Goal: Information Seeking & Learning: Learn about a topic

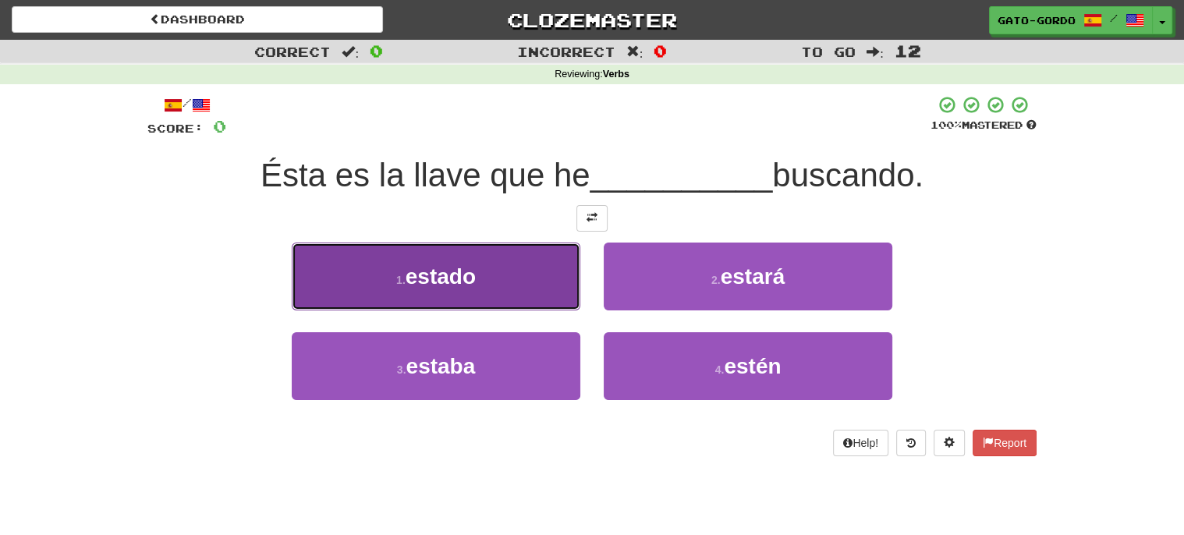
click at [451, 270] on span "estado" at bounding box center [441, 276] width 70 height 24
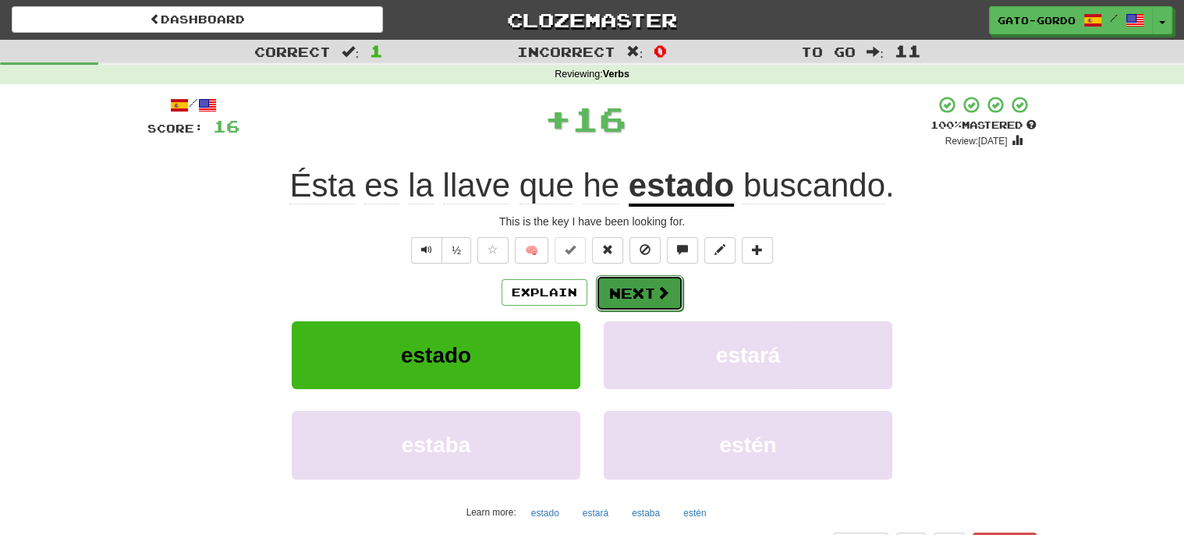
click at [640, 289] on button "Next" at bounding box center [639, 293] width 87 height 36
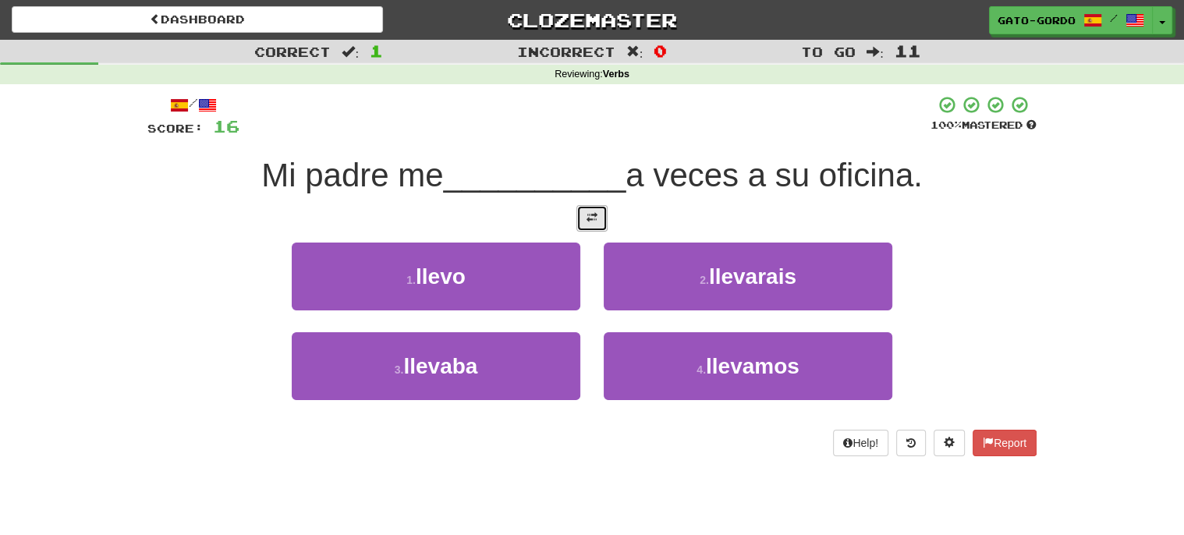
click at [594, 214] on span at bounding box center [591, 217] width 11 height 11
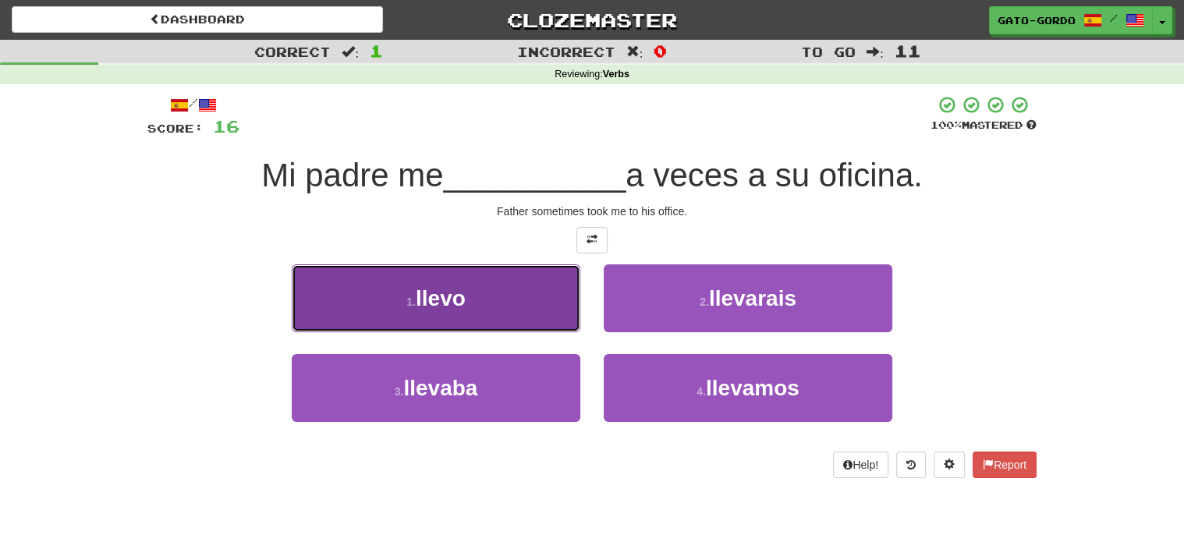
click at [410, 275] on button "1 . llevo" at bounding box center [436, 298] width 289 height 68
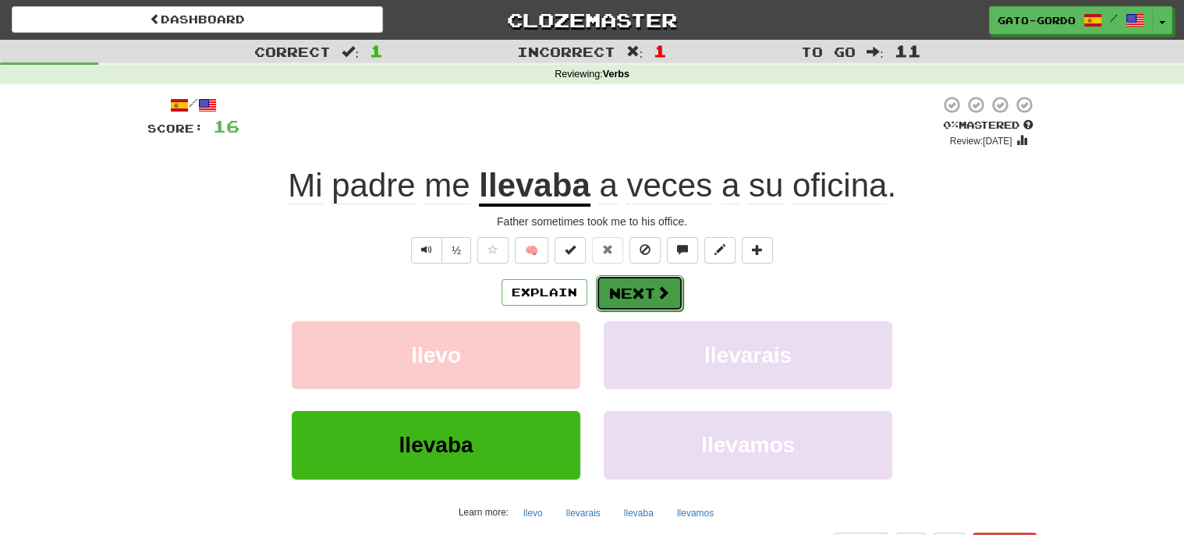
click at [620, 289] on button "Next" at bounding box center [639, 293] width 87 height 36
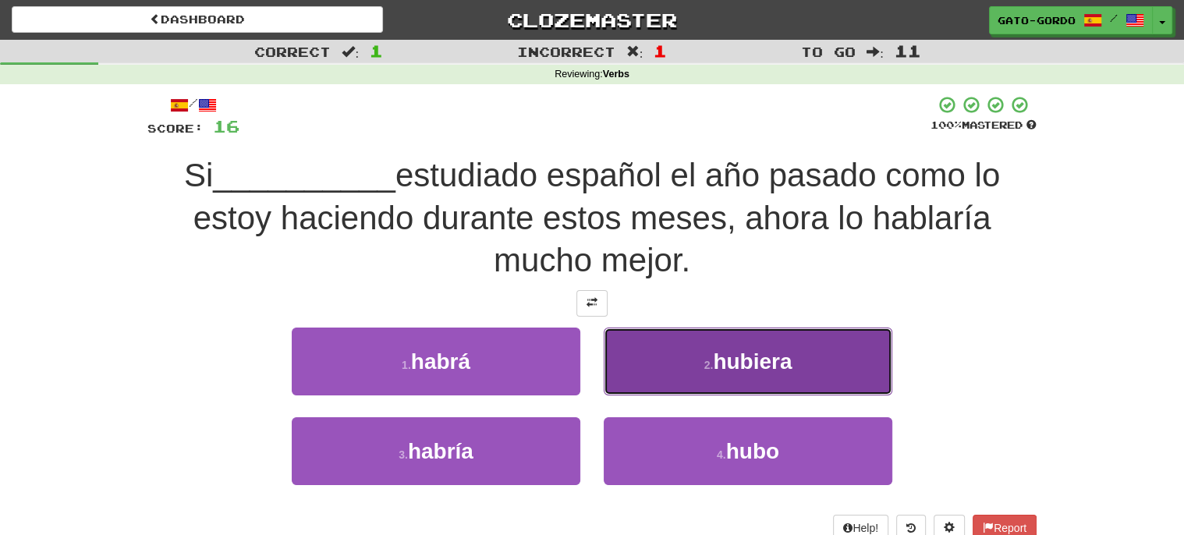
click at [742, 356] on span "hubiera" at bounding box center [752, 361] width 79 height 24
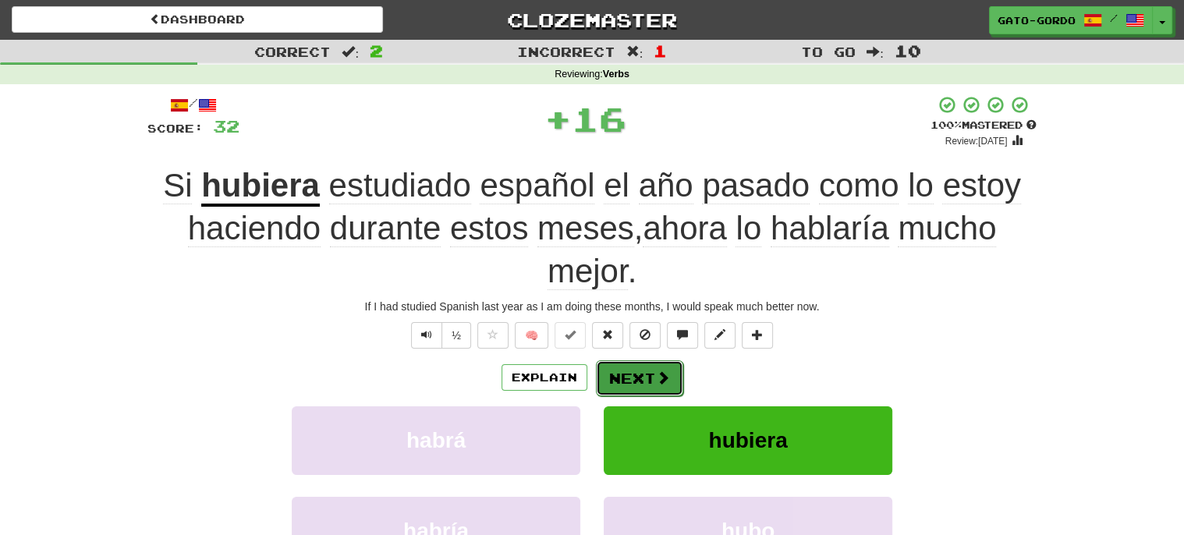
click at [639, 375] on button "Next" at bounding box center [639, 378] width 87 height 36
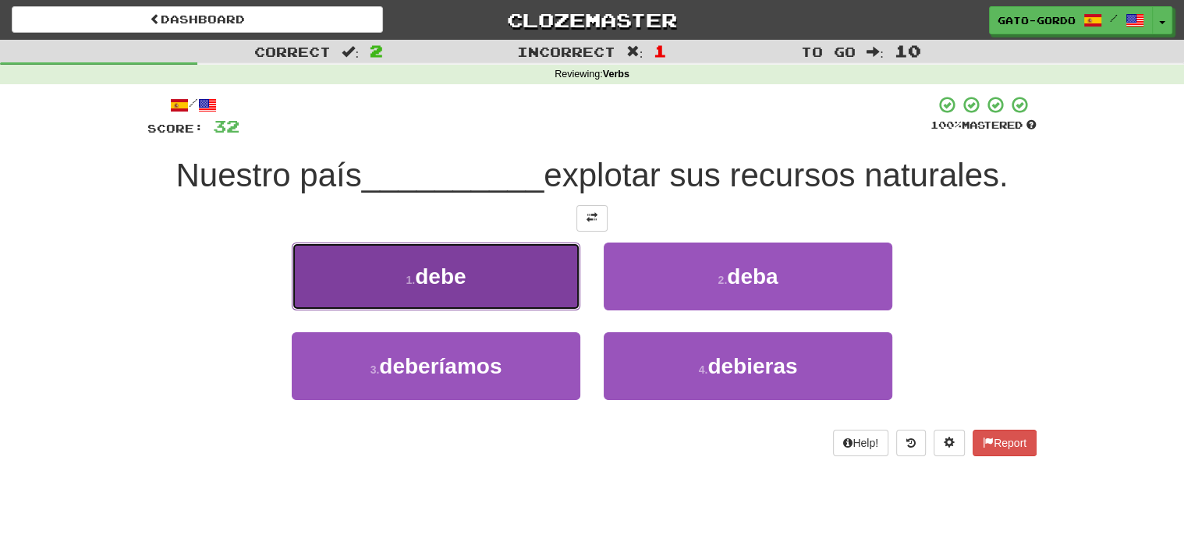
click at [425, 268] on span "debe" at bounding box center [440, 276] width 51 height 24
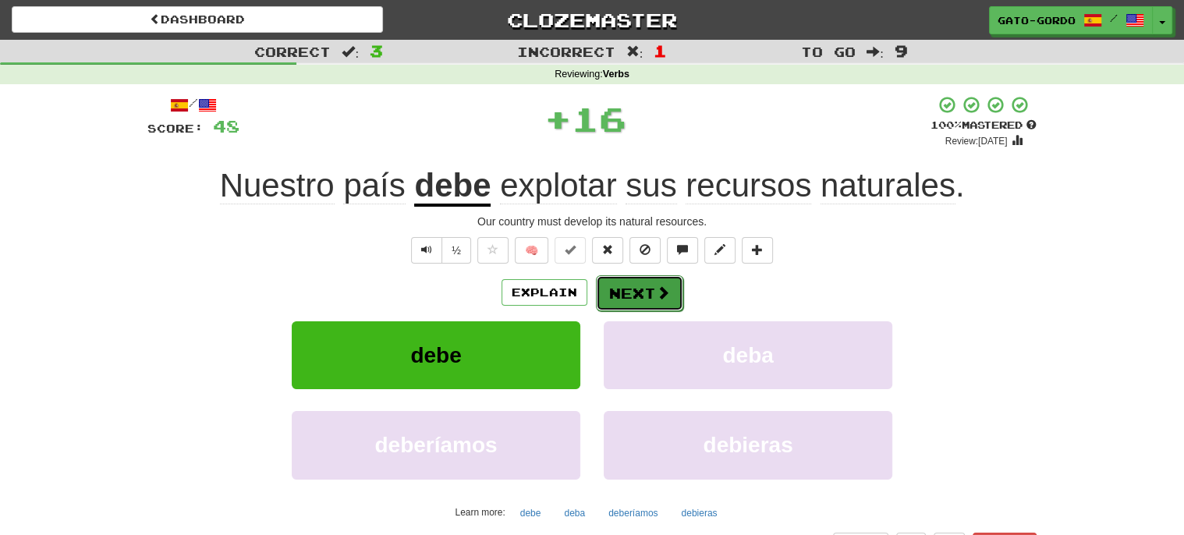
click at [637, 285] on button "Next" at bounding box center [639, 293] width 87 height 36
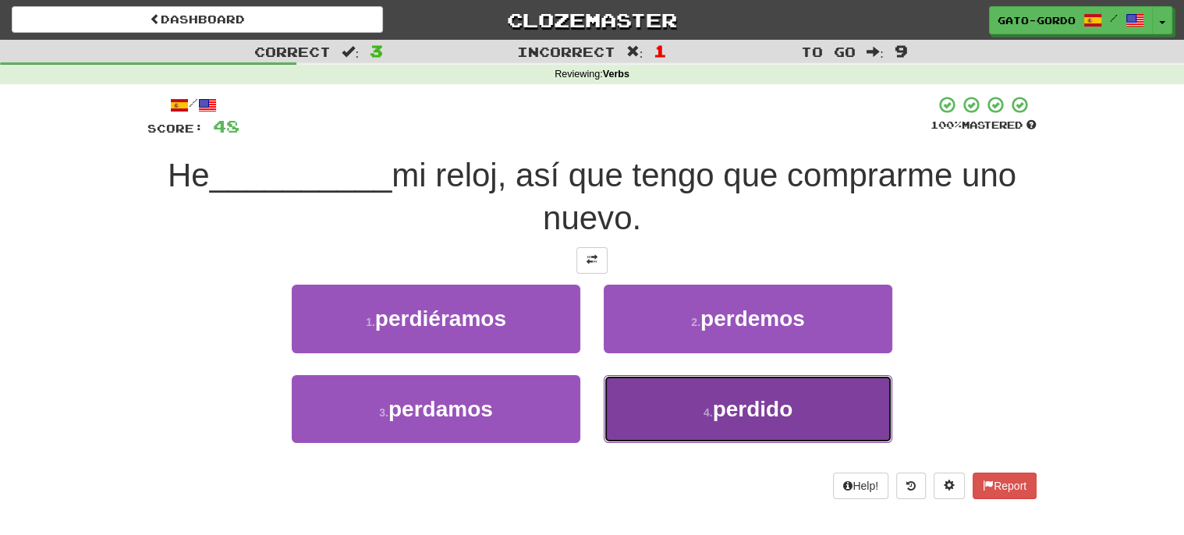
click at [722, 409] on span "perdido" at bounding box center [753, 409] width 80 height 24
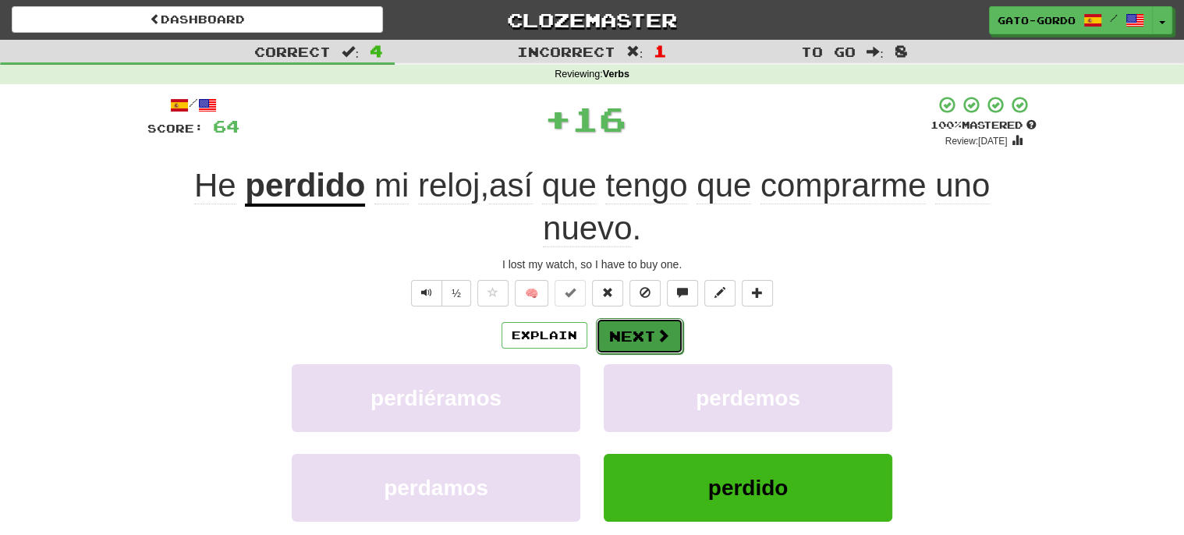
click at [630, 331] on button "Next" at bounding box center [639, 336] width 87 height 36
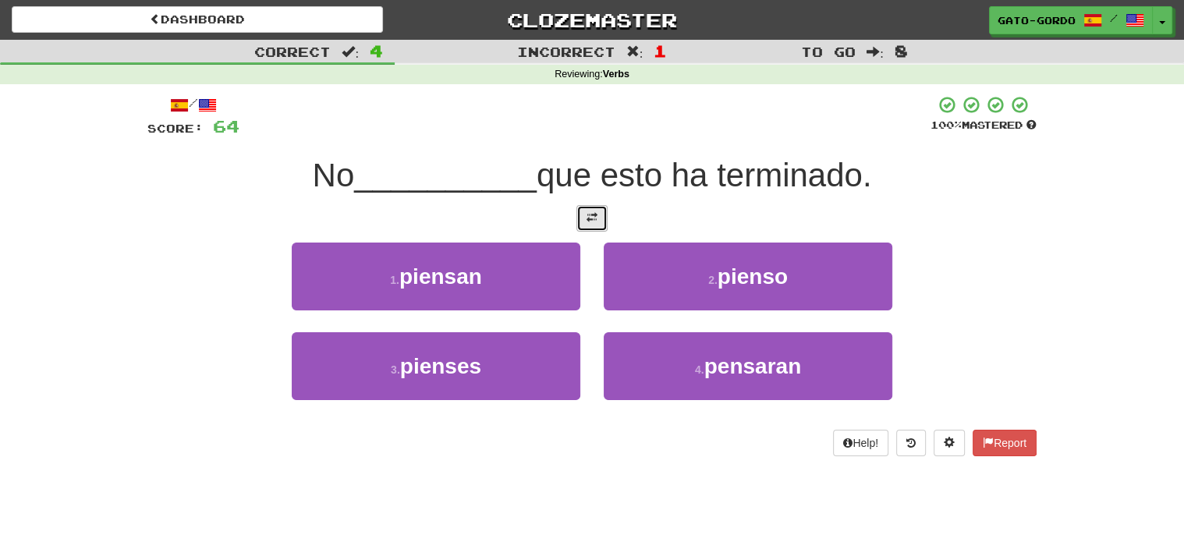
click at [592, 219] on span at bounding box center [591, 217] width 11 height 11
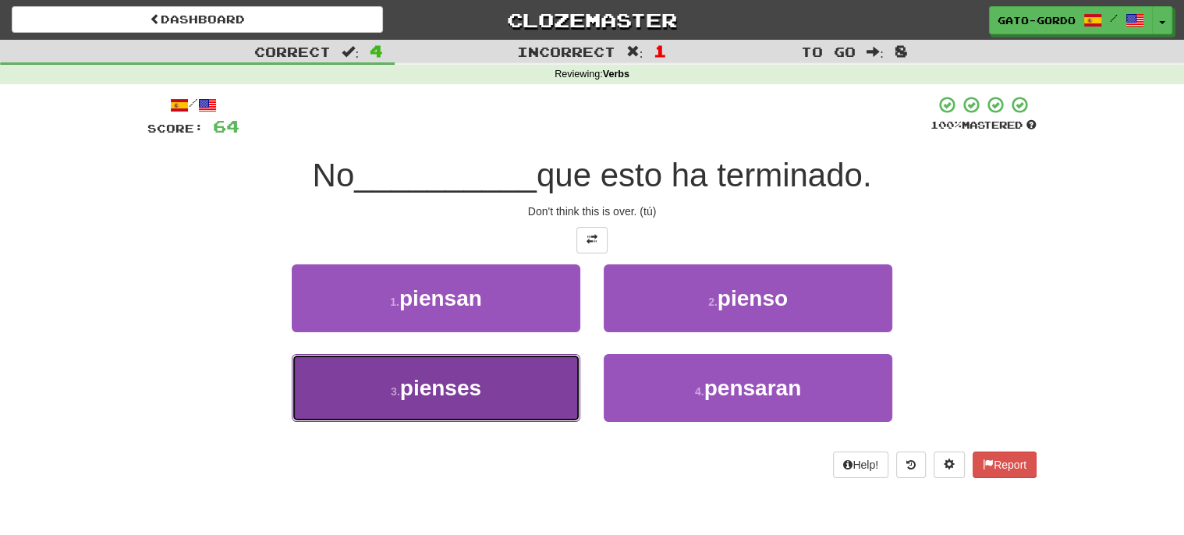
click at [412, 390] on span "pienses" at bounding box center [440, 388] width 81 height 24
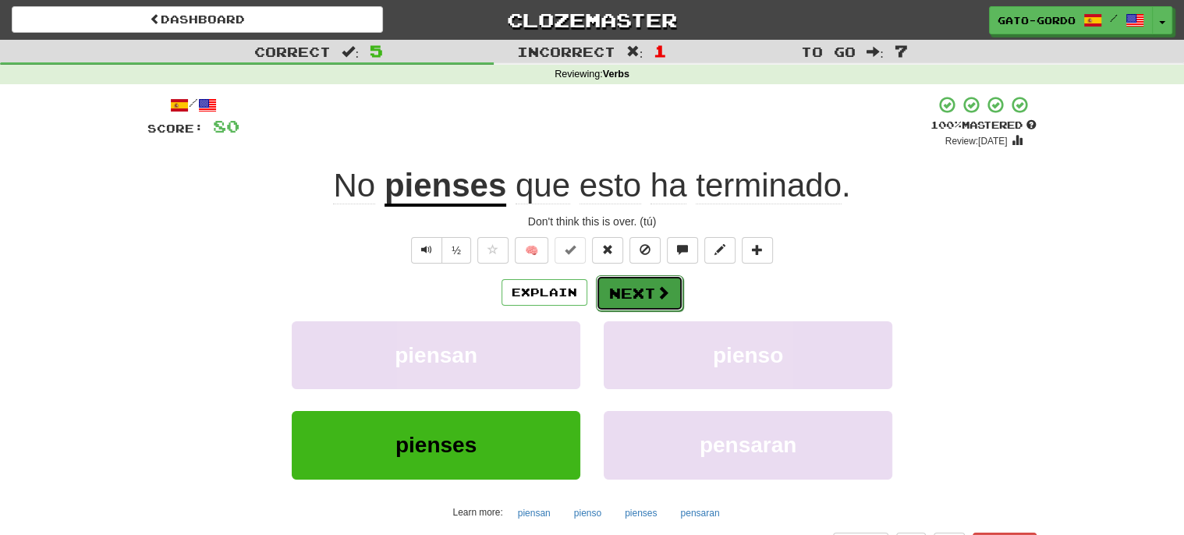
click at [632, 287] on button "Next" at bounding box center [639, 293] width 87 height 36
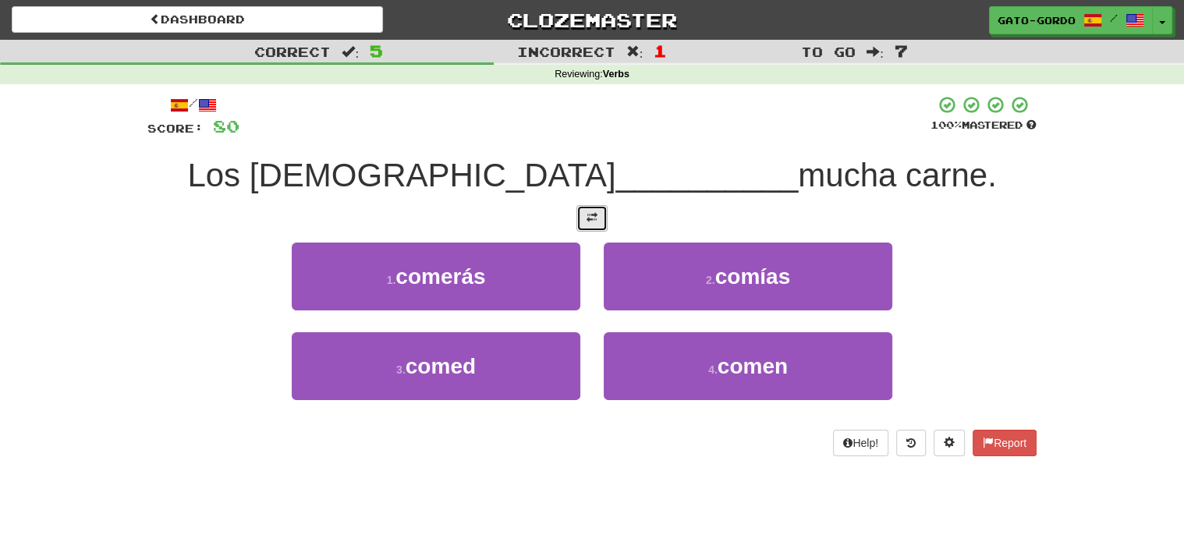
click at [597, 208] on button at bounding box center [591, 218] width 31 height 27
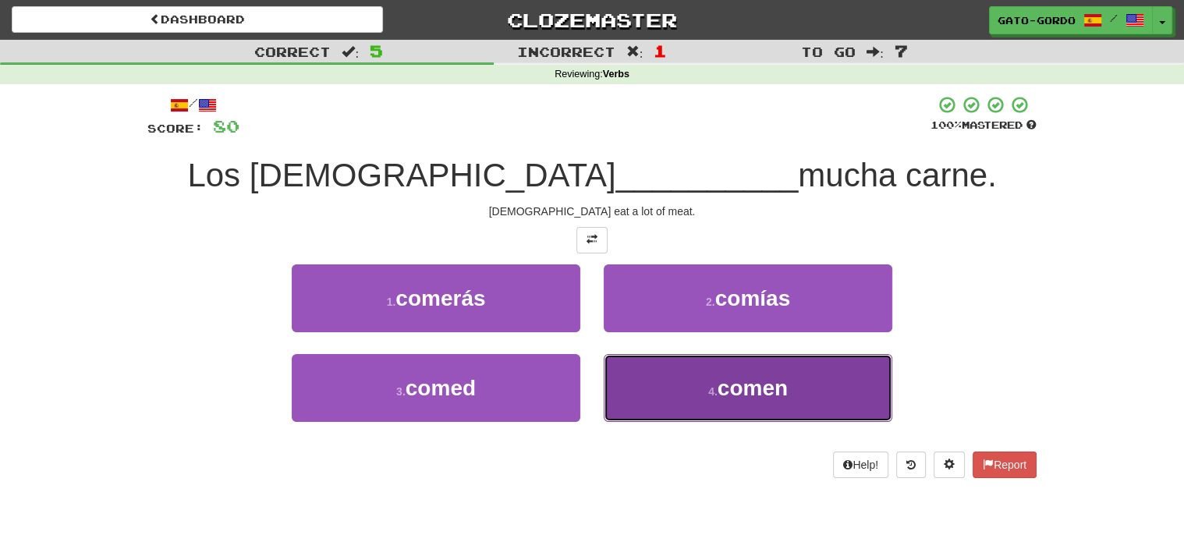
click at [744, 377] on span "comen" at bounding box center [752, 388] width 70 height 24
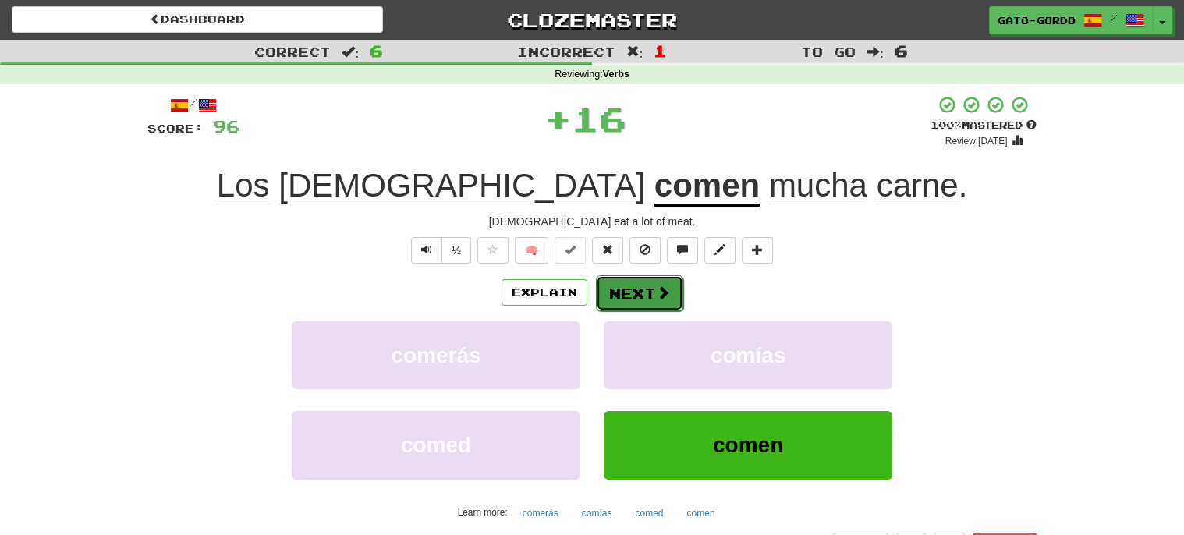
click at [629, 285] on button "Next" at bounding box center [639, 293] width 87 height 36
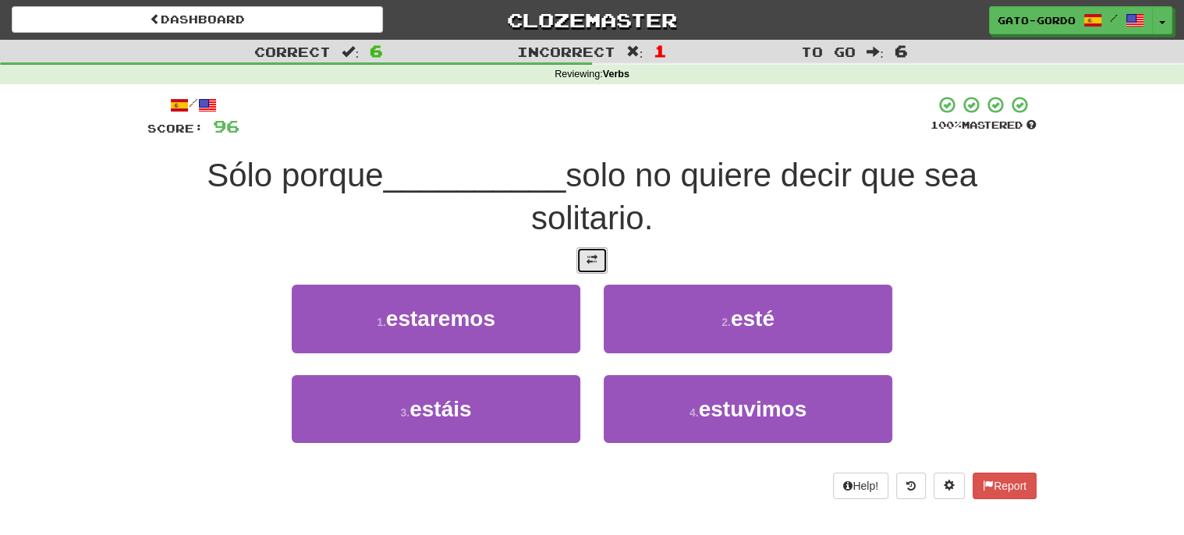
click at [590, 259] on span at bounding box center [591, 259] width 11 height 11
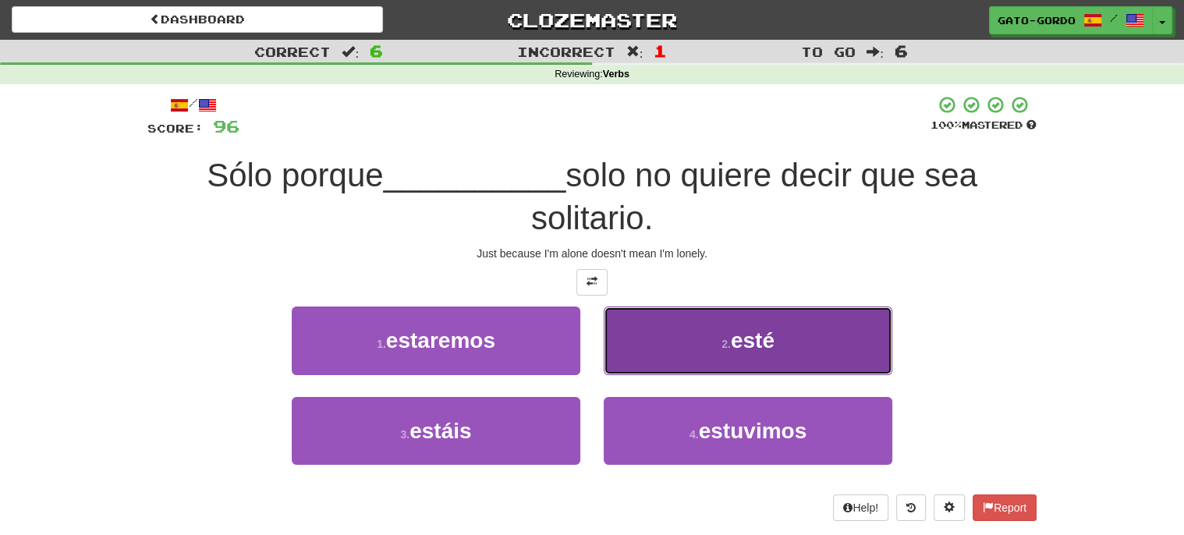
click at [713, 335] on button "2 . esté" at bounding box center [748, 340] width 289 height 68
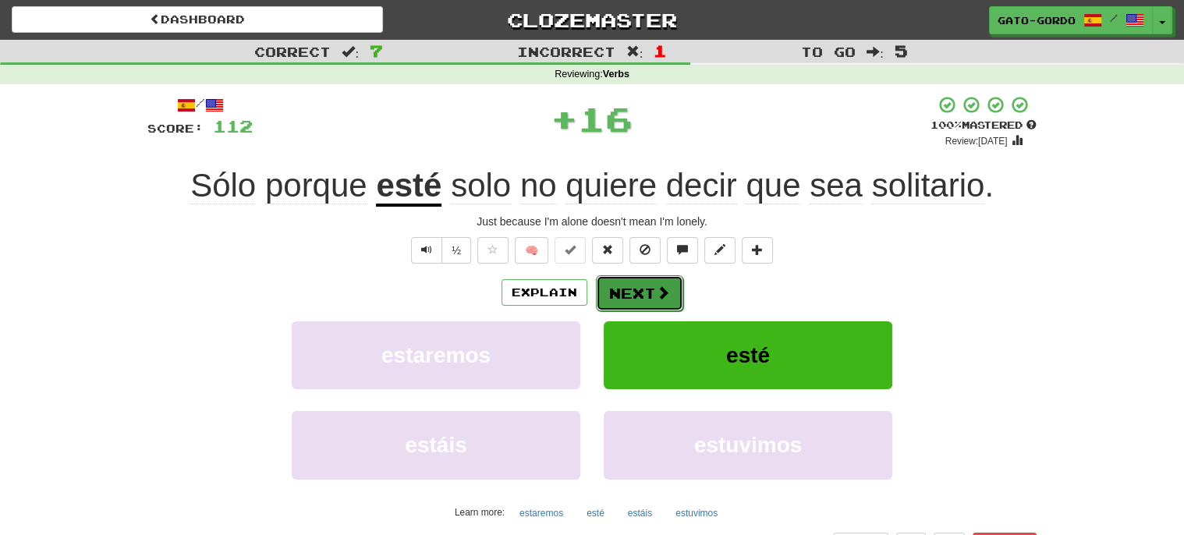
click at [630, 285] on button "Next" at bounding box center [639, 293] width 87 height 36
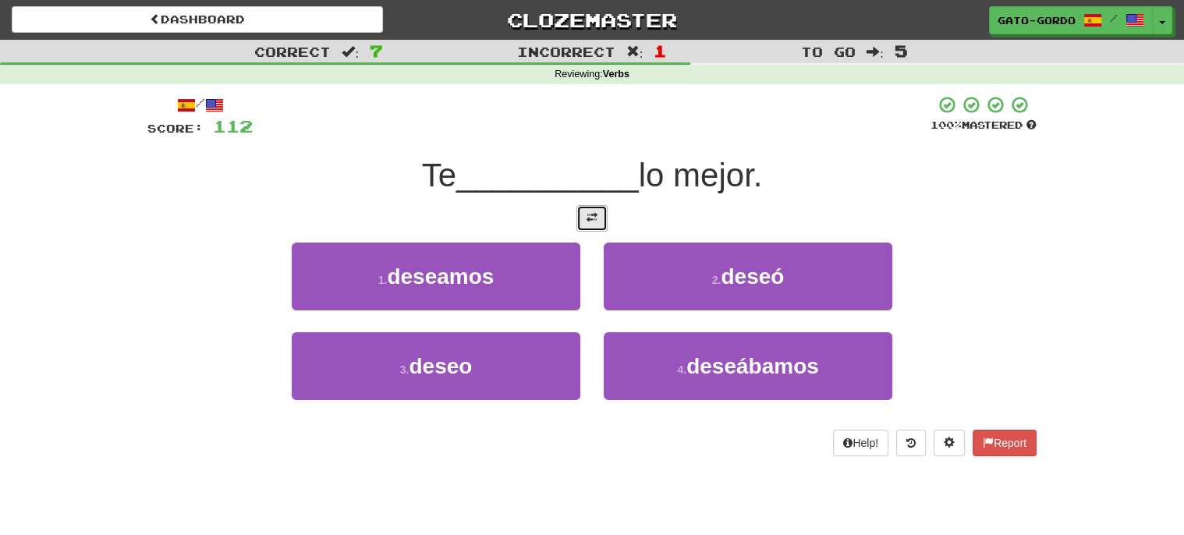
click at [593, 215] on span at bounding box center [591, 217] width 11 height 11
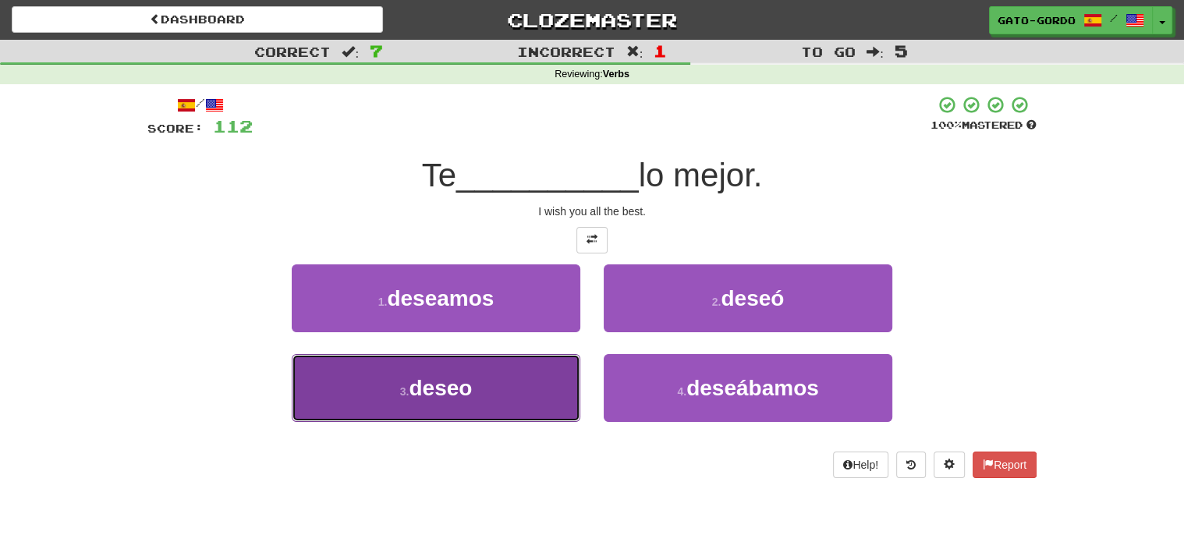
click at [493, 368] on button "3 . deseo" at bounding box center [436, 388] width 289 height 68
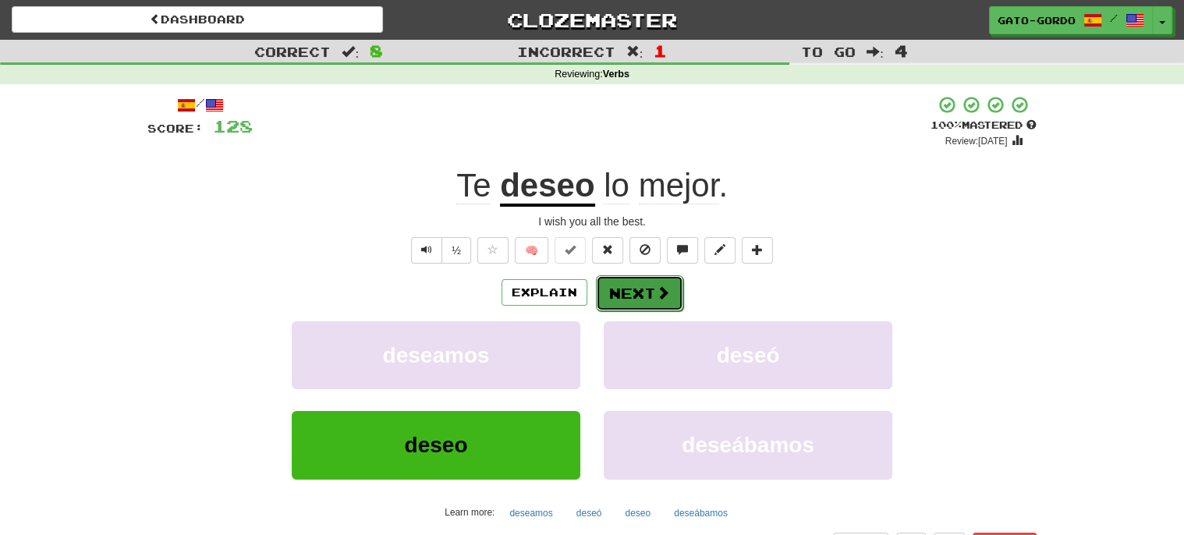
click at [656, 290] on span at bounding box center [663, 292] width 14 height 14
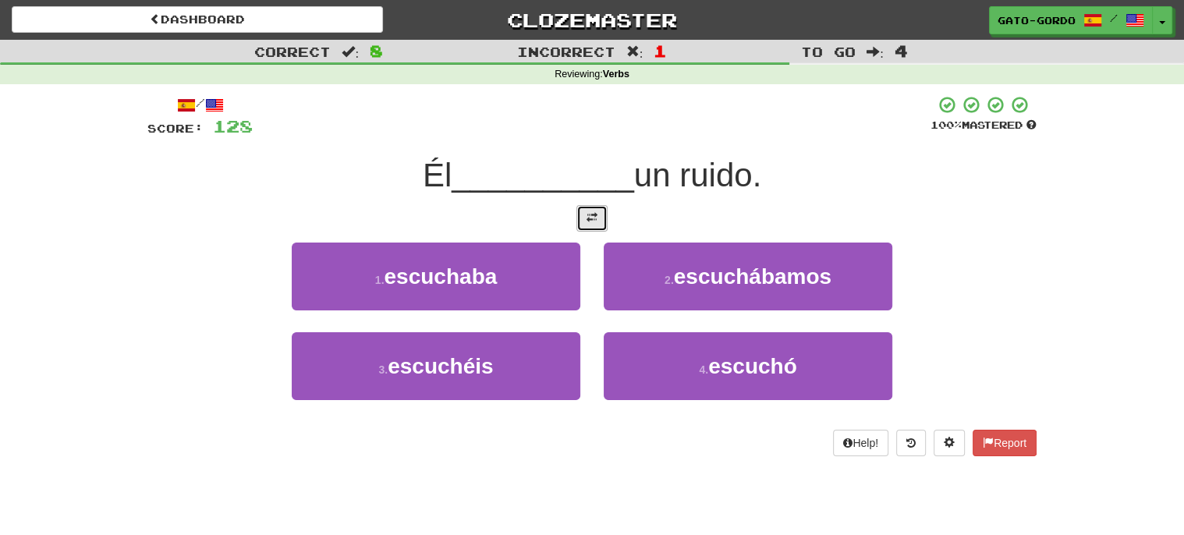
click at [599, 211] on button at bounding box center [591, 218] width 31 height 27
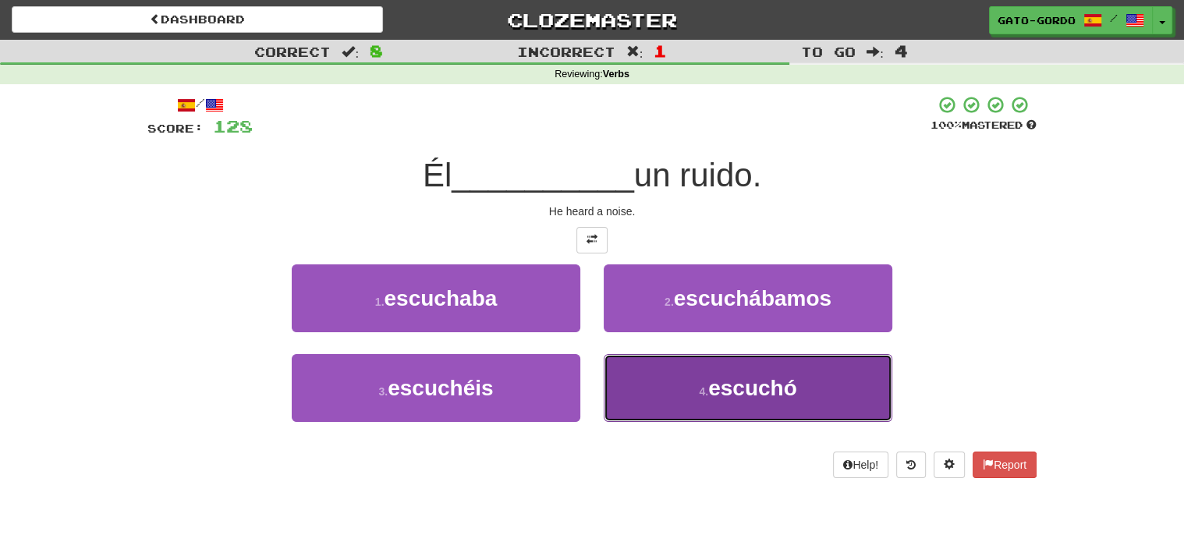
click at [682, 381] on button "4 . escuchó" at bounding box center [748, 388] width 289 height 68
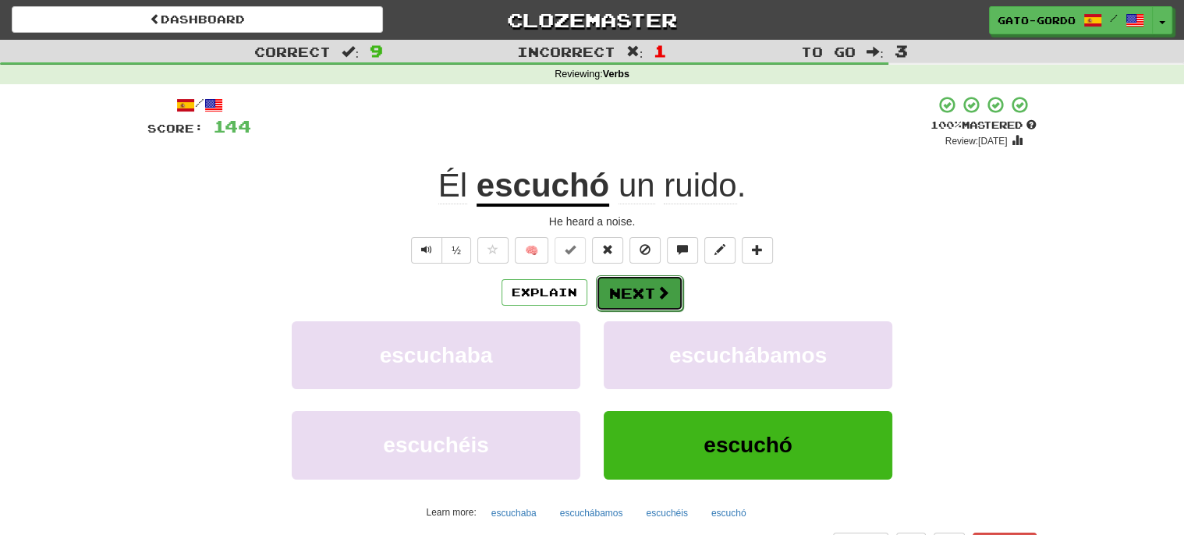
click at [645, 289] on button "Next" at bounding box center [639, 293] width 87 height 36
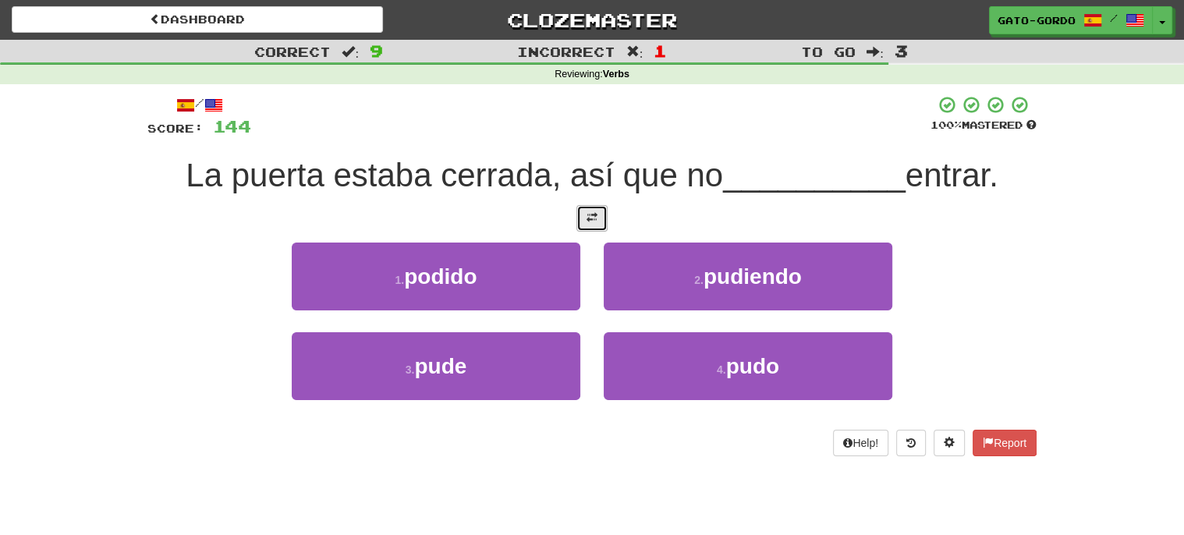
click at [588, 214] on span at bounding box center [591, 217] width 11 height 11
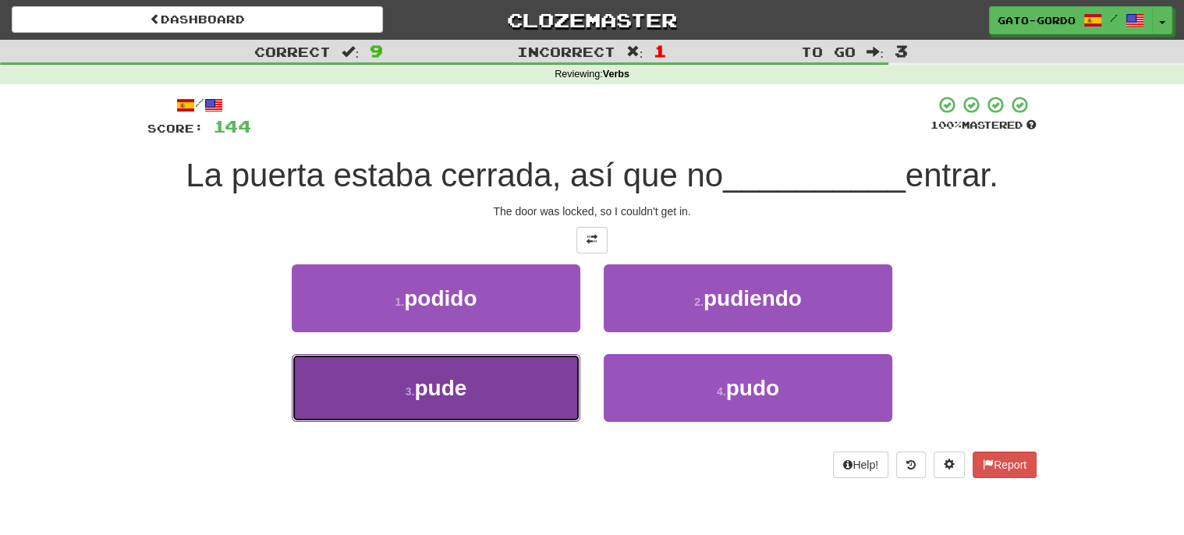
click at [394, 394] on button "3 . pude" at bounding box center [436, 388] width 289 height 68
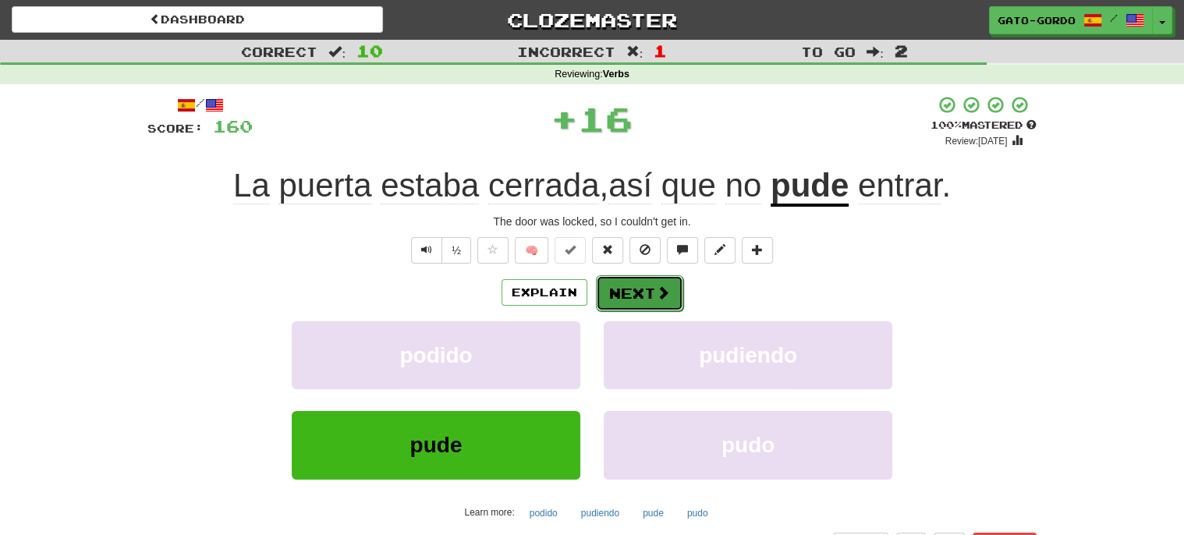
click at [635, 289] on button "Next" at bounding box center [639, 293] width 87 height 36
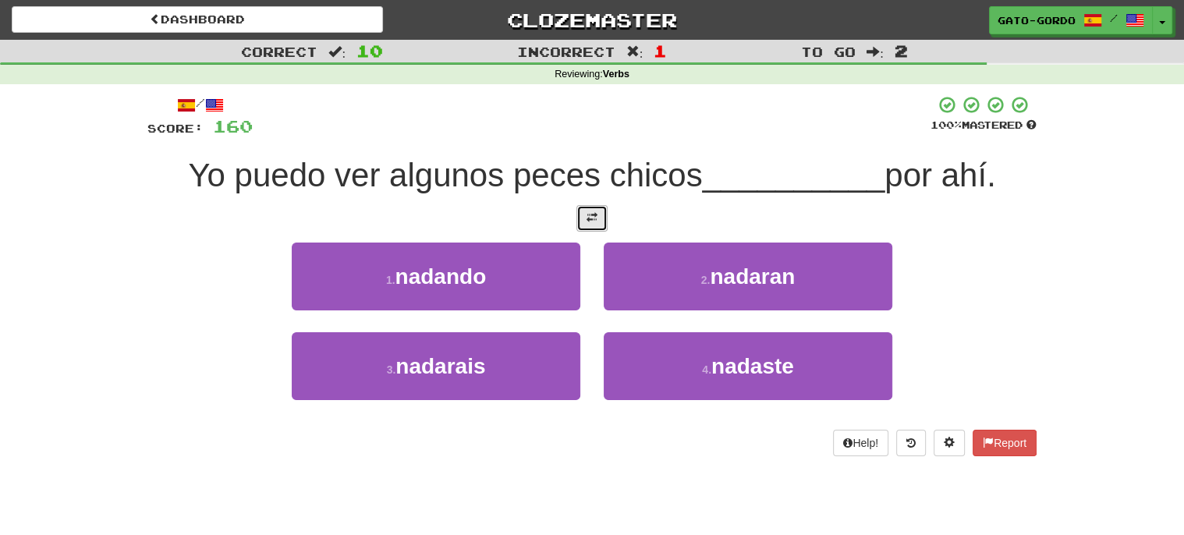
click at [586, 217] on span at bounding box center [591, 217] width 11 height 11
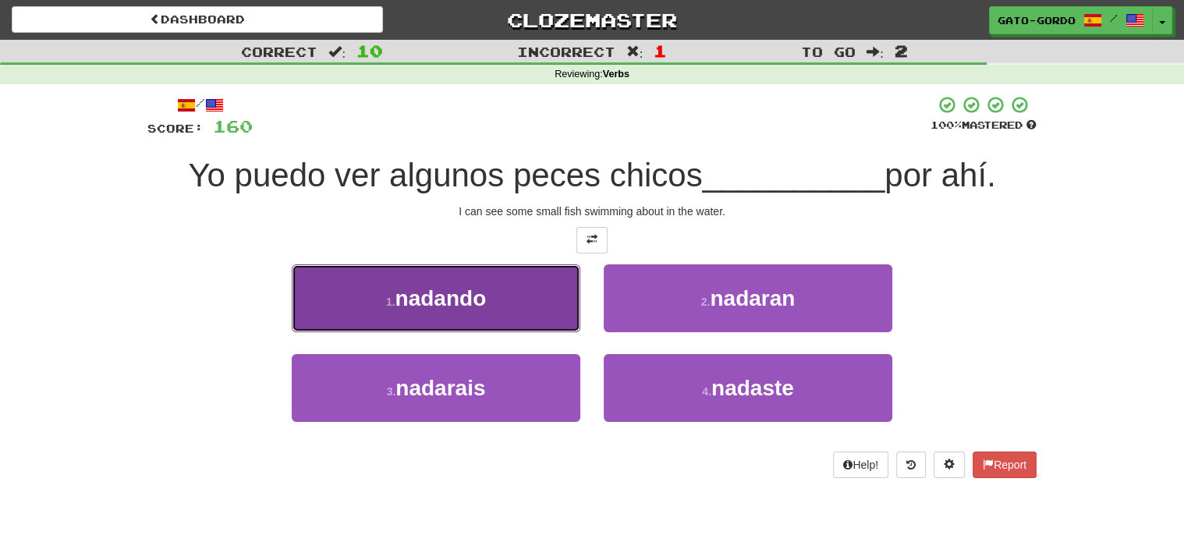
click at [416, 287] on span "nadando" at bounding box center [440, 298] width 91 height 24
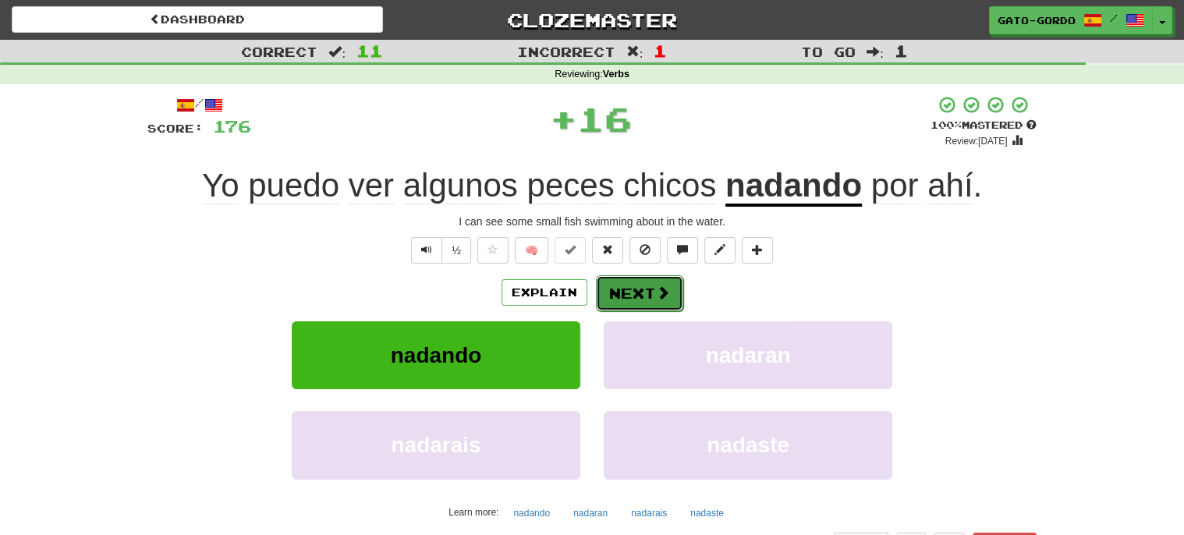
click at [632, 287] on button "Next" at bounding box center [639, 293] width 87 height 36
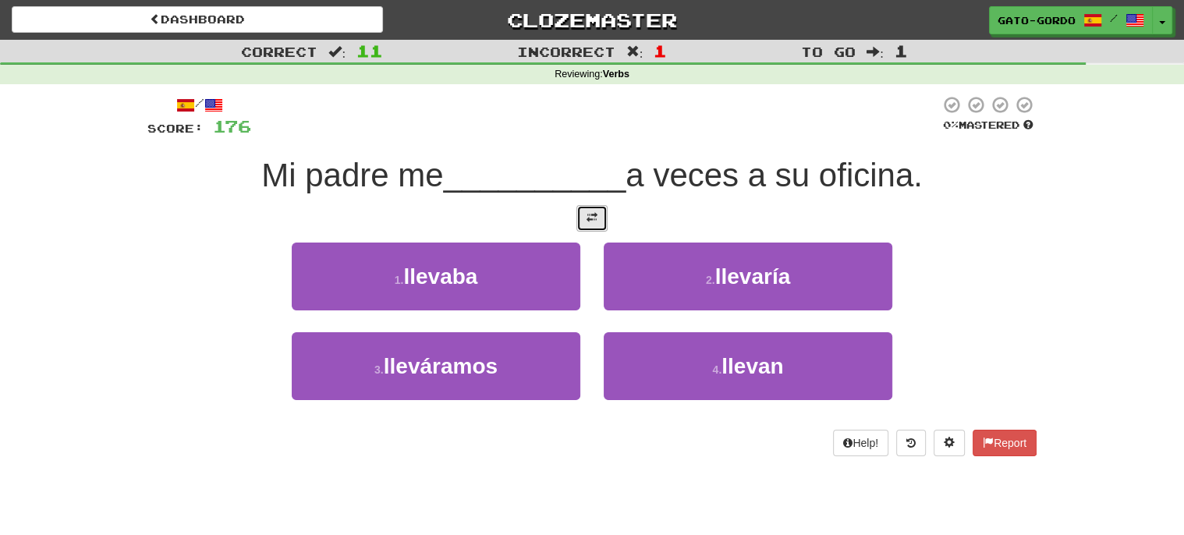
click at [598, 216] on button at bounding box center [591, 218] width 31 height 27
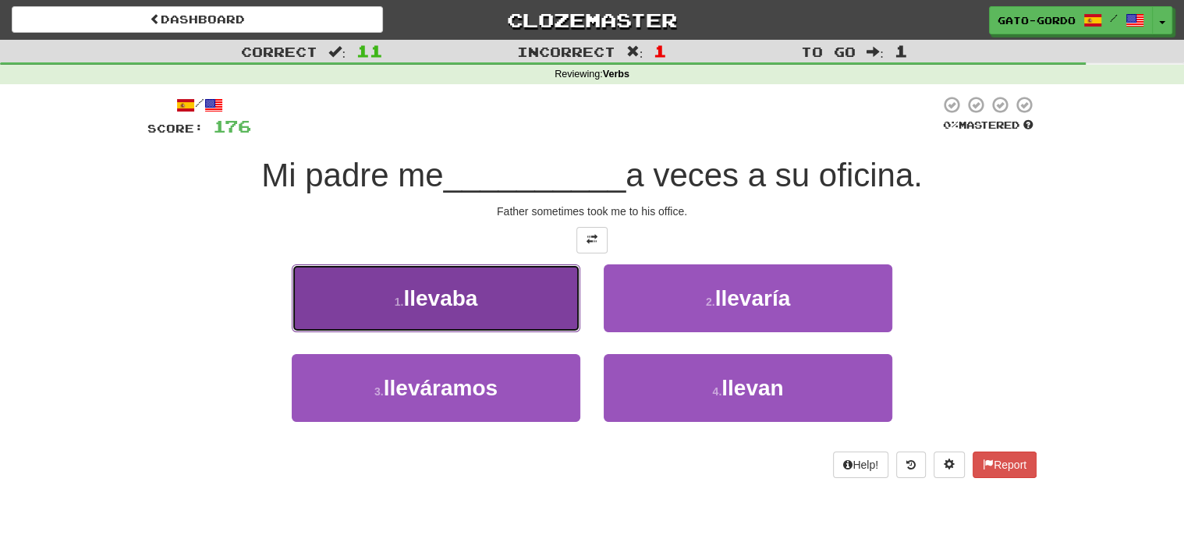
click at [422, 286] on span "llevaba" at bounding box center [440, 298] width 74 height 24
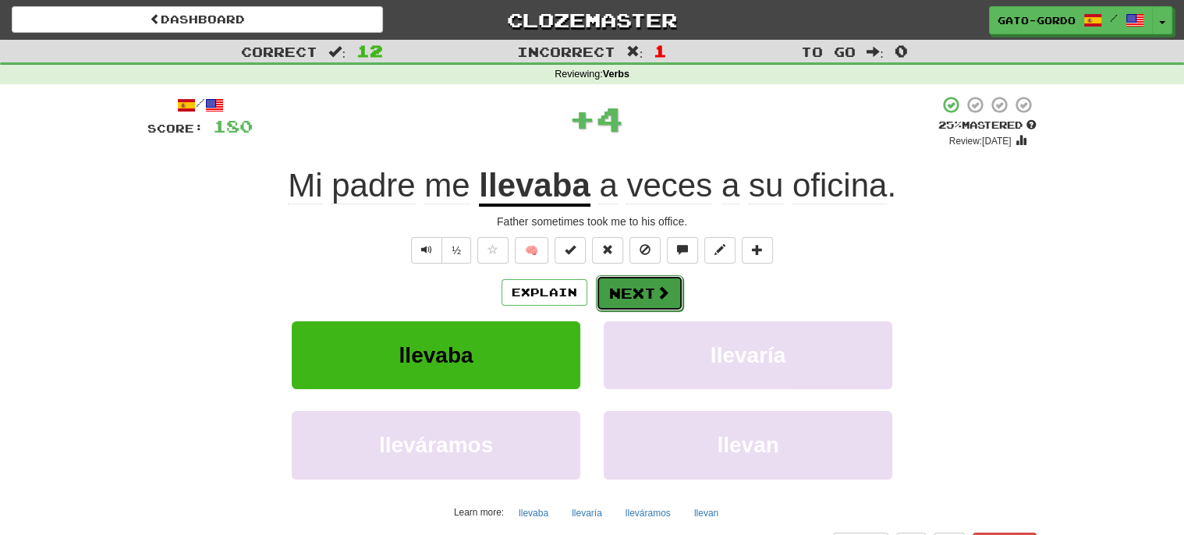
click at [611, 292] on button "Next" at bounding box center [639, 293] width 87 height 36
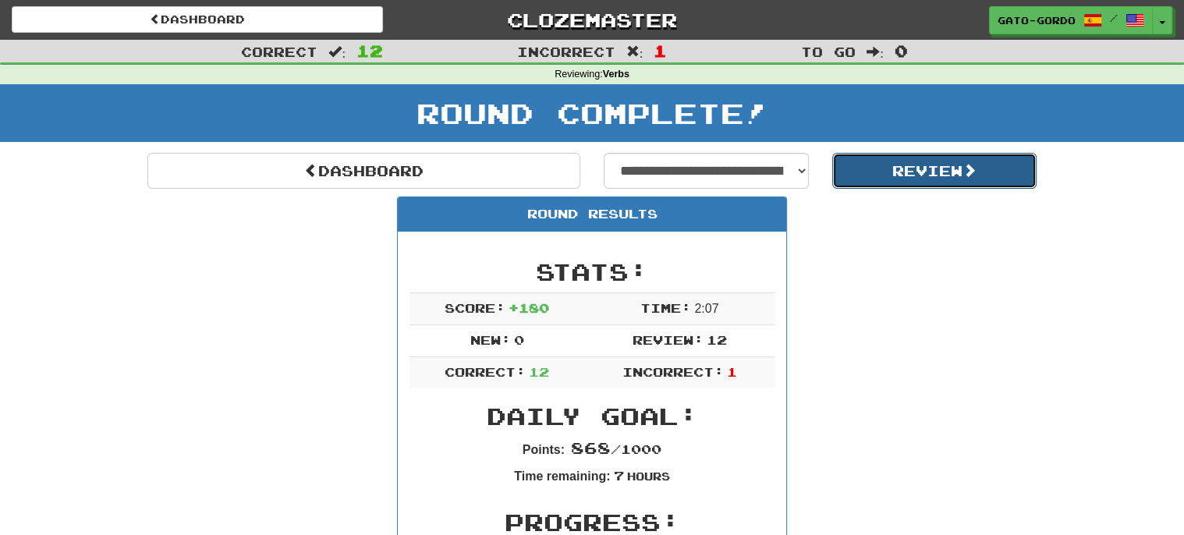
click at [943, 165] on button "Review" at bounding box center [934, 171] width 205 height 36
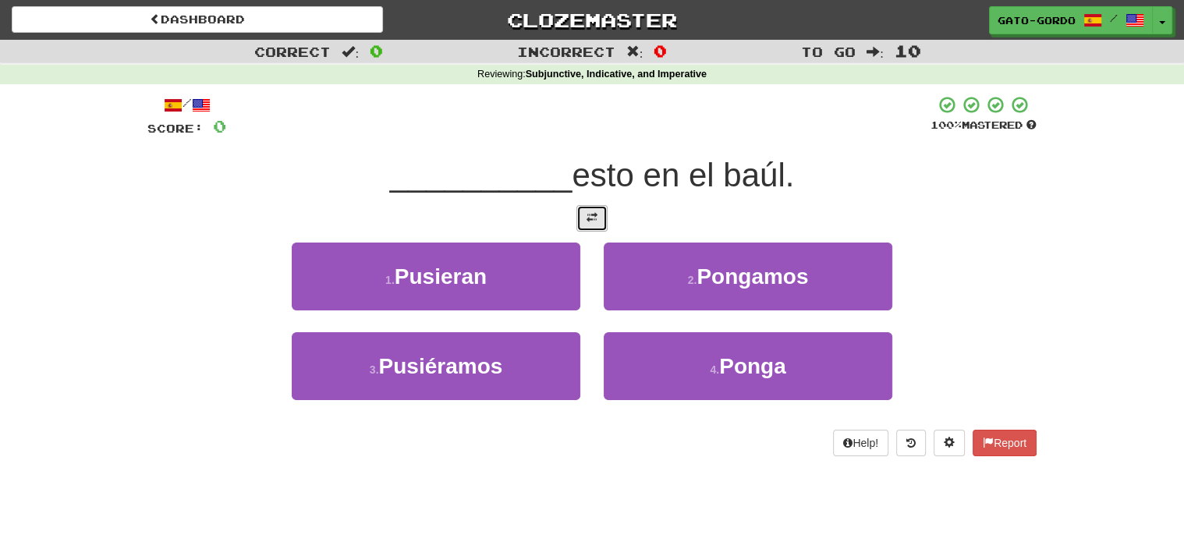
click at [588, 214] on span at bounding box center [591, 217] width 11 height 11
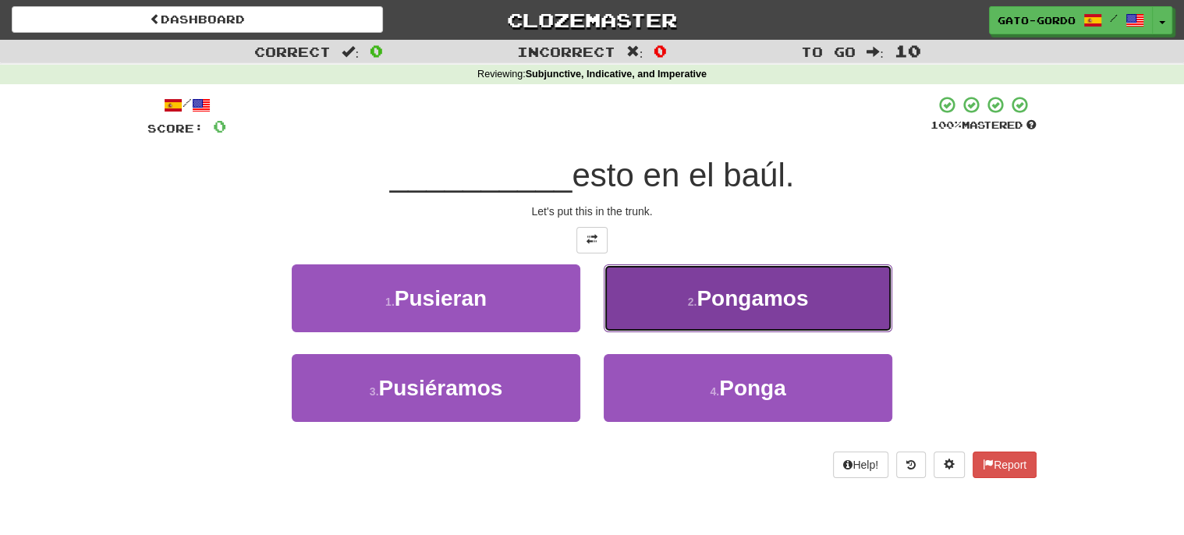
click at [763, 305] on span "Pongamos" at bounding box center [752, 298] width 112 height 24
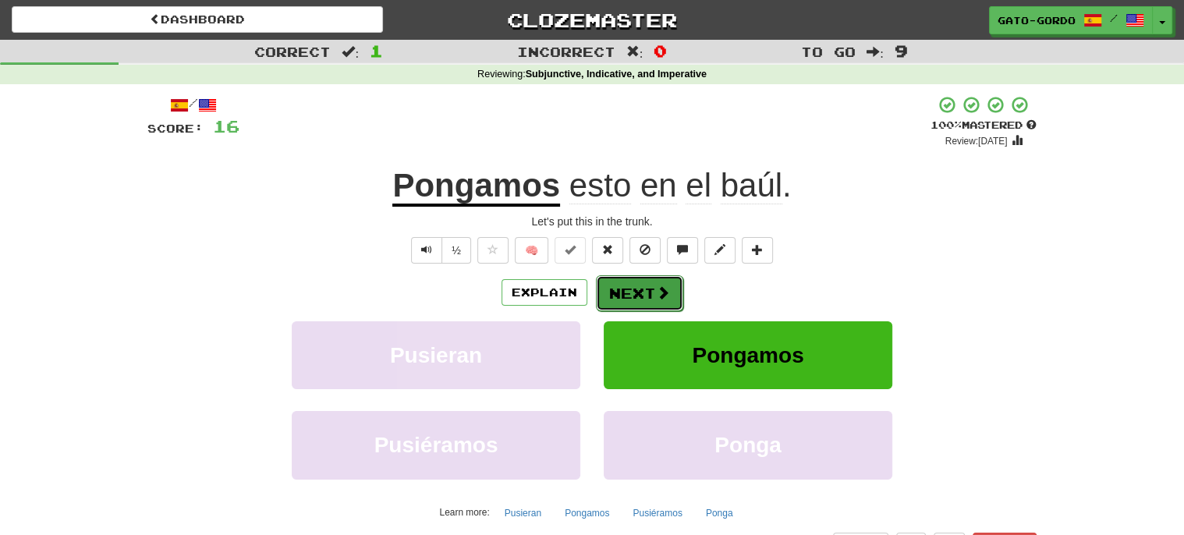
click at [643, 290] on button "Next" at bounding box center [639, 293] width 87 height 36
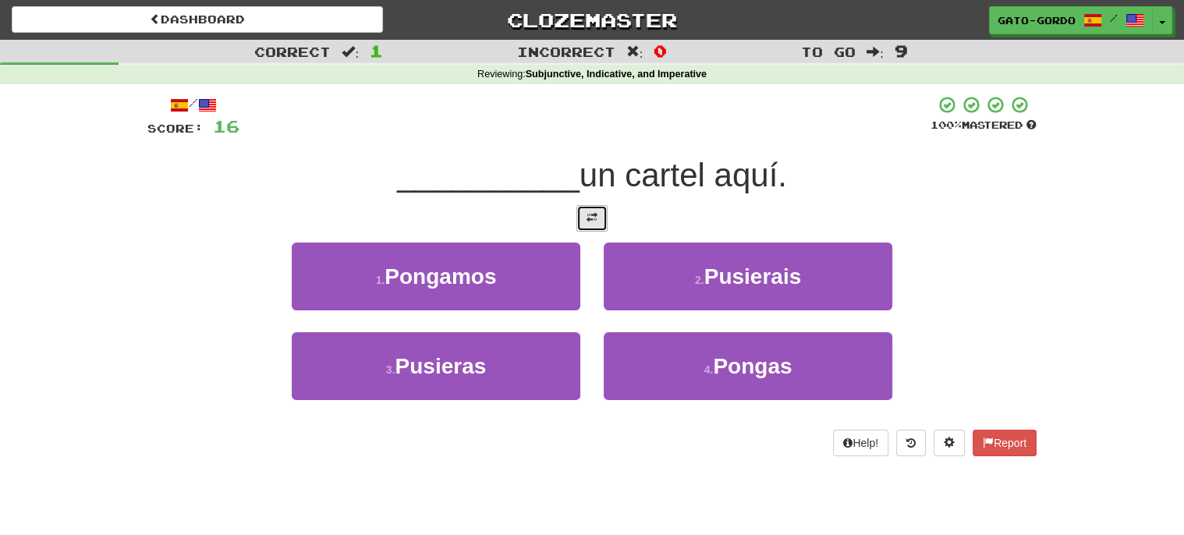
click at [593, 212] on span at bounding box center [591, 217] width 11 height 11
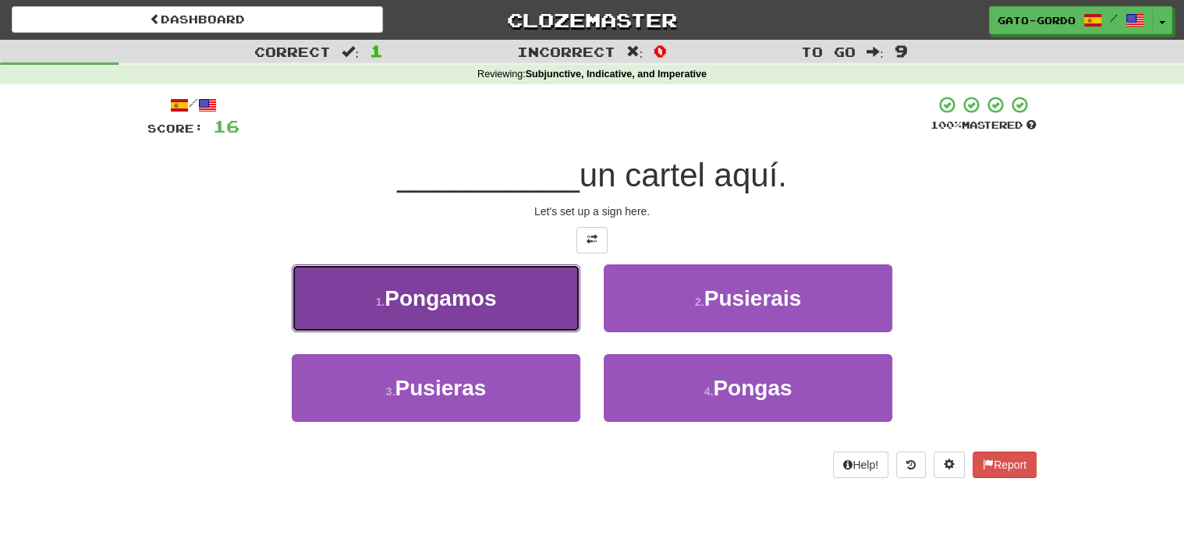
click at [441, 302] on span "Pongamos" at bounding box center [440, 298] width 112 height 24
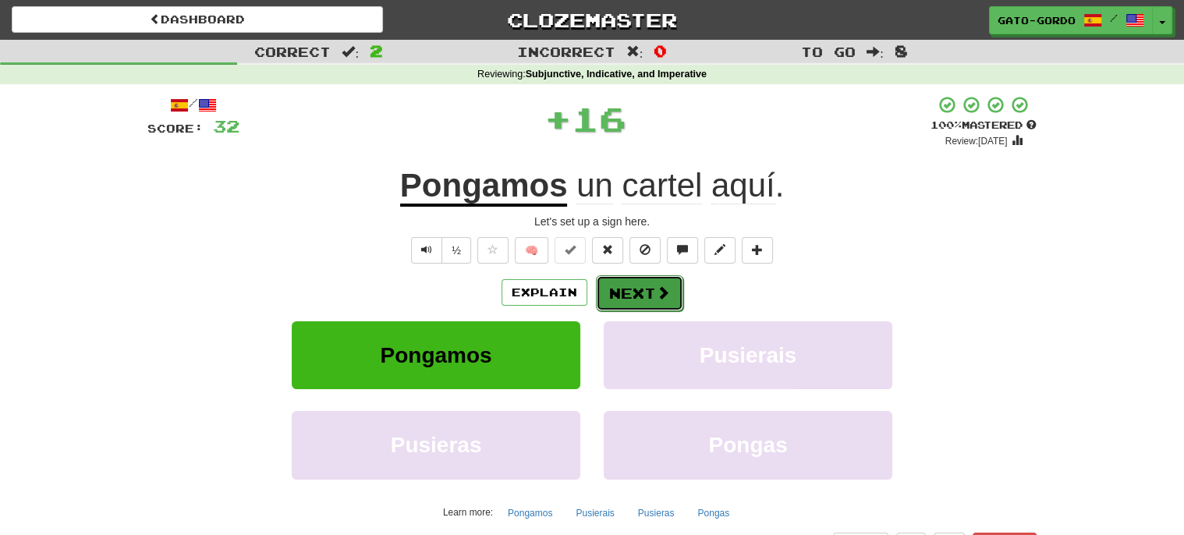
click at [643, 292] on button "Next" at bounding box center [639, 293] width 87 height 36
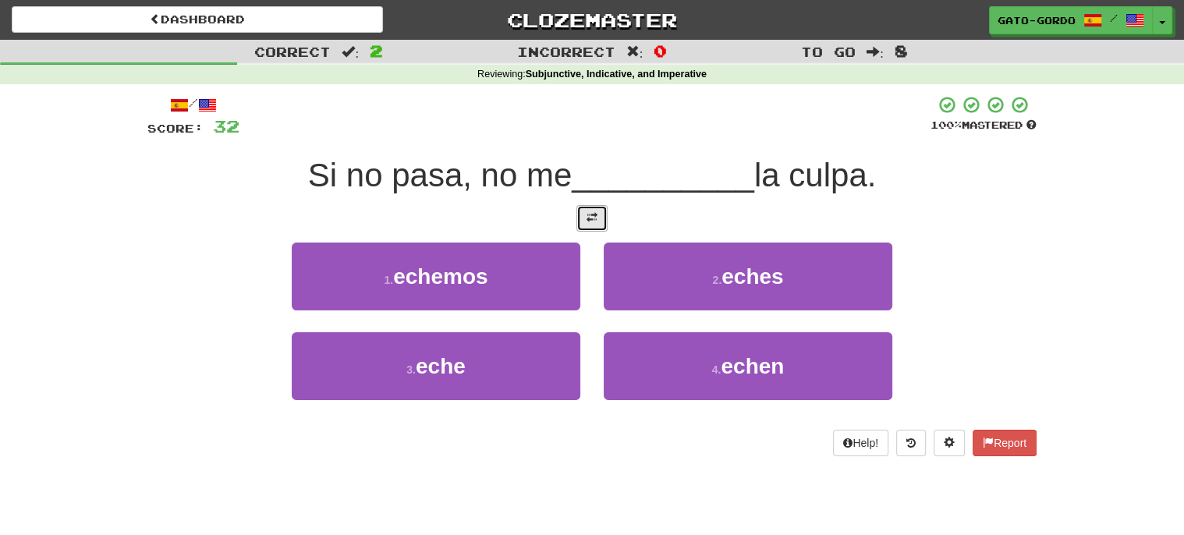
click at [587, 212] on span at bounding box center [591, 217] width 11 height 11
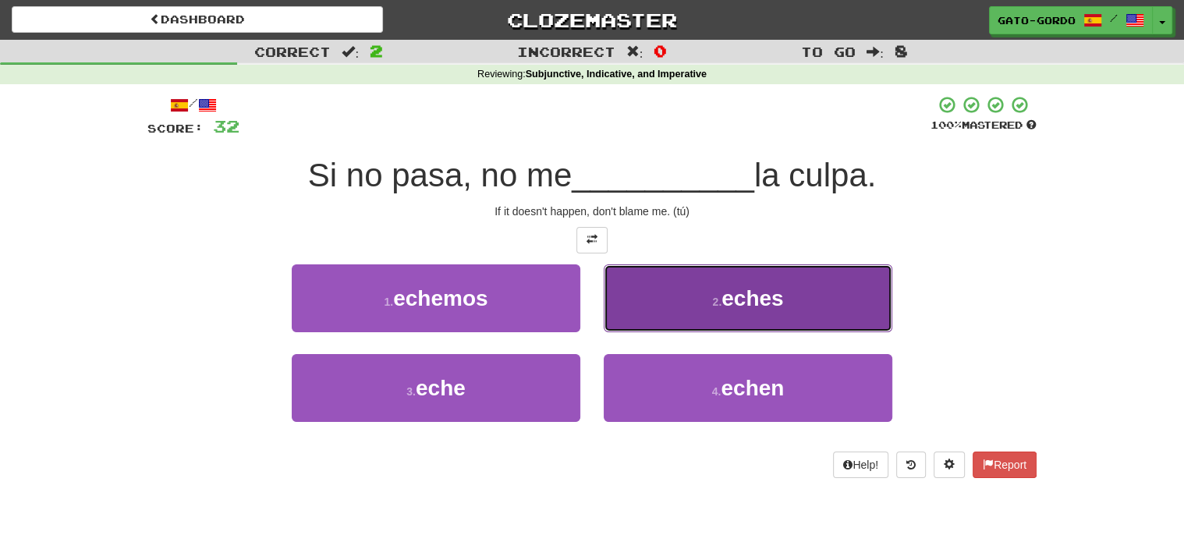
click at [790, 295] on button "2 . eches" at bounding box center [748, 298] width 289 height 68
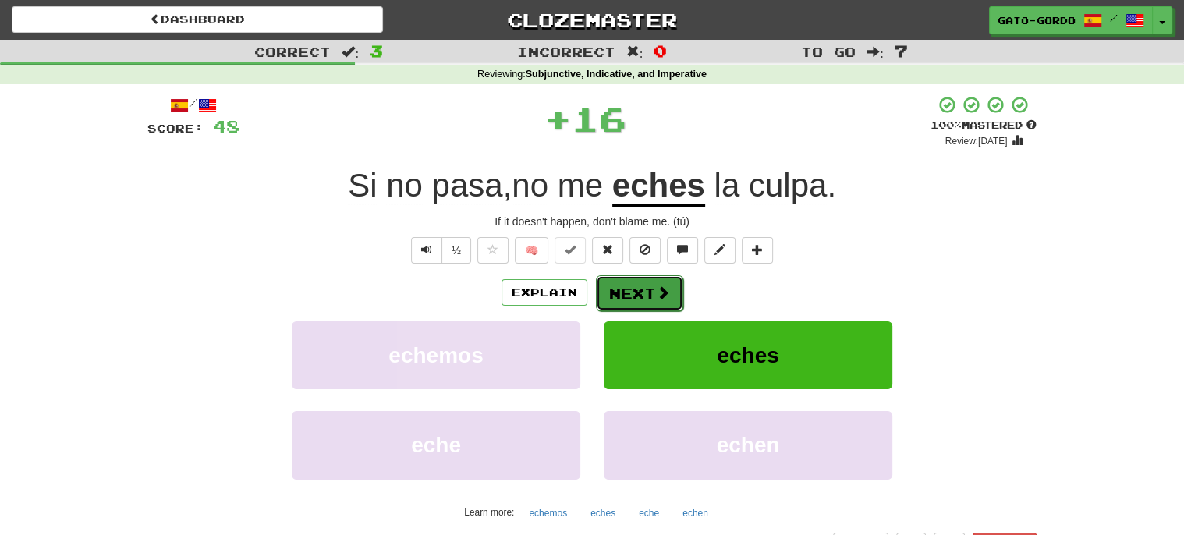
click at [627, 289] on button "Next" at bounding box center [639, 293] width 87 height 36
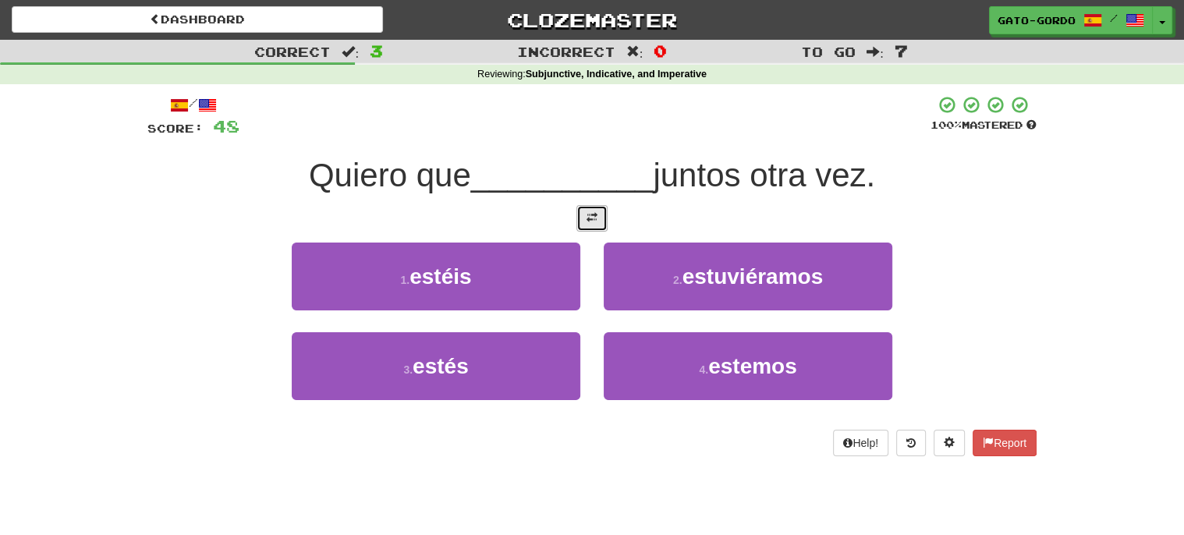
click at [592, 220] on span at bounding box center [591, 217] width 11 height 11
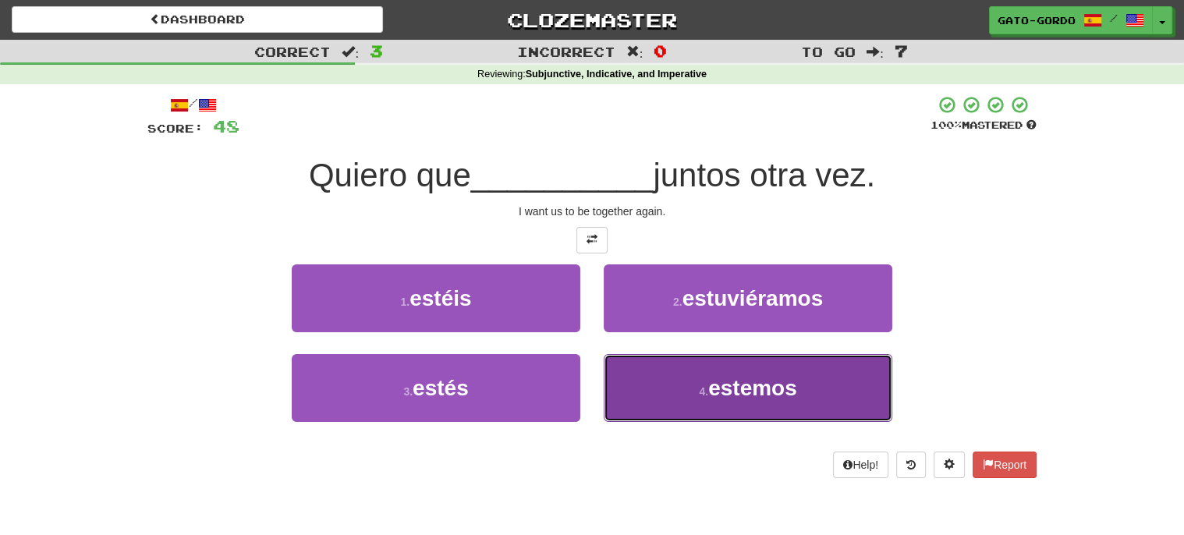
click at [735, 402] on button "4 . estemos" at bounding box center [748, 388] width 289 height 68
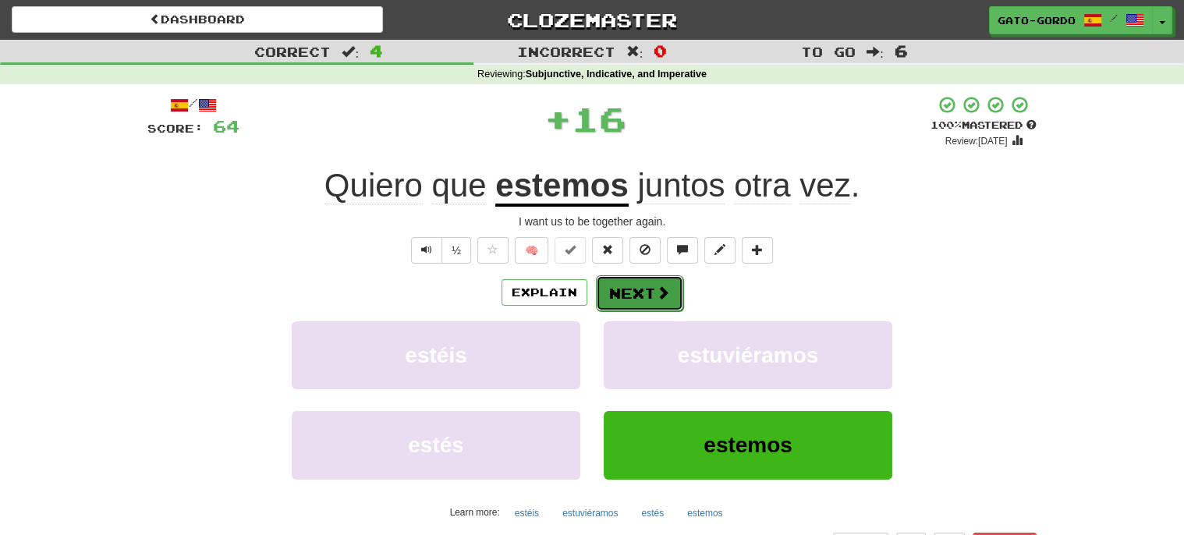
click at [647, 289] on button "Next" at bounding box center [639, 293] width 87 height 36
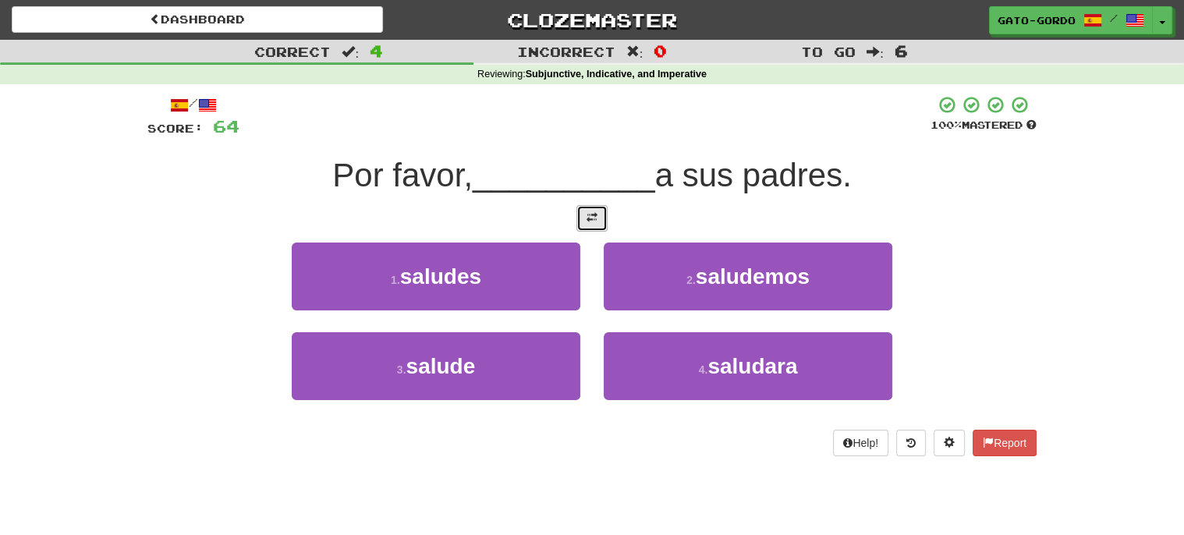
click at [593, 216] on span at bounding box center [591, 217] width 11 height 11
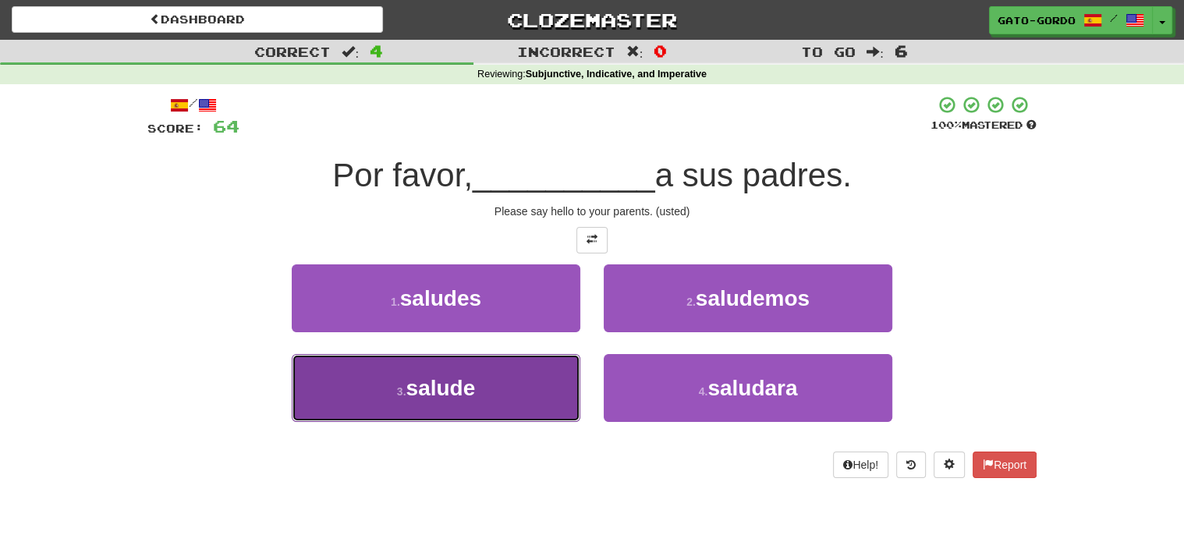
click at [480, 391] on button "3 . salude" at bounding box center [436, 388] width 289 height 68
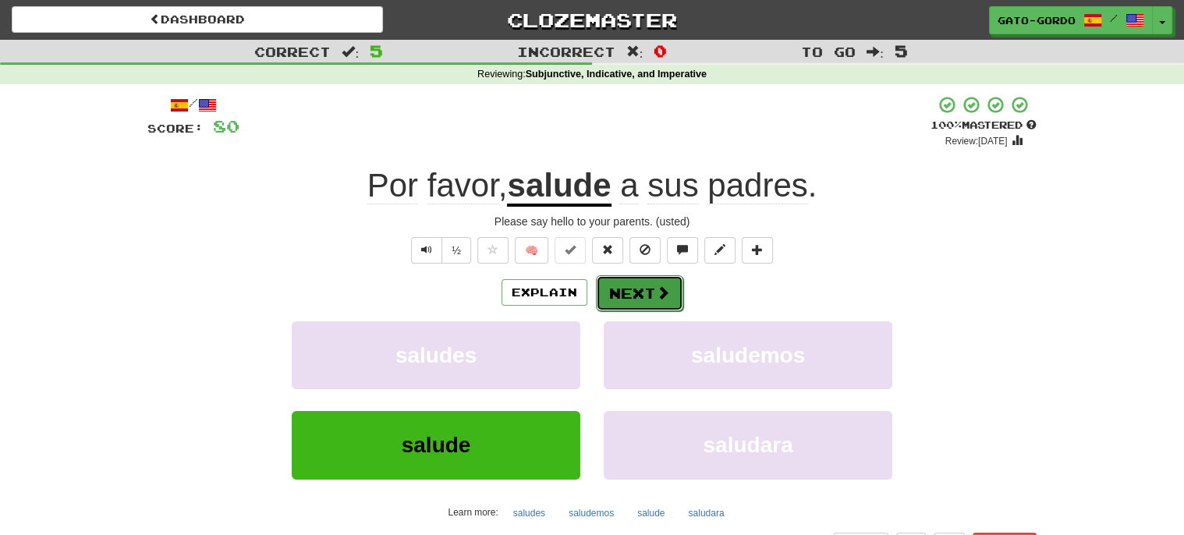
click at [629, 286] on button "Next" at bounding box center [639, 293] width 87 height 36
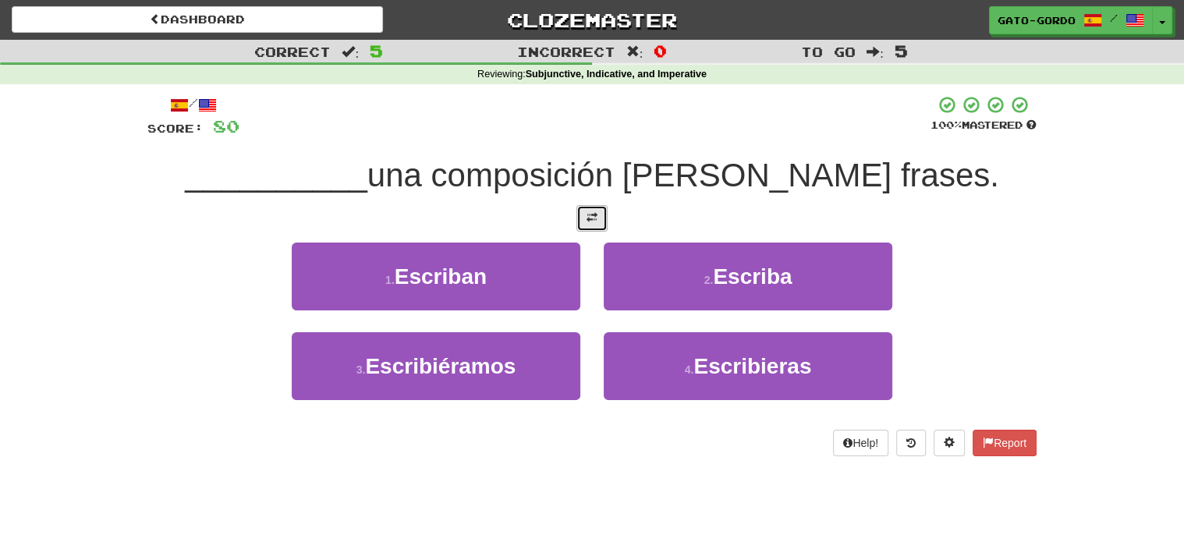
click at [588, 215] on span at bounding box center [591, 217] width 11 height 11
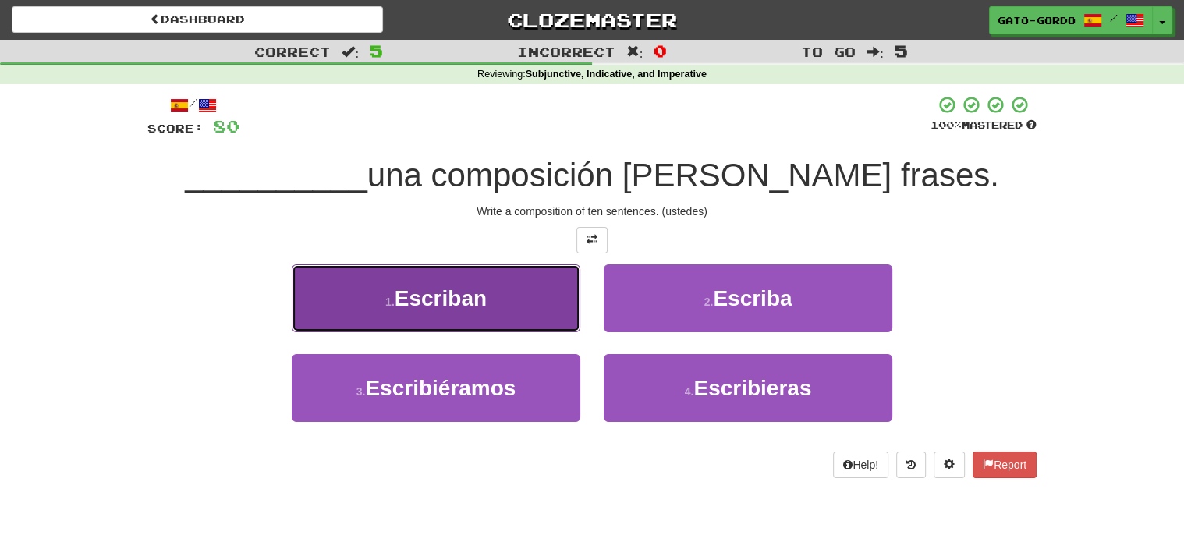
click at [439, 286] on span "Escriban" at bounding box center [441, 298] width 92 height 24
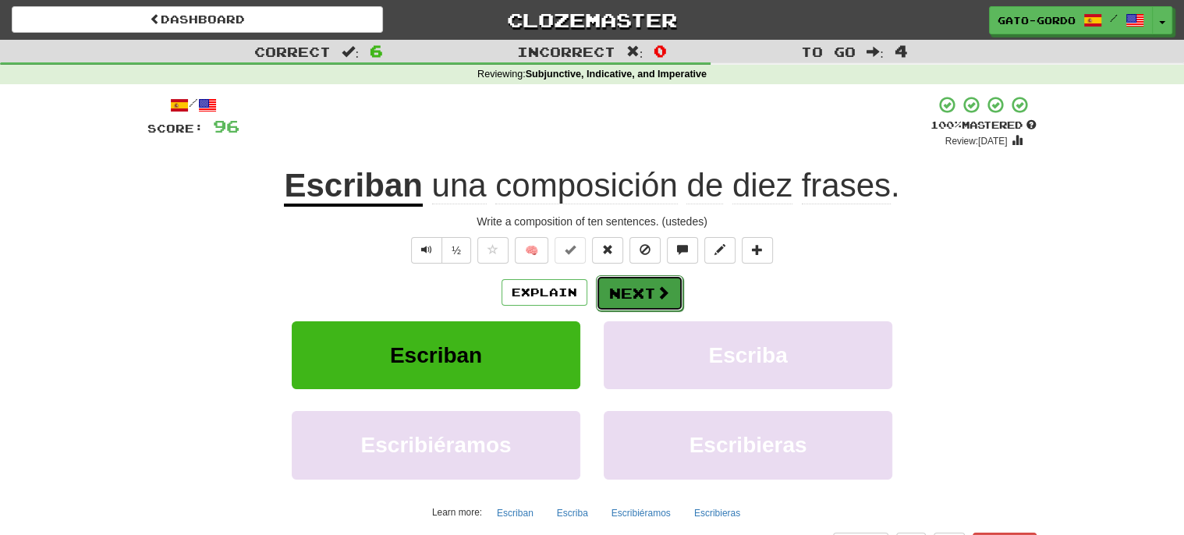
click at [639, 287] on button "Next" at bounding box center [639, 293] width 87 height 36
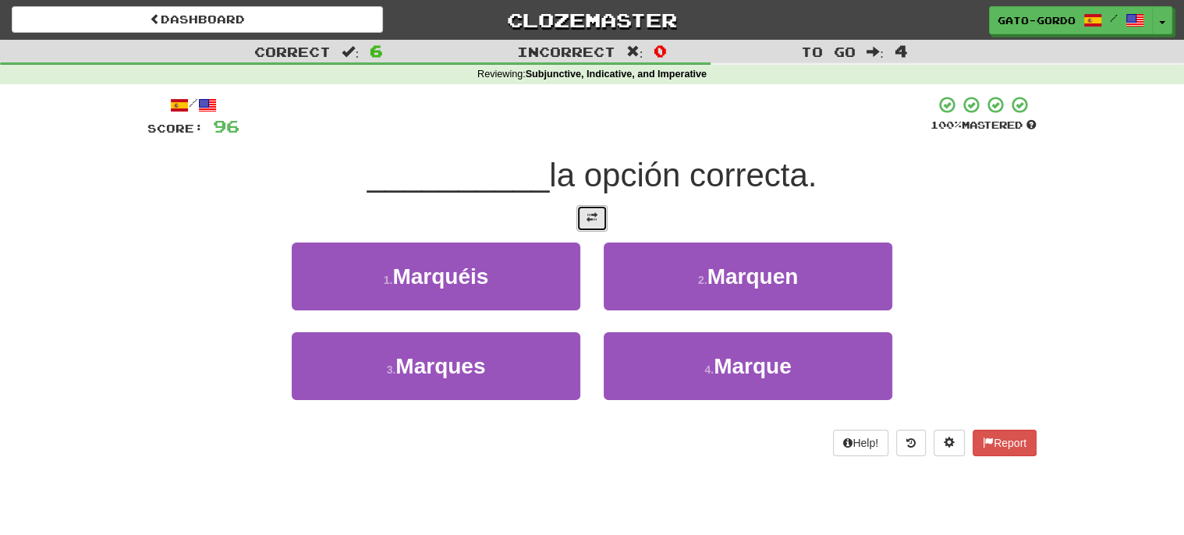
click at [586, 221] on button at bounding box center [591, 218] width 31 height 27
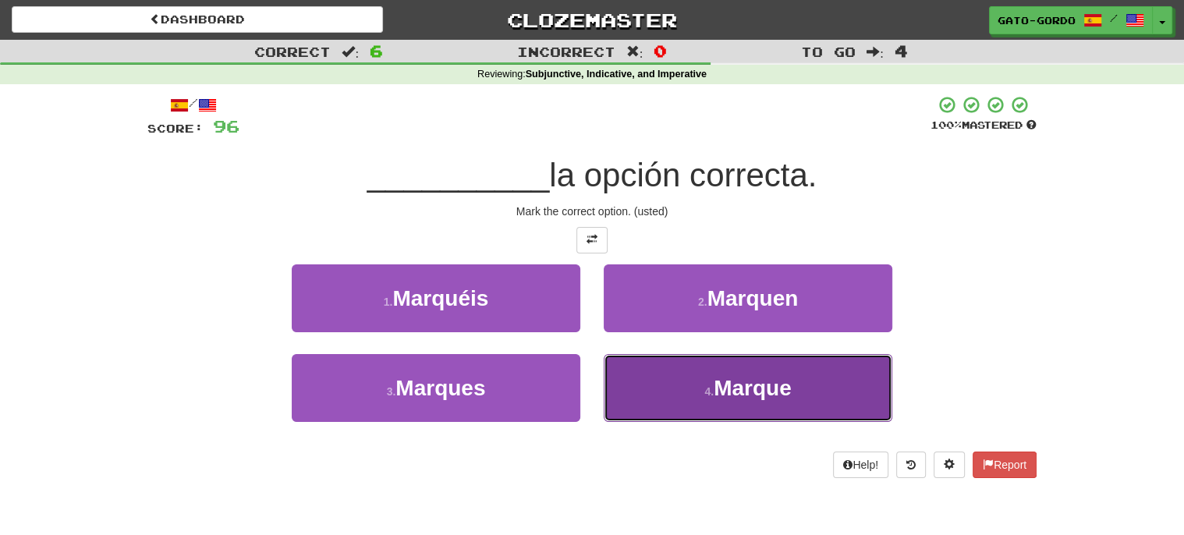
click at [742, 386] on span "Marque" at bounding box center [753, 388] width 78 height 24
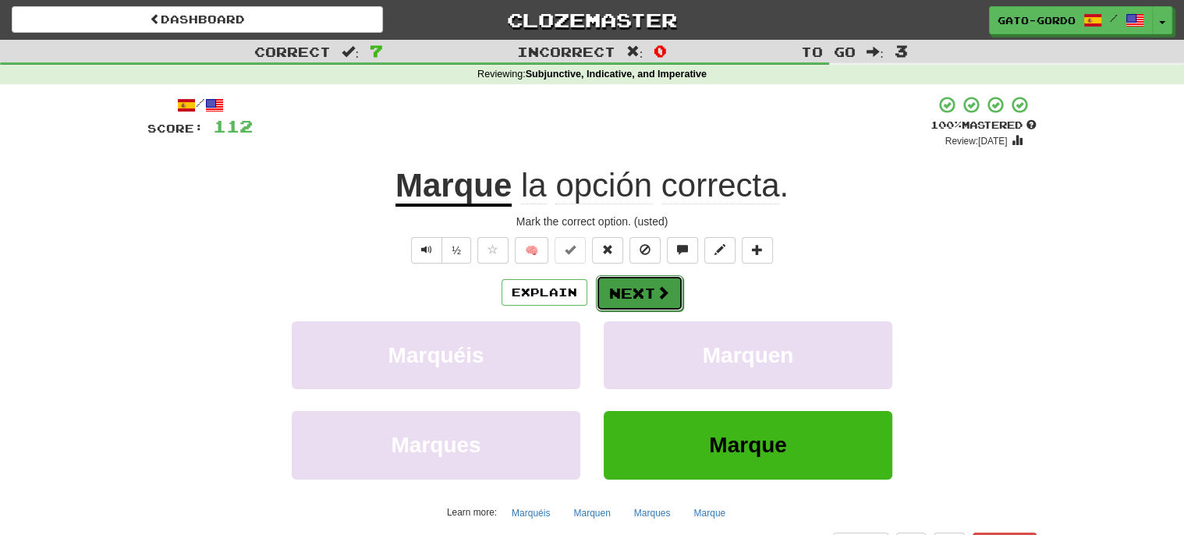
click at [636, 281] on button "Next" at bounding box center [639, 293] width 87 height 36
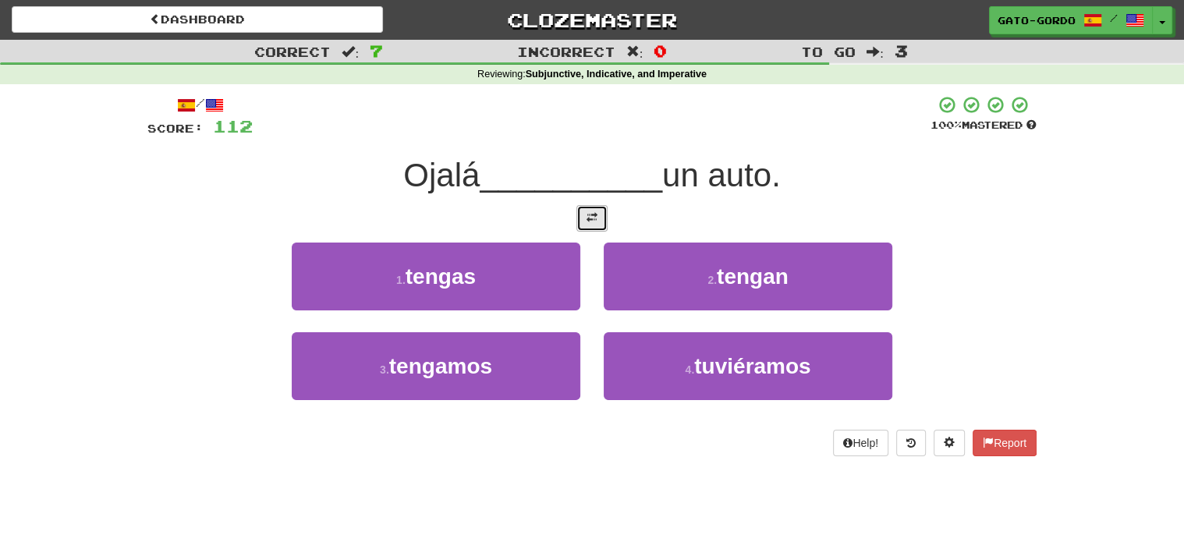
click at [598, 211] on button at bounding box center [591, 218] width 31 height 27
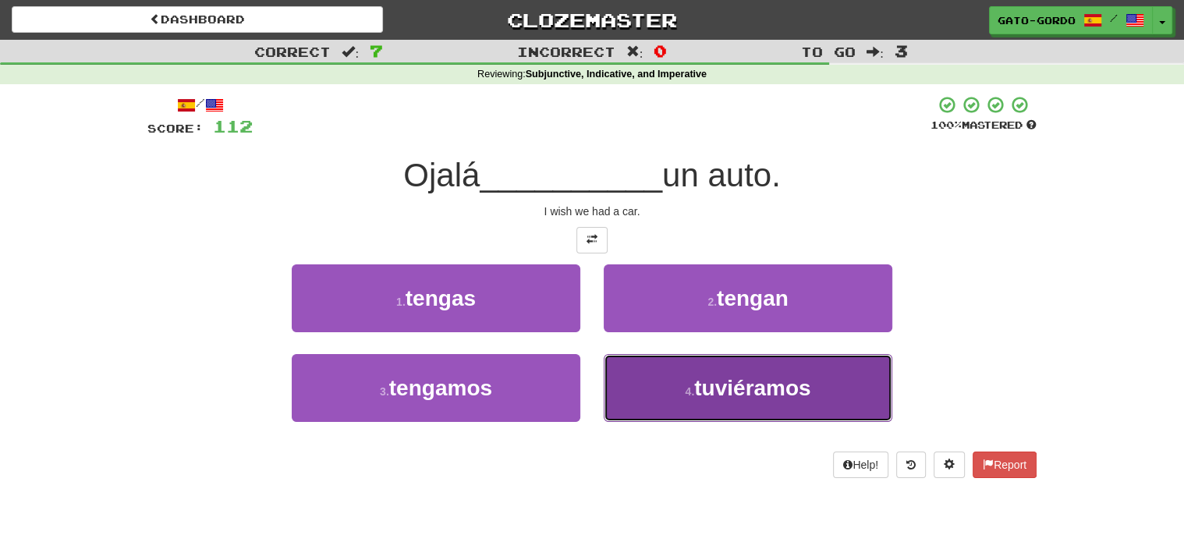
click at [688, 385] on small "4 ." at bounding box center [689, 391] width 9 height 12
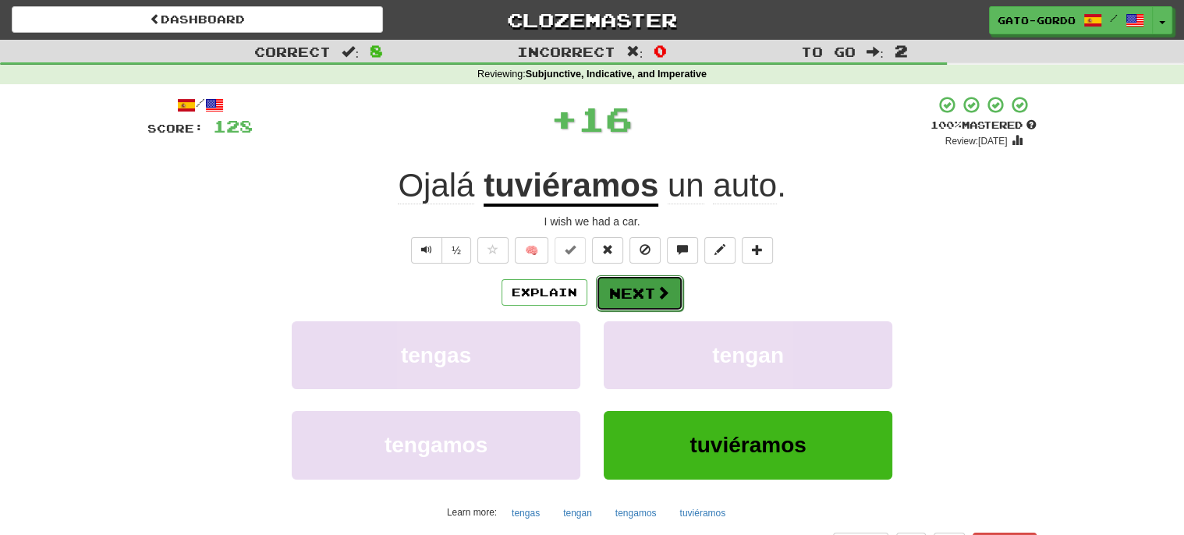
click at [618, 288] on button "Next" at bounding box center [639, 293] width 87 height 36
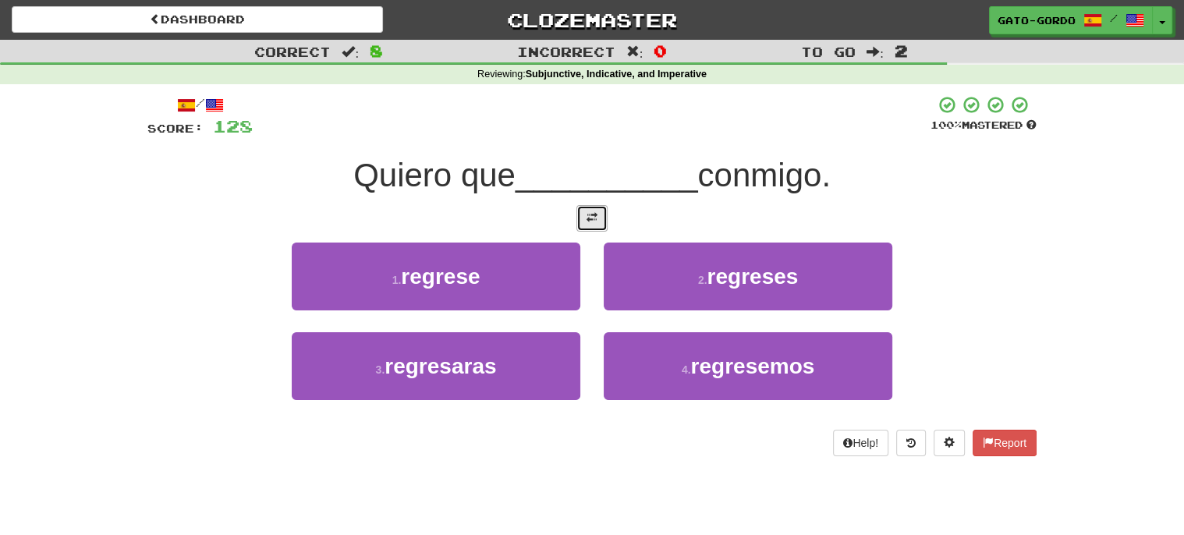
click at [593, 212] on span at bounding box center [591, 217] width 11 height 11
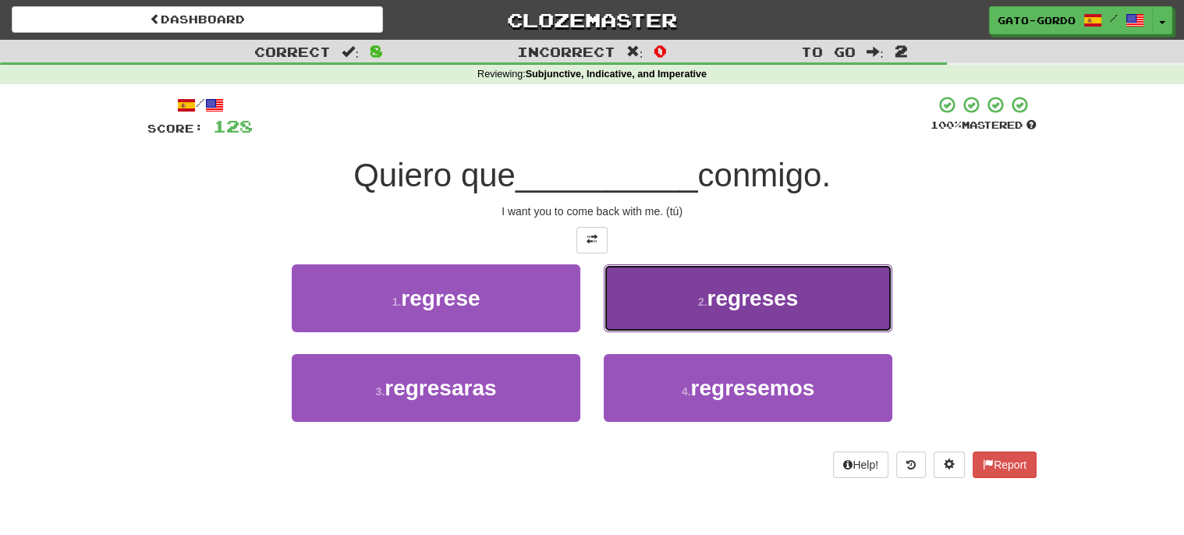
click at [735, 307] on button "2 . regreses" at bounding box center [748, 298] width 289 height 68
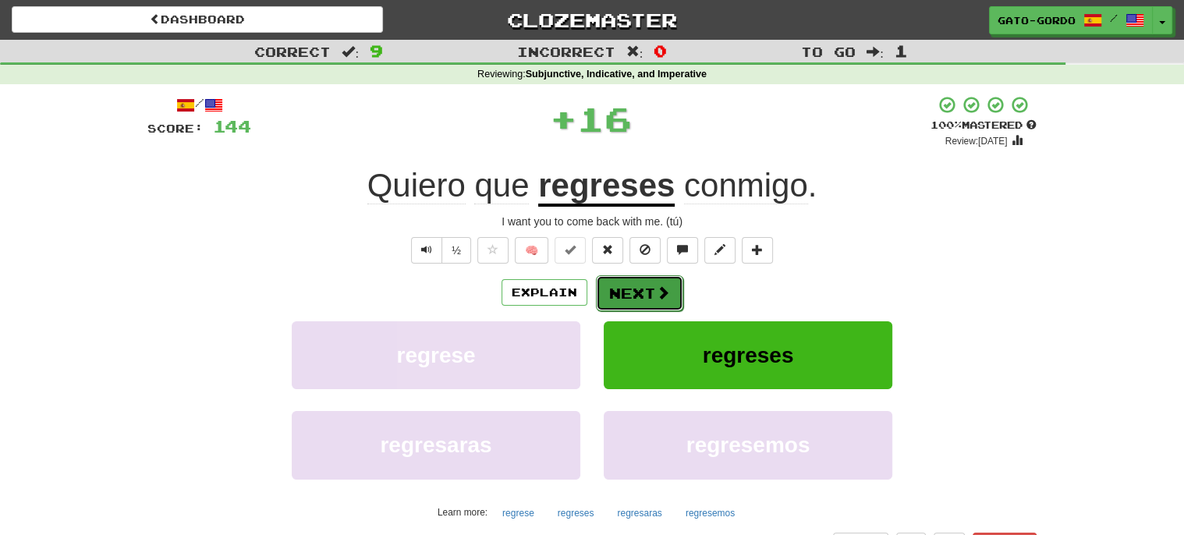
click at [643, 285] on button "Next" at bounding box center [639, 293] width 87 height 36
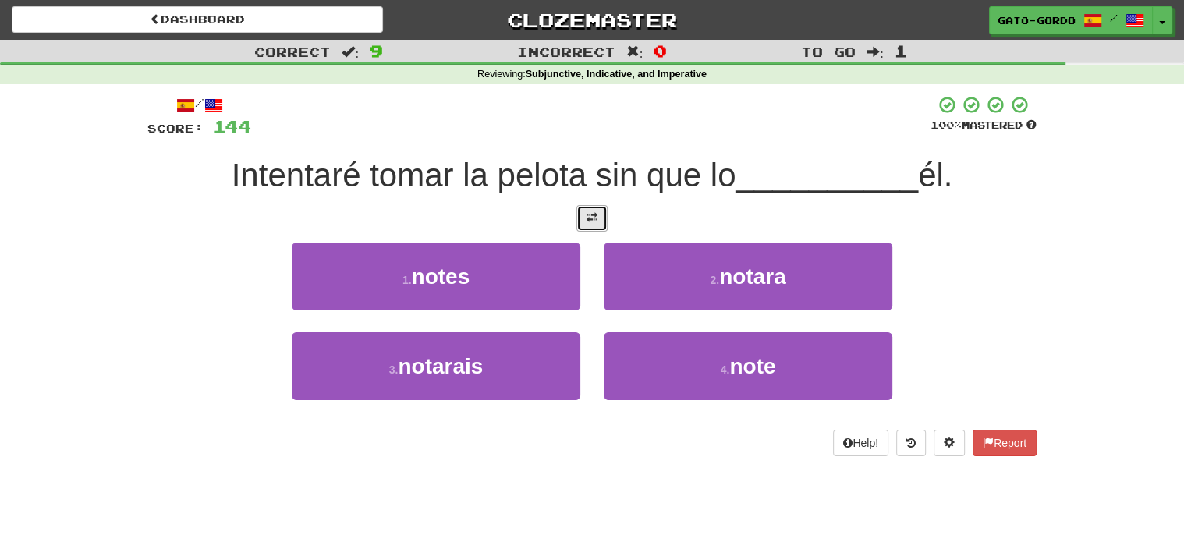
click at [593, 221] on button at bounding box center [591, 218] width 31 height 27
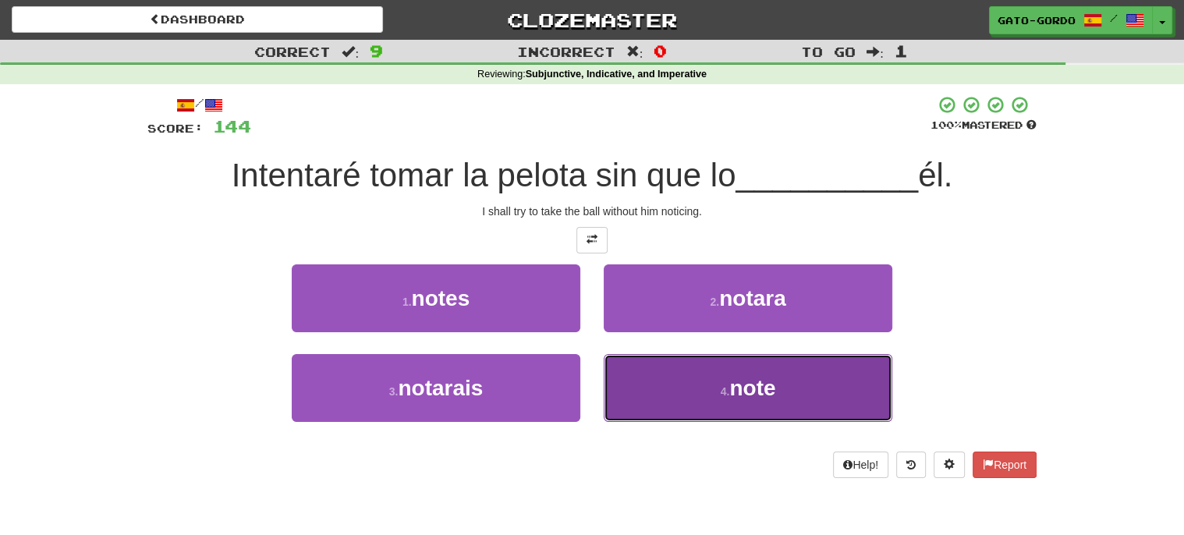
click at [700, 388] on button "4 . note" at bounding box center [748, 388] width 289 height 68
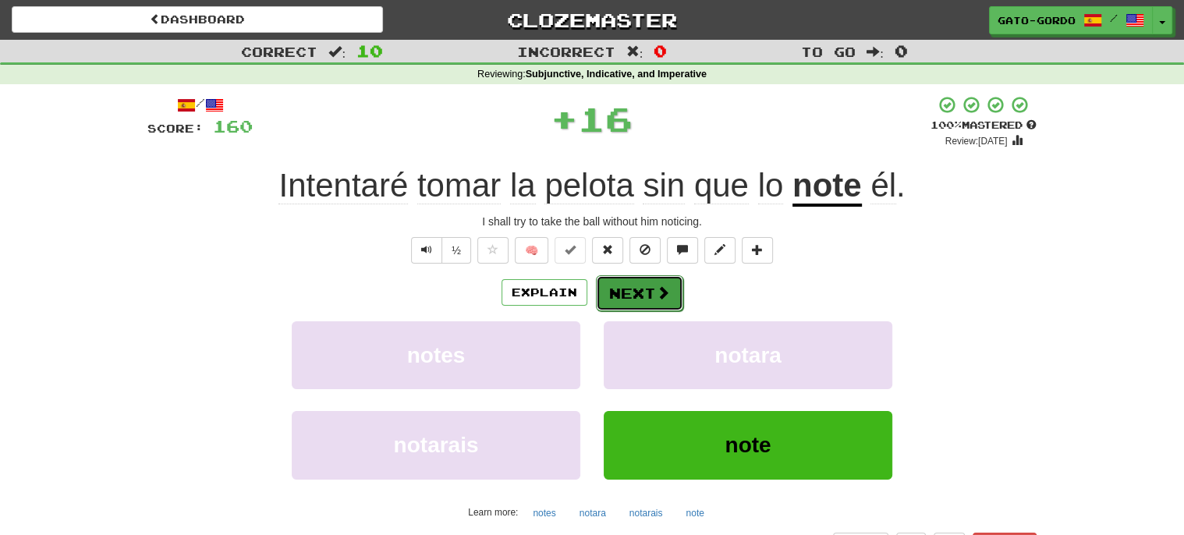
click at [642, 277] on button "Next" at bounding box center [639, 293] width 87 height 36
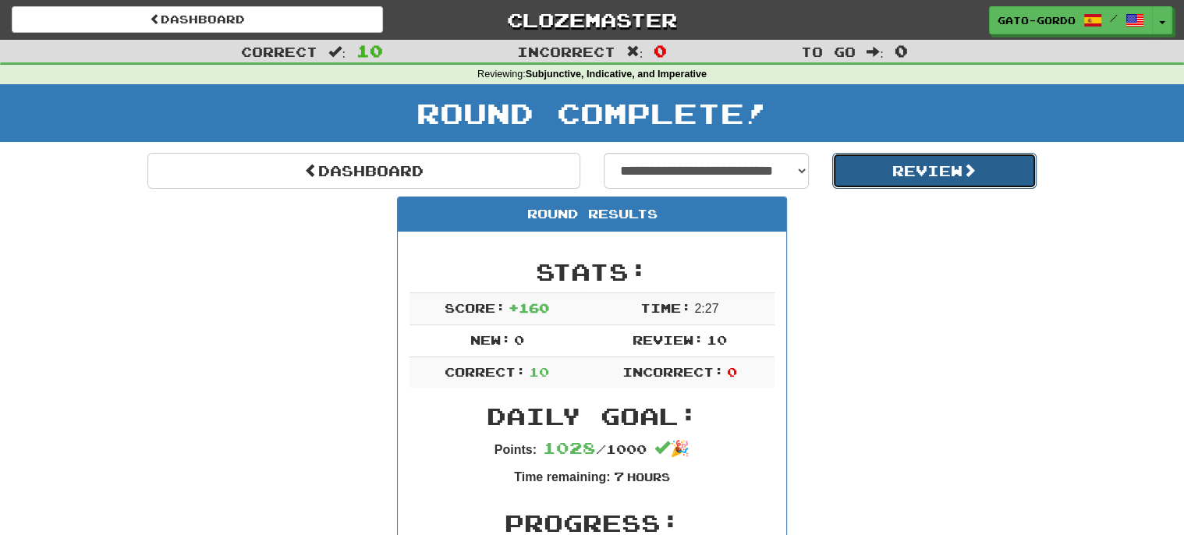
click at [955, 164] on button "Review" at bounding box center [934, 171] width 205 height 36
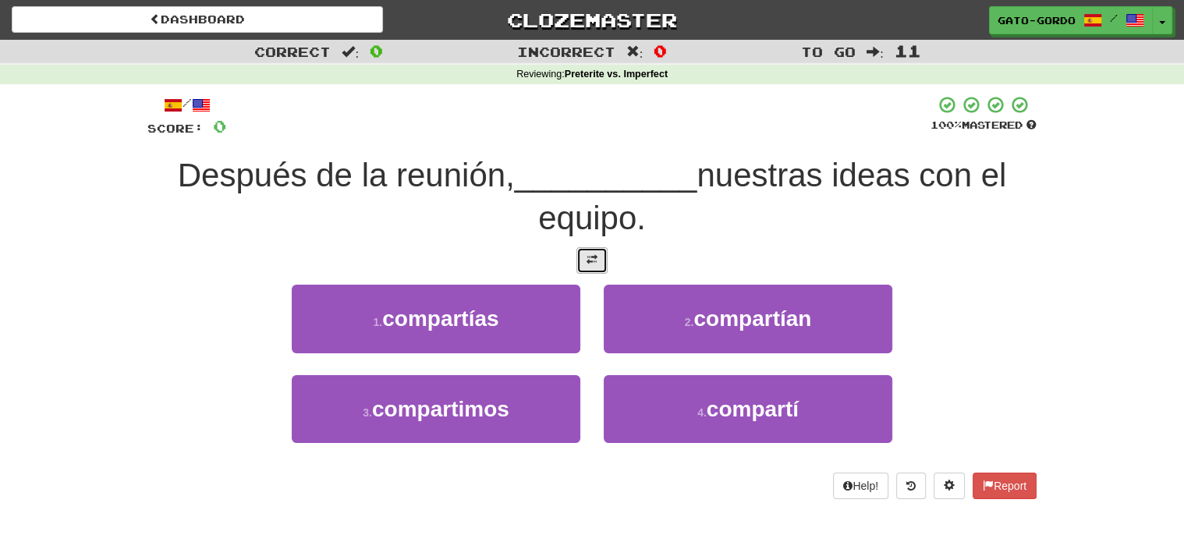
click at [585, 261] on button at bounding box center [591, 260] width 31 height 27
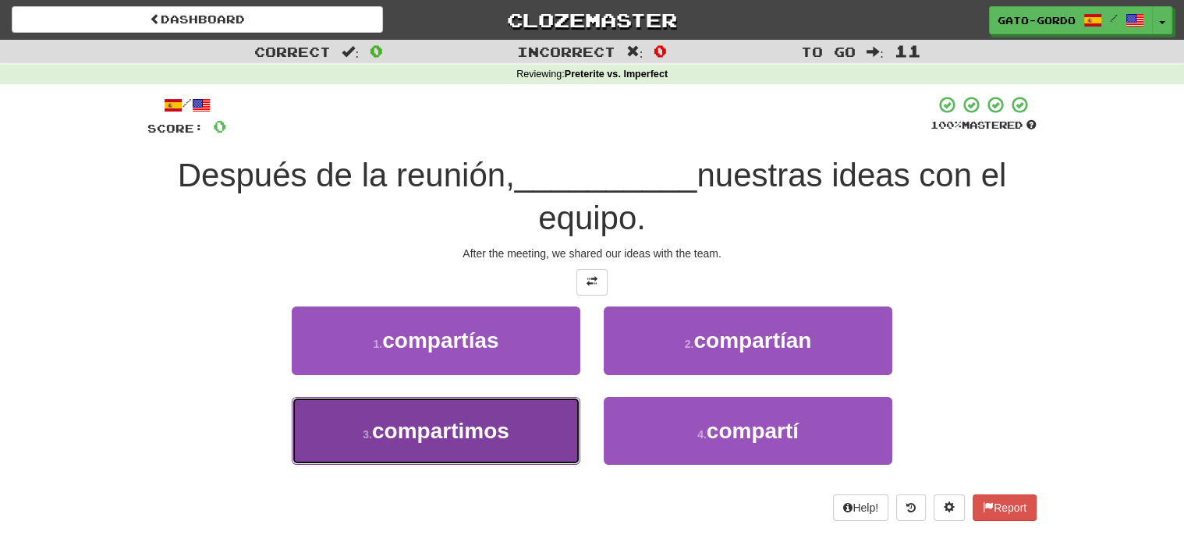
click at [438, 419] on span "compartimos" at bounding box center [440, 431] width 137 height 24
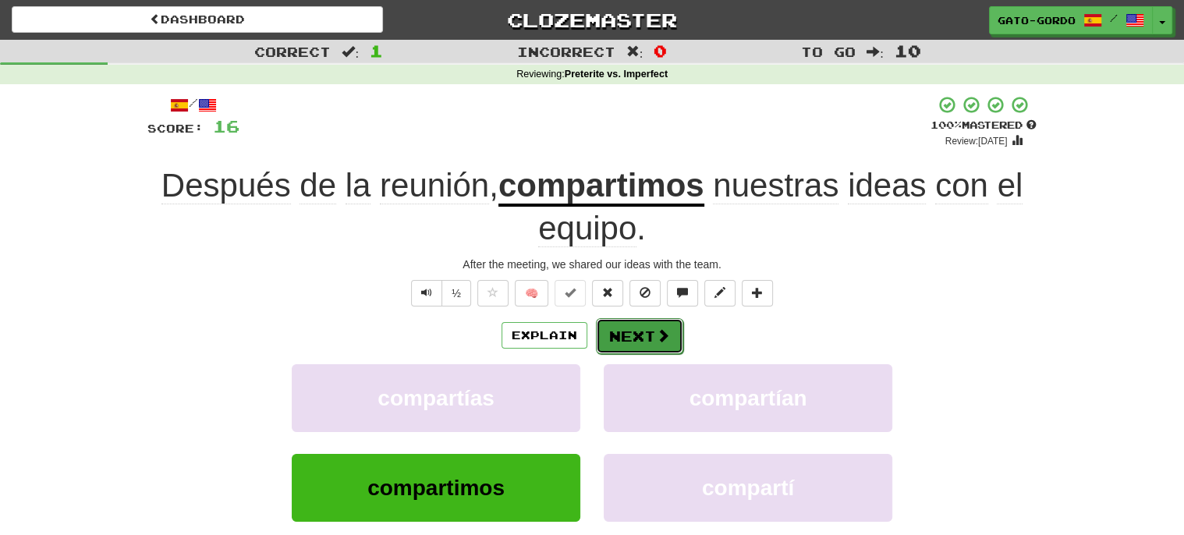
click at [646, 331] on button "Next" at bounding box center [639, 336] width 87 height 36
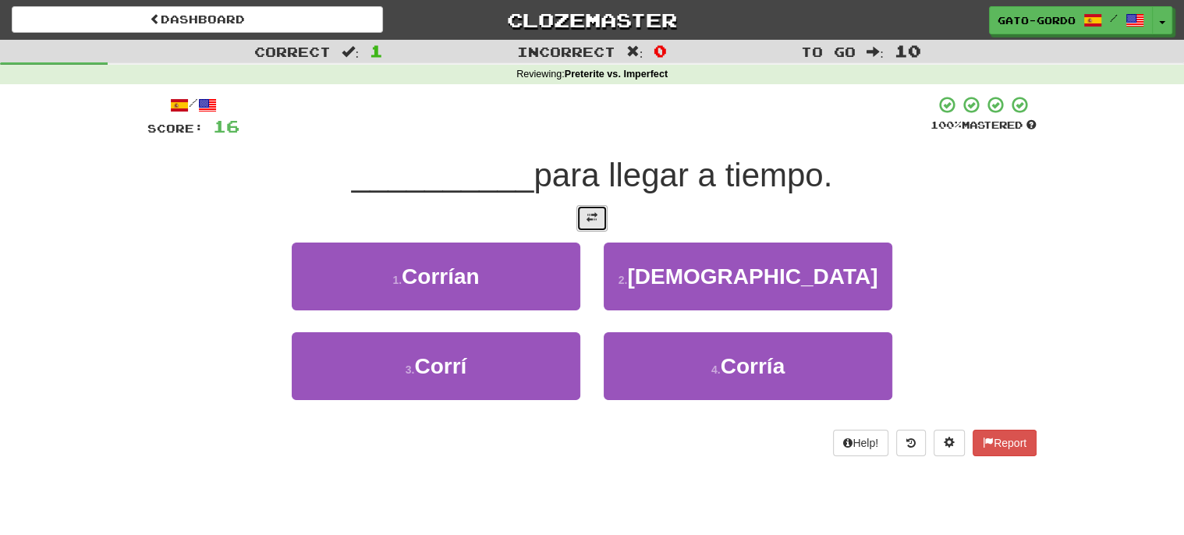
click at [590, 212] on span at bounding box center [591, 217] width 11 height 11
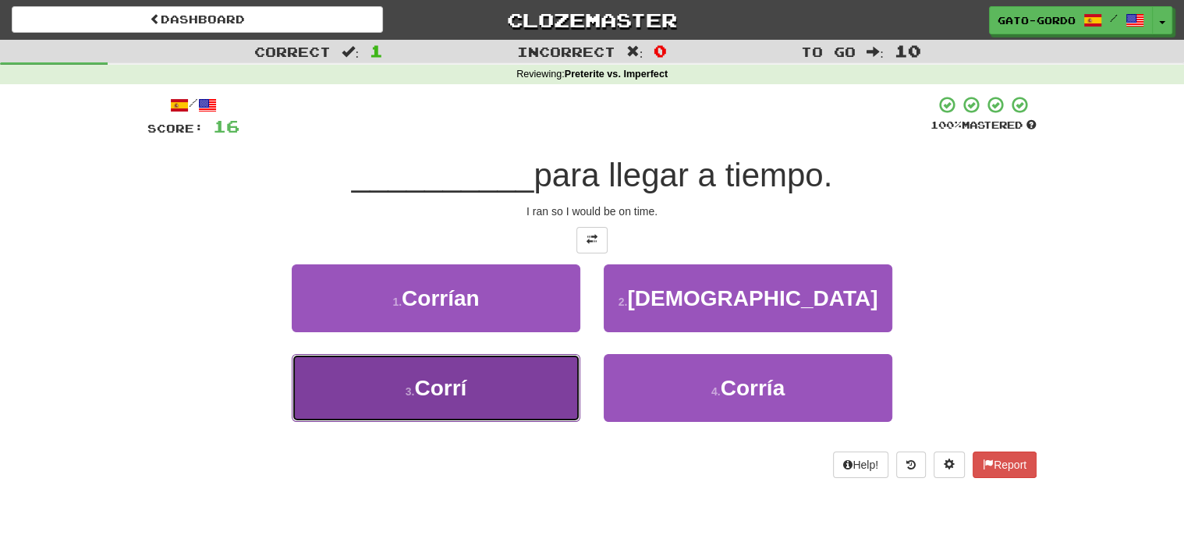
click at [402, 388] on button "3 . Corrí" at bounding box center [436, 388] width 289 height 68
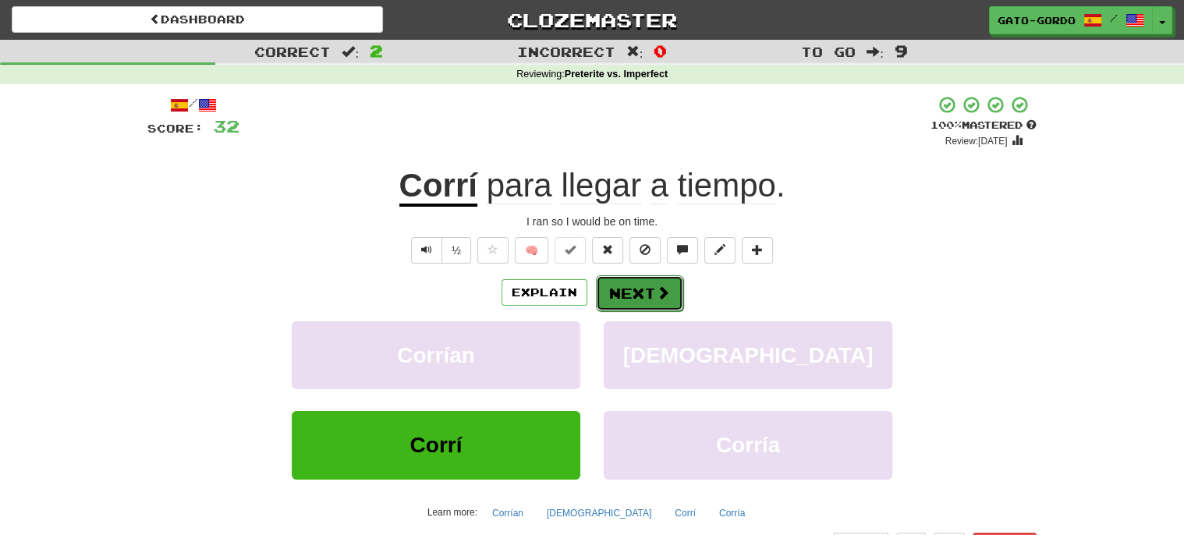
click at [656, 285] on span at bounding box center [663, 292] width 14 height 14
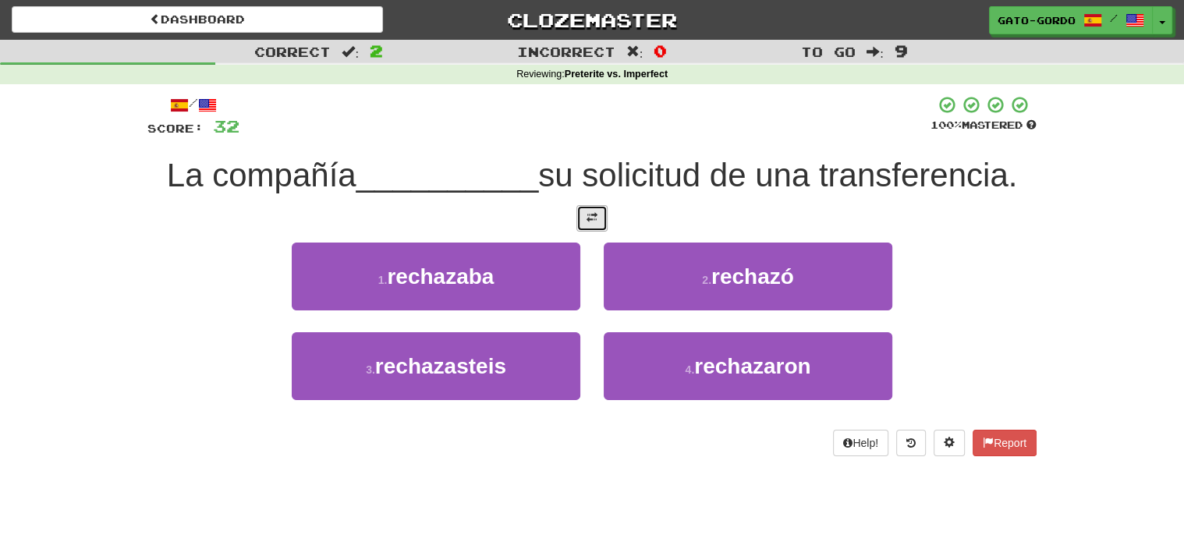
click at [592, 217] on span at bounding box center [591, 217] width 11 height 11
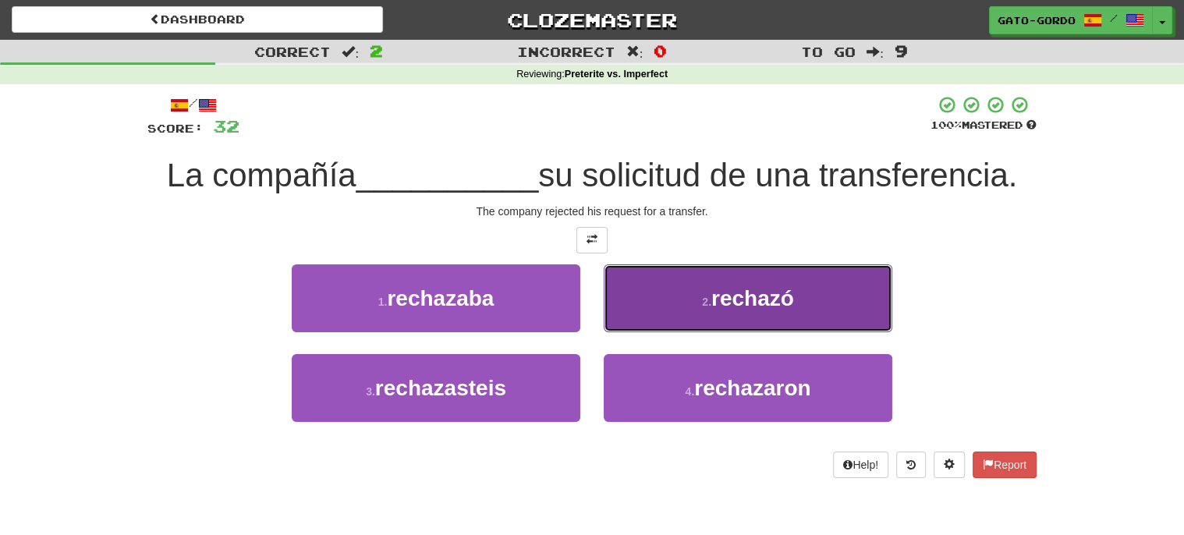
click at [721, 300] on span "rechazó" at bounding box center [752, 298] width 83 height 24
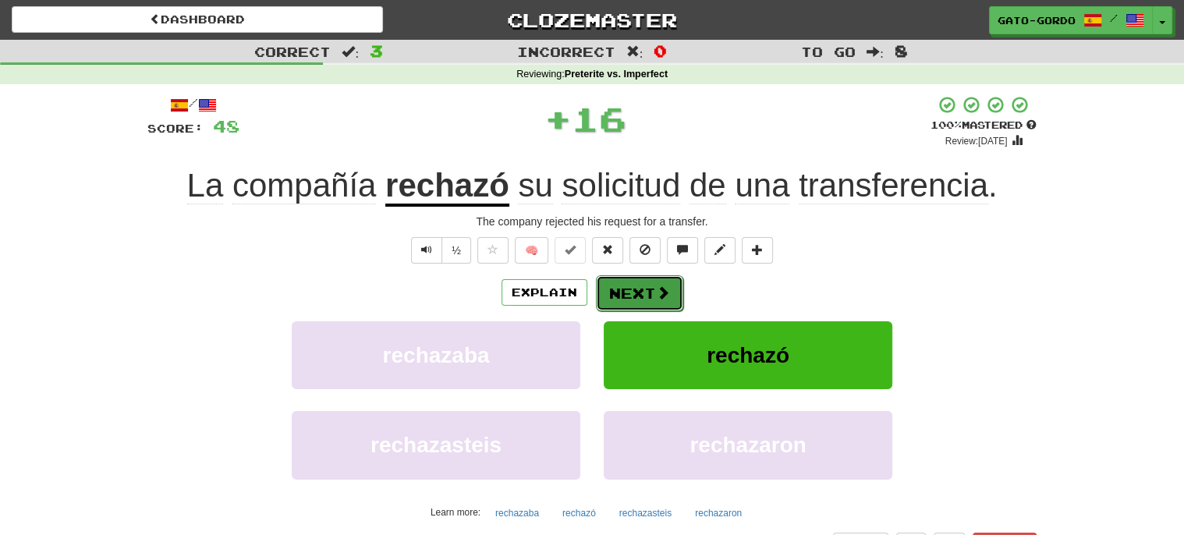
click at [646, 285] on button "Next" at bounding box center [639, 293] width 87 height 36
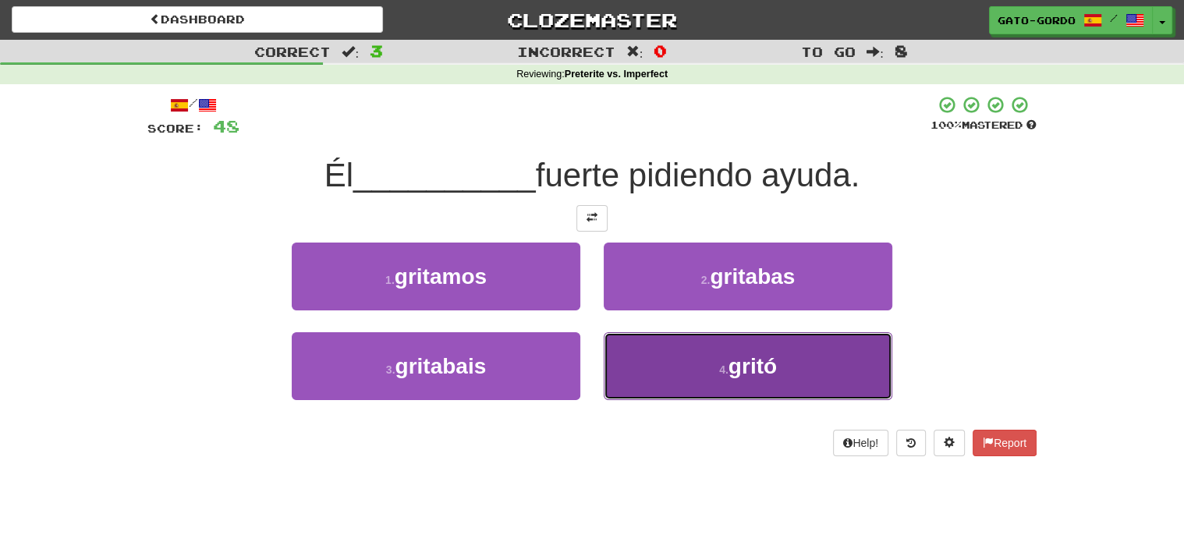
click at [675, 353] on button "4 . gritó" at bounding box center [748, 366] width 289 height 68
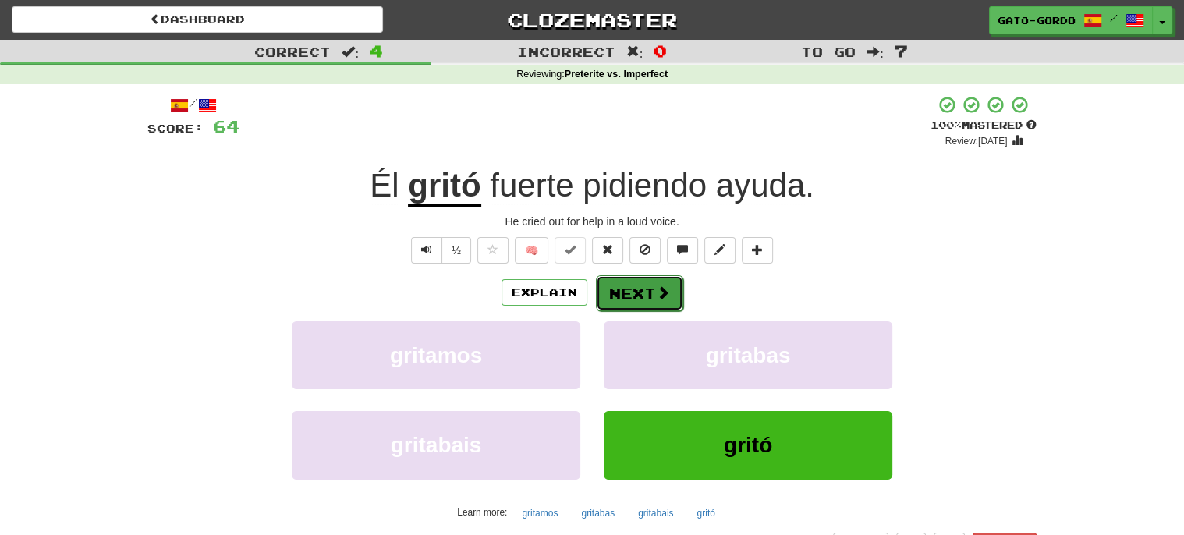
click at [648, 286] on button "Next" at bounding box center [639, 293] width 87 height 36
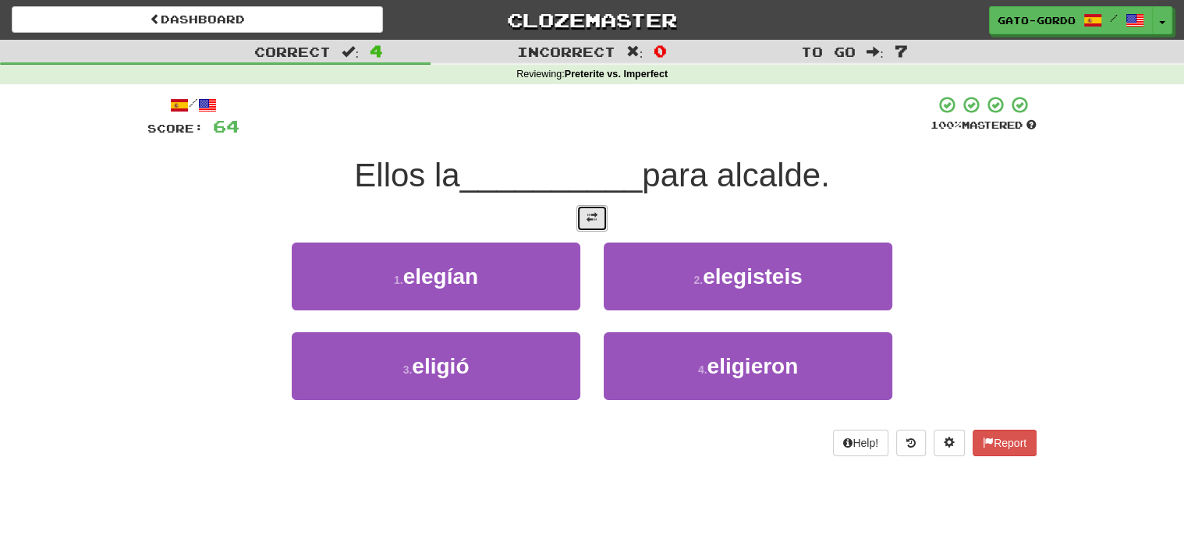
click at [597, 209] on button at bounding box center [591, 218] width 31 height 27
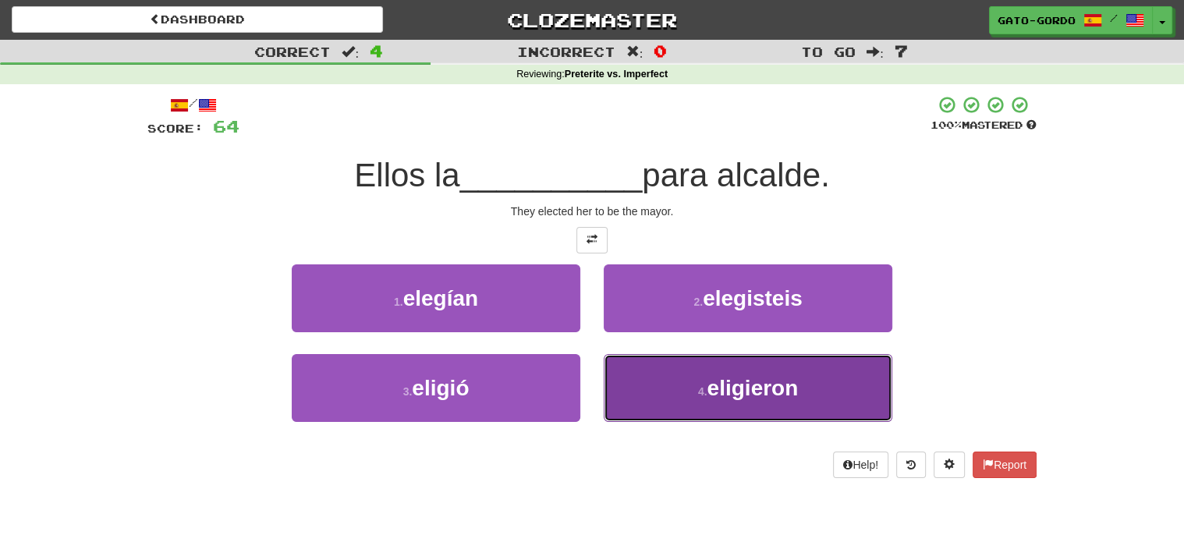
click at [702, 402] on button "4 . eligieron" at bounding box center [748, 388] width 289 height 68
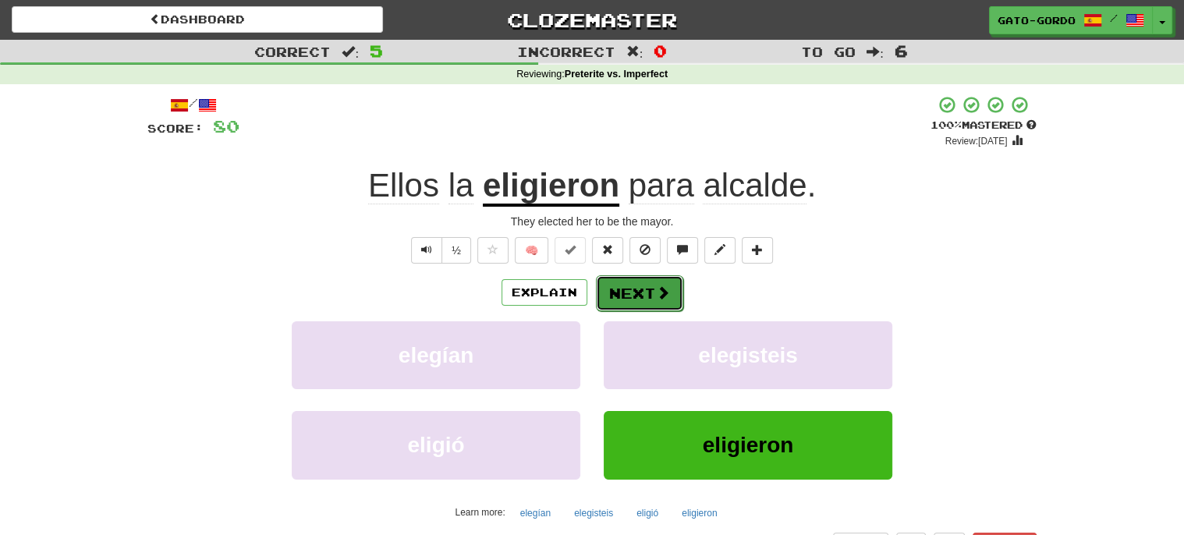
click at [650, 292] on button "Next" at bounding box center [639, 293] width 87 height 36
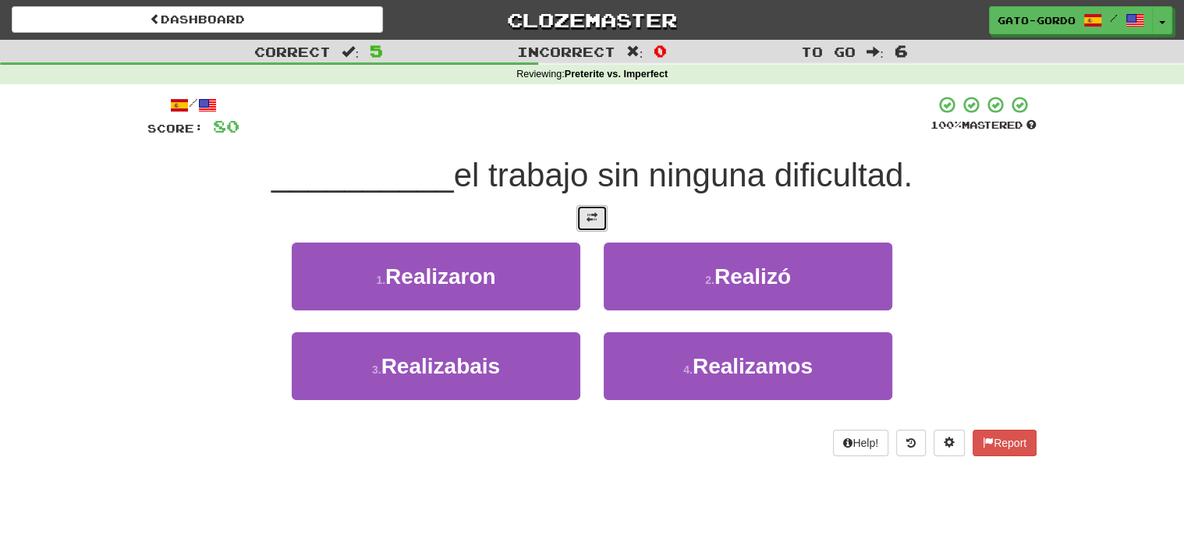
click at [603, 215] on button at bounding box center [591, 218] width 31 height 27
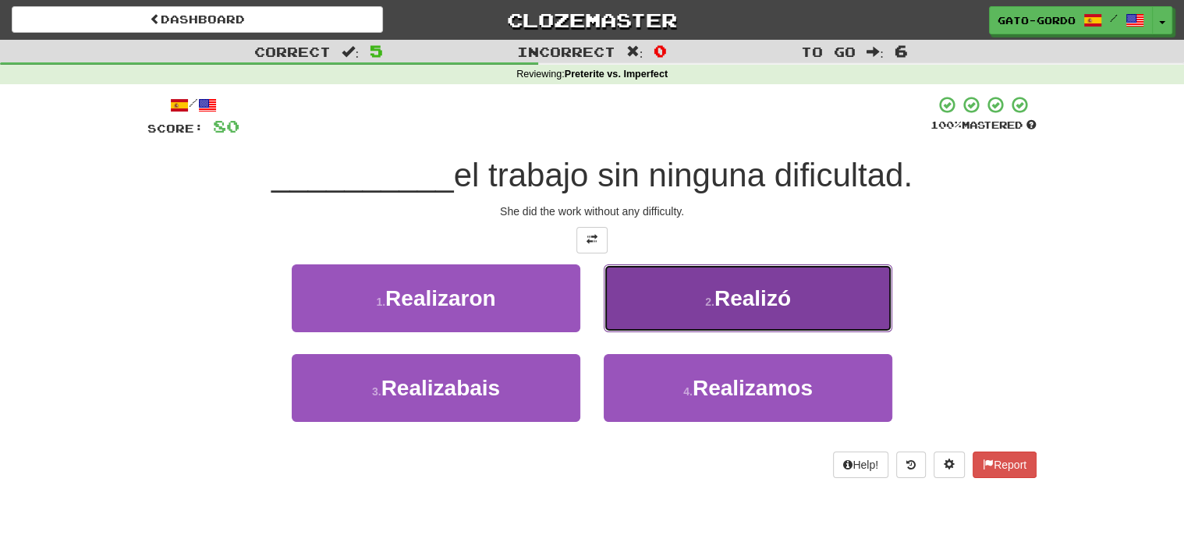
click at [714, 296] on small "2 ." at bounding box center [709, 302] width 9 height 12
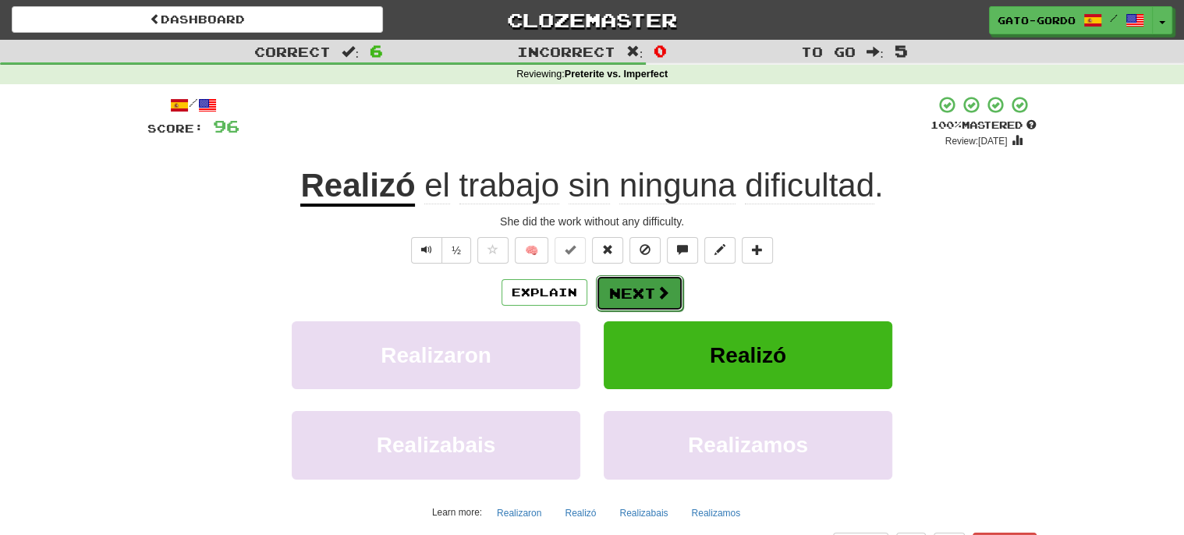
click at [642, 280] on button "Next" at bounding box center [639, 293] width 87 height 36
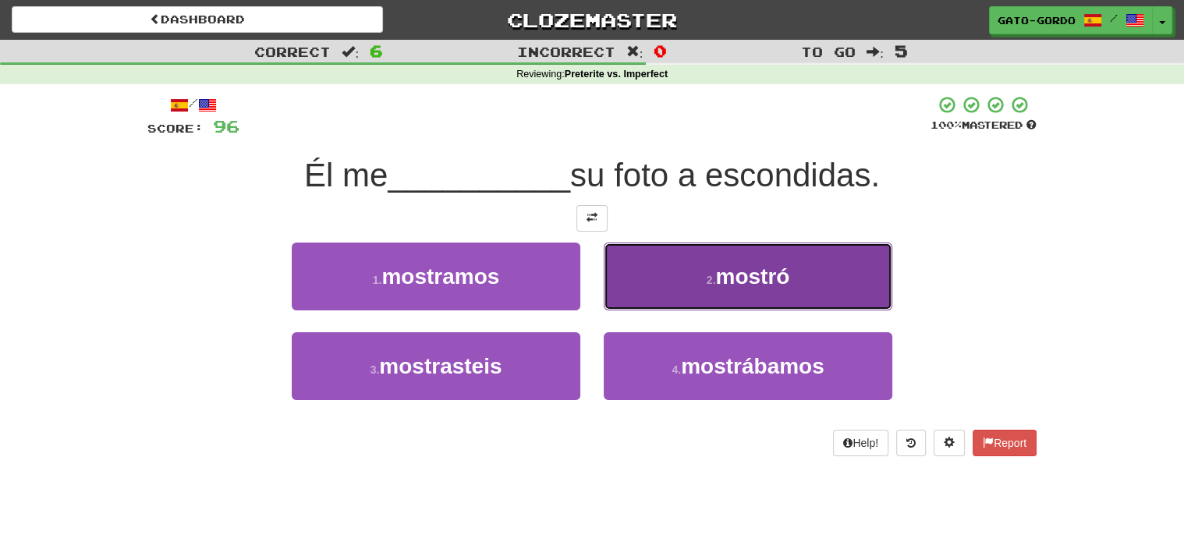
click at [709, 279] on small "2 ." at bounding box center [711, 280] width 9 height 12
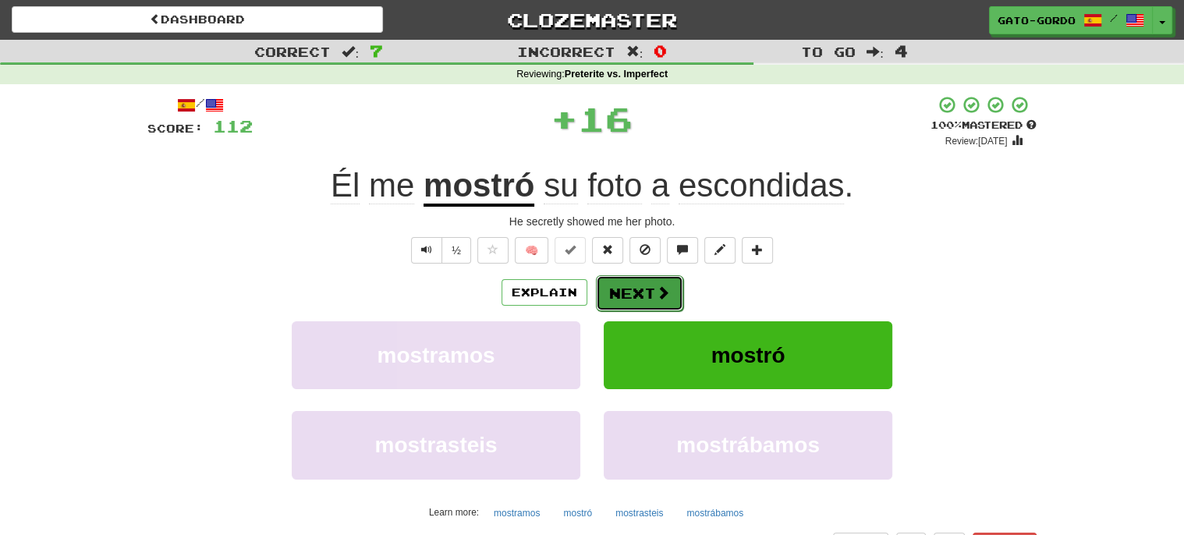
click at [606, 297] on button "Next" at bounding box center [639, 293] width 87 height 36
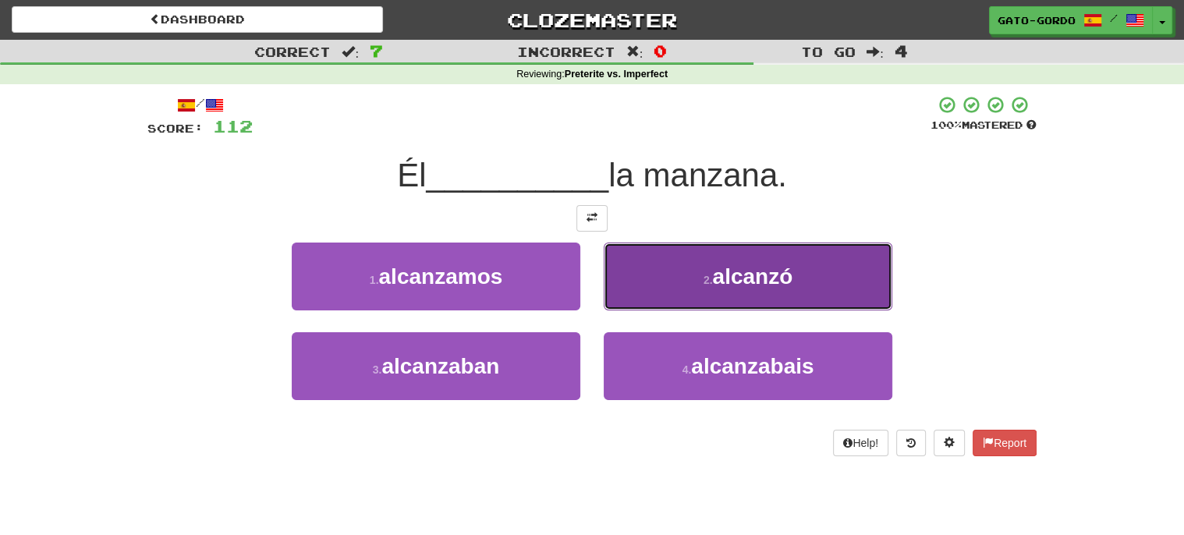
click at [739, 281] on span "alcanzó" at bounding box center [752, 276] width 80 height 24
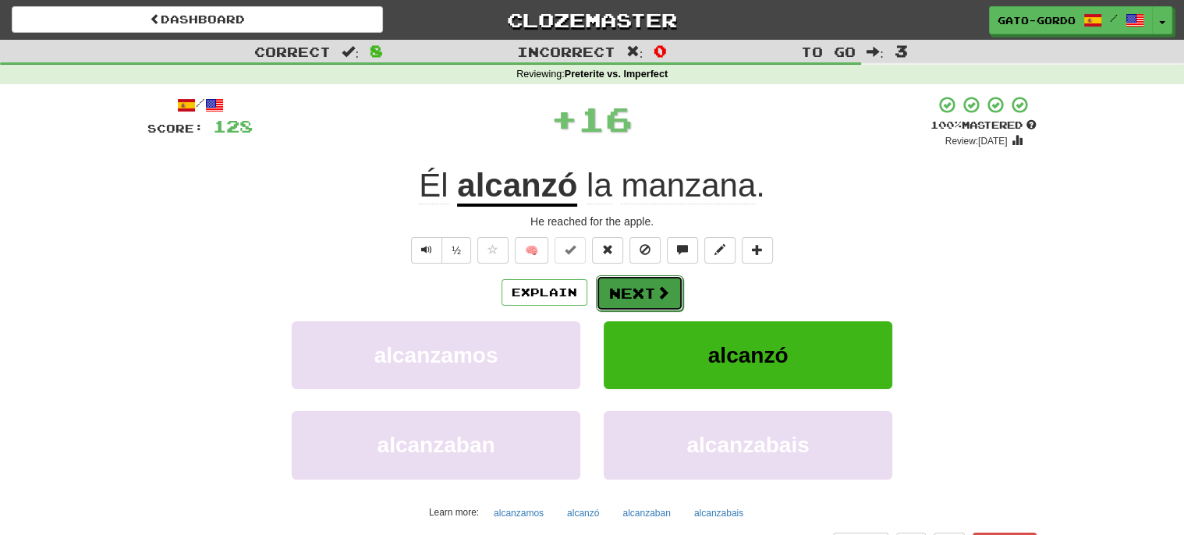
click at [636, 285] on button "Next" at bounding box center [639, 293] width 87 height 36
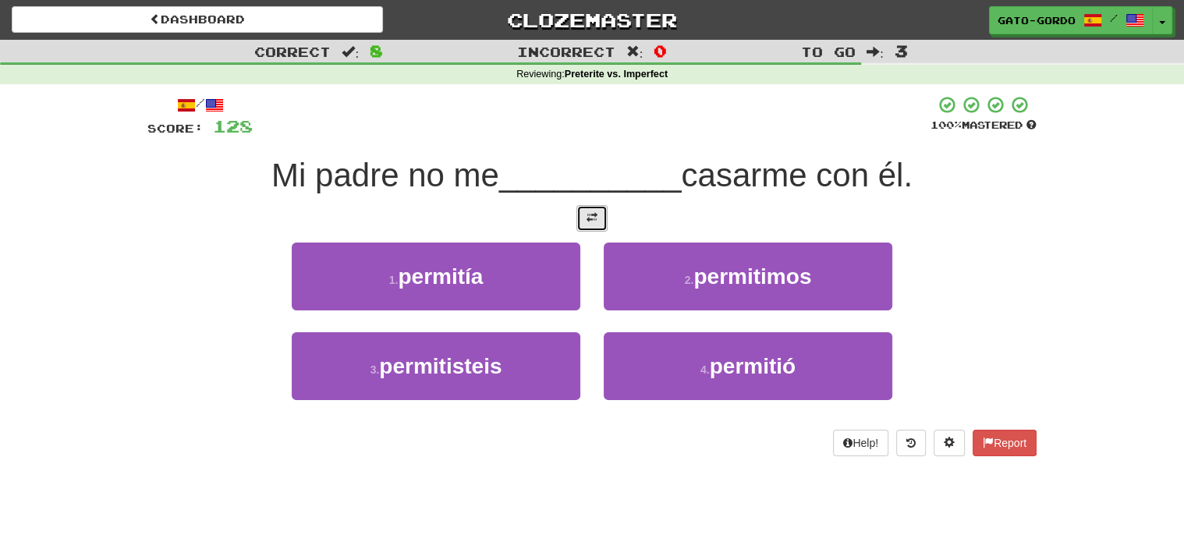
click at [592, 213] on span at bounding box center [591, 217] width 11 height 11
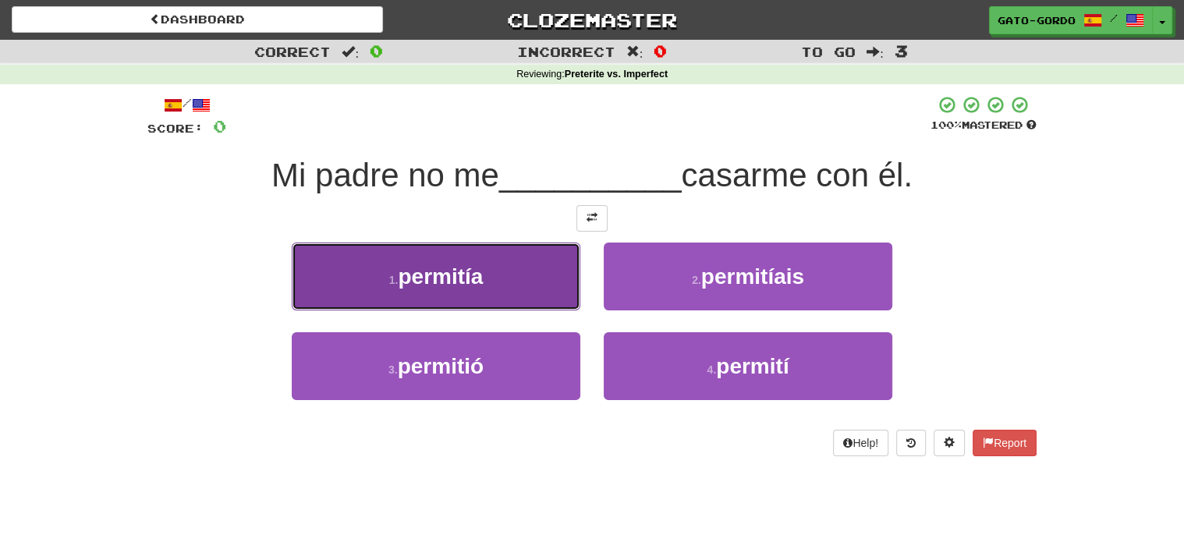
click at [412, 266] on span "permitía" at bounding box center [440, 276] width 85 height 24
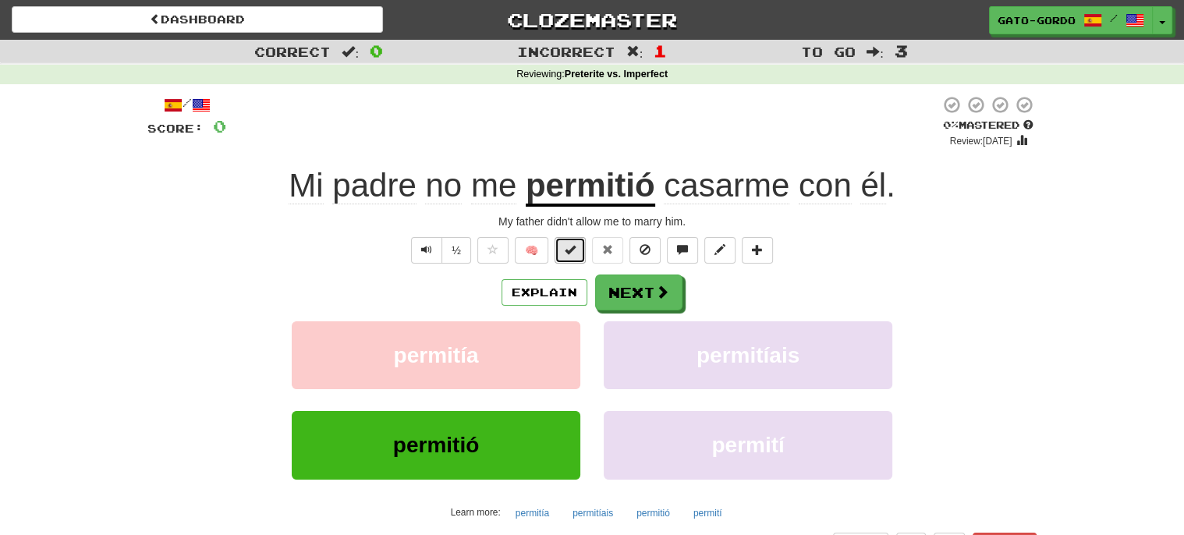
click at [566, 246] on span at bounding box center [570, 249] width 11 height 11
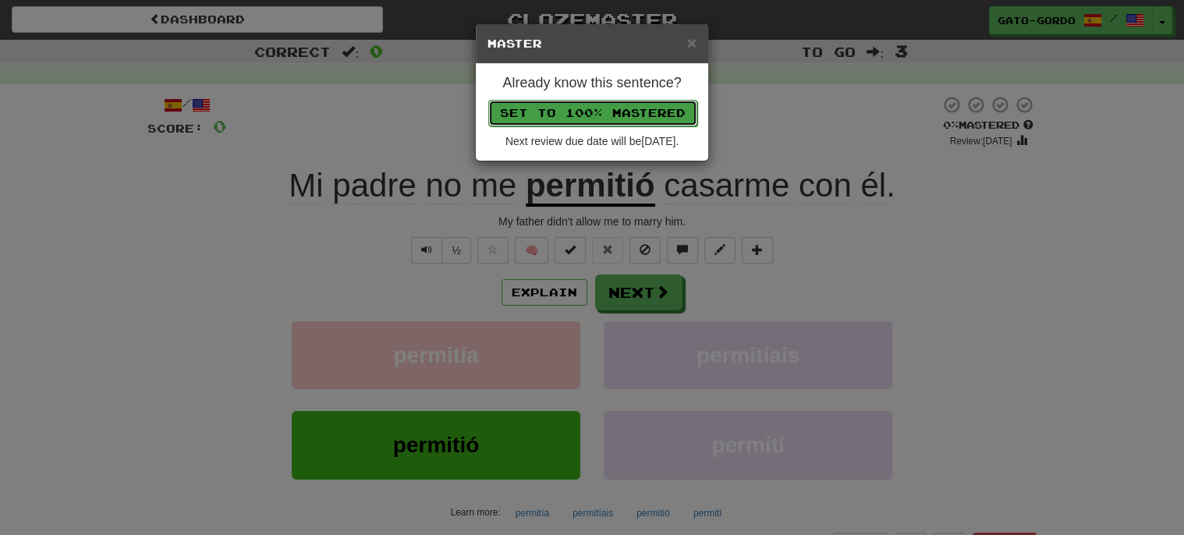
click at [551, 108] on button "Set to 100% Mastered" at bounding box center [592, 113] width 209 height 27
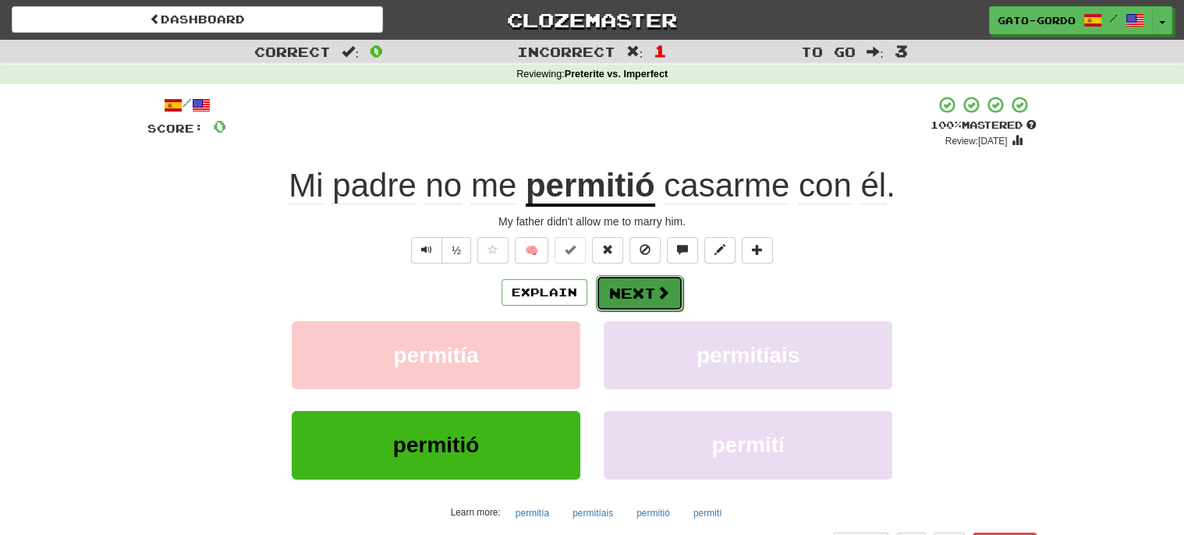
click at [657, 296] on span at bounding box center [663, 292] width 14 height 14
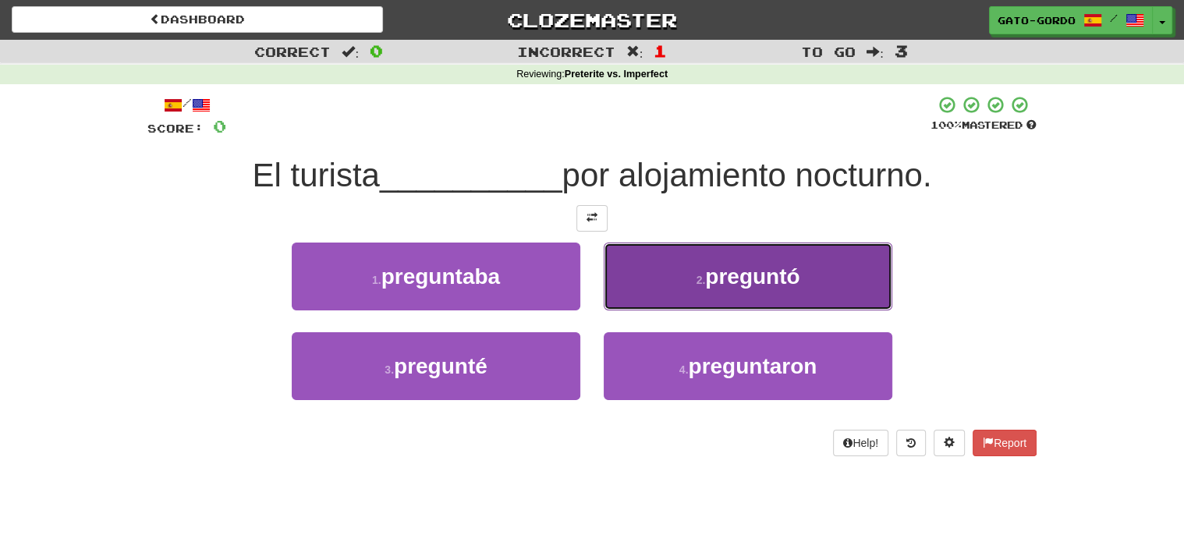
click at [700, 274] on small "2 ." at bounding box center [700, 280] width 9 height 12
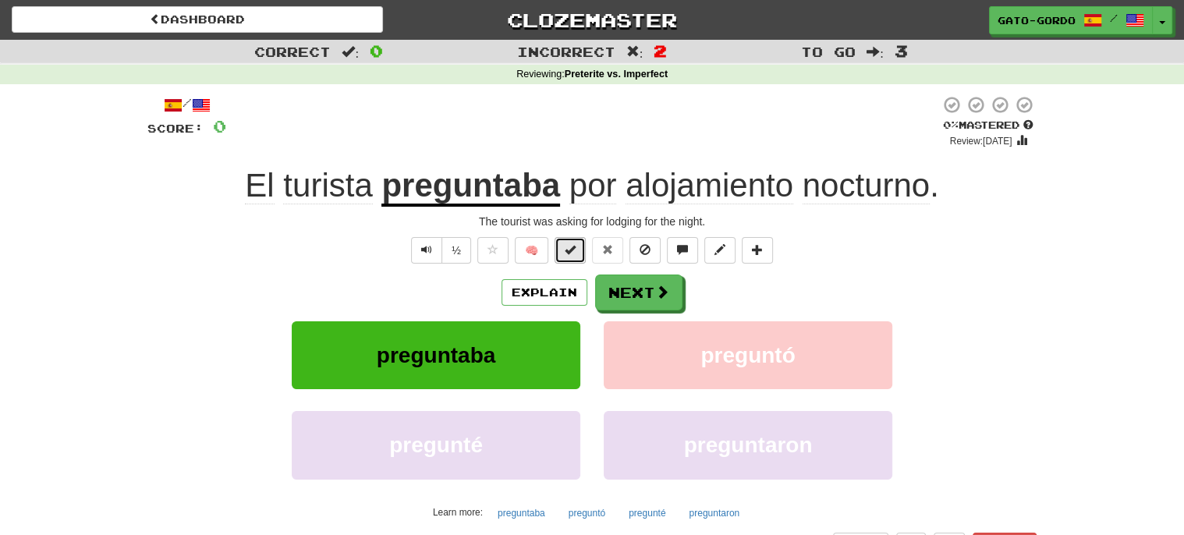
click at [579, 244] on button at bounding box center [569, 250] width 31 height 27
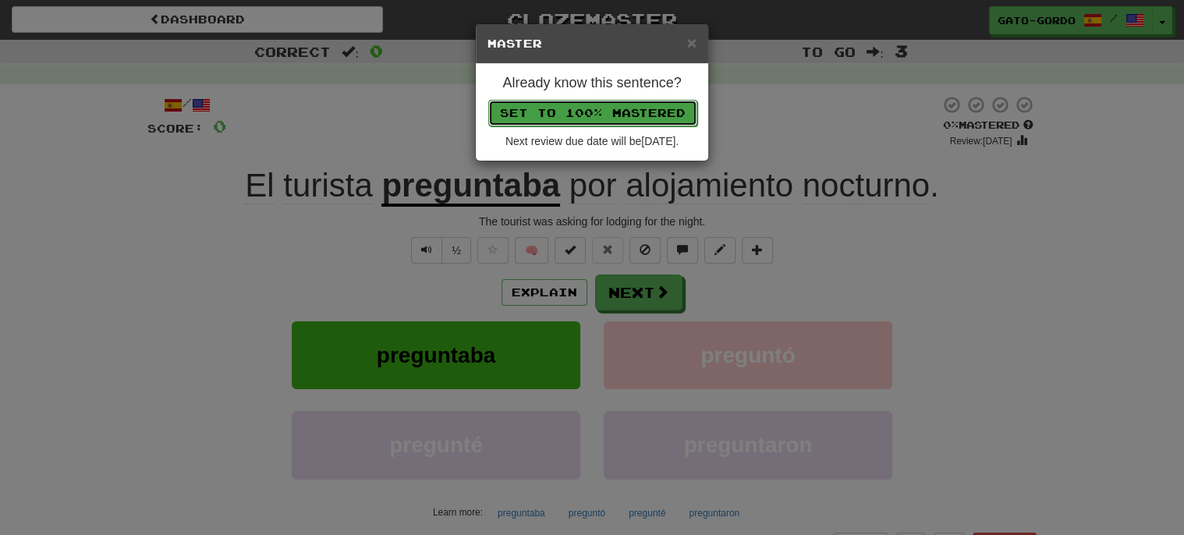
click at [574, 108] on button "Set to 100% Mastered" at bounding box center [592, 113] width 209 height 27
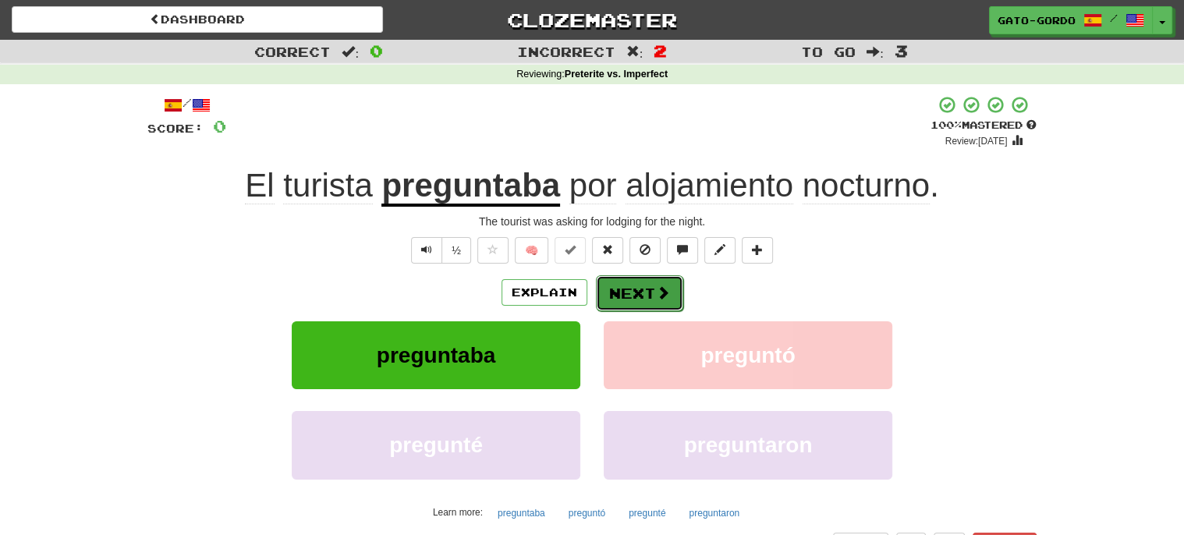
click at [641, 296] on button "Next" at bounding box center [639, 293] width 87 height 36
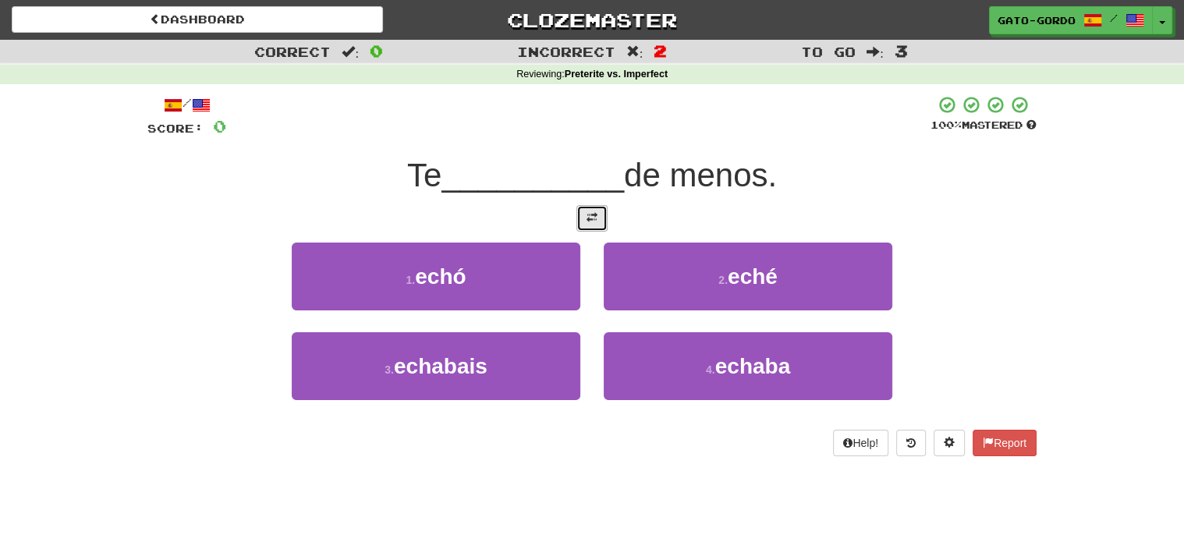
click at [587, 219] on span at bounding box center [591, 217] width 11 height 11
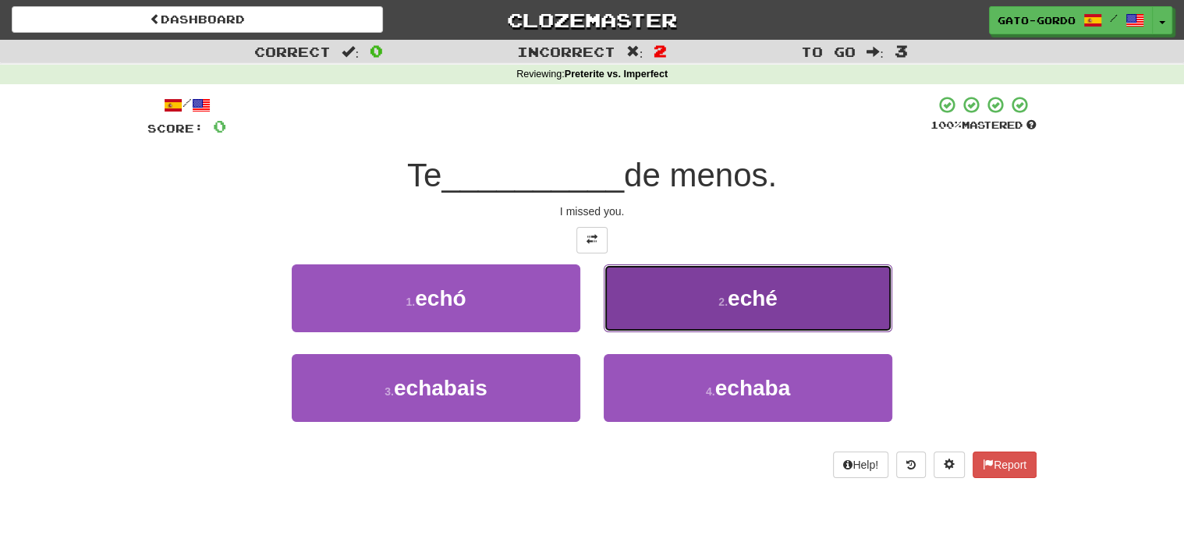
click at [724, 296] on small "2 ." at bounding box center [722, 302] width 9 height 12
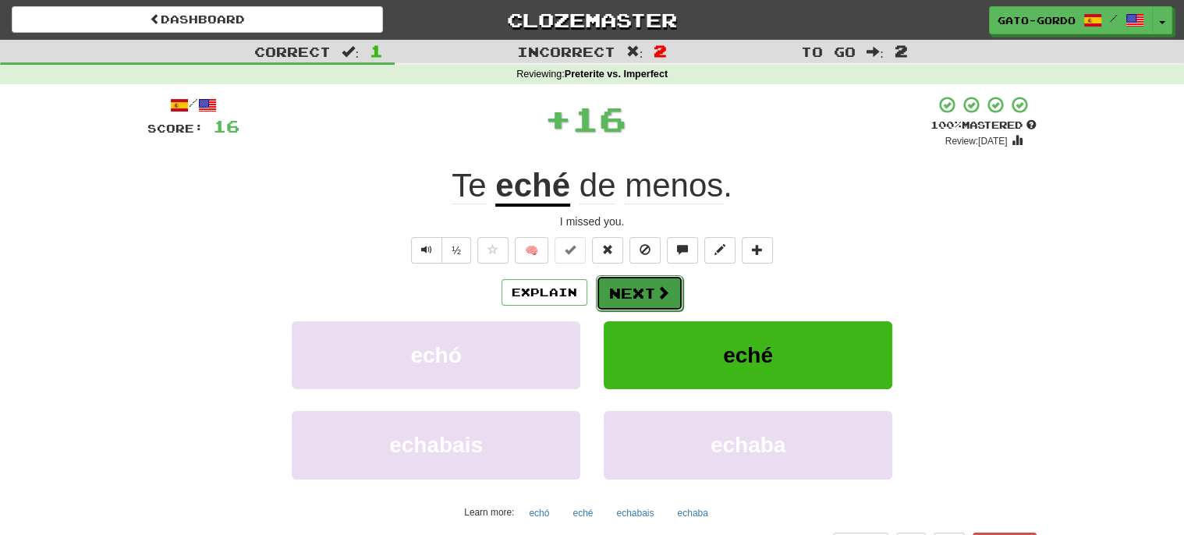
click at [611, 292] on button "Next" at bounding box center [639, 293] width 87 height 36
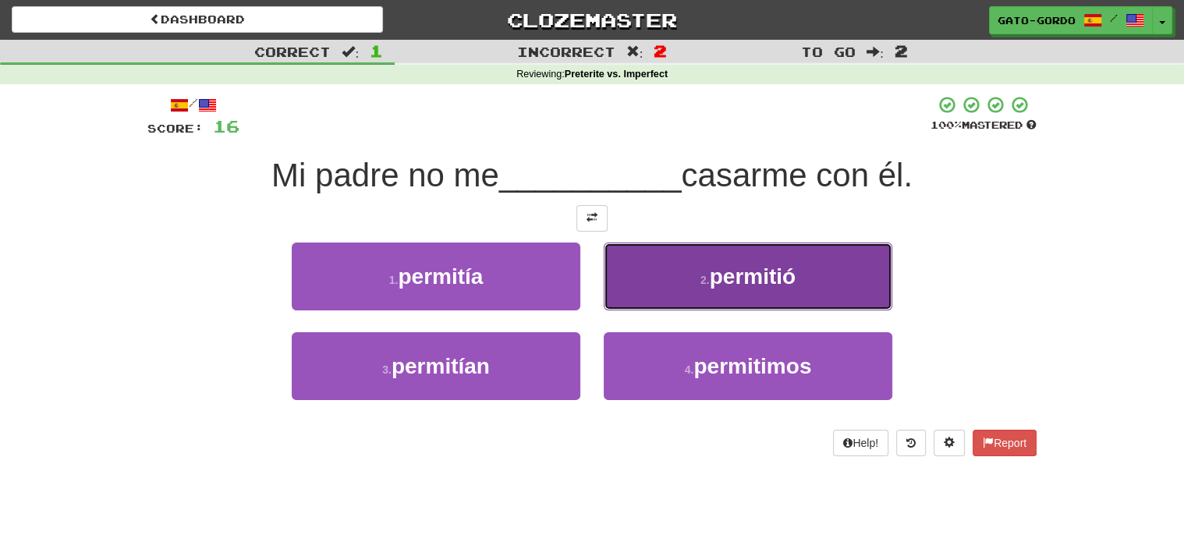
click at [721, 274] on span "permitió" at bounding box center [753, 276] width 86 height 24
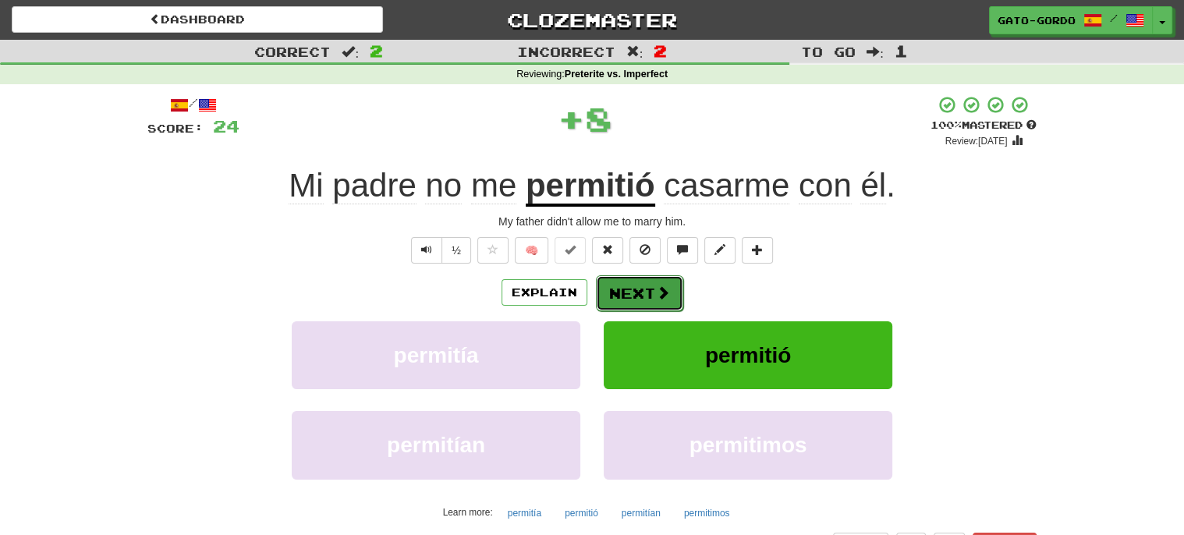
click at [638, 289] on button "Next" at bounding box center [639, 293] width 87 height 36
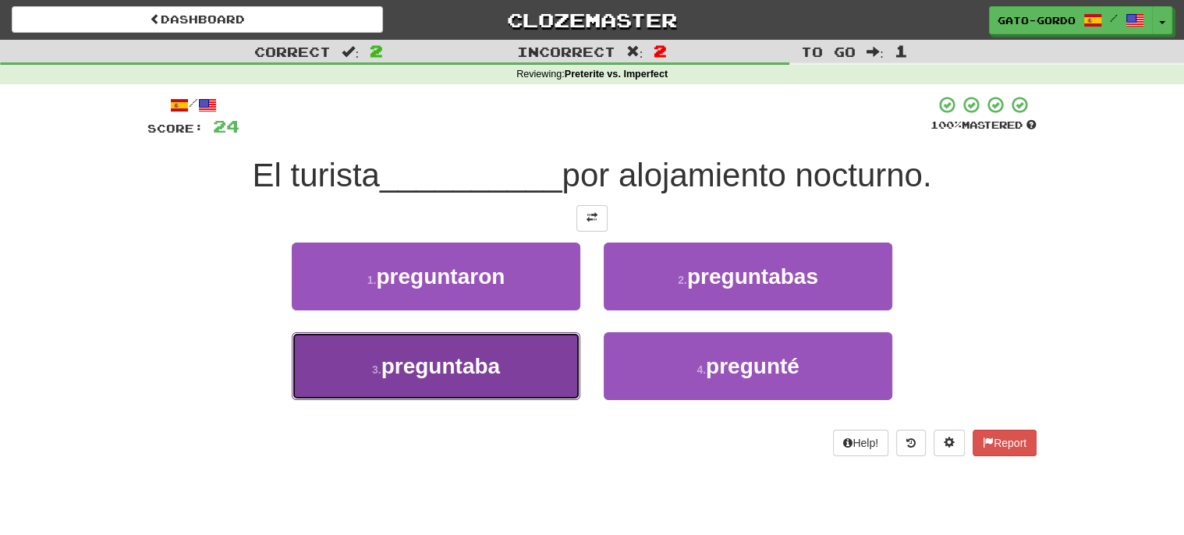
click at [484, 356] on span "preguntaba" at bounding box center [440, 366] width 119 height 24
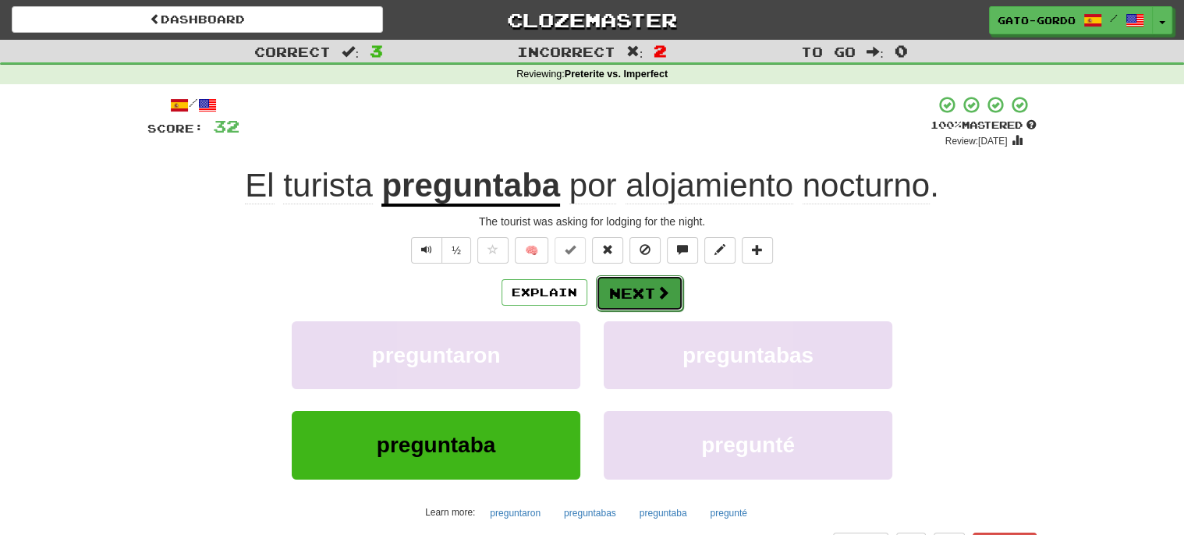
click at [616, 286] on button "Next" at bounding box center [639, 293] width 87 height 36
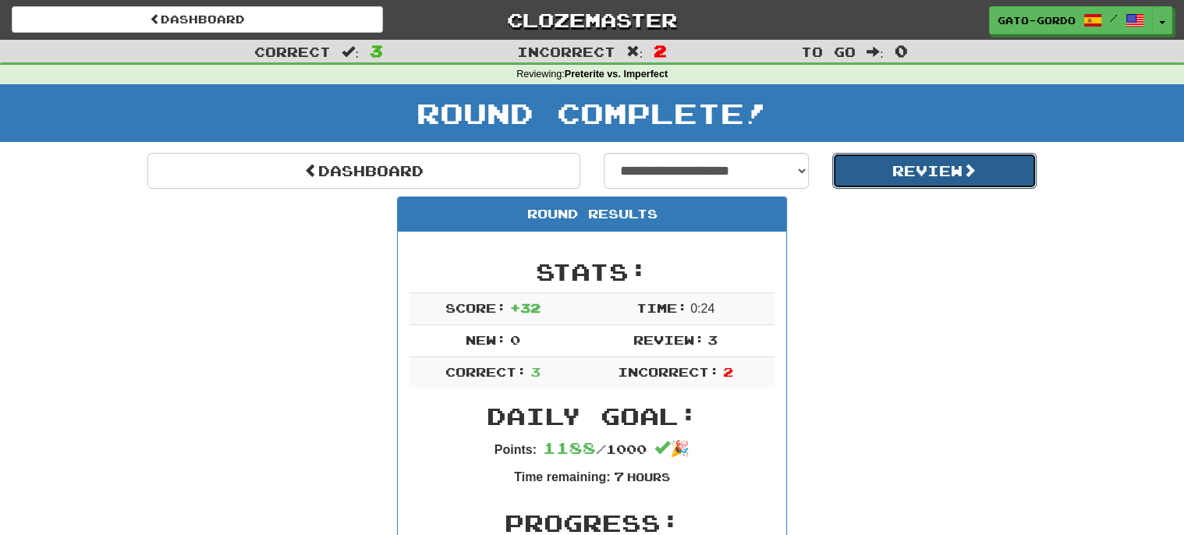
click at [931, 178] on button "Review" at bounding box center [934, 171] width 205 height 36
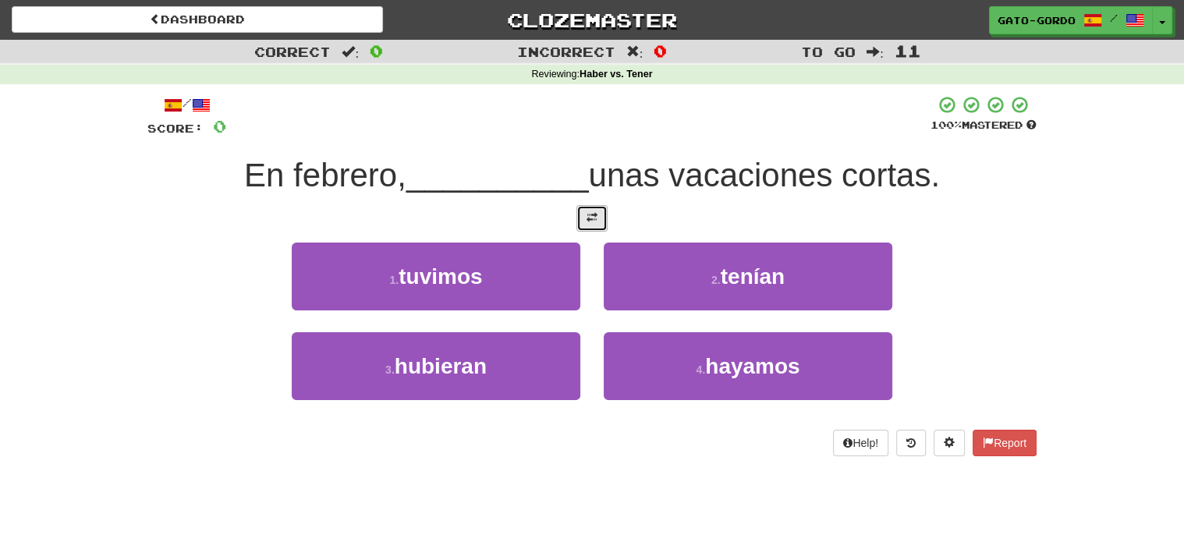
click at [597, 207] on button at bounding box center [591, 218] width 31 height 27
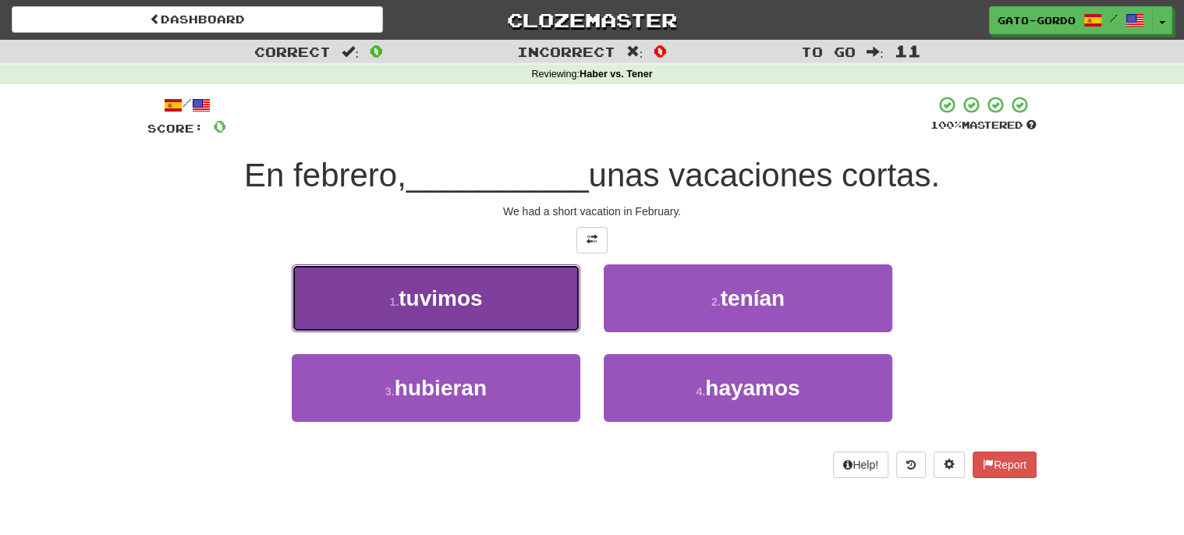
click at [484, 268] on button "1 . tuvimos" at bounding box center [436, 298] width 289 height 68
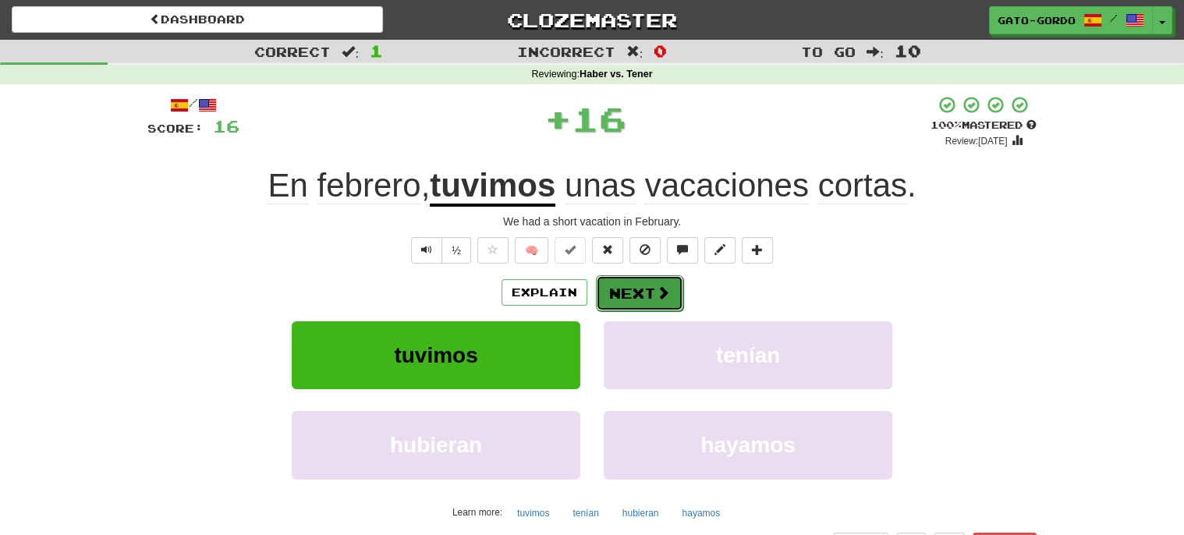
click at [637, 293] on button "Next" at bounding box center [639, 293] width 87 height 36
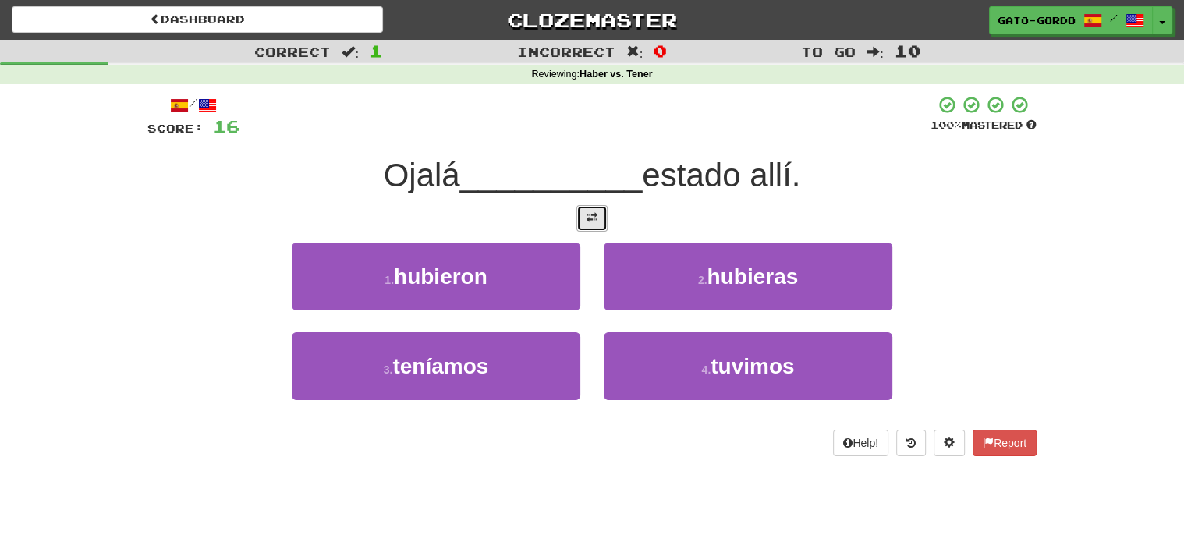
click at [588, 215] on span at bounding box center [591, 217] width 11 height 11
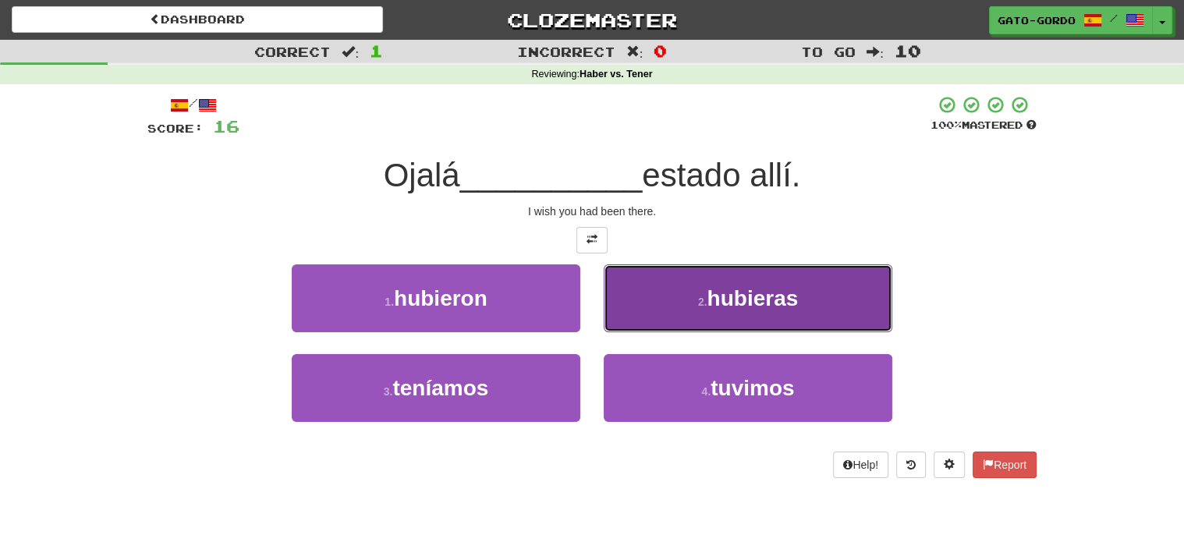
click at [792, 295] on span "hubieras" at bounding box center [752, 298] width 91 height 24
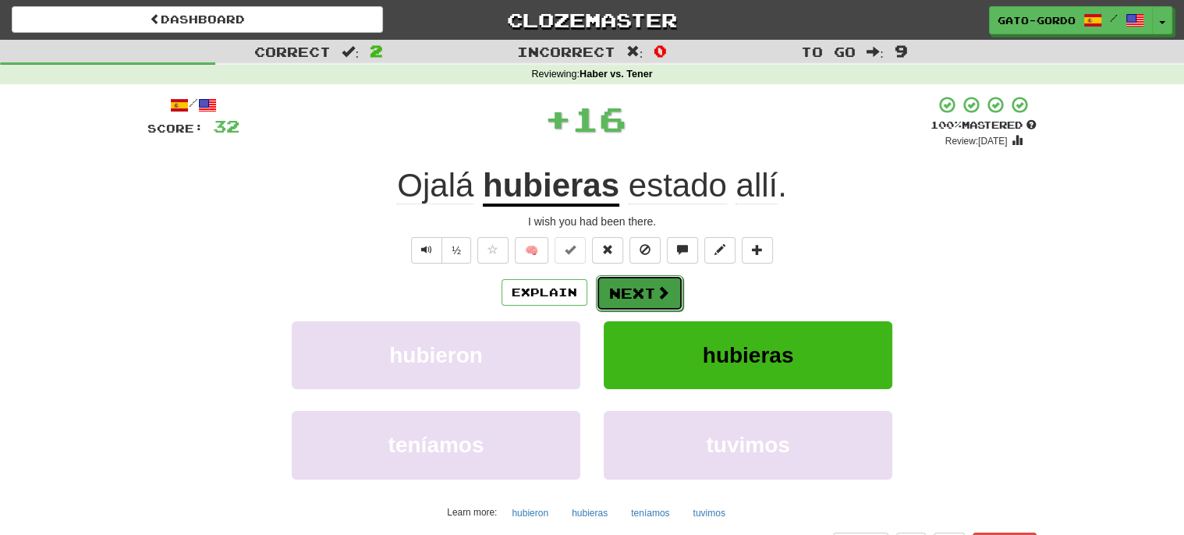
click at [632, 290] on button "Next" at bounding box center [639, 293] width 87 height 36
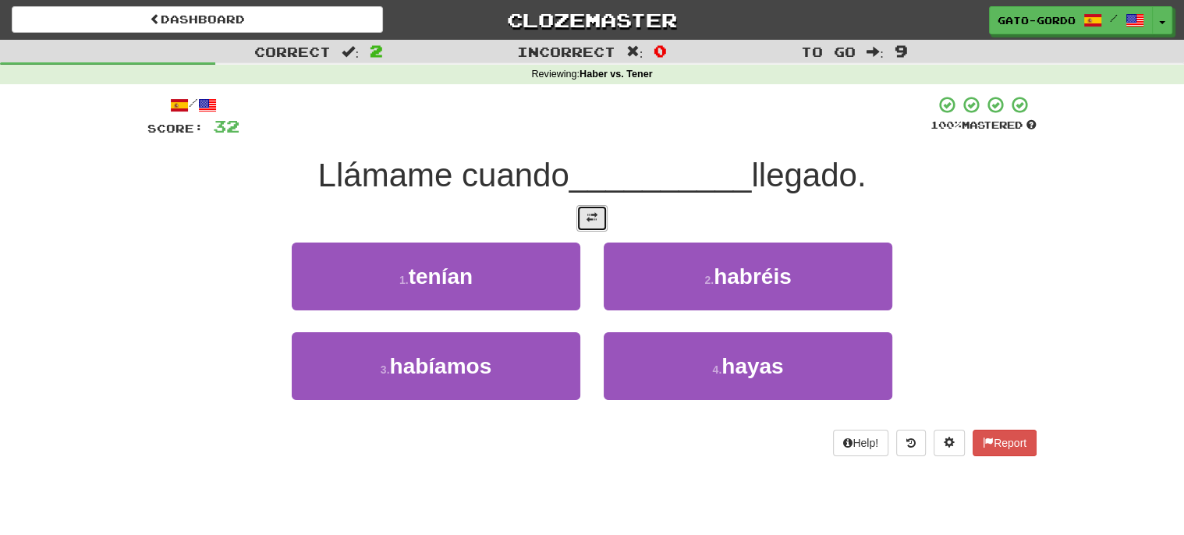
click at [599, 210] on button at bounding box center [591, 218] width 31 height 27
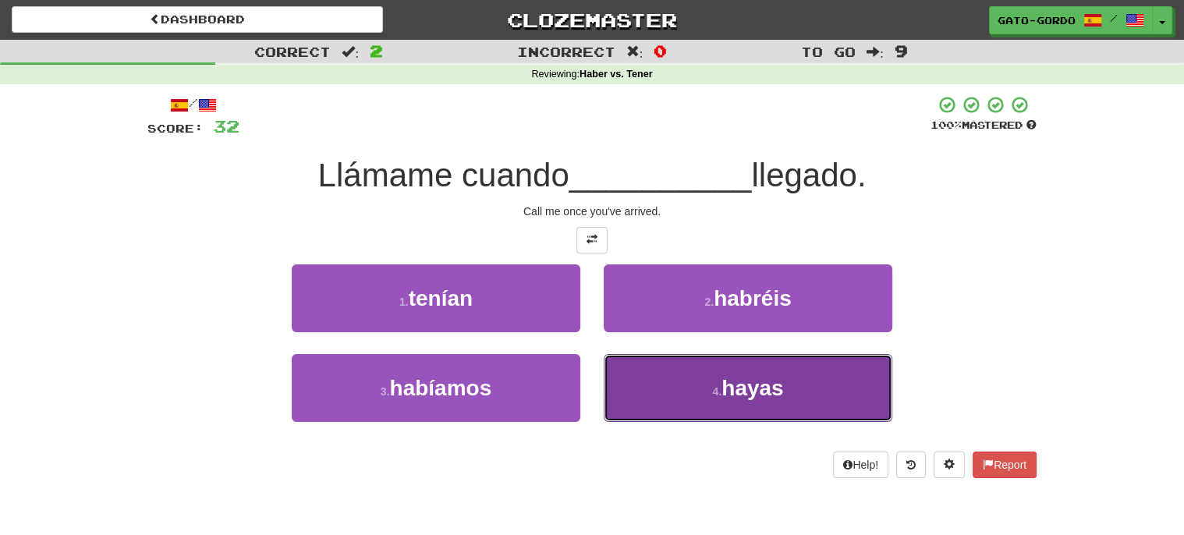
click at [724, 377] on span "hayas" at bounding box center [752, 388] width 62 height 24
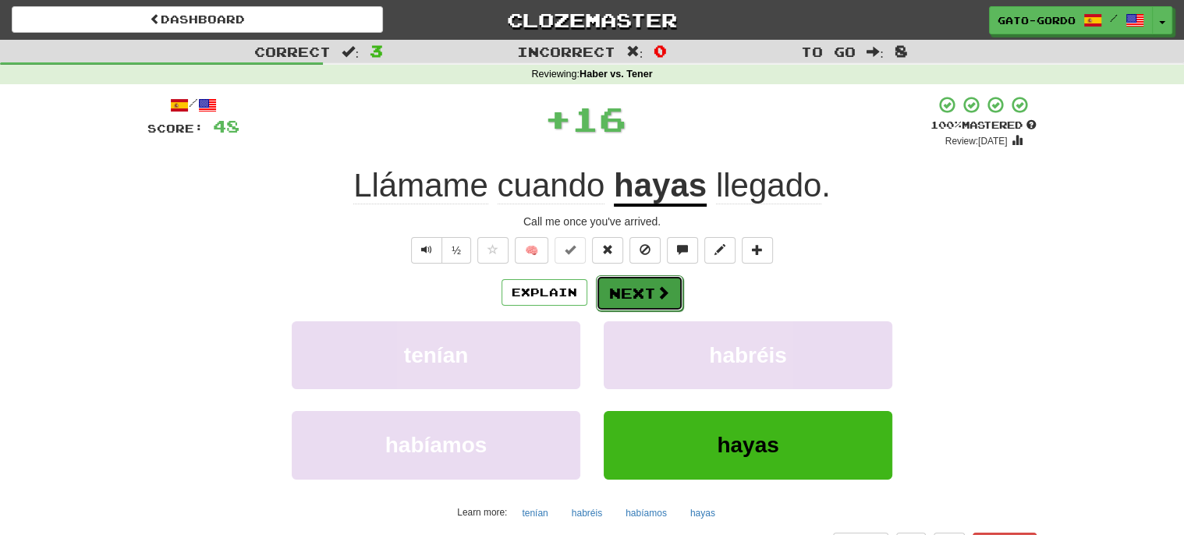
click at [631, 282] on button "Next" at bounding box center [639, 293] width 87 height 36
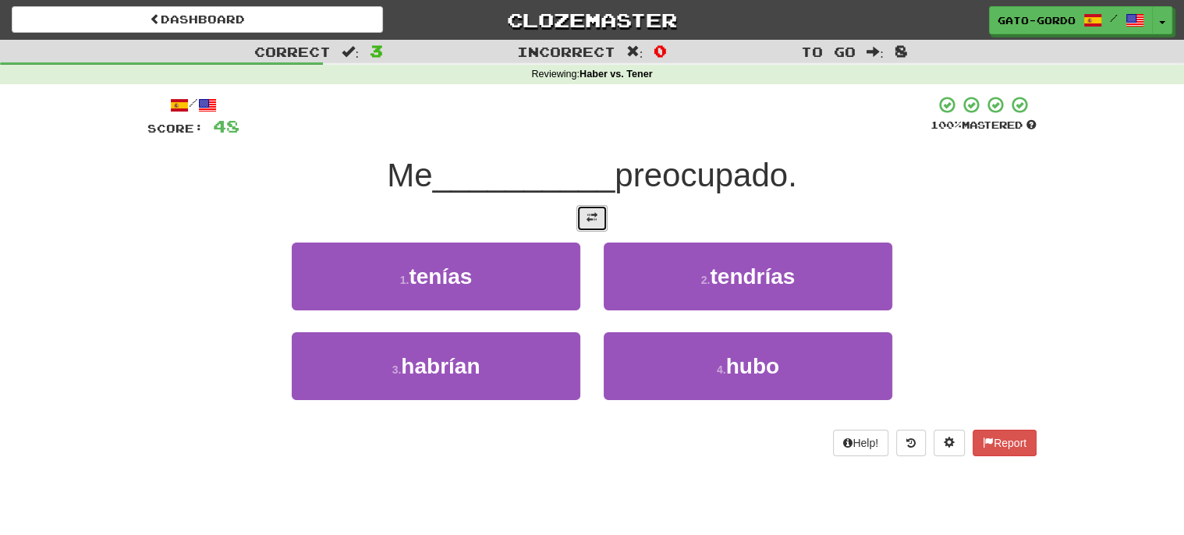
click at [597, 214] on span at bounding box center [591, 217] width 11 height 11
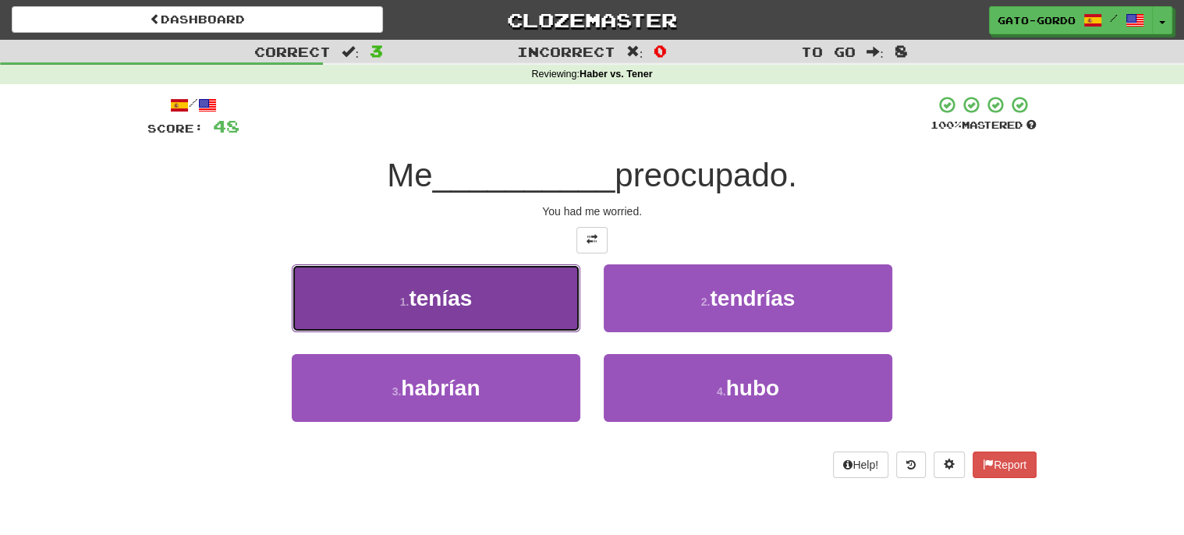
click at [466, 292] on span "tenías" at bounding box center [440, 298] width 63 height 24
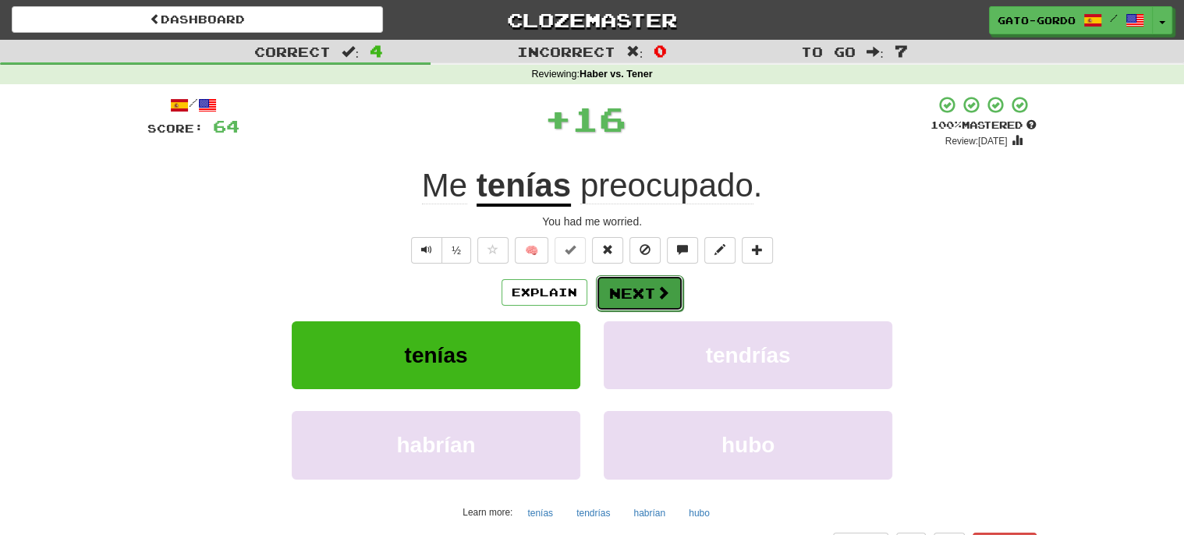
click at [636, 283] on button "Next" at bounding box center [639, 293] width 87 height 36
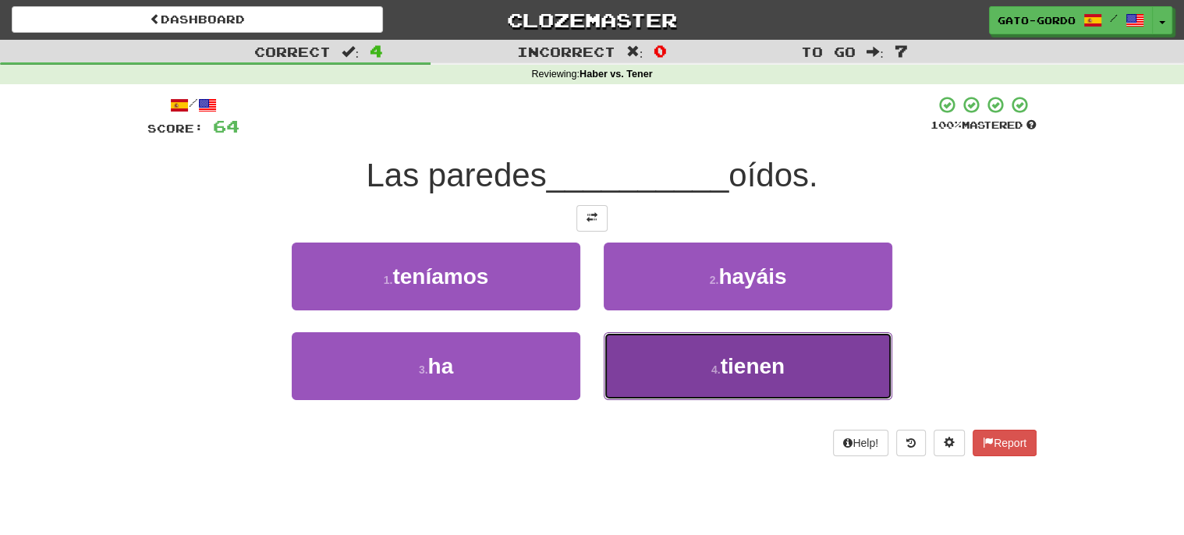
click at [674, 348] on button "4 . tienen" at bounding box center [748, 366] width 289 height 68
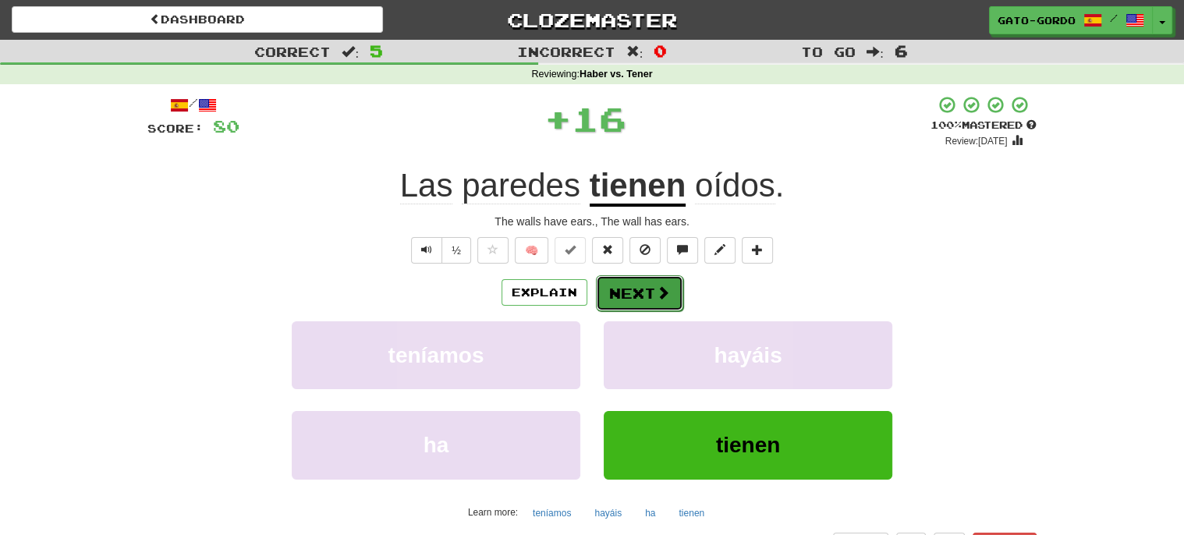
click at [627, 296] on button "Next" at bounding box center [639, 293] width 87 height 36
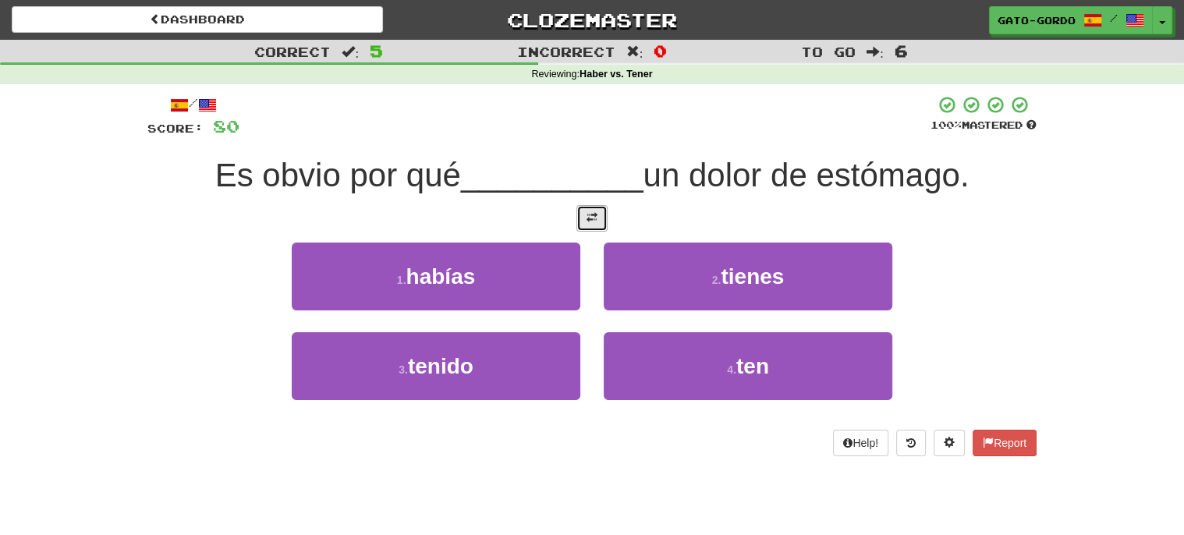
click at [585, 218] on button at bounding box center [591, 218] width 31 height 27
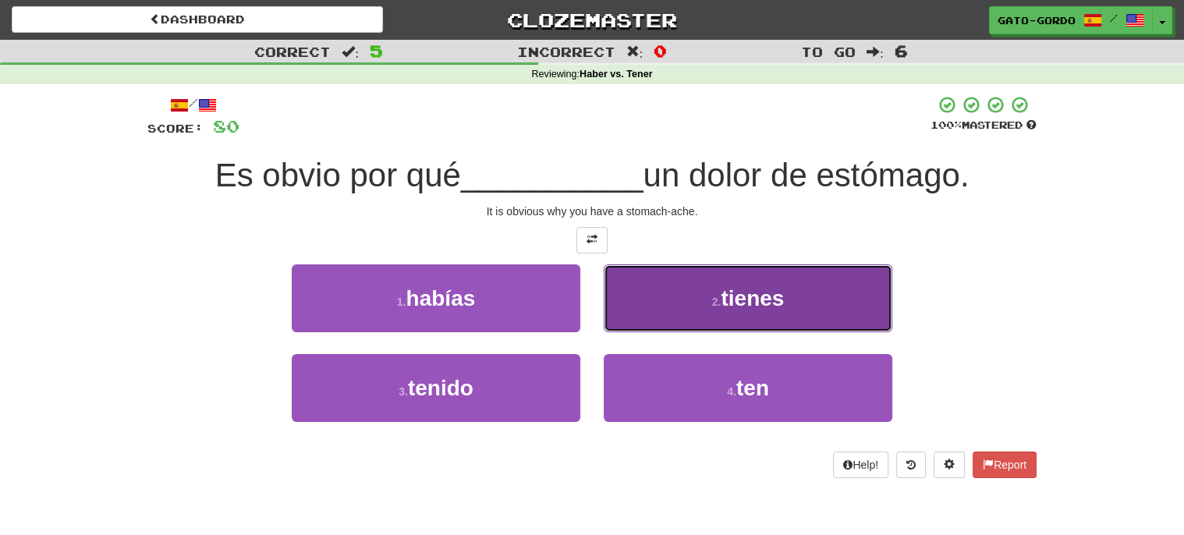
click at [707, 297] on button "2 . tienes" at bounding box center [748, 298] width 289 height 68
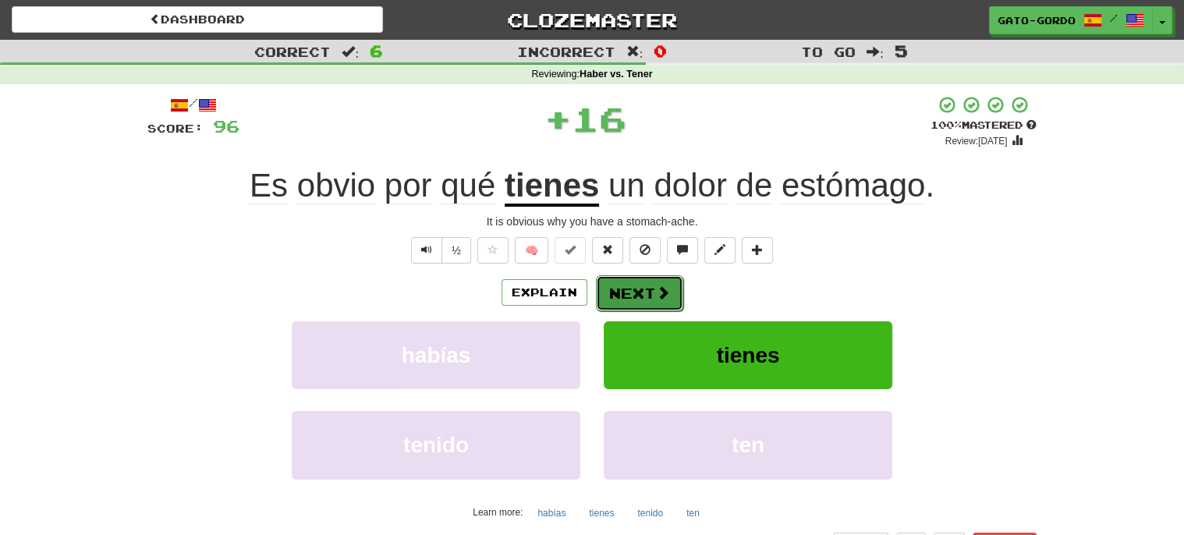
click at [638, 288] on button "Next" at bounding box center [639, 293] width 87 height 36
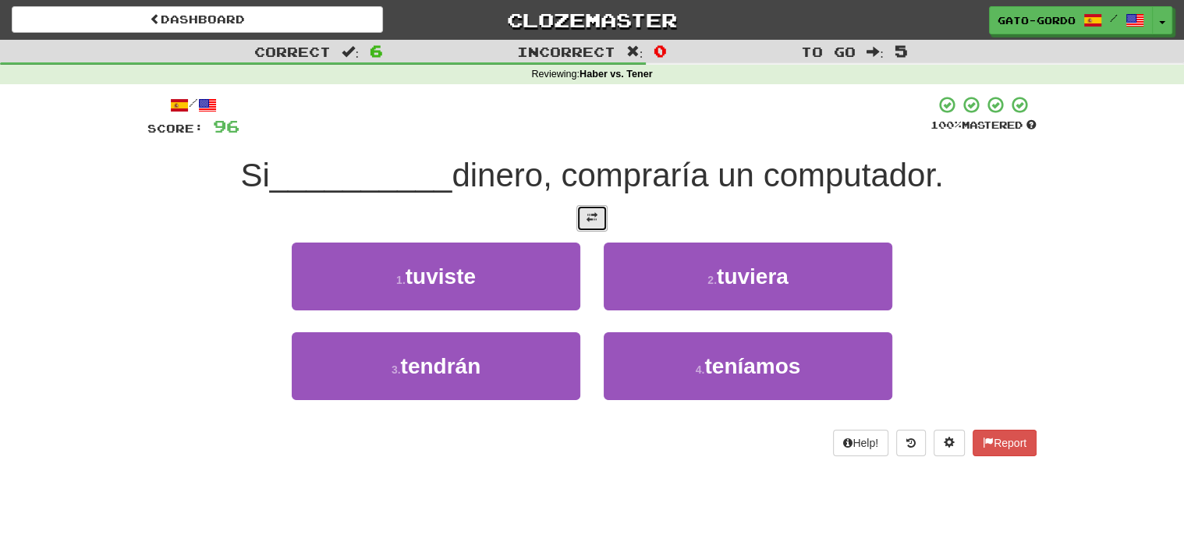
click at [593, 212] on span at bounding box center [591, 217] width 11 height 11
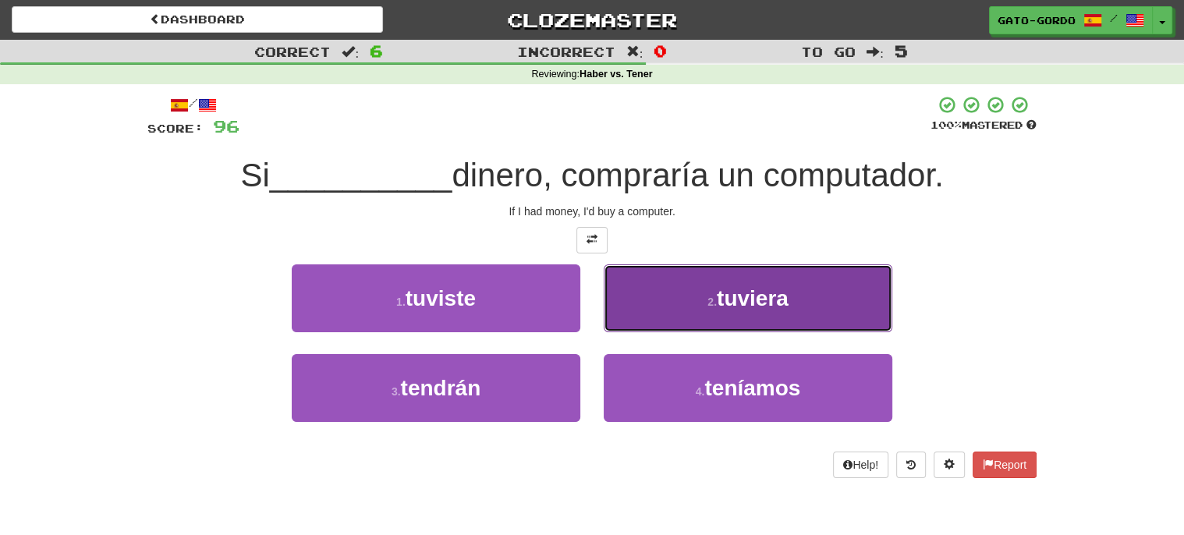
click at [680, 280] on button "2 . tuviera" at bounding box center [748, 298] width 289 height 68
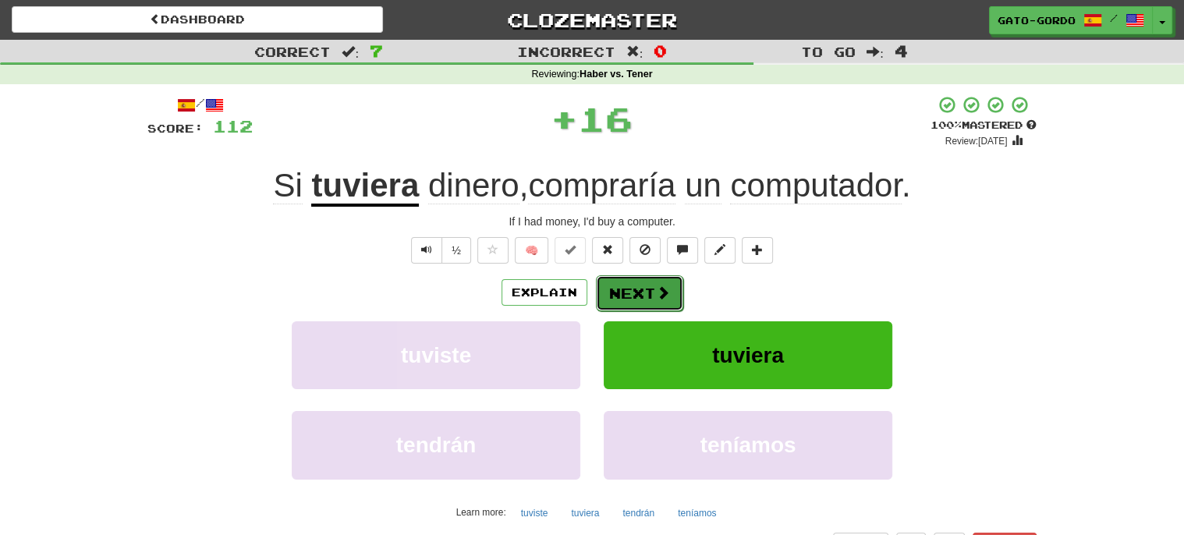
click at [635, 289] on button "Next" at bounding box center [639, 293] width 87 height 36
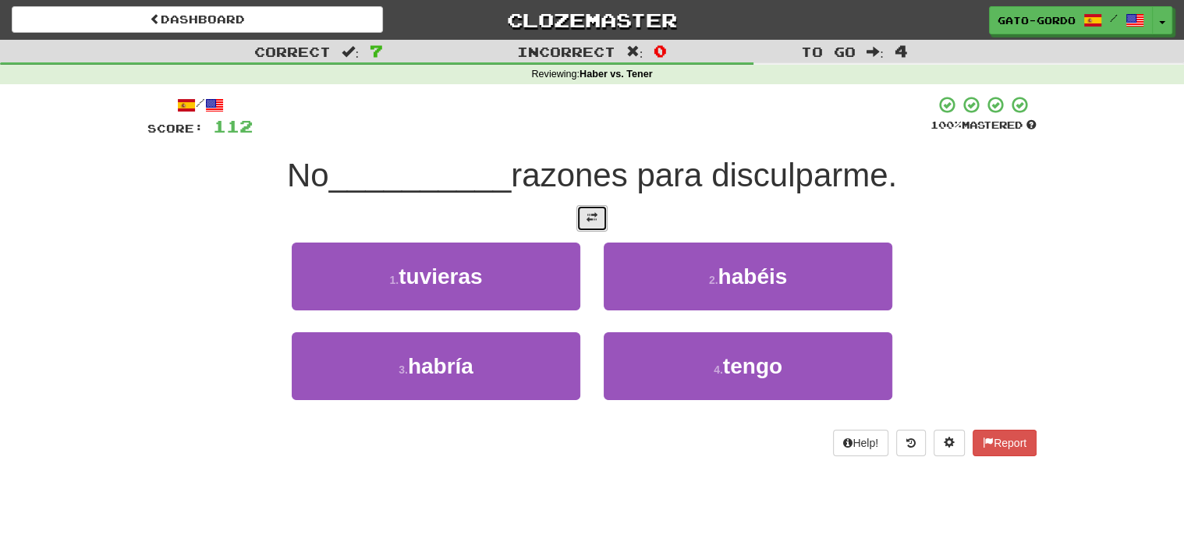
click at [590, 224] on button at bounding box center [591, 218] width 31 height 27
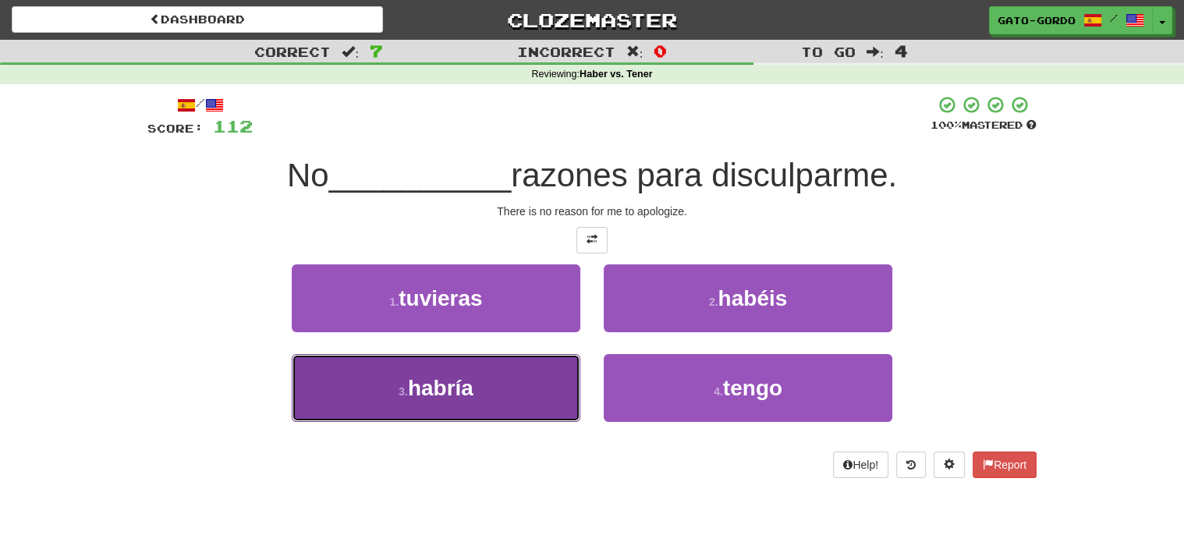
click at [394, 384] on button "3 . habría" at bounding box center [436, 388] width 289 height 68
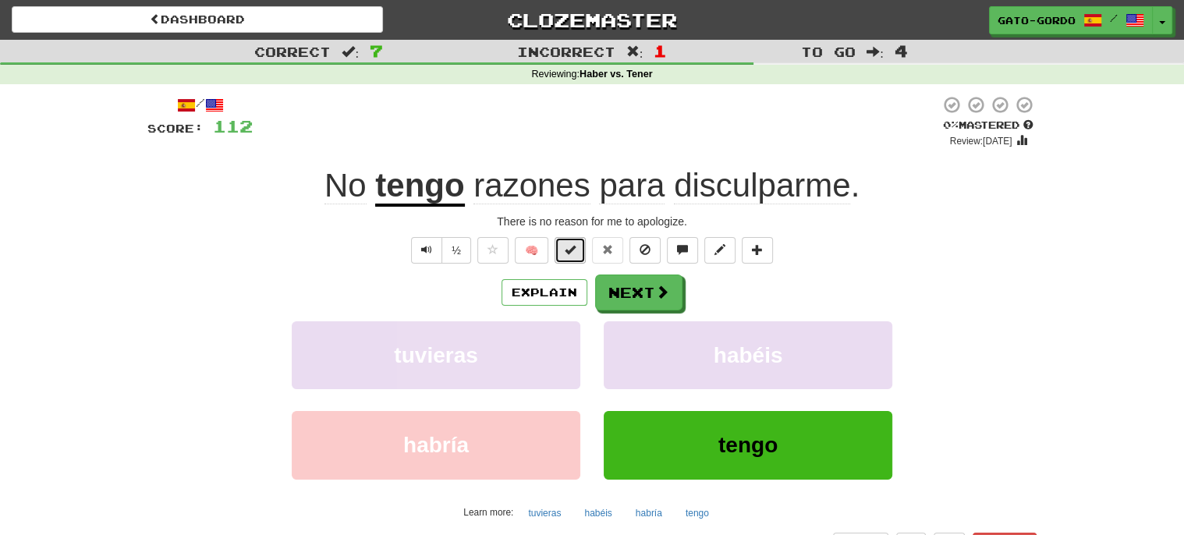
click at [573, 244] on span at bounding box center [570, 249] width 11 height 11
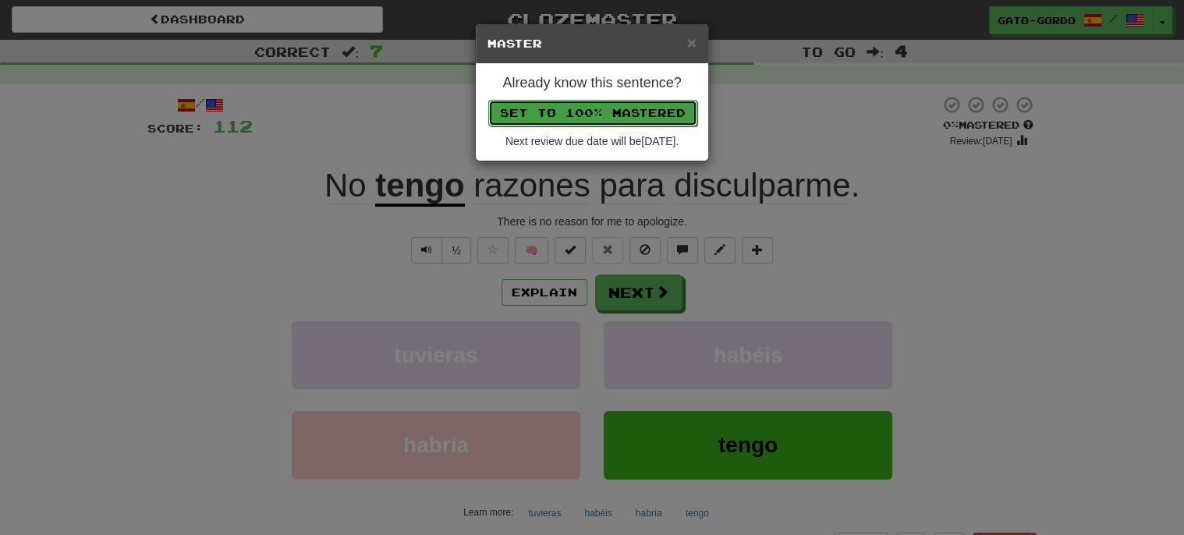
click at [564, 119] on button "Set to 100% Mastered" at bounding box center [592, 113] width 209 height 27
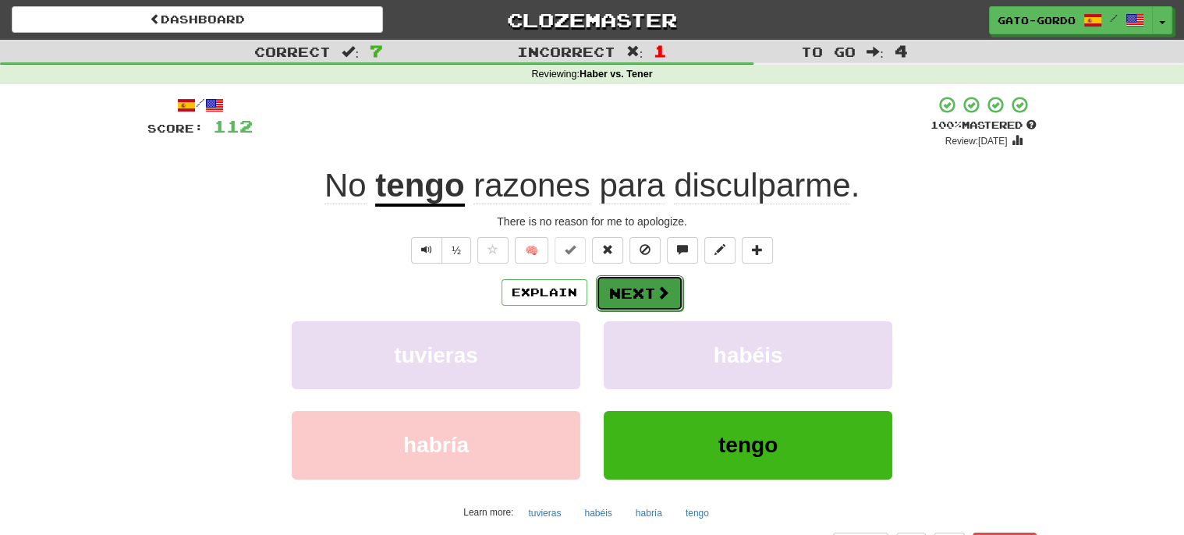
click at [647, 291] on button "Next" at bounding box center [639, 293] width 87 height 36
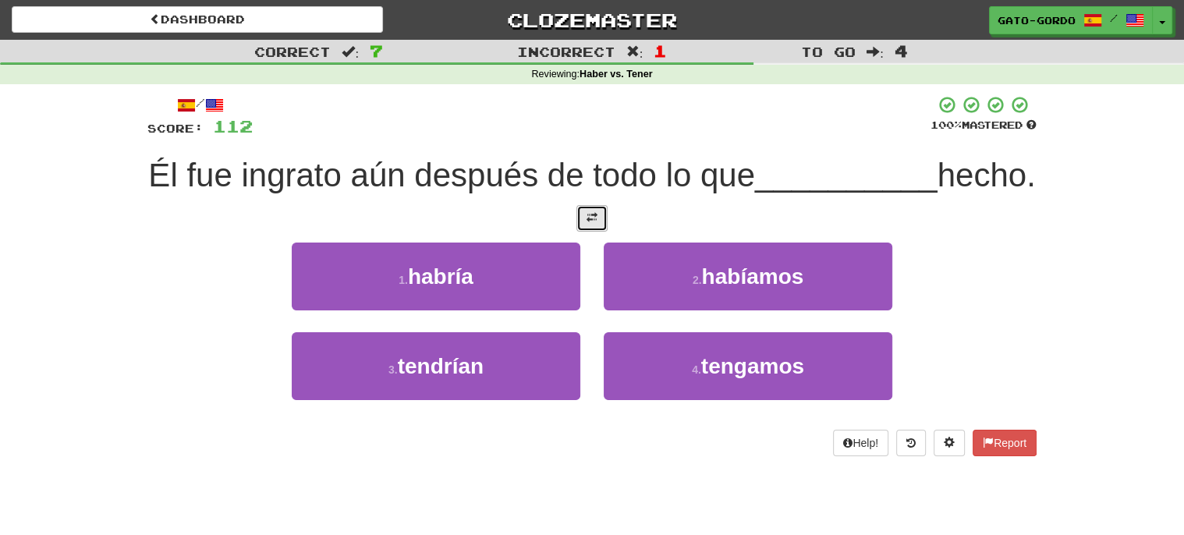
click at [599, 232] on button at bounding box center [591, 218] width 31 height 27
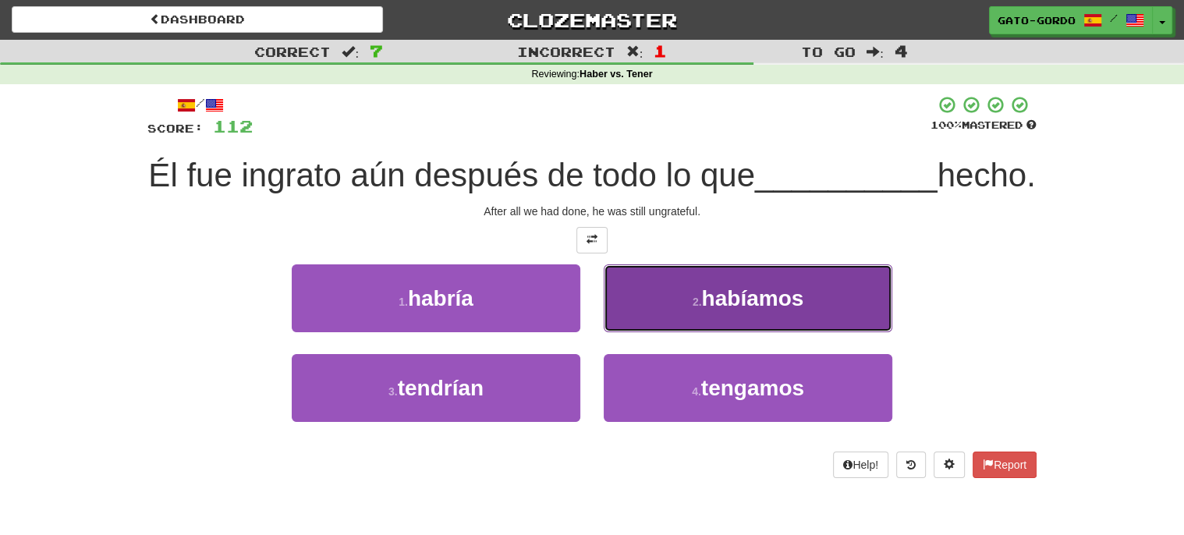
click at [702, 308] on small "2 ." at bounding box center [697, 302] width 9 height 12
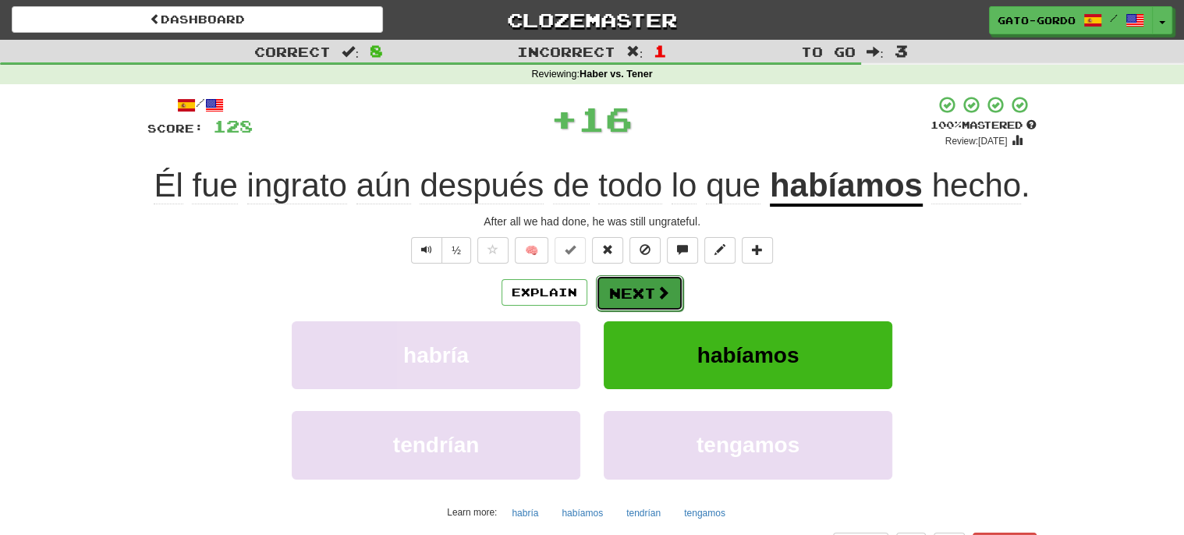
click at [621, 285] on button "Next" at bounding box center [639, 293] width 87 height 36
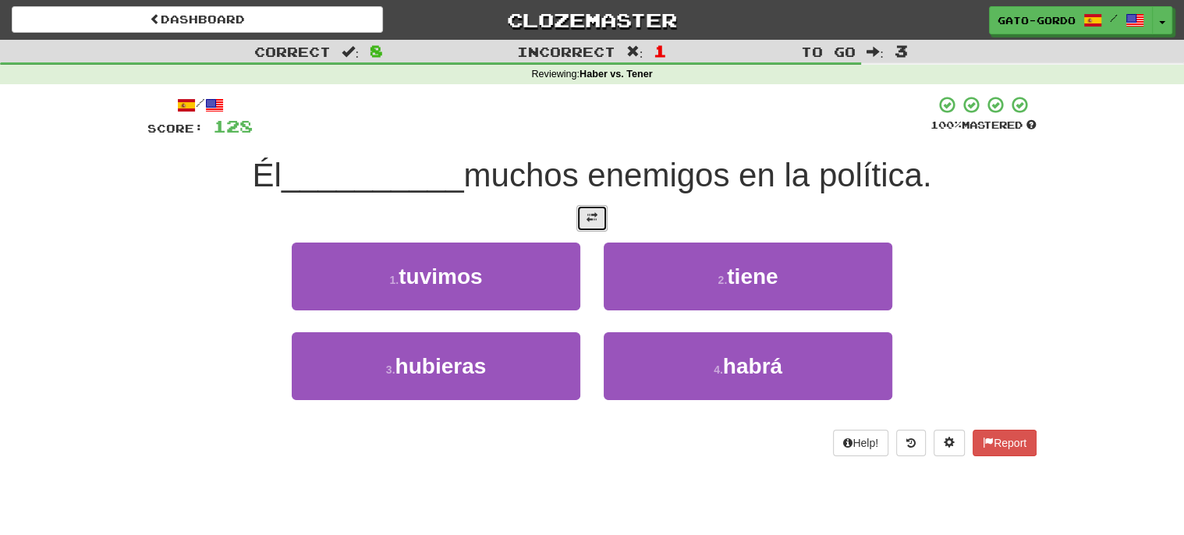
click at [598, 216] on button at bounding box center [591, 218] width 31 height 27
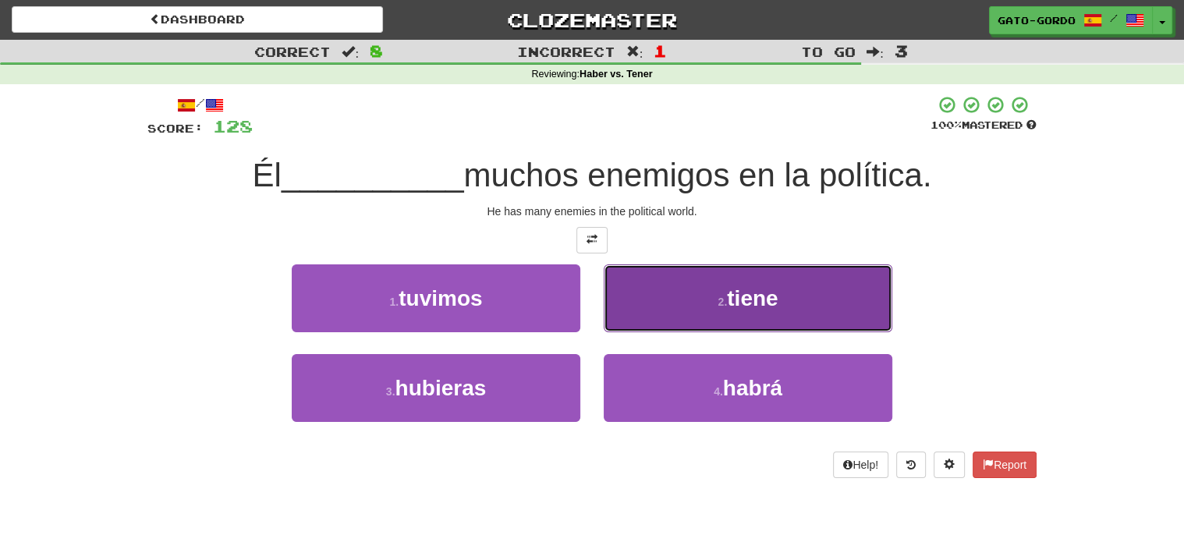
click at [712, 303] on button "2 . tiene" at bounding box center [748, 298] width 289 height 68
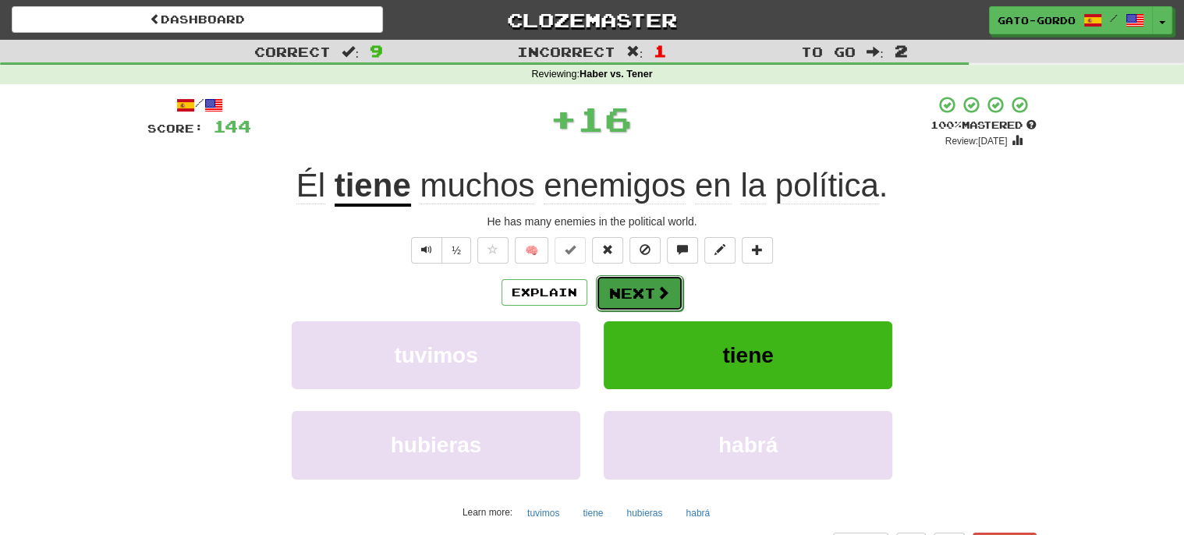
click at [636, 294] on button "Next" at bounding box center [639, 293] width 87 height 36
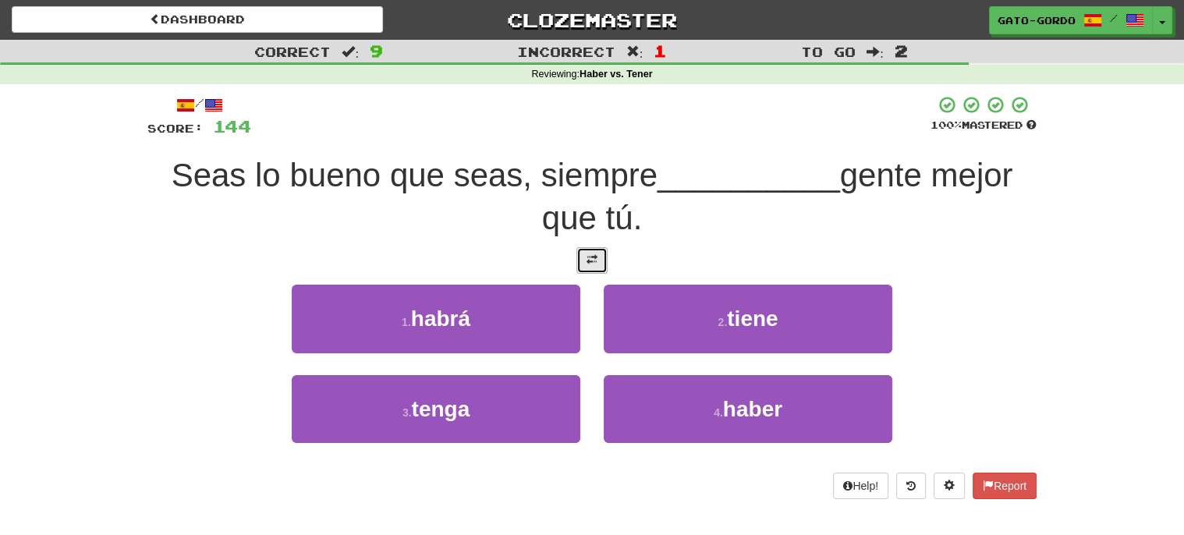
click at [592, 255] on span at bounding box center [591, 259] width 11 height 11
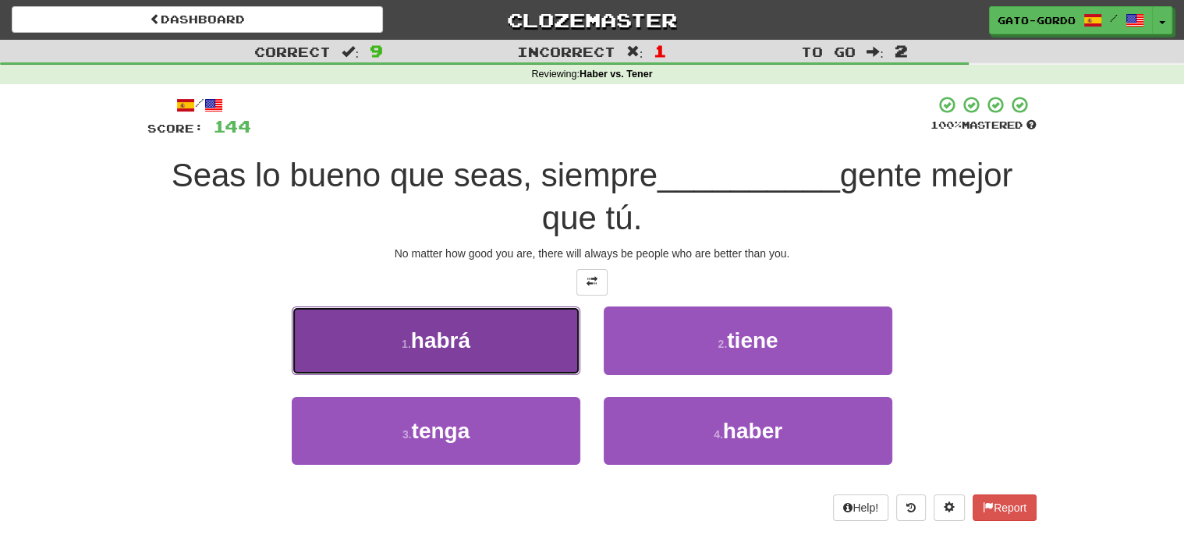
click at [478, 329] on button "1 . habrá" at bounding box center [436, 340] width 289 height 68
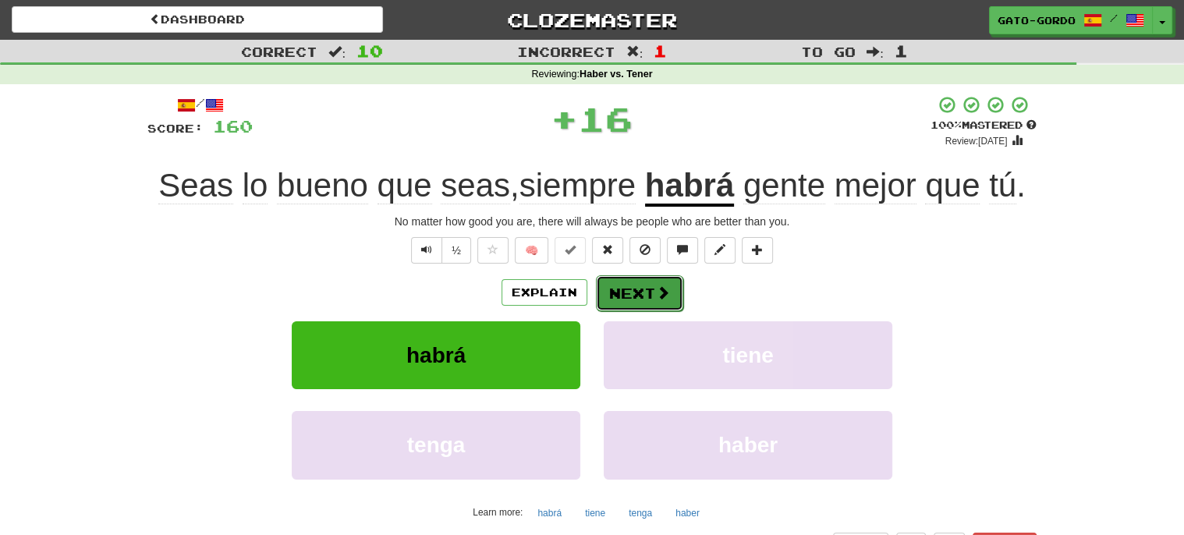
click at [630, 289] on button "Next" at bounding box center [639, 293] width 87 height 36
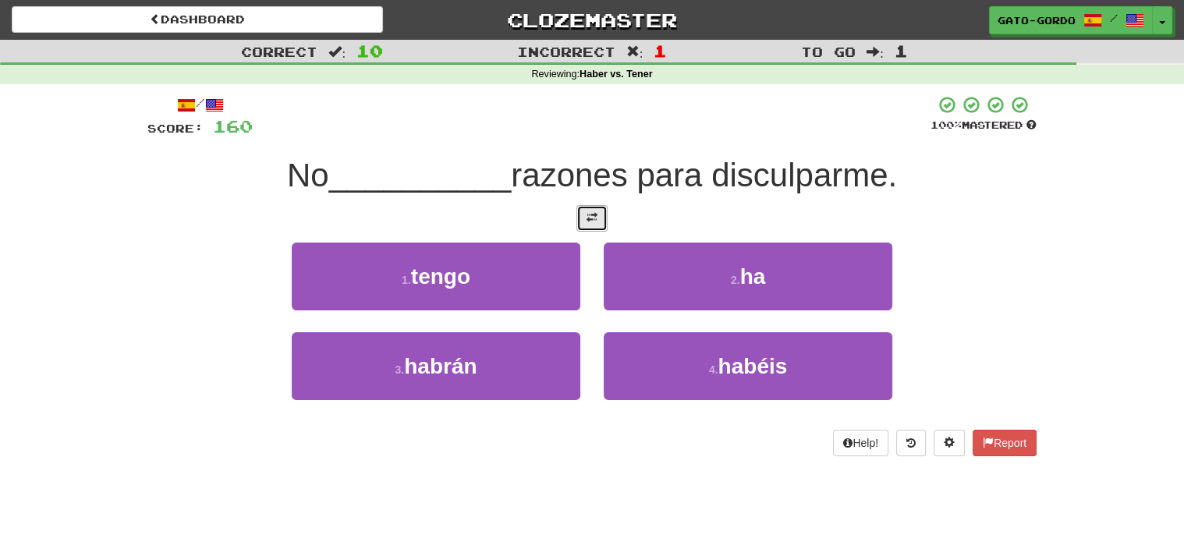
click at [597, 213] on button at bounding box center [591, 218] width 31 height 27
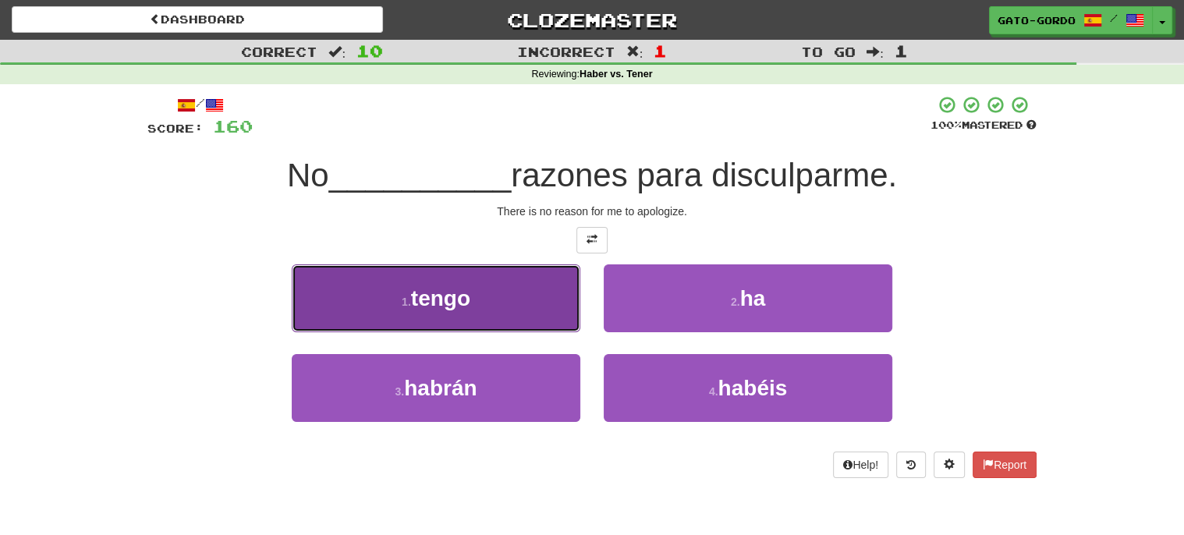
click at [413, 293] on span "tengo" at bounding box center [440, 298] width 59 height 24
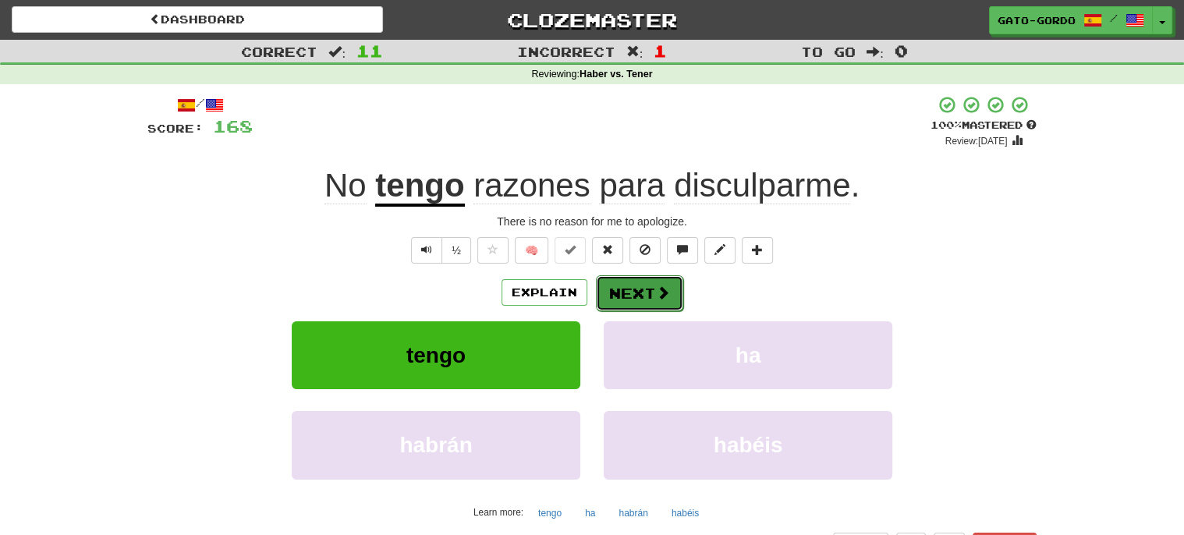
click at [644, 294] on button "Next" at bounding box center [639, 293] width 87 height 36
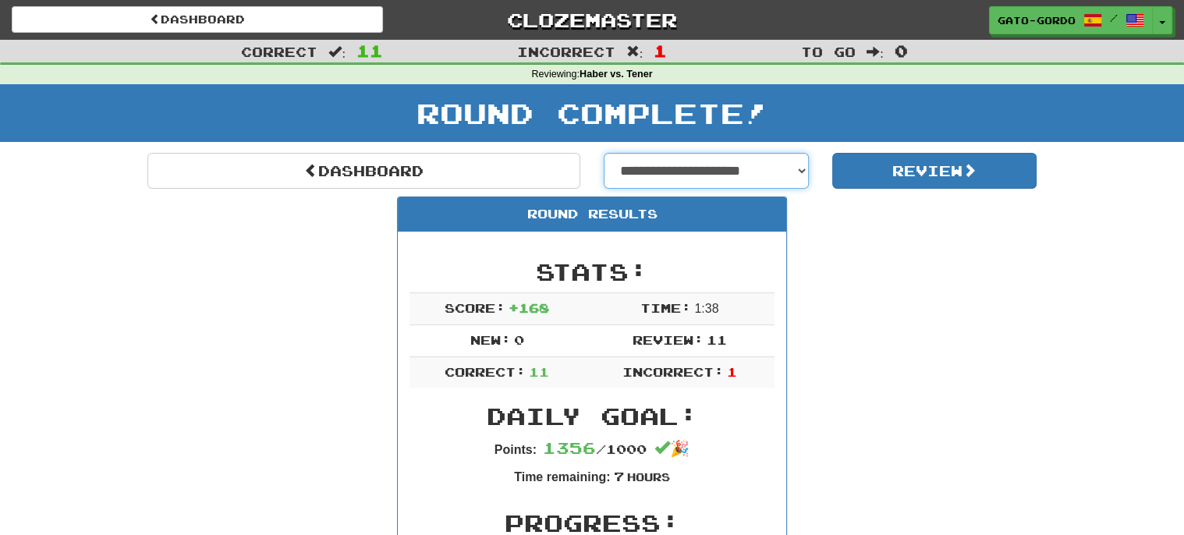
click at [722, 161] on select "**********" at bounding box center [706, 171] width 205 height 36
select select "**********"
click at [604, 153] on select "**********" at bounding box center [706, 171] width 205 height 36
select select "**********"
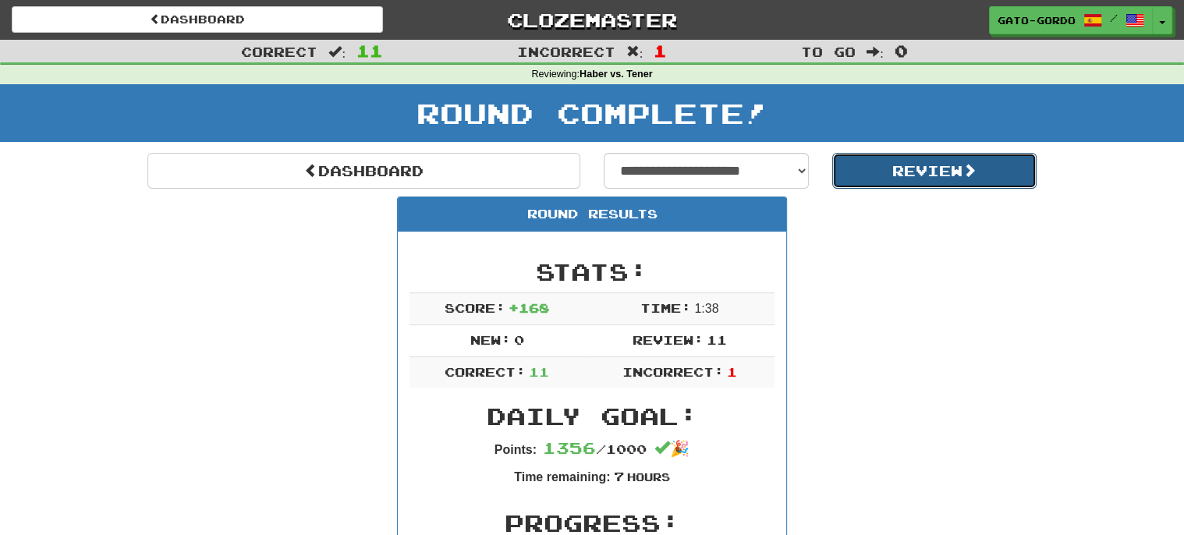
click at [893, 175] on button "Review" at bounding box center [934, 171] width 205 height 36
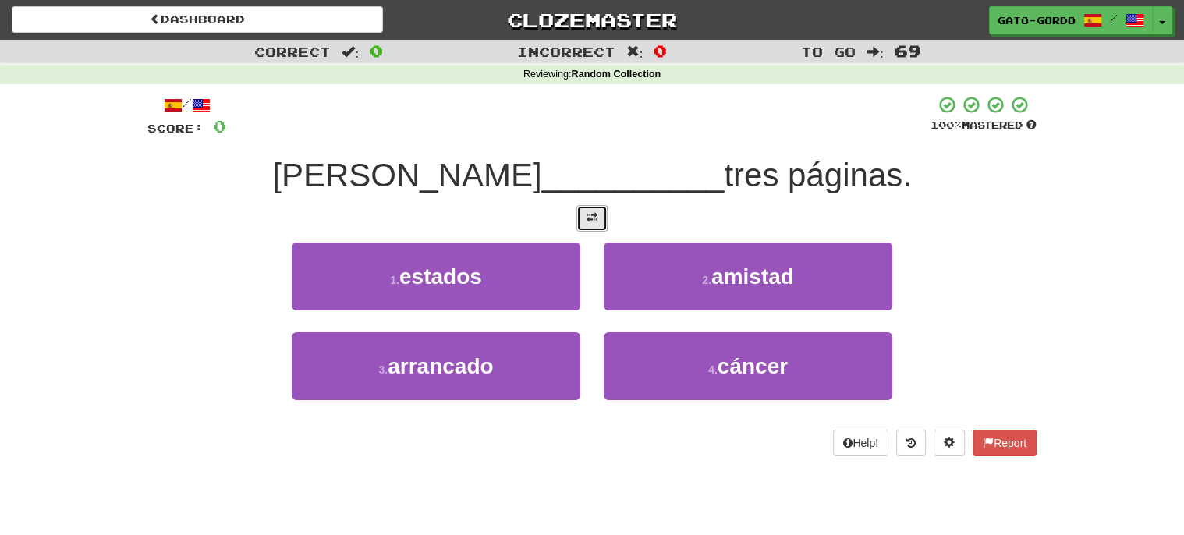
click at [579, 211] on button at bounding box center [591, 218] width 31 height 27
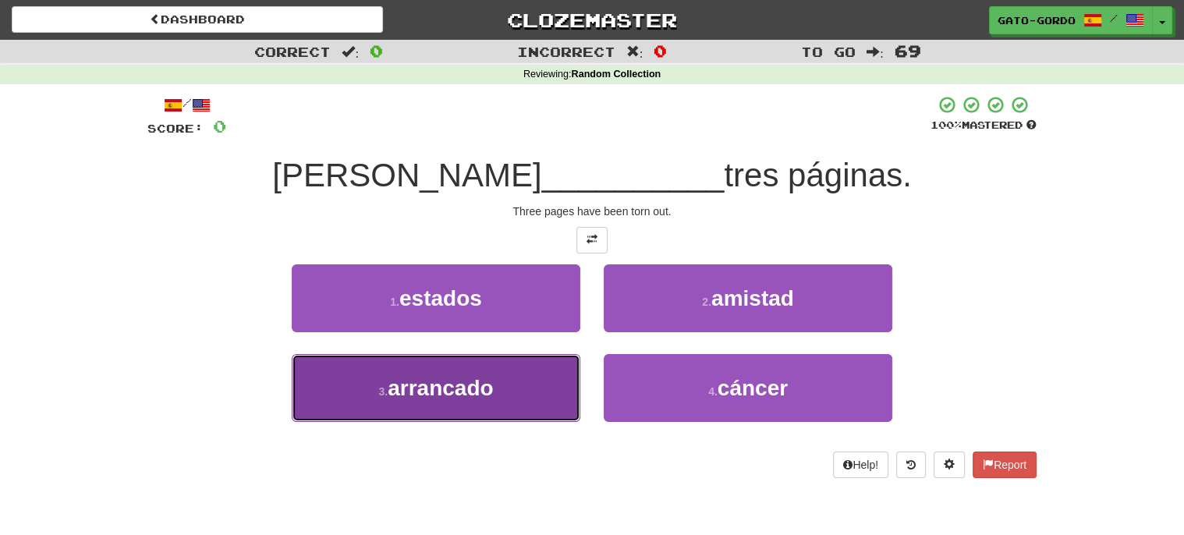
click at [378, 393] on small "3 ." at bounding box center [382, 391] width 9 height 12
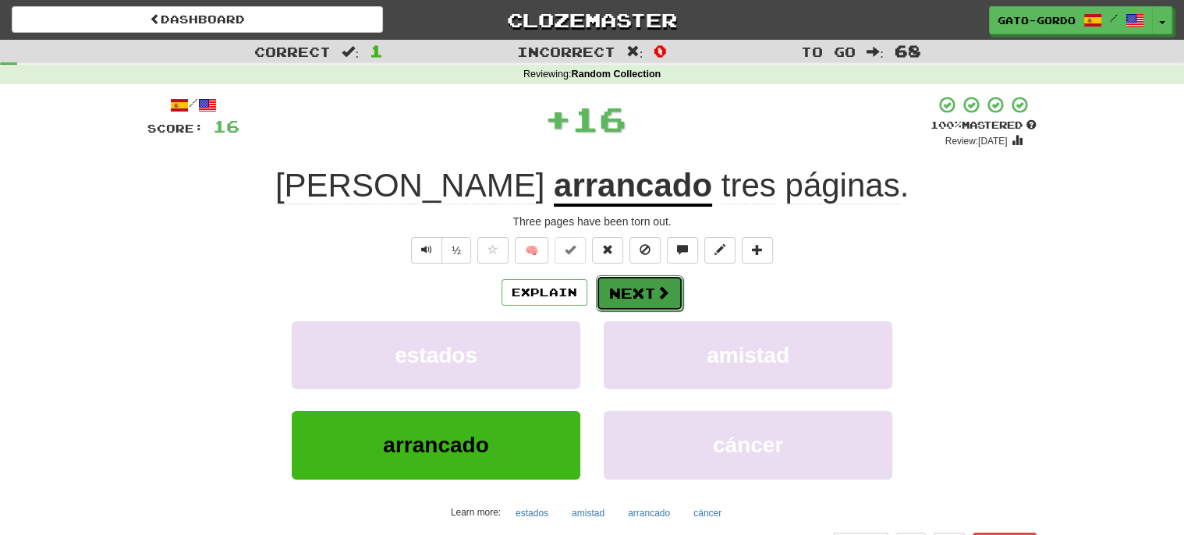
click at [647, 289] on button "Next" at bounding box center [639, 293] width 87 height 36
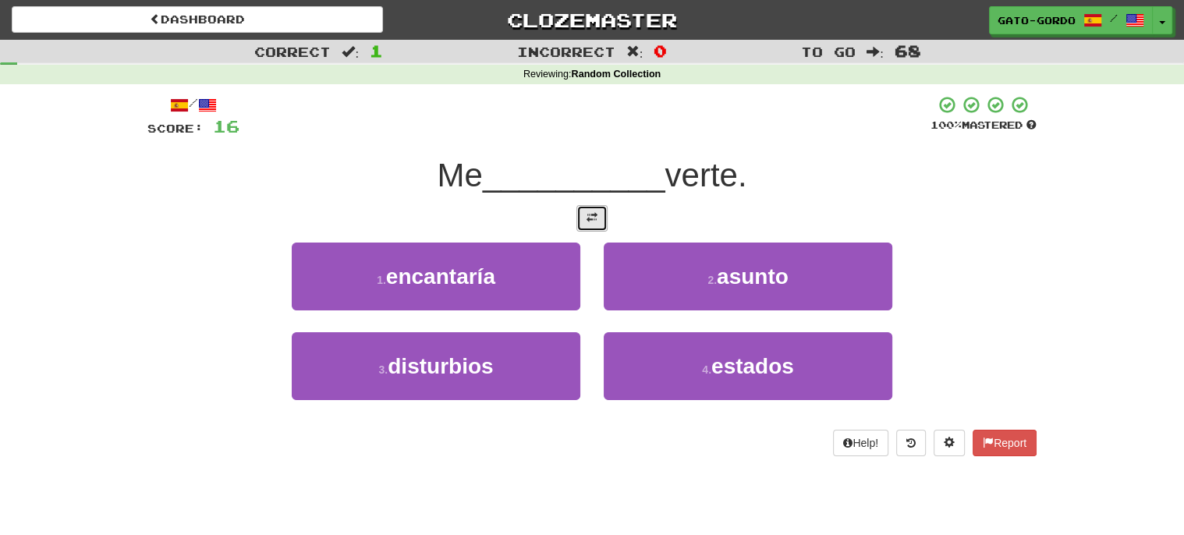
click at [590, 218] on span at bounding box center [591, 217] width 11 height 11
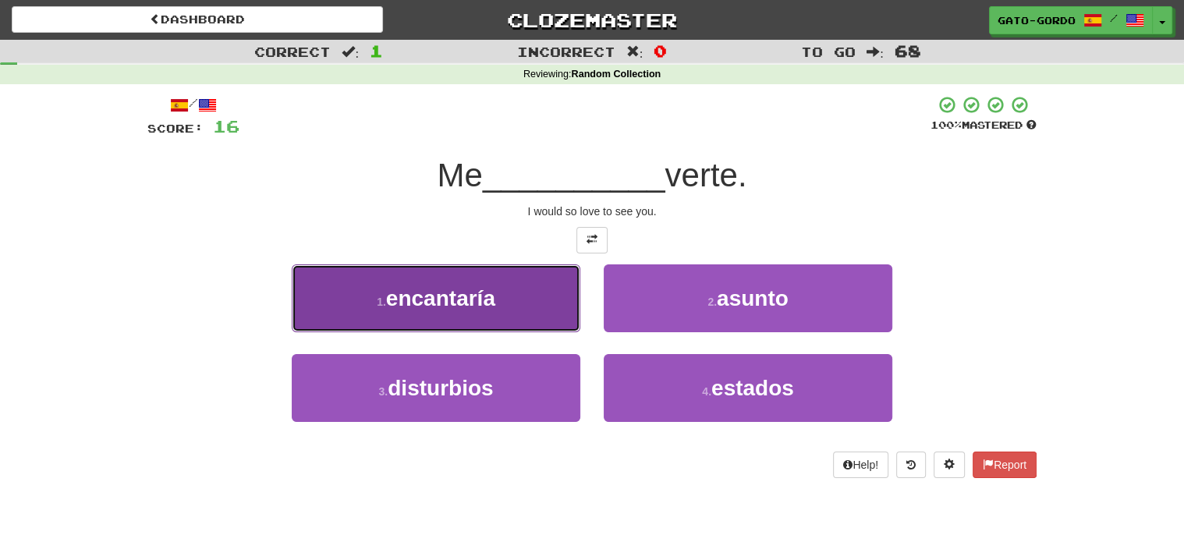
click at [489, 296] on span "encantaría" at bounding box center [440, 298] width 109 height 24
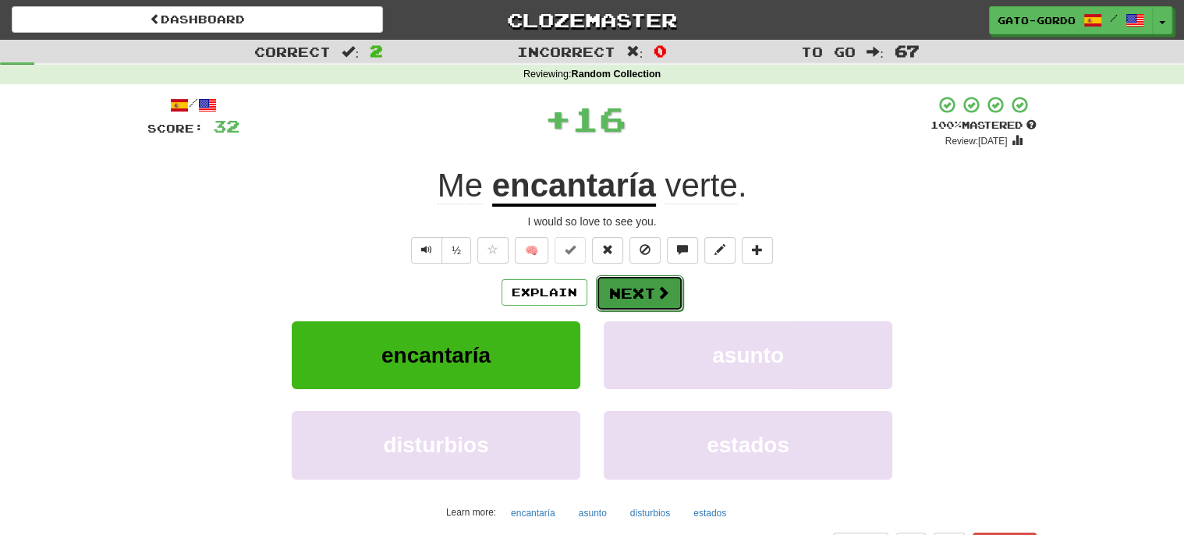
click at [635, 299] on button "Next" at bounding box center [639, 293] width 87 height 36
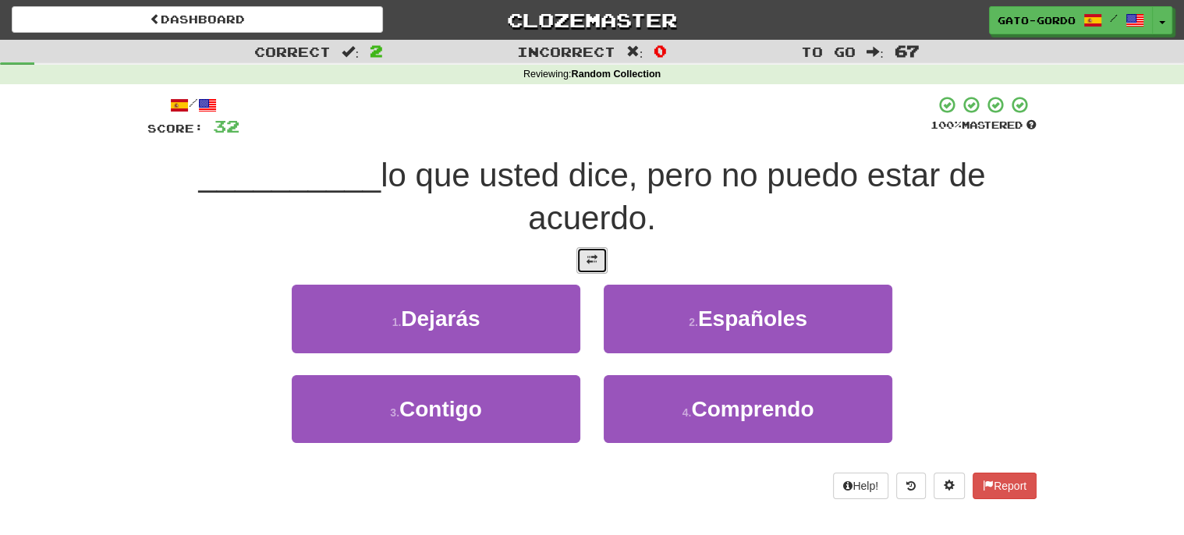
click at [591, 257] on span at bounding box center [591, 259] width 11 height 11
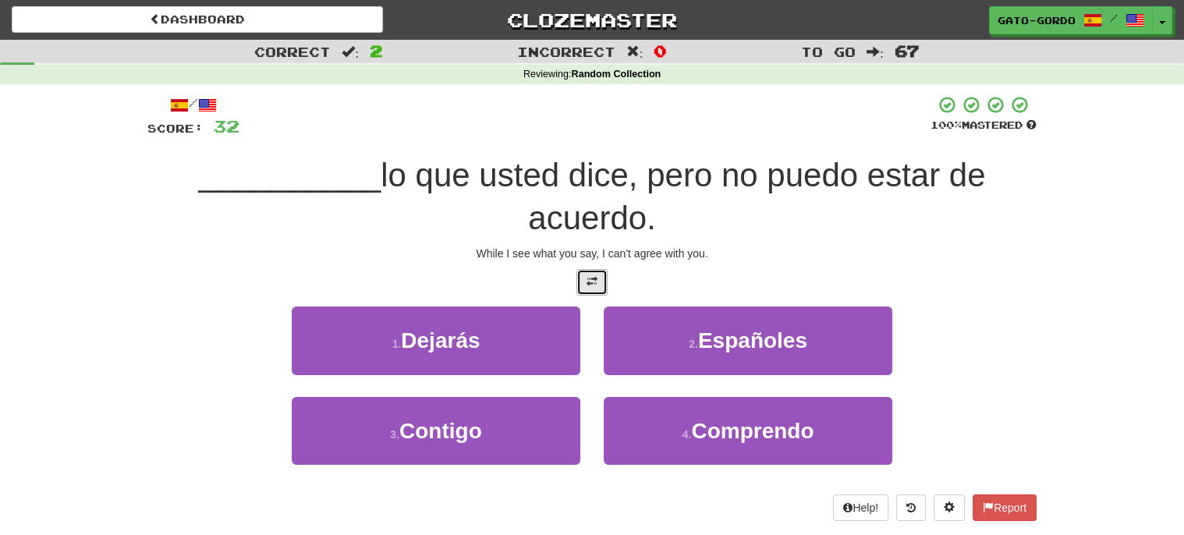
click at [589, 281] on span at bounding box center [591, 281] width 11 height 11
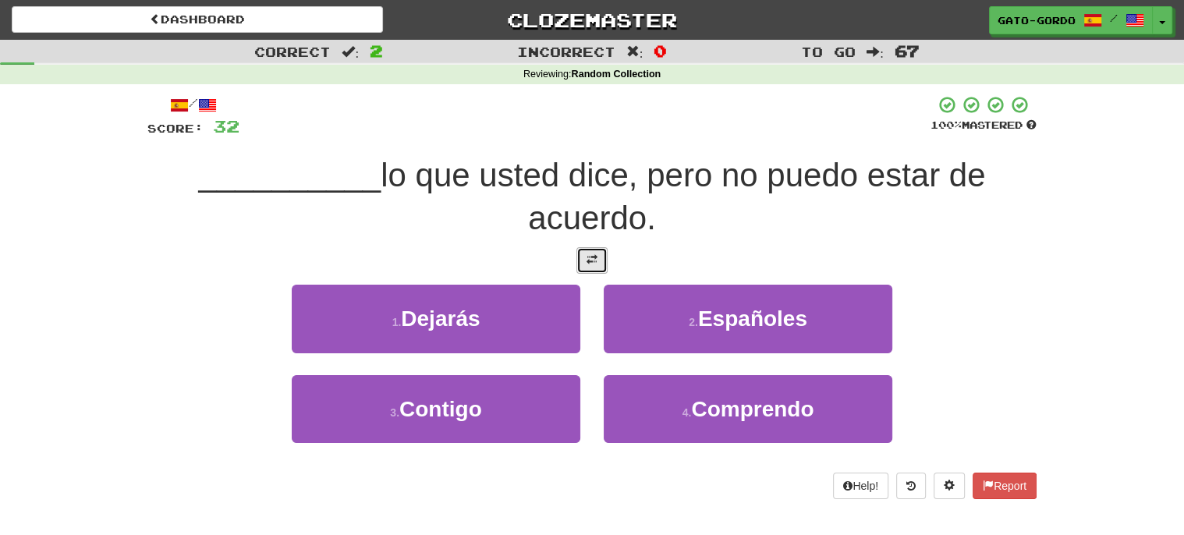
click at [589, 261] on span at bounding box center [591, 259] width 11 height 11
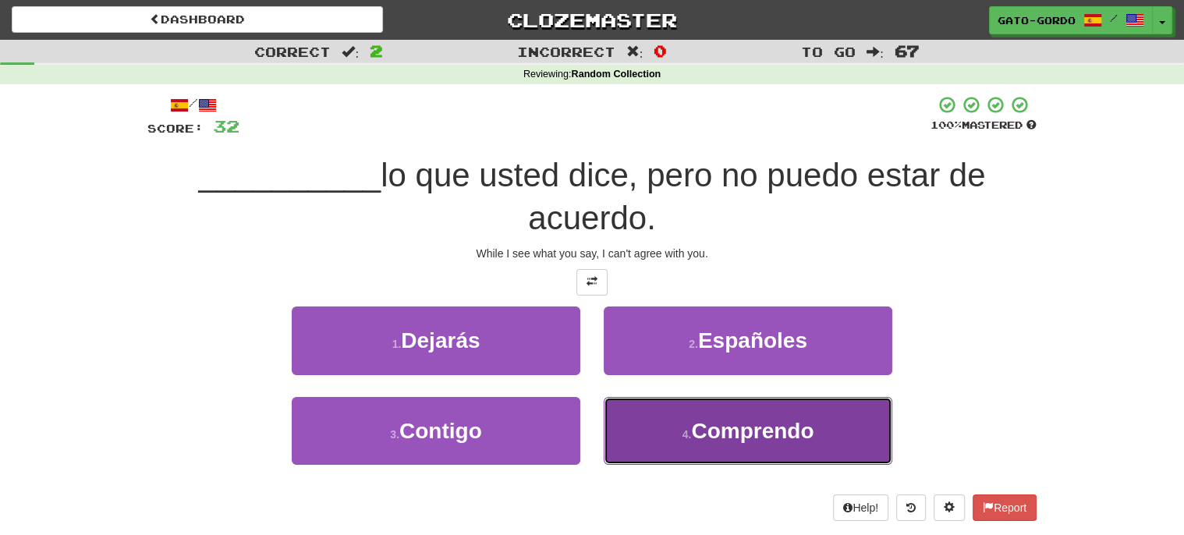
click at [736, 428] on span "Comprendo" at bounding box center [752, 431] width 122 height 24
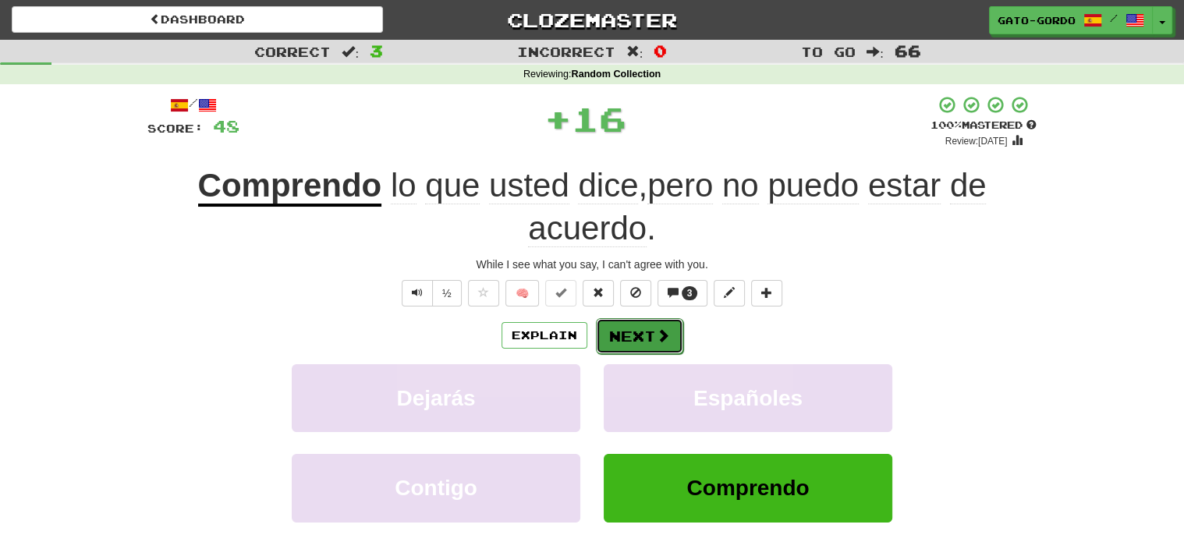
click at [636, 330] on button "Next" at bounding box center [639, 336] width 87 height 36
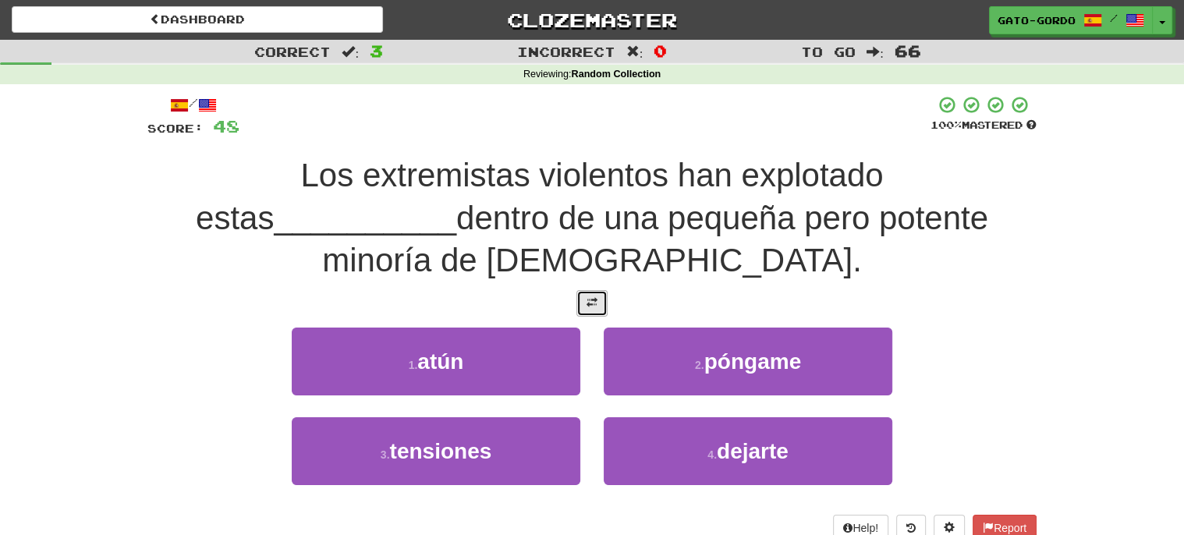
click at [586, 292] on button at bounding box center [591, 303] width 31 height 27
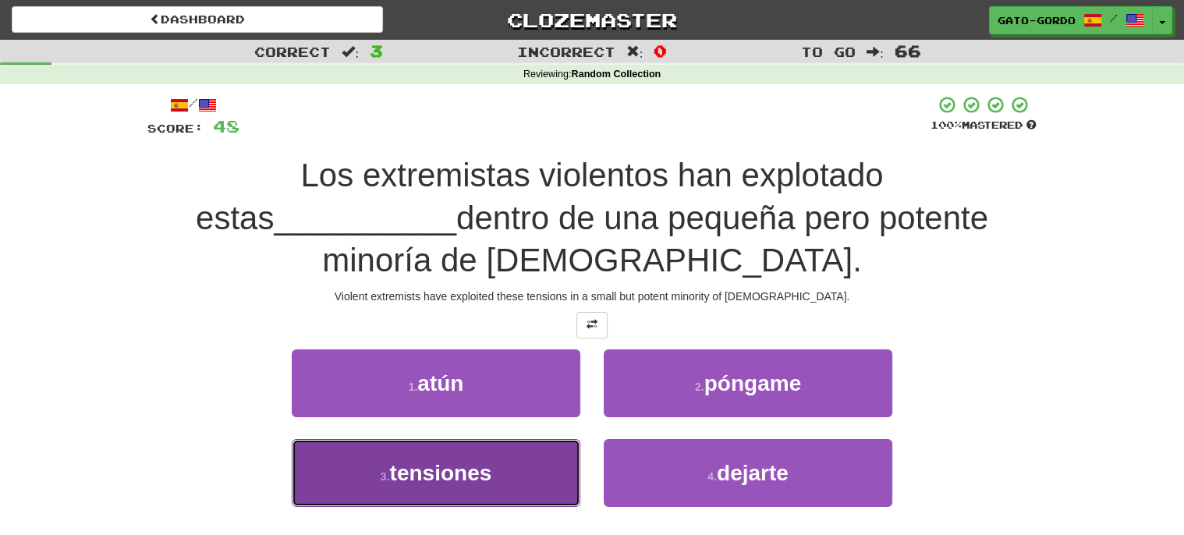
click at [359, 476] on button "3 . tensiones" at bounding box center [436, 473] width 289 height 68
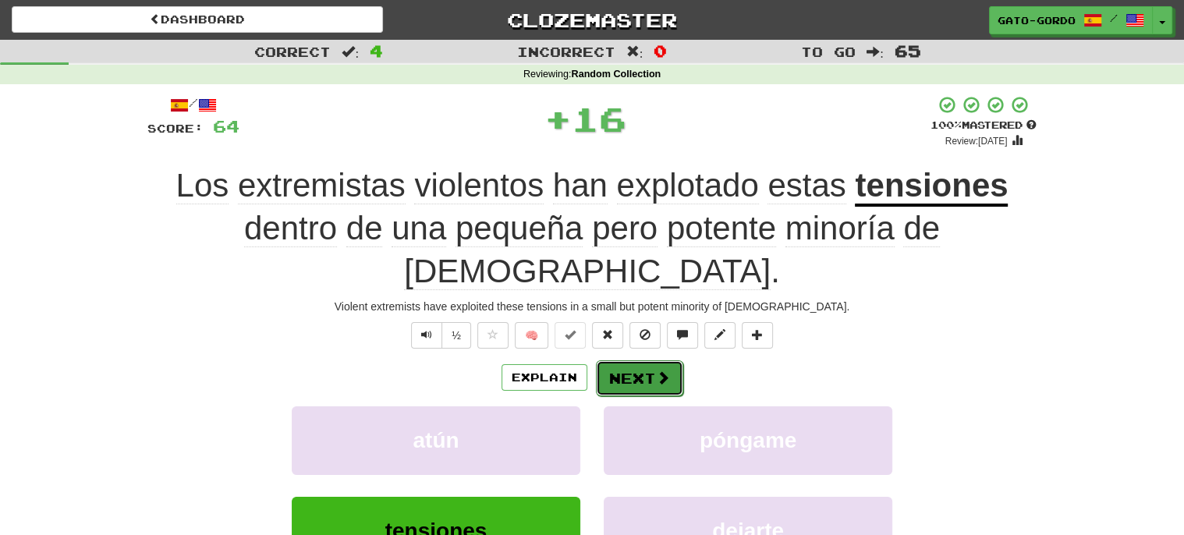
click at [611, 376] on button "Next" at bounding box center [639, 378] width 87 height 36
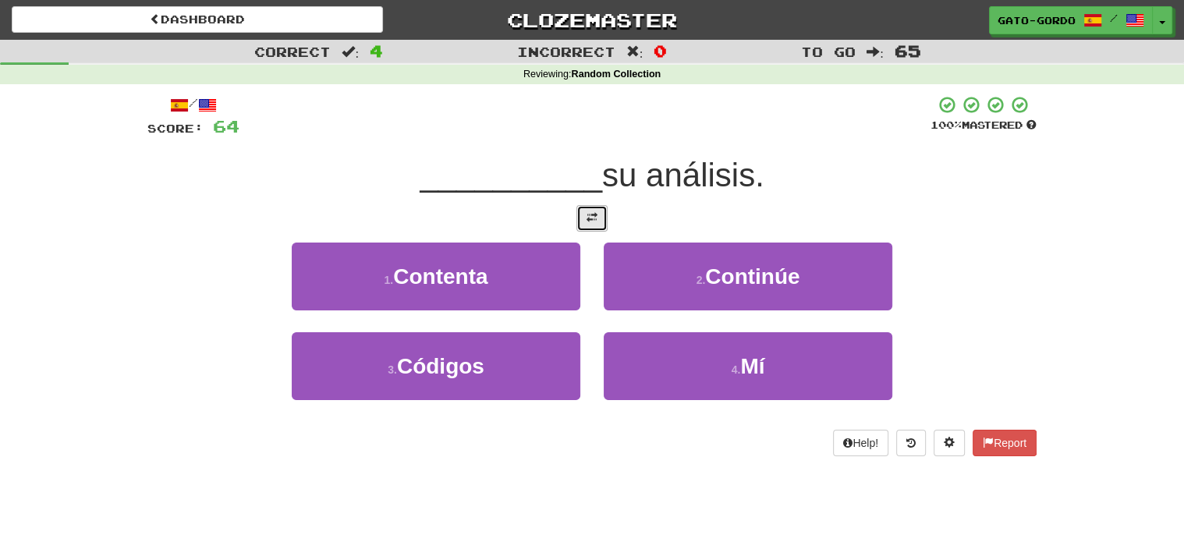
click at [594, 217] on span at bounding box center [591, 217] width 11 height 11
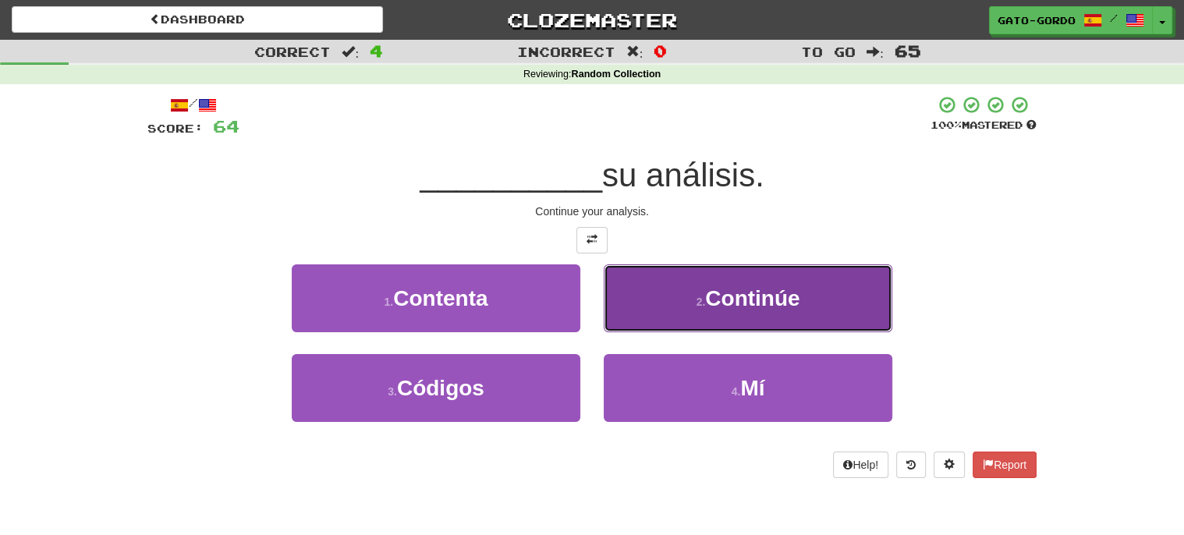
click at [743, 289] on span "Continúe" at bounding box center [752, 298] width 94 height 24
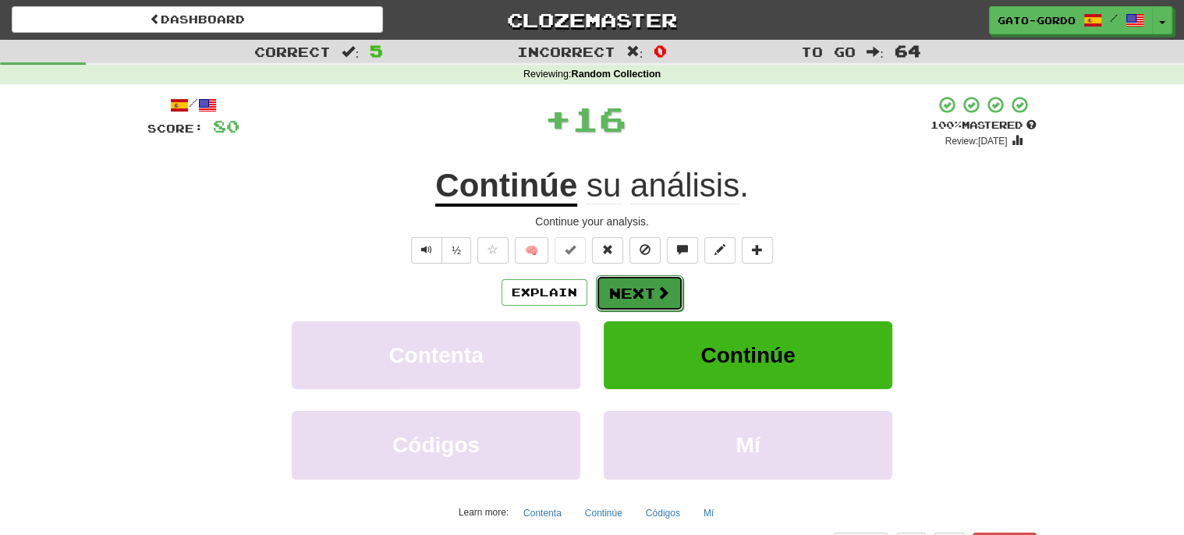
click at [636, 289] on button "Next" at bounding box center [639, 293] width 87 height 36
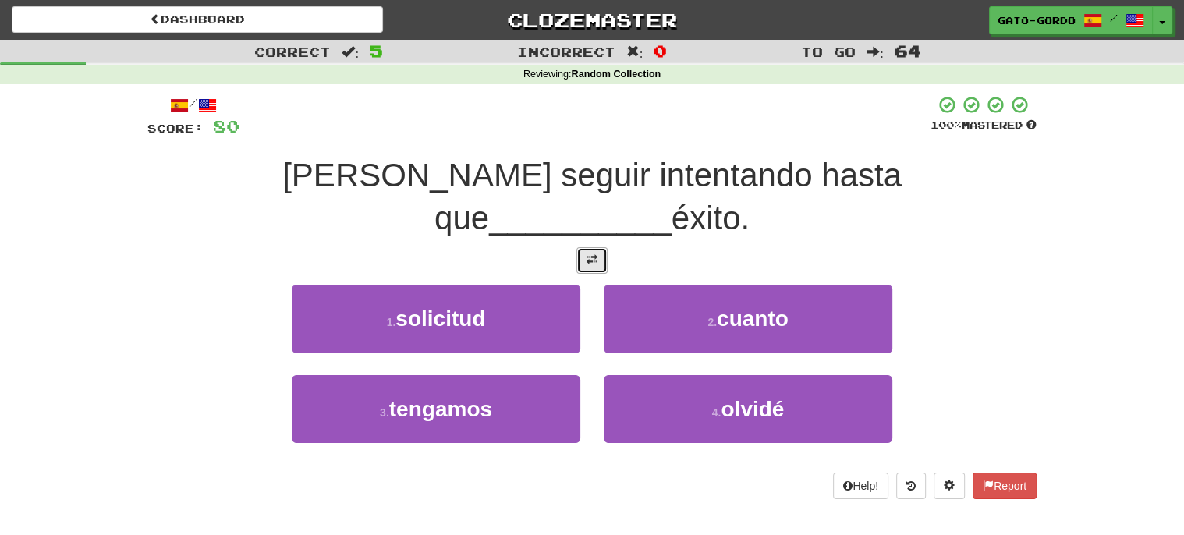
click at [590, 254] on span at bounding box center [591, 259] width 11 height 11
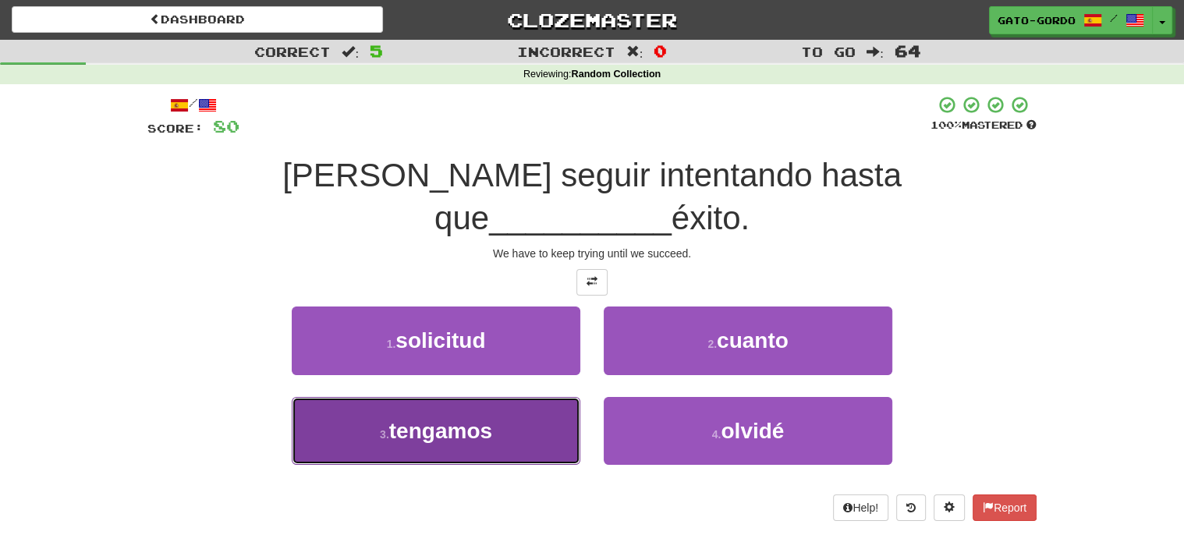
click at [403, 419] on span "tengamos" at bounding box center [440, 431] width 103 height 24
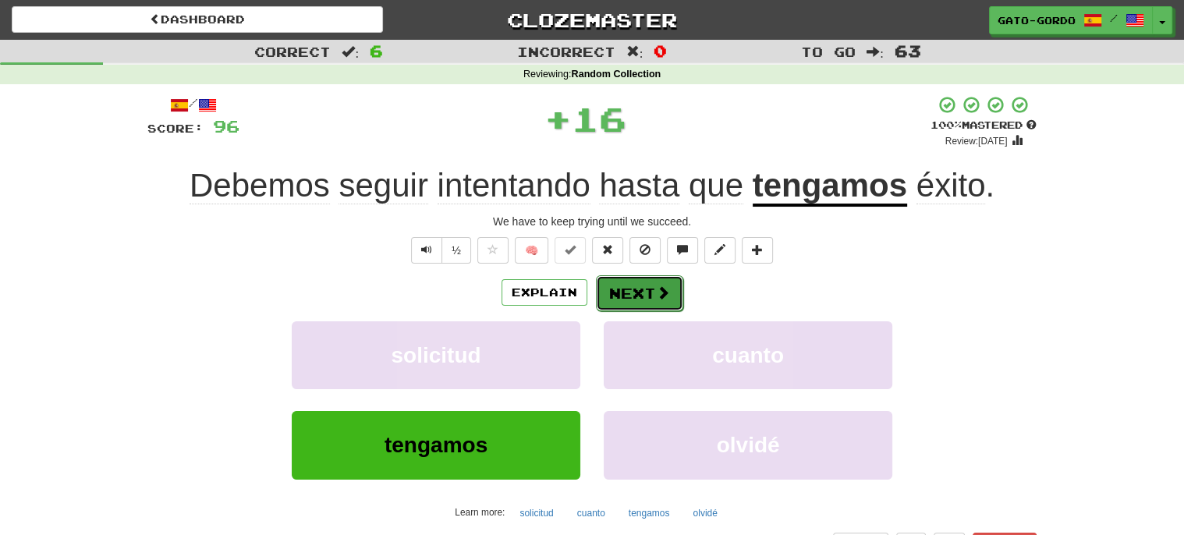
click at [627, 293] on button "Next" at bounding box center [639, 293] width 87 height 36
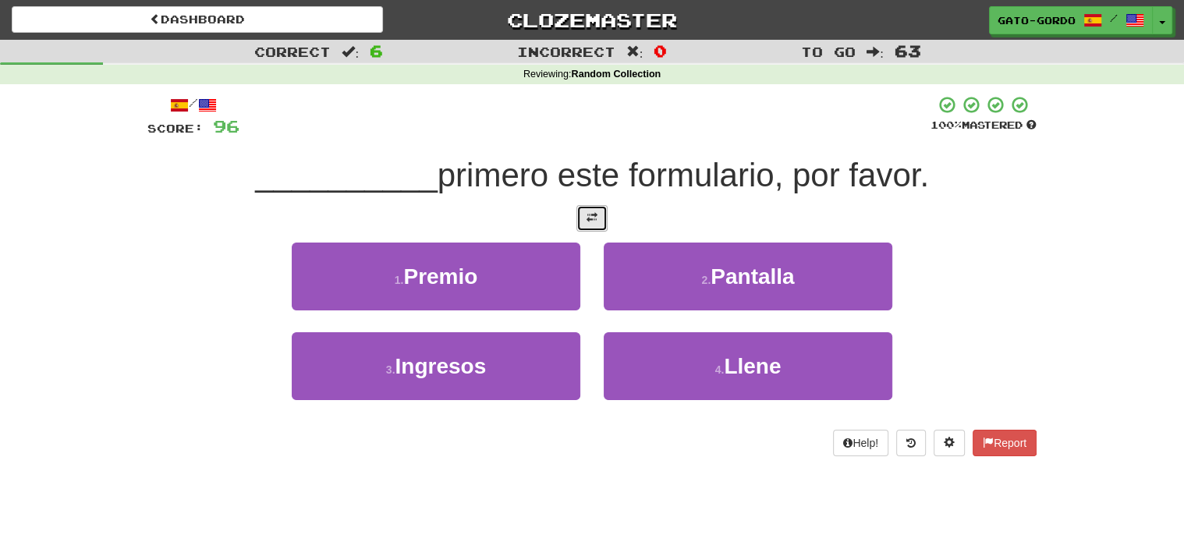
click at [590, 216] on span at bounding box center [591, 217] width 11 height 11
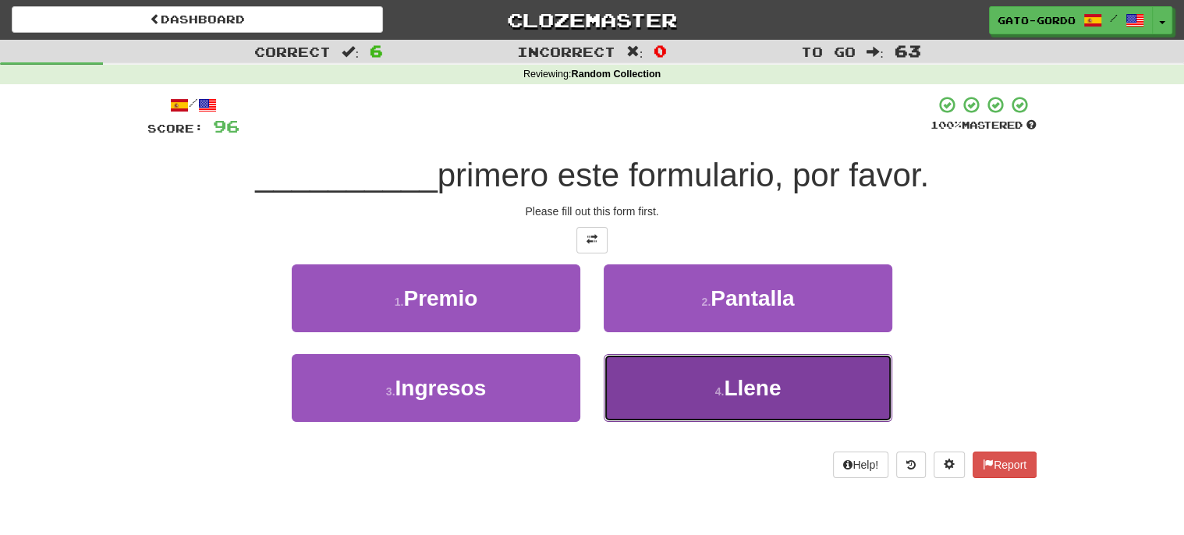
click at [692, 386] on button "4 . Llene" at bounding box center [748, 388] width 289 height 68
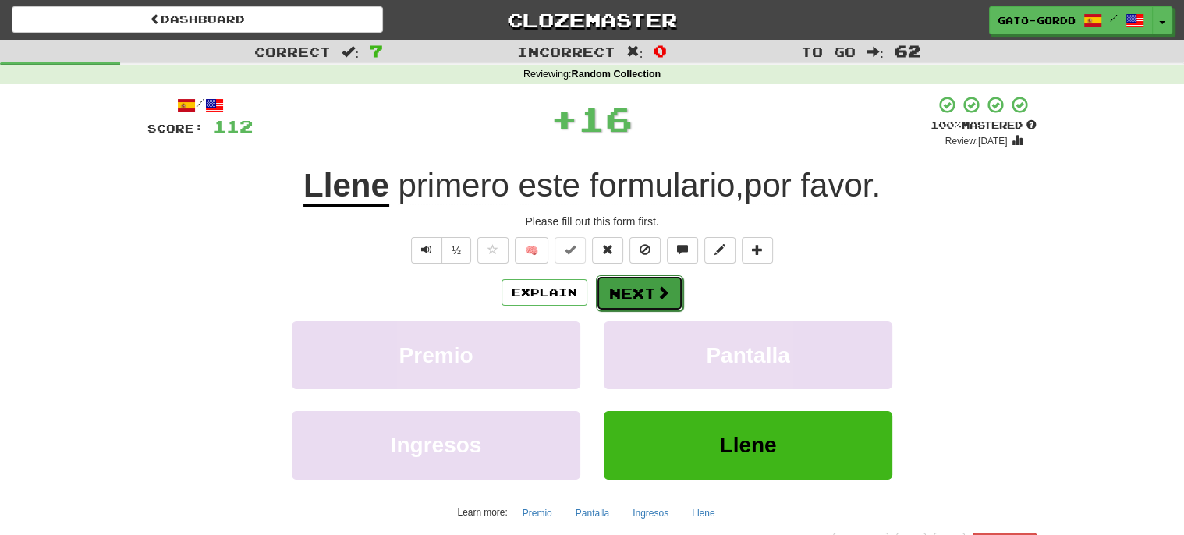
click at [621, 291] on button "Next" at bounding box center [639, 293] width 87 height 36
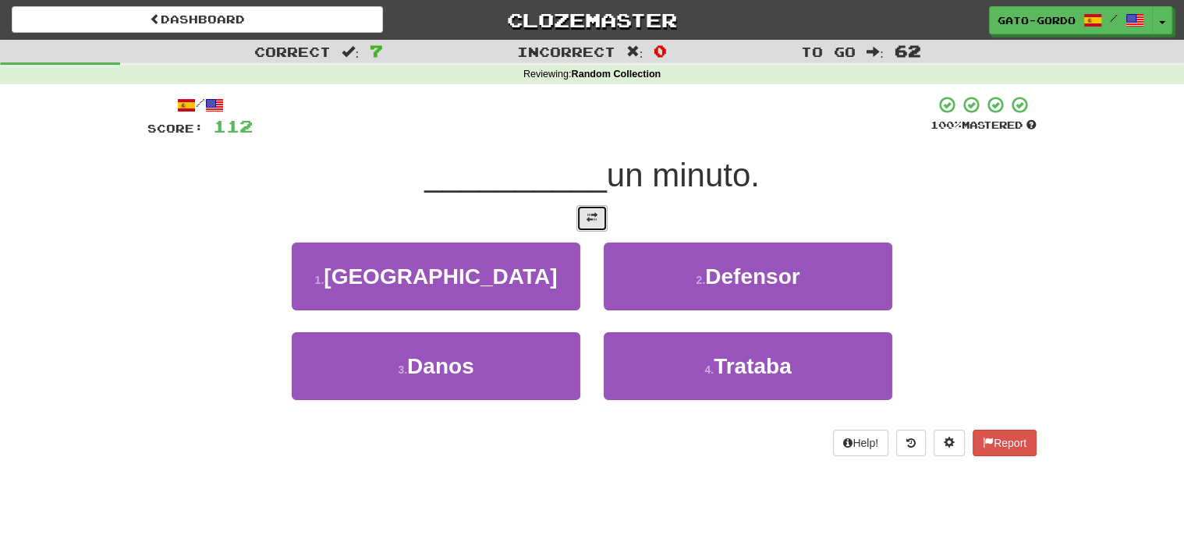
click at [594, 213] on span at bounding box center [591, 217] width 11 height 11
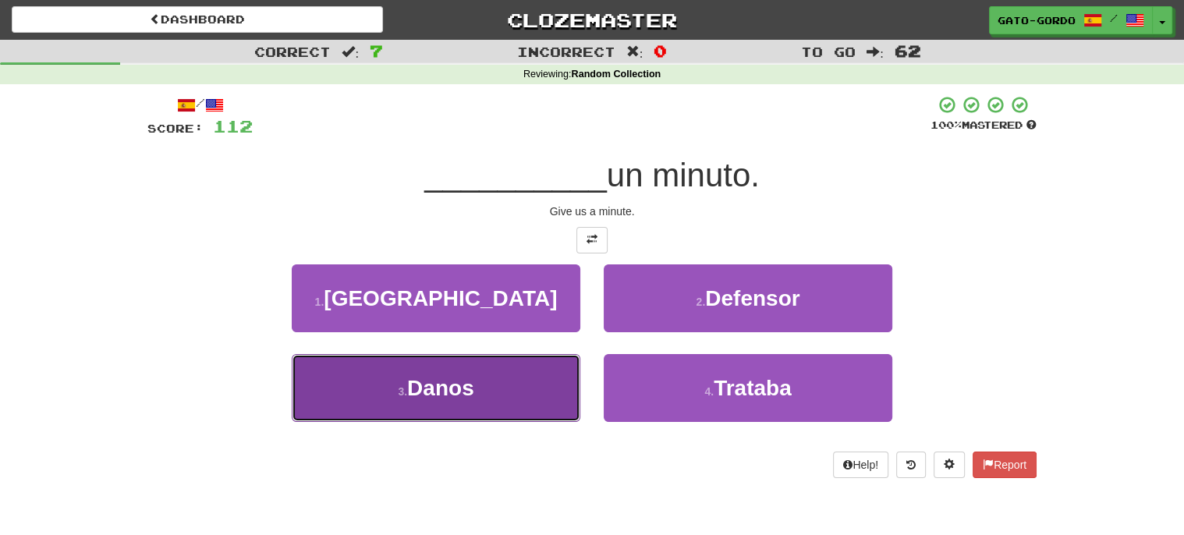
click at [426, 384] on span "Danos" at bounding box center [440, 388] width 67 height 24
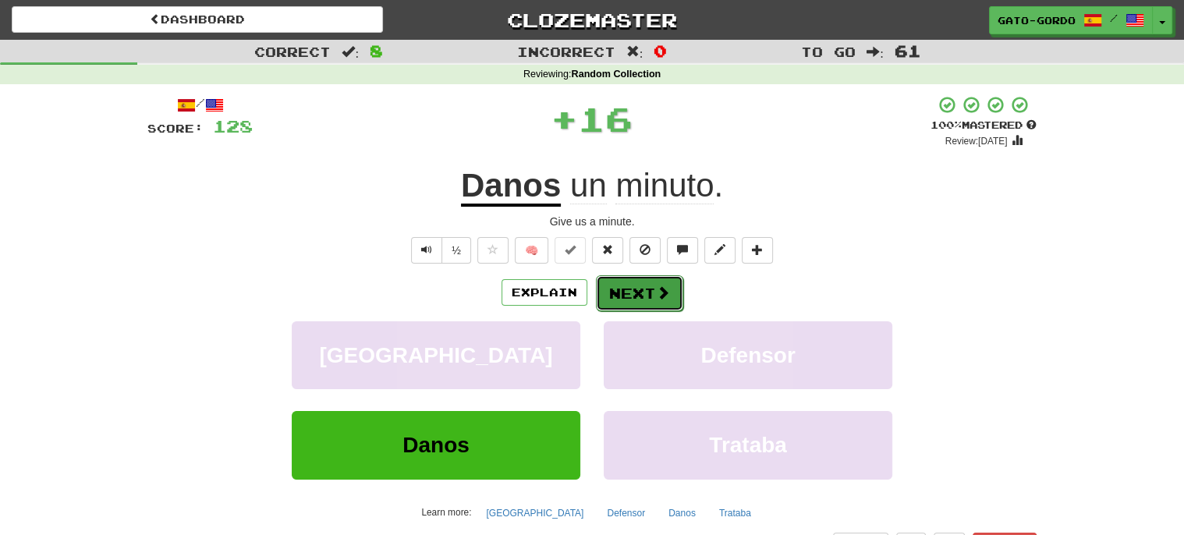
click at [640, 286] on button "Next" at bounding box center [639, 293] width 87 height 36
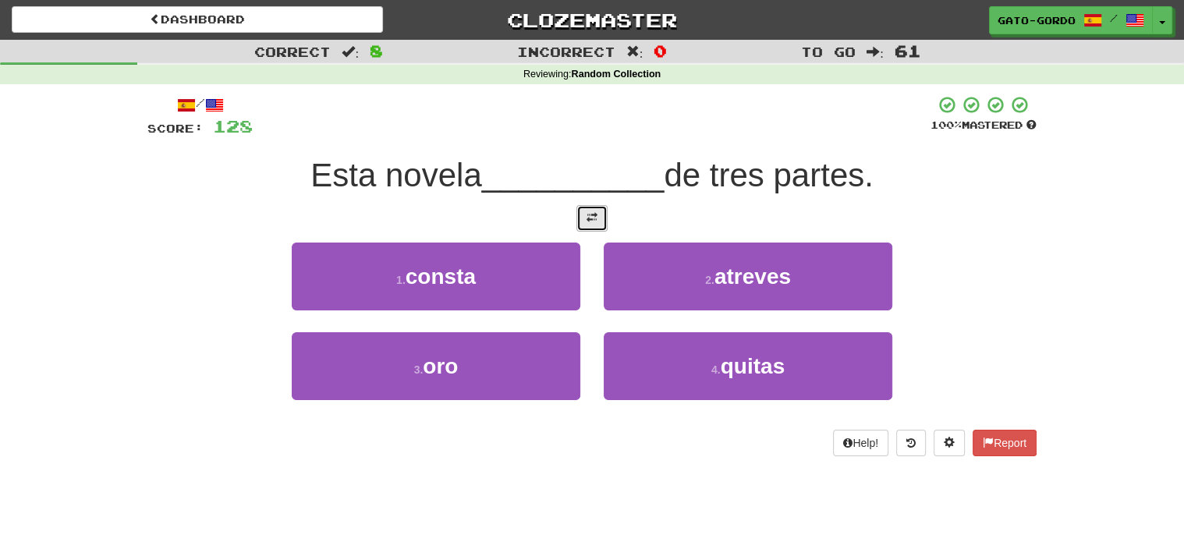
click at [589, 213] on span at bounding box center [591, 217] width 11 height 11
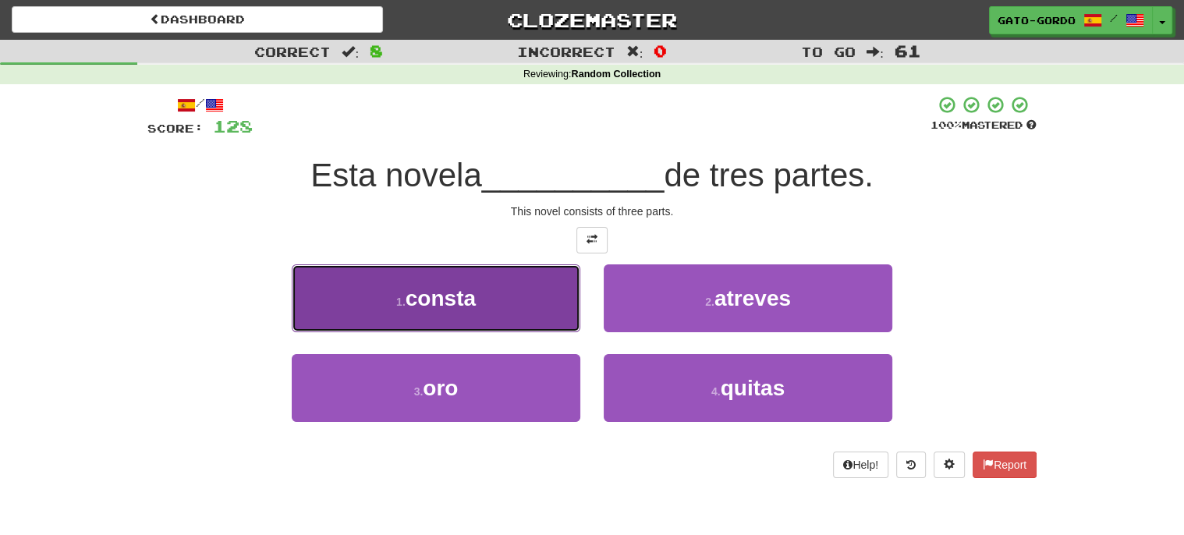
click at [382, 294] on button "1 . consta" at bounding box center [436, 298] width 289 height 68
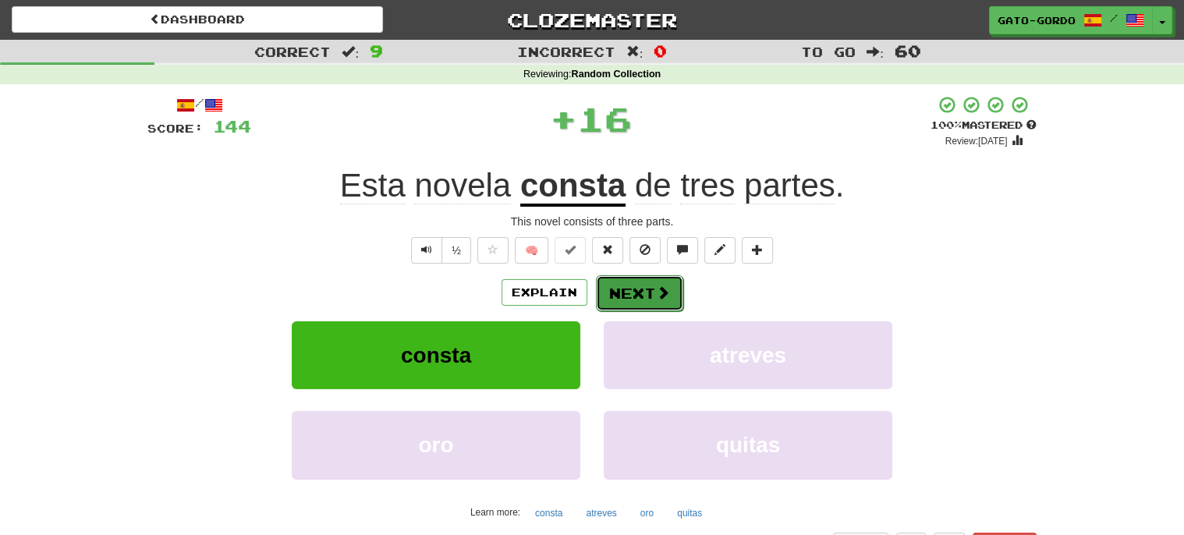
click at [626, 292] on button "Next" at bounding box center [639, 293] width 87 height 36
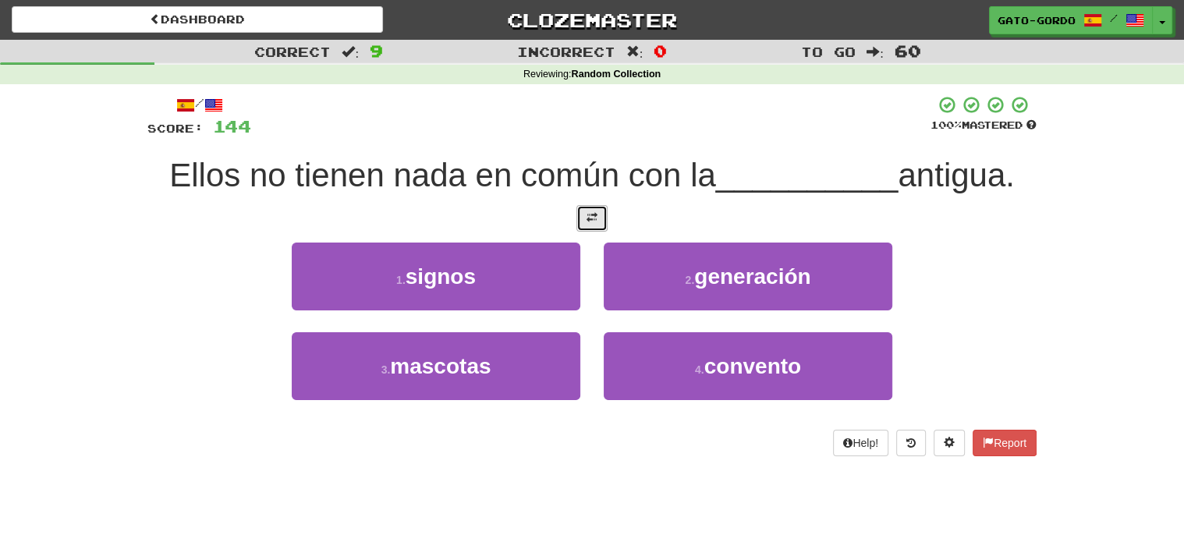
click at [585, 211] on button at bounding box center [591, 218] width 31 height 27
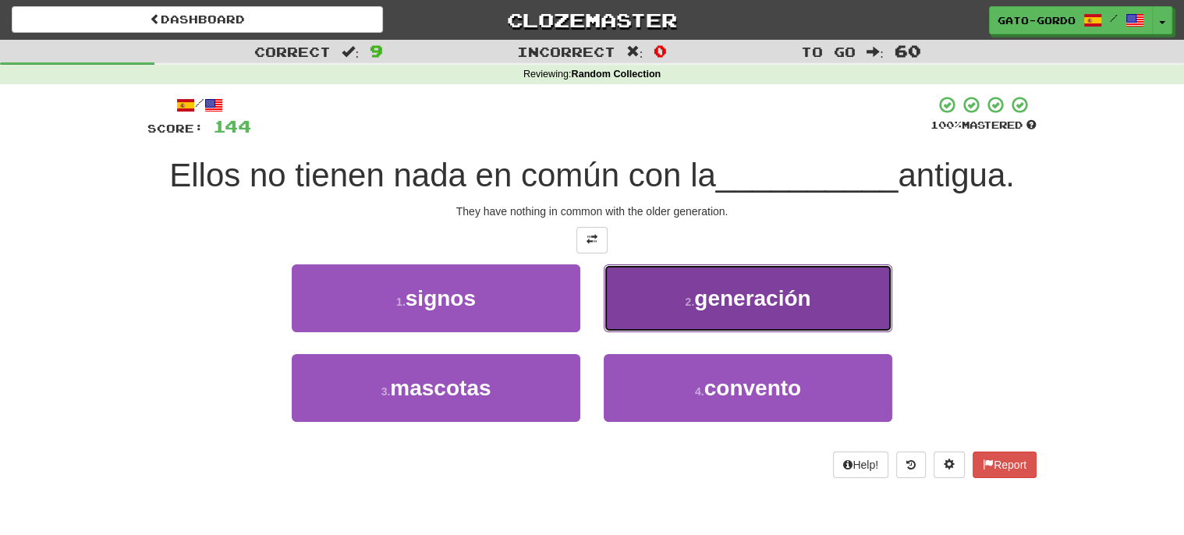
click at [707, 286] on span "generación" at bounding box center [752, 298] width 116 height 24
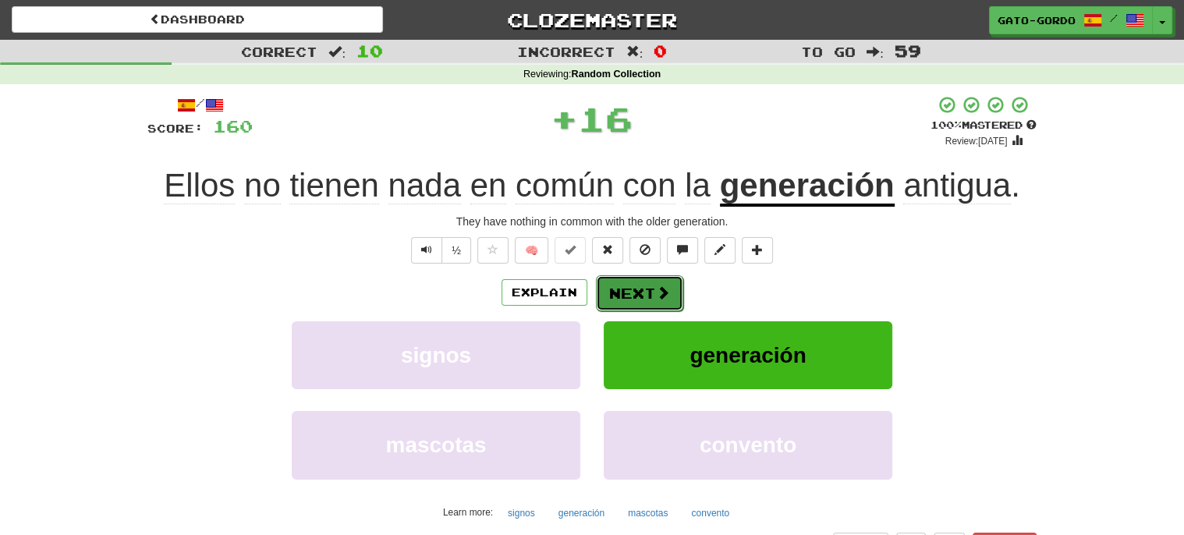
click at [632, 295] on button "Next" at bounding box center [639, 293] width 87 height 36
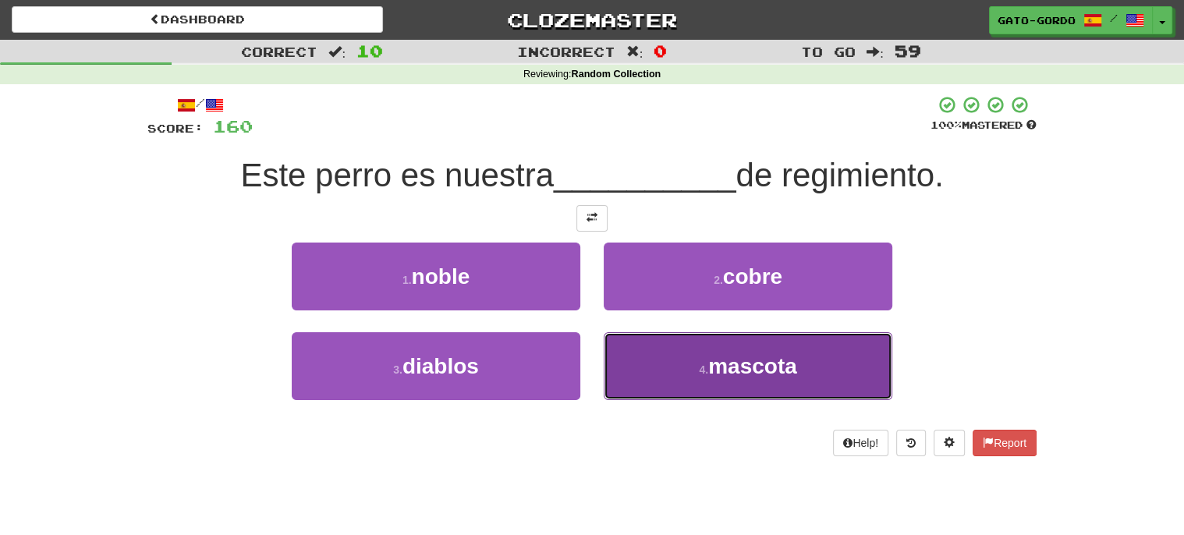
click at [657, 341] on button "4 . mascota" at bounding box center [748, 366] width 289 height 68
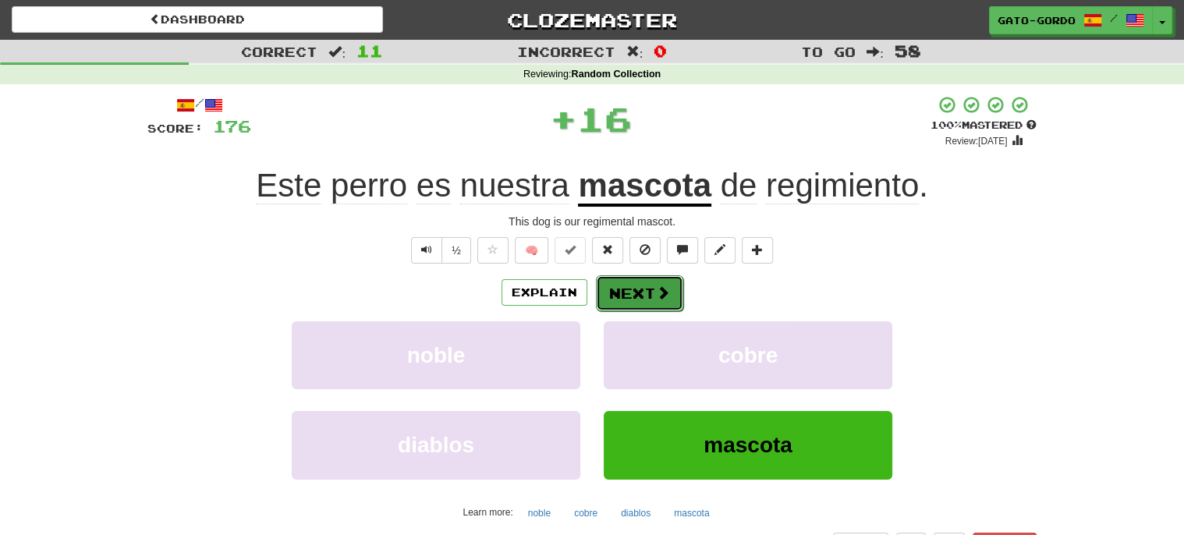
click at [621, 296] on button "Next" at bounding box center [639, 293] width 87 height 36
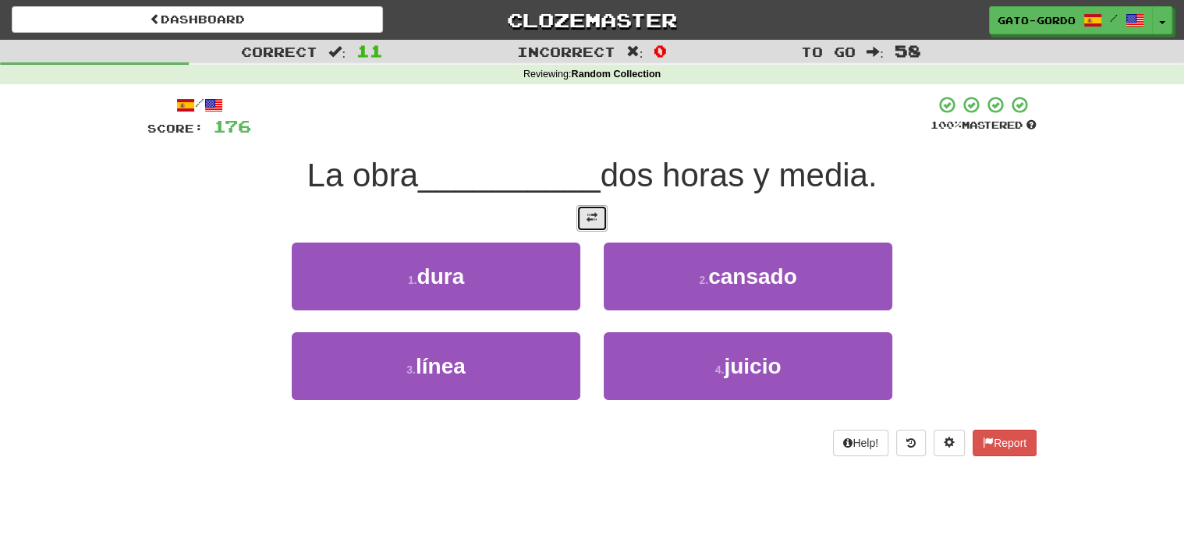
click at [593, 221] on span at bounding box center [591, 217] width 11 height 11
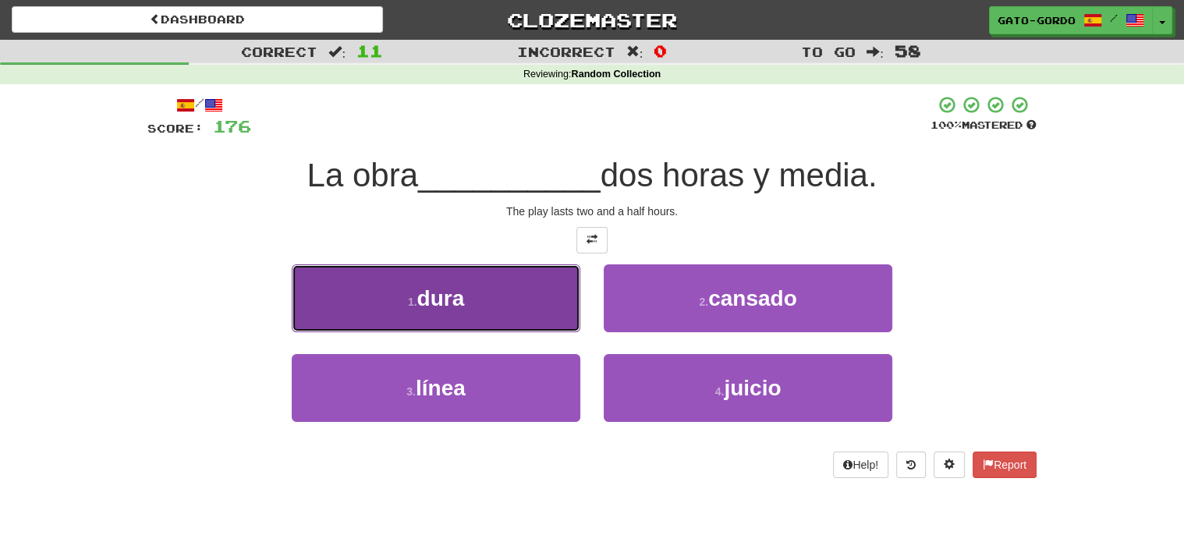
click at [437, 303] on span "dura" at bounding box center [441, 298] width 48 height 24
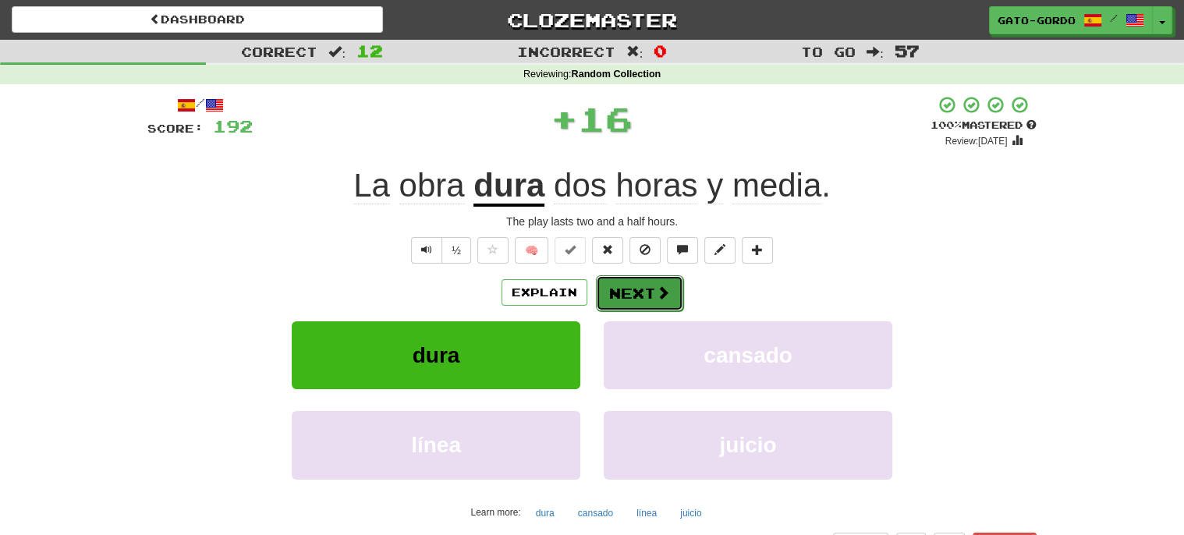
click at [649, 281] on button "Next" at bounding box center [639, 293] width 87 height 36
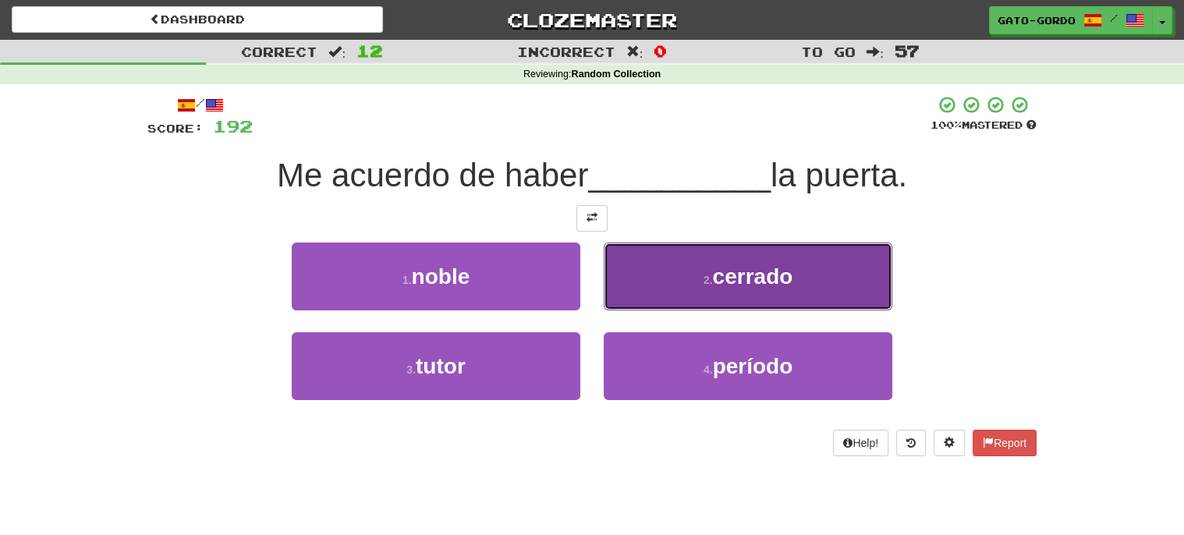
click at [715, 275] on span "cerrado" at bounding box center [752, 276] width 80 height 24
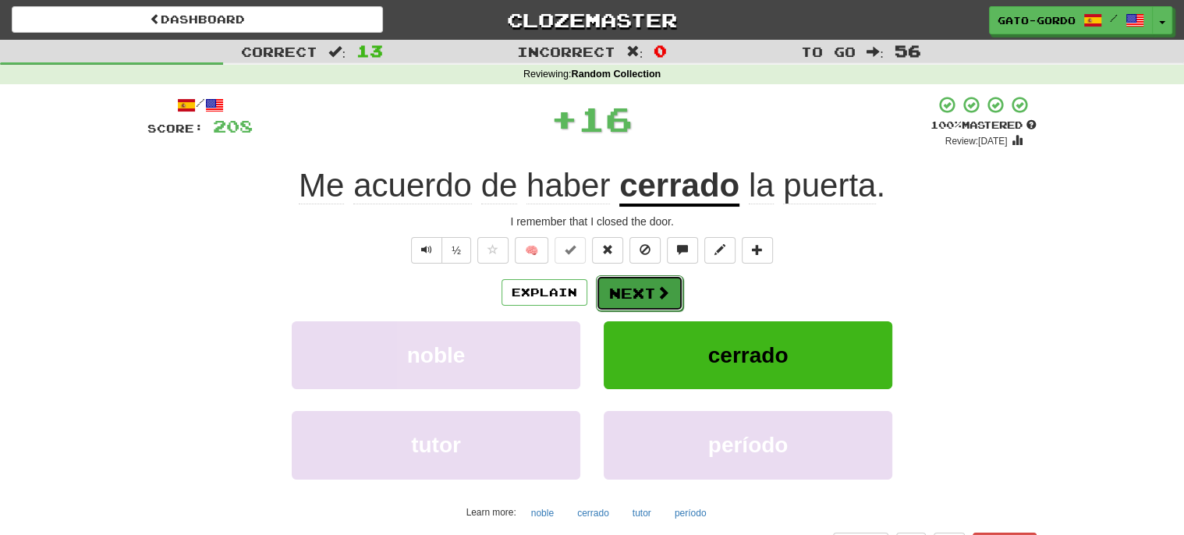
click at [625, 285] on button "Next" at bounding box center [639, 293] width 87 height 36
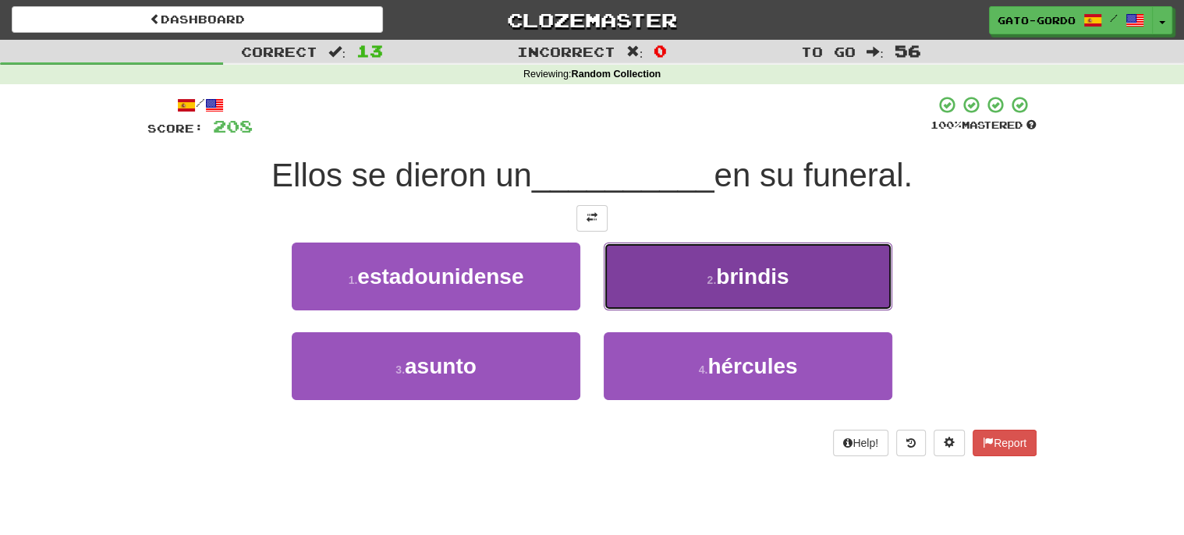
click at [742, 282] on span "brindis" at bounding box center [752, 276] width 73 height 24
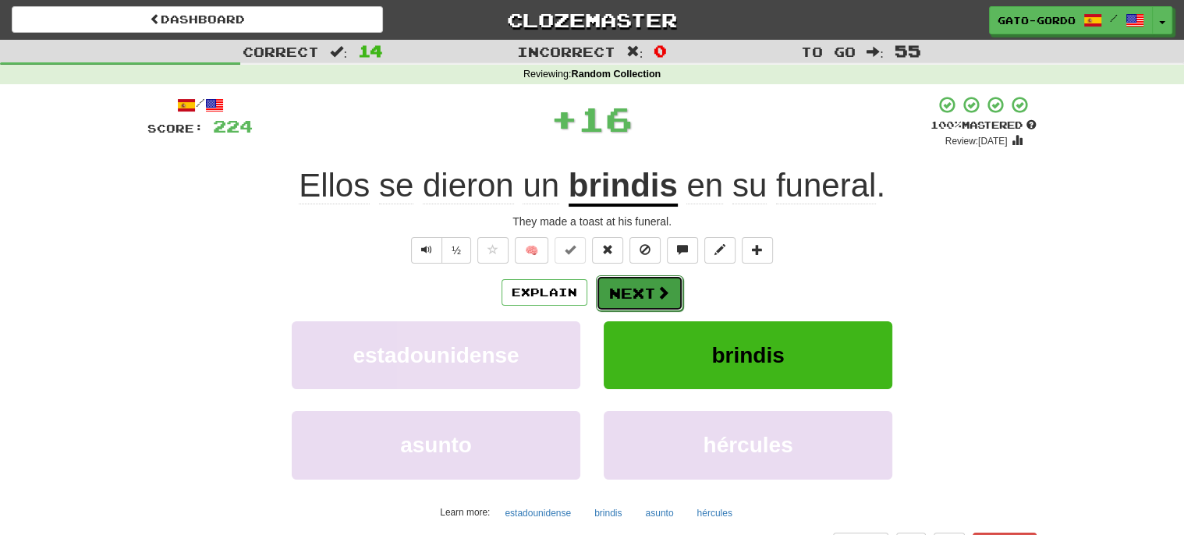
click at [626, 297] on button "Next" at bounding box center [639, 293] width 87 height 36
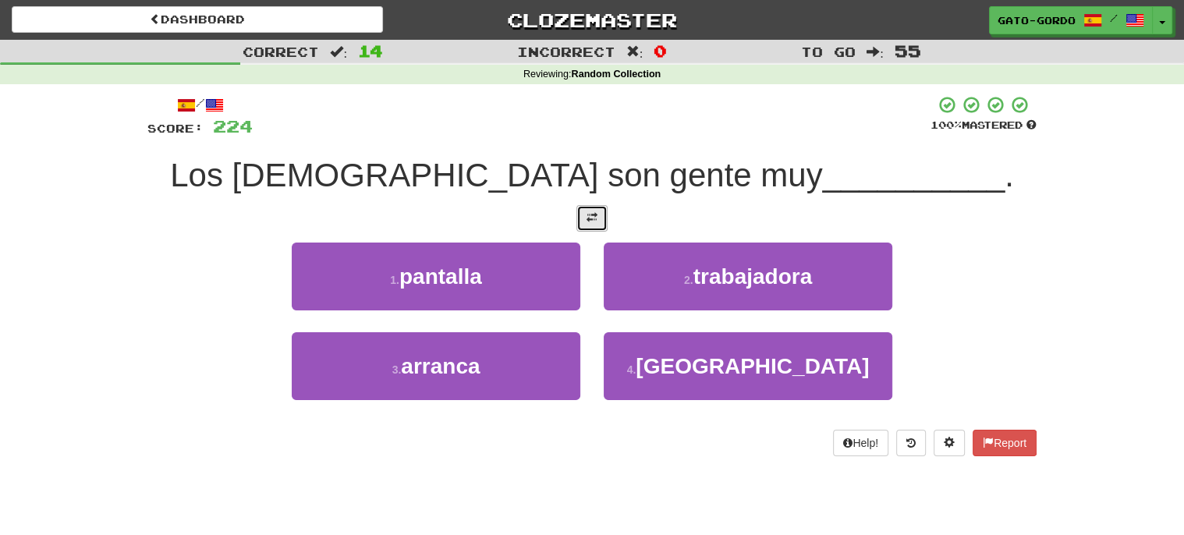
click at [595, 215] on span at bounding box center [591, 217] width 11 height 11
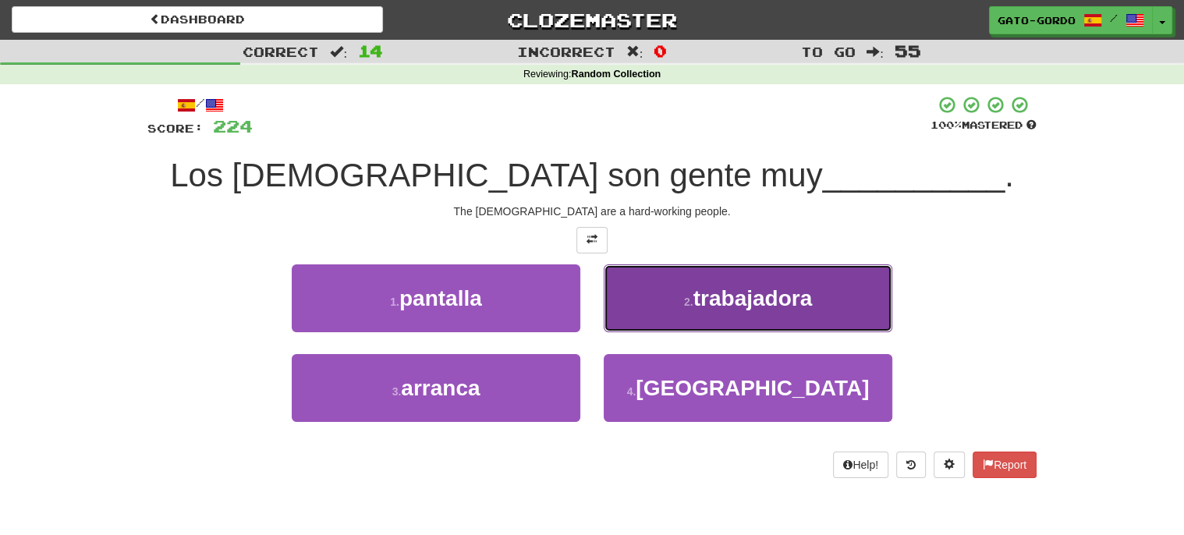
click at [686, 296] on small "2 ." at bounding box center [688, 302] width 9 height 12
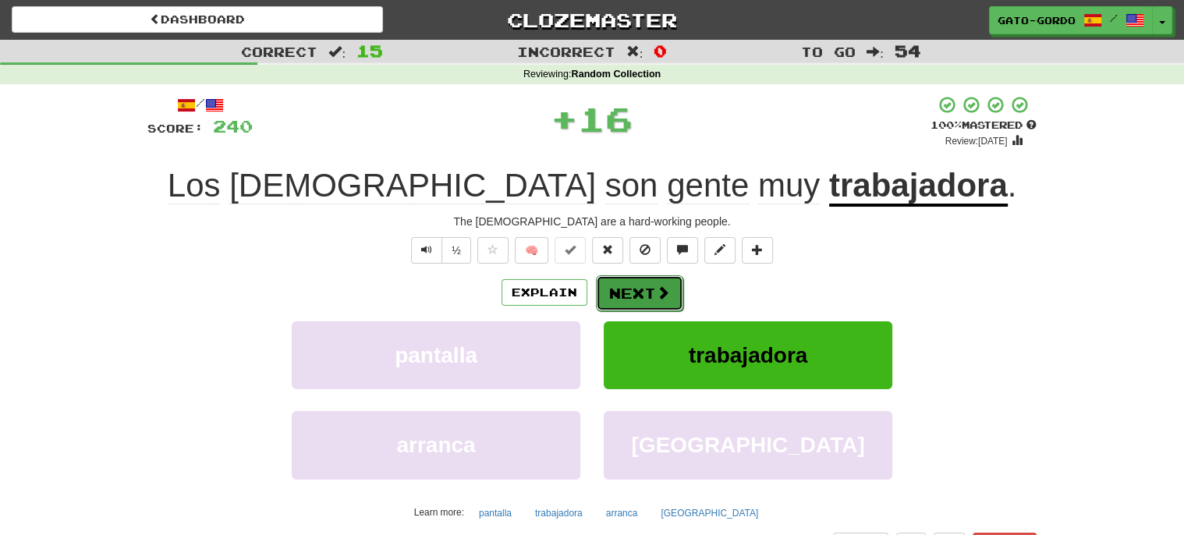
click at [639, 288] on button "Next" at bounding box center [639, 293] width 87 height 36
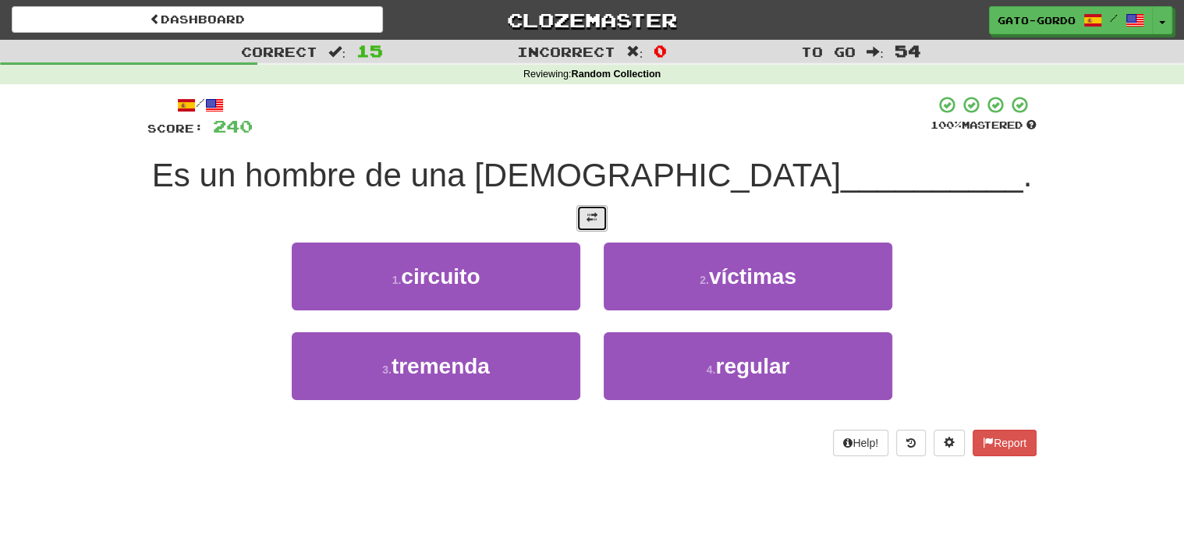
click at [592, 212] on span at bounding box center [591, 217] width 11 height 11
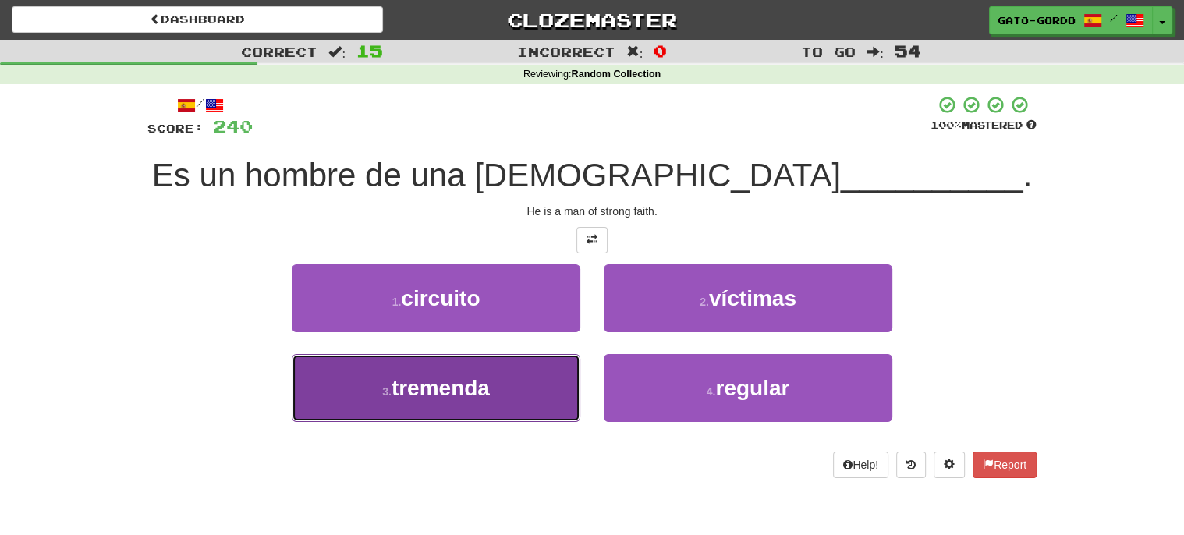
click at [406, 400] on button "3 . tremenda" at bounding box center [436, 388] width 289 height 68
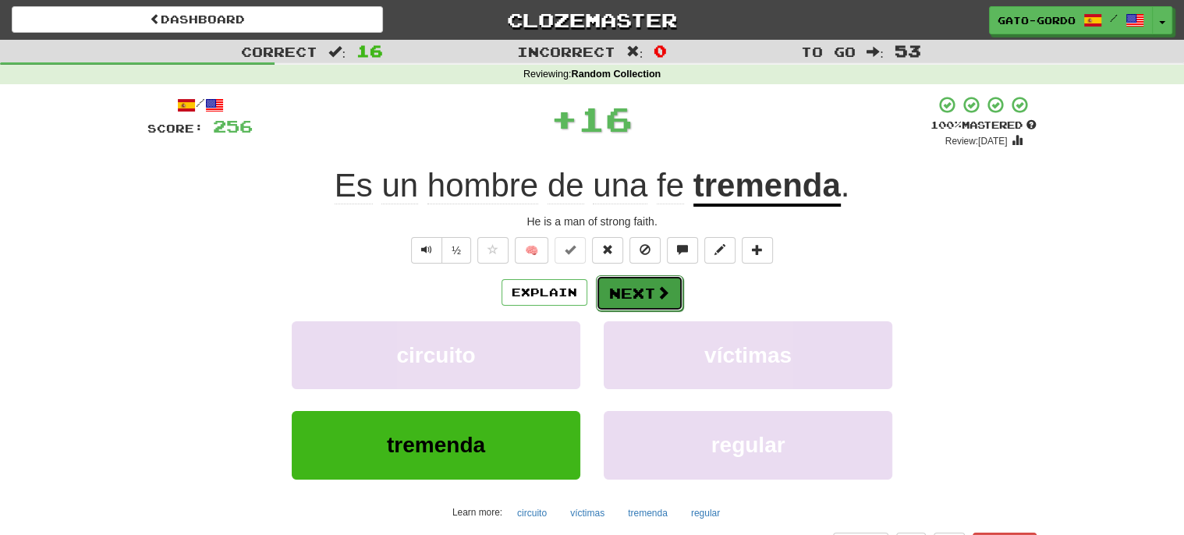
click at [629, 291] on button "Next" at bounding box center [639, 293] width 87 height 36
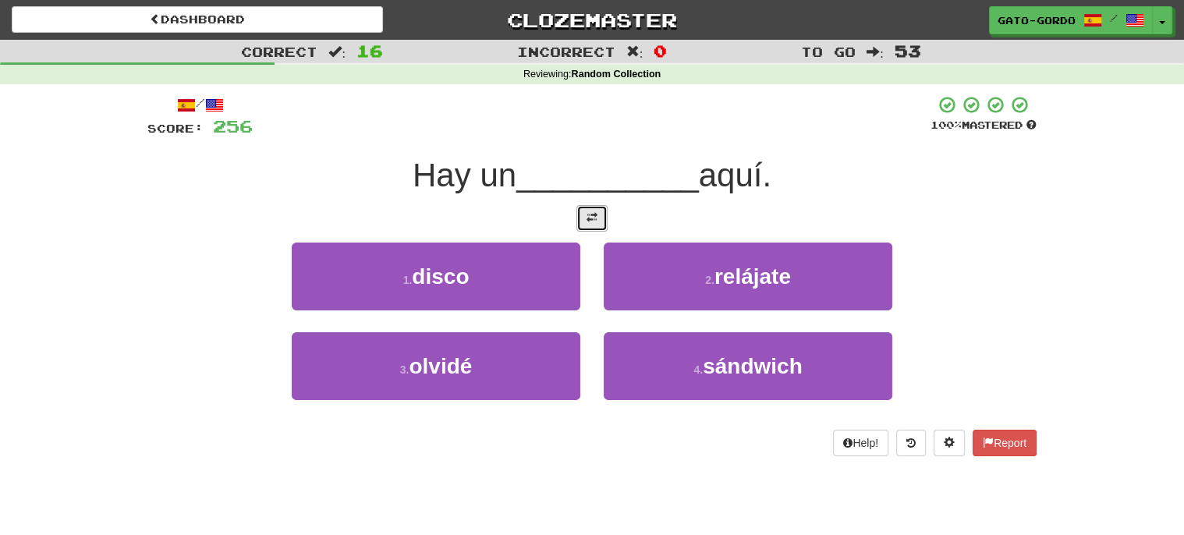
click at [596, 216] on span at bounding box center [591, 217] width 11 height 11
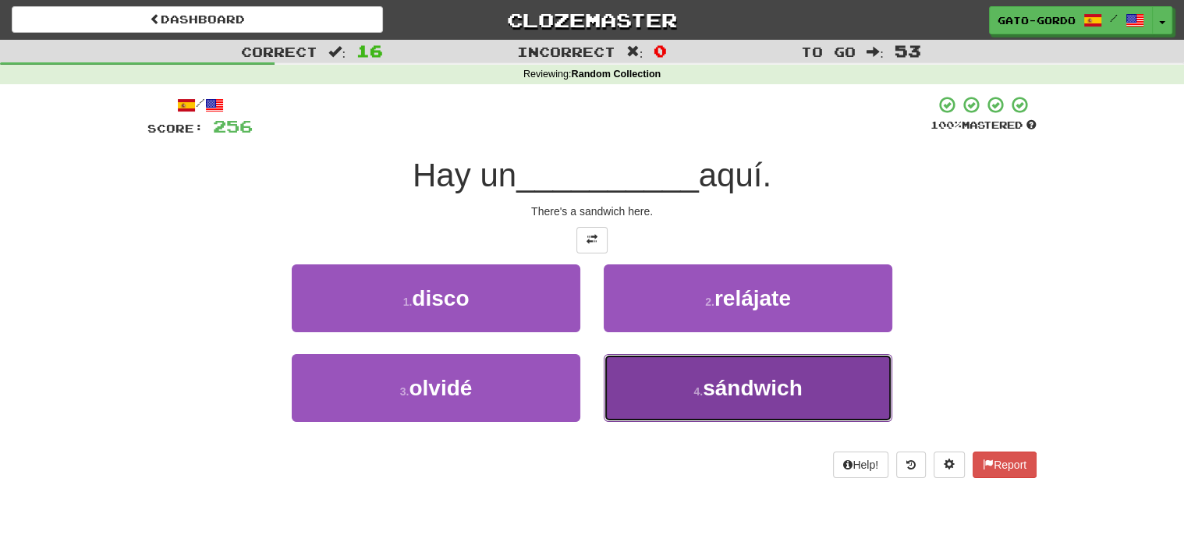
click at [749, 392] on span "sándwich" at bounding box center [753, 388] width 100 height 24
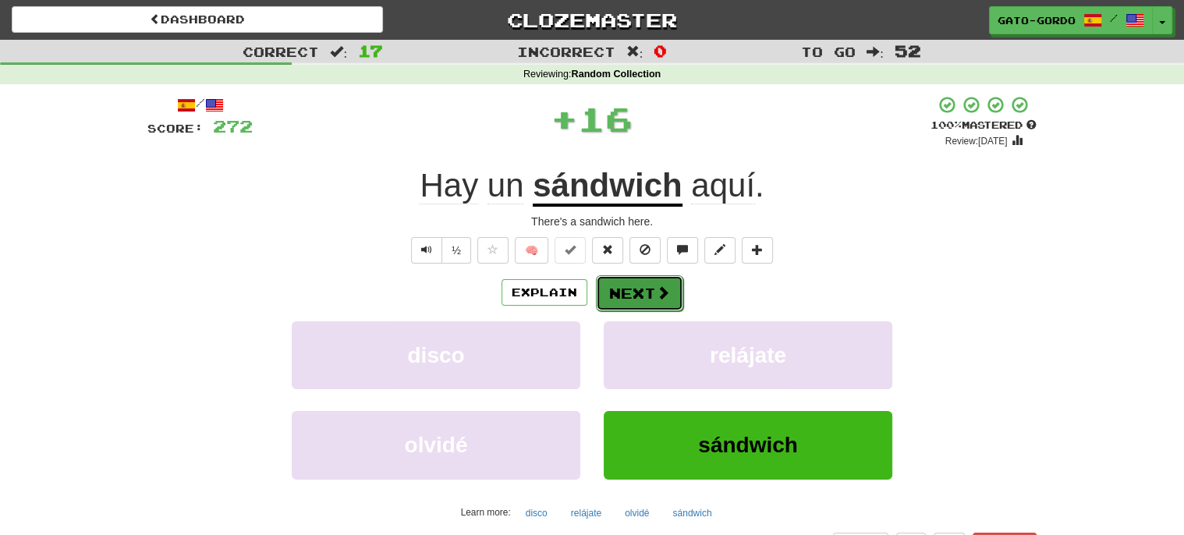
click at [624, 285] on button "Next" at bounding box center [639, 293] width 87 height 36
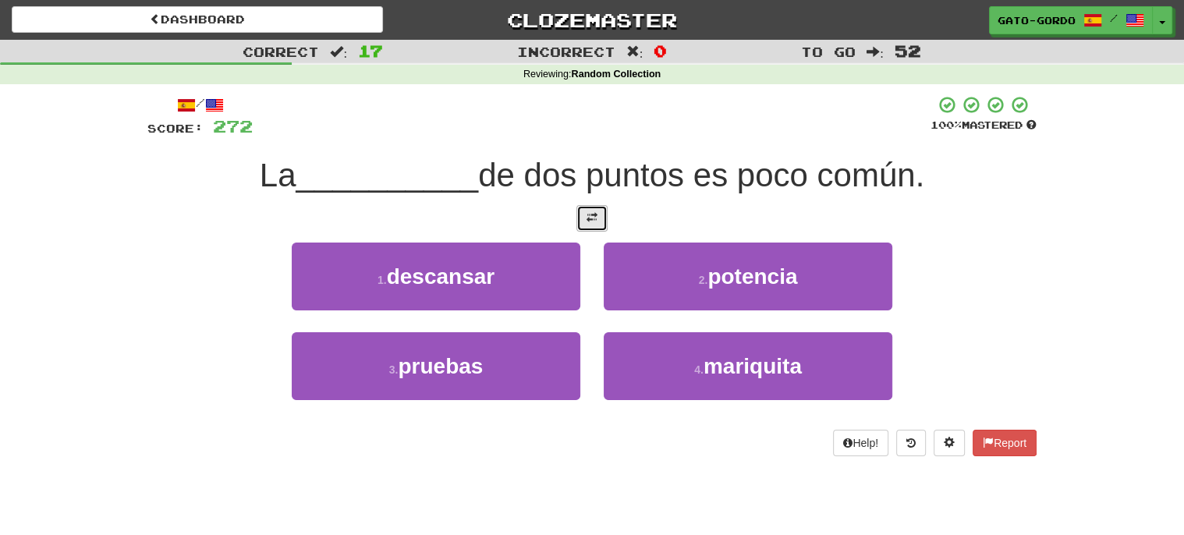
click at [587, 217] on span at bounding box center [591, 217] width 11 height 11
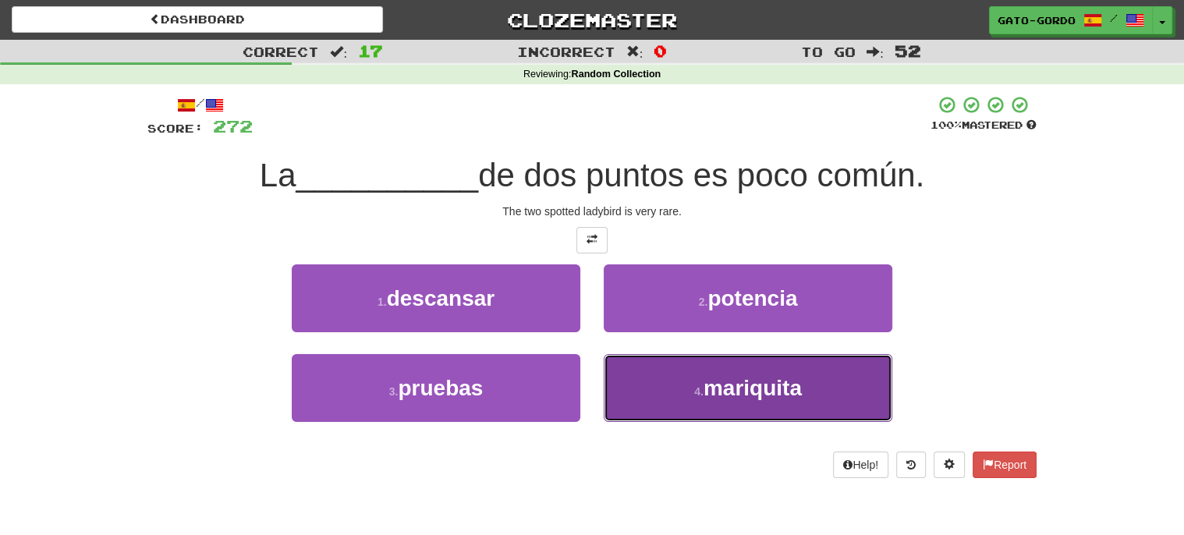
click at [718, 386] on span "mariquita" at bounding box center [752, 388] width 98 height 24
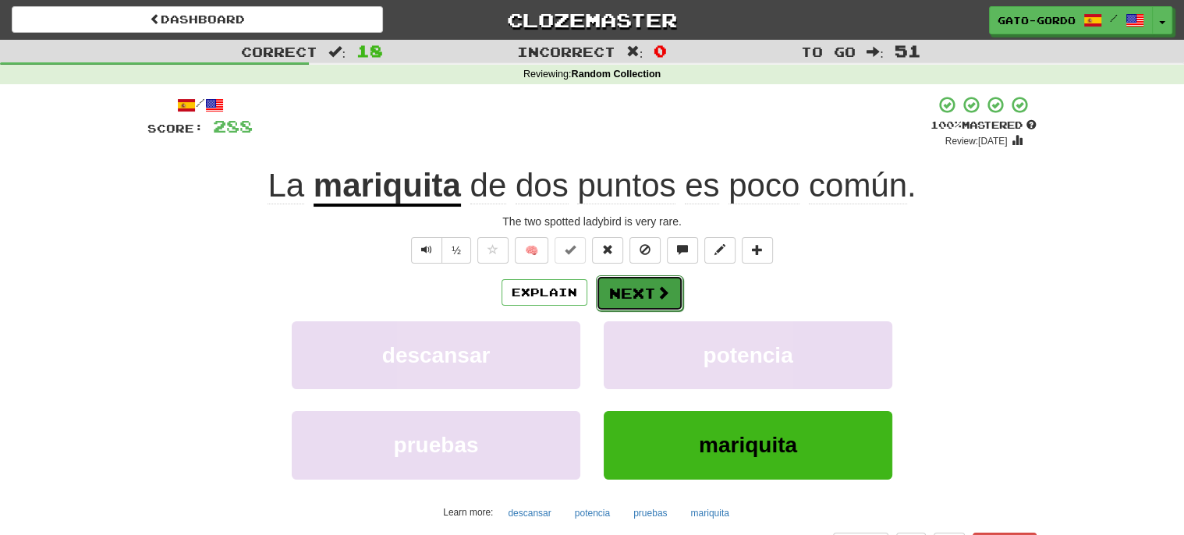
click at [651, 286] on button "Next" at bounding box center [639, 293] width 87 height 36
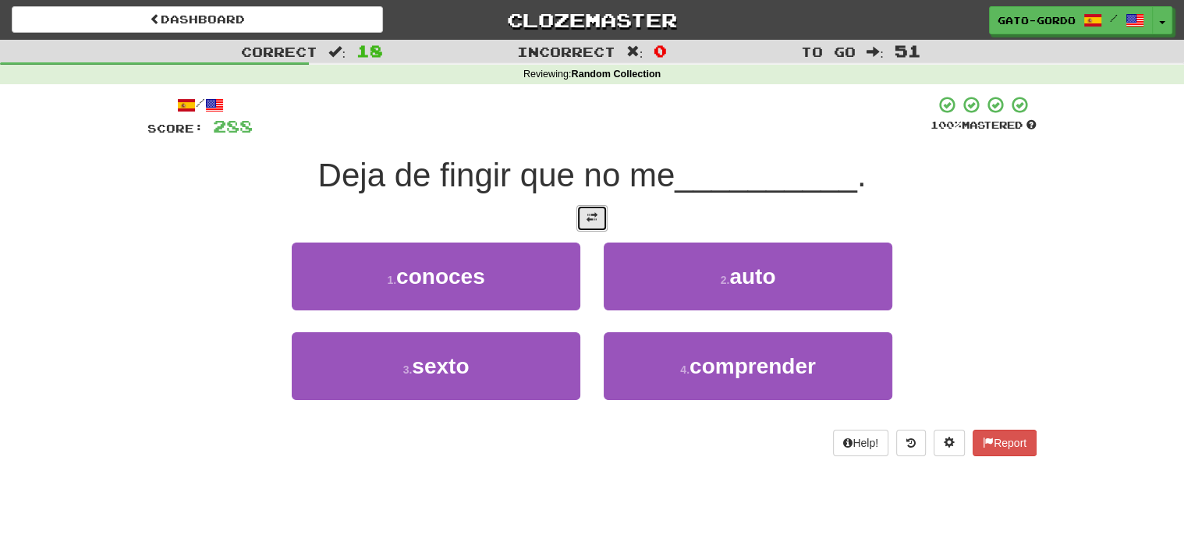
click at [583, 222] on button at bounding box center [591, 218] width 31 height 27
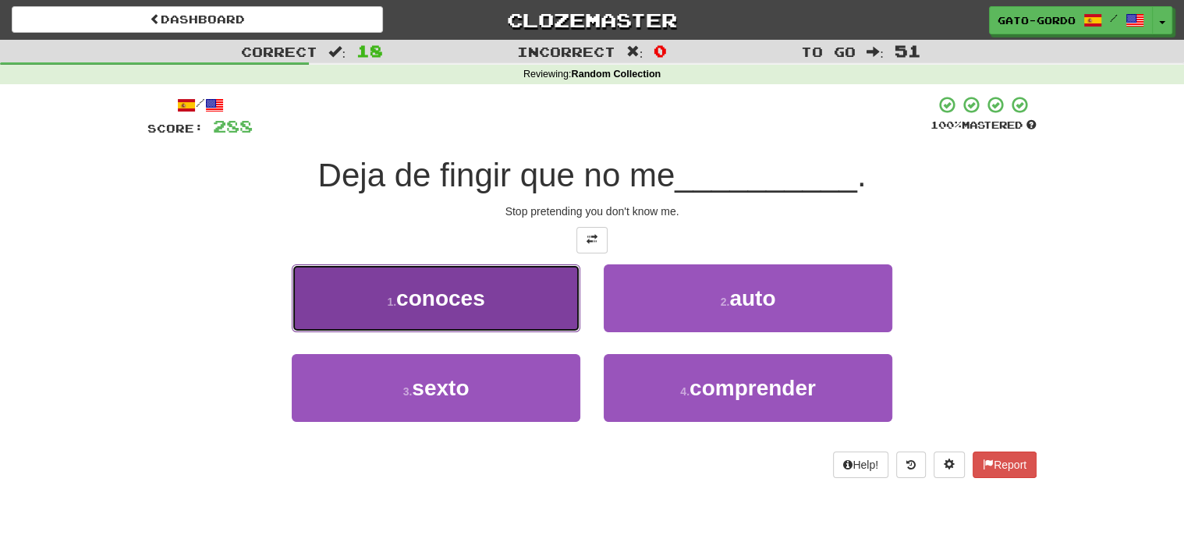
click at [438, 289] on span "conoces" at bounding box center [440, 298] width 89 height 24
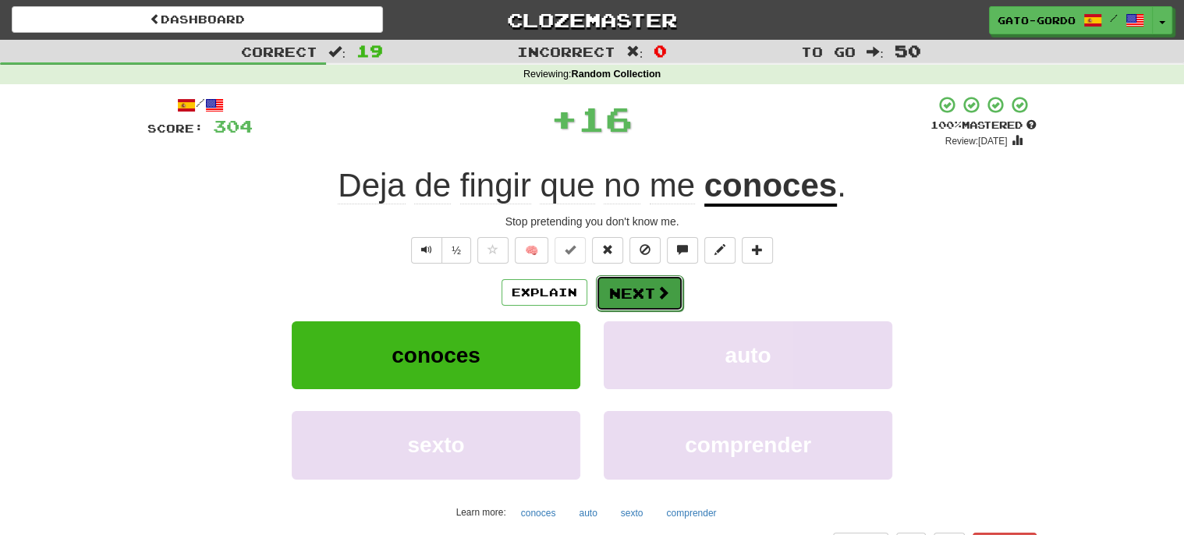
click at [647, 292] on button "Next" at bounding box center [639, 293] width 87 height 36
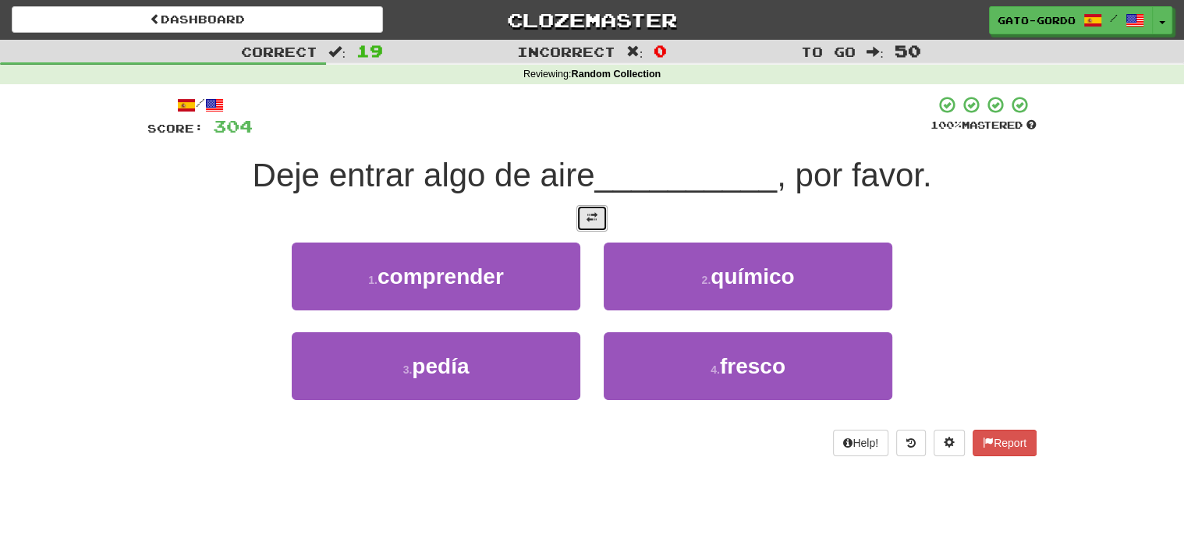
click at [589, 215] on span at bounding box center [591, 217] width 11 height 11
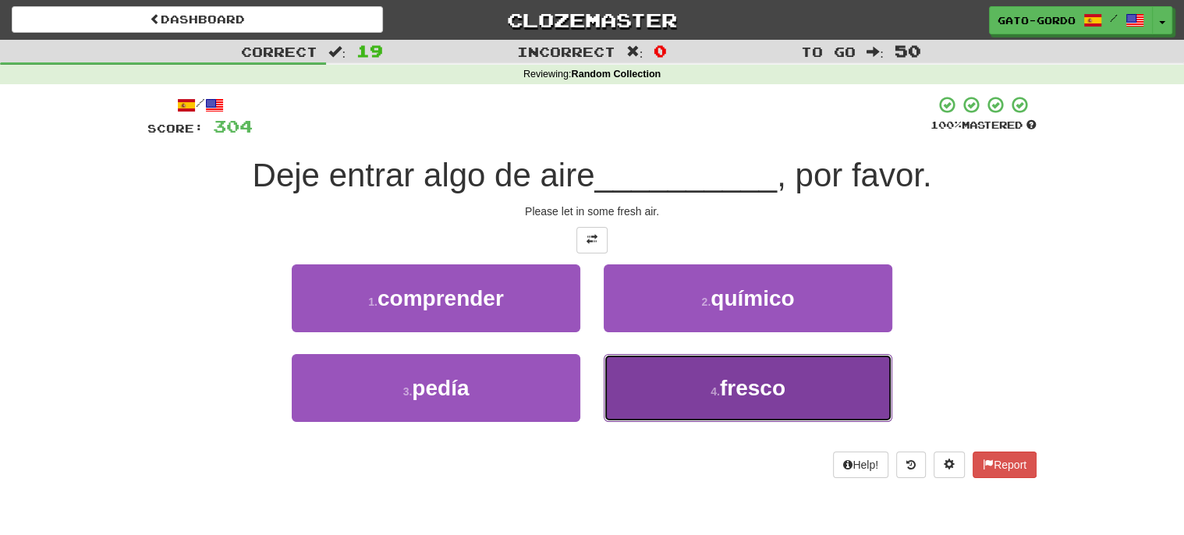
click at [725, 392] on span "fresco" at bounding box center [753, 388] width 66 height 24
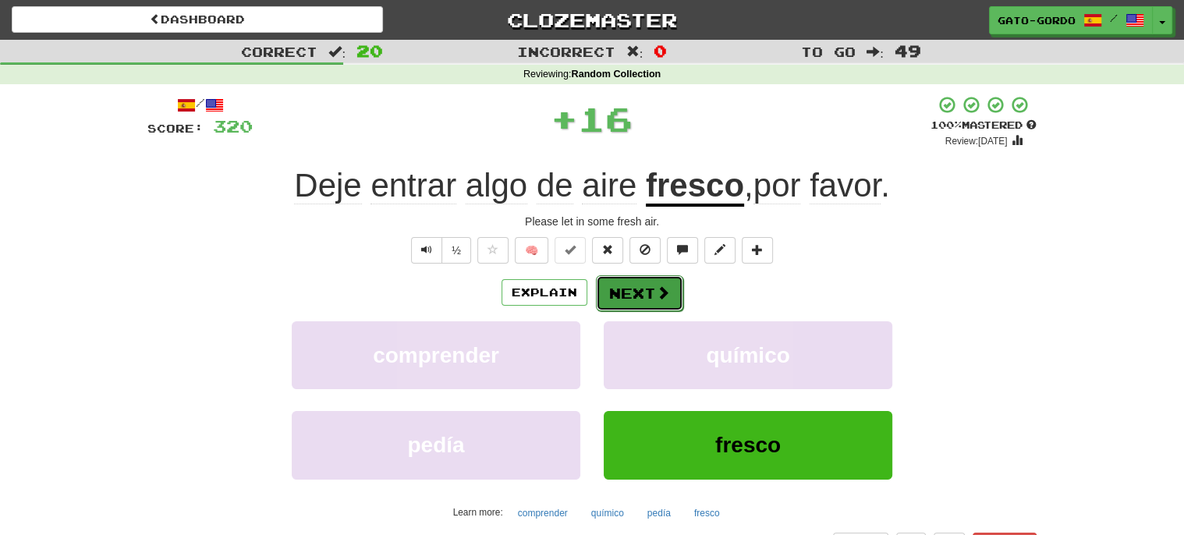
click at [631, 286] on button "Next" at bounding box center [639, 293] width 87 height 36
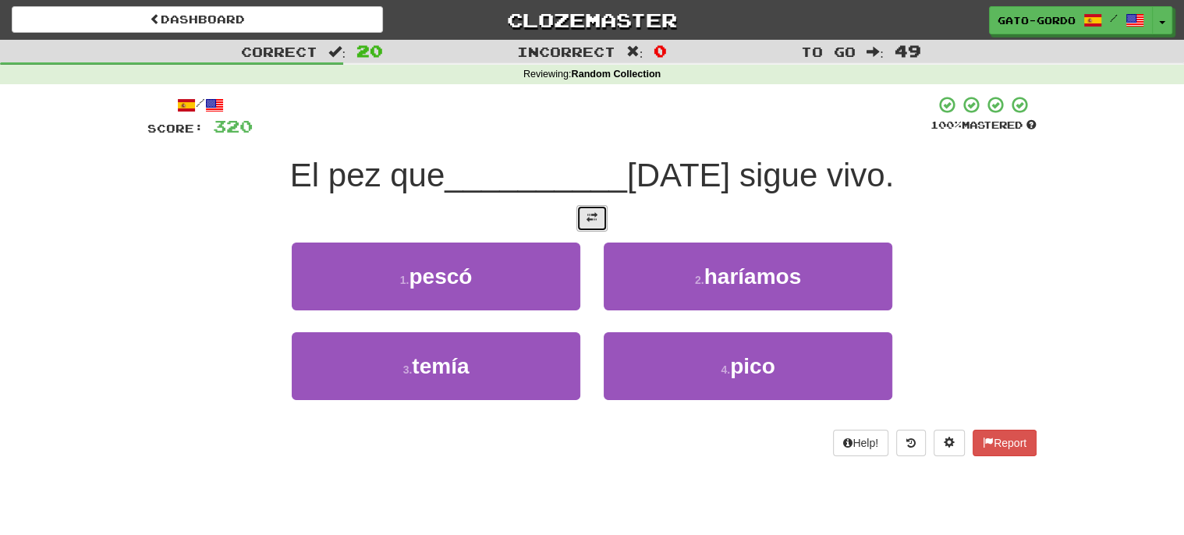
click at [589, 214] on span at bounding box center [591, 217] width 11 height 11
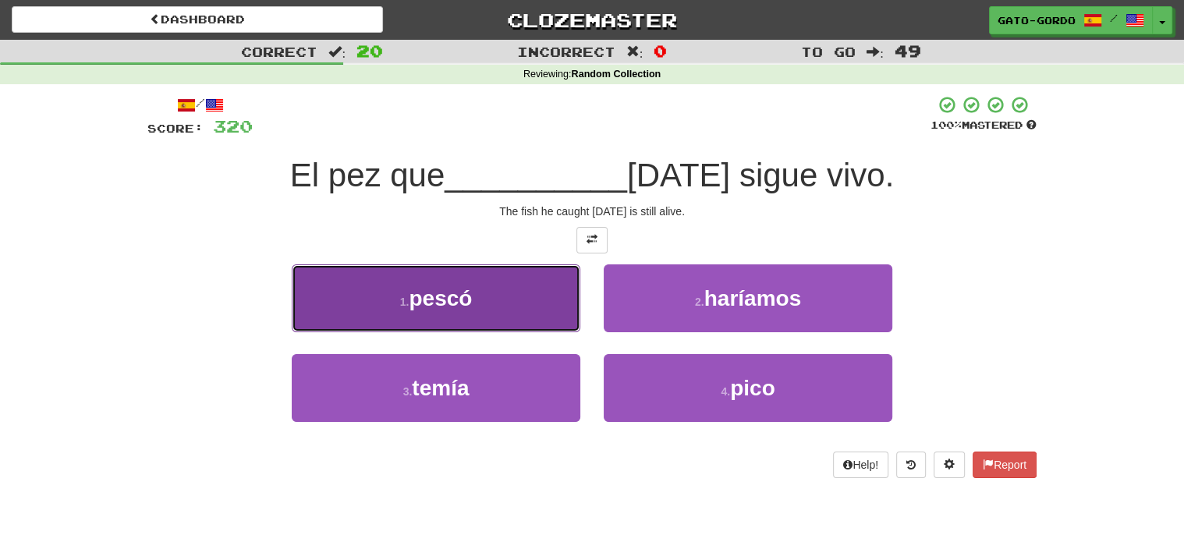
click at [415, 296] on span "pescó" at bounding box center [440, 298] width 63 height 24
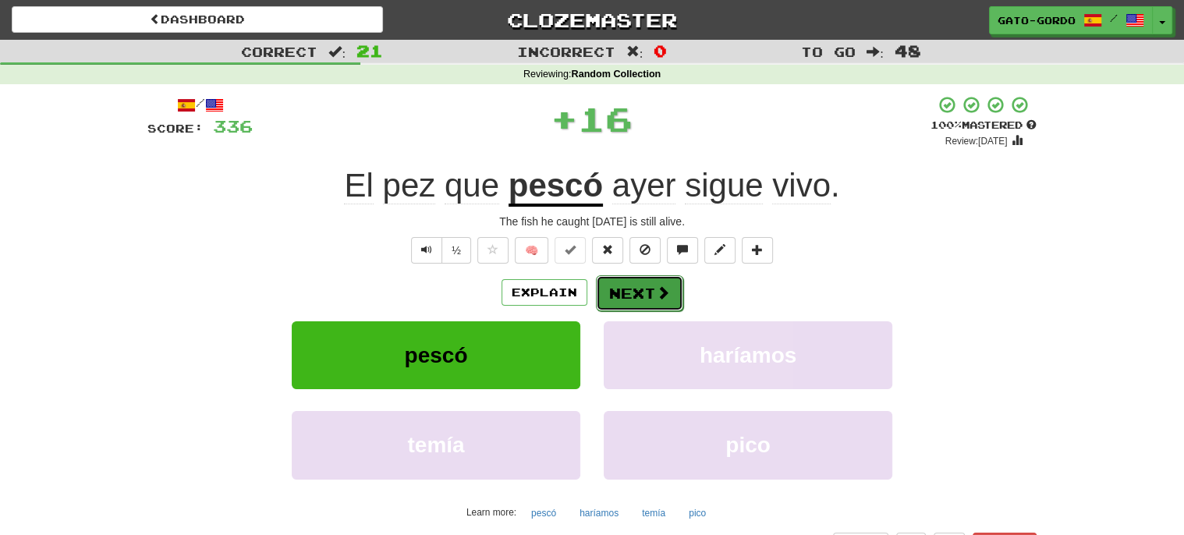
click at [642, 292] on button "Next" at bounding box center [639, 293] width 87 height 36
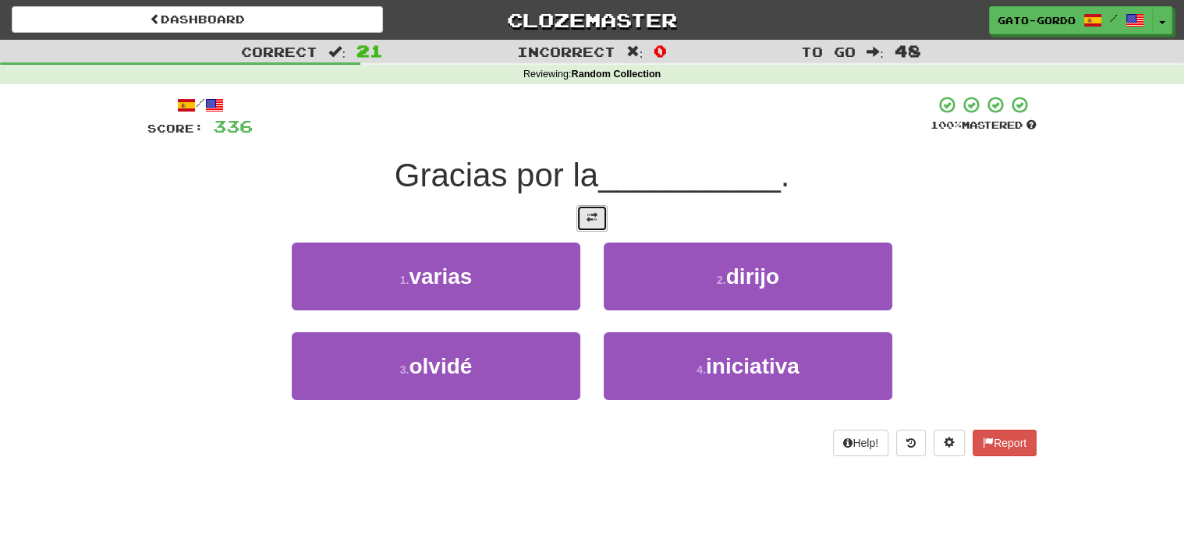
click at [587, 223] on button at bounding box center [591, 218] width 31 height 27
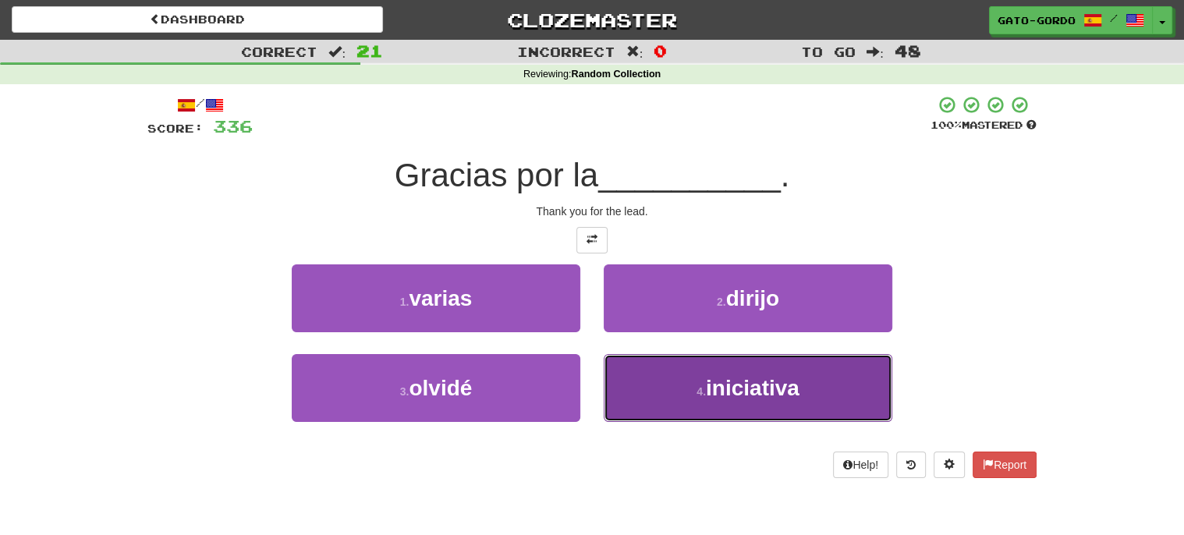
click at [708, 385] on span "iniciativa" at bounding box center [753, 388] width 94 height 24
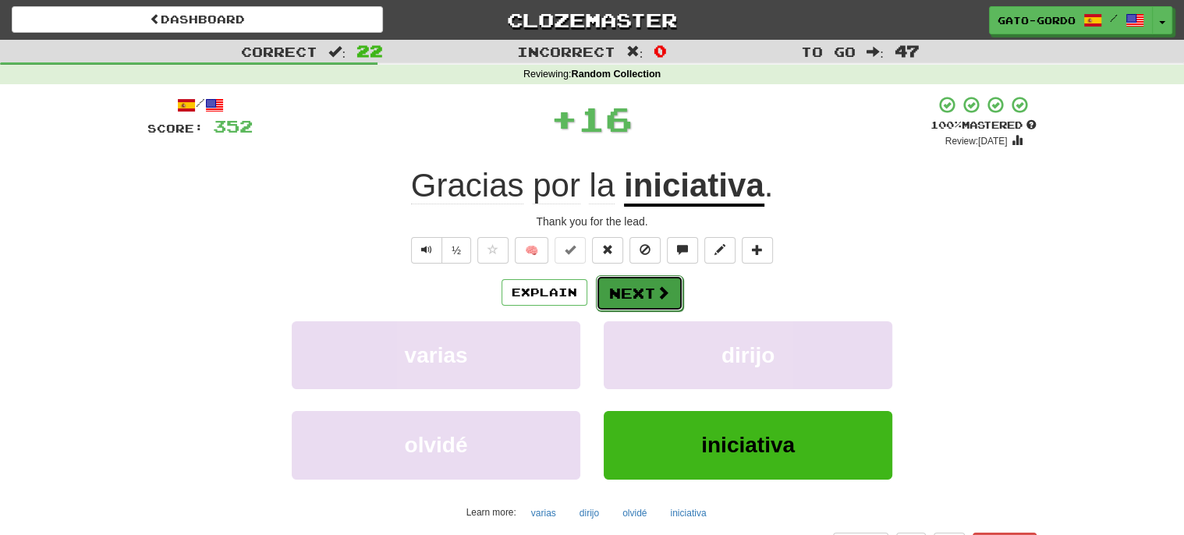
click at [626, 287] on button "Next" at bounding box center [639, 293] width 87 height 36
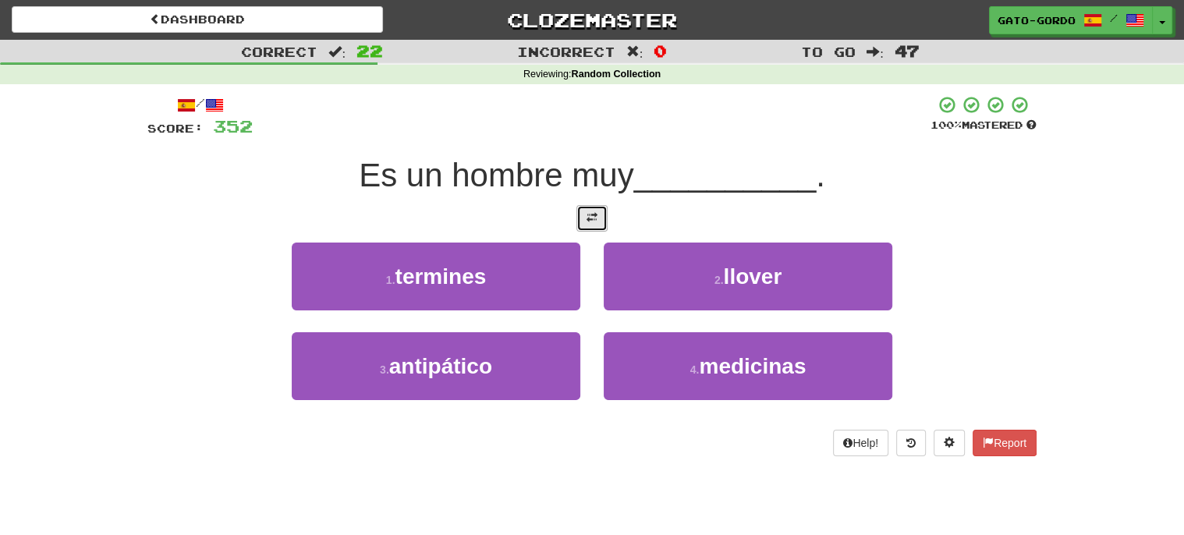
click at [586, 223] on button at bounding box center [591, 218] width 31 height 27
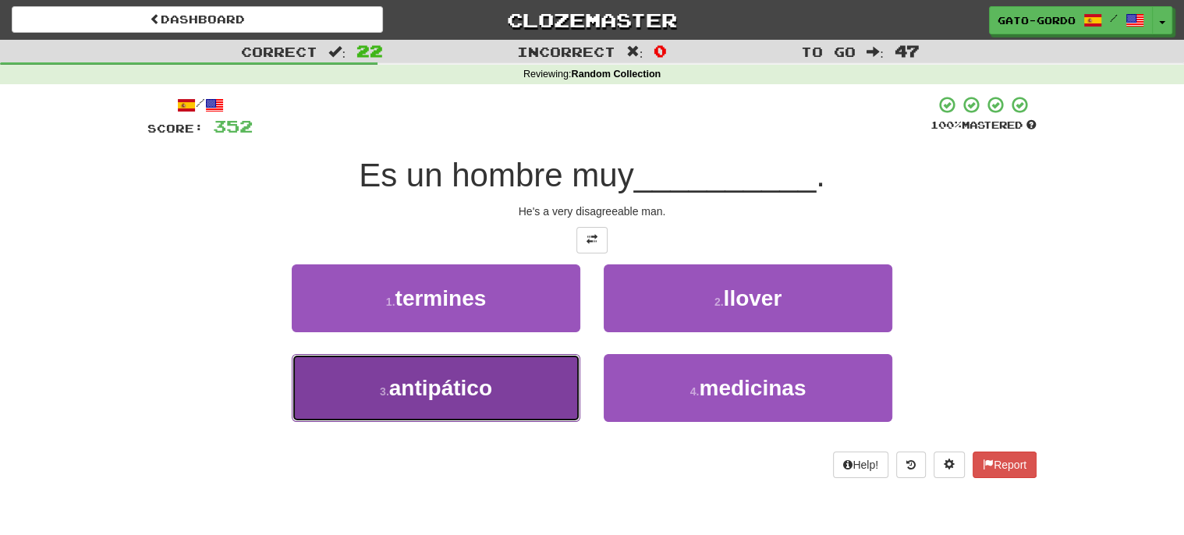
click at [443, 385] on span "antipático" at bounding box center [440, 388] width 103 height 24
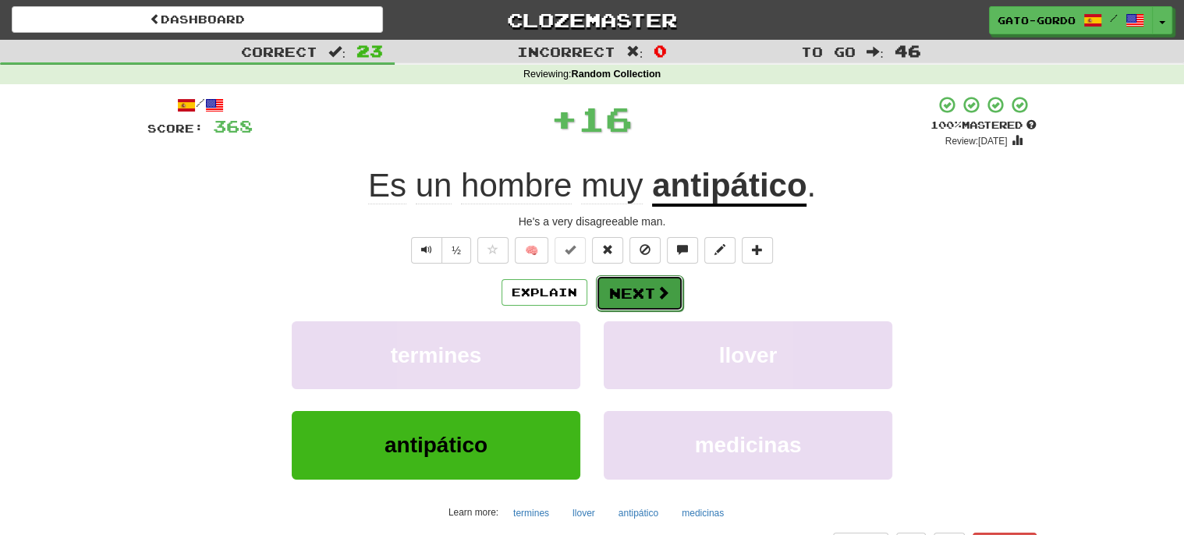
click at [630, 286] on button "Next" at bounding box center [639, 293] width 87 height 36
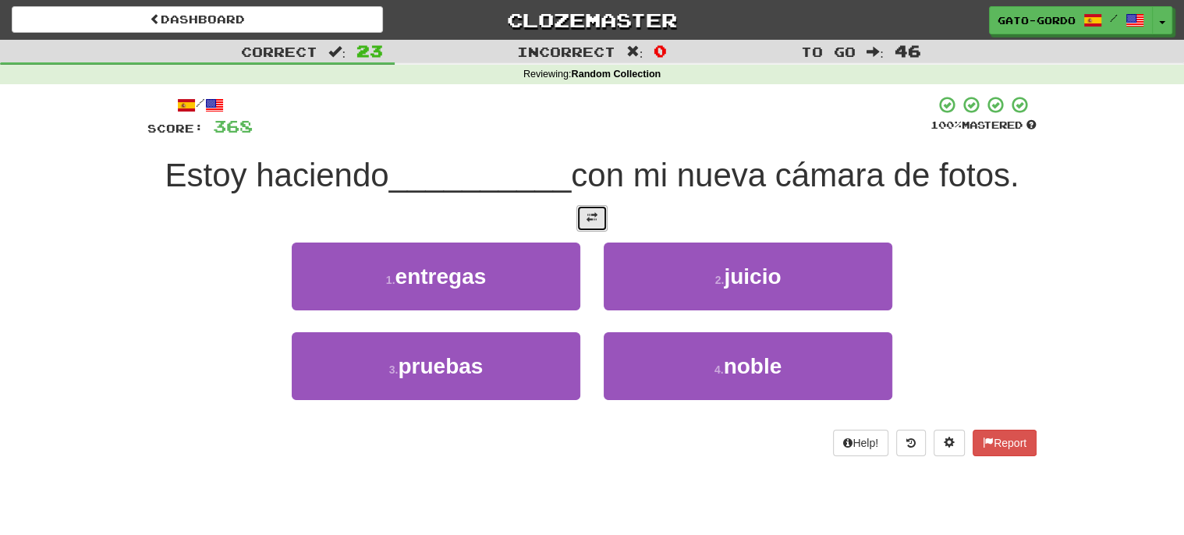
click at [595, 215] on span at bounding box center [591, 217] width 11 height 11
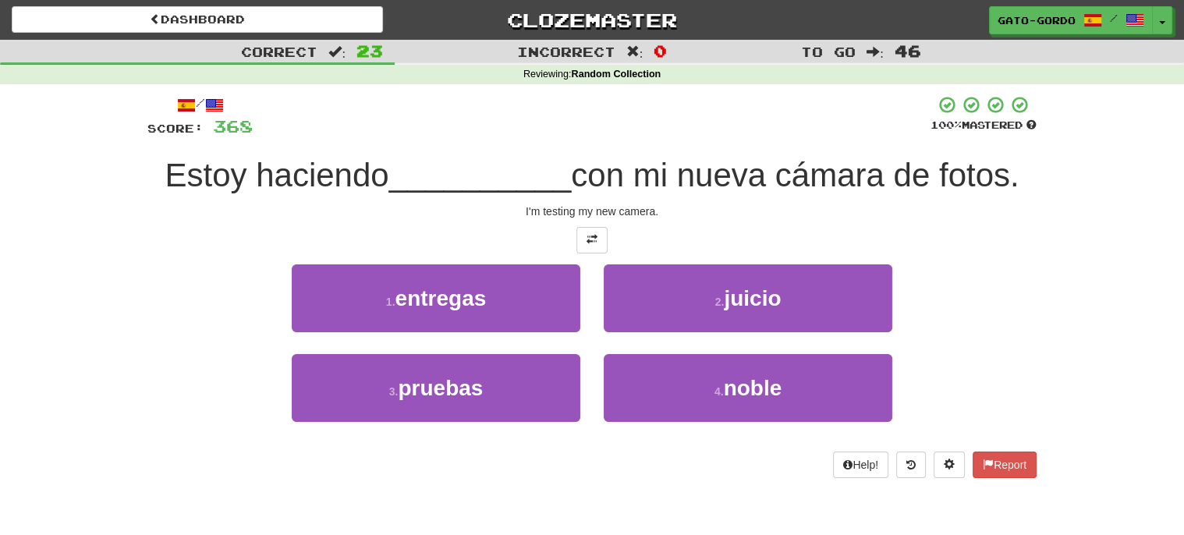
click at [384, 418] on div "3 . pruebas" at bounding box center [436, 399] width 312 height 90
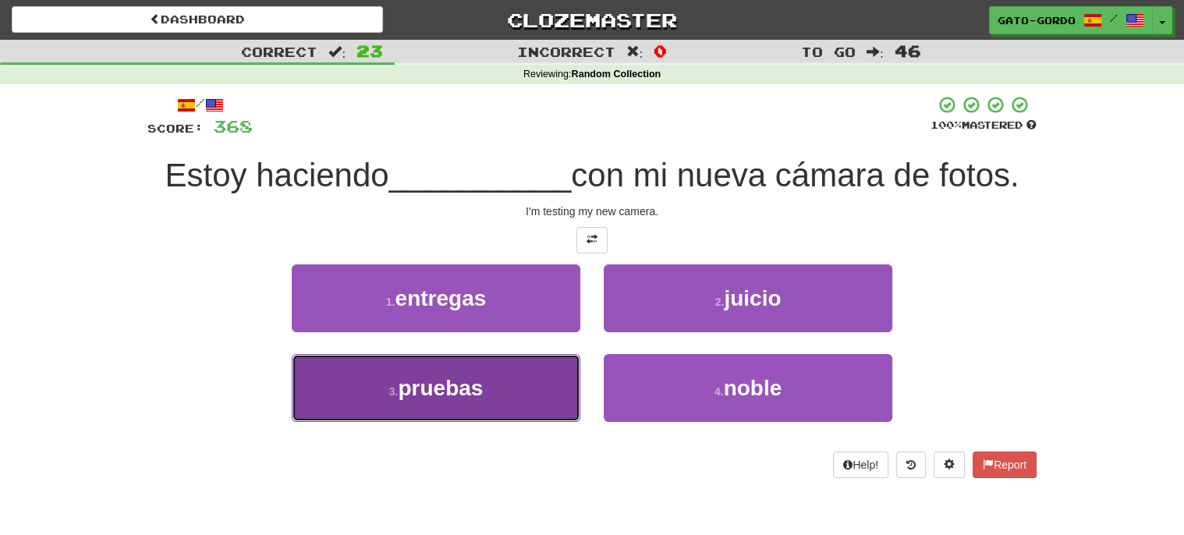
click at [415, 392] on span "pruebas" at bounding box center [440, 388] width 85 height 24
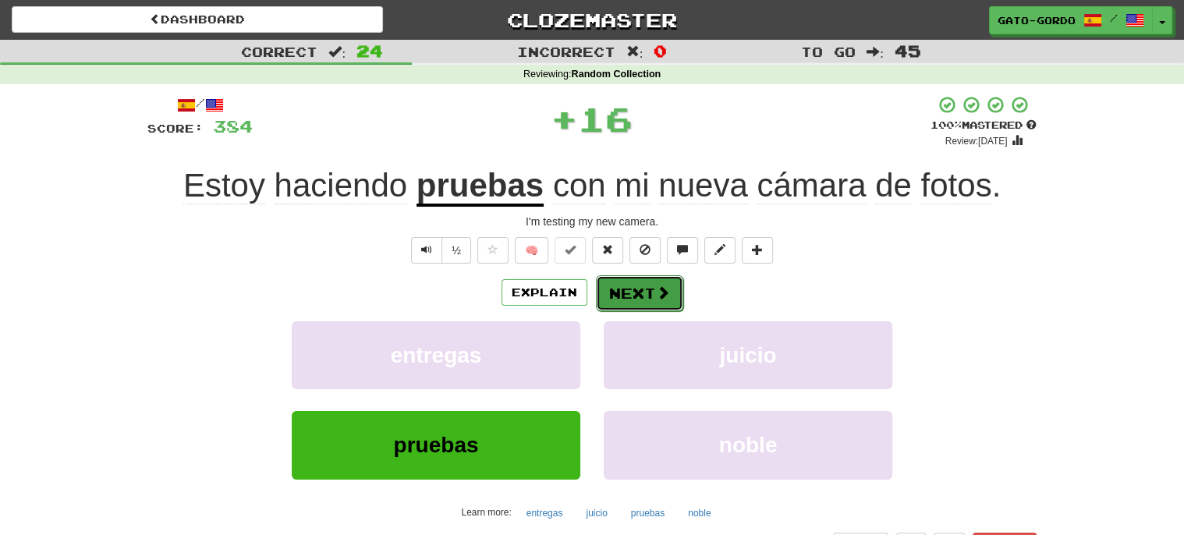
click at [643, 291] on button "Next" at bounding box center [639, 293] width 87 height 36
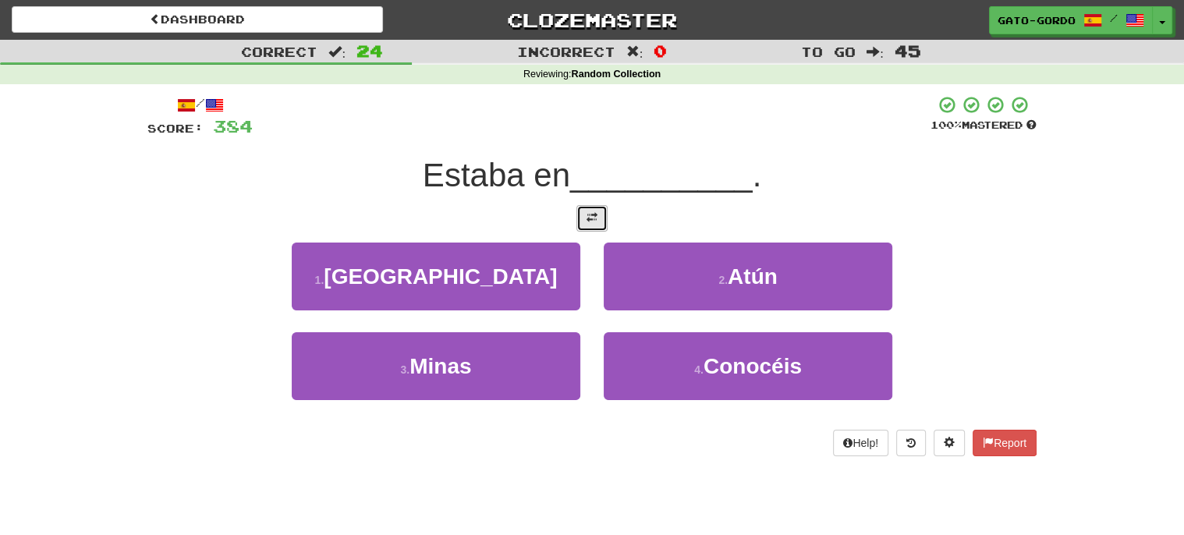
click at [593, 218] on span at bounding box center [591, 217] width 11 height 11
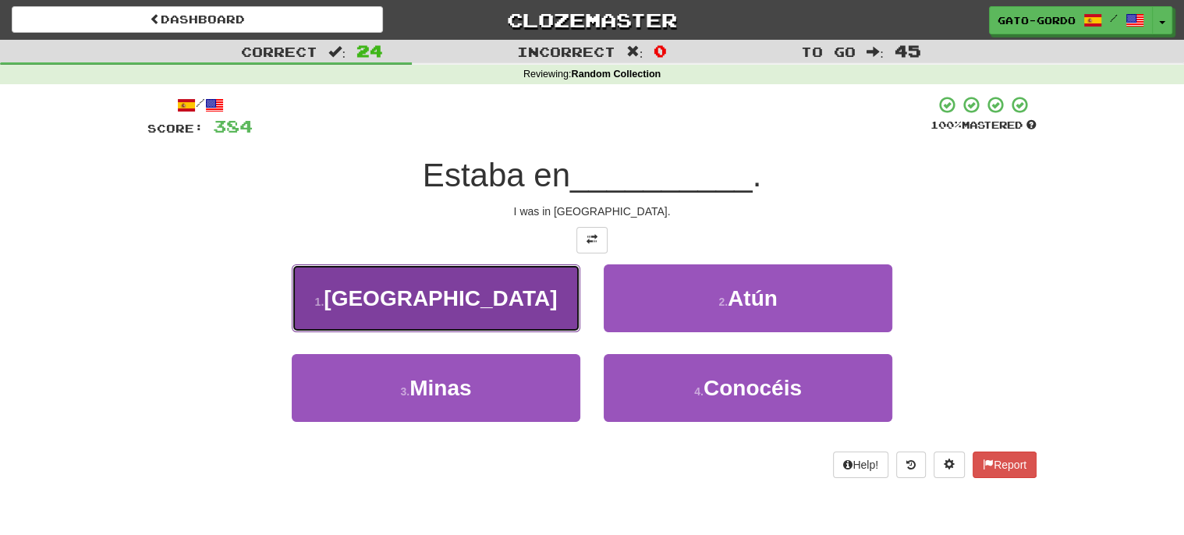
click at [429, 291] on span "Irán" at bounding box center [440, 298] width 233 height 24
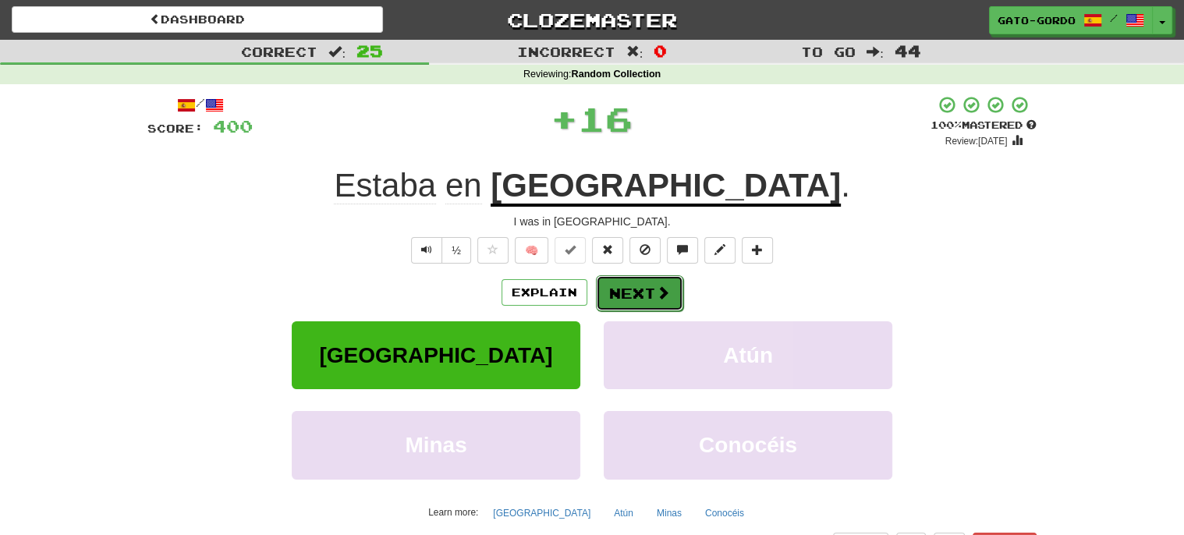
click at [643, 290] on button "Next" at bounding box center [639, 293] width 87 height 36
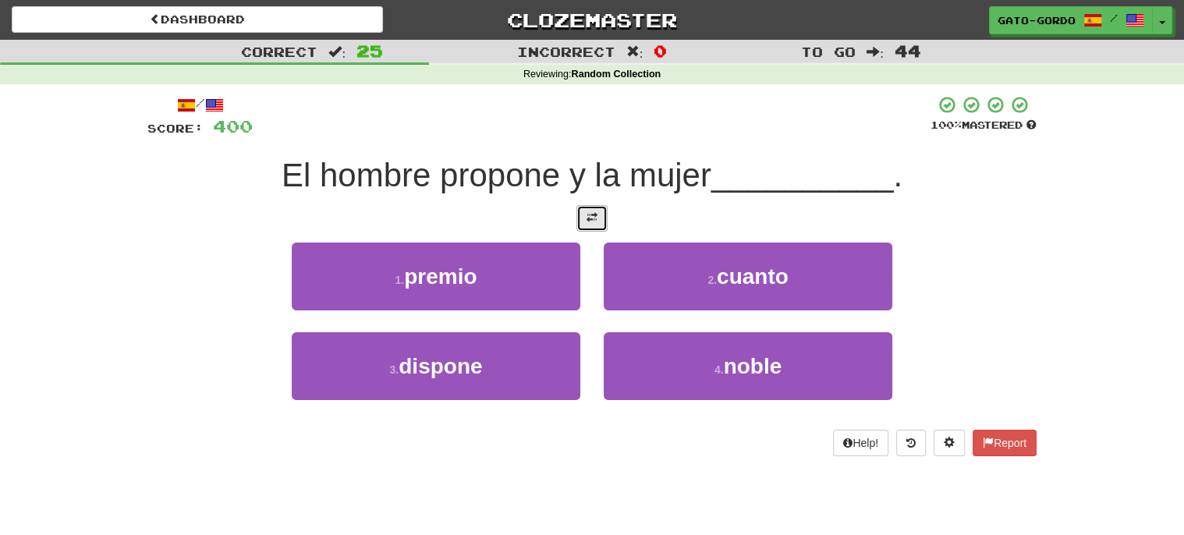
click at [593, 217] on span at bounding box center [591, 217] width 11 height 11
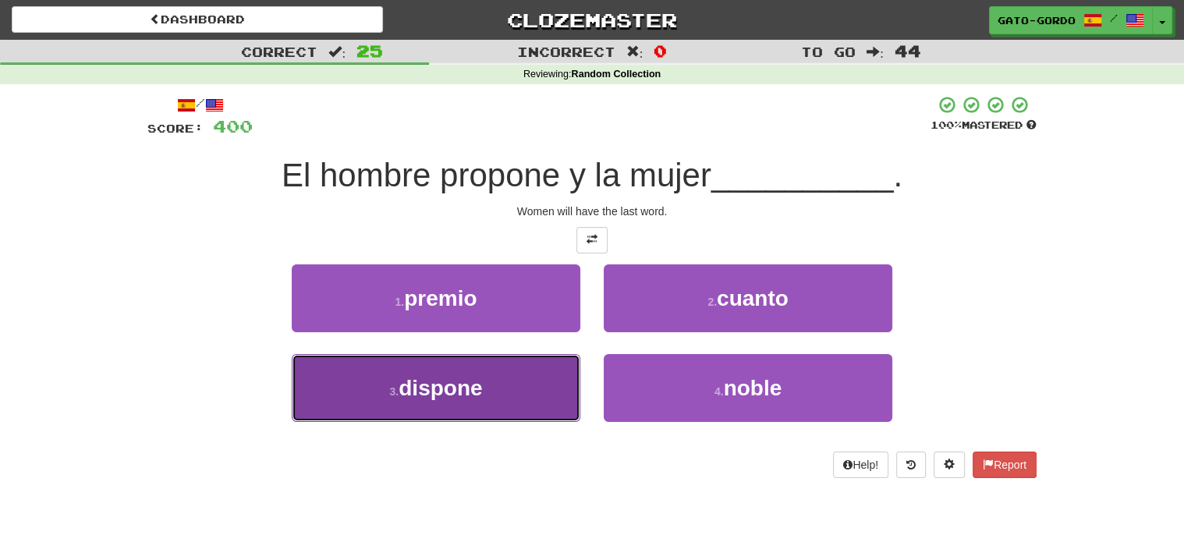
click at [413, 389] on span "dispone" at bounding box center [440, 388] width 83 height 24
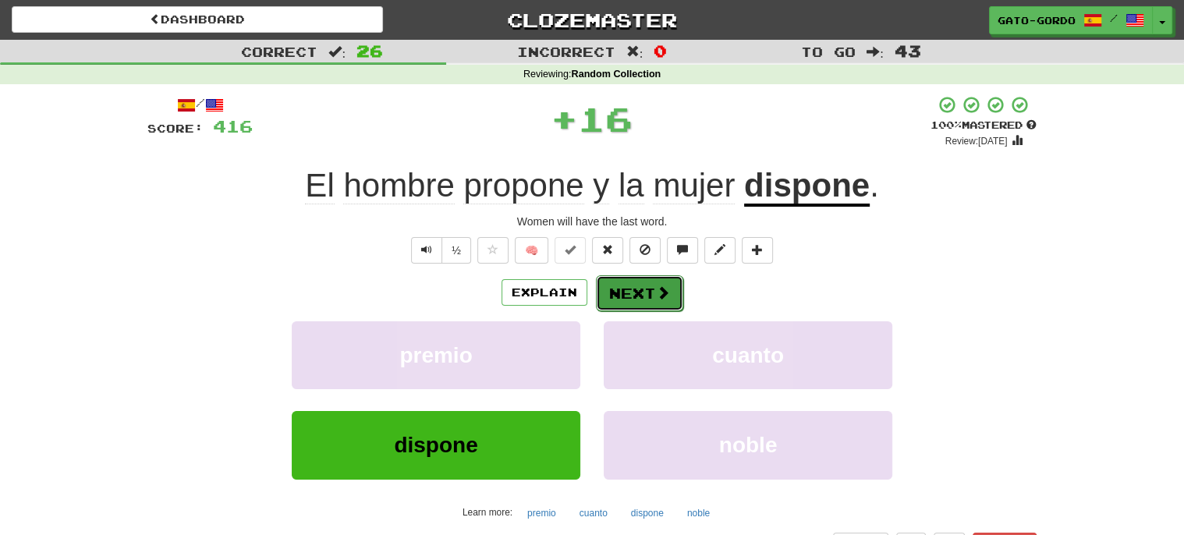
click at [623, 285] on button "Next" at bounding box center [639, 293] width 87 height 36
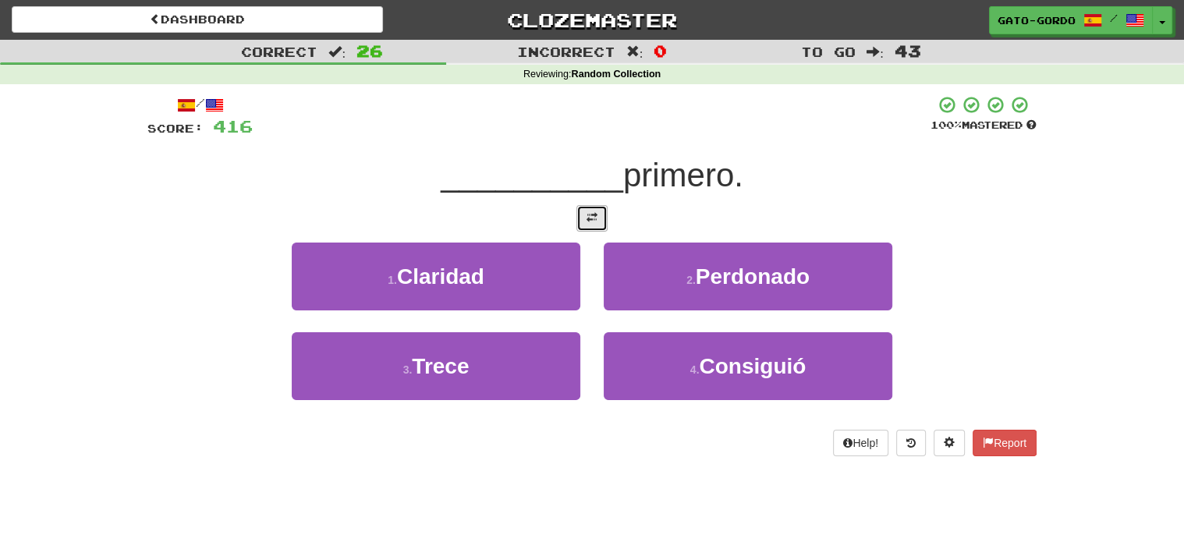
click at [589, 217] on span at bounding box center [591, 217] width 11 height 11
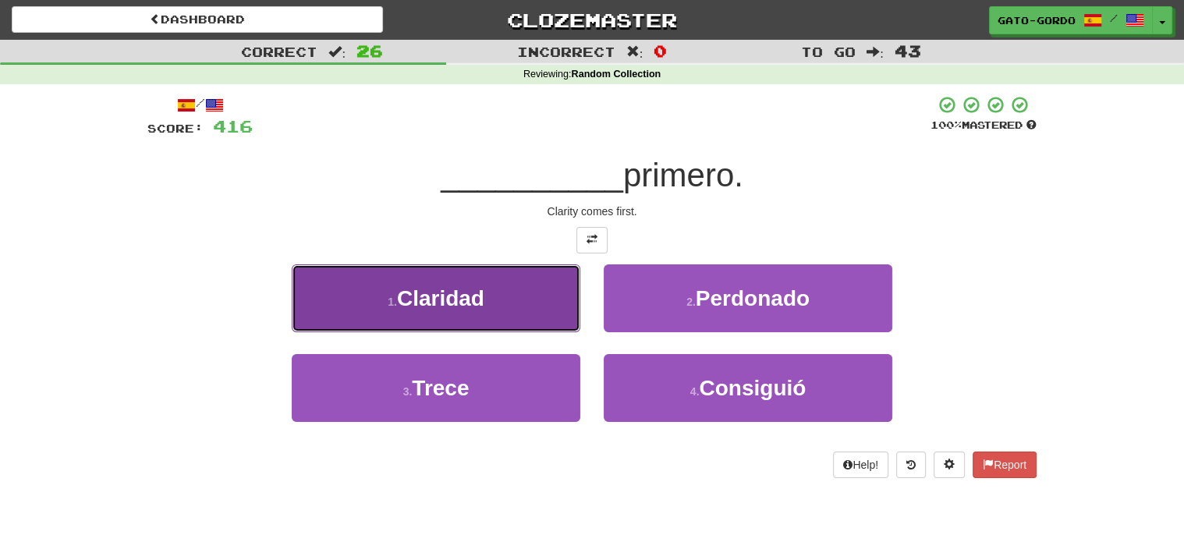
click at [473, 296] on span "Claridad" at bounding box center [440, 298] width 87 height 24
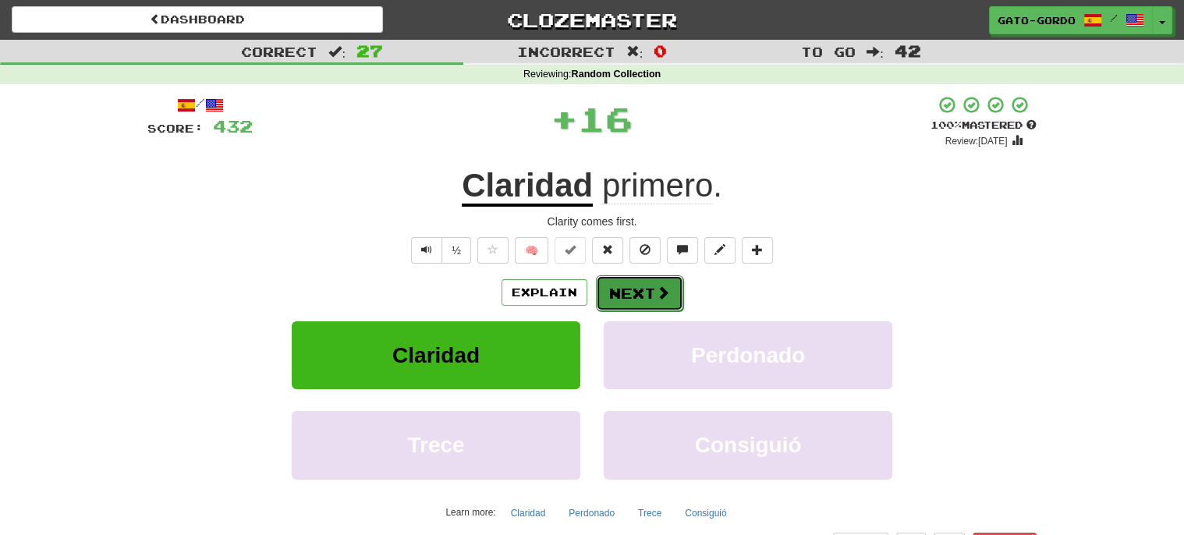
click at [628, 294] on button "Next" at bounding box center [639, 293] width 87 height 36
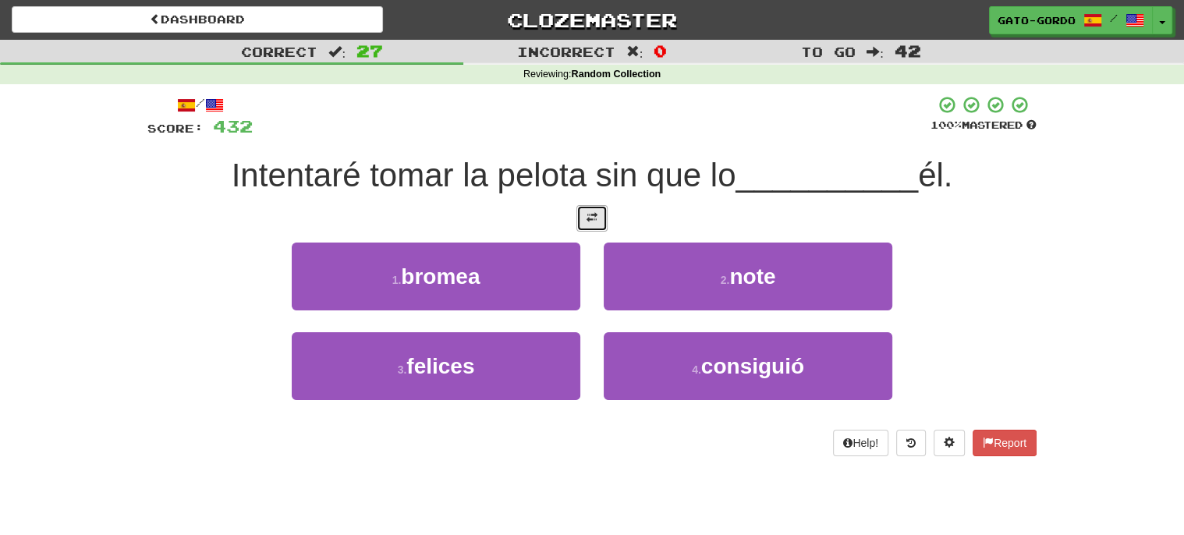
click at [579, 214] on button at bounding box center [591, 218] width 31 height 27
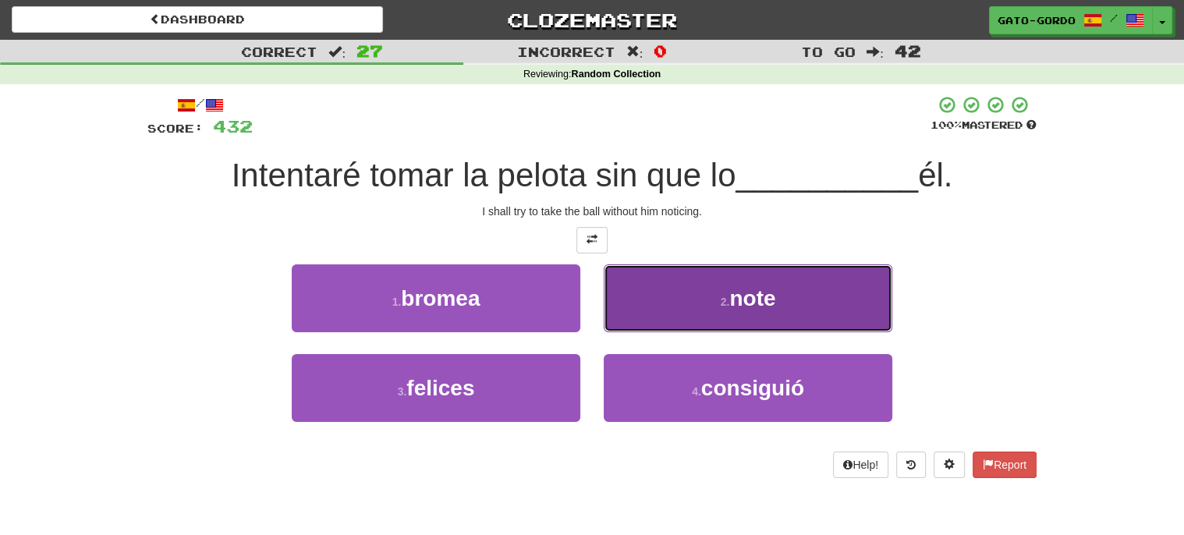
click at [767, 301] on span "note" at bounding box center [752, 298] width 46 height 24
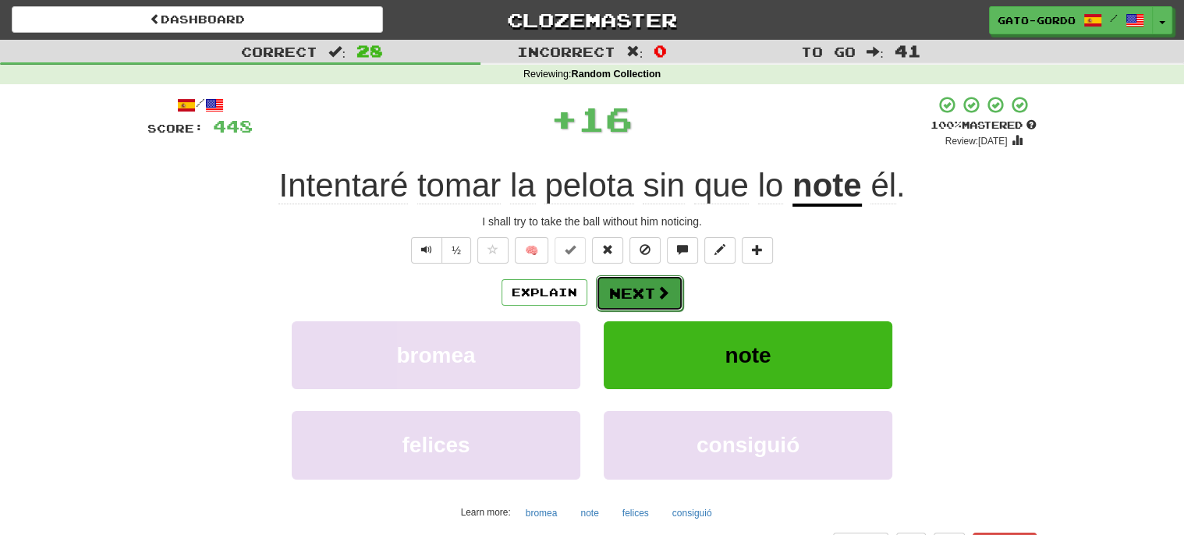
click at [644, 288] on button "Next" at bounding box center [639, 293] width 87 height 36
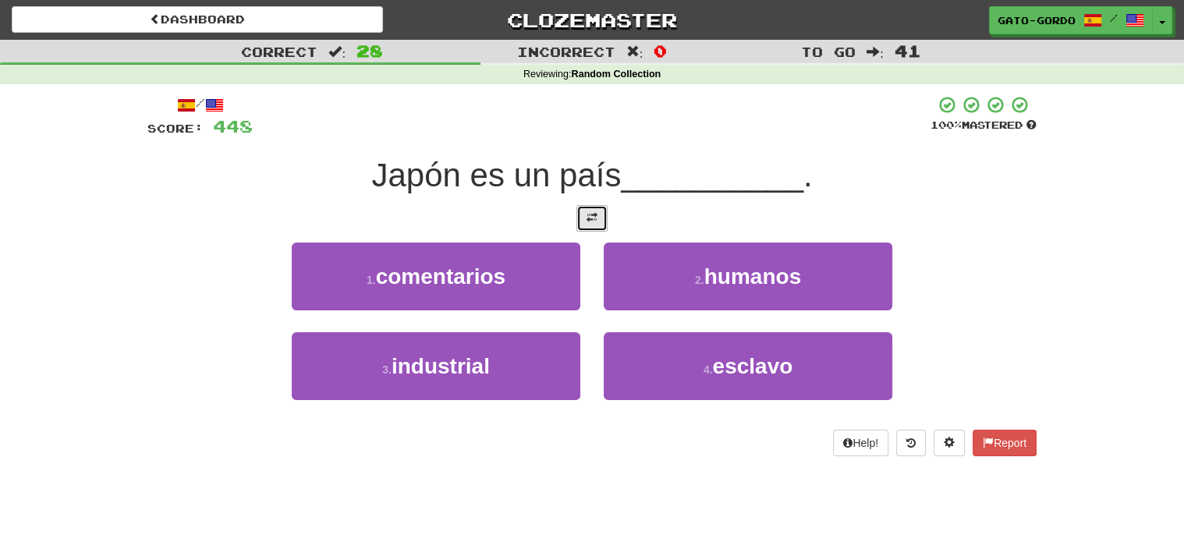
click at [590, 218] on span at bounding box center [591, 217] width 11 height 11
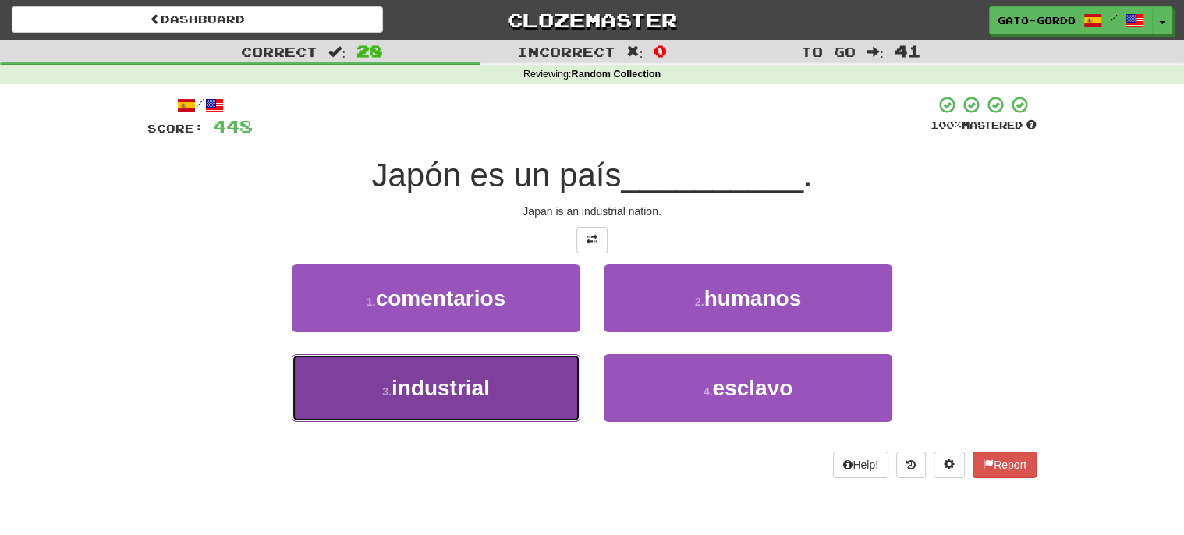
click at [433, 391] on span "industrial" at bounding box center [440, 388] width 98 height 24
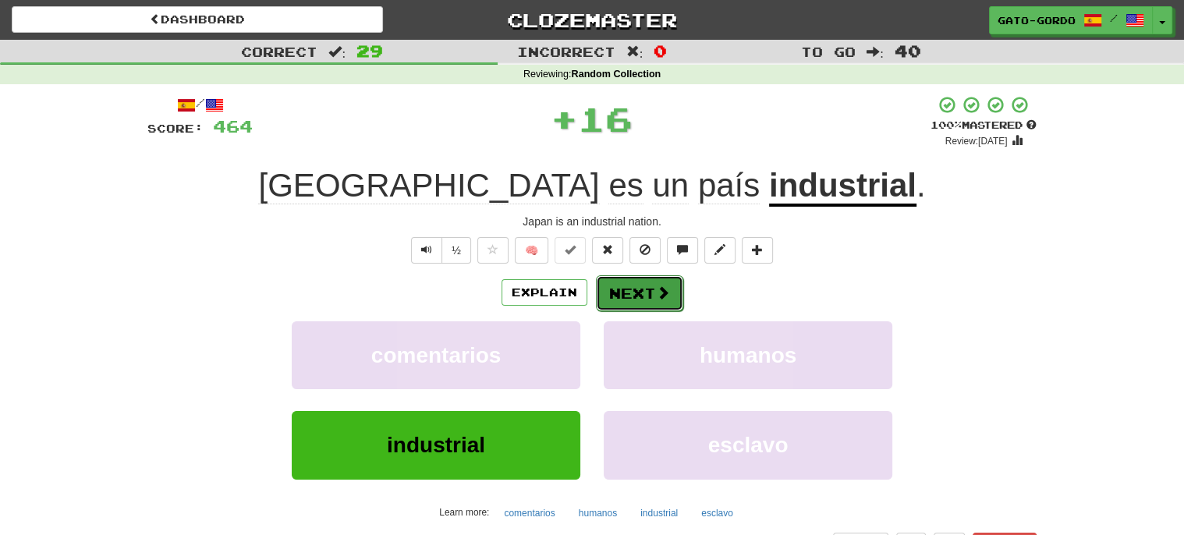
click at [633, 288] on button "Next" at bounding box center [639, 293] width 87 height 36
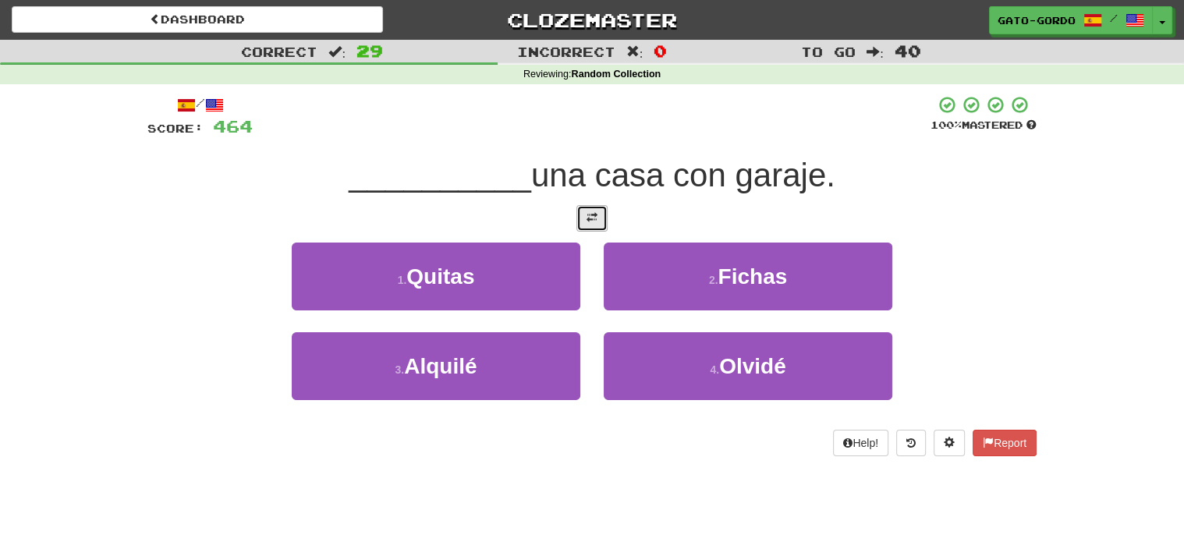
click at [598, 213] on button at bounding box center [591, 218] width 31 height 27
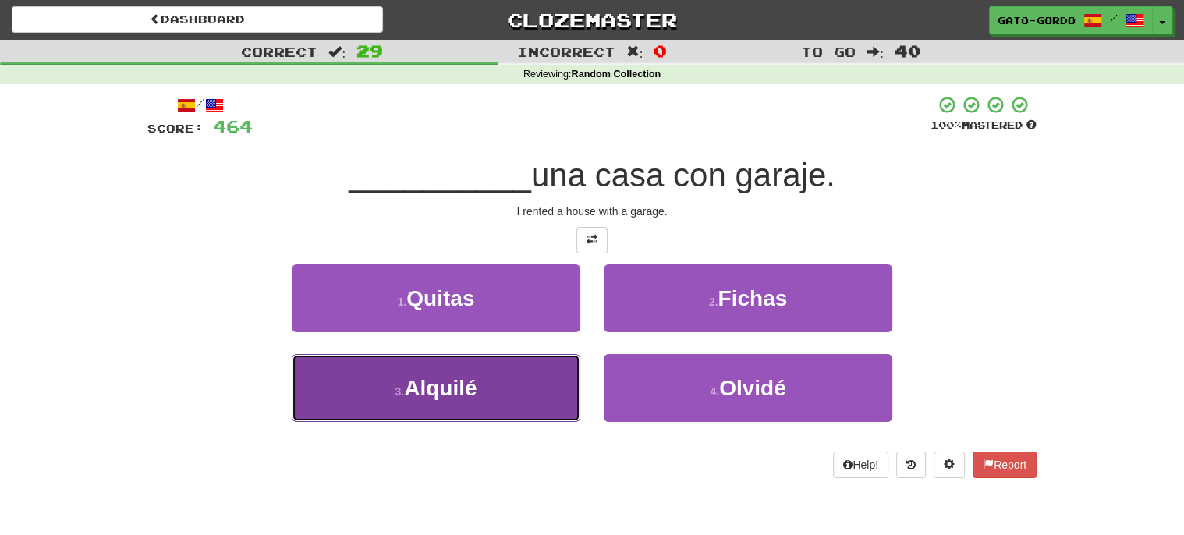
click at [411, 378] on span "Alquilé" at bounding box center [440, 388] width 73 height 24
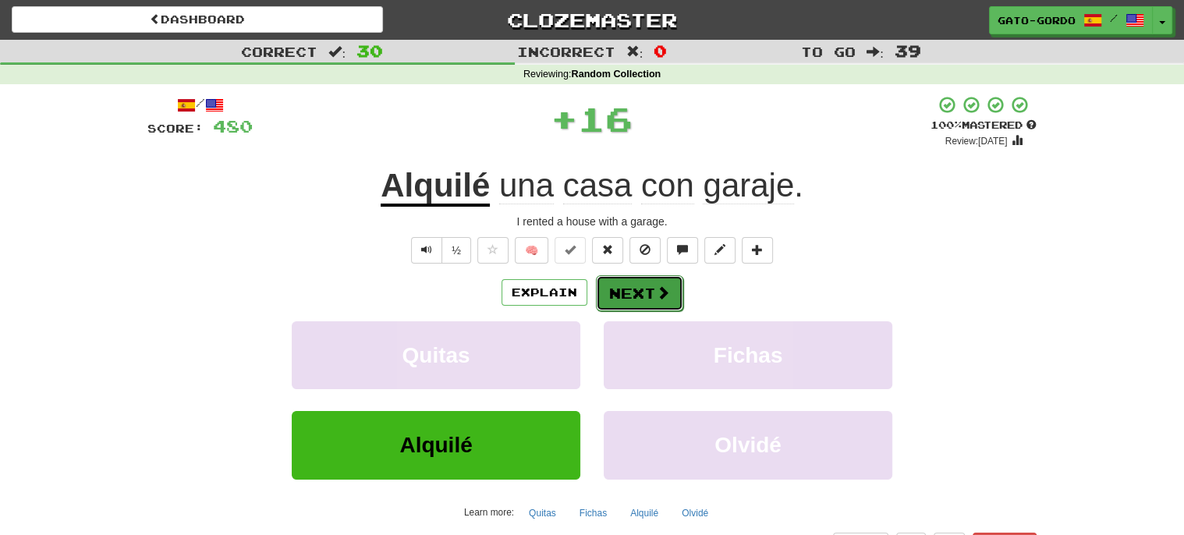
click at [639, 289] on button "Next" at bounding box center [639, 293] width 87 height 36
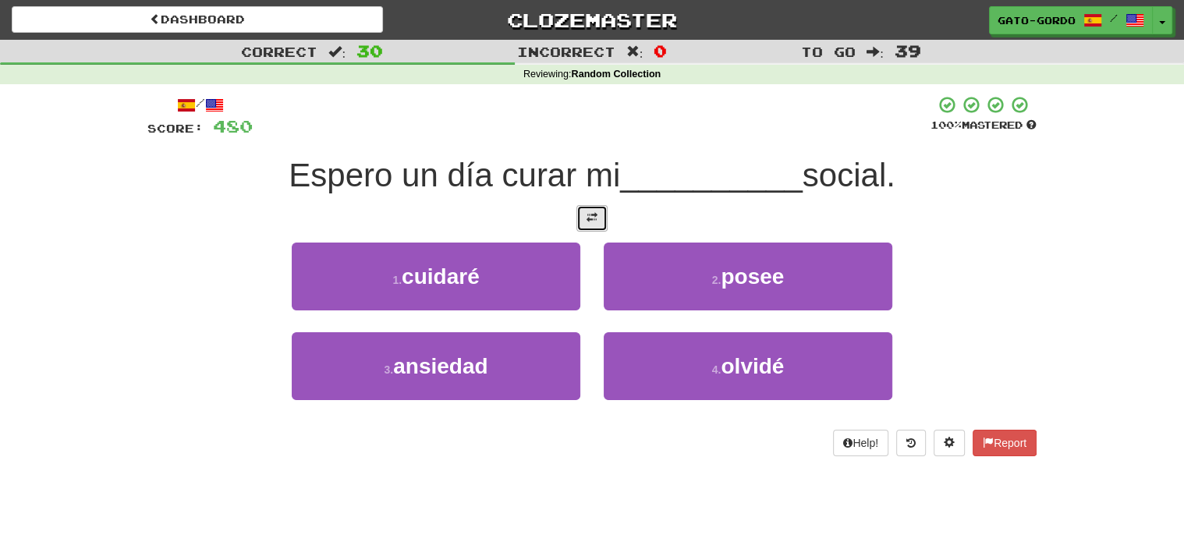
click at [590, 212] on span at bounding box center [591, 217] width 11 height 11
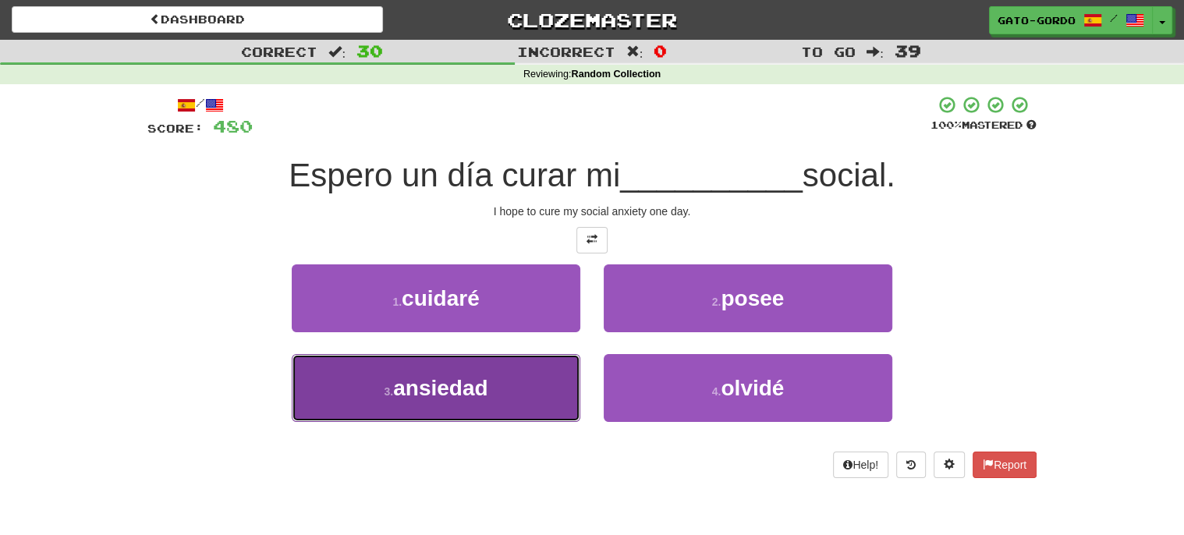
click at [418, 388] on span "ansiedad" at bounding box center [440, 388] width 94 height 24
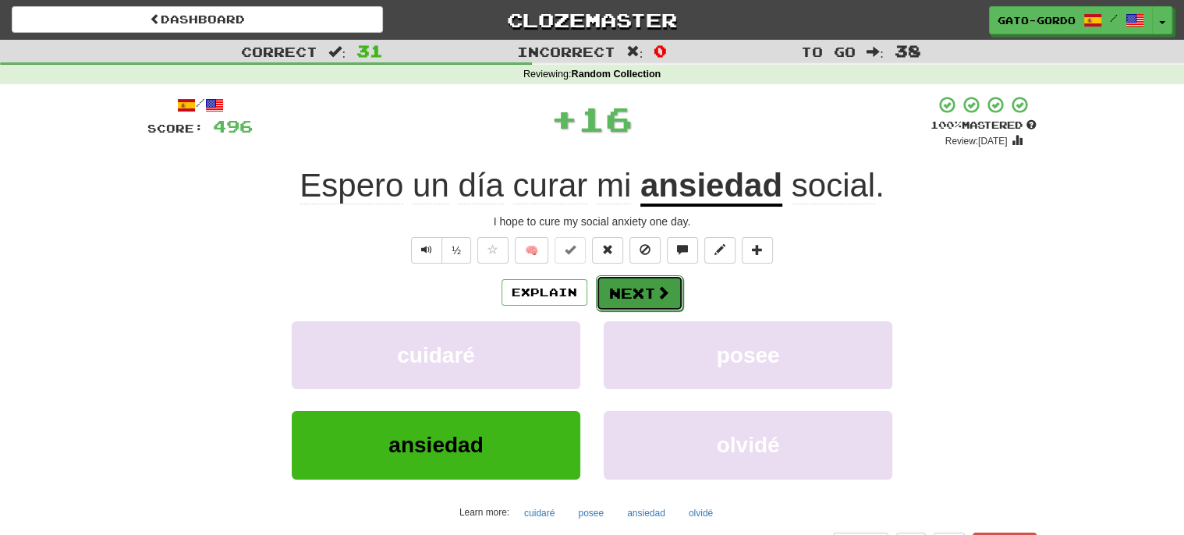
click at [645, 288] on button "Next" at bounding box center [639, 293] width 87 height 36
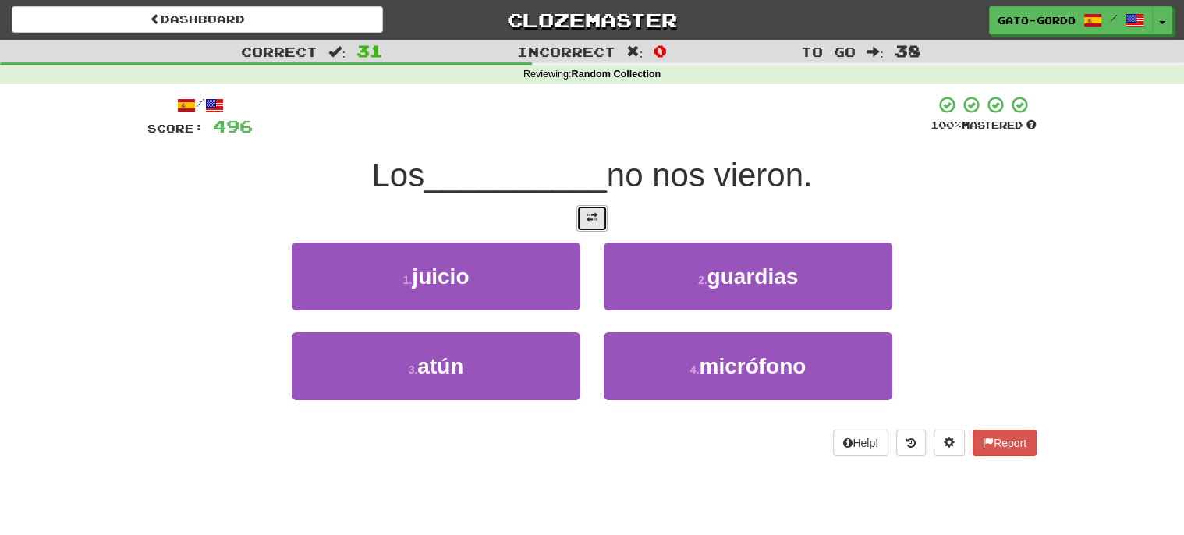
click at [588, 212] on span at bounding box center [591, 217] width 11 height 11
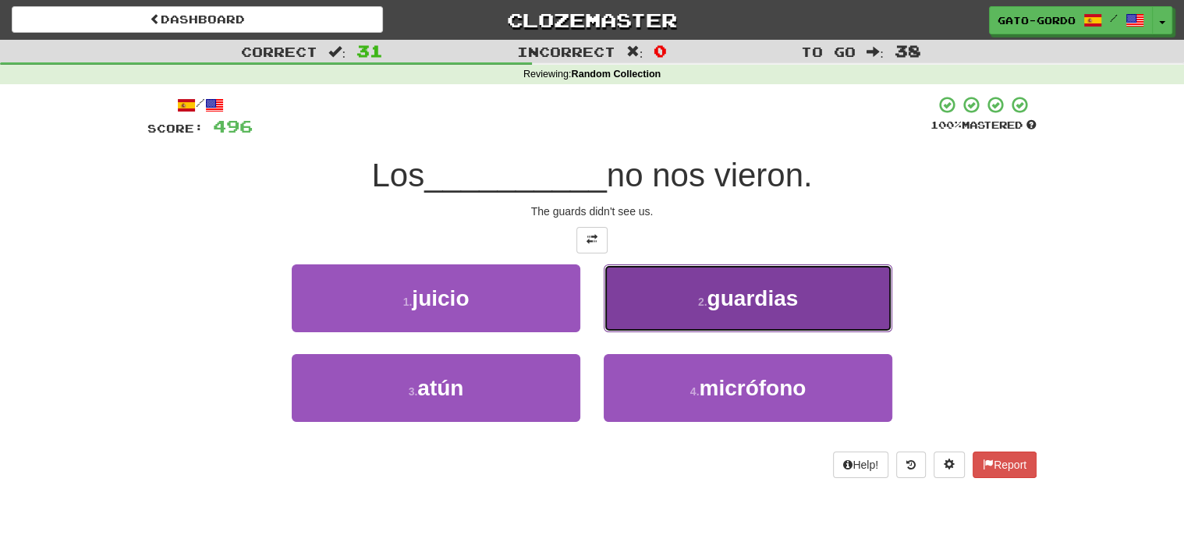
click at [750, 292] on span "guardias" at bounding box center [752, 298] width 91 height 24
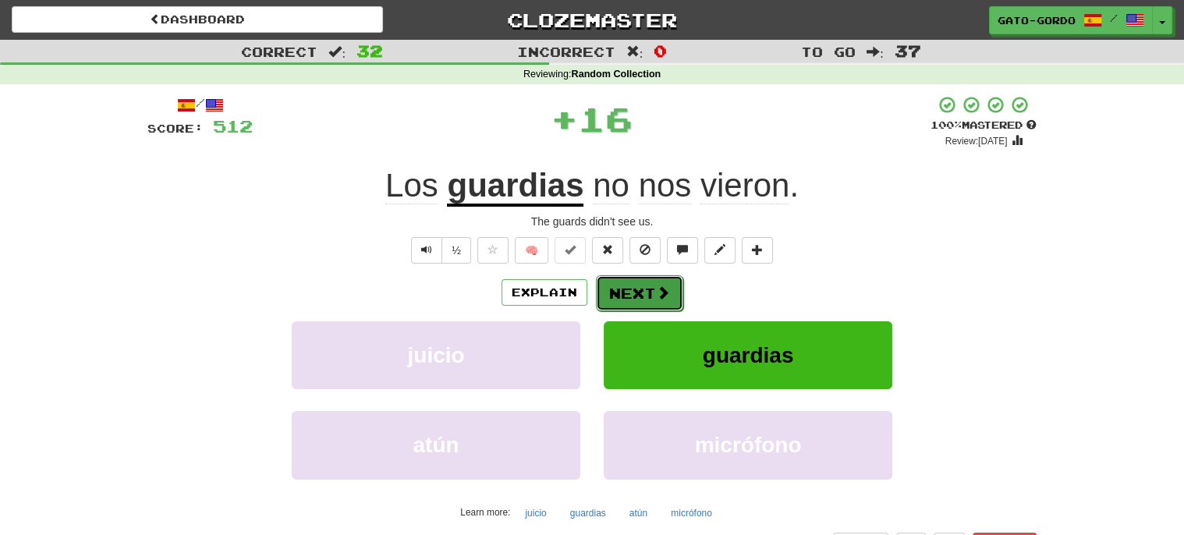
click at [638, 292] on button "Next" at bounding box center [639, 293] width 87 height 36
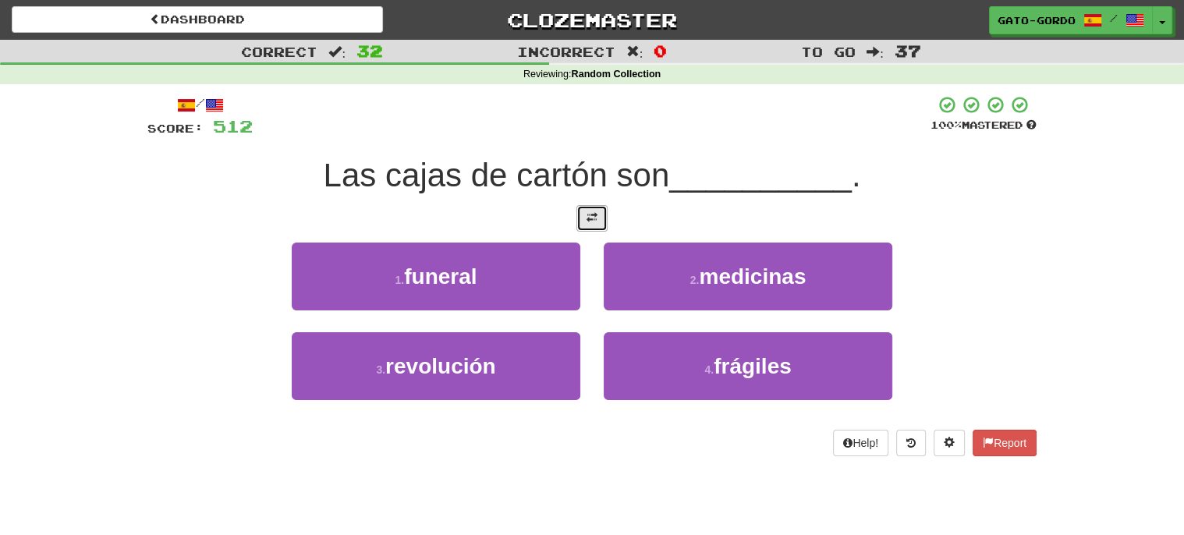
click at [586, 212] on span at bounding box center [591, 217] width 11 height 11
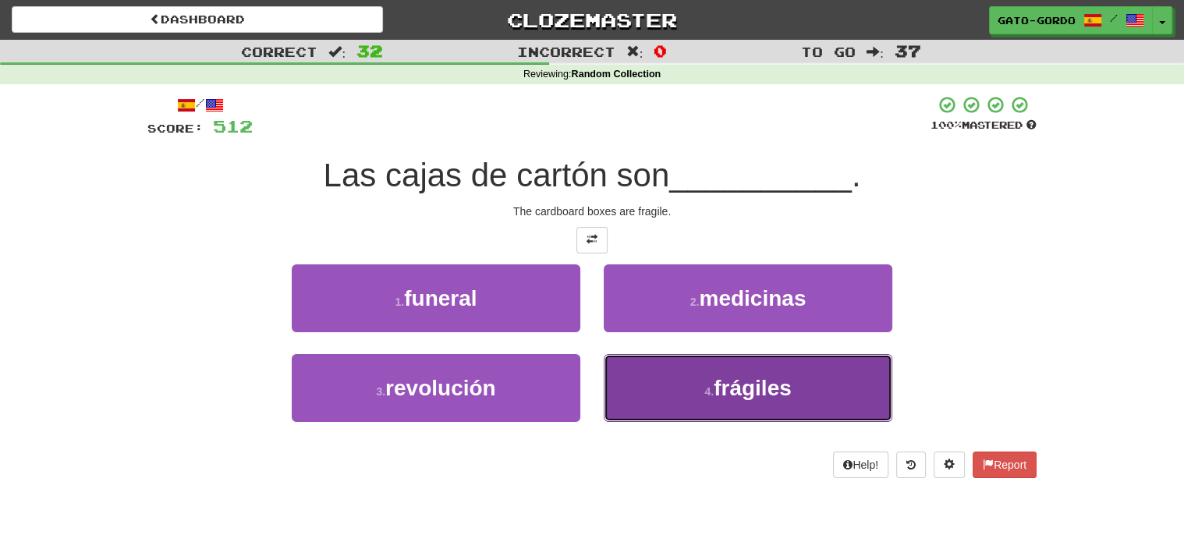
click at [717, 354] on button "4 . frágiles" at bounding box center [748, 388] width 289 height 68
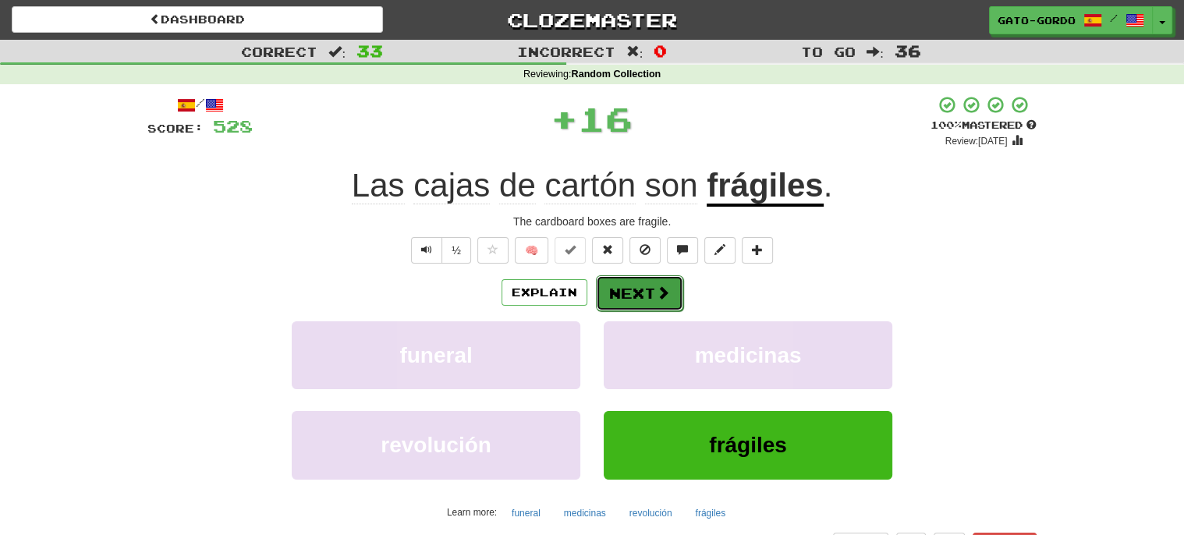
click at [642, 288] on button "Next" at bounding box center [639, 293] width 87 height 36
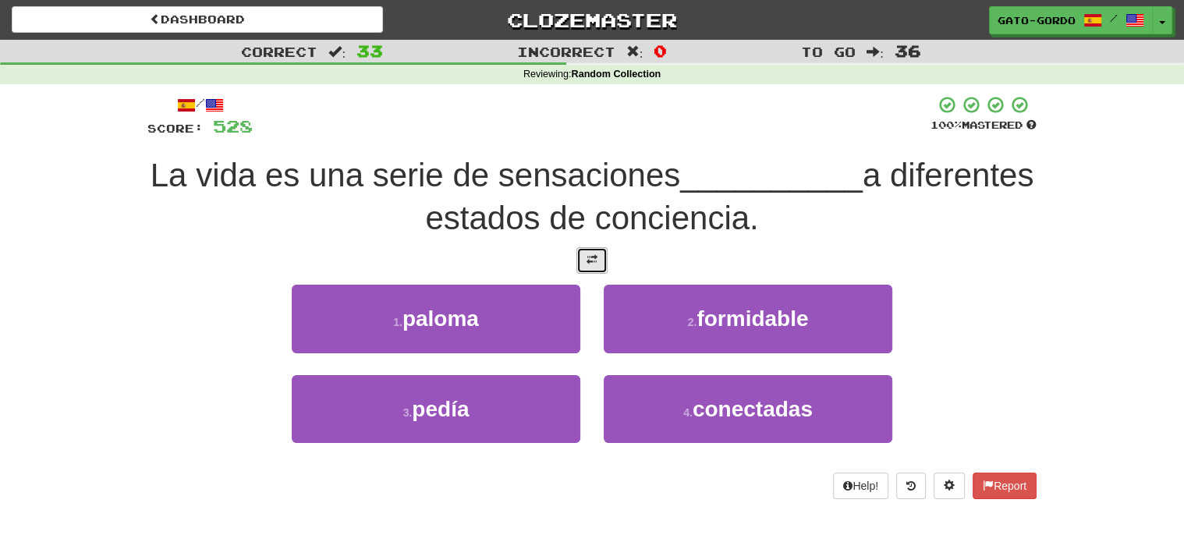
click at [586, 256] on span at bounding box center [591, 259] width 11 height 11
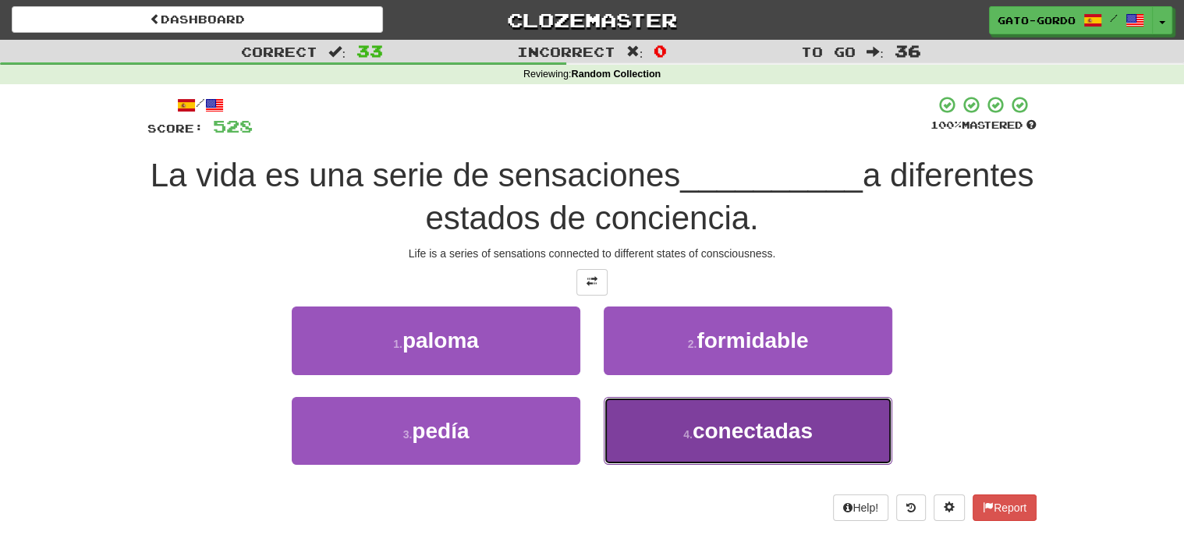
click at [739, 423] on span "conectadas" at bounding box center [753, 431] width 120 height 24
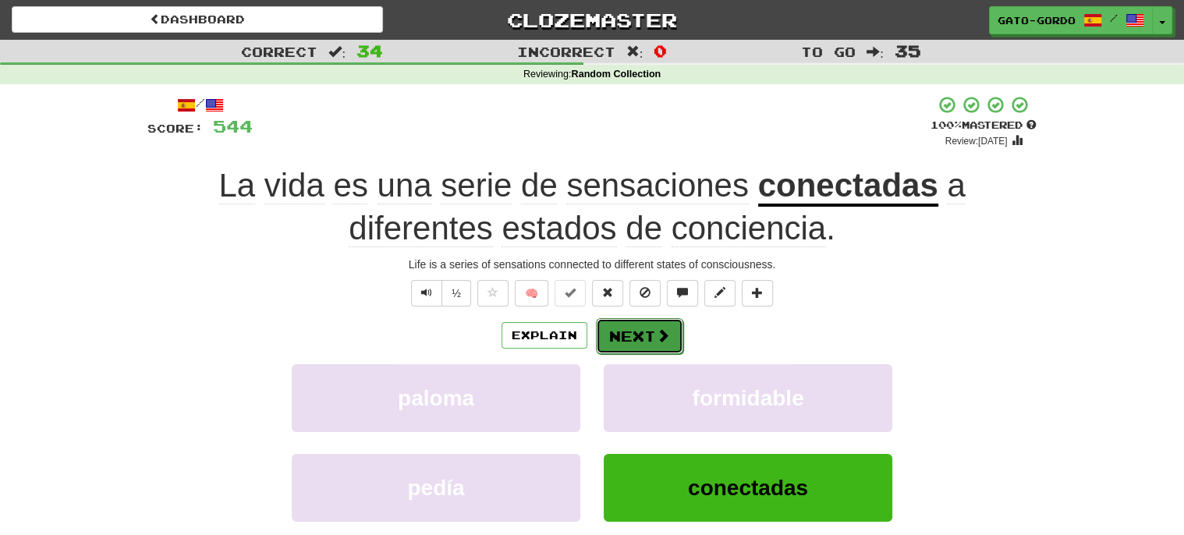
click at [638, 335] on button "Next" at bounding box center [639, 336] width 87 height 36
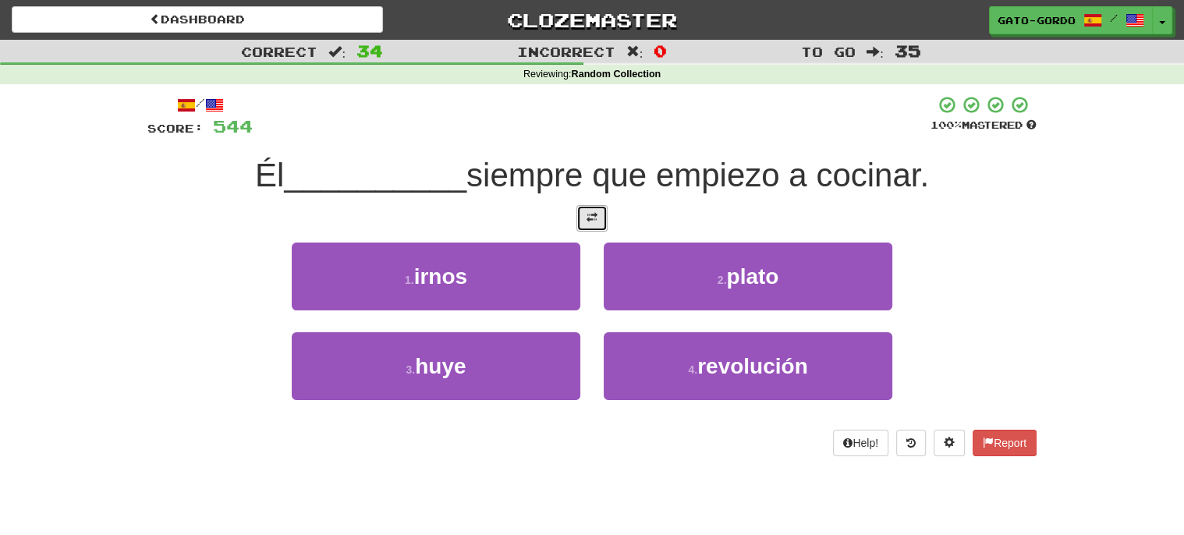
click at [588, 212] on span at bounding box center [591, 217] width 11 height 11
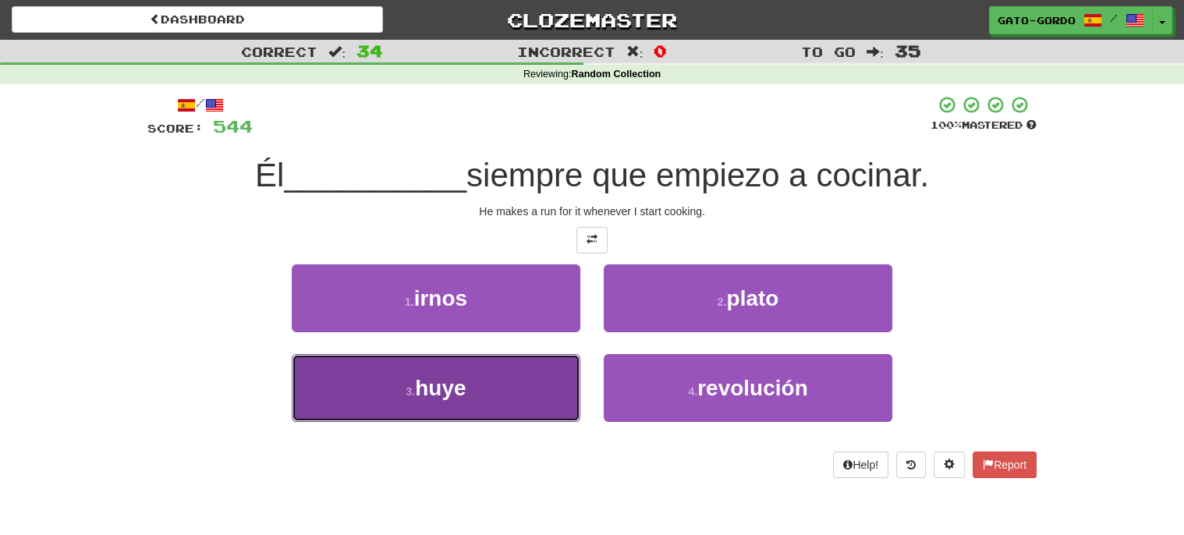
click at [438, 389] on span "huye" at bounding box center [440, 388] width 51 height 24
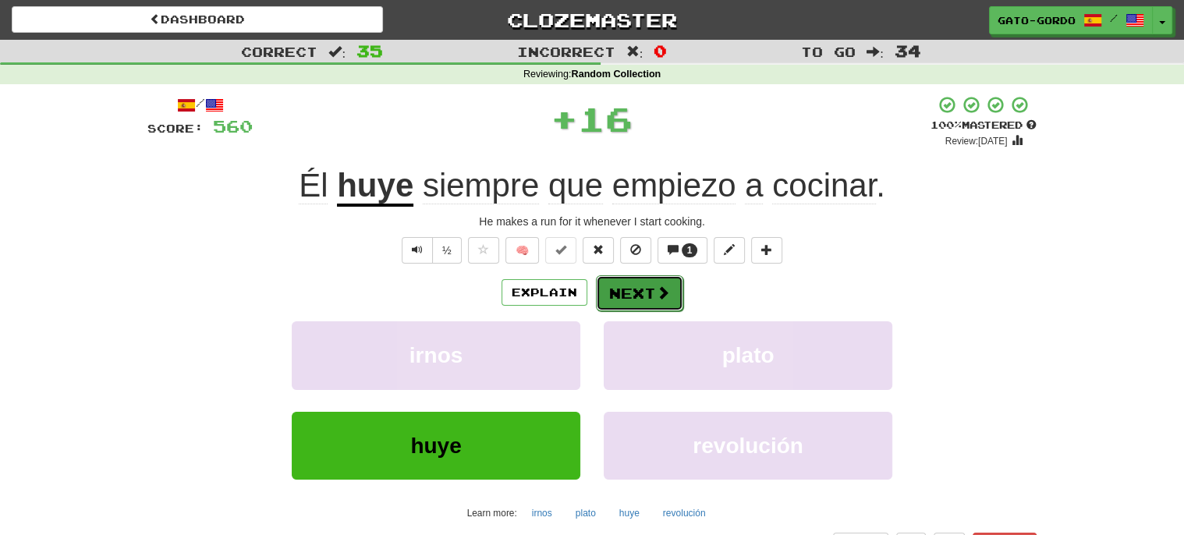
click at [627, 290] on button "Next" at bounding box center [639, 293] width 87 height 36
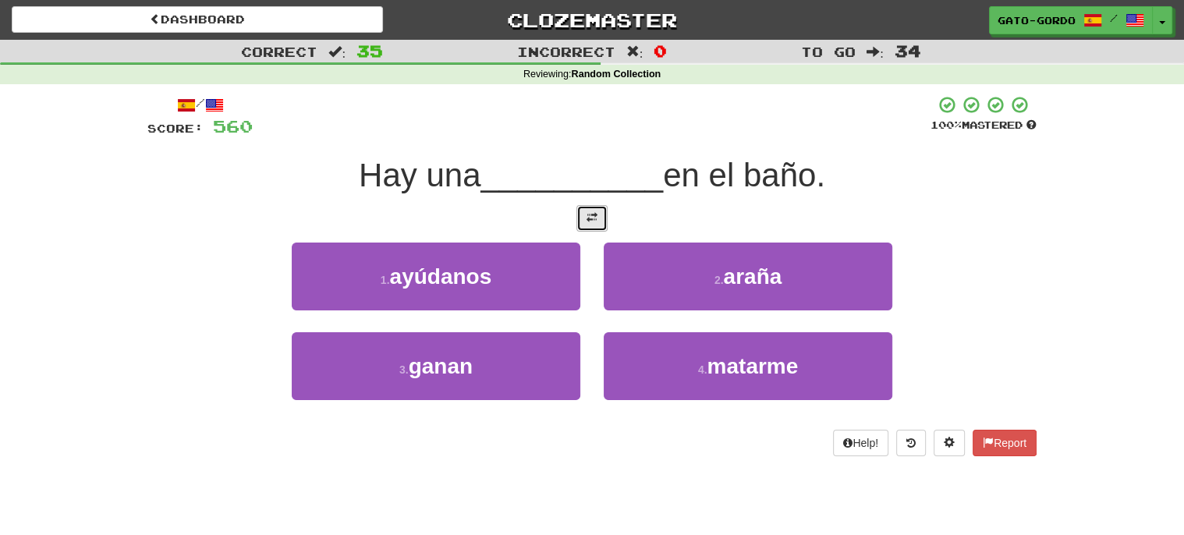
click at [593, 216] on span at bounding box center [591, 217] width 11 height 11
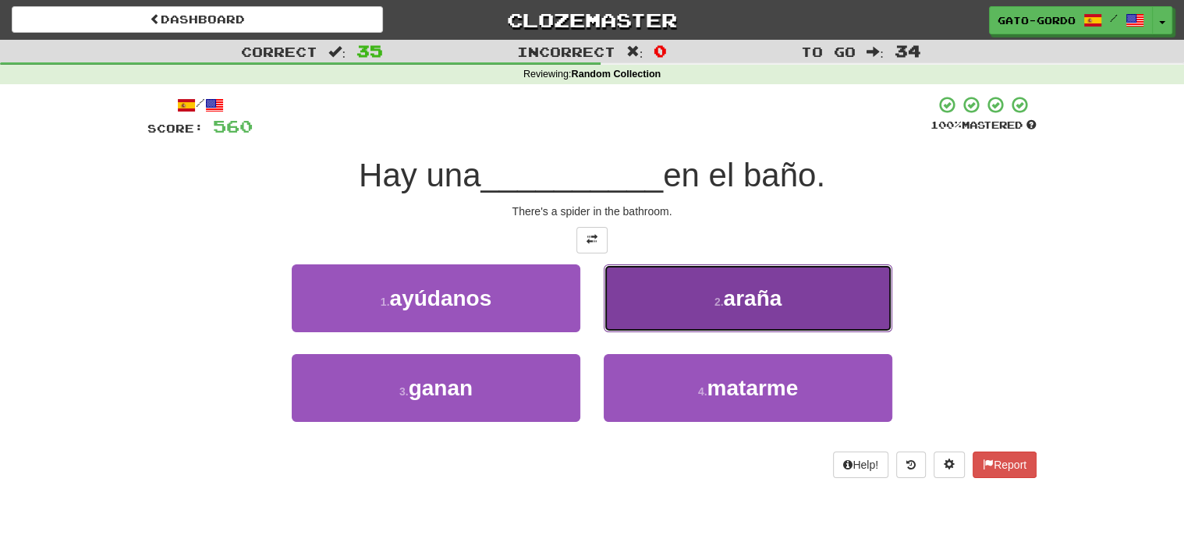
click at [680, 290] on button "2 . araña" at bounding box center [748, 298] width 289 height 68
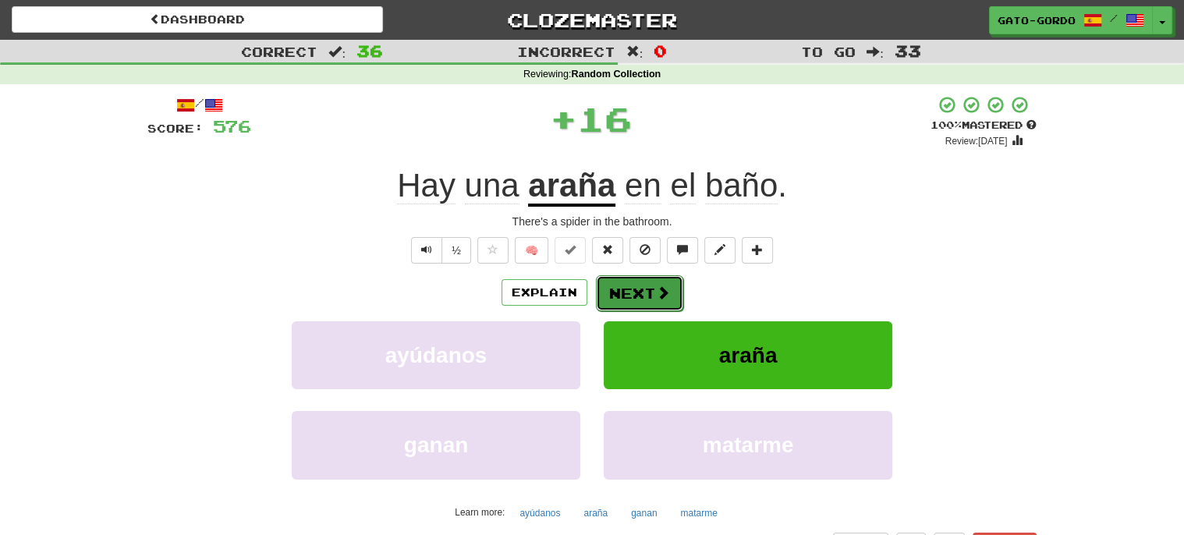
click at [633, 286] on button "Next" at bounding box center [639, 293] width 87 height 36
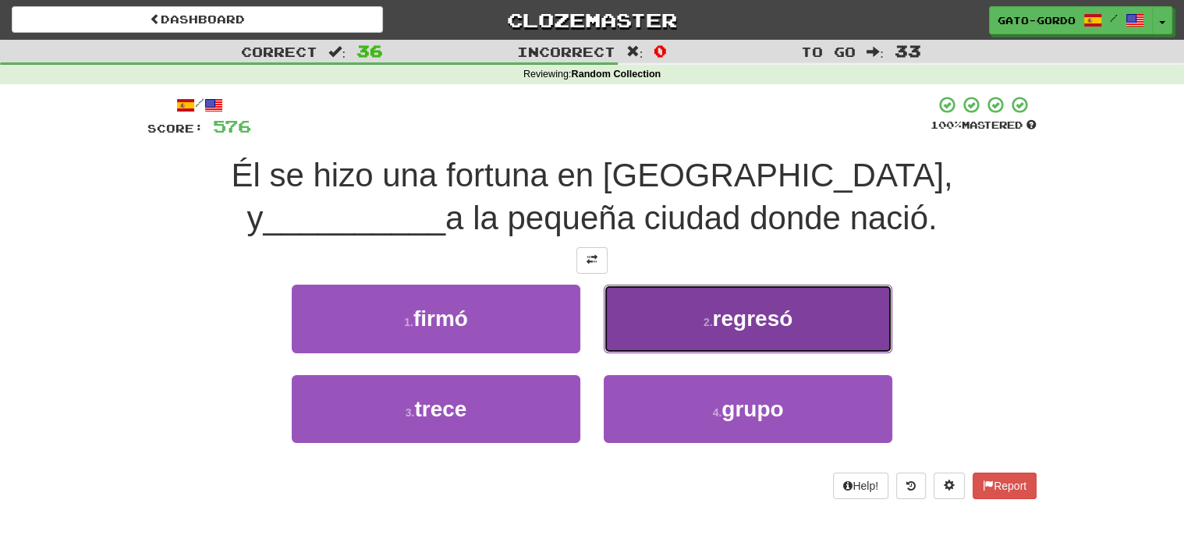
click at [720, 306] on span "regresó" at bounding box center [752, 318] width 80 height 24
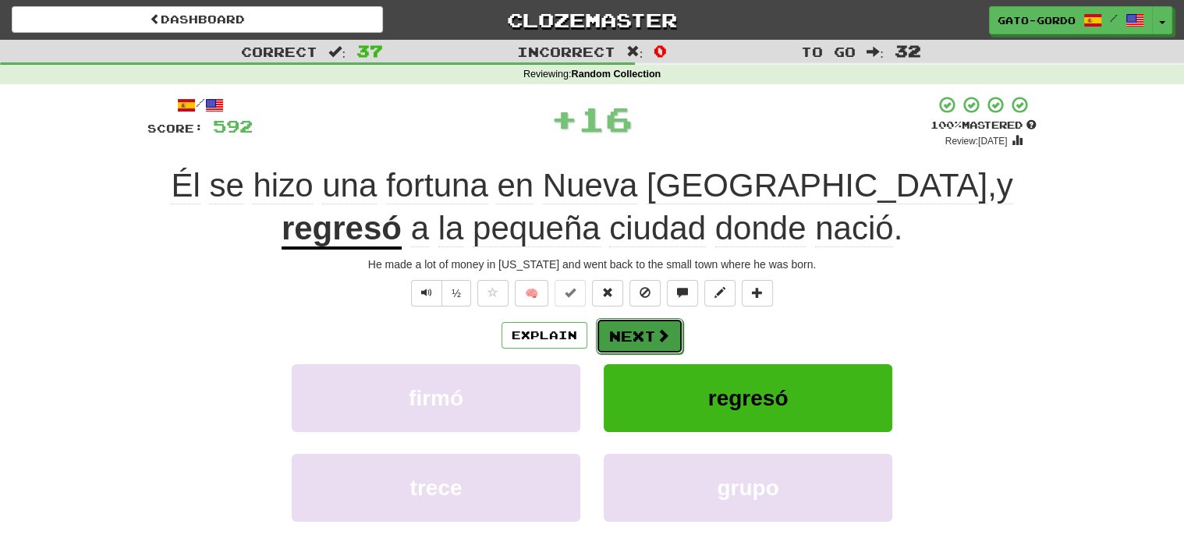
click at [629, 332] on button "Next" at bounding box center [639, 336] width 87 height 36
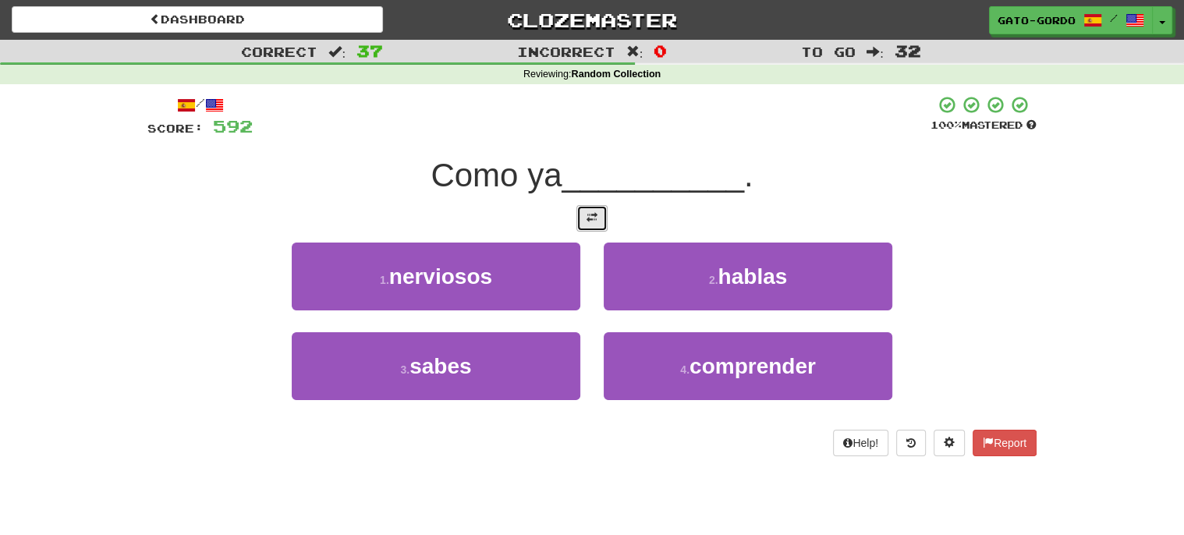
click at [597, 220] on span at bounding box center [591, 217] width 11 height 11
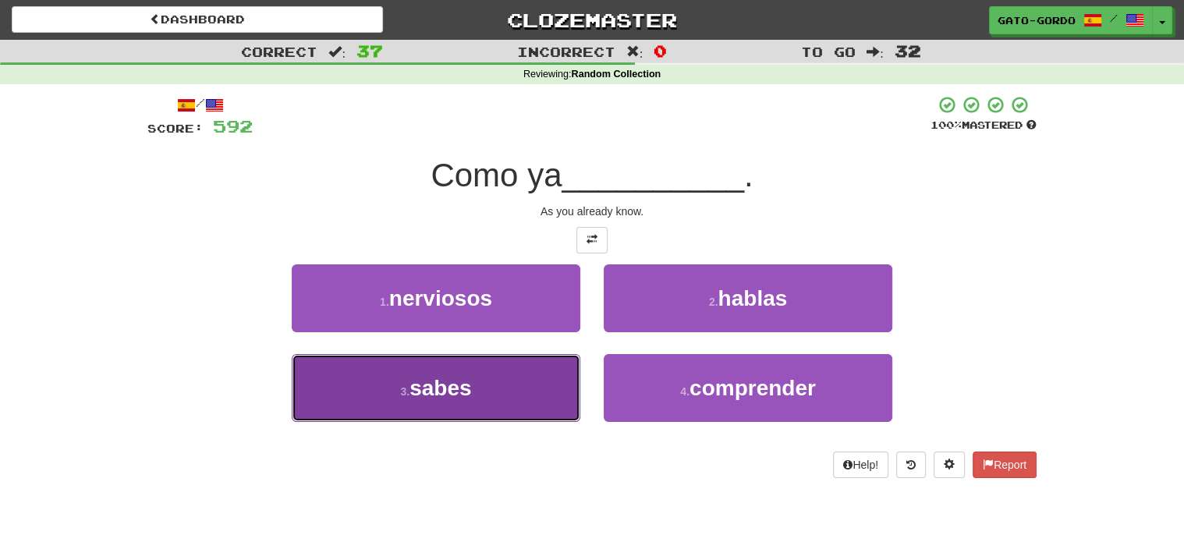
click at [459, 381] on span "sabes" at bounding box center [440, 388] width 62 height 24
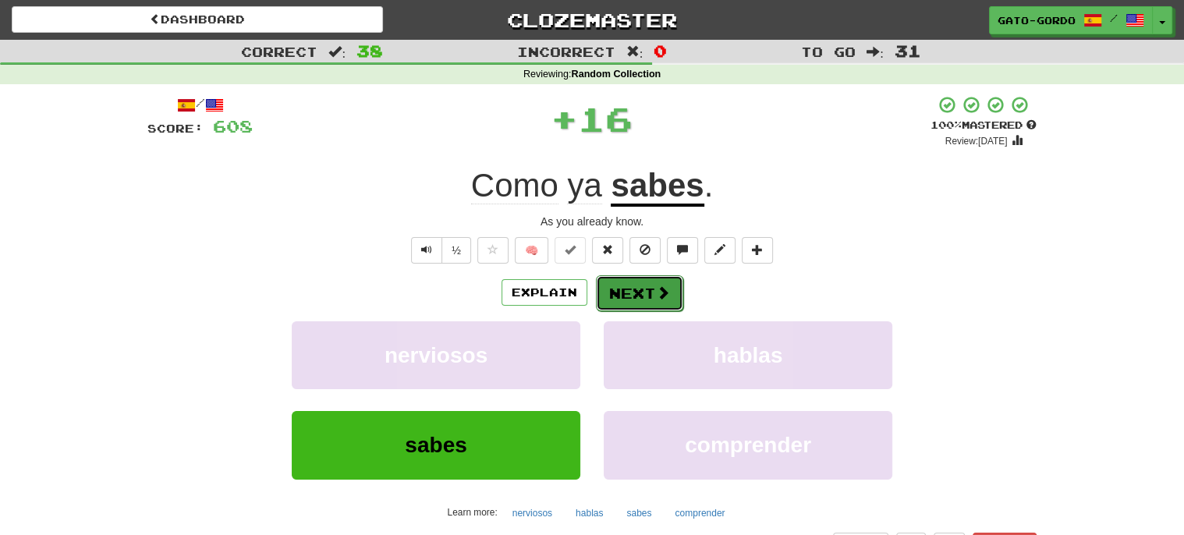
click at [631, 278] on button "Next" at bounding box center [639, 293] width 87 height 36
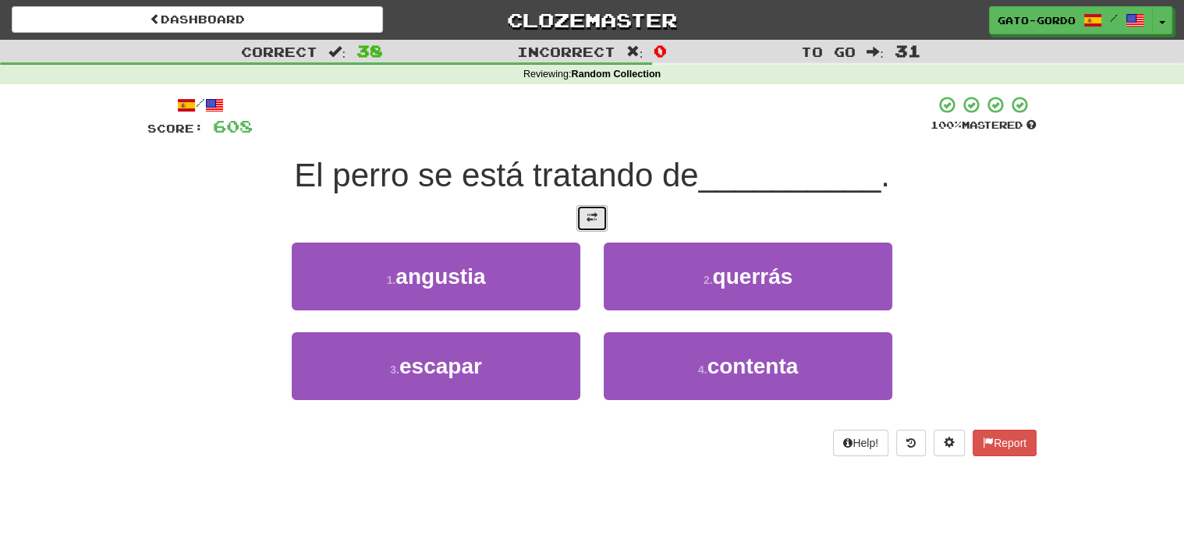
click at [586, 219] on span at bounding box center [591, 217] width 11 height 11
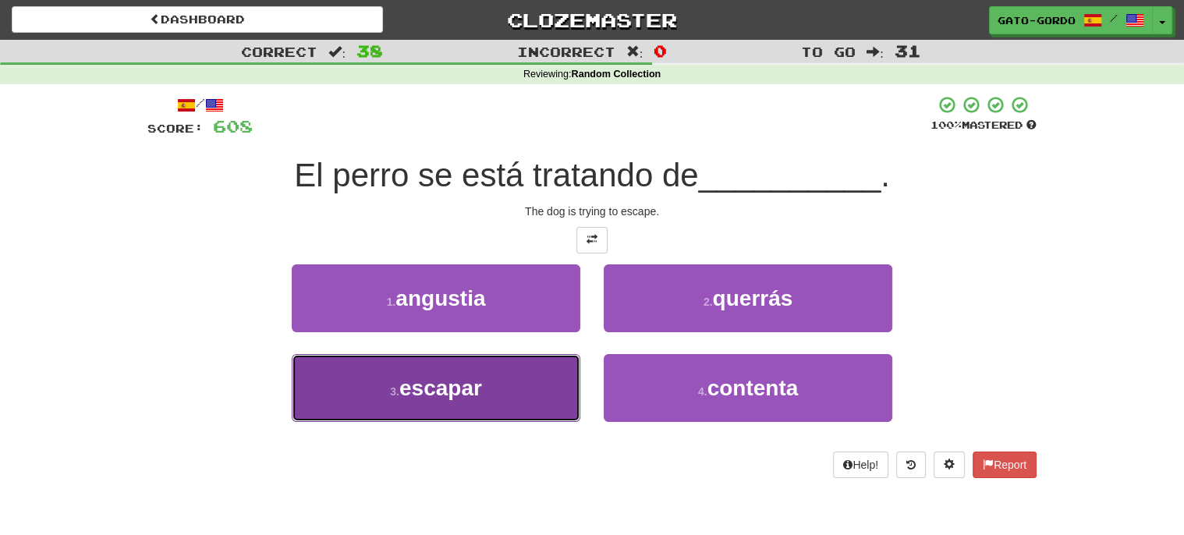
click at [395, 388] on small "3 ." at bounding box center [394, 391] width 9 height 12
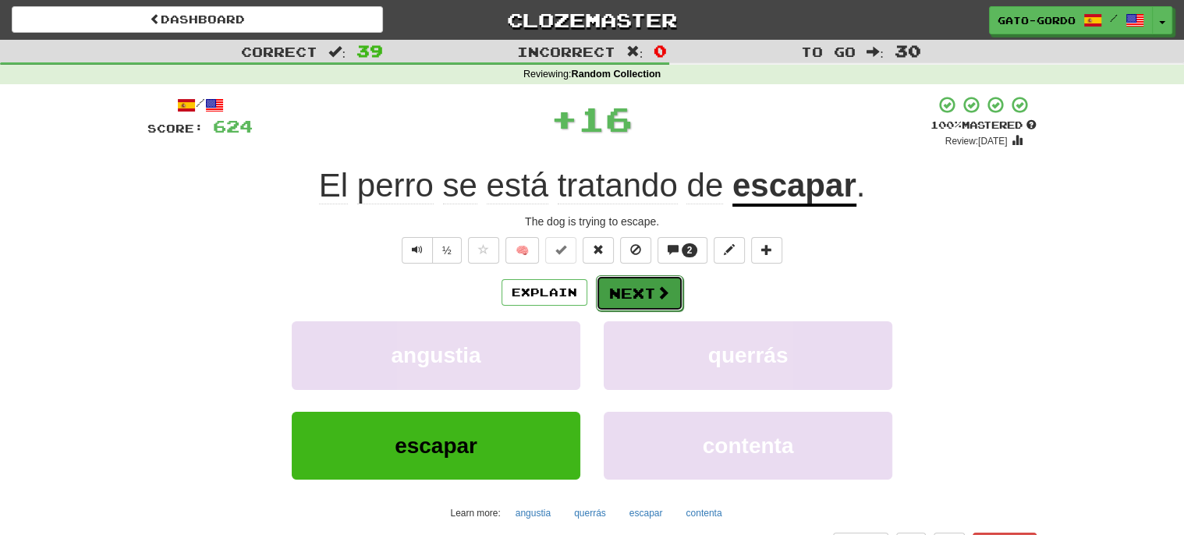
click at [647, 290] on button "Next" at bounding box center [639, 293] width 87 height 36
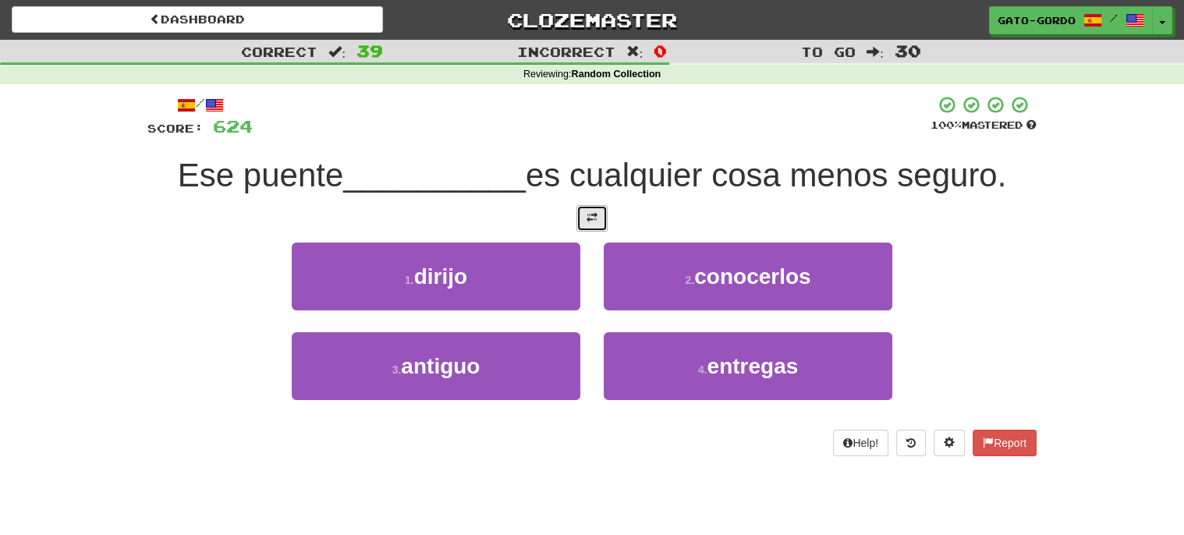
click at [591, 213] on span at bounding box center [591, 217] width 11 height 11
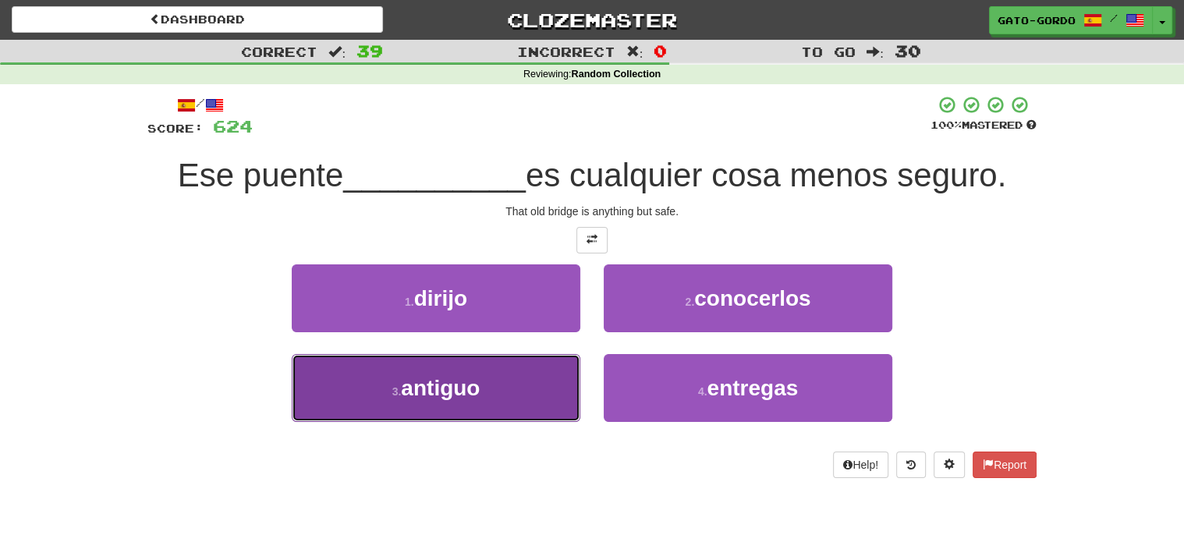
click at [455, 381] on span "antiguo" at bounding box center [440, 388] width 79 height 24
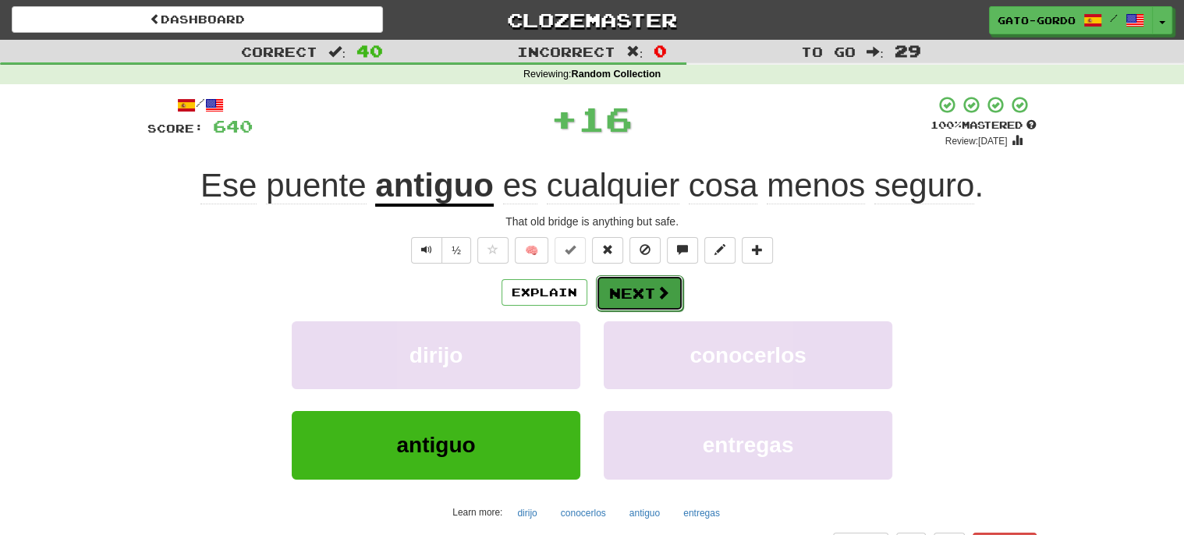
click at [633, 287] on button "Next" at bounding box center [639, 293] width 87 height 36
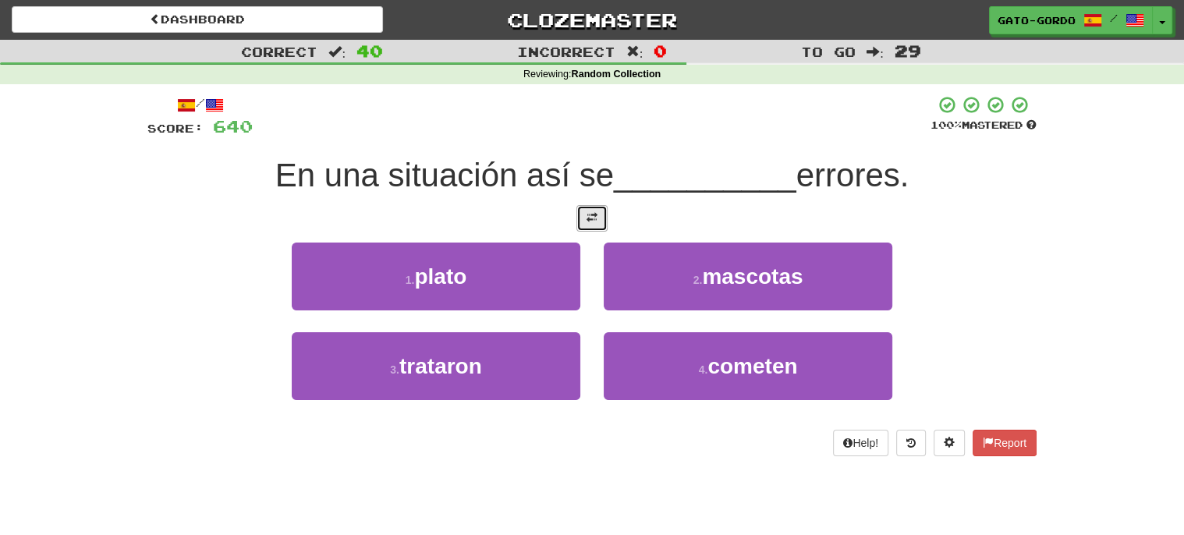
click at [593, 217] on span at bounding box center [591, 217] width 11 height 11
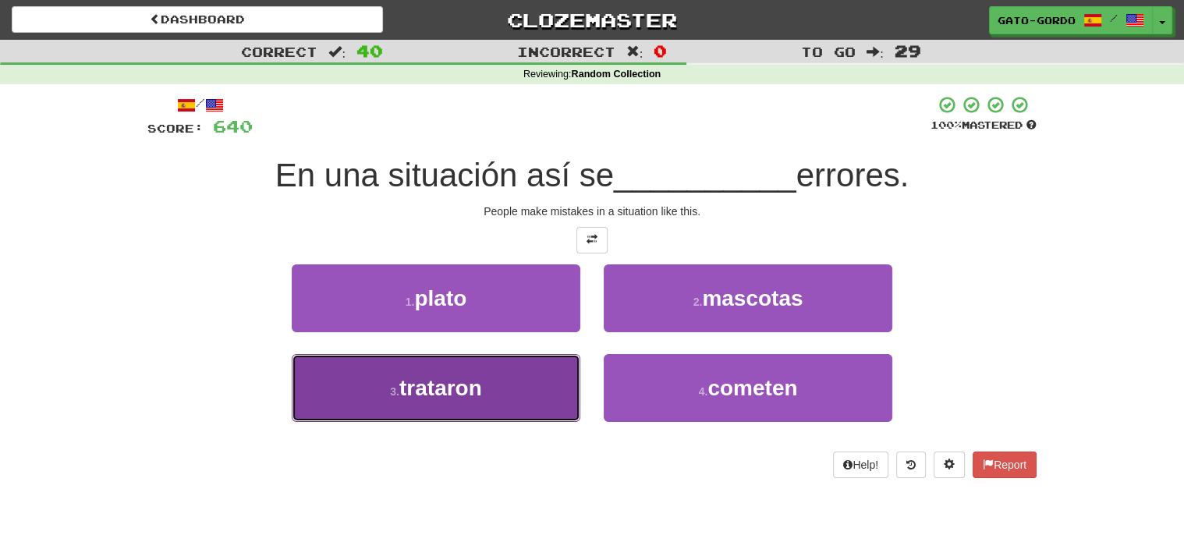
click at [401, 391] on span "trataron" at bounding box center [440, 388] width 83 height 24
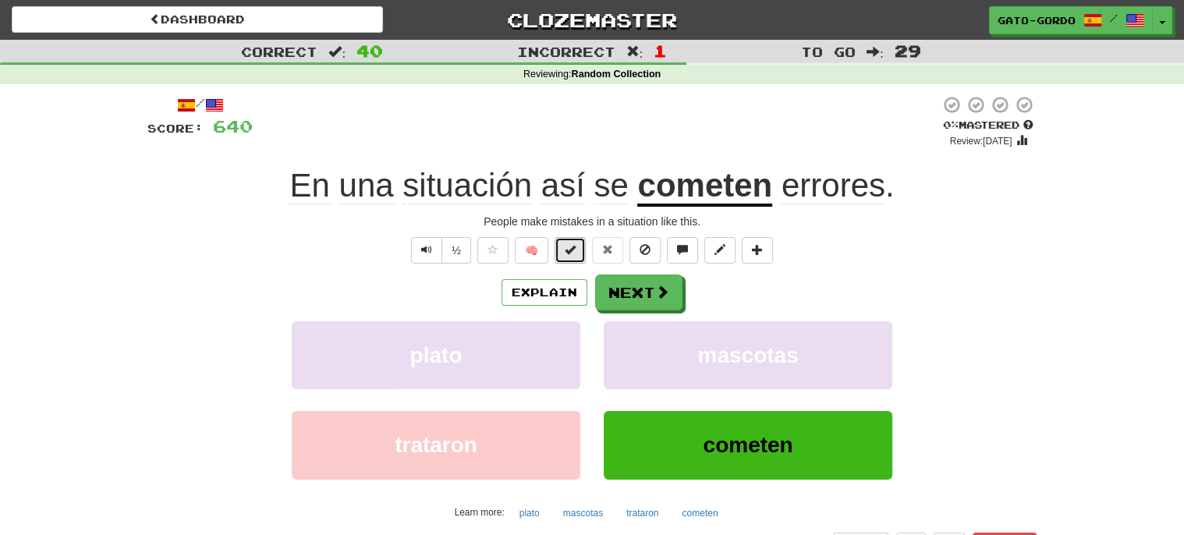
click at [571, 251] on span at bounding box center [570, 249] width 11 height 11
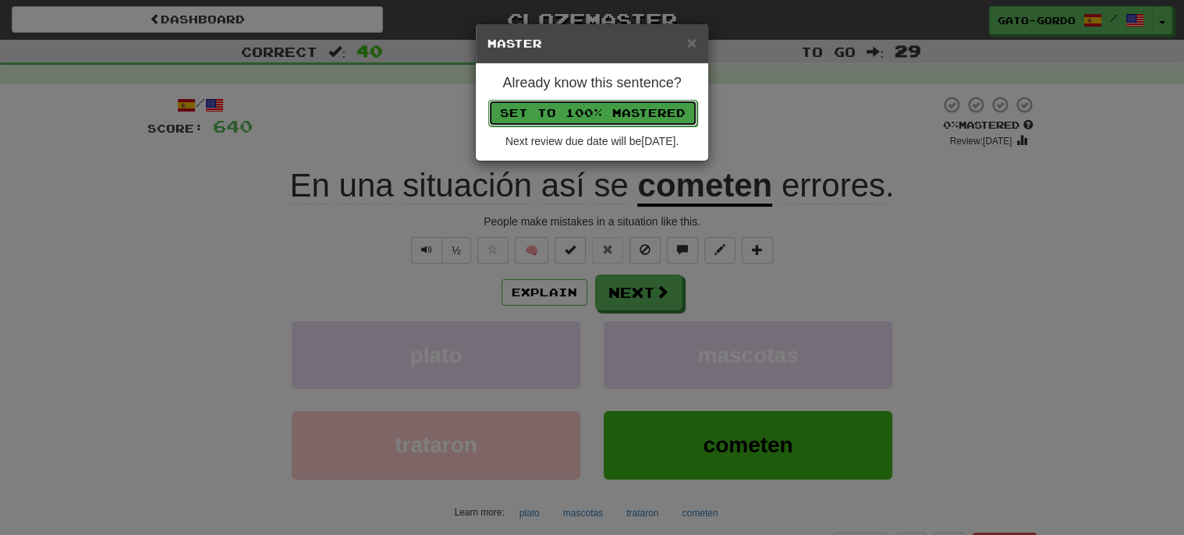
click at [571, 110] on button "Set to 100% Mastered" at bounding box center [592, 113] width 209 height 27
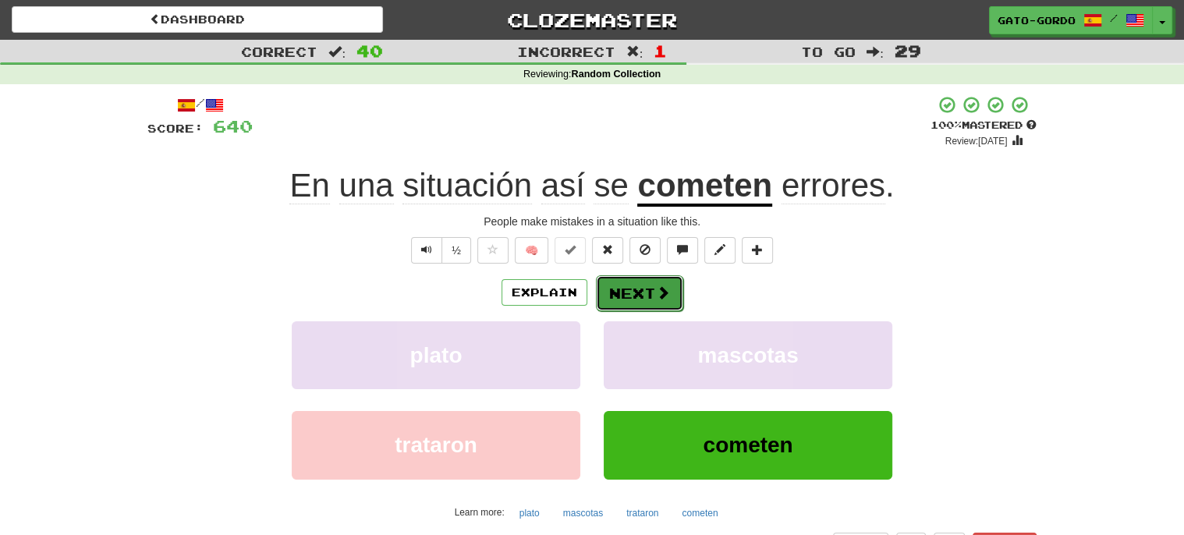
click at [647, 287] on button "Next" at bounding box center [639, 293] width 87 height 36
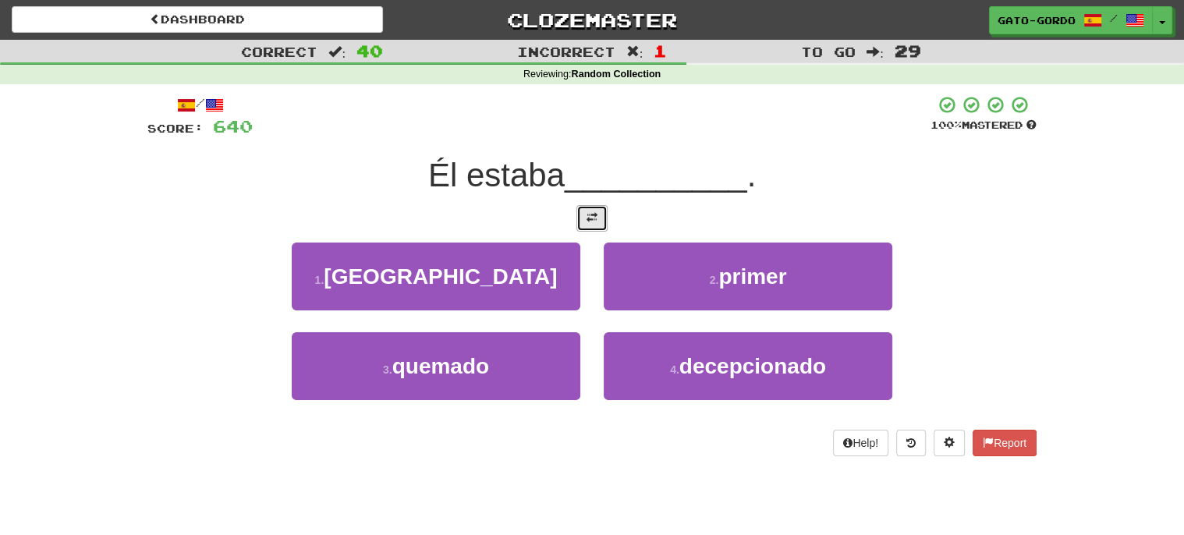
click at [596, 213] on span at bounding box center [591, 217] width 11 height 11
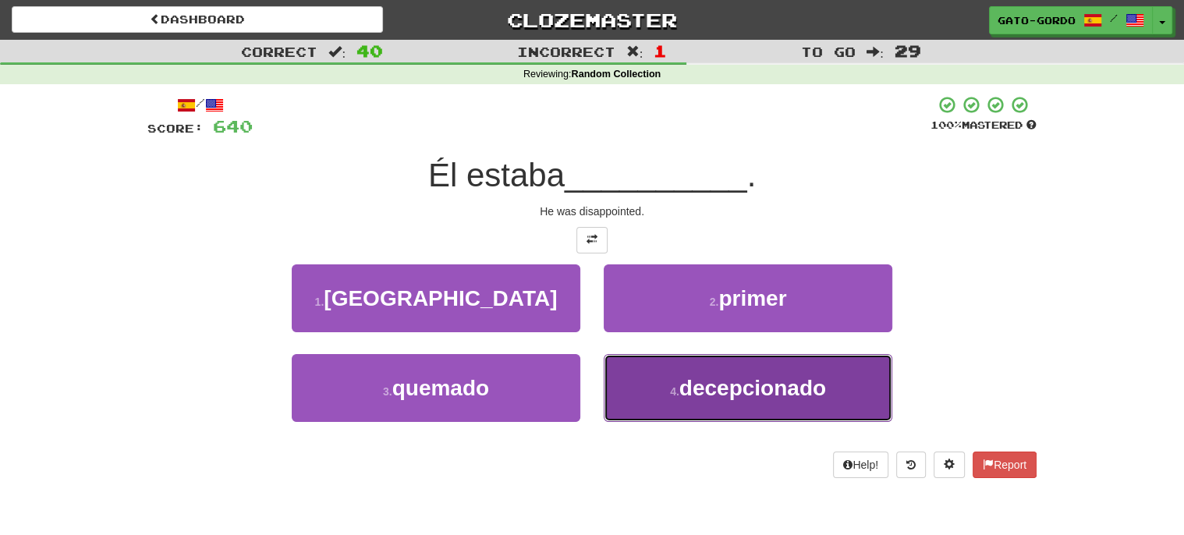
click at [718, 391] on span "decepcionado" at bounding box center [752, 388] width 147 height 24
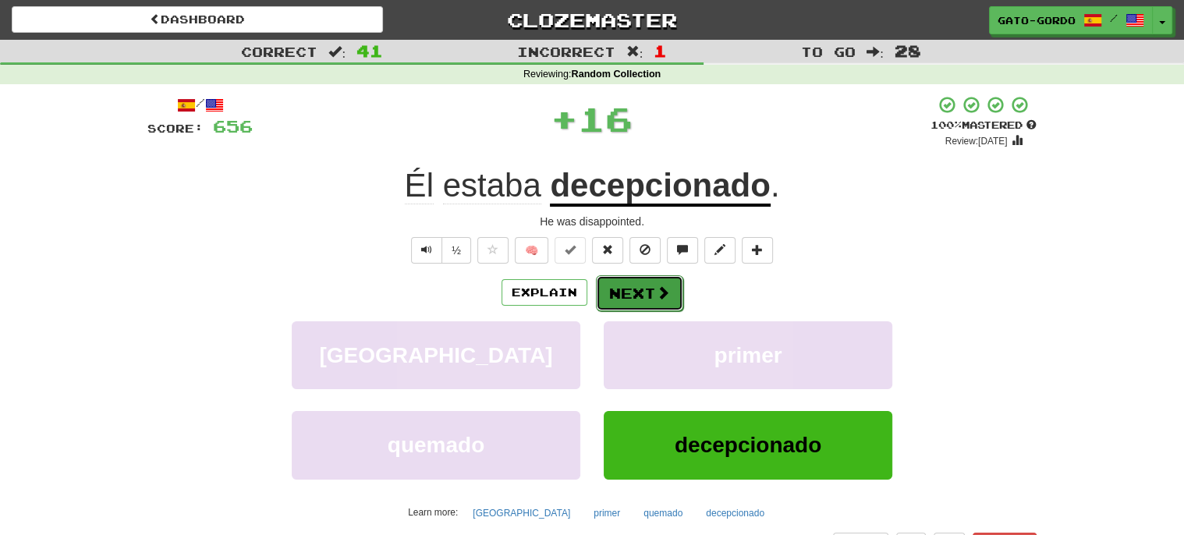
click at [620, 286] on button "Next" at bounding box center [639, 293] width 87 height 36
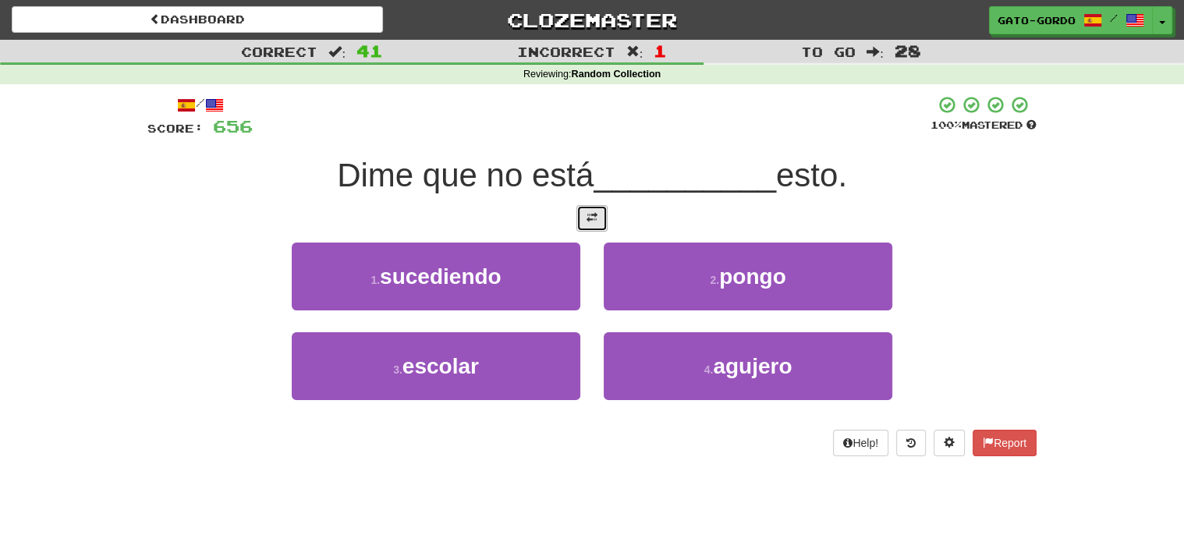
click at [589, 212] on span at bounding box center [591, 217] width 11 height 11
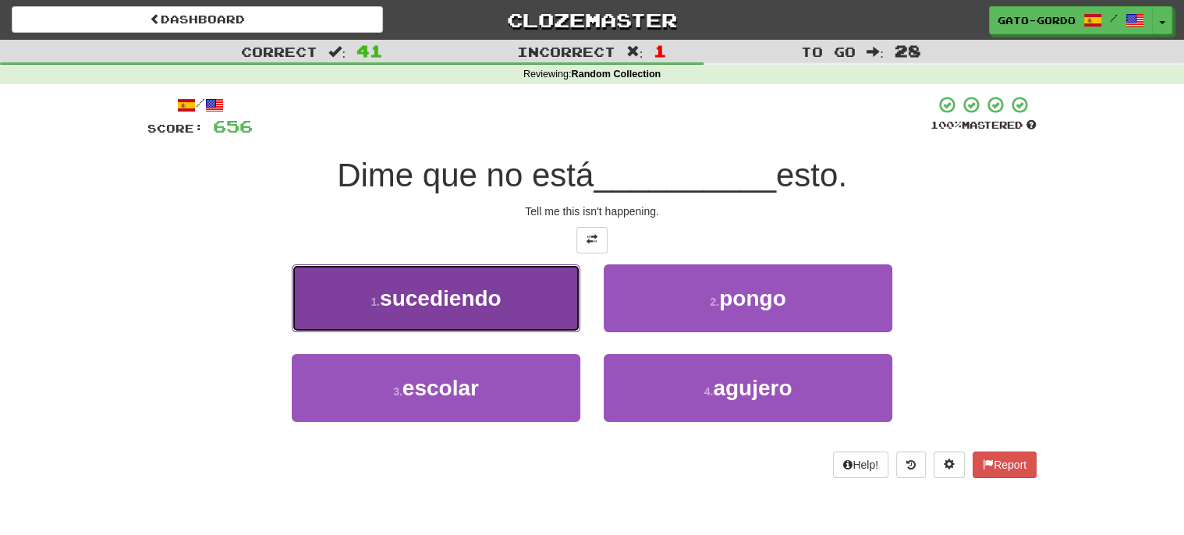
click at [413, 298] on span "sucediendo" at bounding box center [441, 298] width 122 height 24
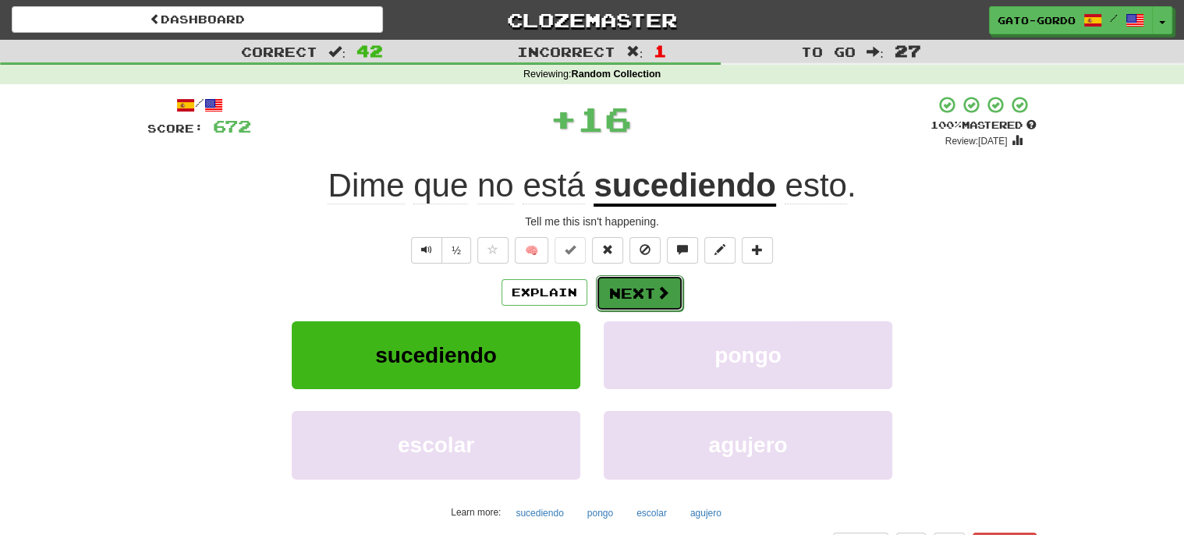
click at [627, 288] on button "Next" at bounding box center [639, 293] width 87 height 36
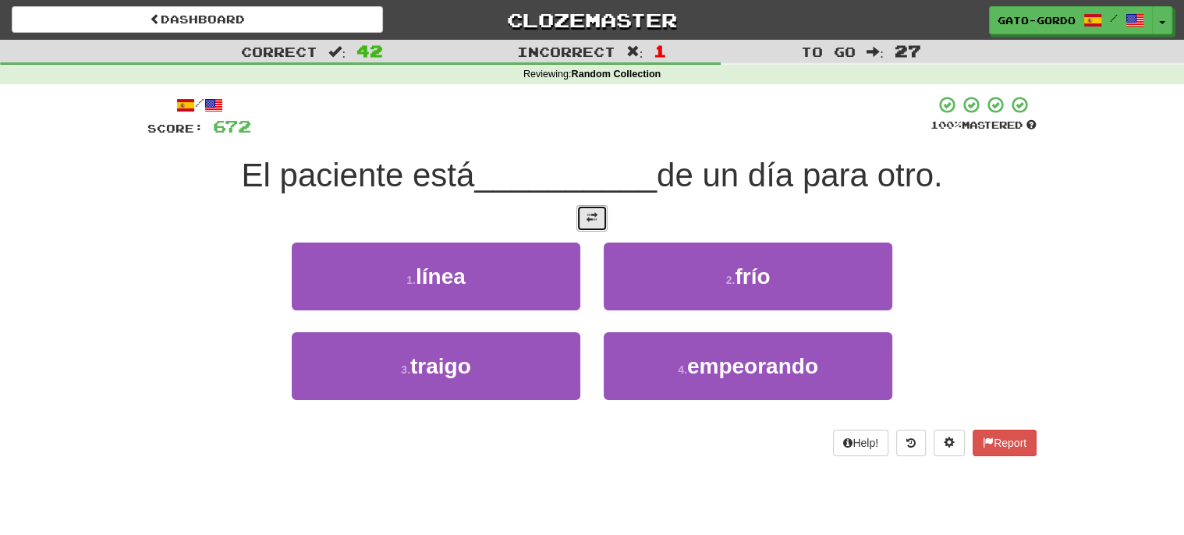
click at [591, 217] on span at bounding box center [591, 217] width 11 height 11
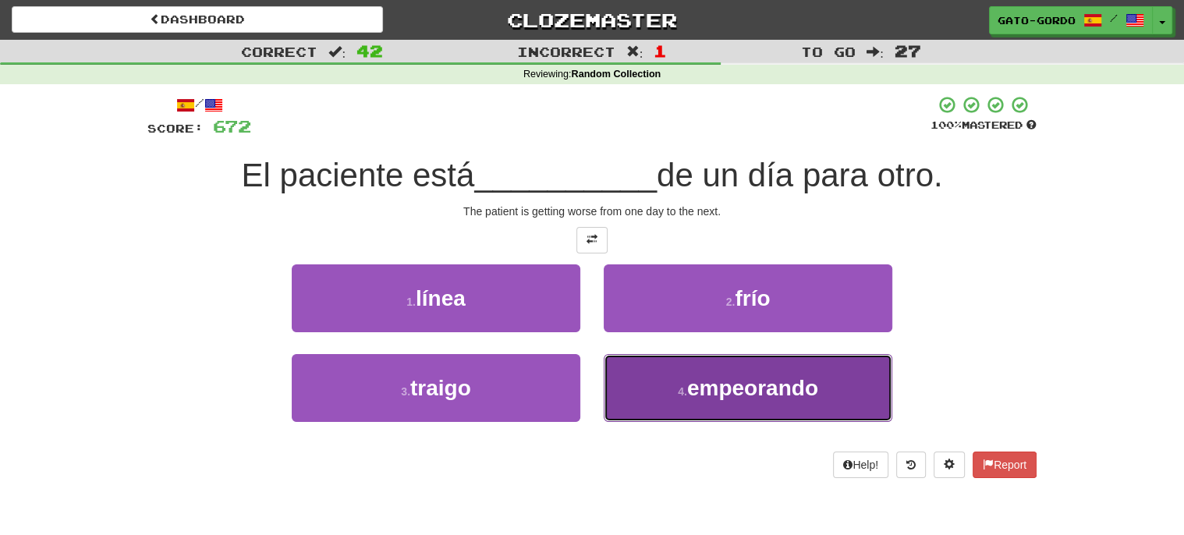
click at [757, 381] on span "empeorando" at bounding box center [752, 388] width 131 height 24
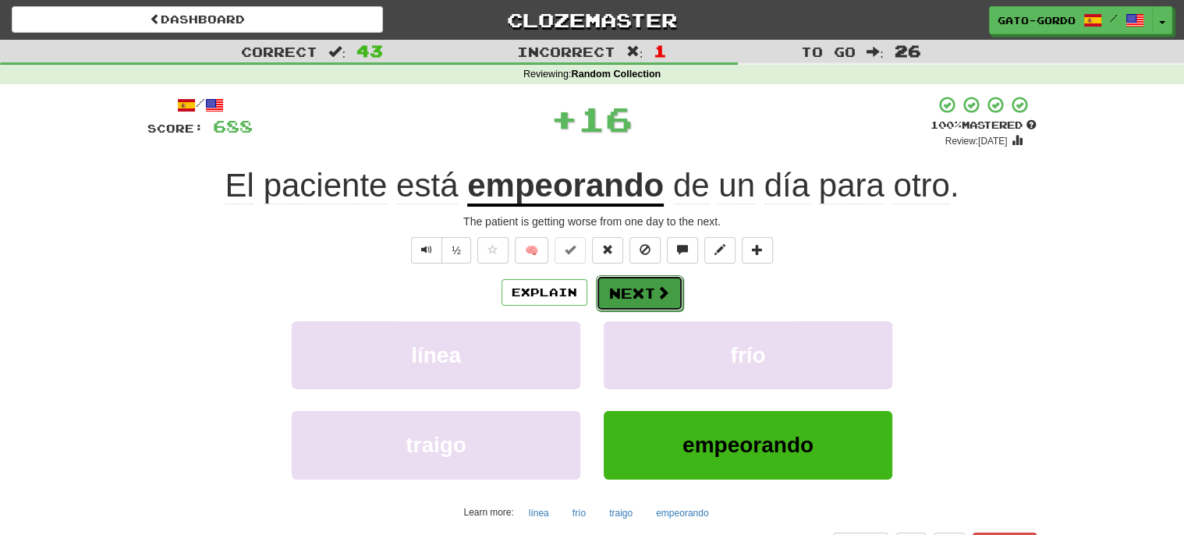
click at [613, 287] on button "Next" at bounding box center [639, 293] width 87 height 36
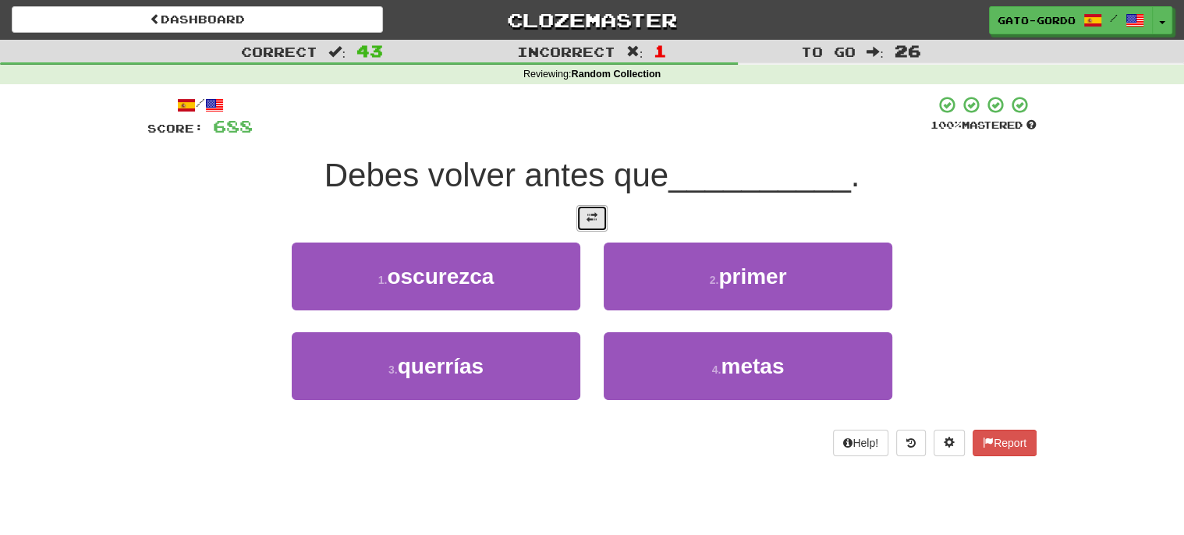
click at [582, 214] on button at bounding box center [591, 218] width 31 height 27
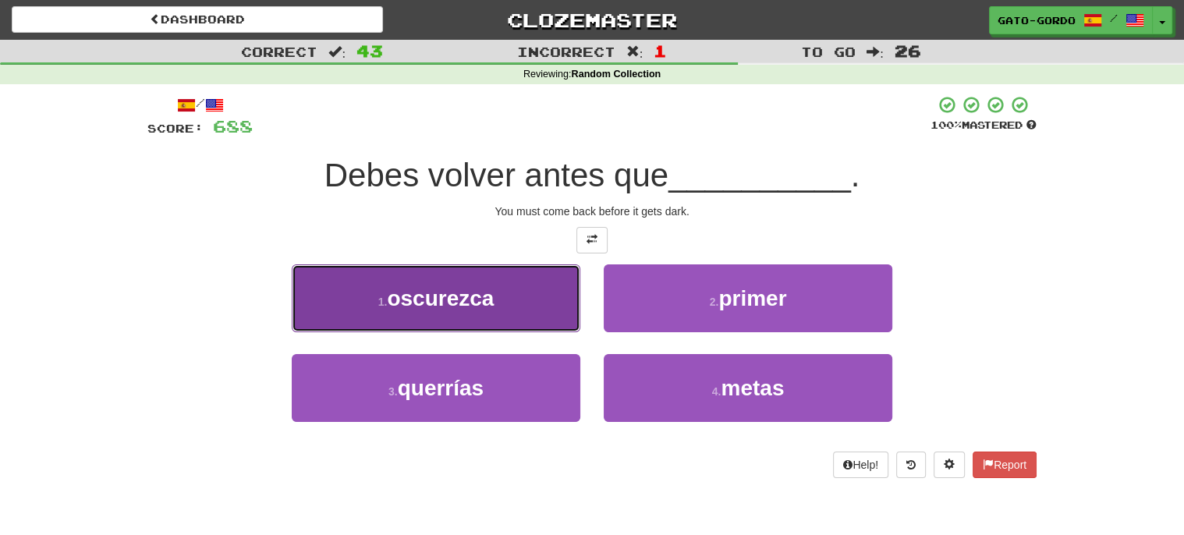
click at [433, 292] on span "oscurezca" at bounding box center [440, 298] width 107 height 24
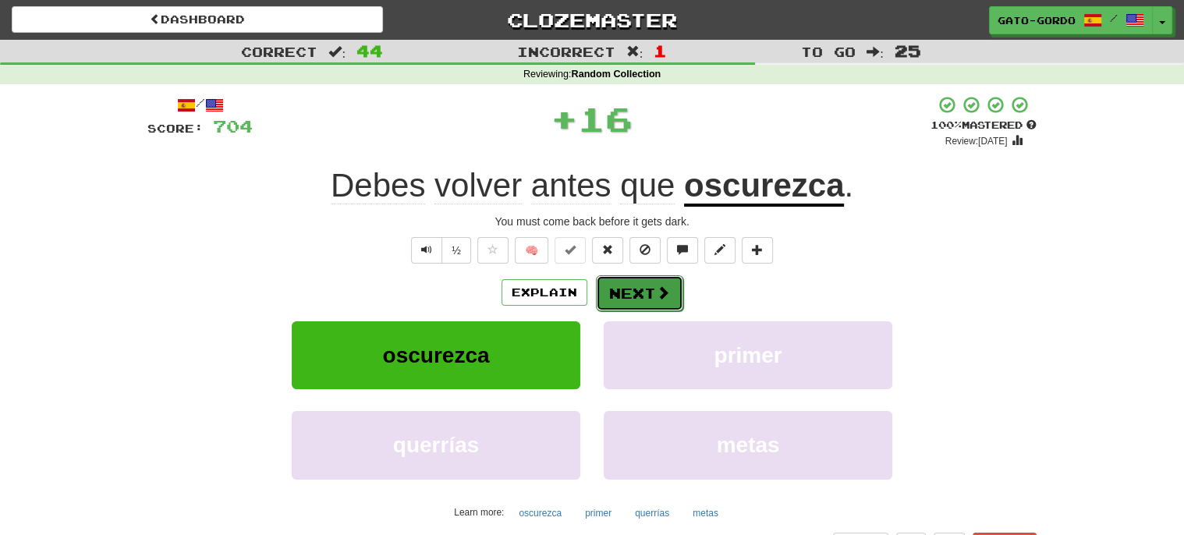
click at [629, 287] on button "Next" at bounding box center [639, 293] width 87 height 36
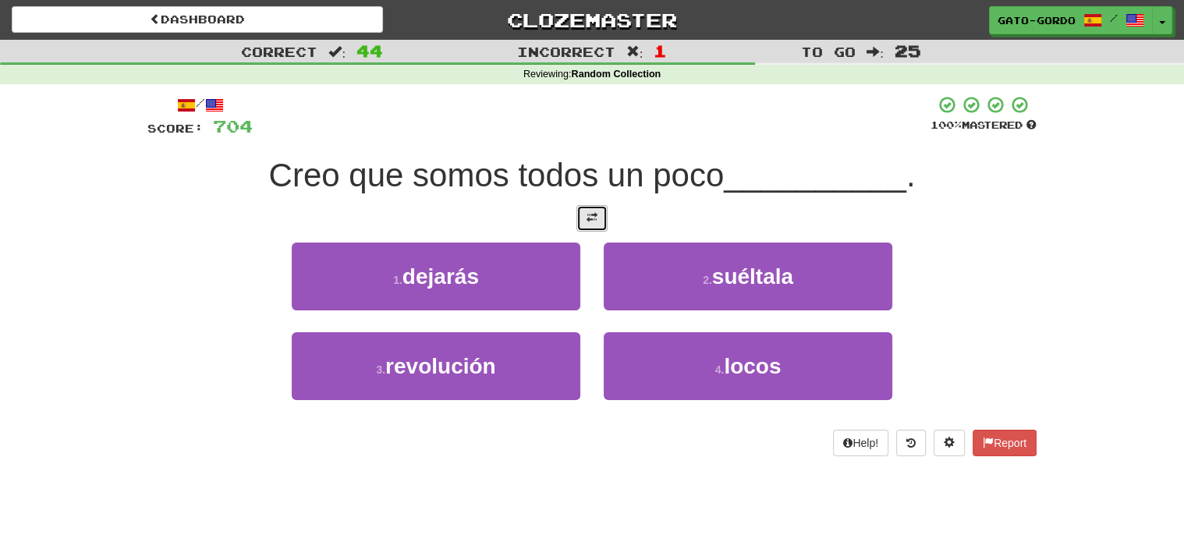
click at [589, 225] on button at bounding box center [591, 218] width 31 height 27
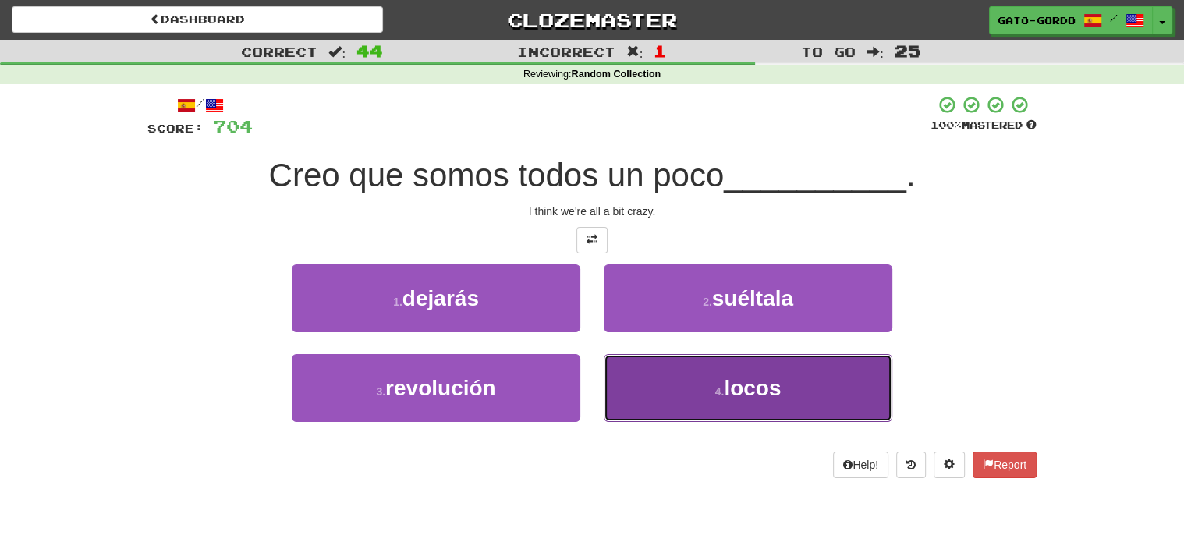
click at [700, 396] on button "4 . locos" at bounding box center [748, 388] width 289 height 68
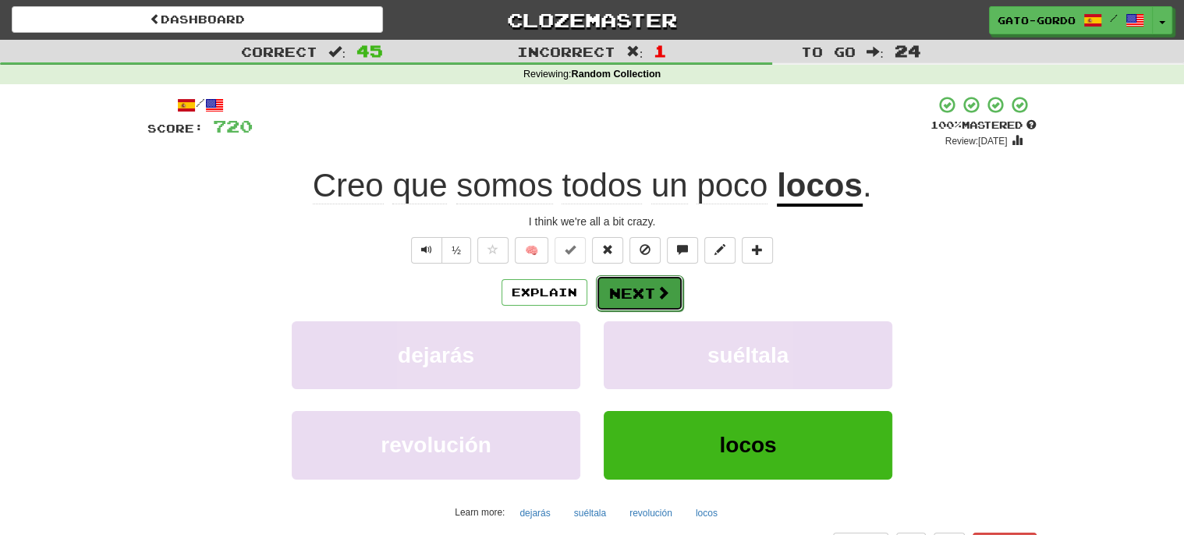
click at [626, 285] on button "Next" at bounding box center [639, 293] width 87 height 36
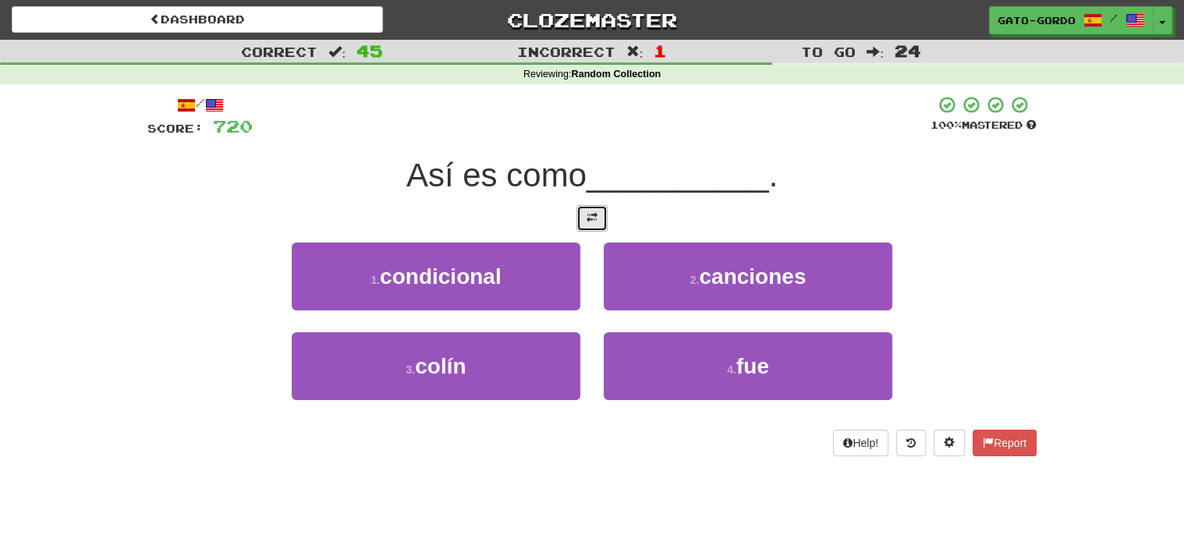
click at [601, 213] on button at bounding box center [591, 218] width 31 height 27
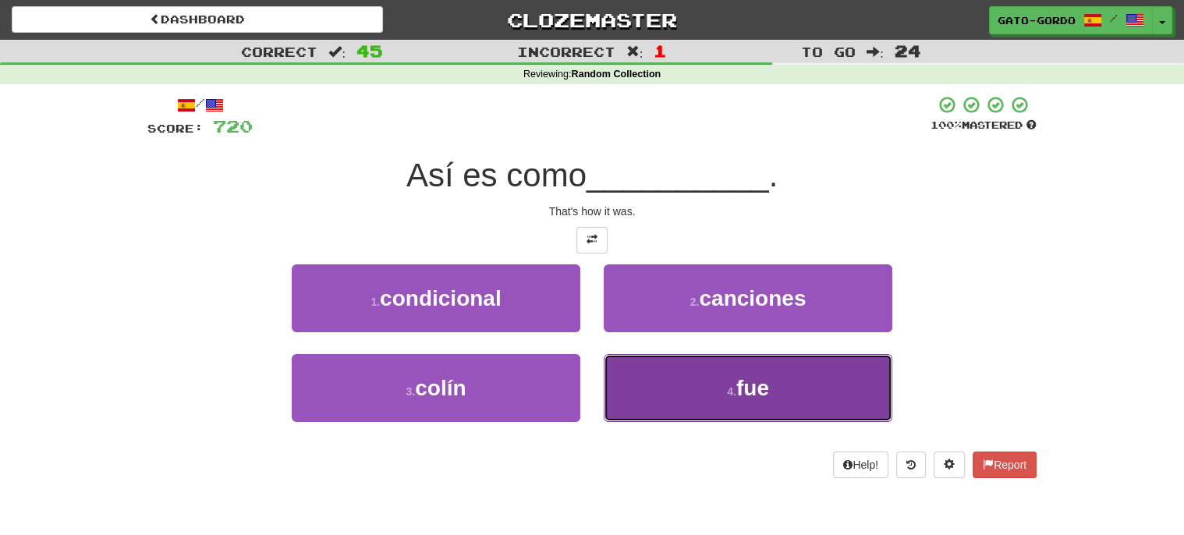
click at [748, 384] on span "fue" at bounding box center [752, 388] width 33 height 24
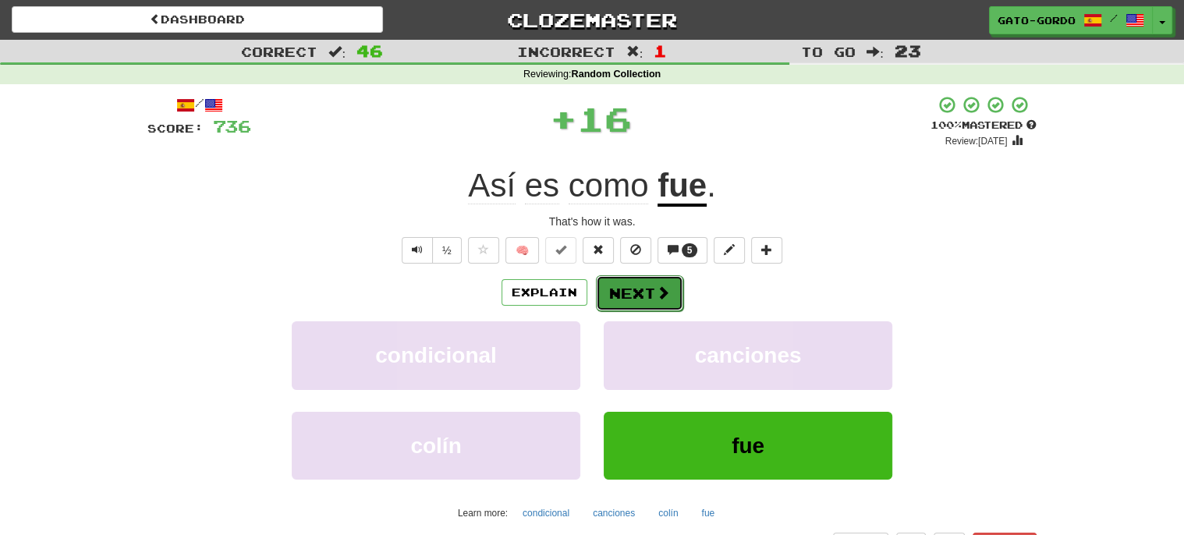
click at [639, 296] on button "Next" at bounding box center [639, 293] width 87 height 36
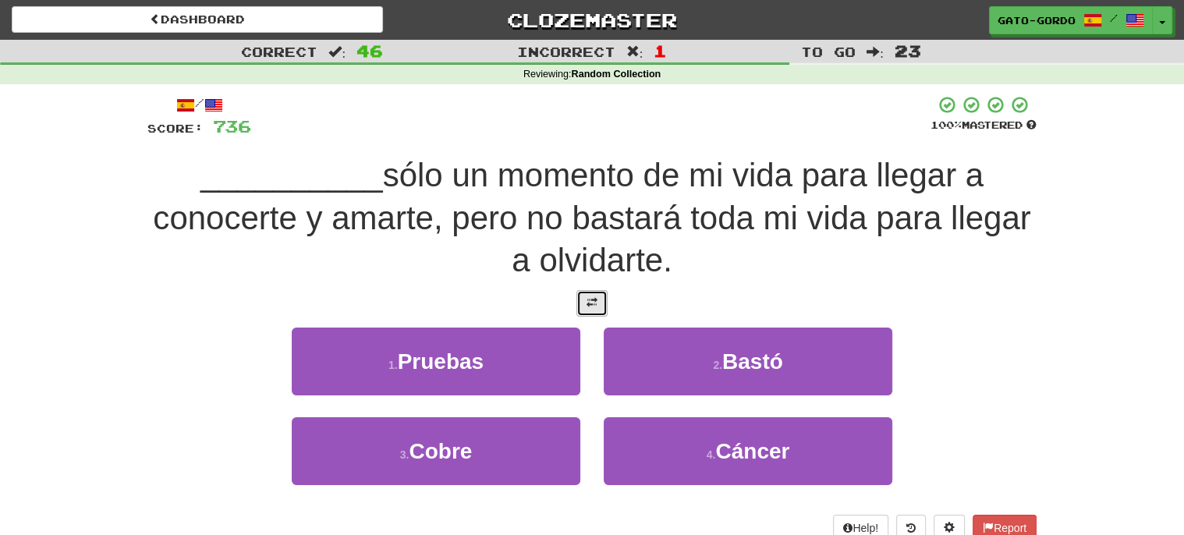
click at [587, 298] on span at bounding box center [591, 302] width 11 height 11
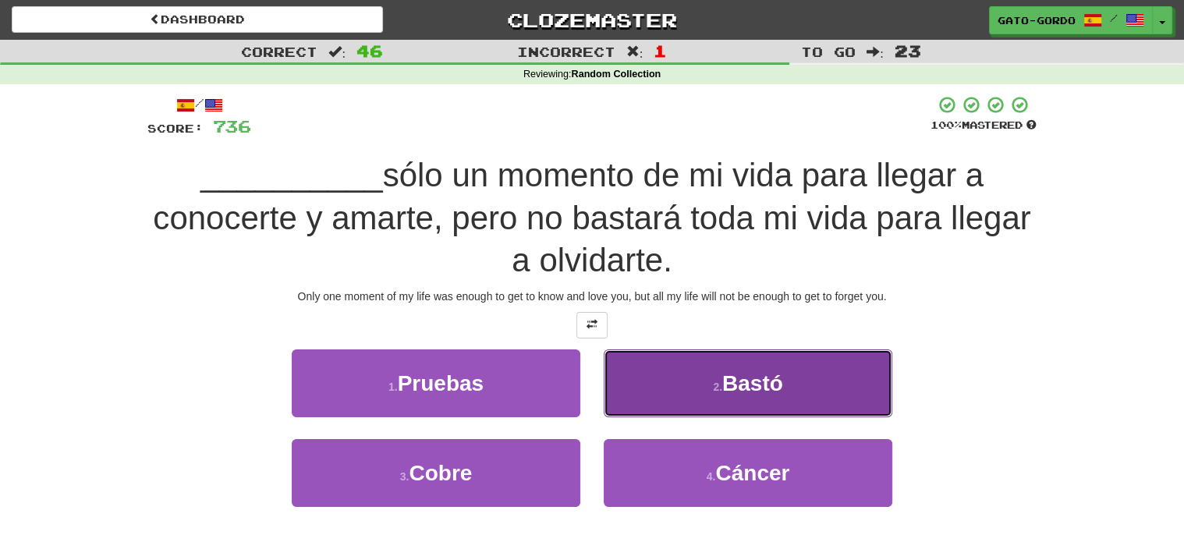
click at [717, 384] on small "2 ." at bounding box center [717, 387] width 9 height 12
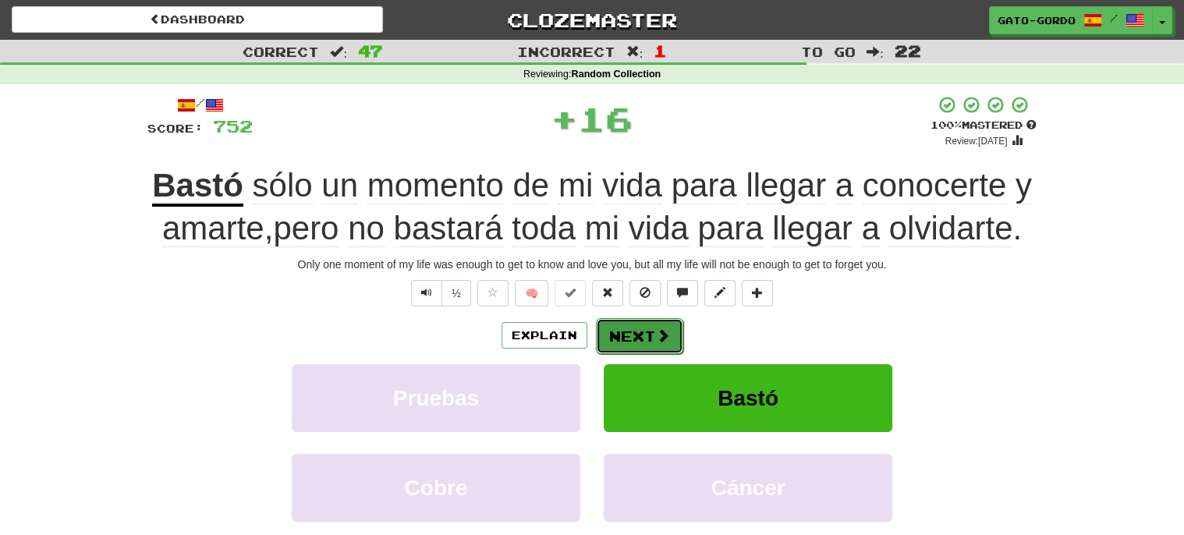
click at [621, 332] on button "Next" at bounding box center [639, 336] width 87 height 36
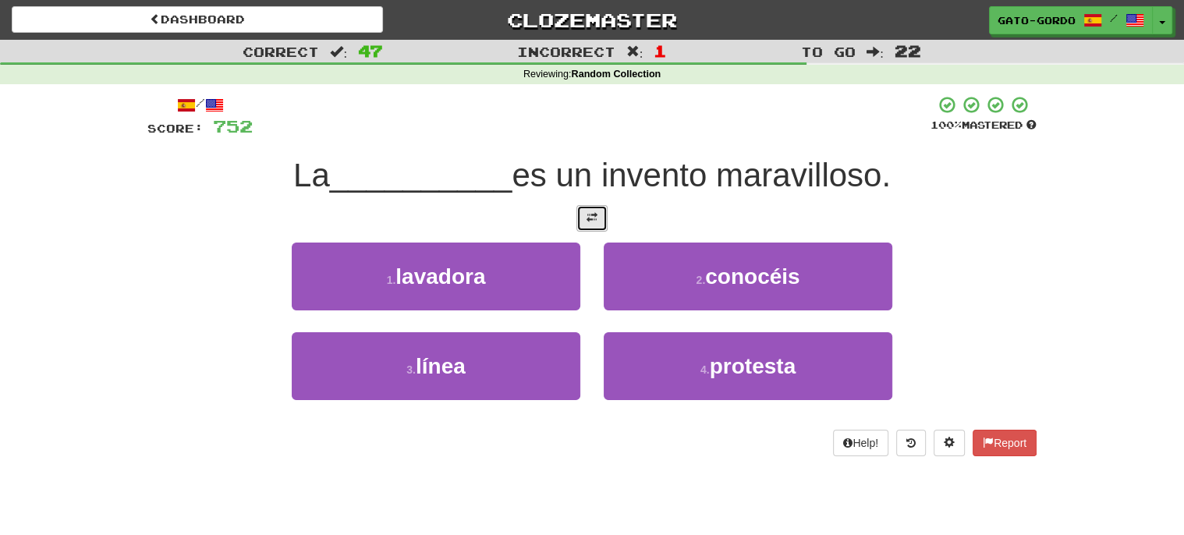
click at [601, 205] on button at bounding box center [591, 218] width 31 height 27
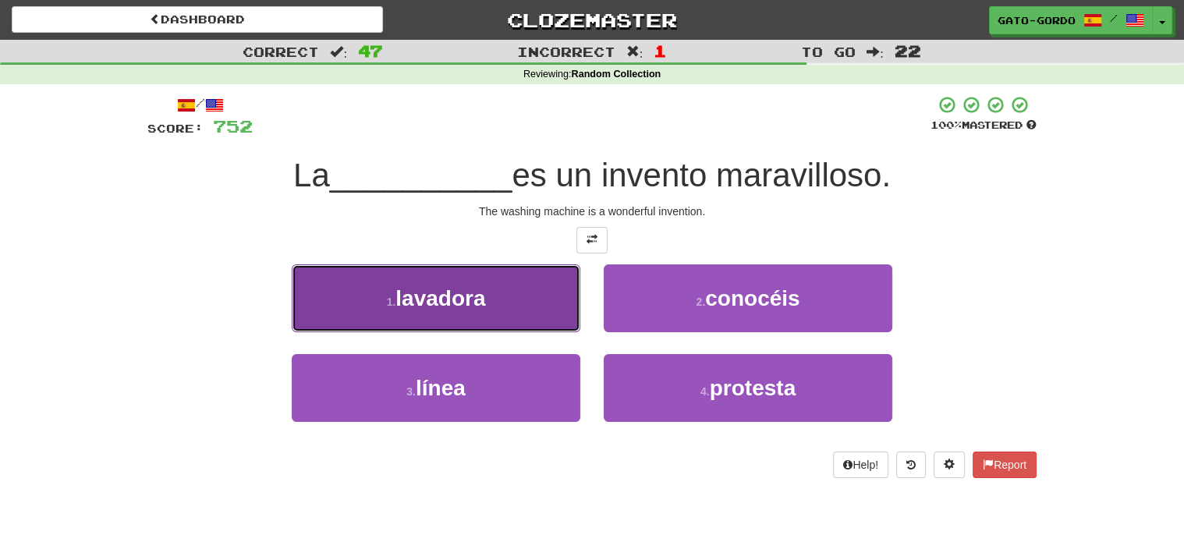
click at [448, 286] on span "lavadora" at bounding box center [440, 298] width 90 height 24
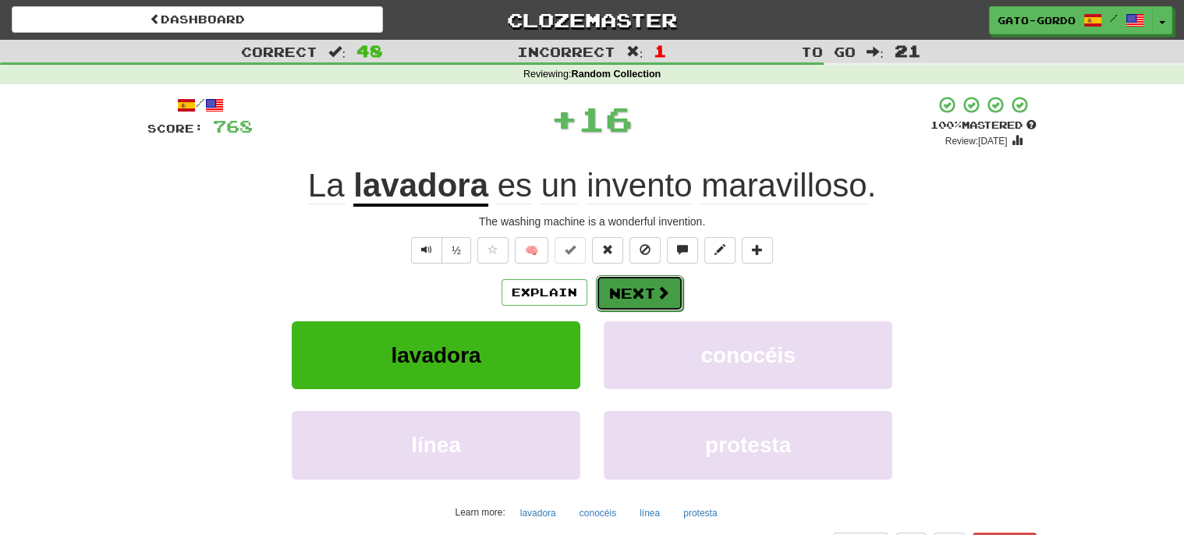
click at [623, 285] on button "Next" at bounding box center [639, 293] width 87 height 36
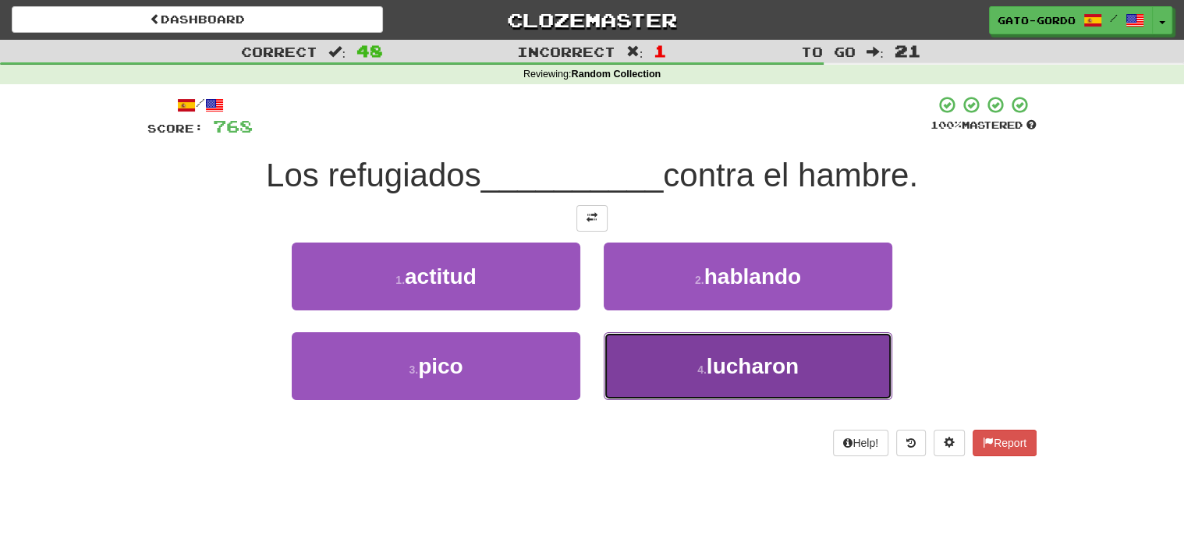
click at [709, 371] on span "lucharon" at bounding box center [753, 366] width 92 height 24
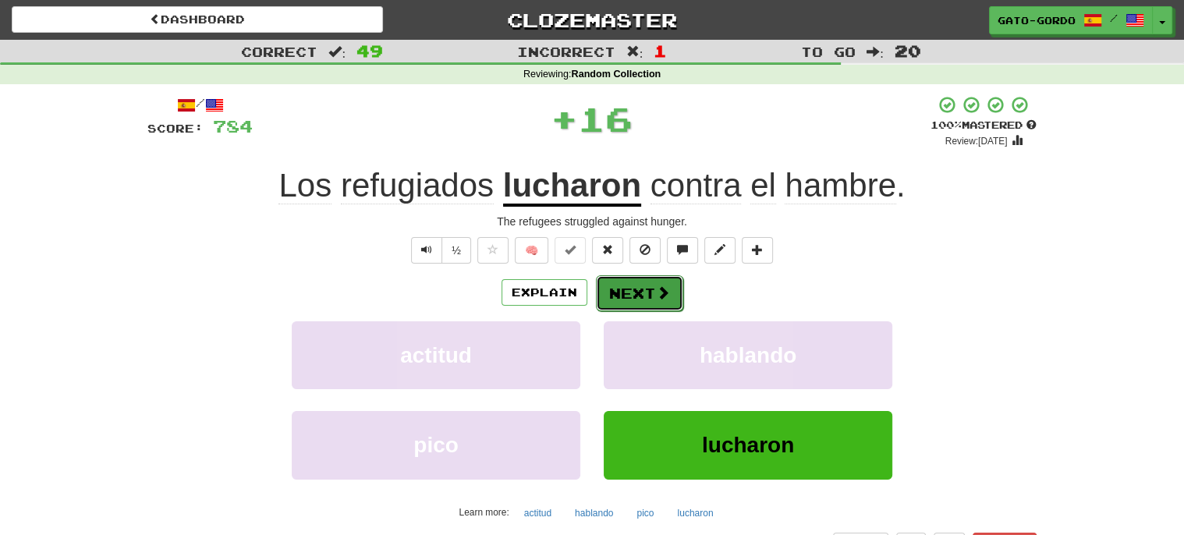
click at [637, 283] on button "Next" at bounding box center [639, 293] width 87 height 36
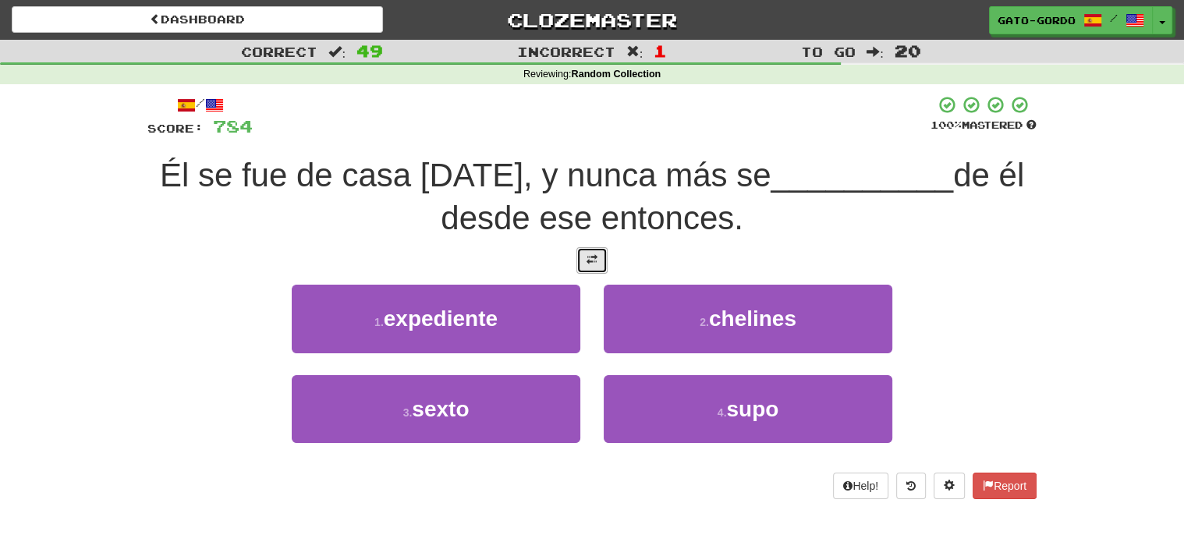
click at [586, 264] on button at bounding box center [591, 260] width 31 height 27
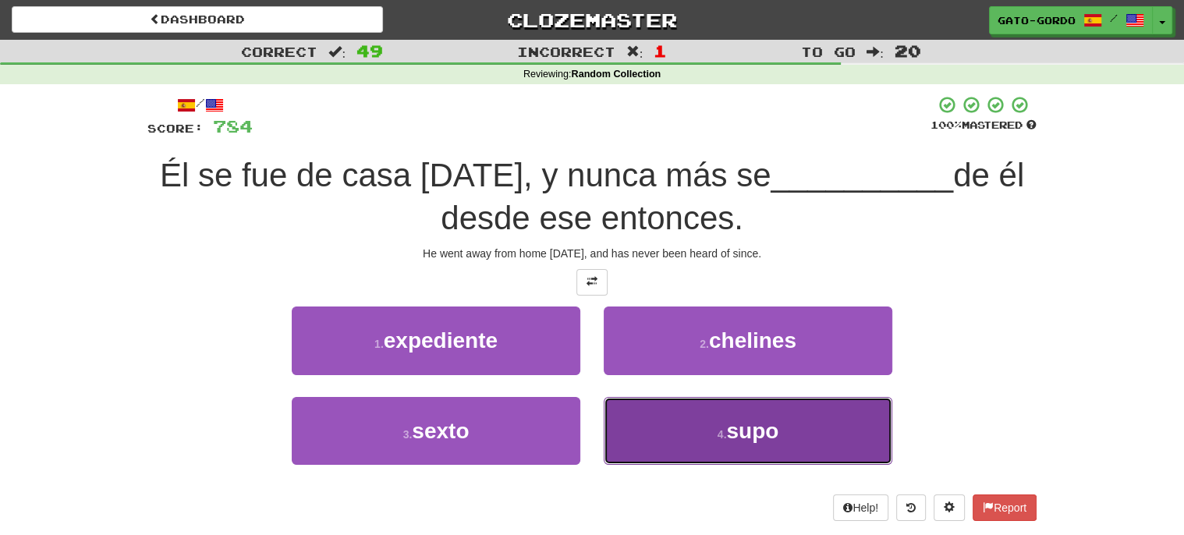
click at [753, 419] on span "supo" at bounding box center [752, 431] width 52 height 24
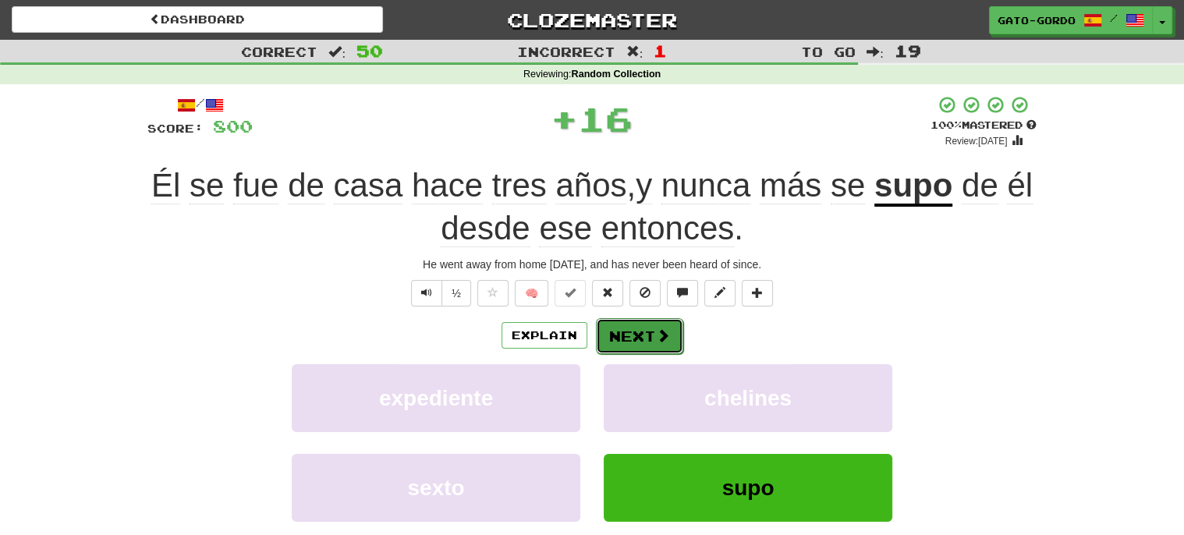
click at [633, 331] on button "Next" at bounding box center [639, 336] width 87 height 36
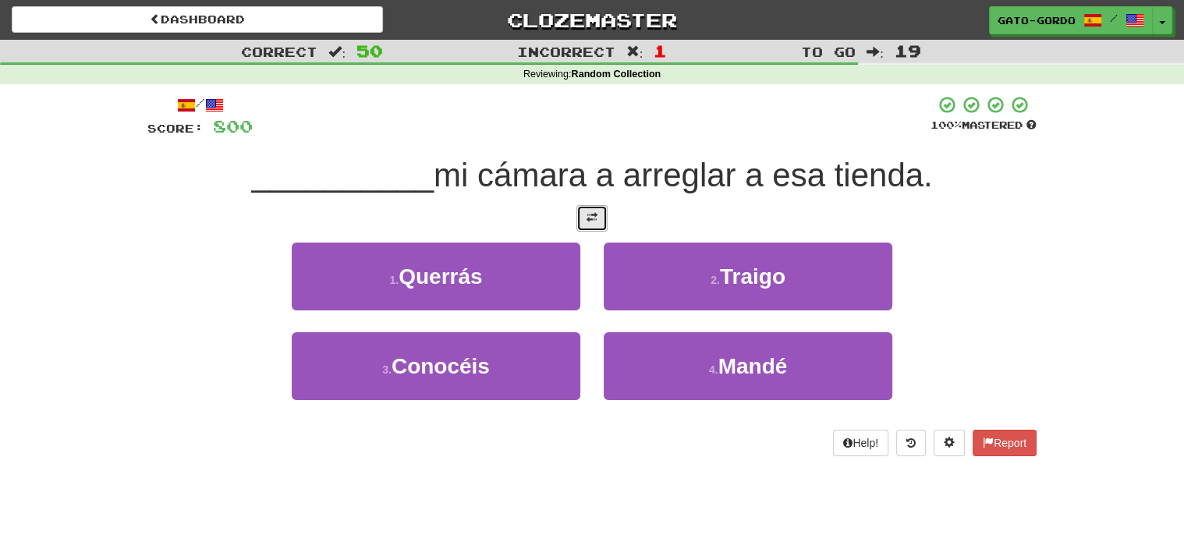
click at [591, 212] on span at bounding box center [591, 217] width 11 height 11
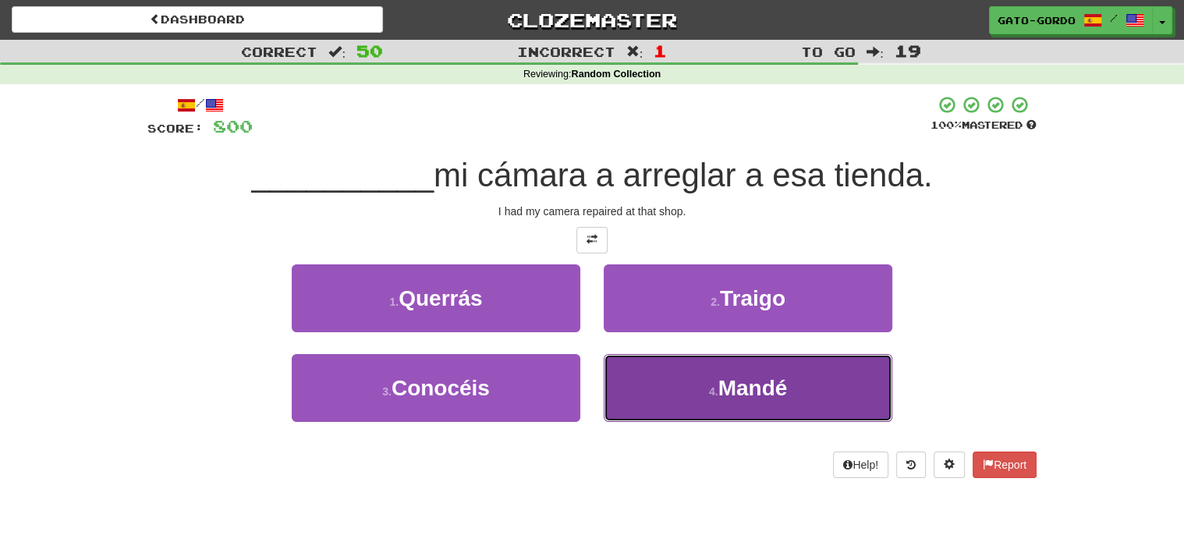
click at [705, 393] on button "4 . Mandé" at bounding box center [748, 388] width 289 height 68
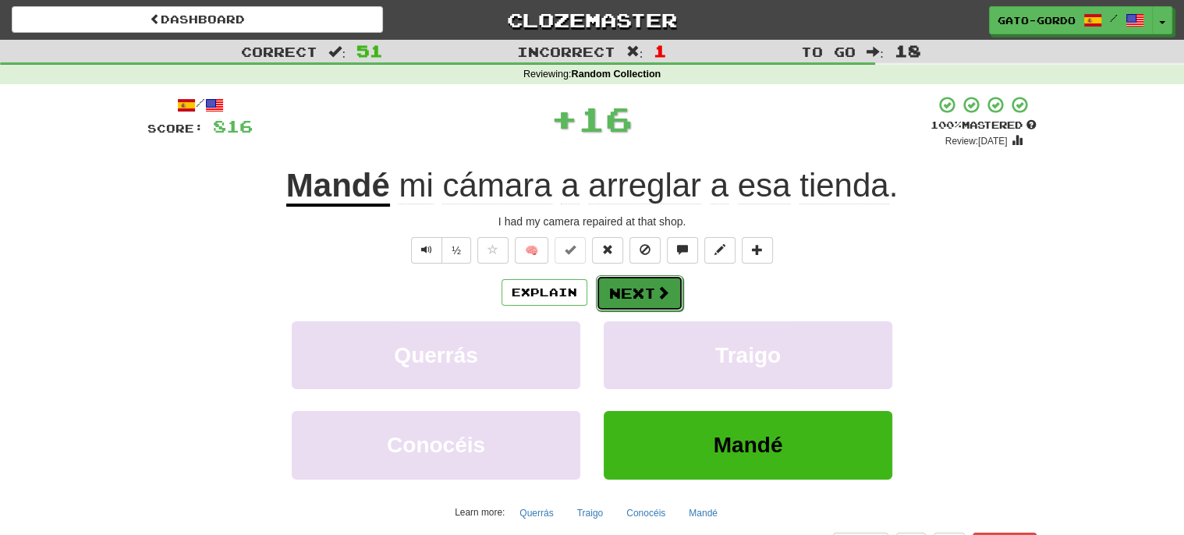
click at [627, 292] on button "Next" at bounding box center [639, 293] width 87 height 36
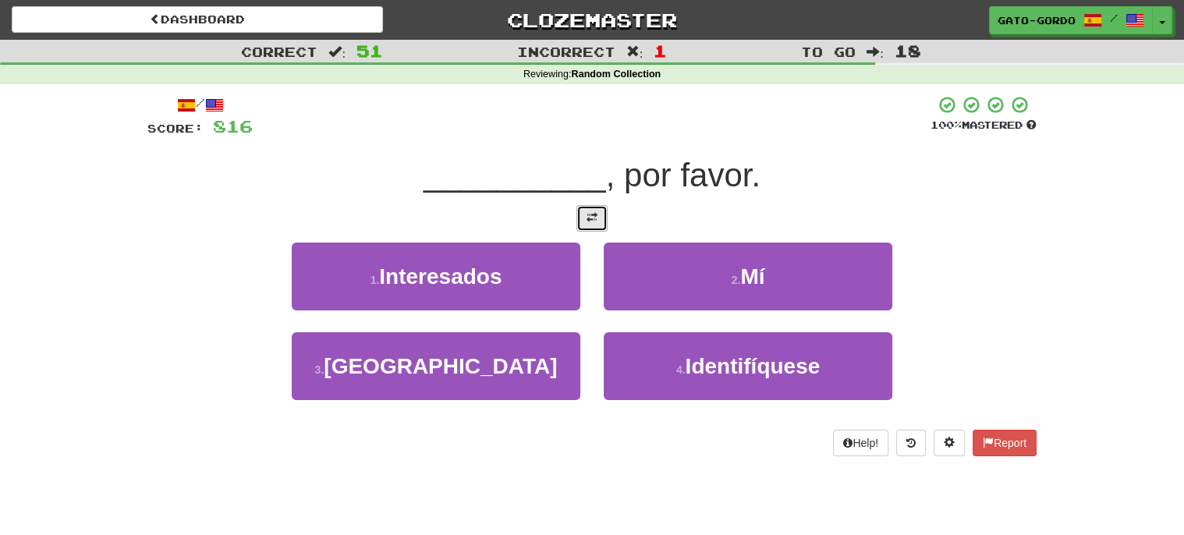
click at [592, 214] on span at bounding box center [591, 217] width 11 height 11
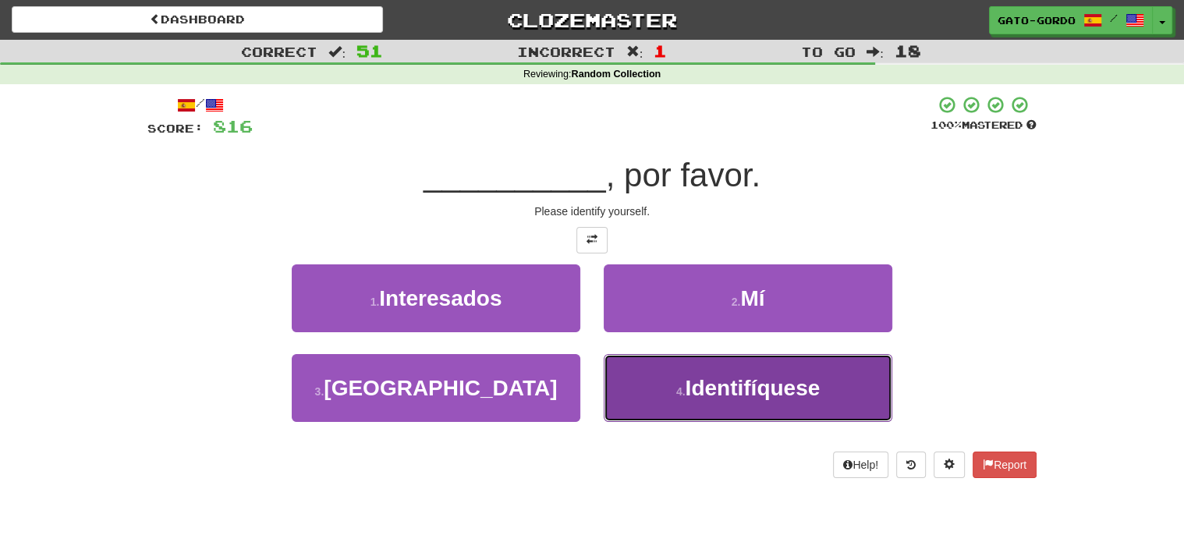
click at [723, 380] on span "Identifíquese" at bounding box center [752, 388] width 135 height 24
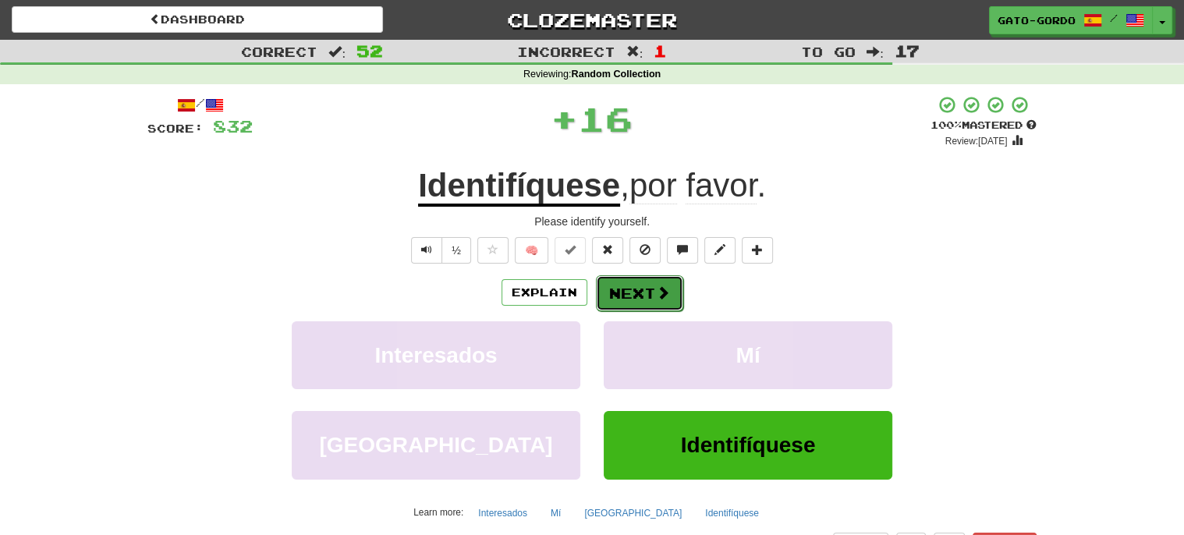
click at [631, 282] on button "Next" at bounding box center [639, 293] width 87 height 36
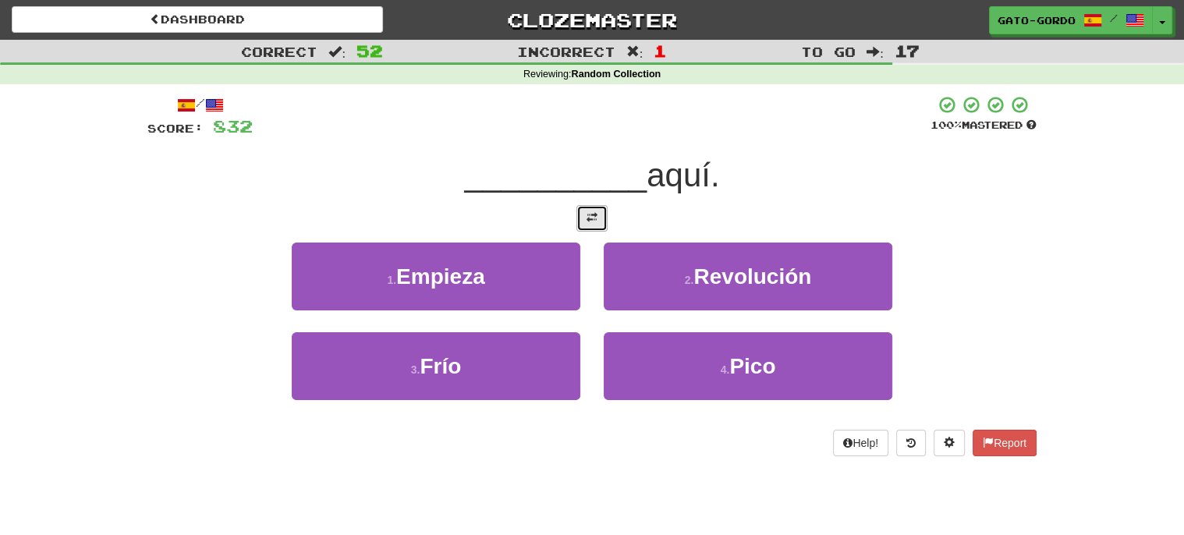
click at [587, 219] on span at bounding box center [591, 217] width 11 height 11
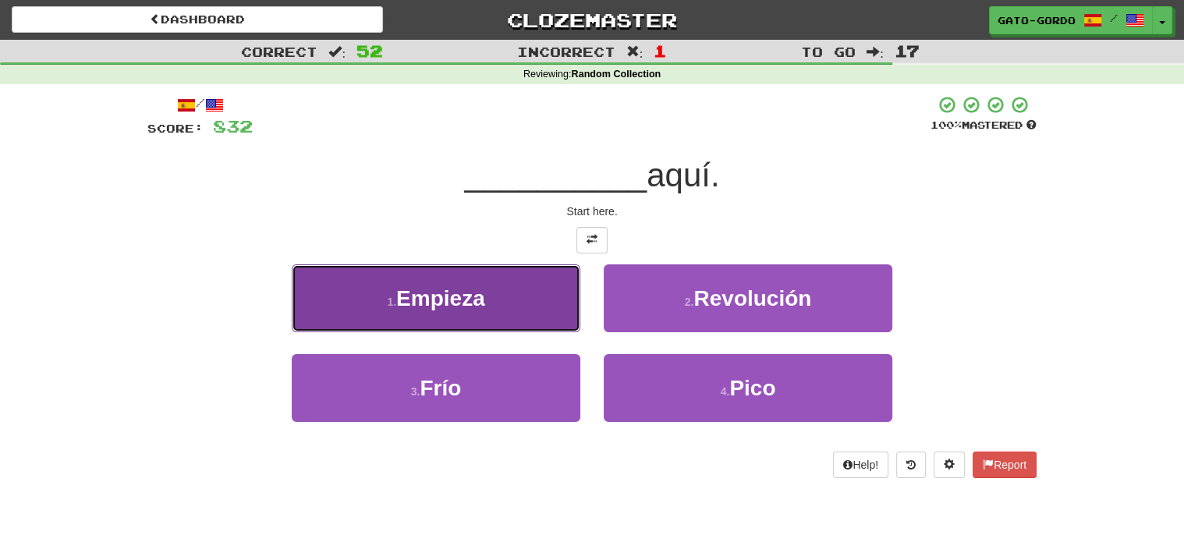
click at [444, 290] on span "Empieza" at bounding box center [440, 298] width 89 height 24
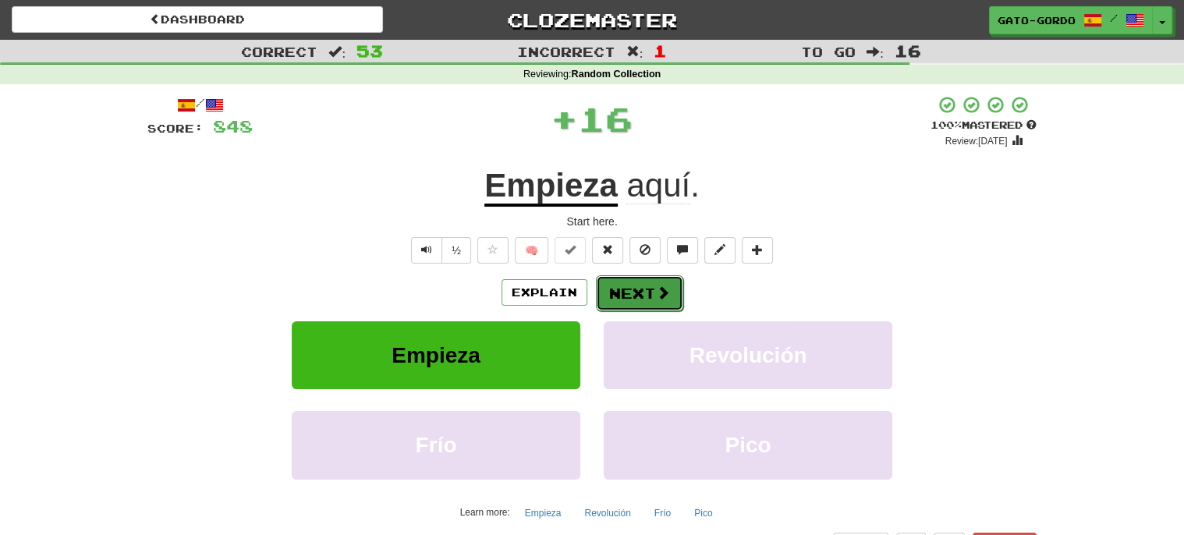
click at [618, 293] on button "Next" at bounding box center [639, 293] width 87 height 36
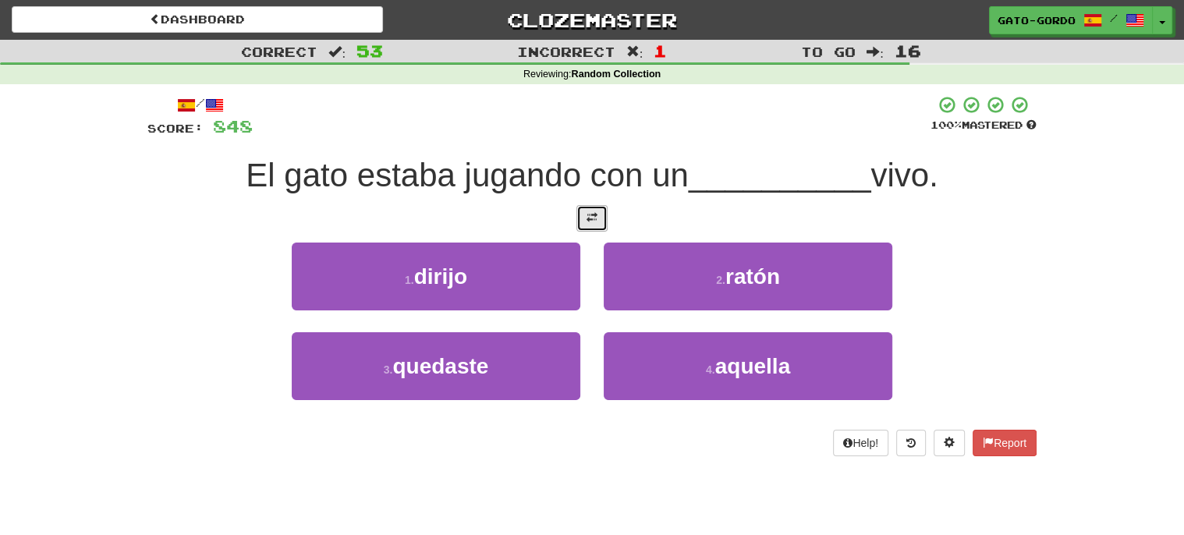
click at [583, 220] on button at bounding box center [591, 218] width 31 height 27
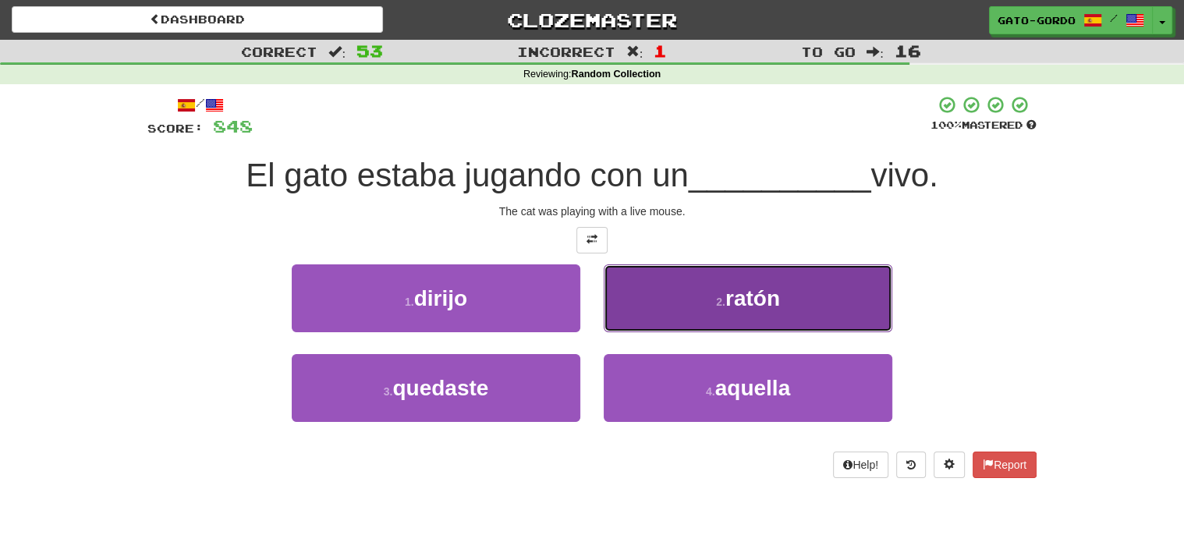
click at [740, 288] on span "ratón" at bounding box center [752, 298] width 55 height 24
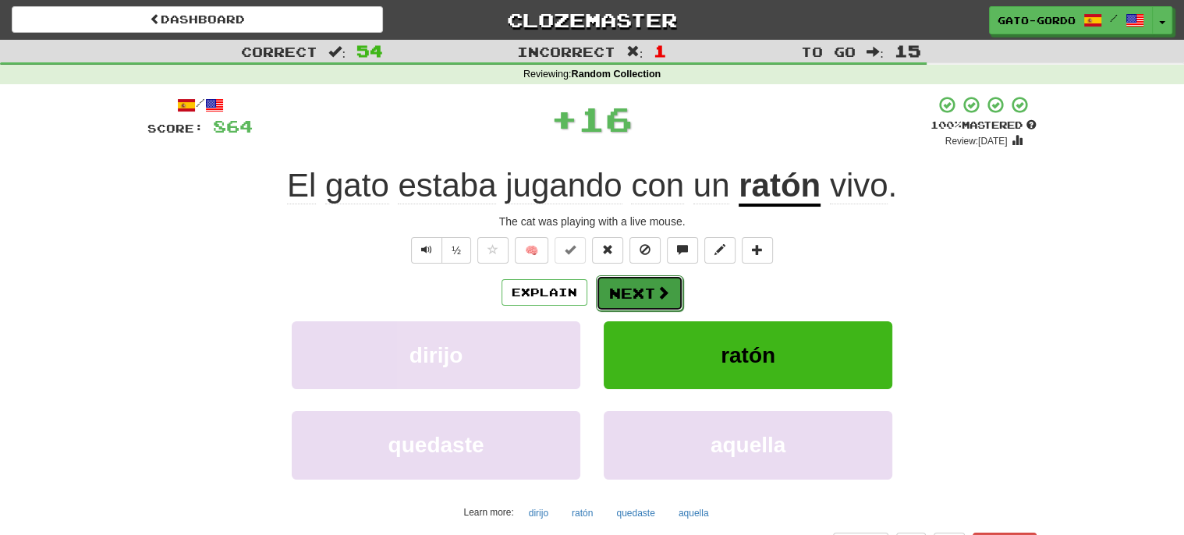
click at [612, 289] on button "Next" at bounding box center [639, 293] width 87 height 36
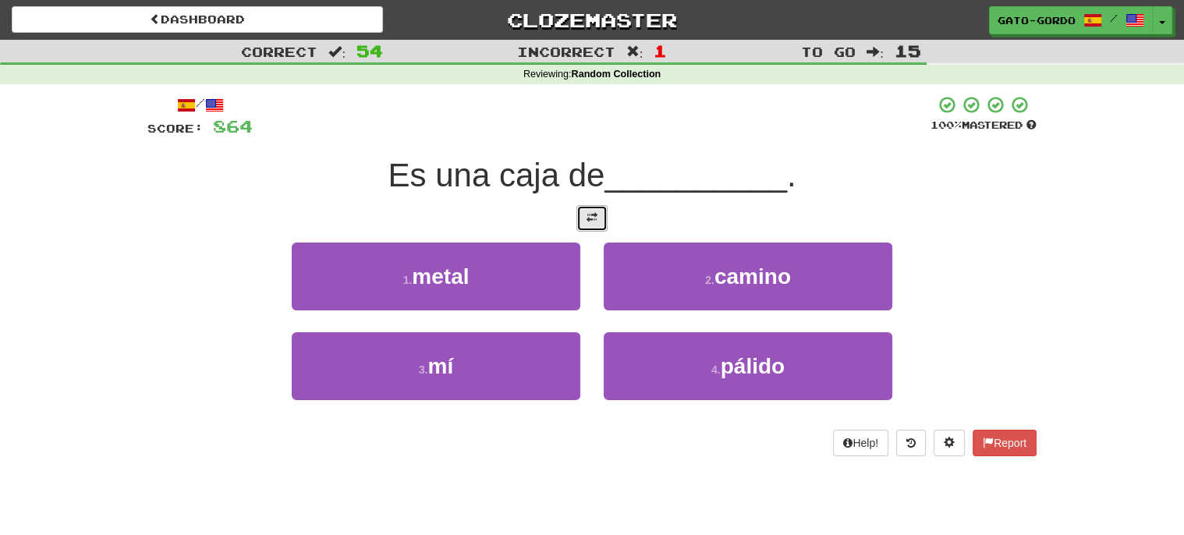
click at [593, 212] on span at bounding box center [591, 217] width 11 height 11
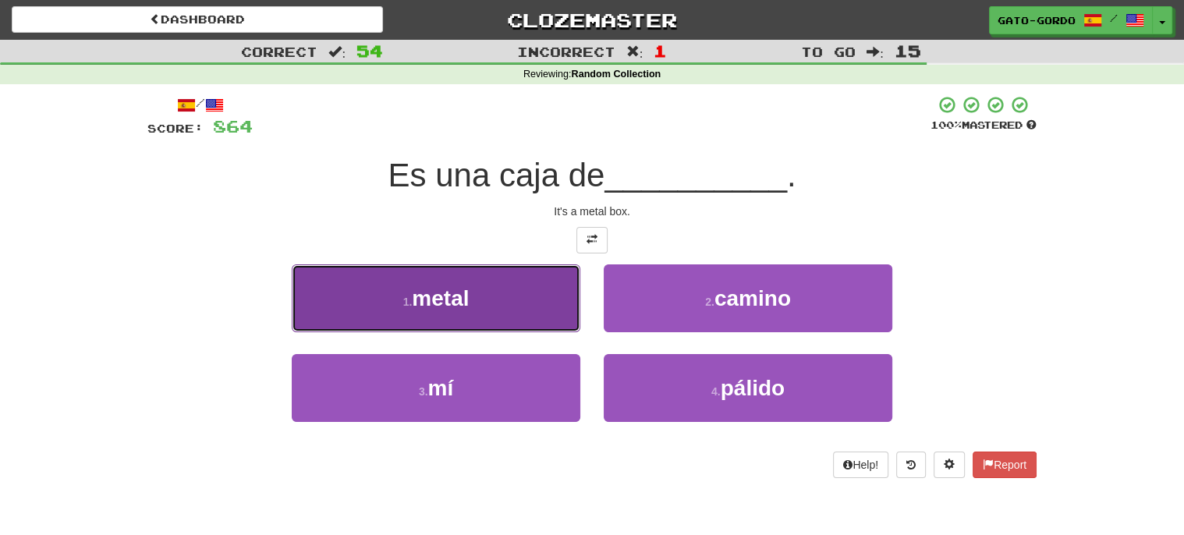
click at [431, 291] on span "metal" at bounding box center [440, 298] width 57 height 24
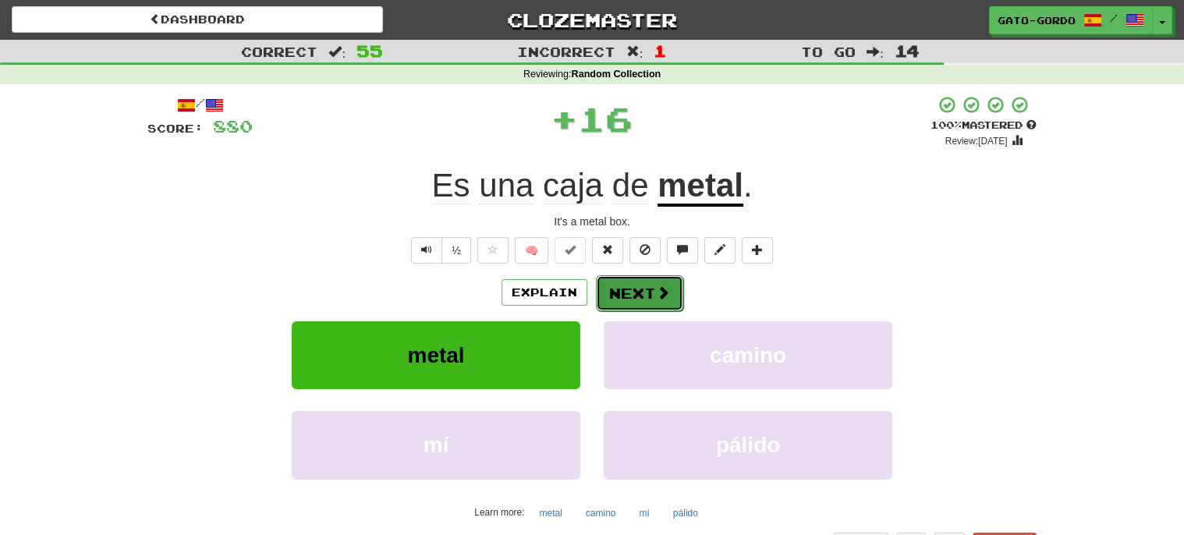
click at [633, 293] on button "Next" at bounding box center [639, 293] width 87 height 36
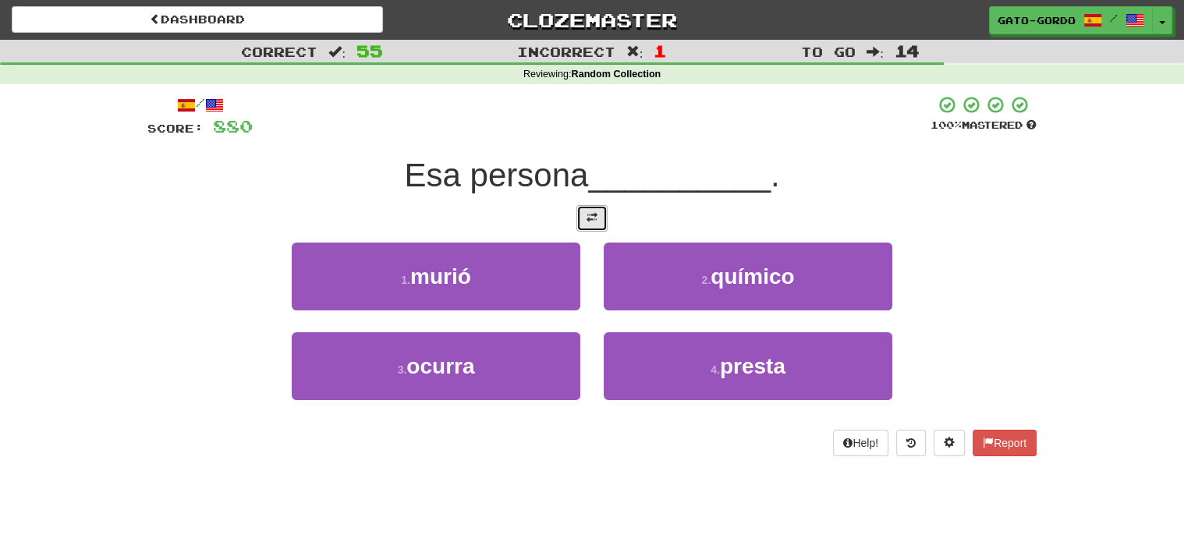
click at [597, 220] on button at bounding box center [591, 218] width 31 height 27
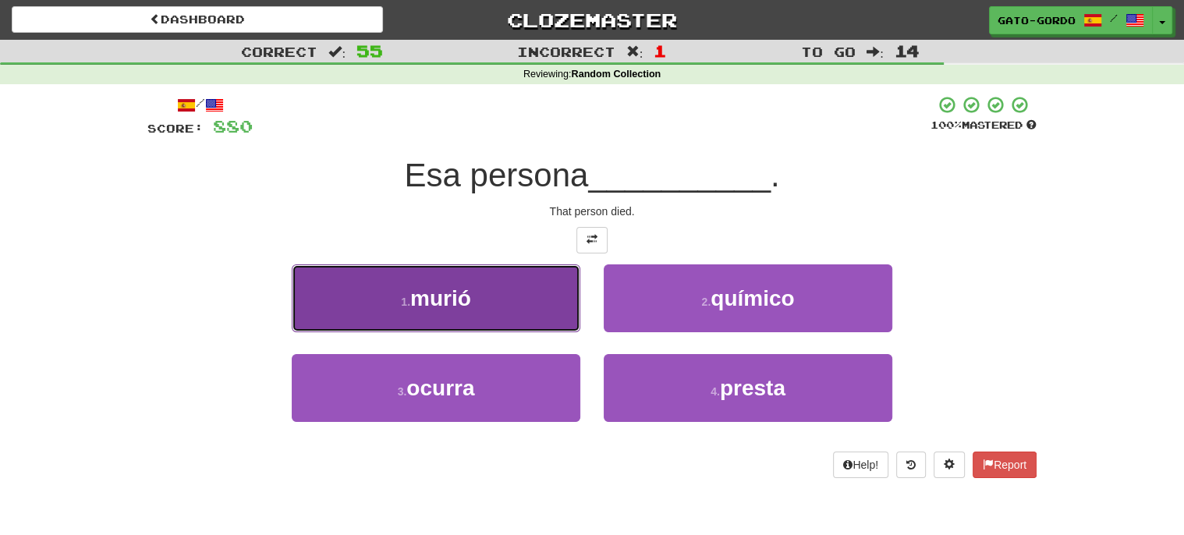
click at [432, 277] on button "1 . murió" at bounding box center [436, 298] width 289 height 68
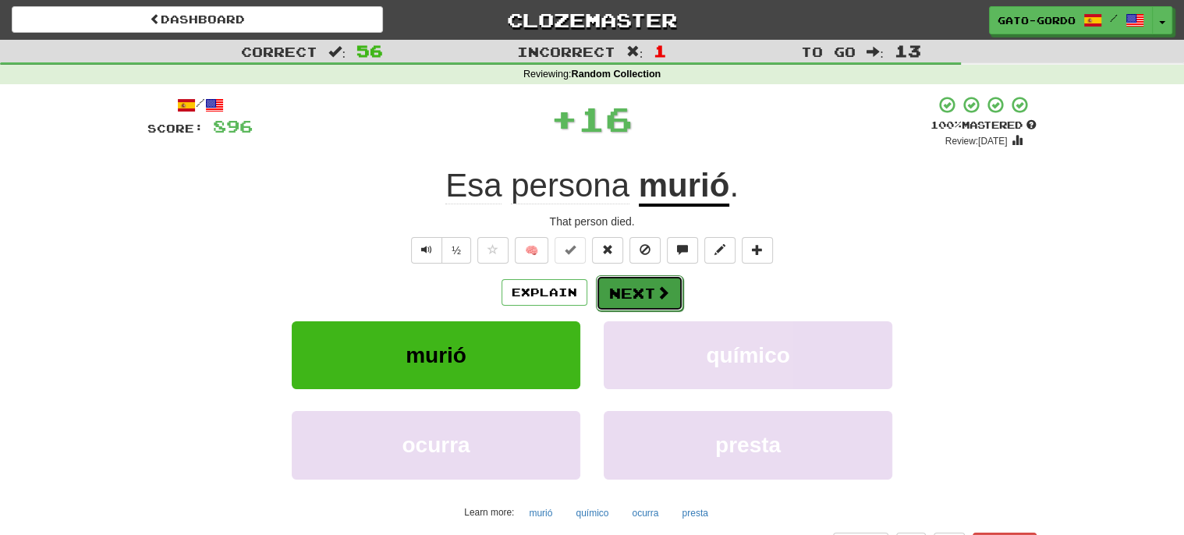
click at [635, 293] on button "Next" at bounding box center [639, 293] width 87 height 36
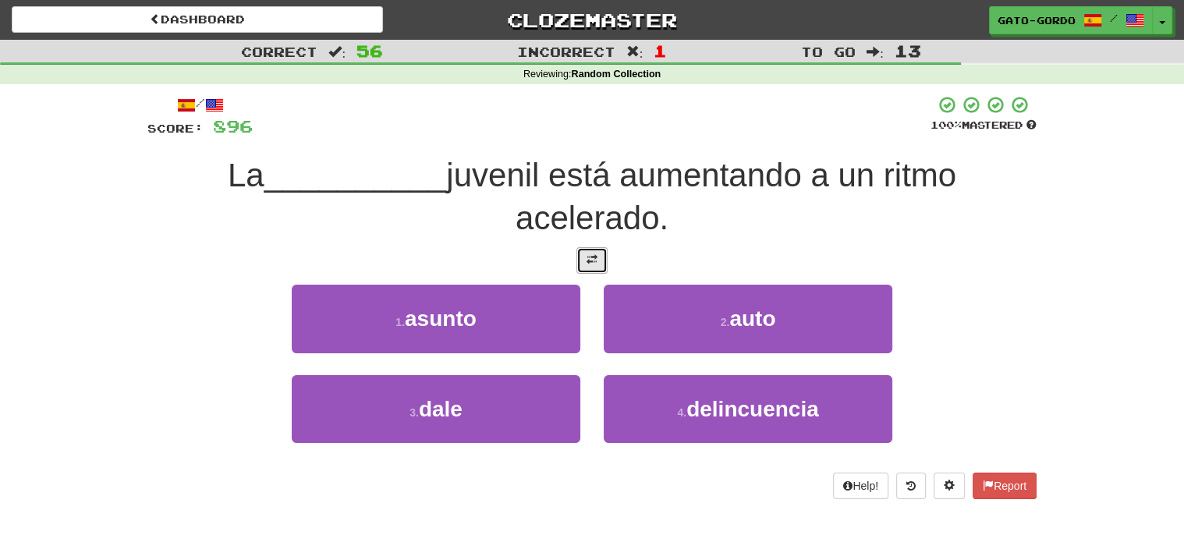
click at [589, 254] on span at bounding box center [591, 259] width 11 height 11
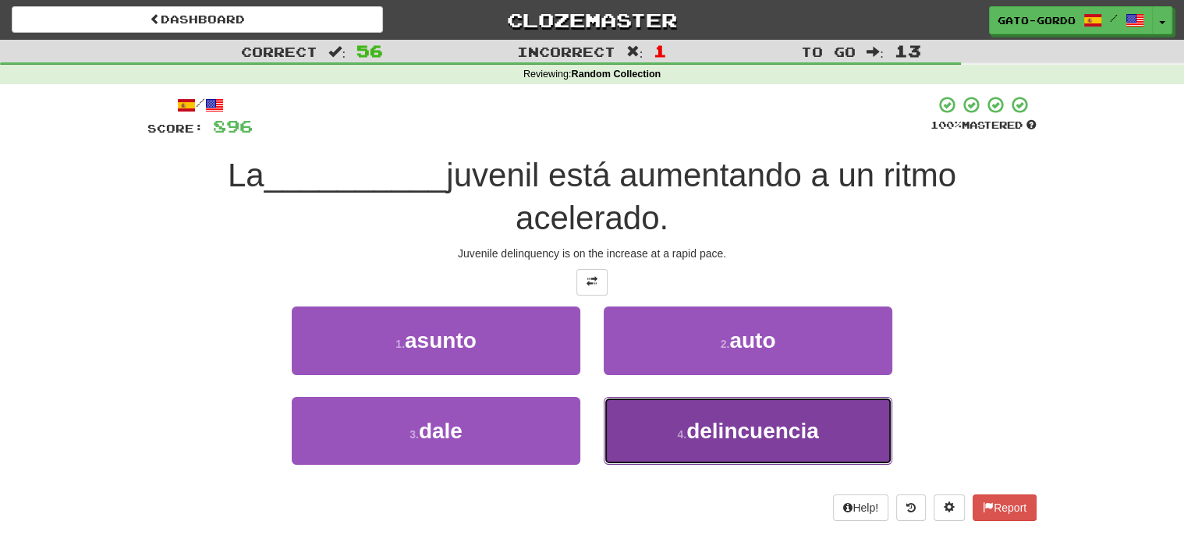
click at [719, 432] on span "delincuencia" at bounding box center [752, 431] width 133 height 24
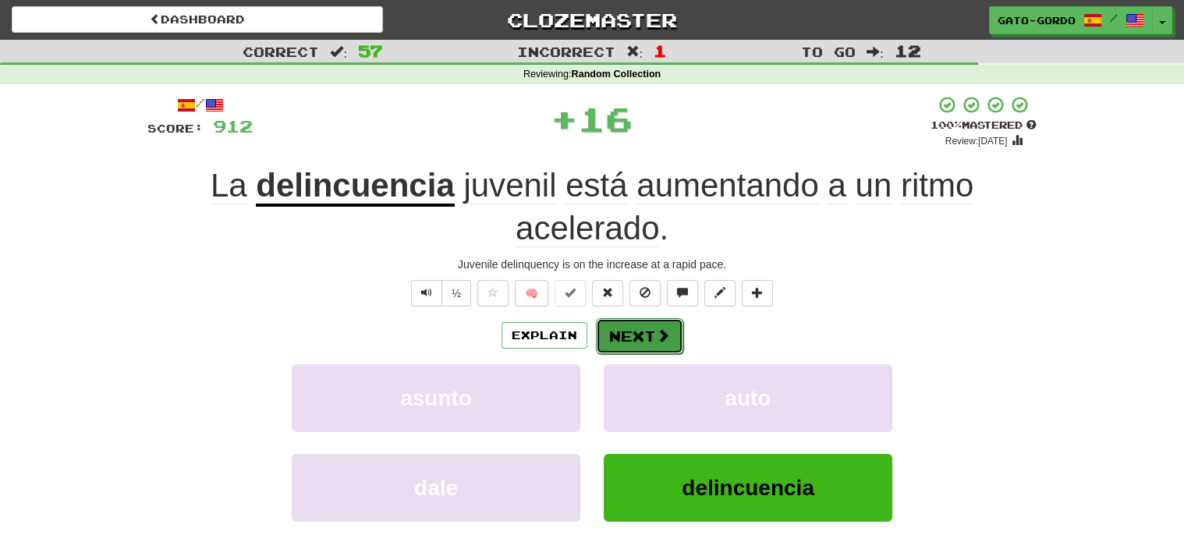
click at [623, 329] on button "Next" at bounding box center [639, 336] width 87 height 36
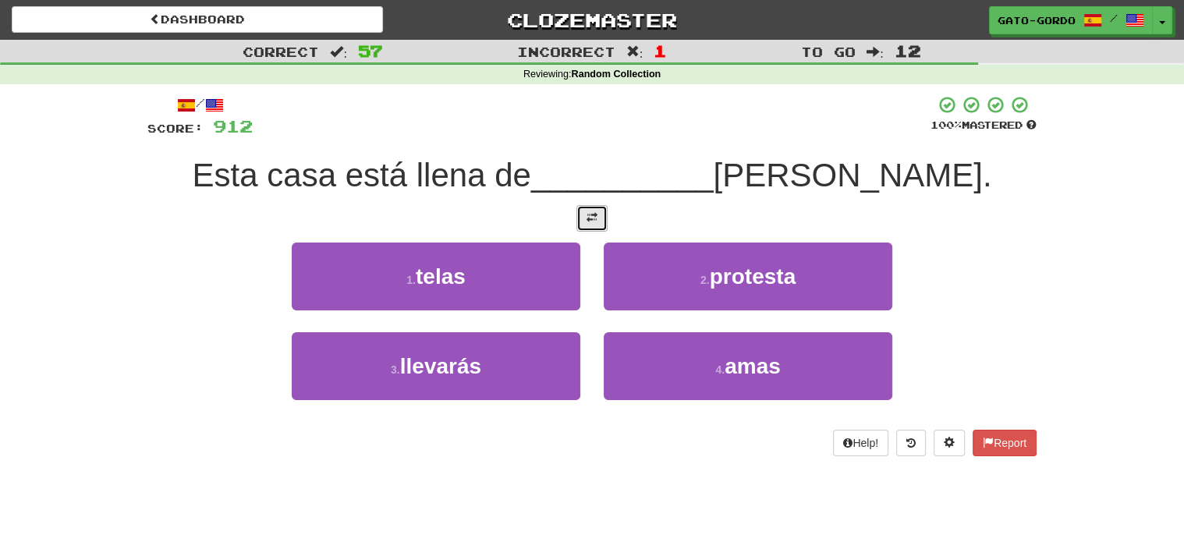
click at [587, 216] on span at bounding box center [591, 217] width 11 height 11
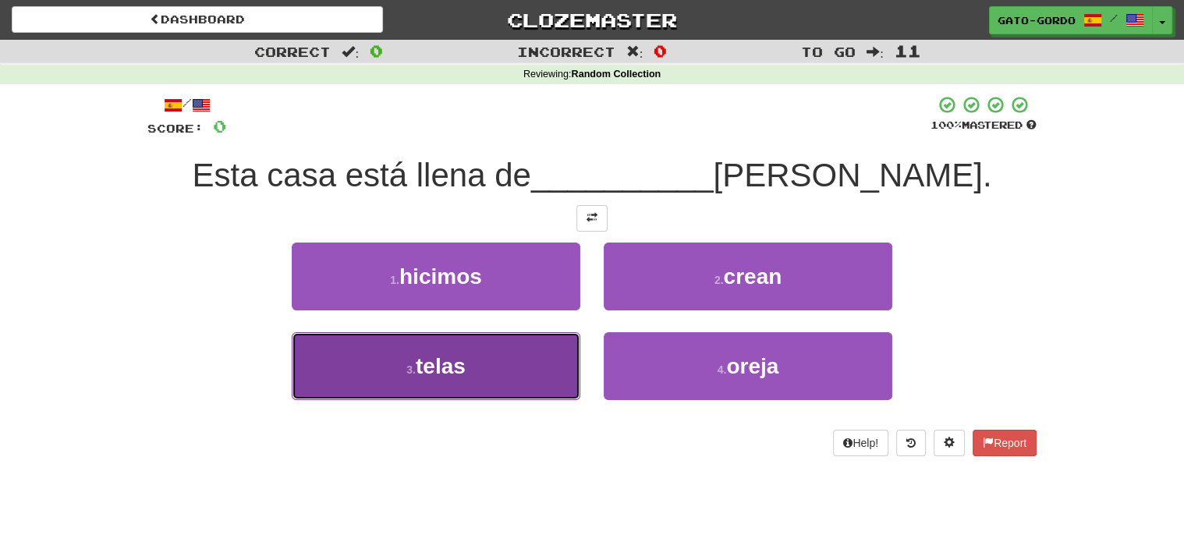
click at [413, 378] on button "3 . telas" at bounding box center [436, 366] width 289 height 68
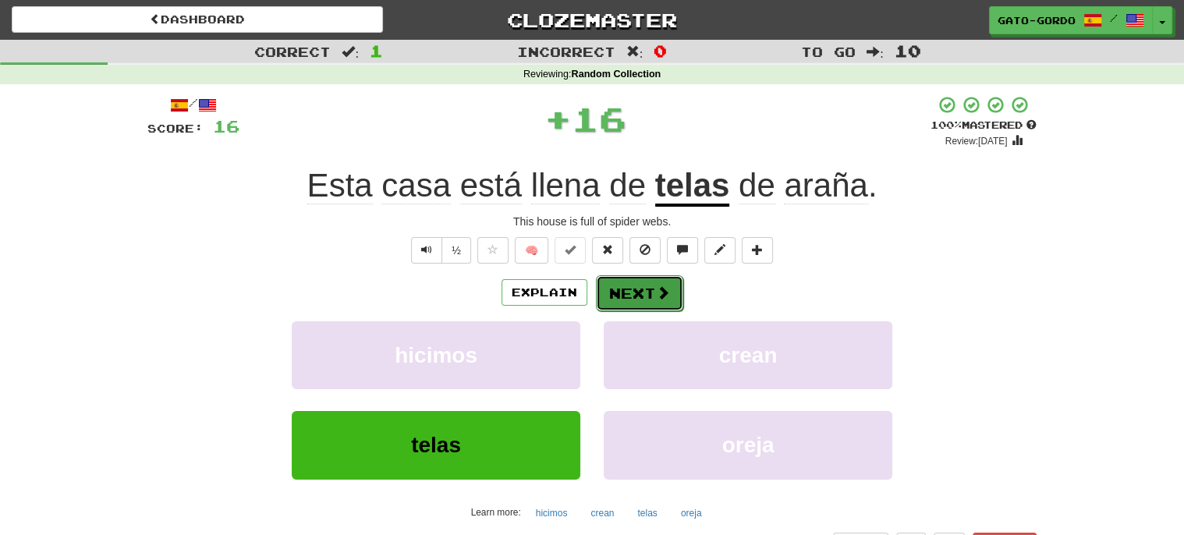
click at [633, 284] on button "Next" at bounding box center [639, 293] width 87 height 36
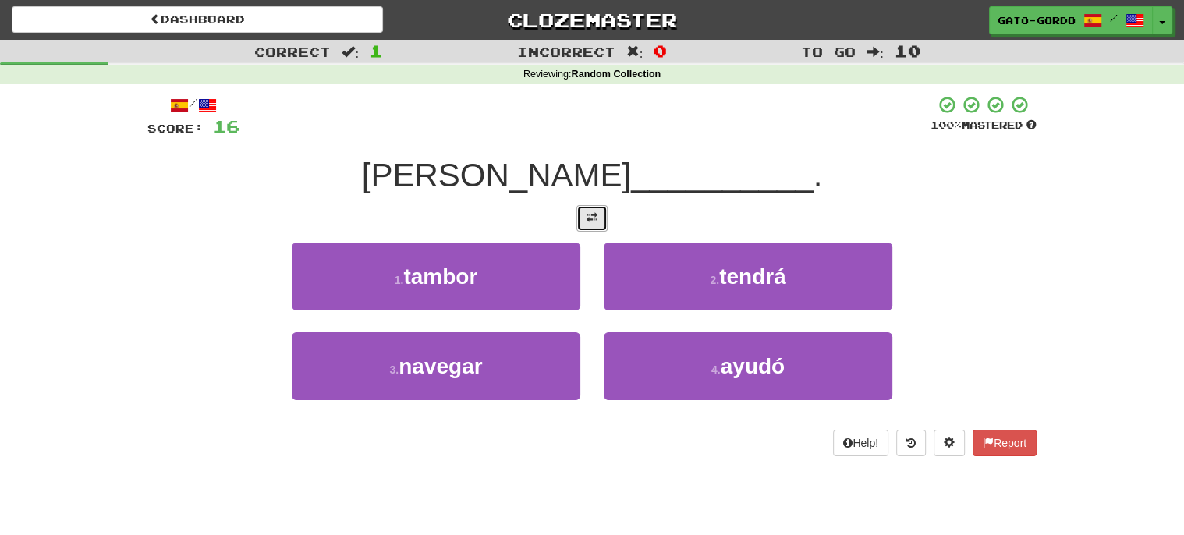
click at [592, 212] on span at bounding box center [591, 217] width 11 height 11
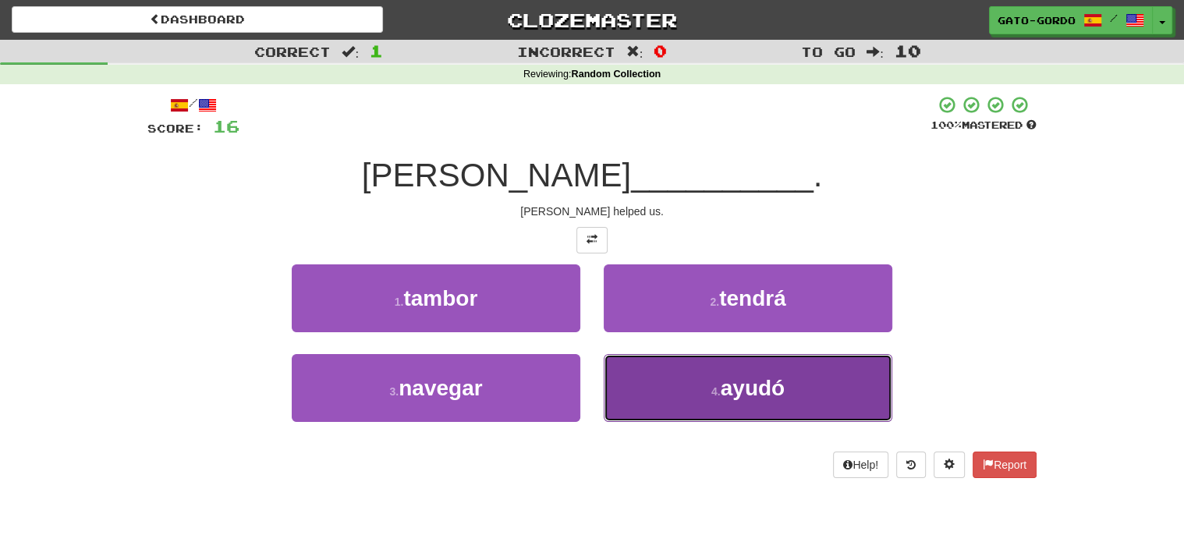
click at [707, 380] on button "4 . ayudó" at bounding box center [748, 388] width 289 height 68
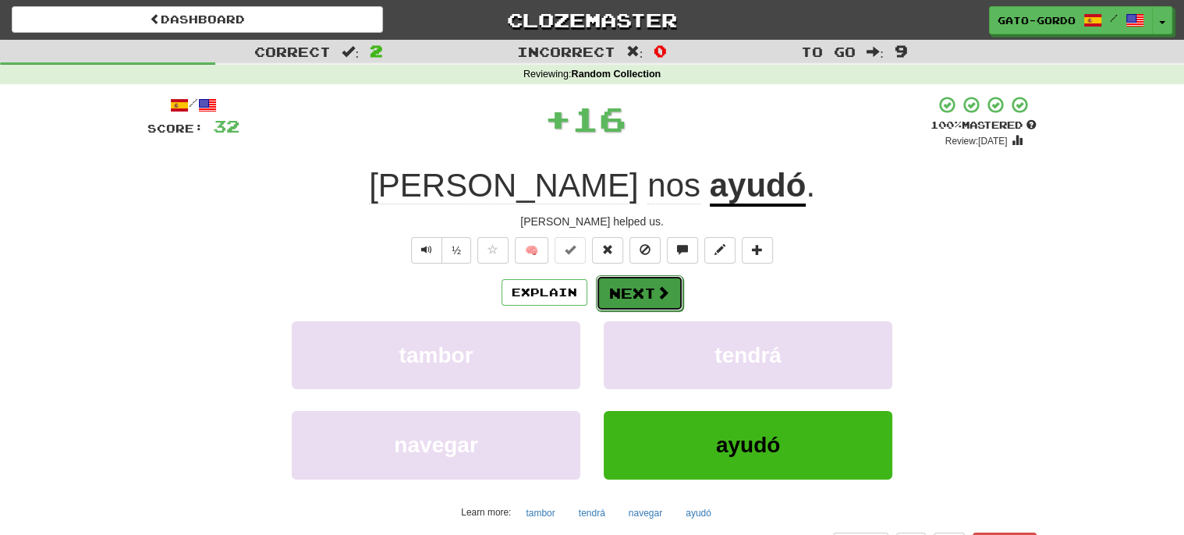
click at [630, 290] on button "Next" at bounding box center [639, 293] width 87 height 36
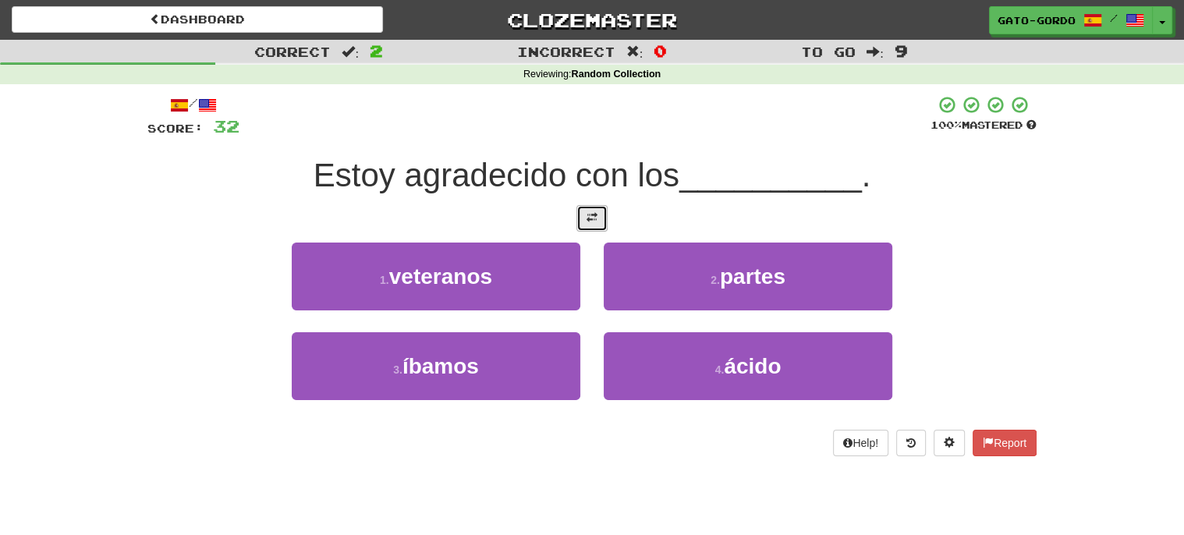
click at [590, 214] on span at bounding box center [591, 217] width 11 height 11
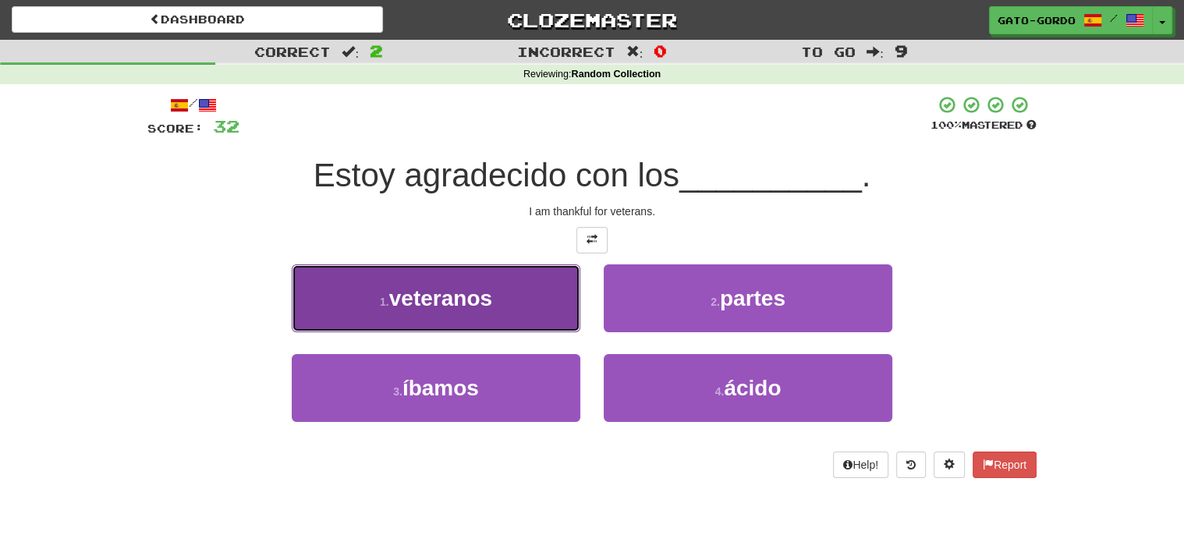
click at [450, 287] on span "veteranos" at bounding box center [440, 298] width 103 height 24
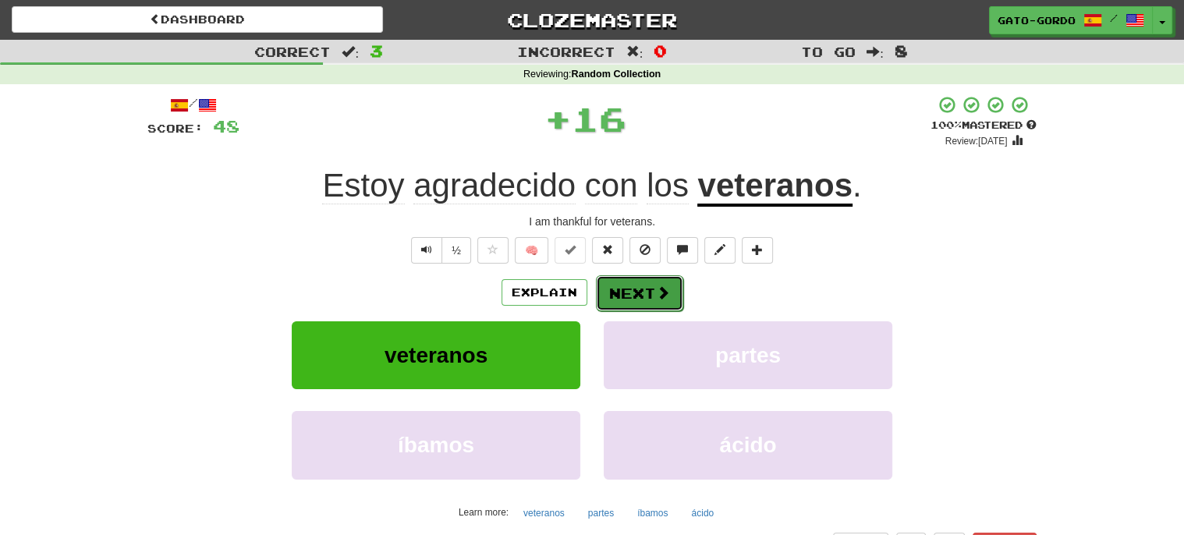
click at [625, 286] on button "Next" at bounding box center [639, 293] width 87 height 36
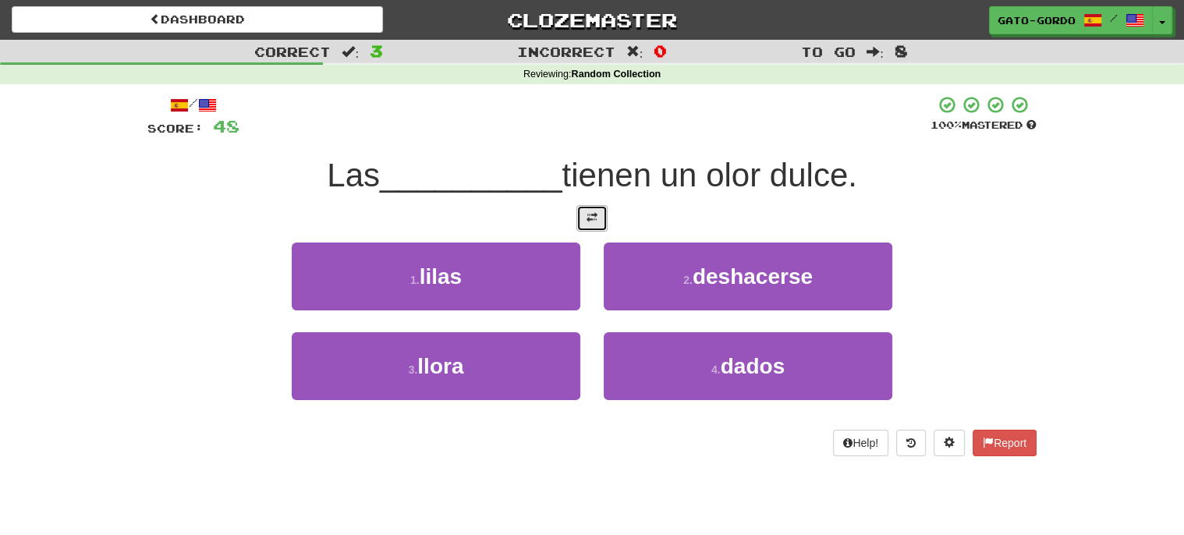
click at [590, 216] on span at bounding box center [591, 217] width 11 height 11
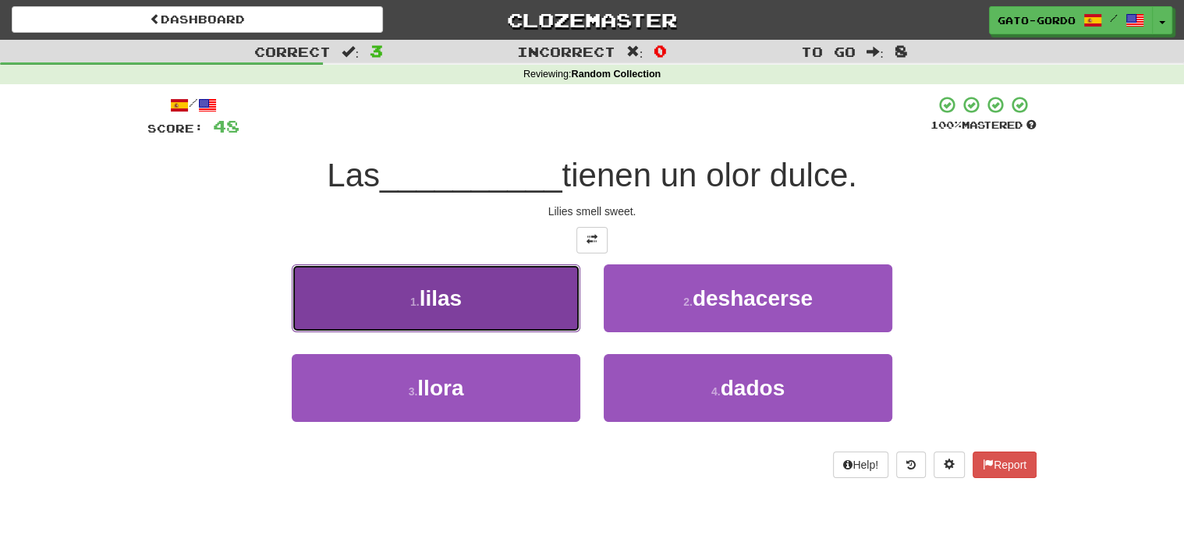
click at [434, 289] on span "lilas" at bounding box center [441, 298] width 42 height 24
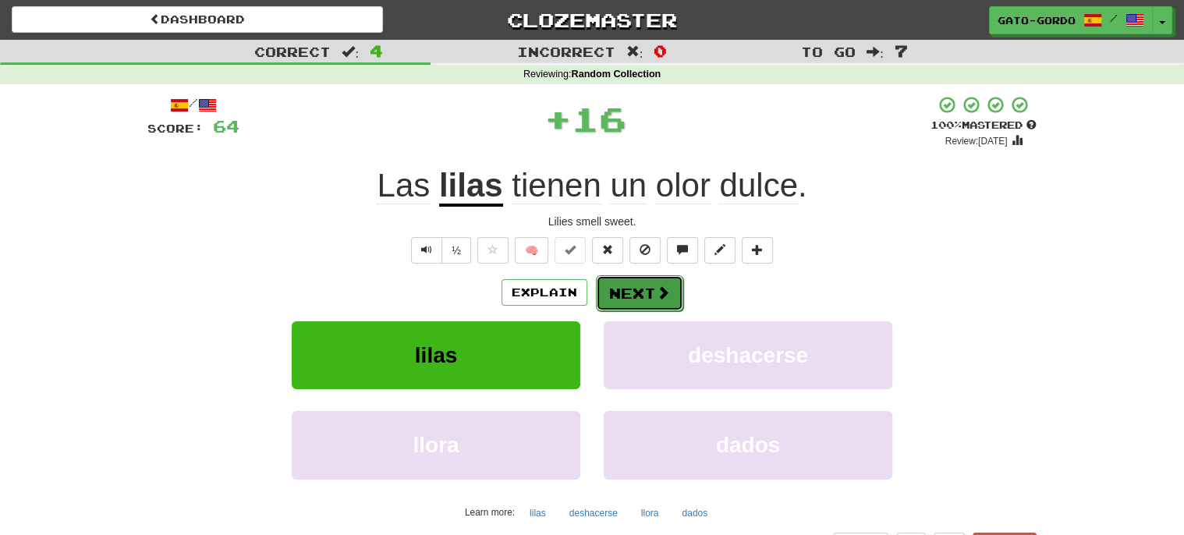
click at [636, 291] on button "Next" at bounding box center [639, 293] width 87 height 36
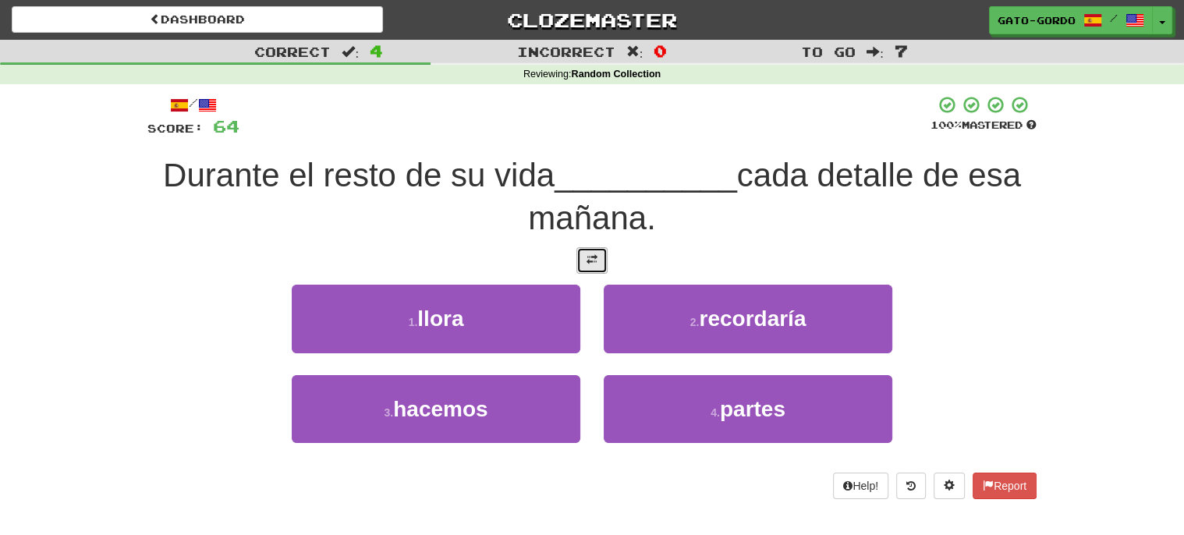
click at [597, 247] on button at bounding box center [591, 260] width 31 height 27
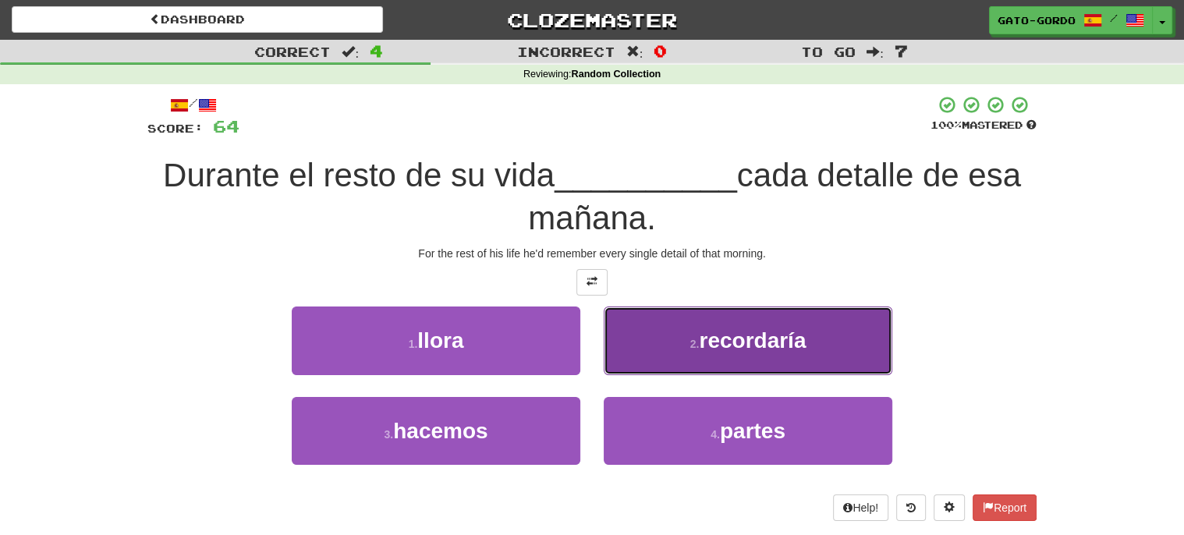
click at [744, 329] on span "recordaría" at bounding box center [752, 340] width 107 height 24
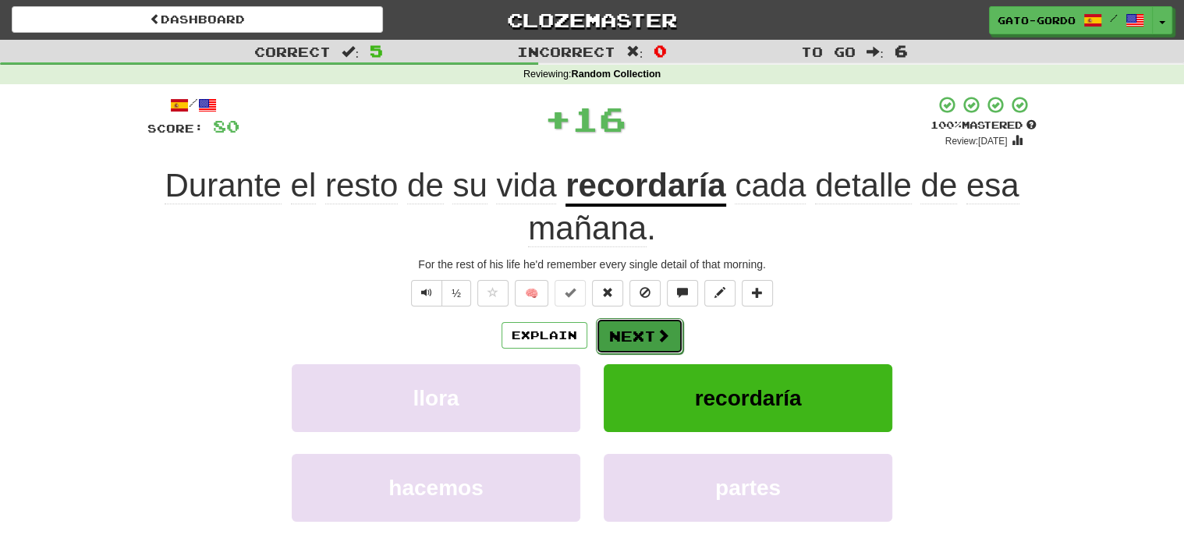
click at [647, 331] on button "Next" at bounding box center [639, 336] width 87 height 36
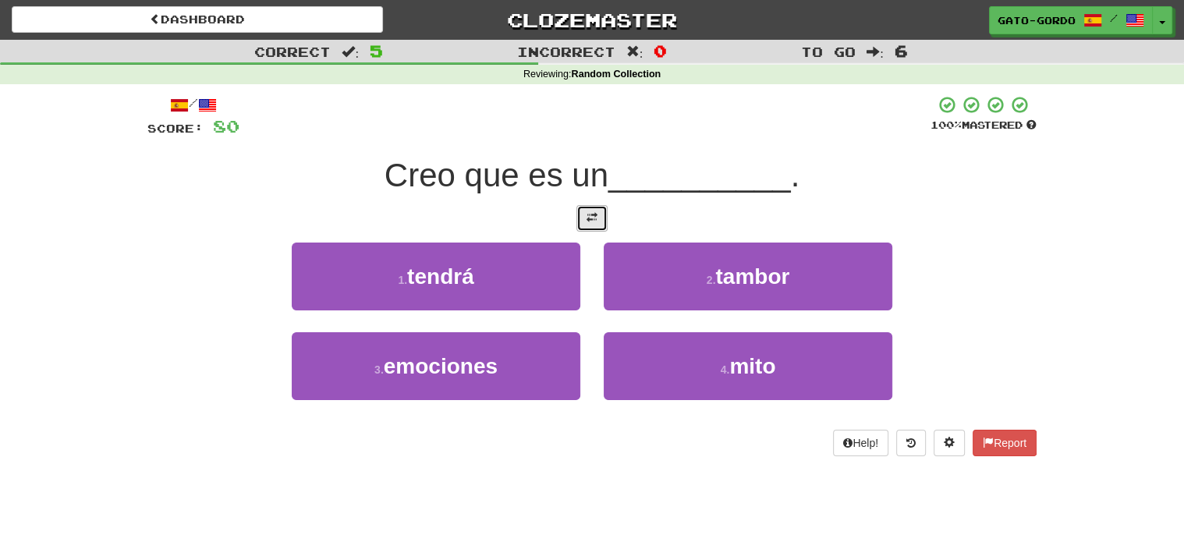
click at [596, 206] on button at bounding box center [591, 218] width 31 height 27
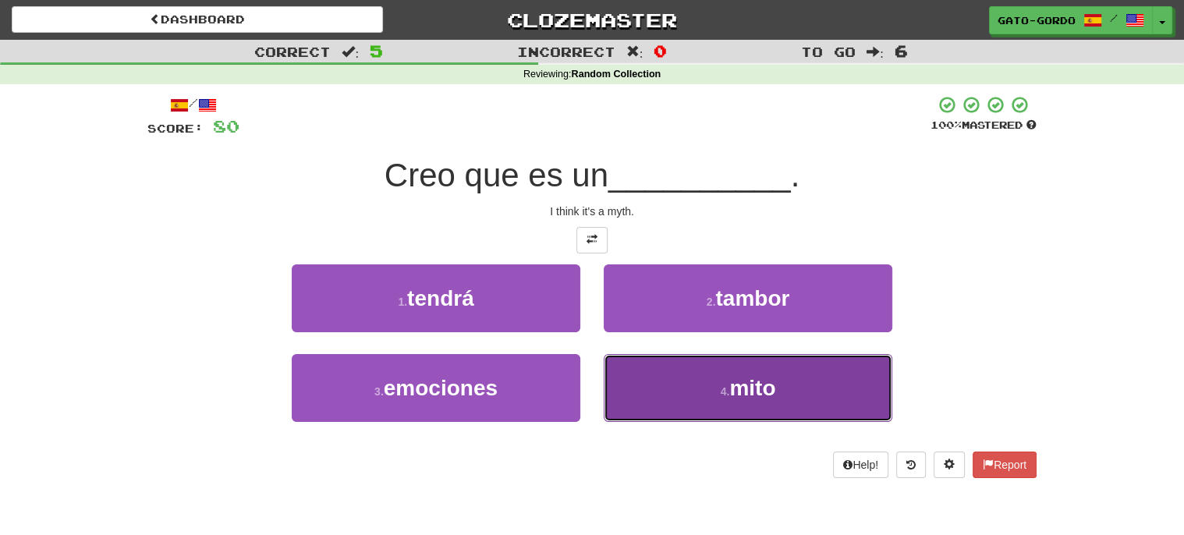
click at [684, 358] on button "4 . mito" at bounding box center [748, 388] width 289 height 68
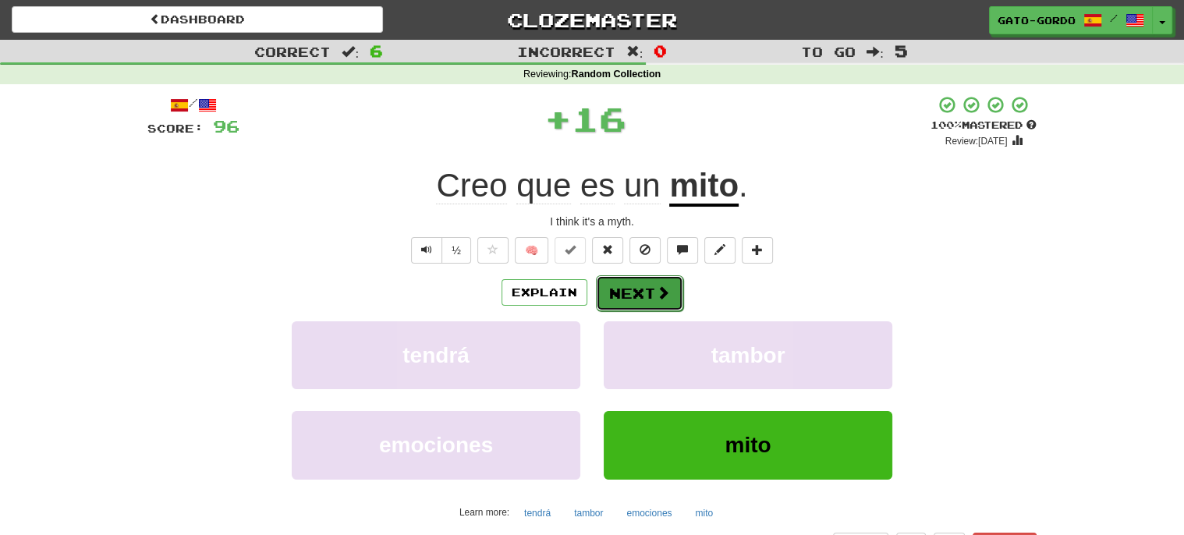
click at [630, 285] on button "Next" at bounding box center [639, 293] width 87 height 36
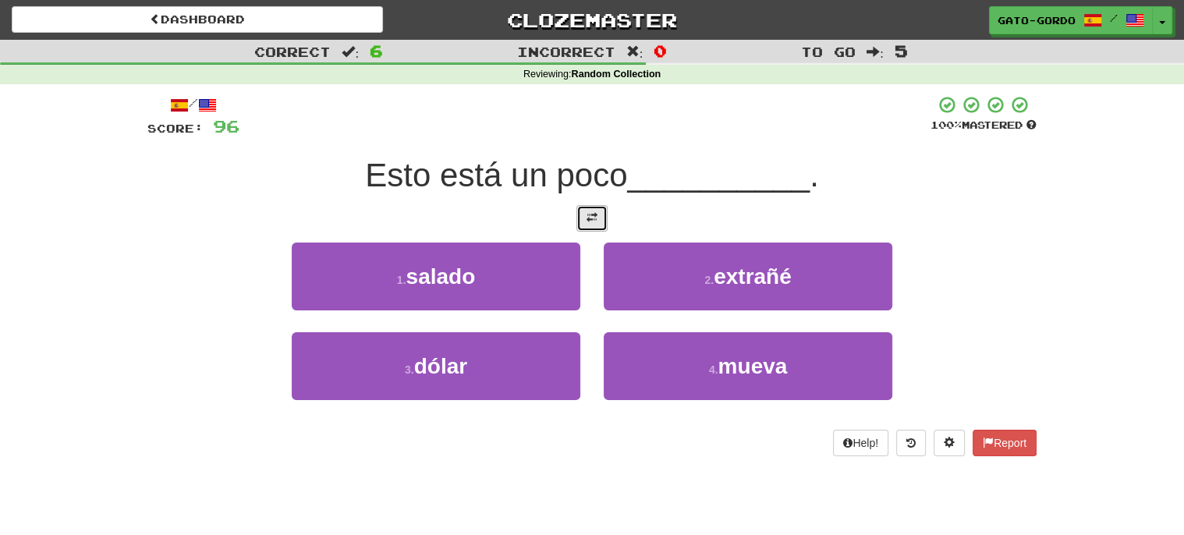
click at [591, 214] on span at bounding box center [591, 217] width 11 height 11
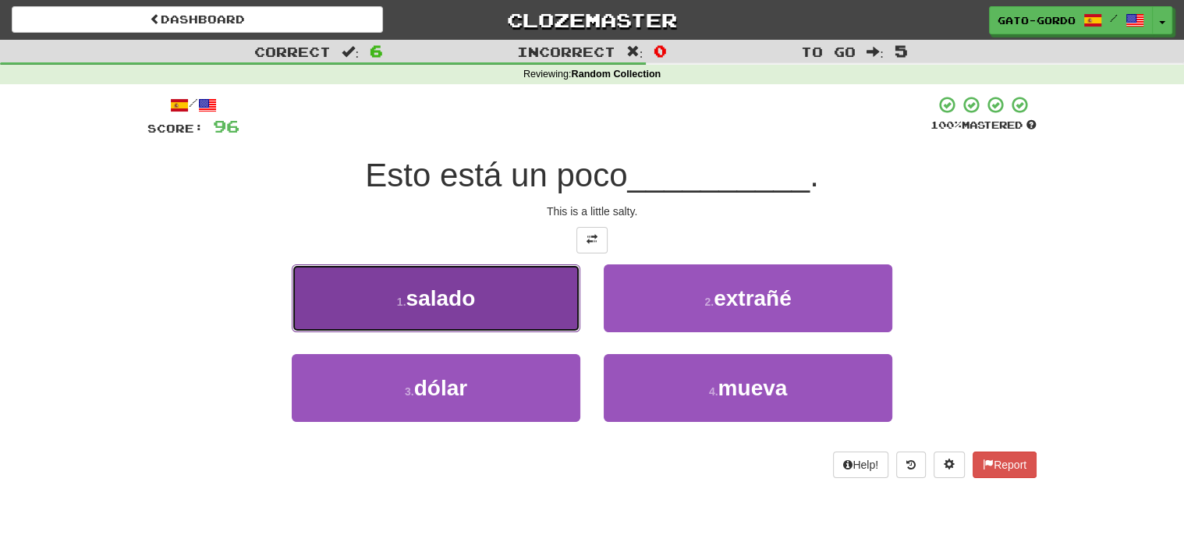
click at [381, 297] on button "1 . salado" at bounding box center [436, 298] width 289 height 68
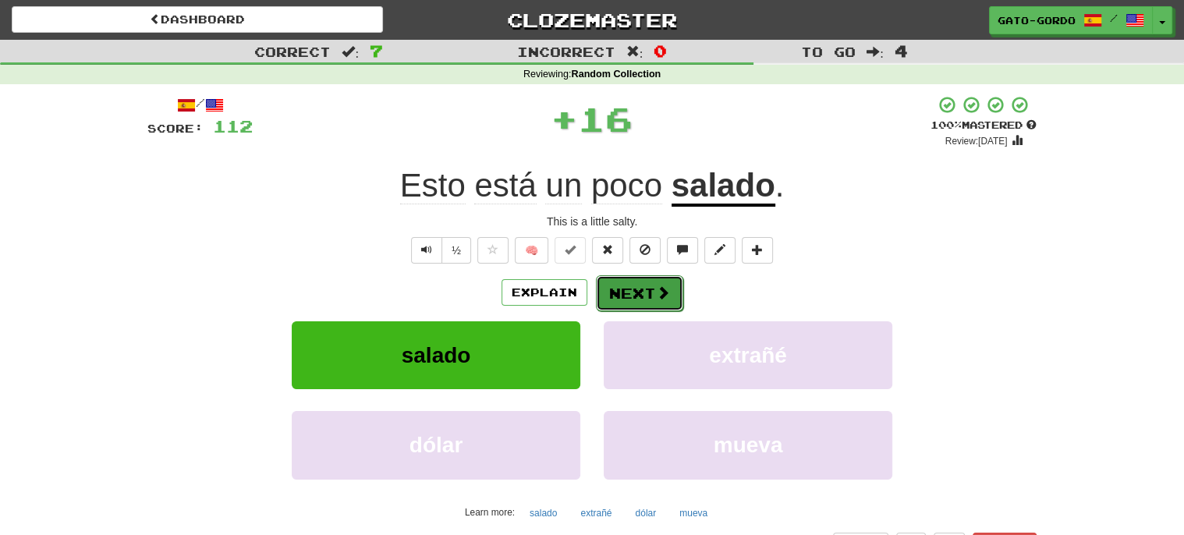
click at [660, 299] on button "Next" at bounding box center [639, 293] width 87 height 36
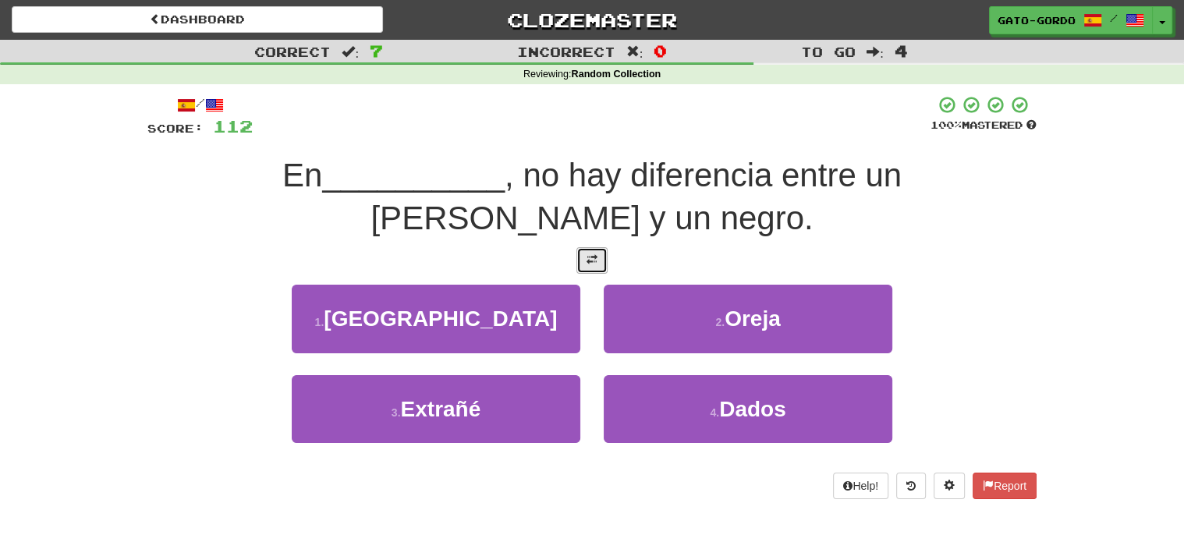
click at [590, 257] on span at bounding box center [591, 259] width 11 height 11
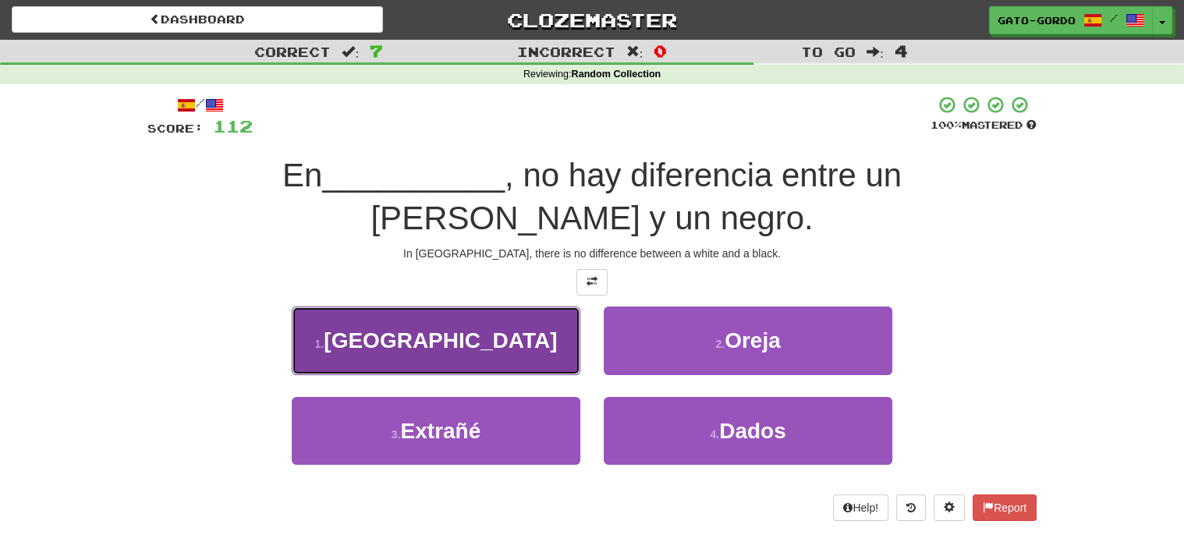
click at [453, 333] on span "África" at bounding box center [440, 340] width 233 height 24
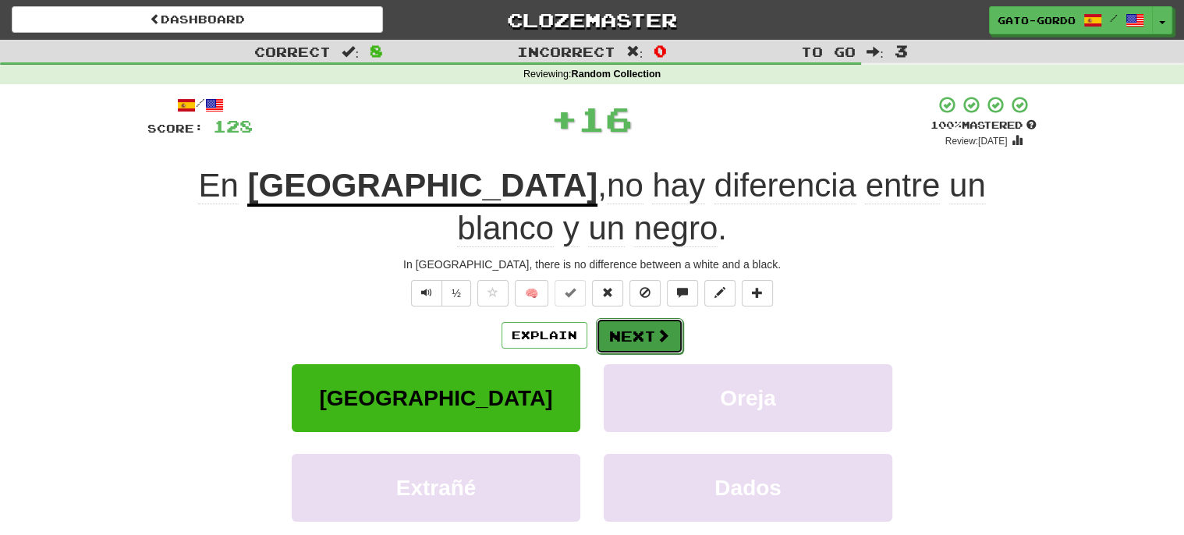
click at [641, 318] on button "Next" at bounding box center [639, 336] width 87 height 36
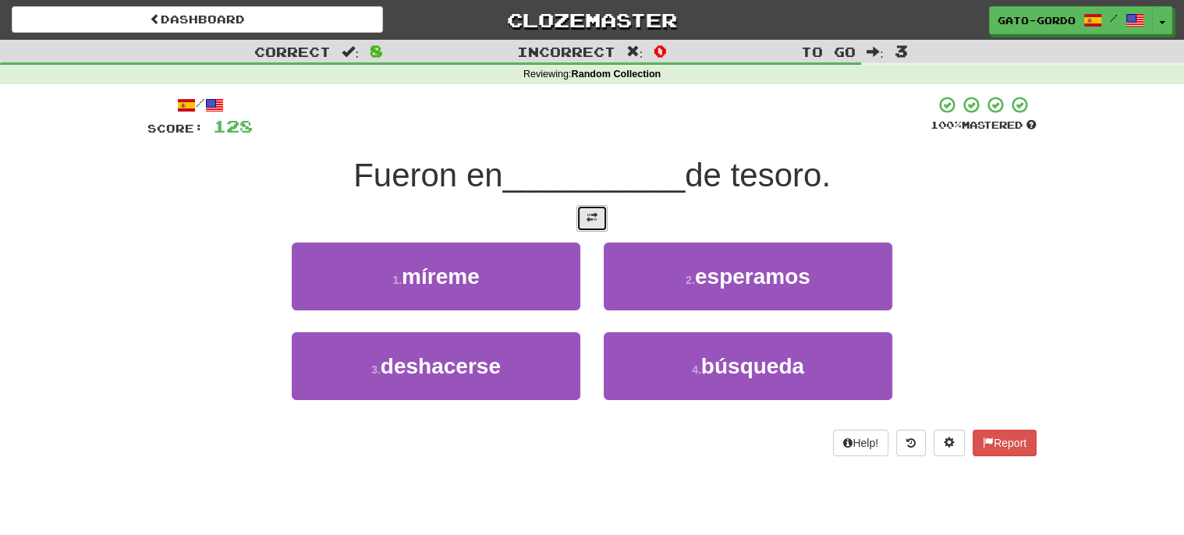
click at [595, 213] on span at bounding box center [591, 217] width 11 height 11
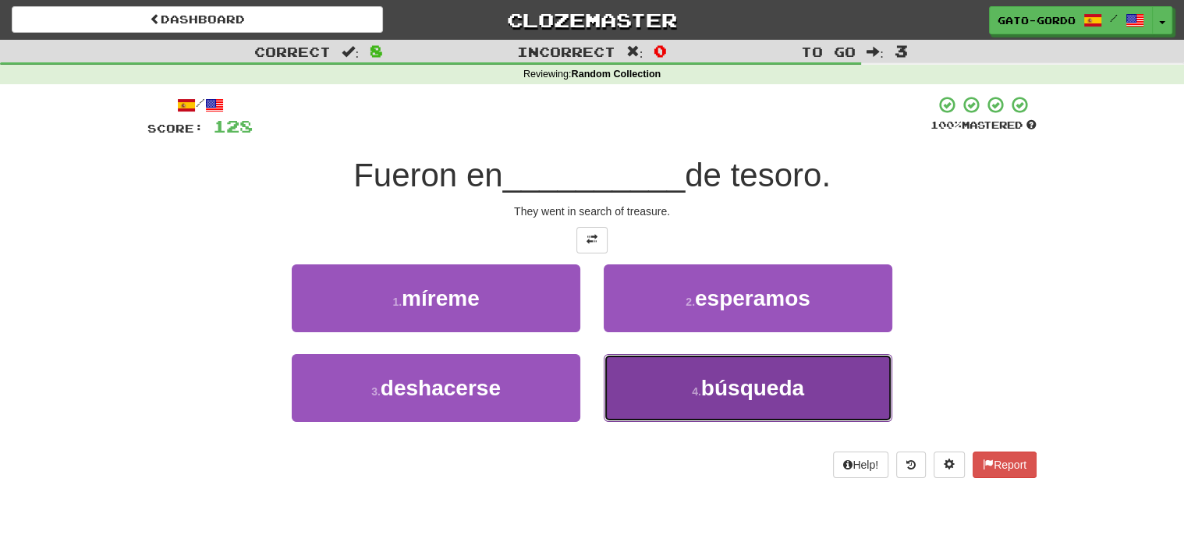
click at [764, 390] on span "búsqueda" at bounding box center [752, 388] width 103 height 24
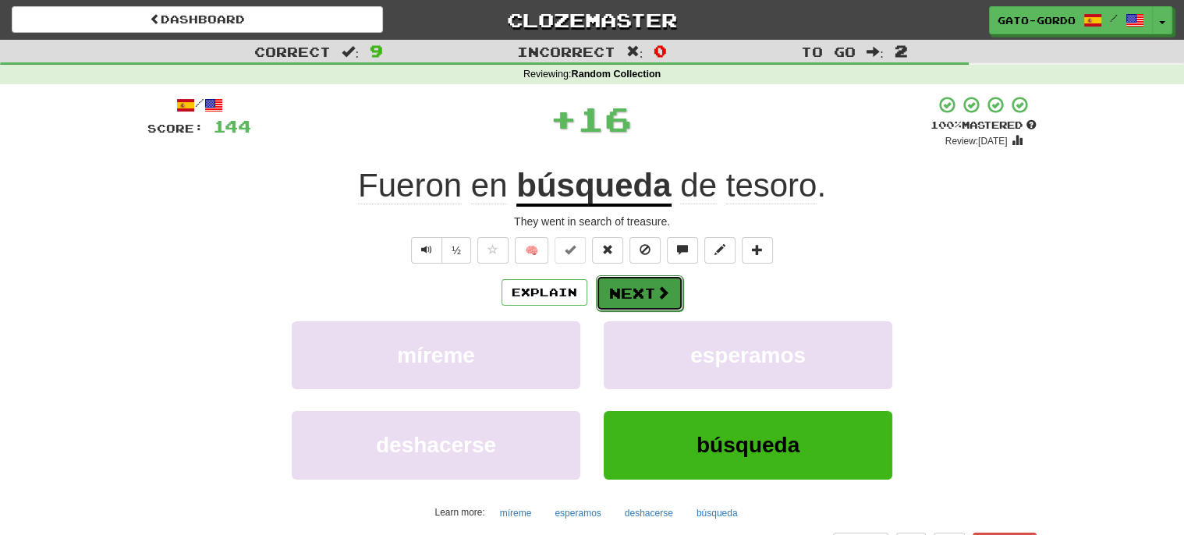
click at [639, 288] on button "Next" at bounding box center [639, 293] width 87 height 36
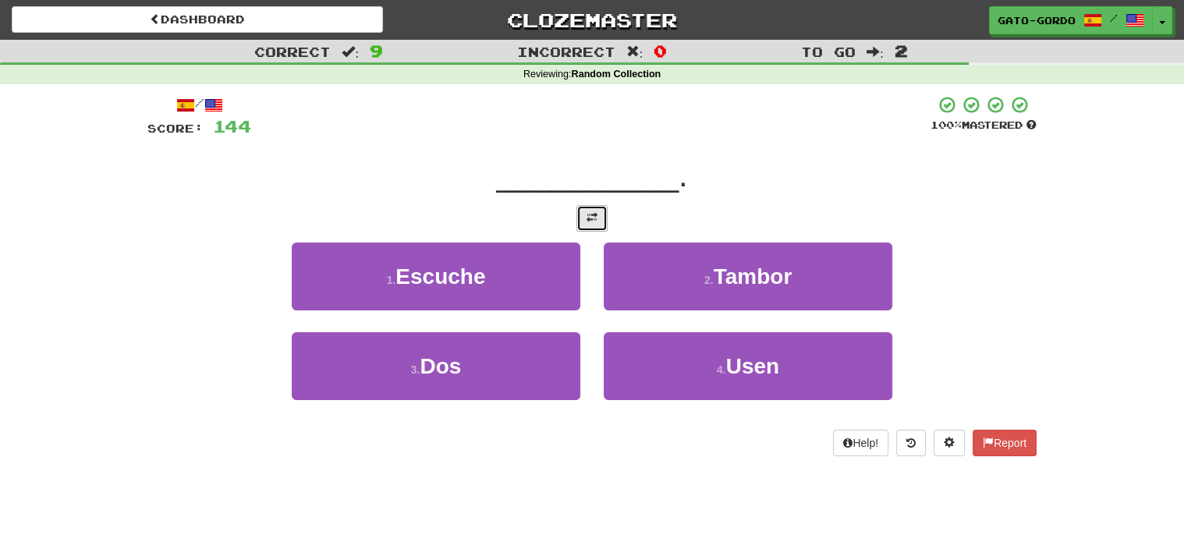
click at [588, 212] on span at bounding box center [591, 217] width 11 height 11
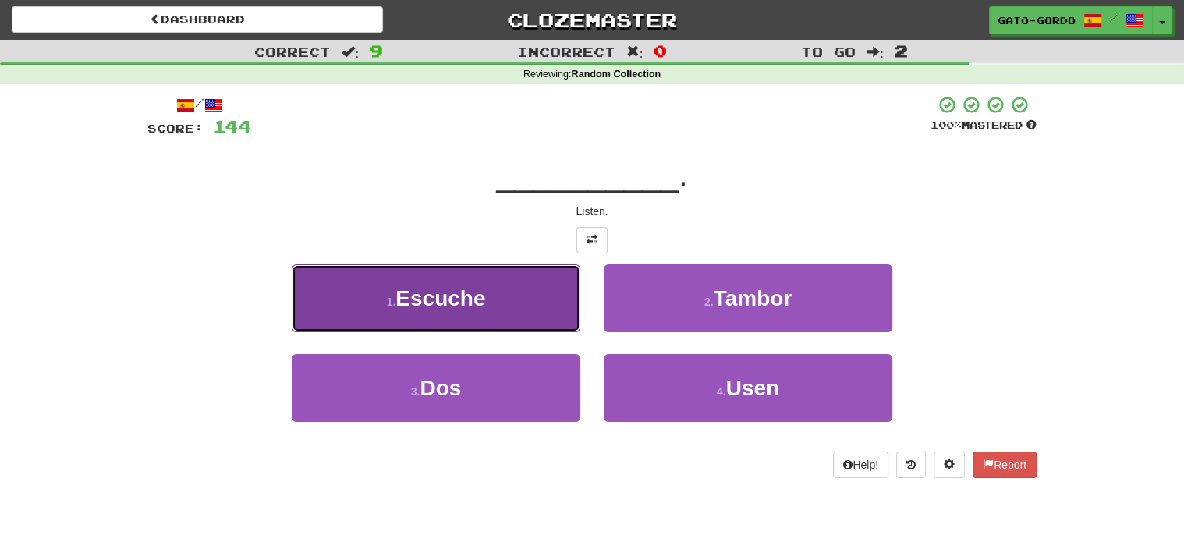
click at [434, 290] on span "Escuche" at bounding box center [440, 298] width 90 height 24
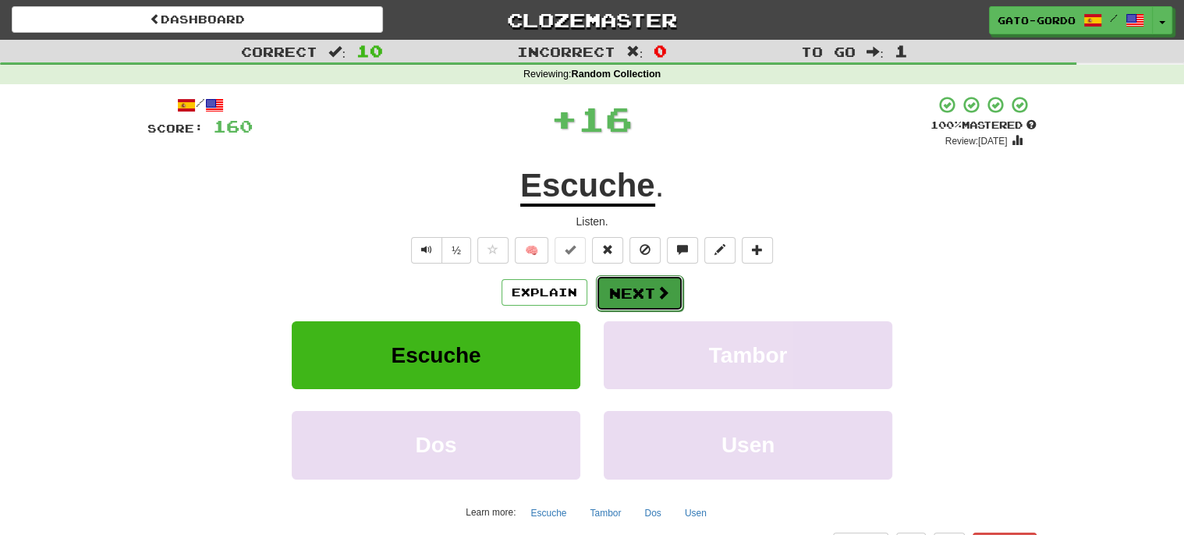
click at [631, 289] on button "Next" at bounding box center [639, 293] width 87 height 36
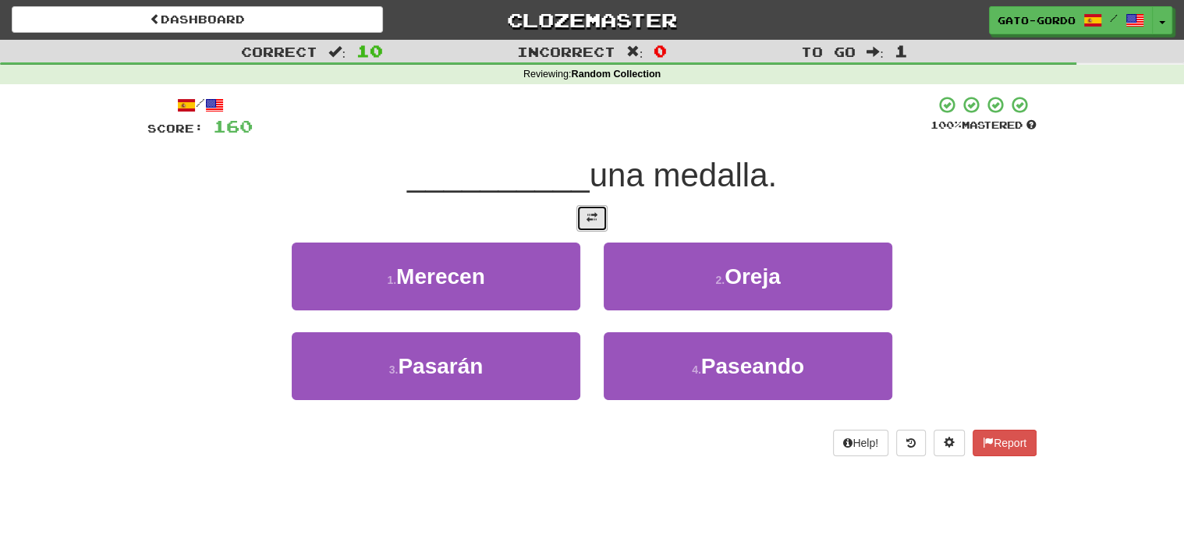
click at [590, 212] on span at bounding box center [591, 217] width 11 height 11
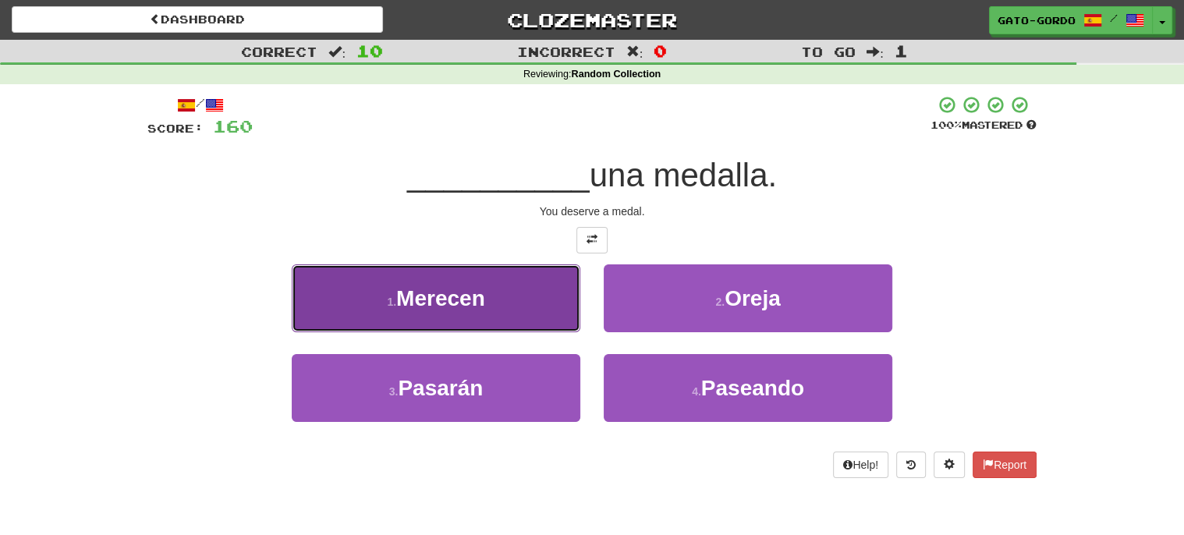
click at [430, 299] on span "Merecen" at bounding box center [440, 298] width 89 height 24
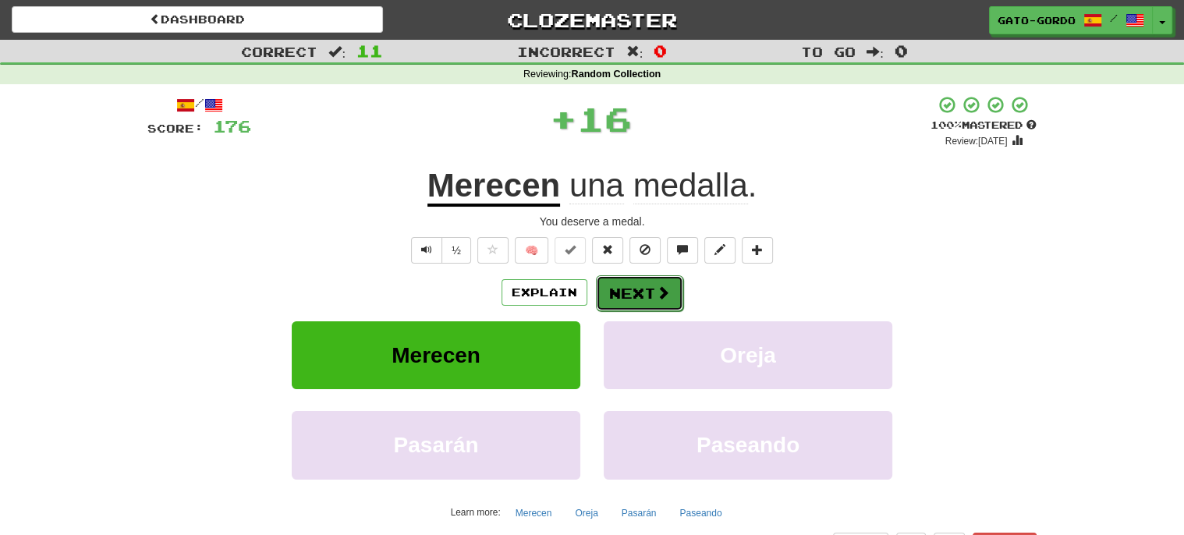
click at [639, 283] on button "Next" at bounding box center [639, 293] width 87 height 36
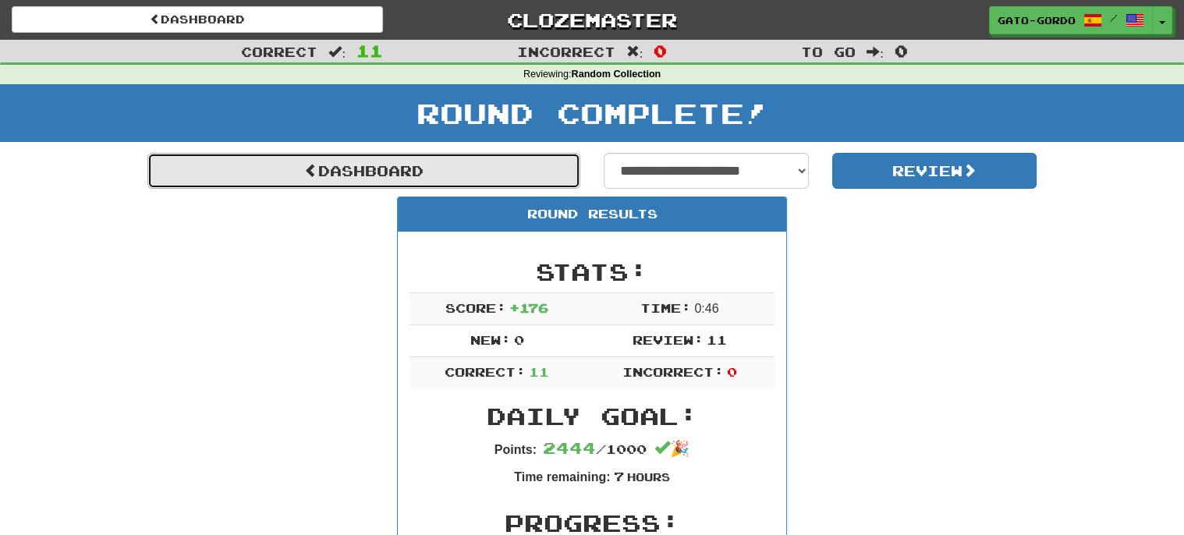
click at [363, 166] on link "Dashboard" at bounding box center [363, 171] width 433 height 36
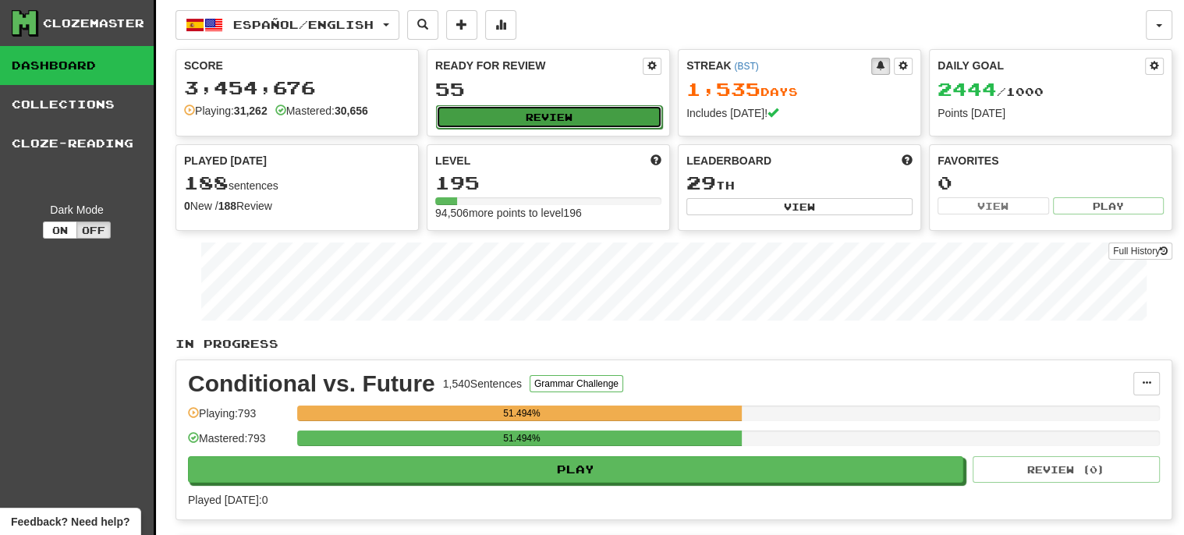
click at [540, 117] on button "Review" at bounding box center [549, 116] width 226 height 23
select select "***"
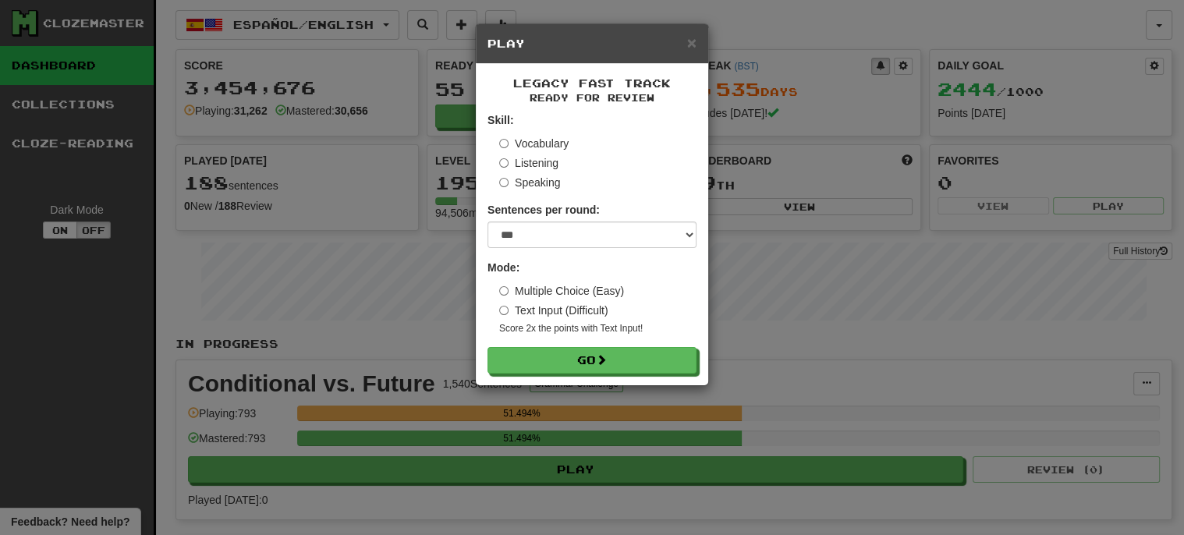
click at [540, 157] on label "Listening" at bounding box center [528, 163] width 59 height 16
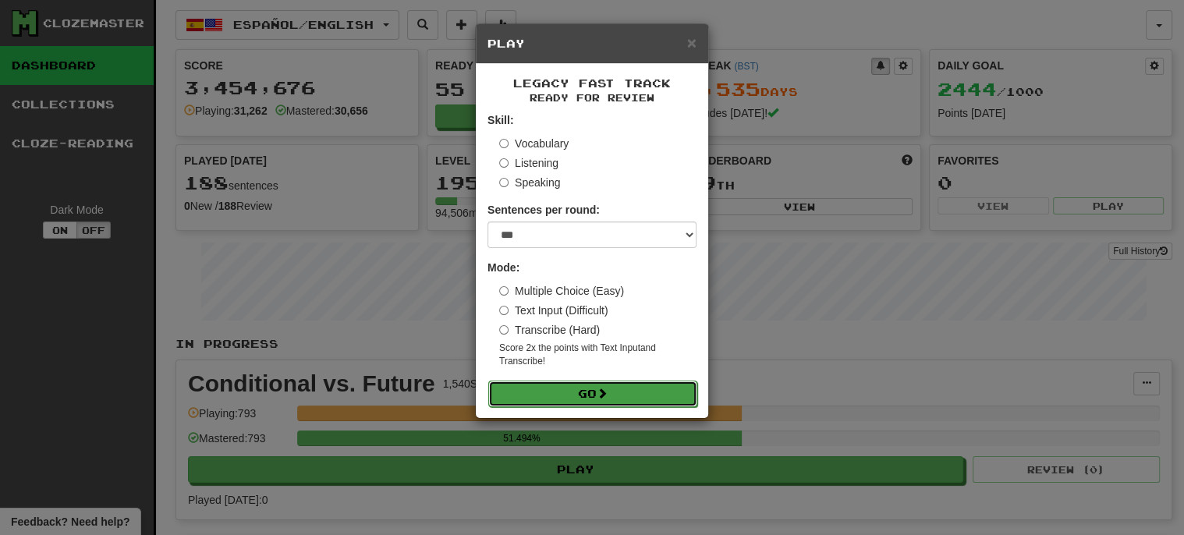
click at [590, 389] on button "Go" at bounding box center [592, 394] width 209 height 27
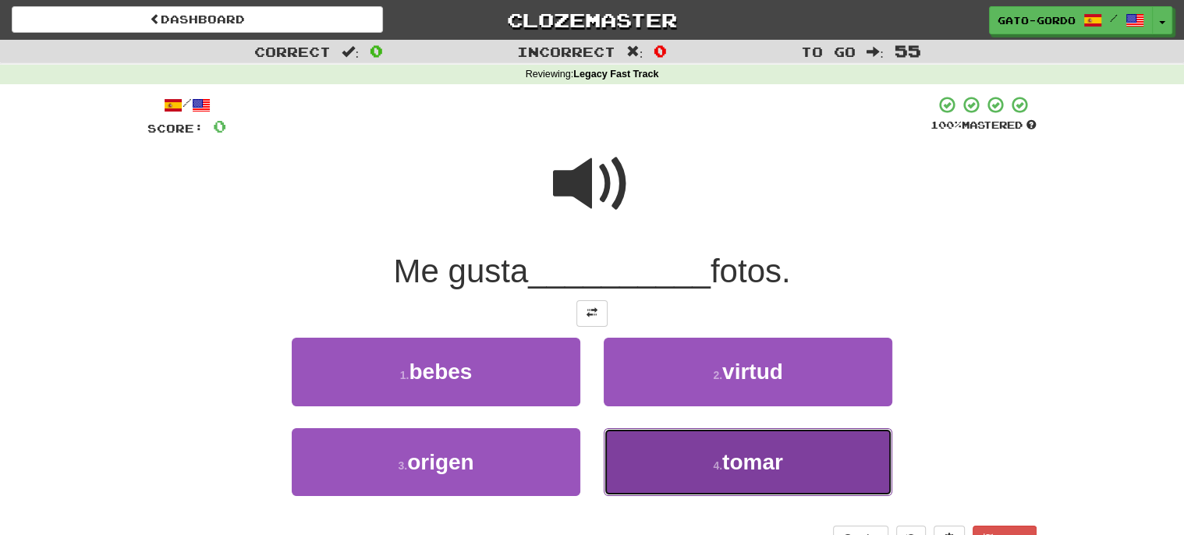
click at [718, 470] on button "4 . tomar" at bounding box center [748, 462] width 289 height 68
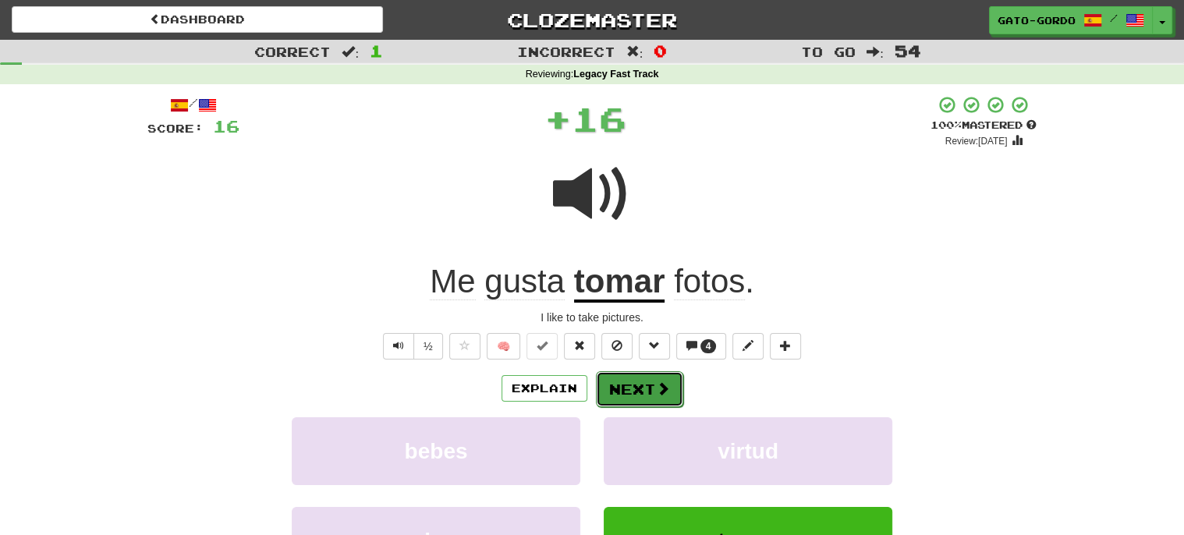
click at [646, 388] on button "Next" at bounding box center [639, 389] width 87 height 36
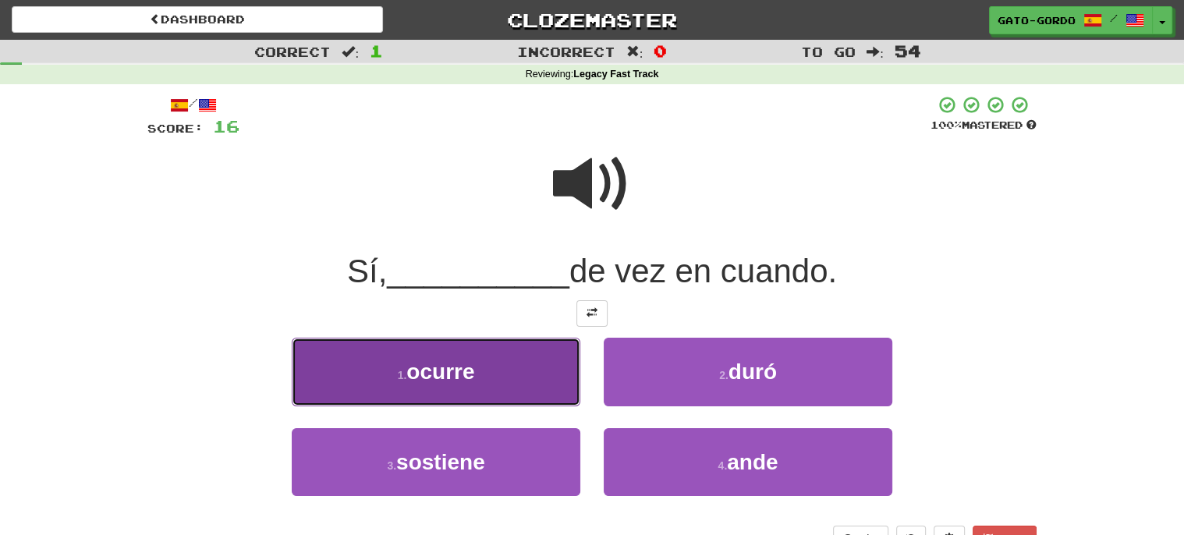
click at [472, 377] on span "ocurre" at bounding box center [440, 372] width 68 height 24
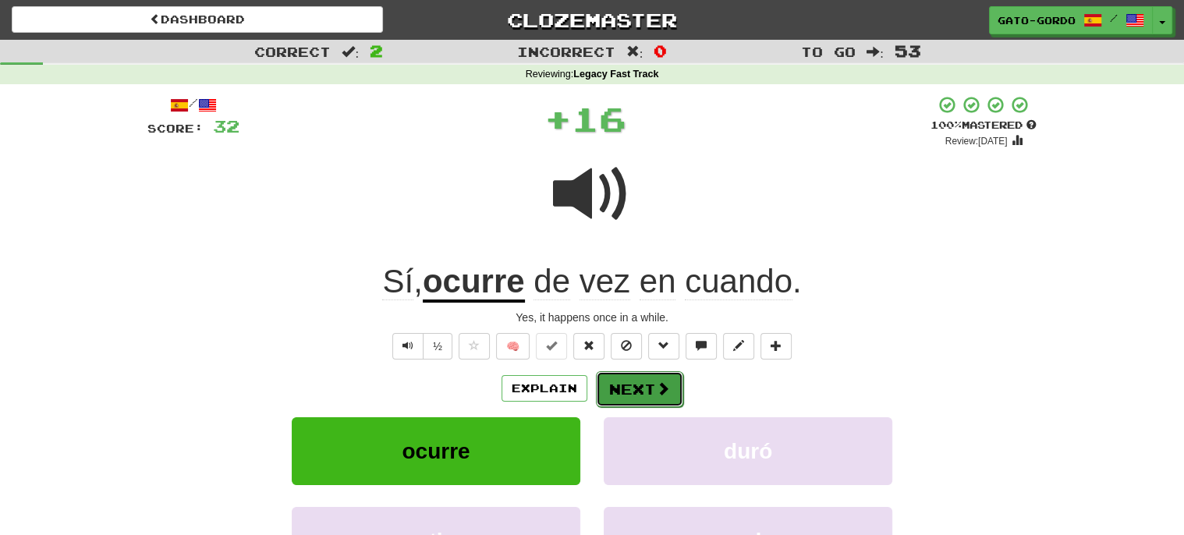
click at [632, 386] on button "Next" at bounding box center [639, 389] width 87 height 36
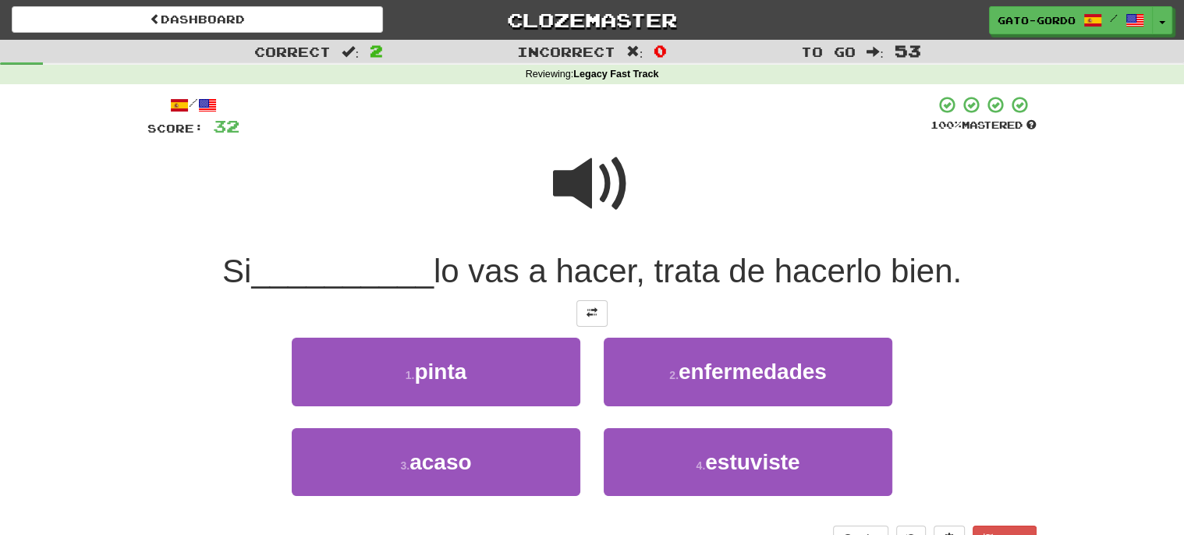
click at [604, 174] on span at bounding box center [592, 184] width 78 height 78
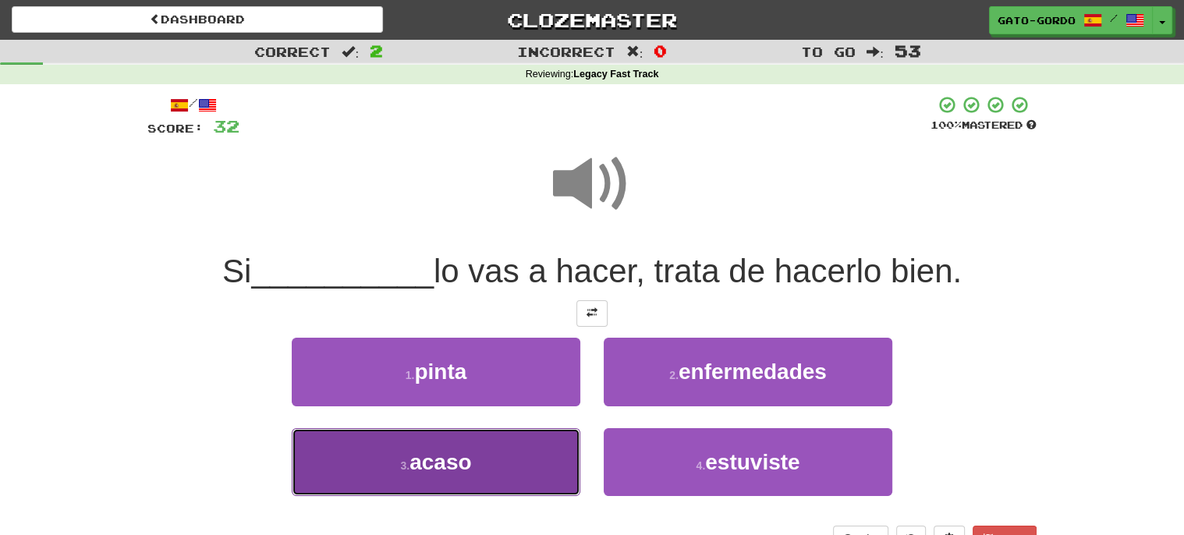
click at [426, 434] on button "3 . acaso" at bounding box center [436, 462] width 289 height 68
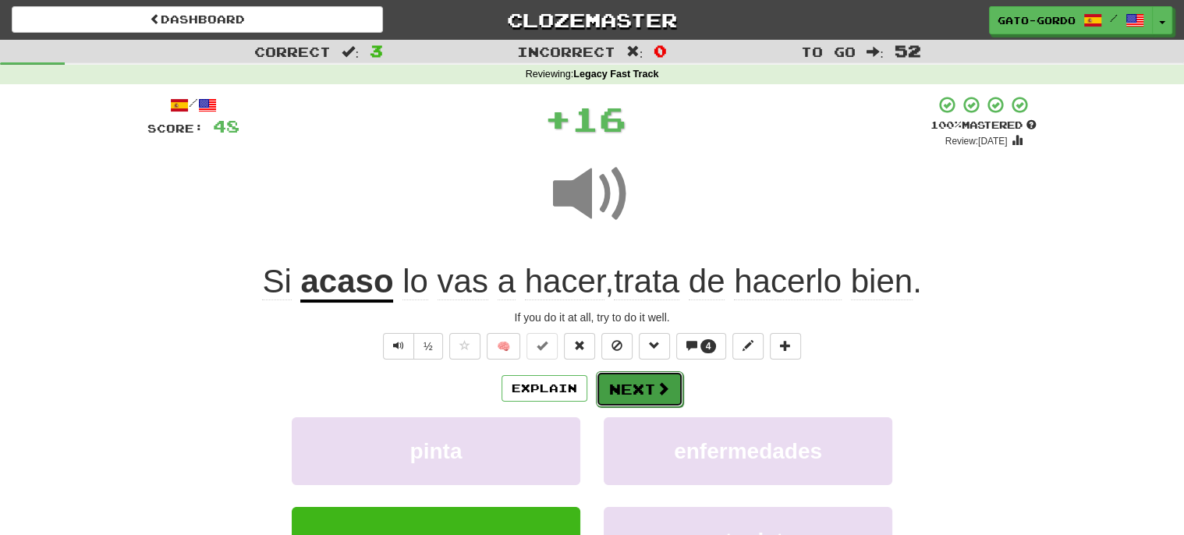
click at [633, 392] on button "Next" at bounding box center [639, 389] width 87 height 36
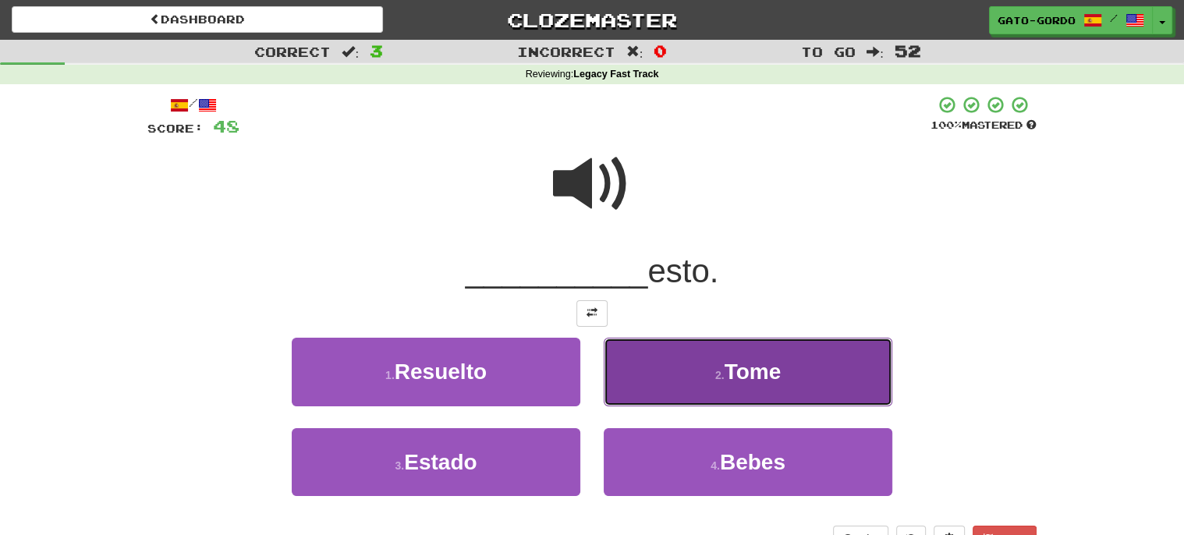
click at [760, 367] on span "Tome" at bounding box center [753, 372] width 57 height 24
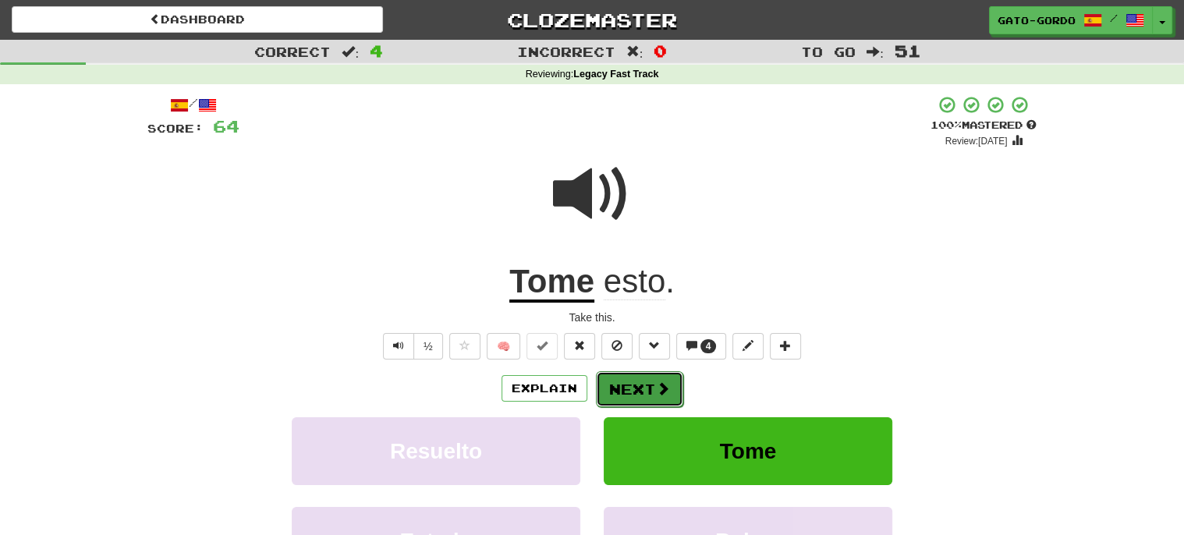
click at [622, 384] on button "Next" at bounding box center [639, 389] width 87 height 36
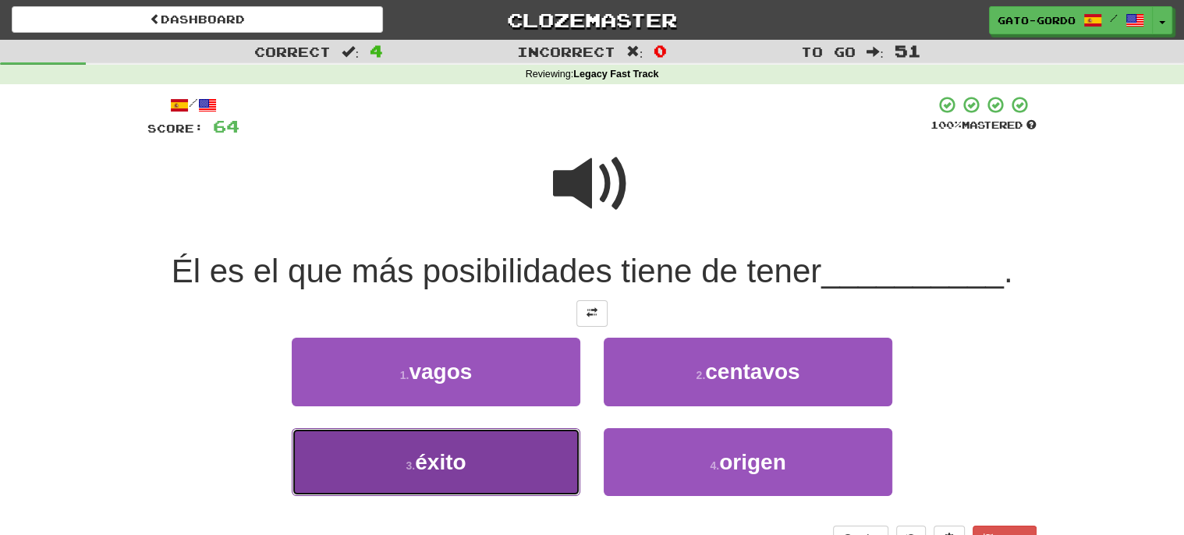
click at [438, 441] on button "3 . éxito" at bounding box center [436, 462] width 289 height 68
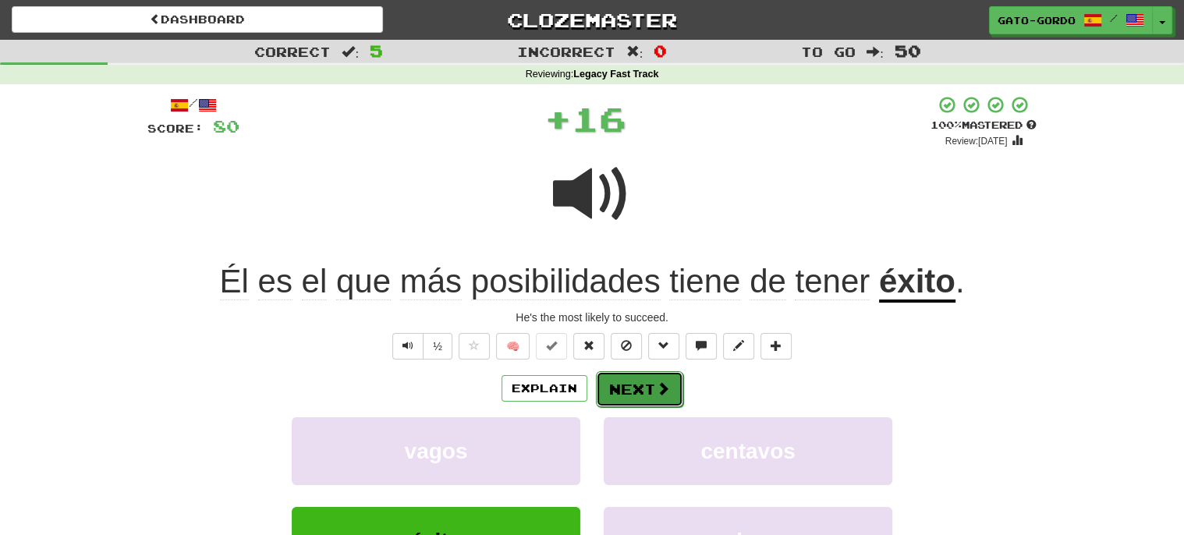
click at [639, 384] on button "Next" at bounding box center [639, 389] width 87 height 36
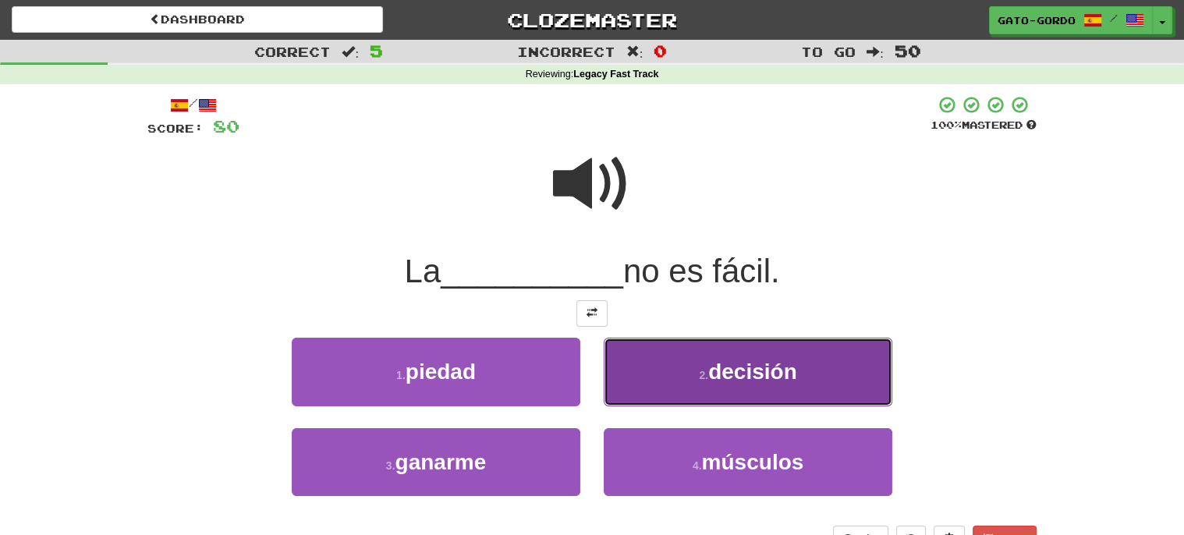
click at [745, 370] on span "decisión" at bounding box center [752, 372] width 89 height 24
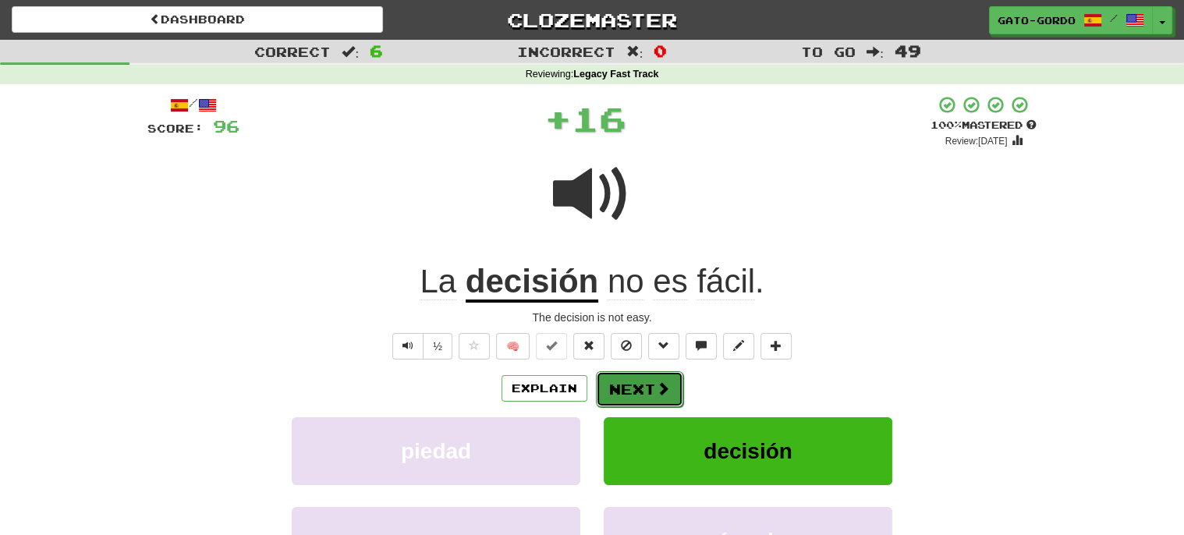
click at [636, 387] on button "Next" at bounding box center [639, 389] width 87 height 36
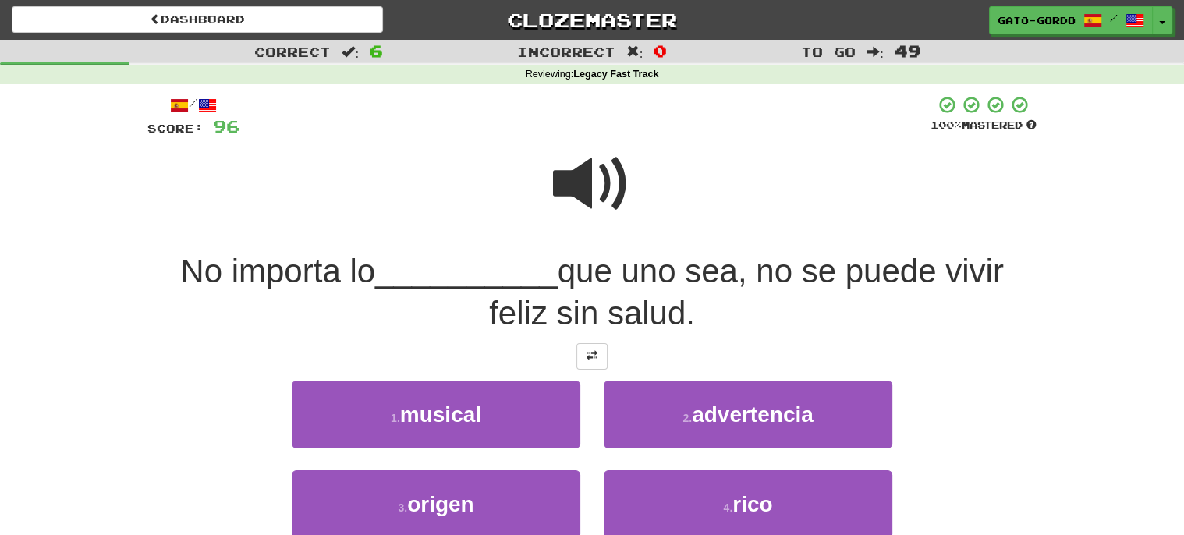
click at [590, 184] on span at bounding box center [592, 184] width 78 height 78
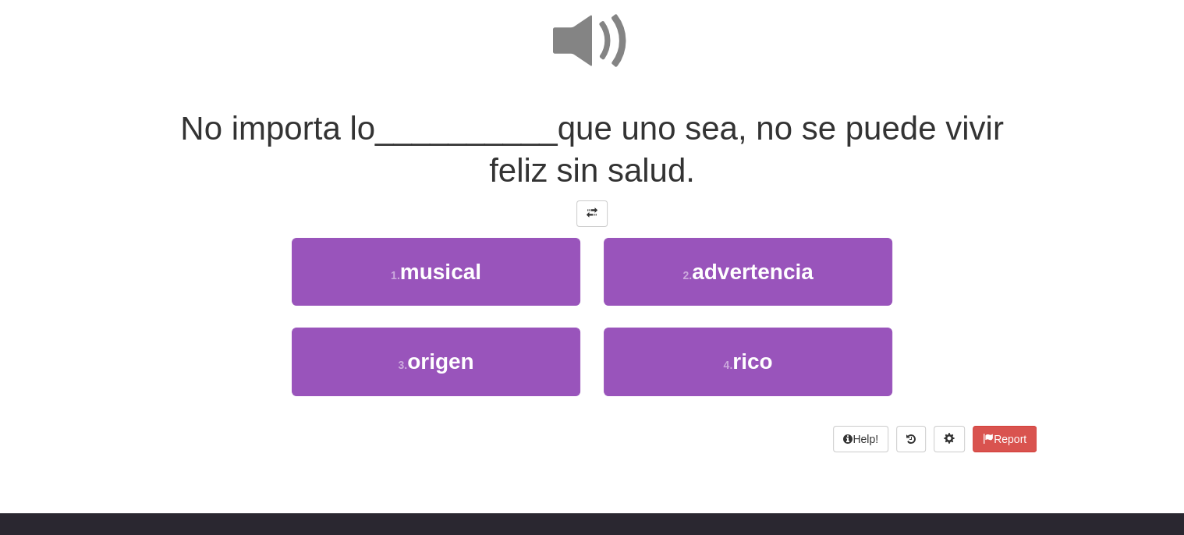
scroll to position [148, 0]
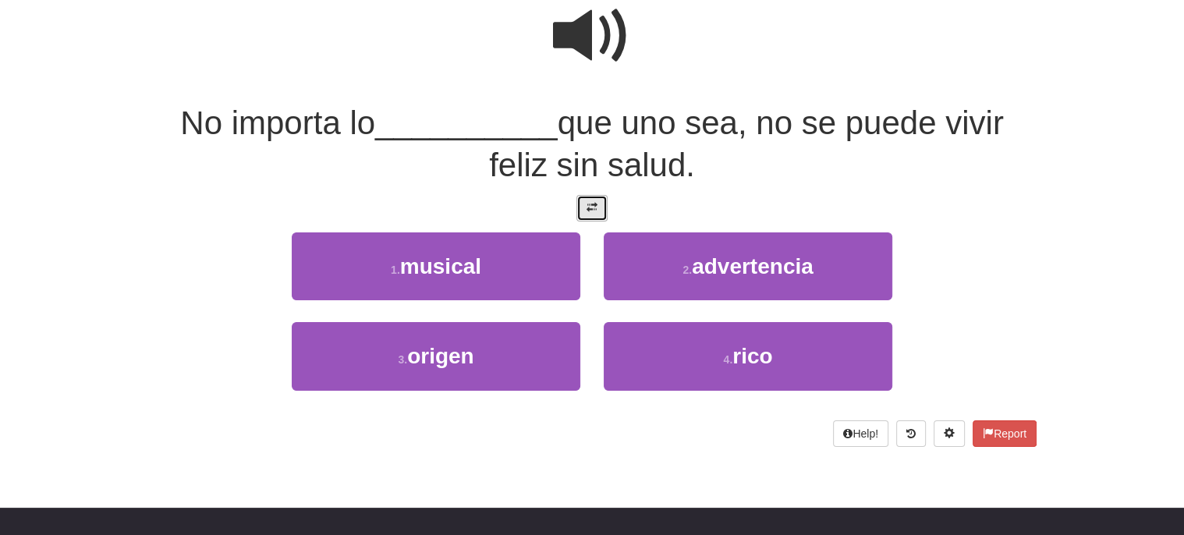
click at [589, 214] on button at bounding box center [591, 208] width 31 height 27
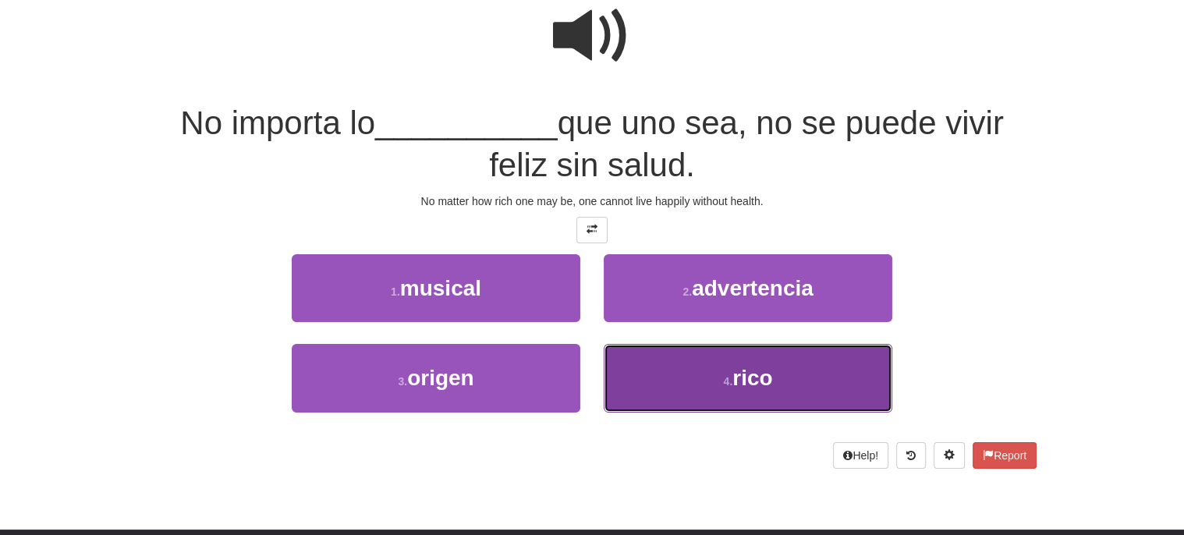
click at [742, 366] on span "rico" at bounding box center [752, 378] width 40 height 24
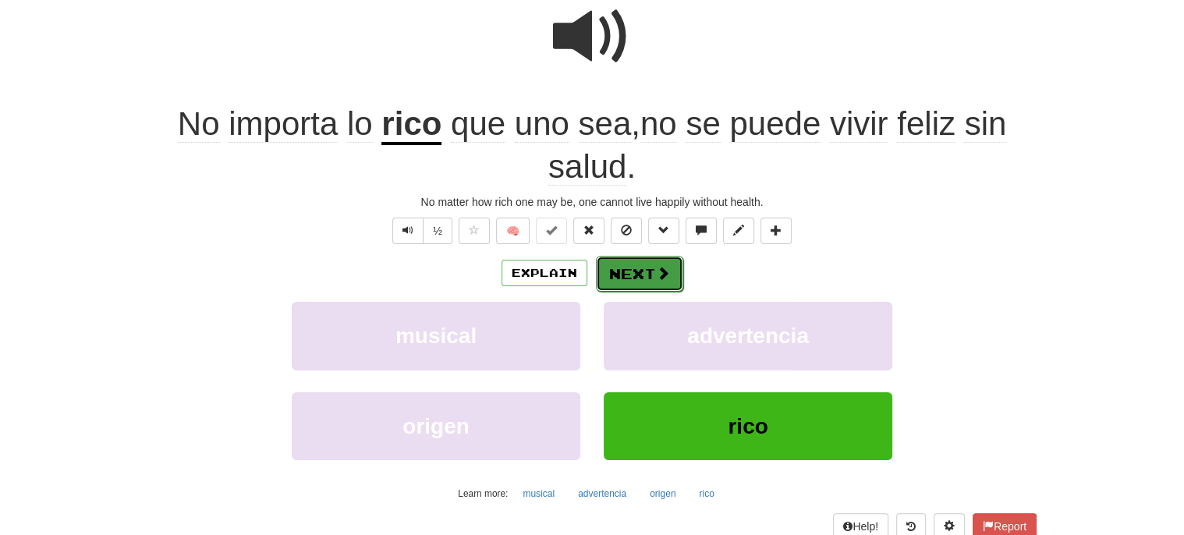
click at [627, 264] on button "Next" at bounding box center [639, 274] width 87 height 36
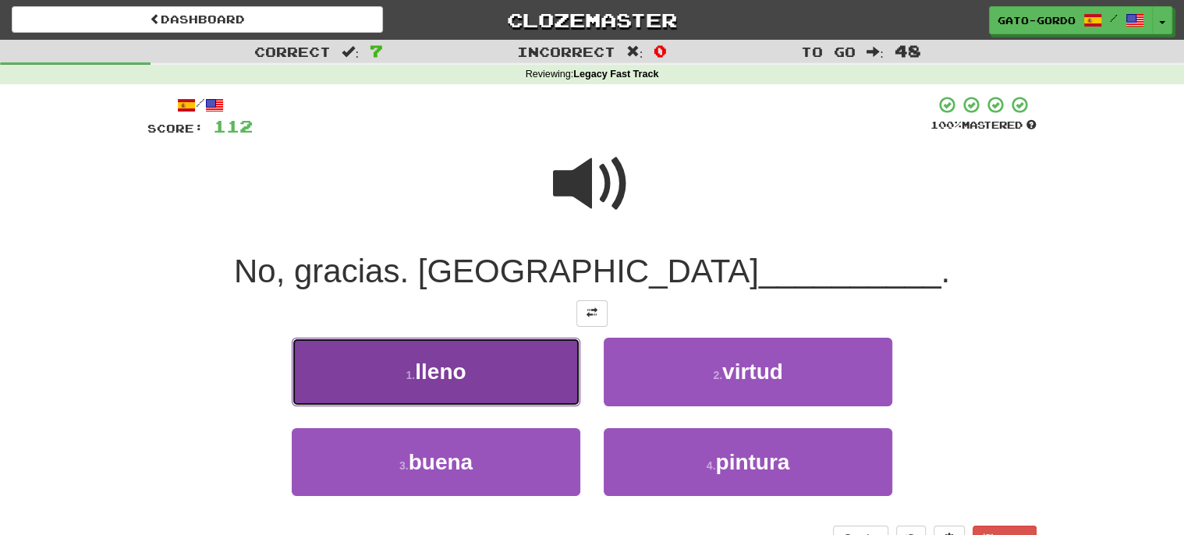
click at [437, 366] on span "lleno" at bounding box center [440, 372] width 51 height 24
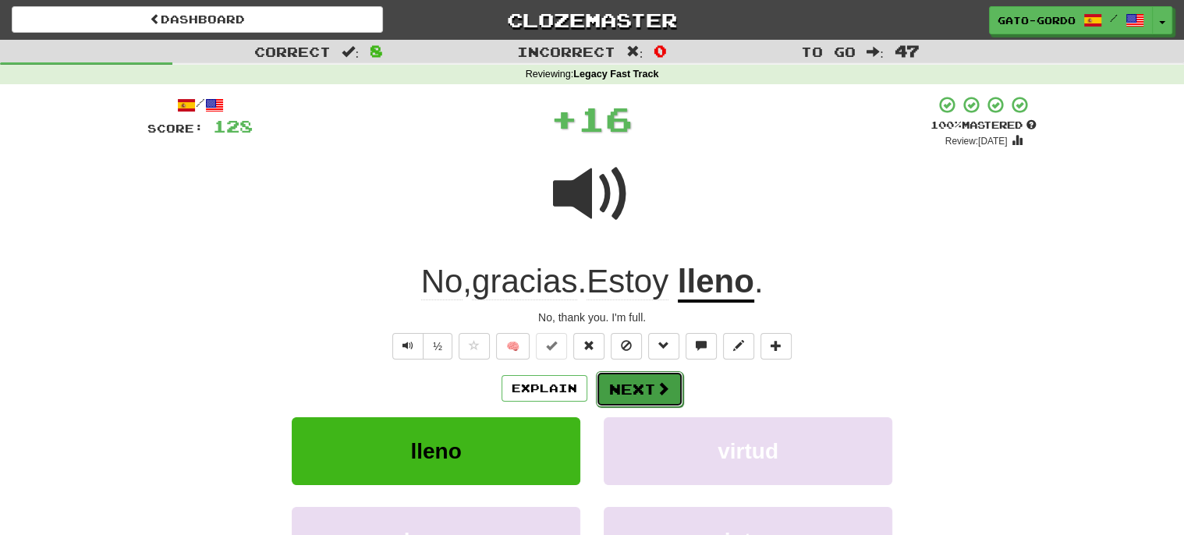
click at [634, 382] on button "Next" at bounding box center [639, 389] width 87 height 36
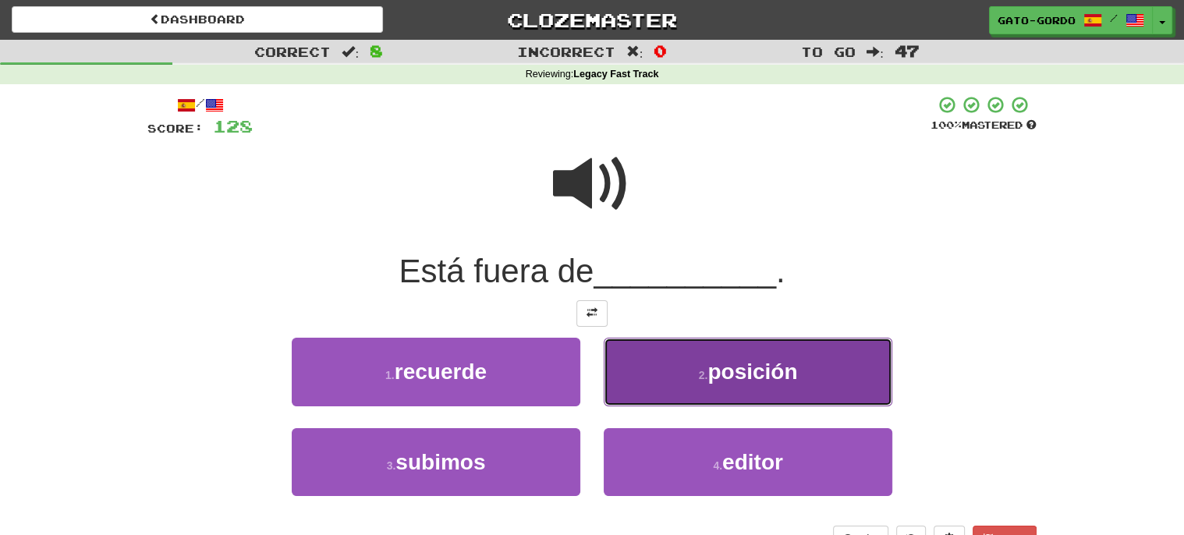
click at [763, 353] on button "2 . posición" at bounding box center [748, 372] width 289 height 68
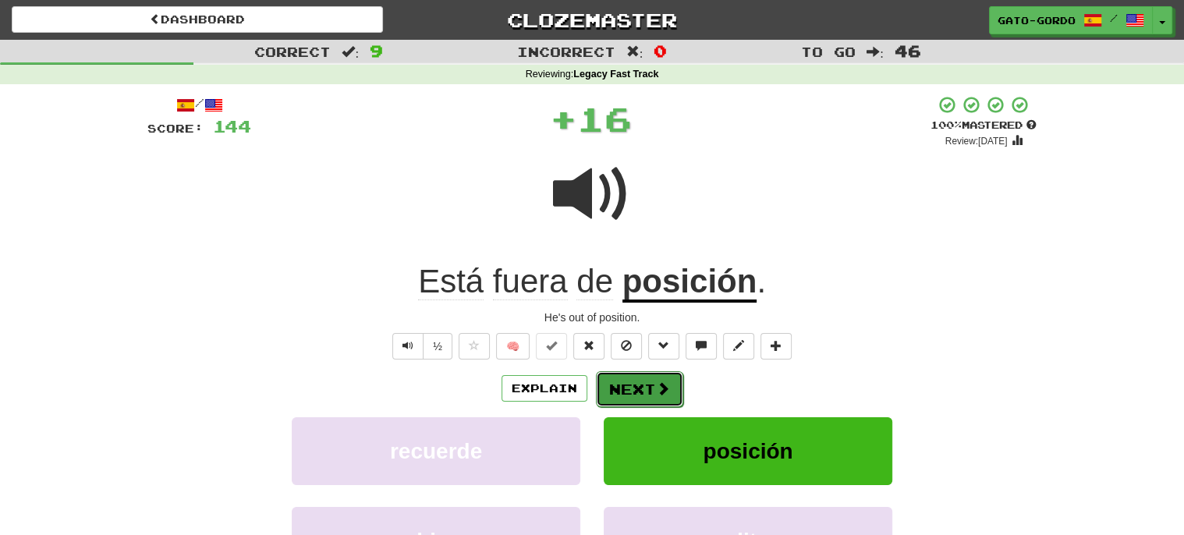
click at [637, 387] on button "Next" at bounding box center [639, 389] width 87 height 36
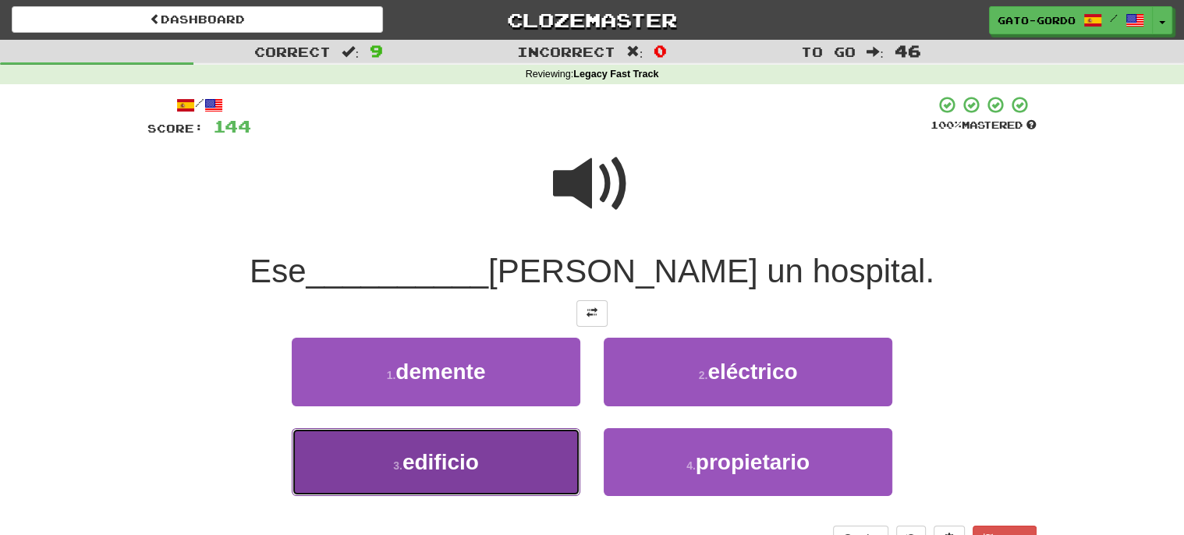
click at [433, 454] on span "edificio" at bounding box center [440, 462] width 76 height 24
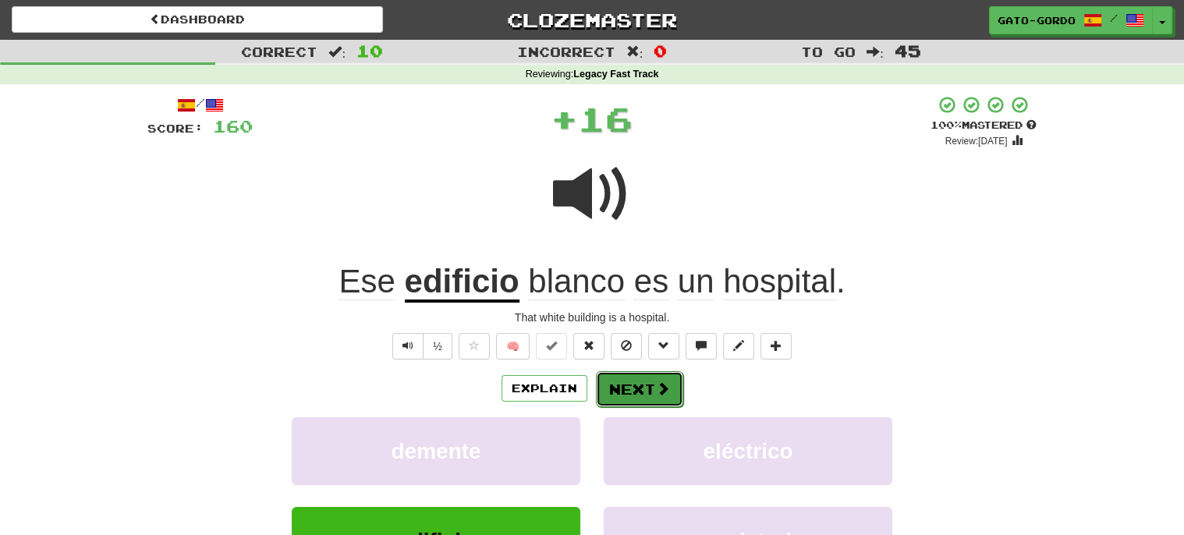
click at [631, 386] on button "Next" at bounding box center [639, 389] width 87 height 36
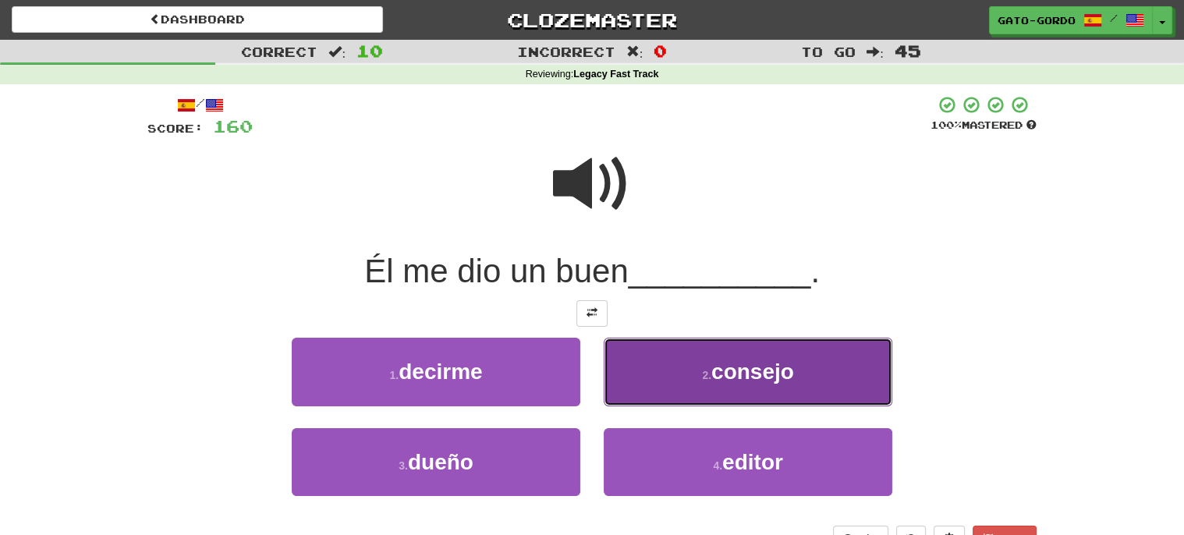
click at [743, 360] on span "consejo" at bounding box center [752, 372] width 83 height 24
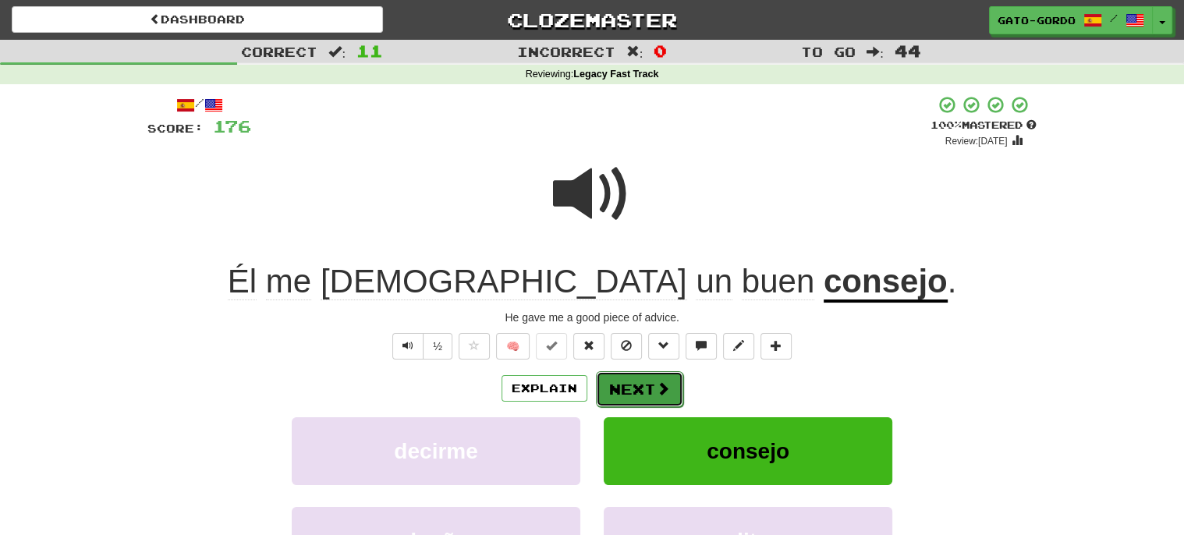
click at [639, 379] on button "Next" at bounding box center [639, 389] width 87 height 36
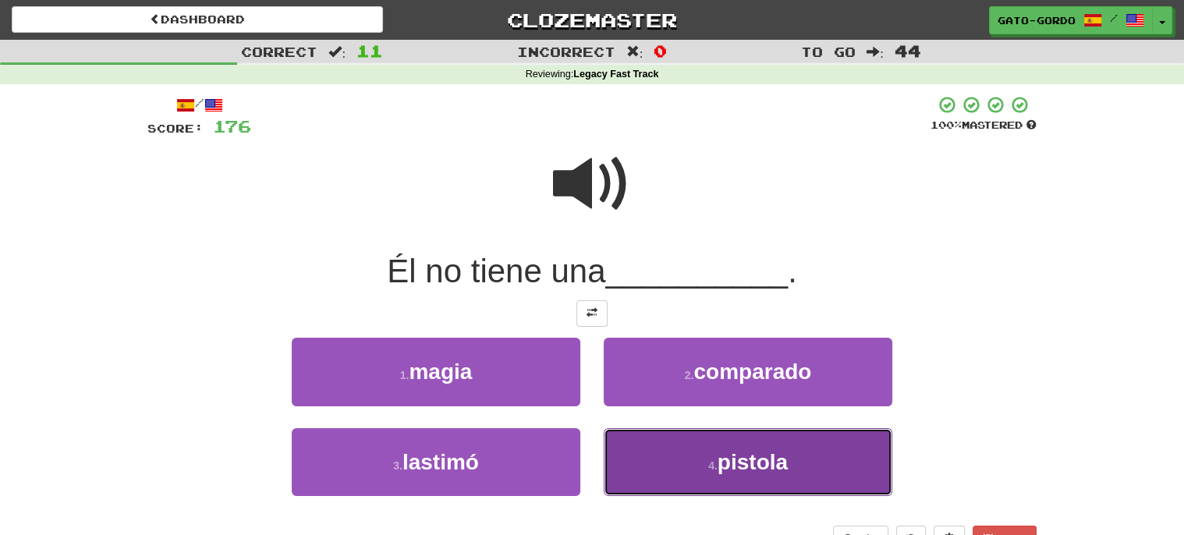
click at [747, 463] on span "pistola" at bounding box center [752, 462] width 70 height 24
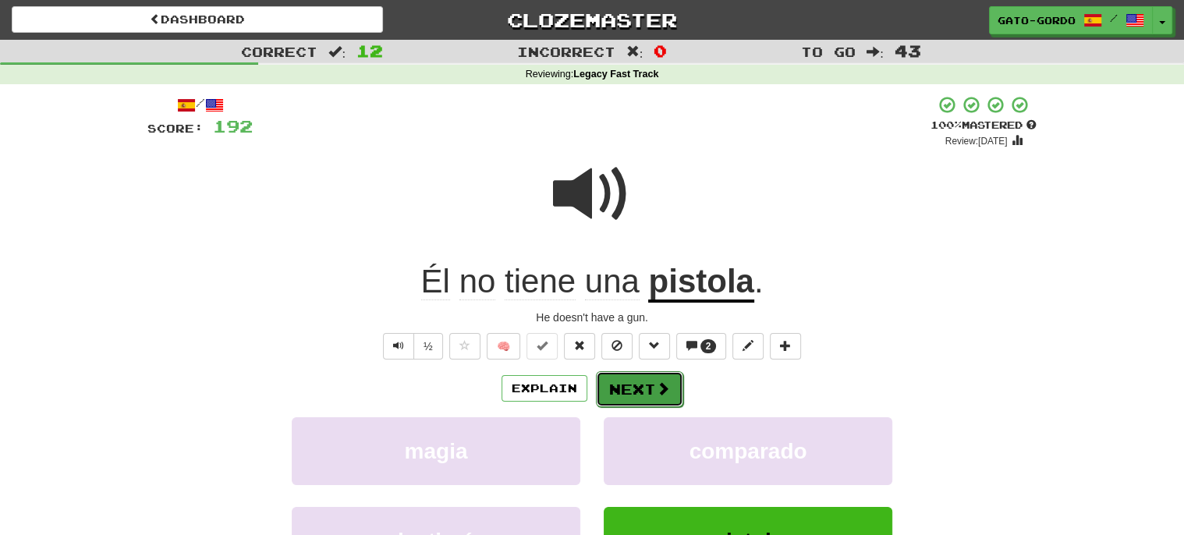
click at [656, 381] on span at bounding box center [663, 388] width 14 height 14
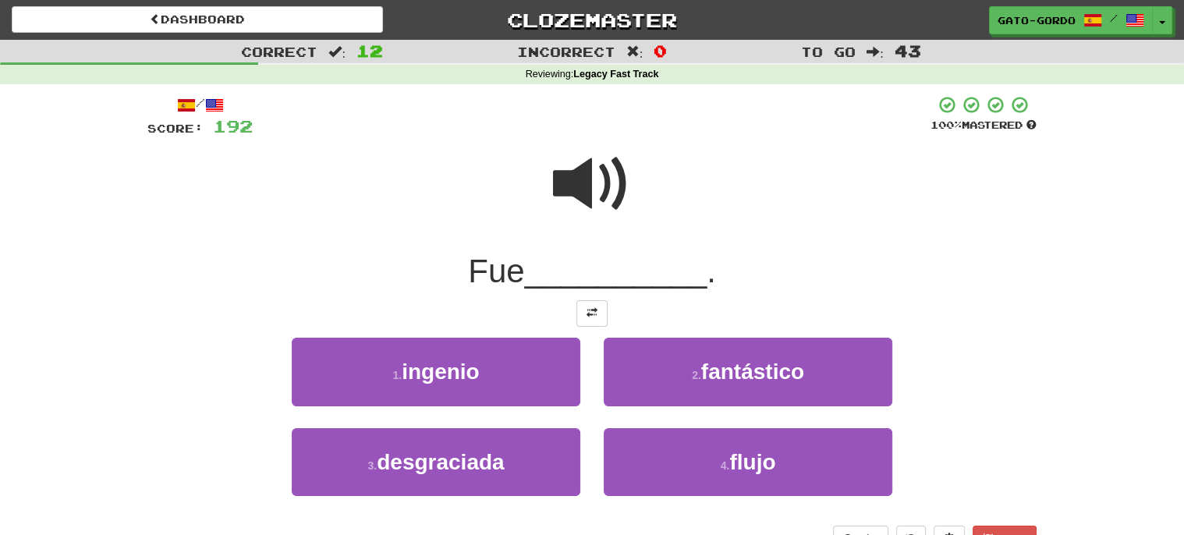
click at [597, 167] on span at bounding box center [592, 184] width 78 height 78
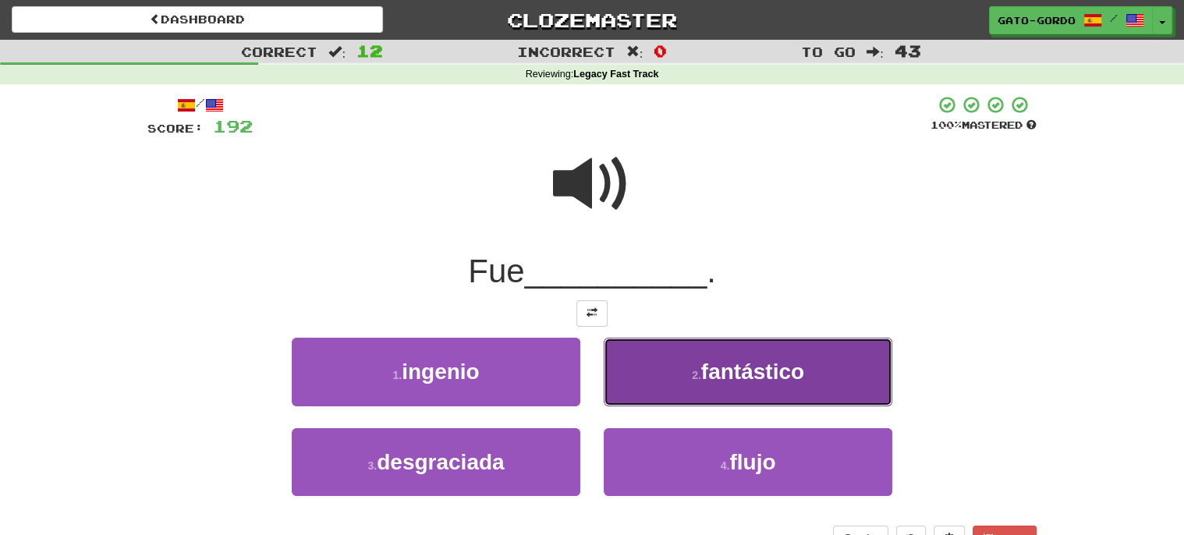
click at [732, 366] on span "fantástico" at bounding box center [752, 372] width 103 height 24
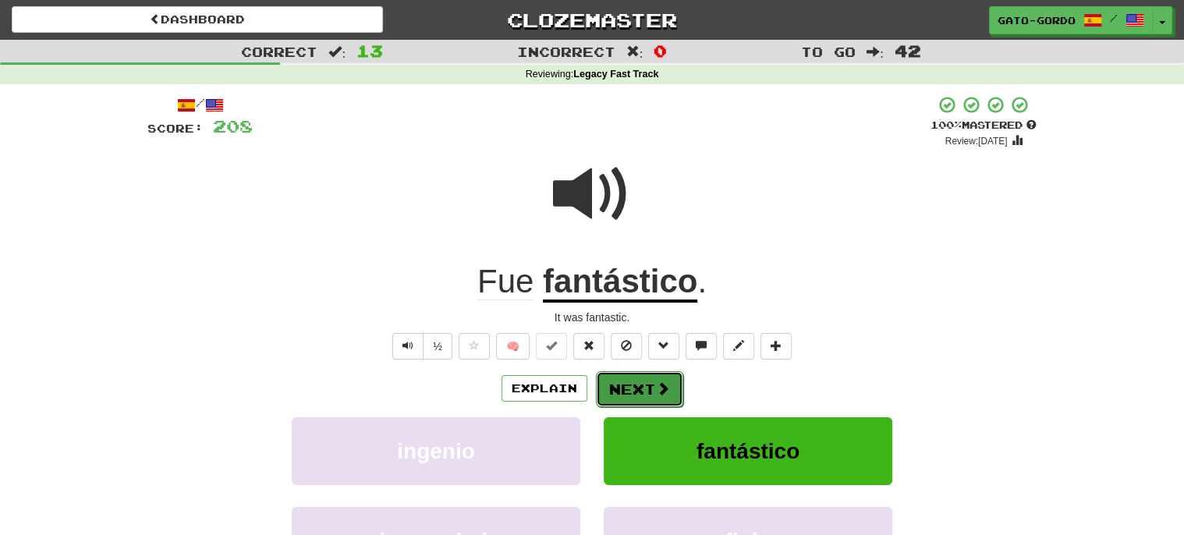
click at [648, 376] on button "Next" at bounding box center [639, 389] width 87 height 36
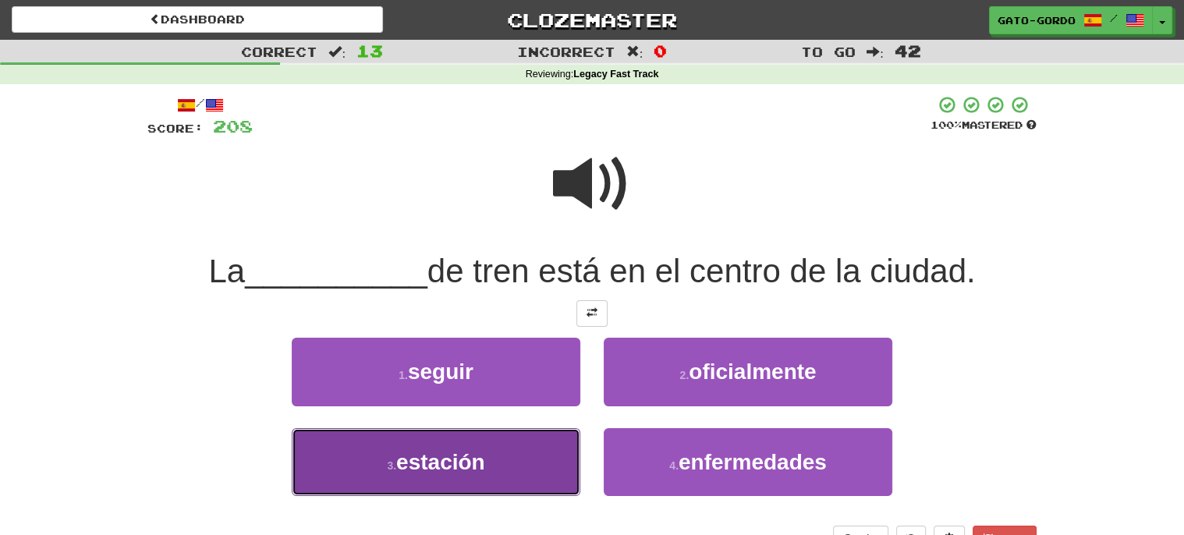
click at [459, 468] on span "estación" at bounding box center [440, 462] width 89 height 24
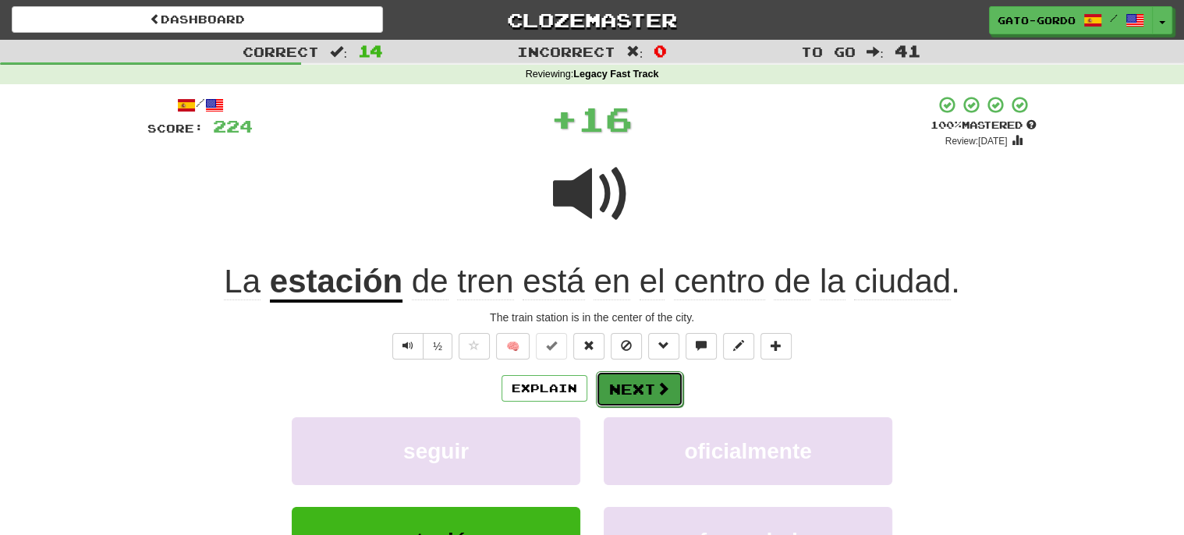
click at [650, 388] on button "Next" at bounding box center [639, 389] width 87 height 36
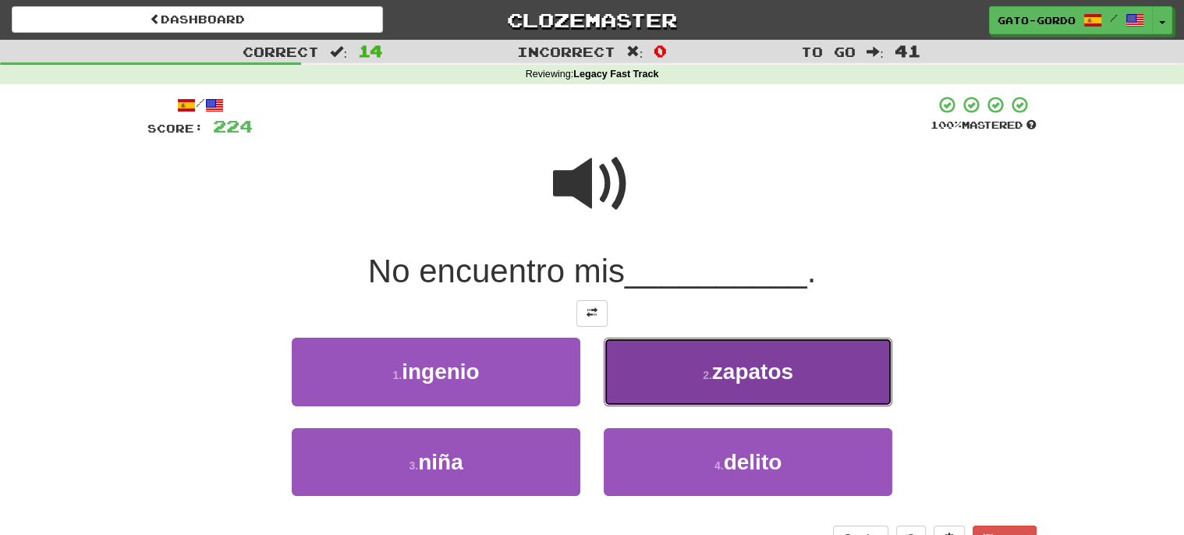
click at [714, 363] on span "zapatos" at bounding box center [752, 372] width 81 height 24
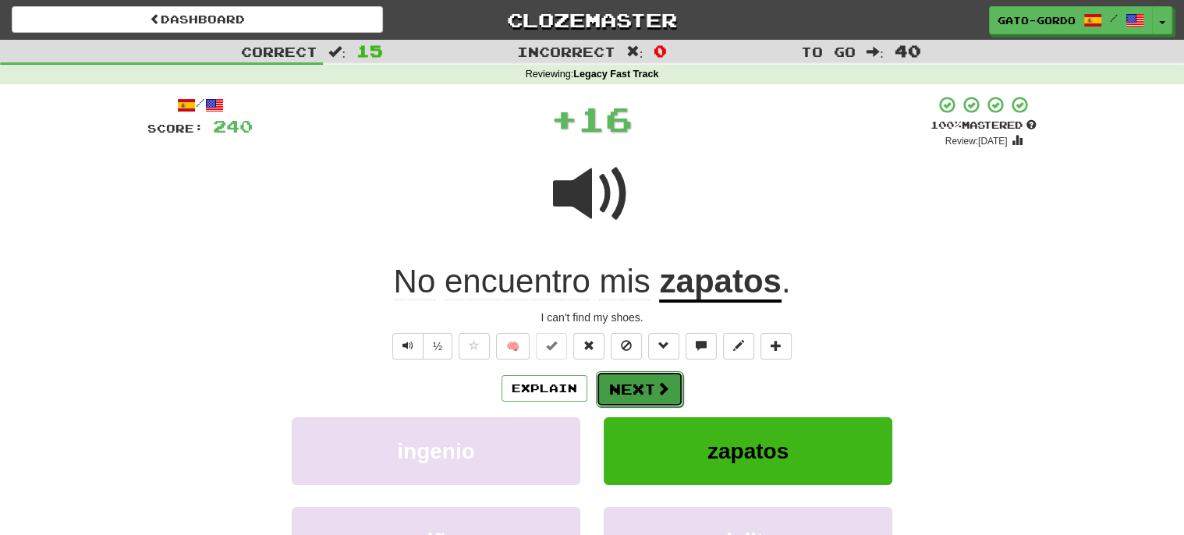
click at [639, 387] on button "Next" at bounding box center [639, 389] width 87 height 36
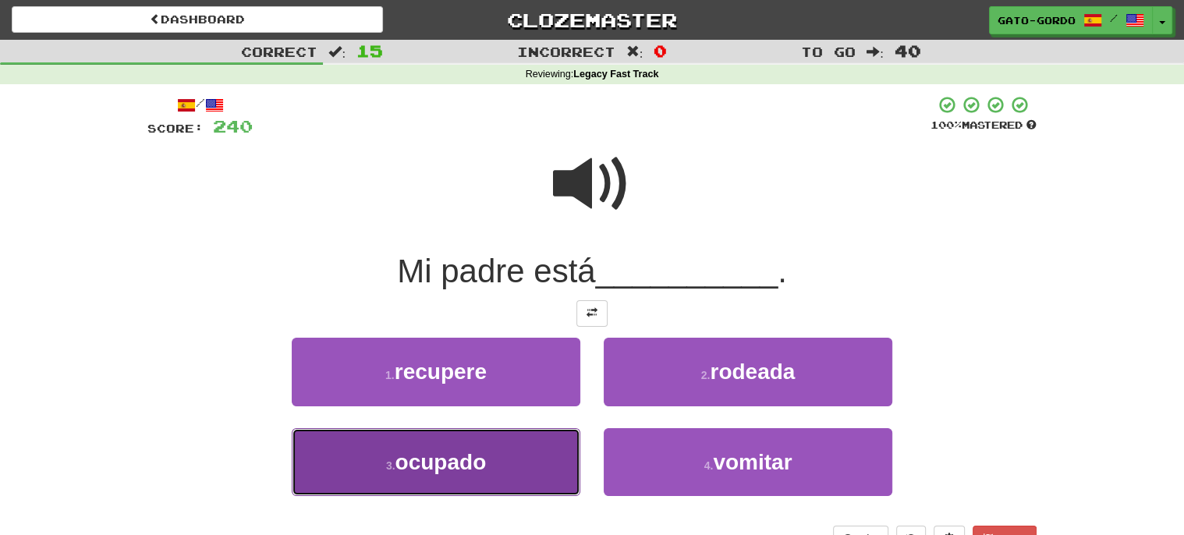
click at [450, 459] on span "ocupado" at bounding box center [440, 462] width 91 height 24
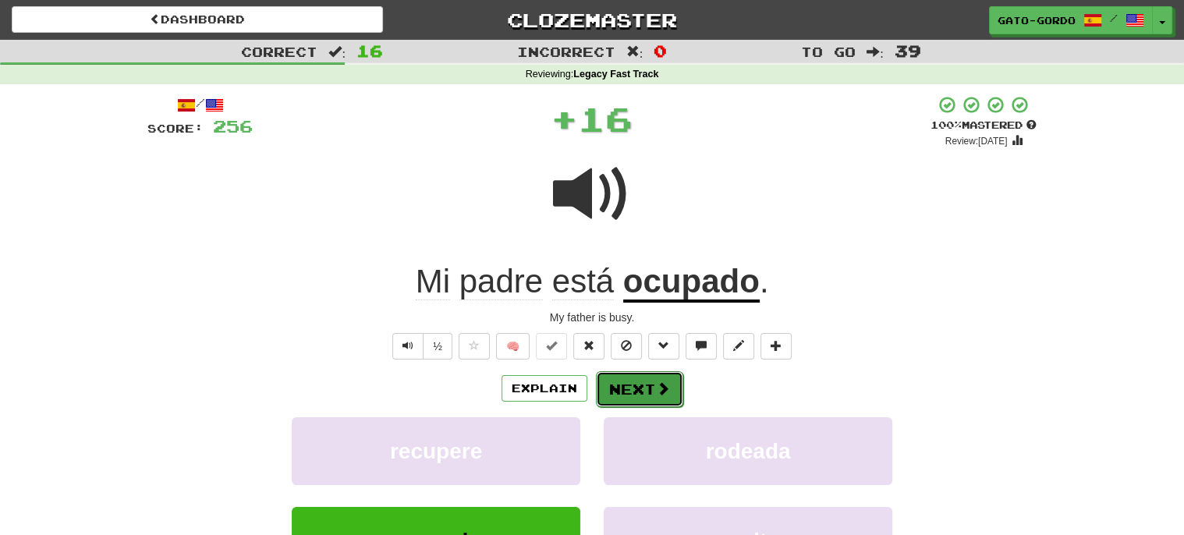
click at [661, 386] on span at bounding box center [663, 388] width 14 height 14
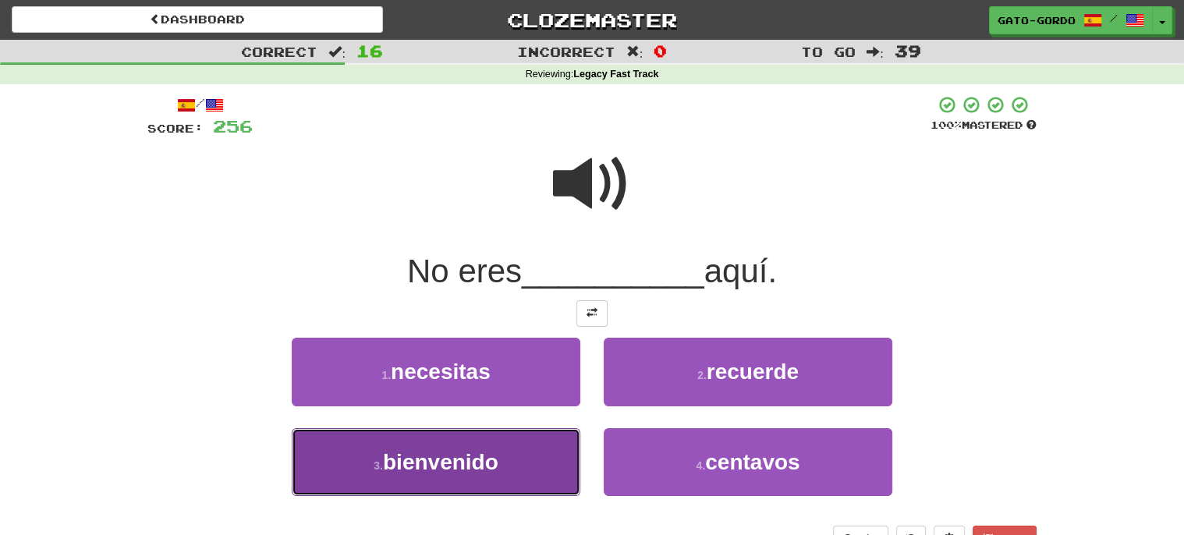
click at [452, 463] on span "bienvenido" at bounding box center [440, 462] width 115 height 24
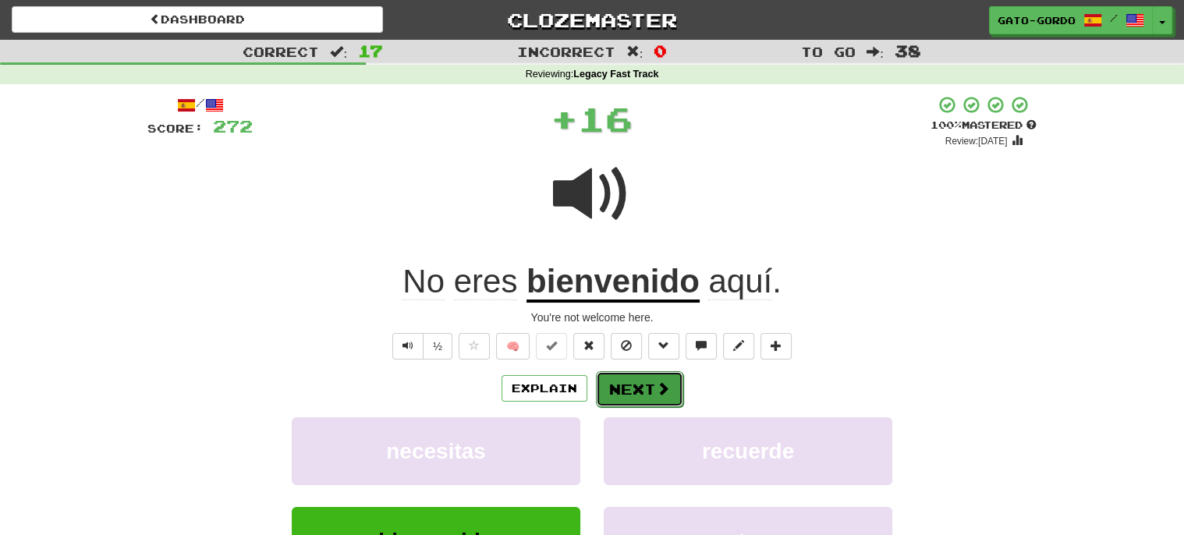
click at [643, 390] on button "Next" at bounding box center [639, 389] width 87 height 36
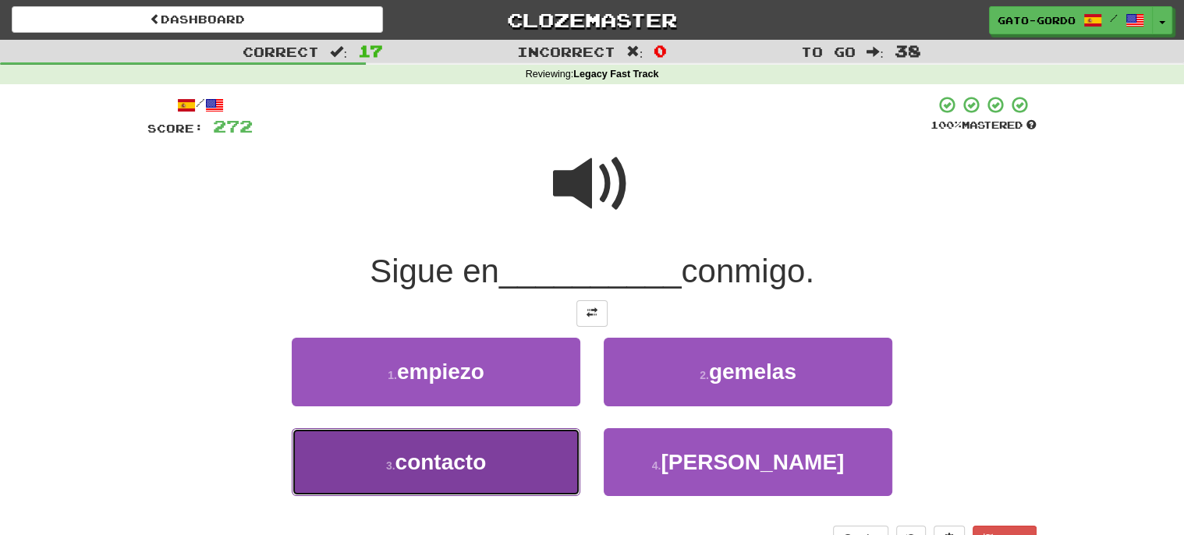
click at [455, 465] on span "contacto" at bounding box center [440, 462] width 91 height 24
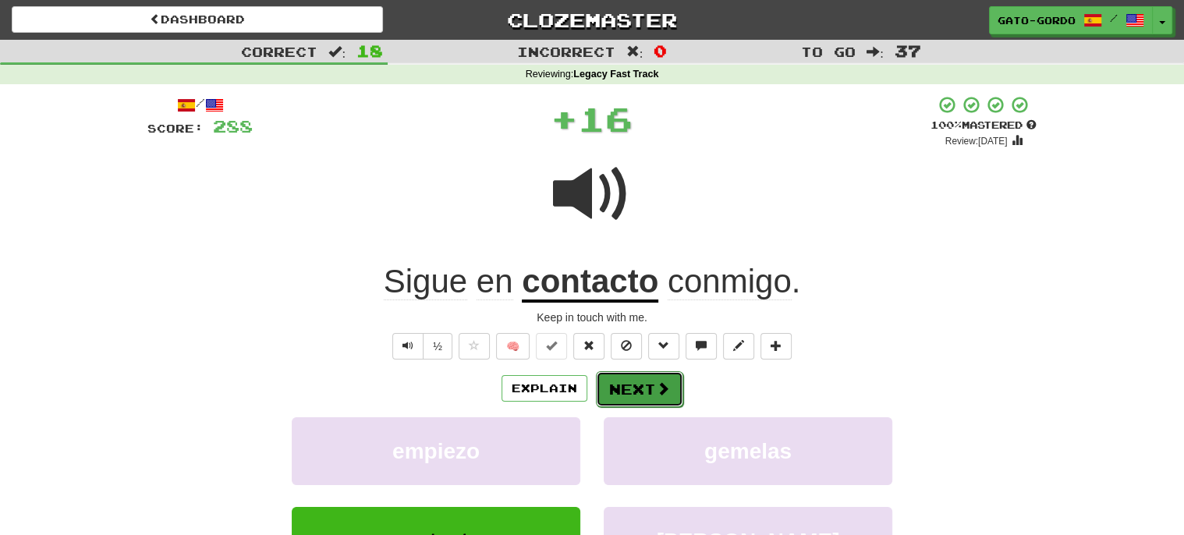
click at [638, 388] on button "Next" at bounding box center [639, 389] width 87 height 36
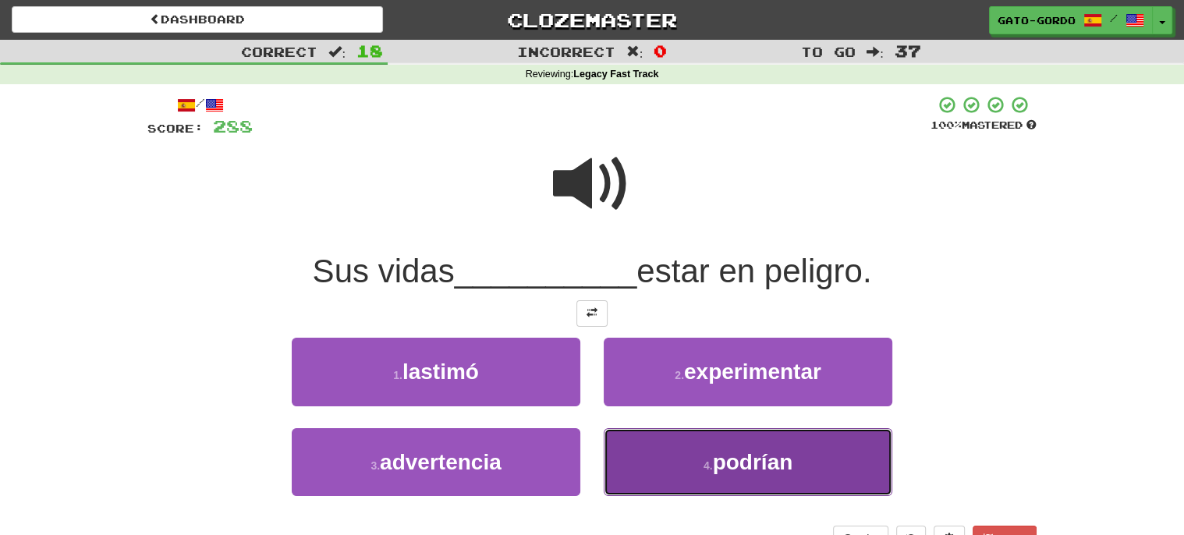
click at [722, 455] on span "podrían" at bounding box center [753, 462] width 80 height 24
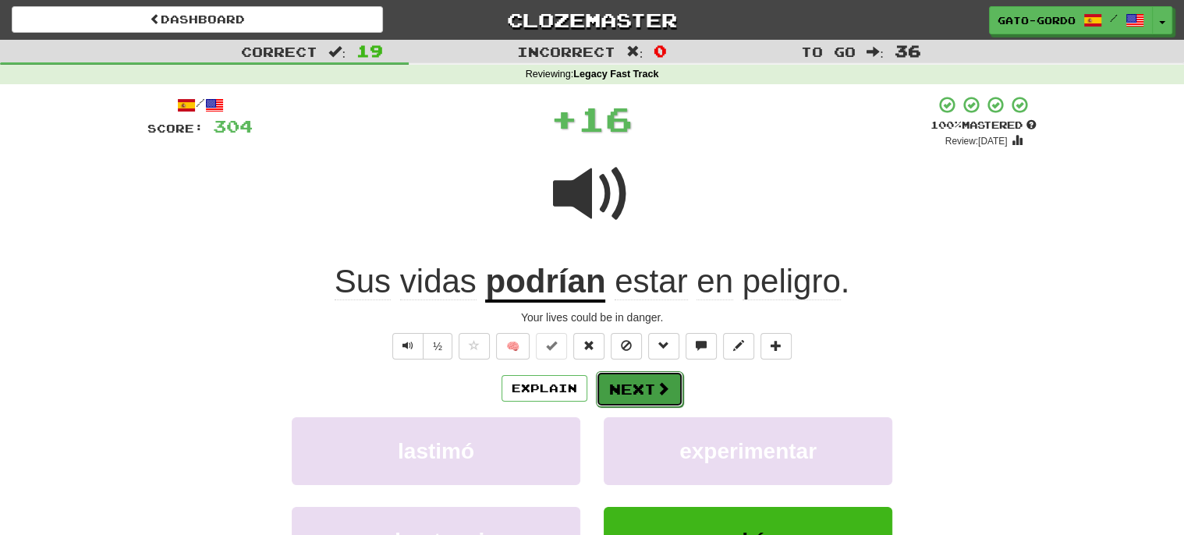
click at [627, 384] on button "Next" at bounding box center [639, 389] width 87 height 36
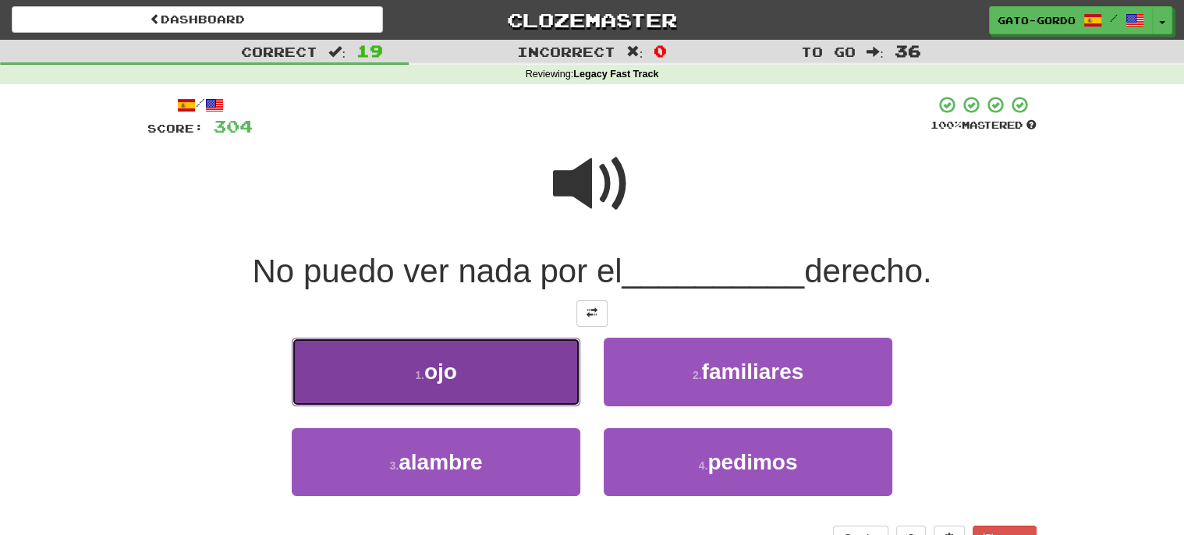
click at [448, 385] on button "1 . ojo" at bounding box center [436, 372] width 289 height 68
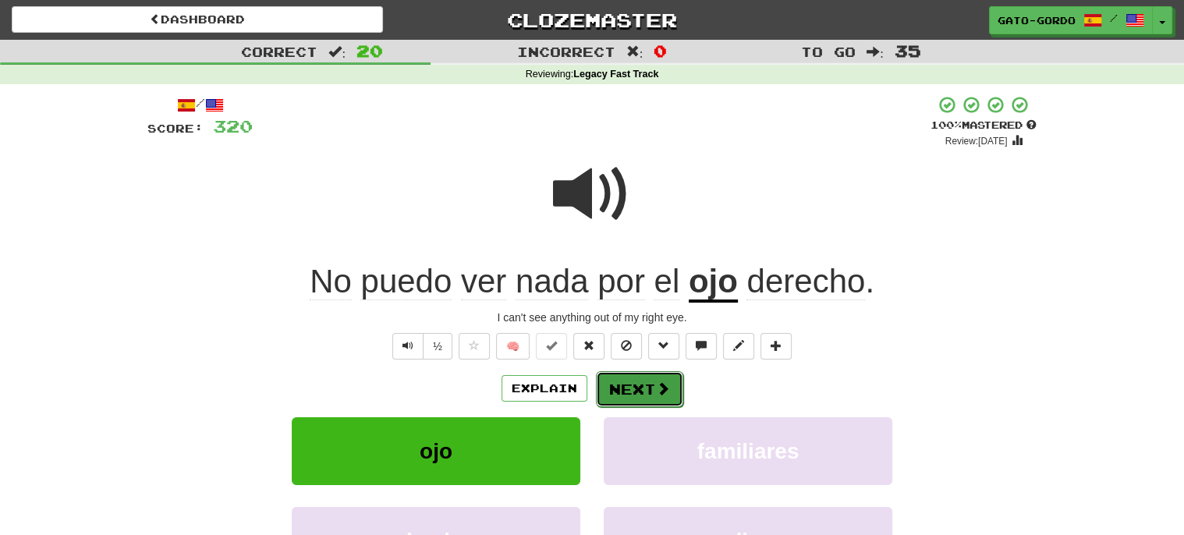
click at [632, 381] on button "Next" at bounding box center [639, 389] width 87 height 36
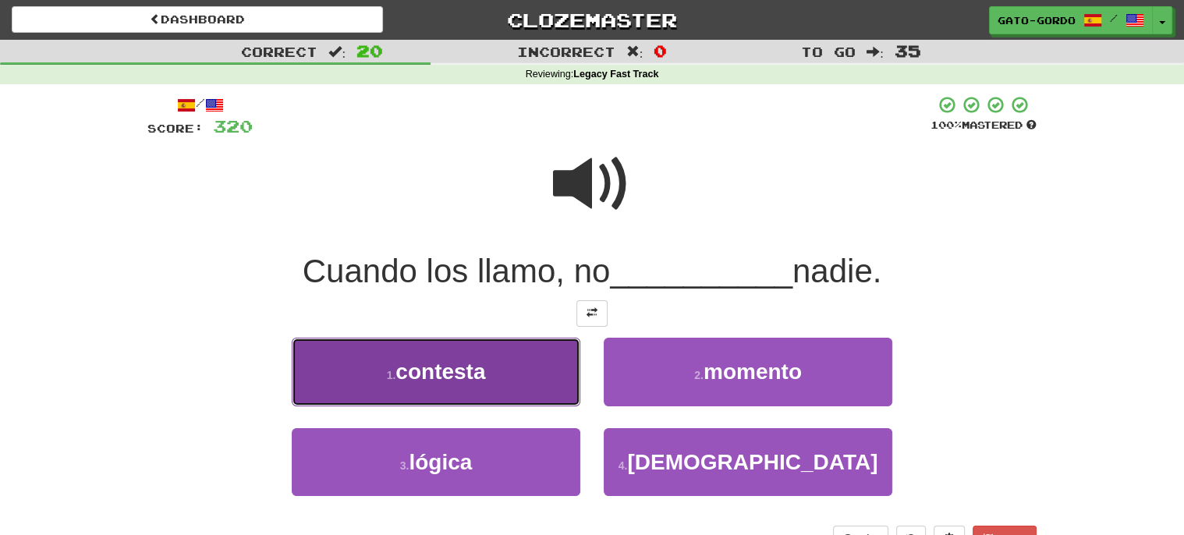
click at [417, 360] on span "contesta" at bounding box center [440, 372] width 90 height 24
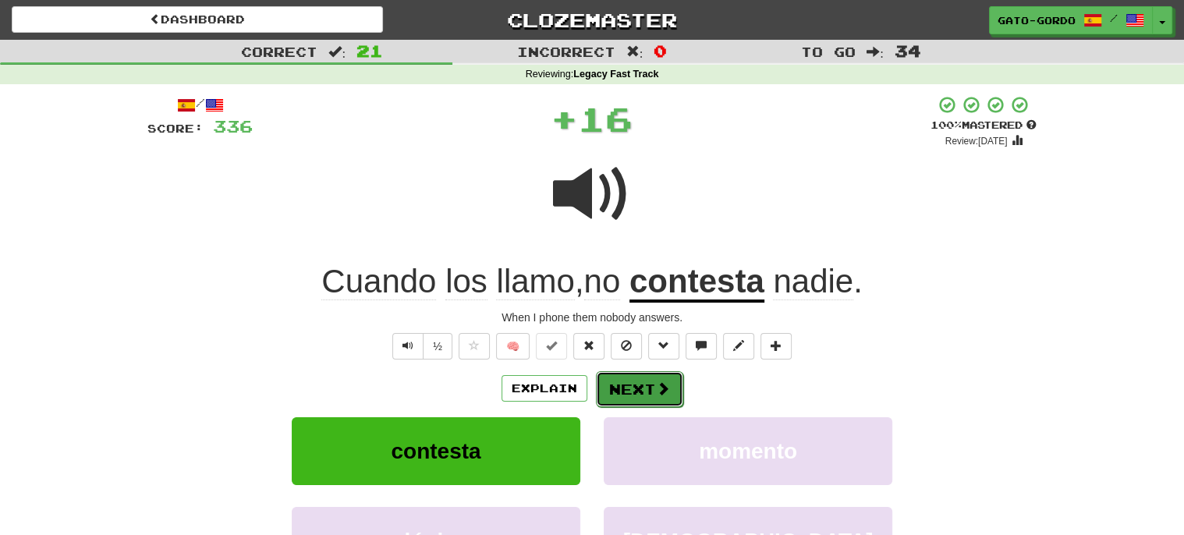
click at [636, 381] on button "Next" at bounding box center [639, 389] width 87 height 36
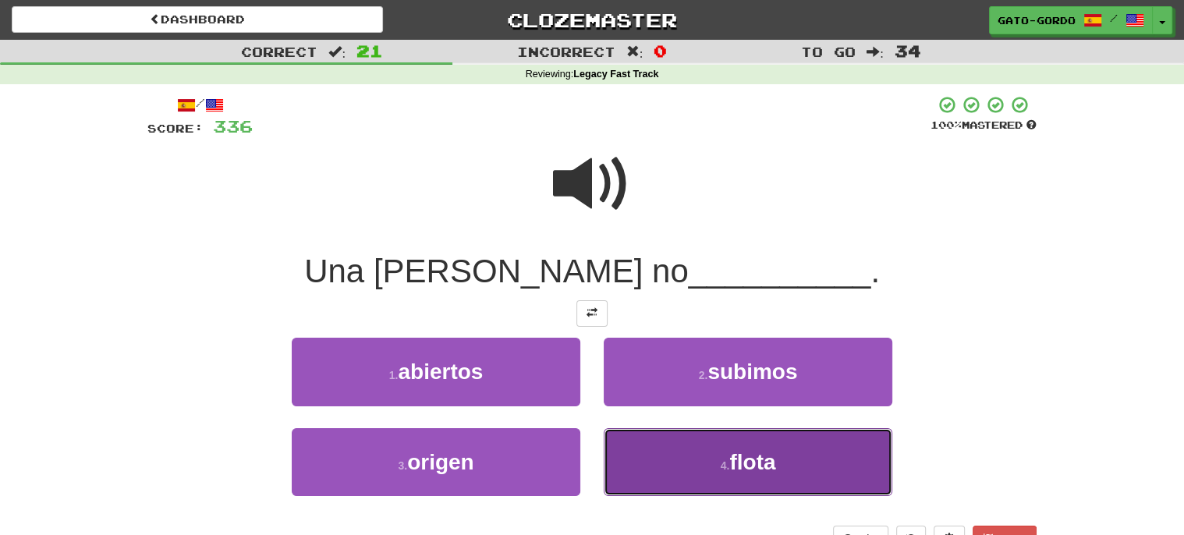
click at [701, 479] on button "4 . flota" at bounding box center [748, 462] width 289 height 68
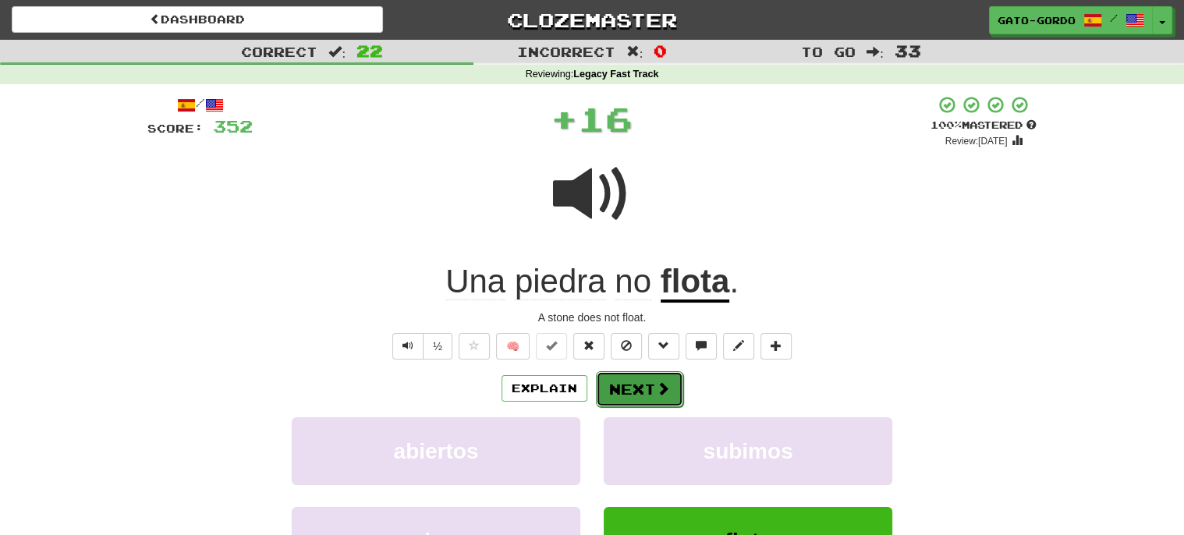
click at [629, 378] on button "Next" at bounding box center [639, 389] width 87 height 36
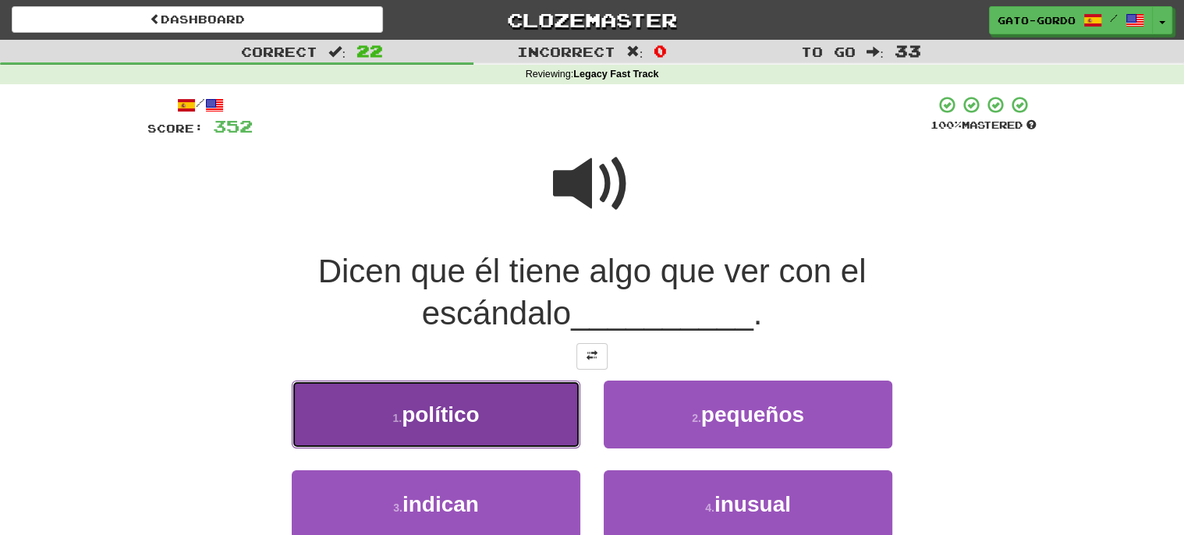
click at [448, 404] on span "político" at bounding box center [441, 414] width 78 height 24
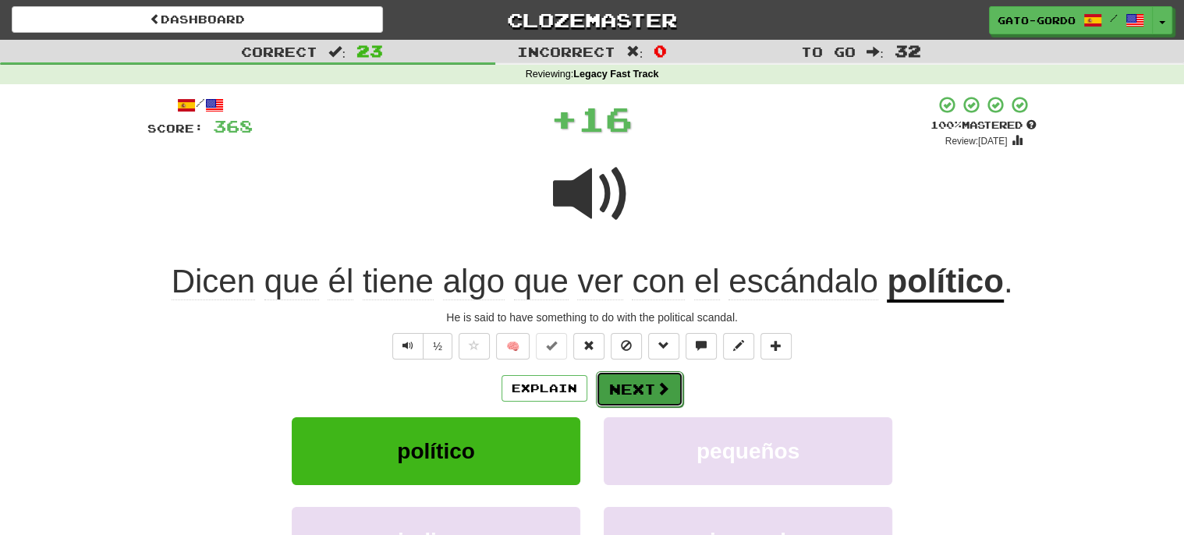
click at [633, 377] on button "Next" at bounding box center [639, 389] width 87 height 36
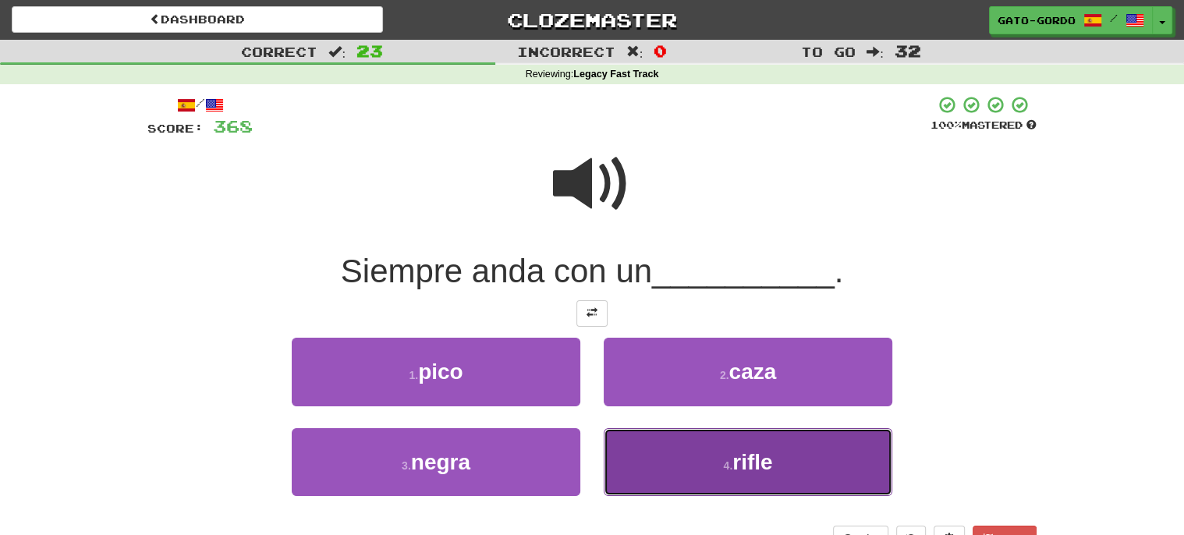
click at [730, 459] on small "4 ." at bounding box center [727, 465] width 9 height 12
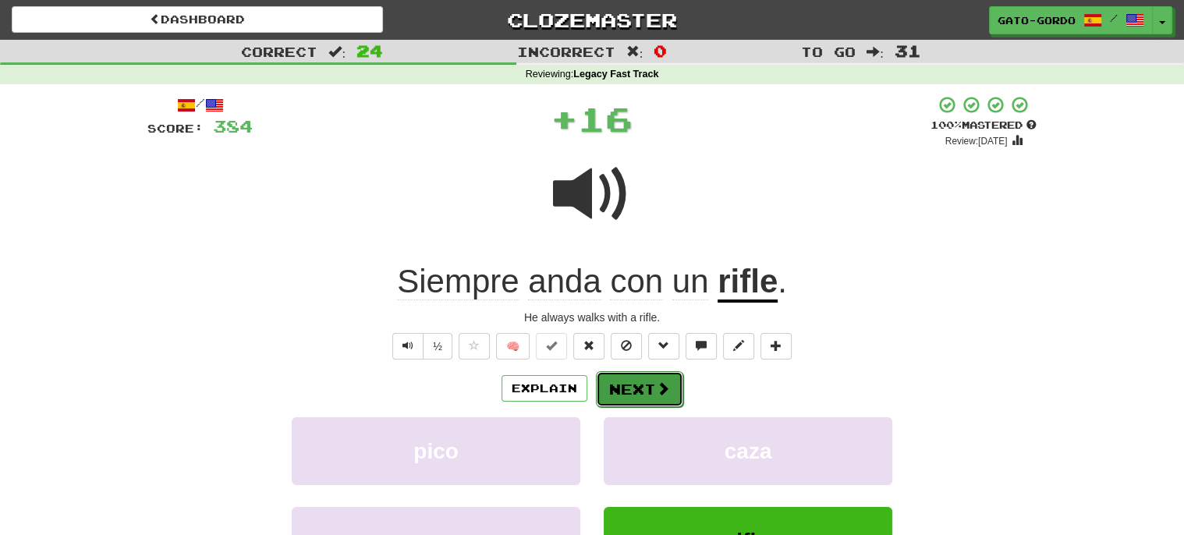
click at [641, 385] on button "Next" at bounding box center [639, 389] width 87 height 36
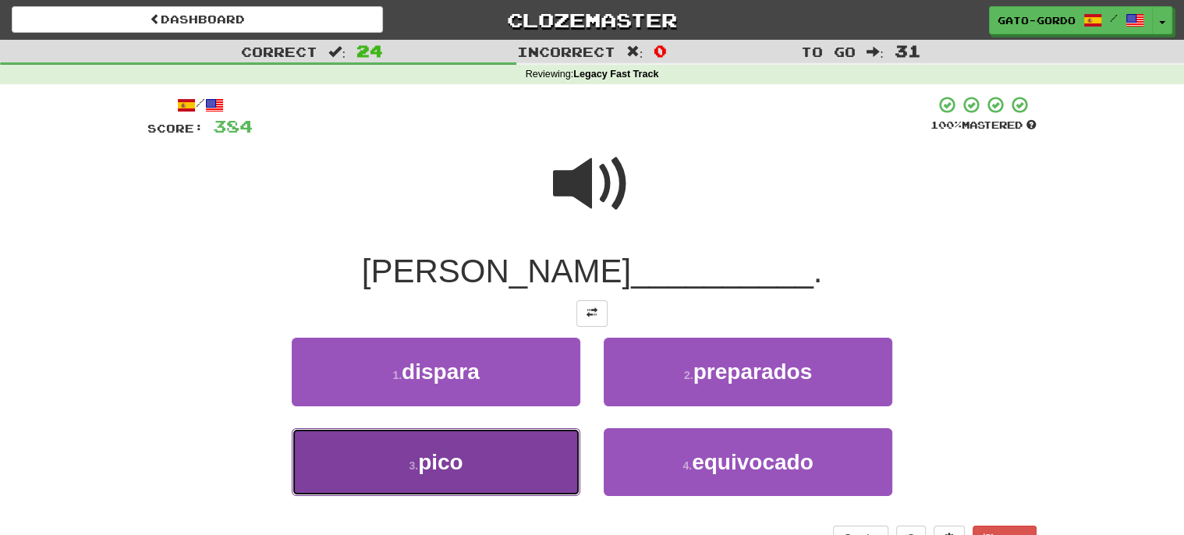
click at [421, 462] on span "pico" at bounding box center [440, 462] width 45 height 24
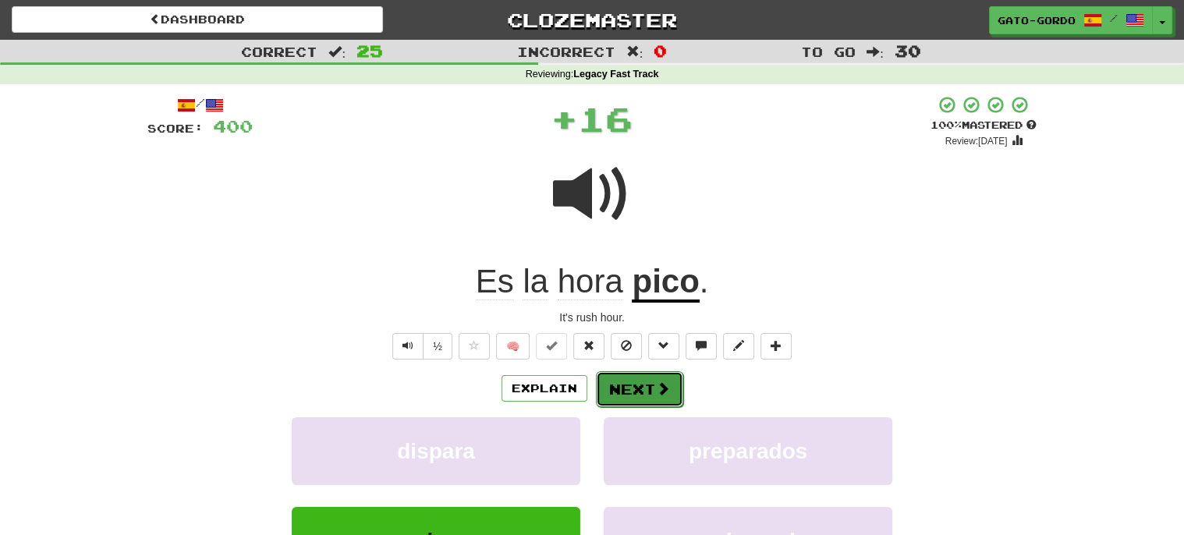
click at [642, 383] on button "Next" at bounding box center [639, 389] width 87 height 36
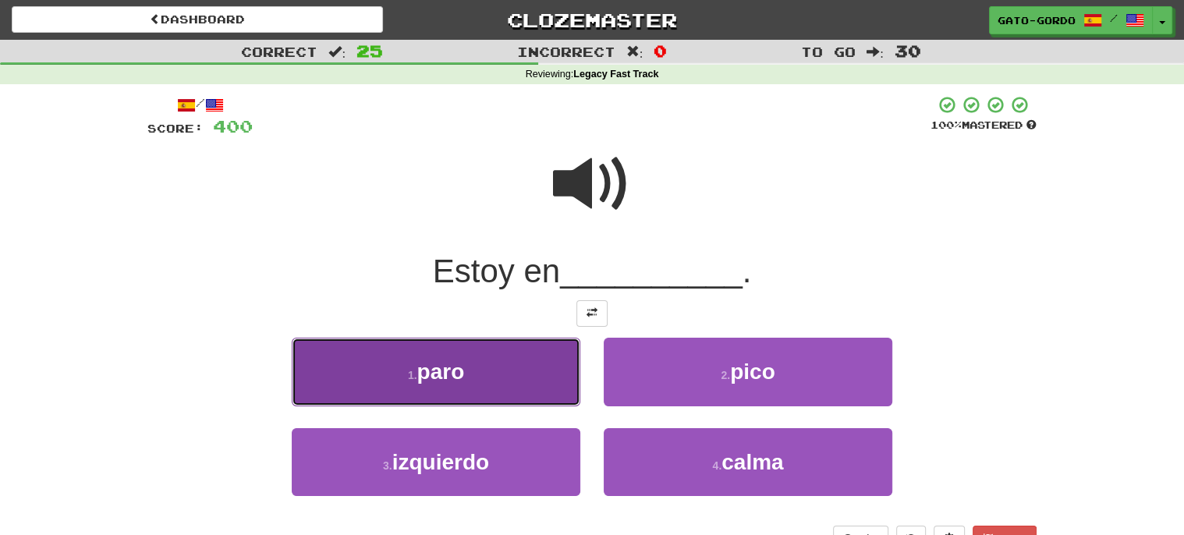
click at [438, 368] on span "paro" at bounding box center [441, 372] width 48 height 24
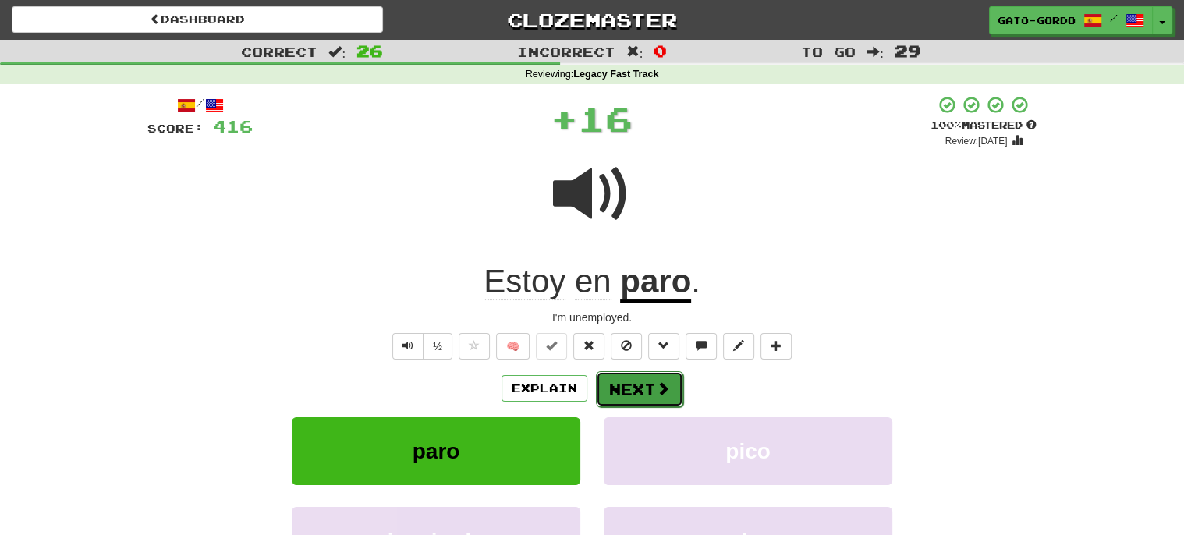
click at [668, 388] on span at bounding box center [663, 388] width 14 height 14
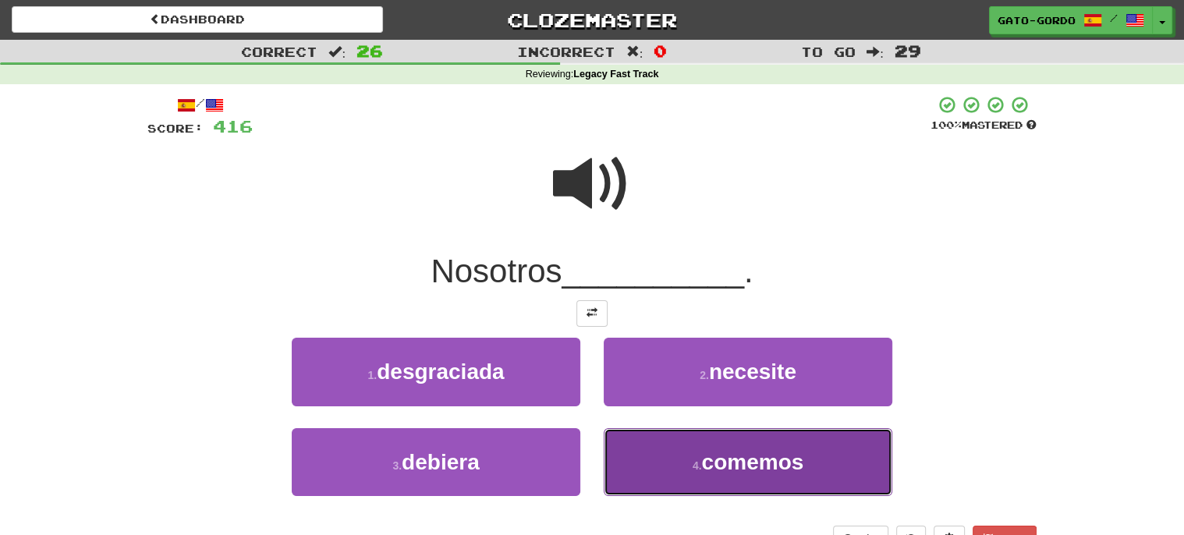
click at [767, 455] on span "comemos" at bounding box center [752, 462] width 102 height 24
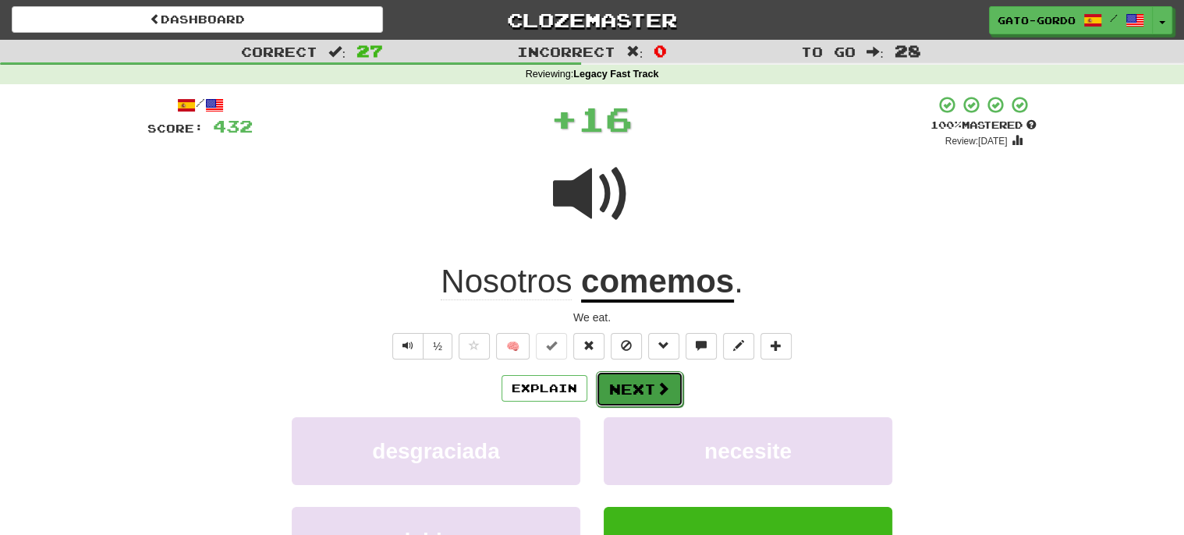
click at [641, 381] on button "Next" at bounding box center [639, 389] width 87 height 36
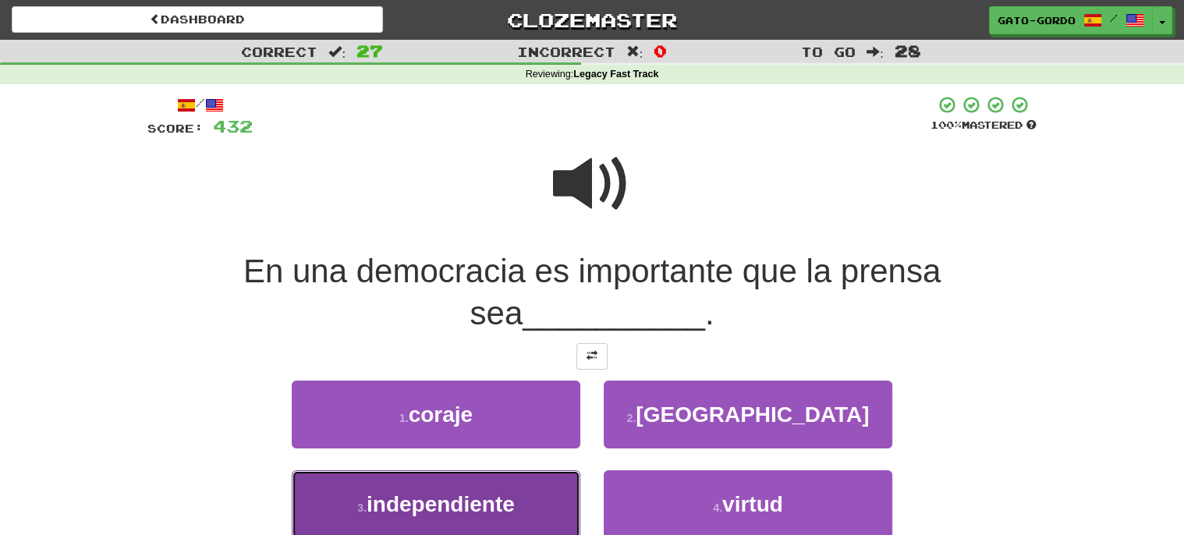
click at [460, 497] on span "independiente" at bounding box center [441, 504] width 148 height 24
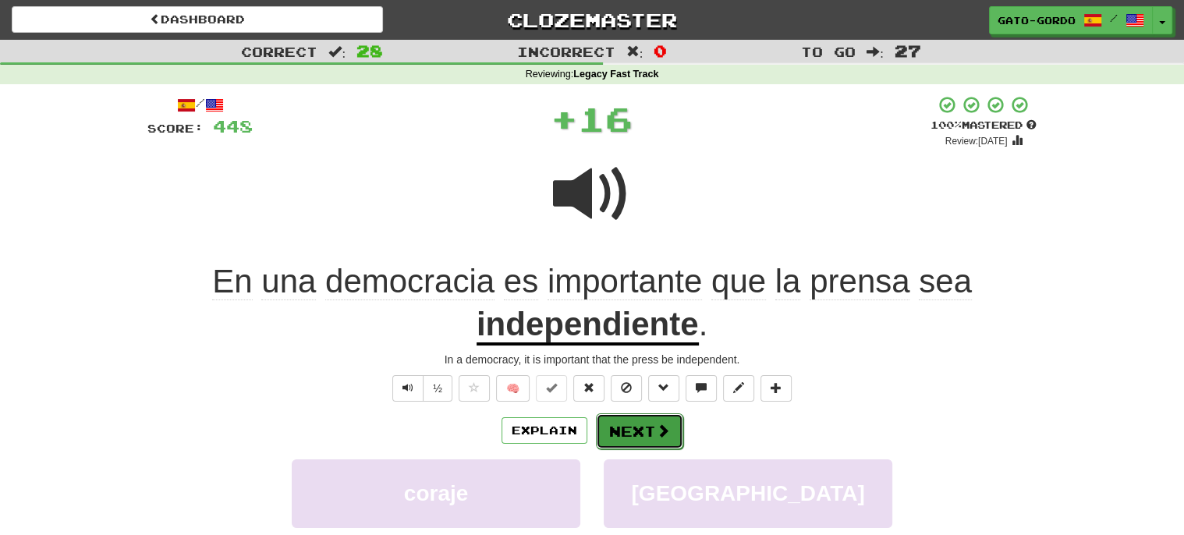
click at [636, 423] on button "Next" at bounding box center [639, 431] width 87 height 36
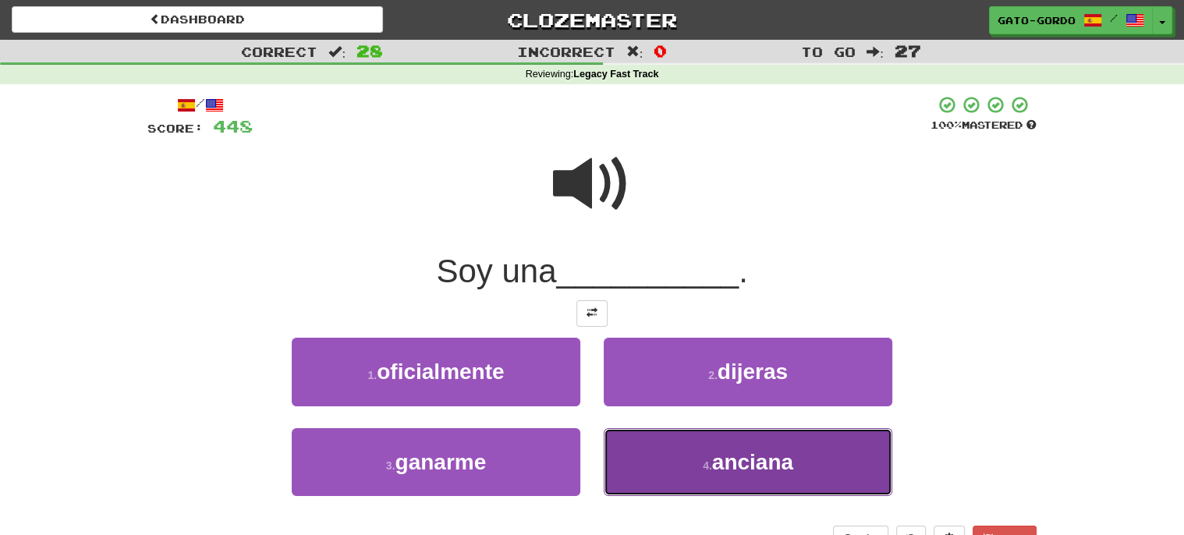
click at [721, 463] on span "anciana" at bounding box center [752, 462] width 81 height 24
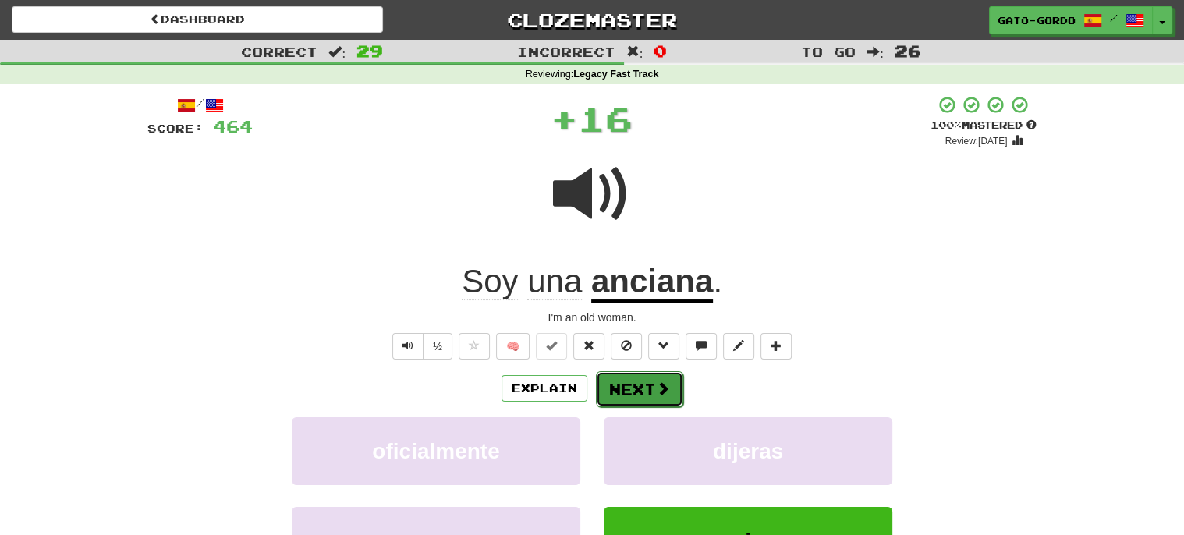
click at [639, 385] on button "Next" at bounding box center [639, 389] width 87 height 36
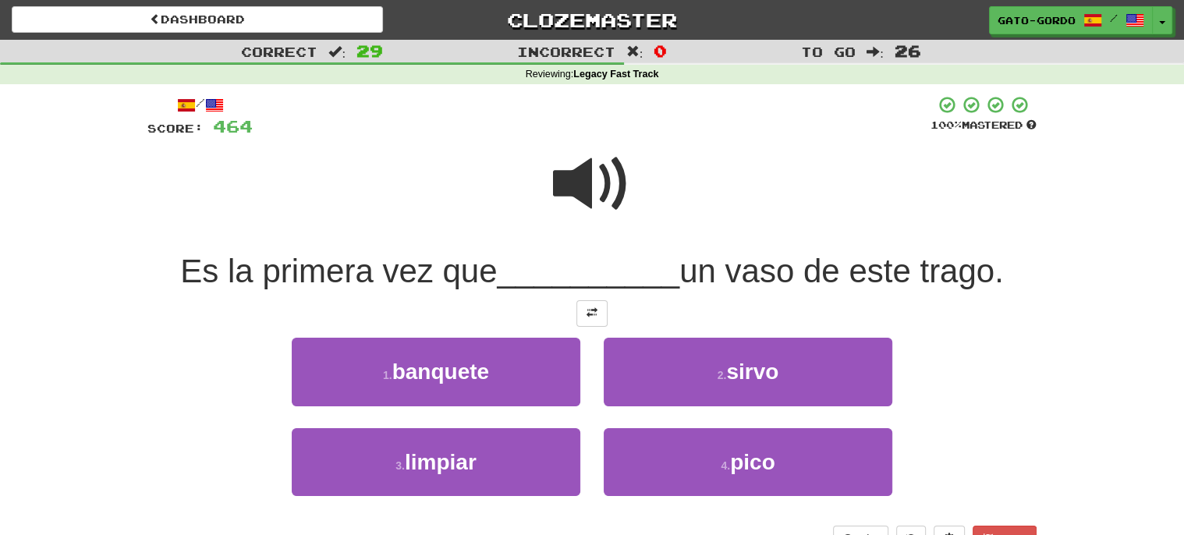
click at [571, 190] on span at bounding box center [592, 184] width 78 height 78
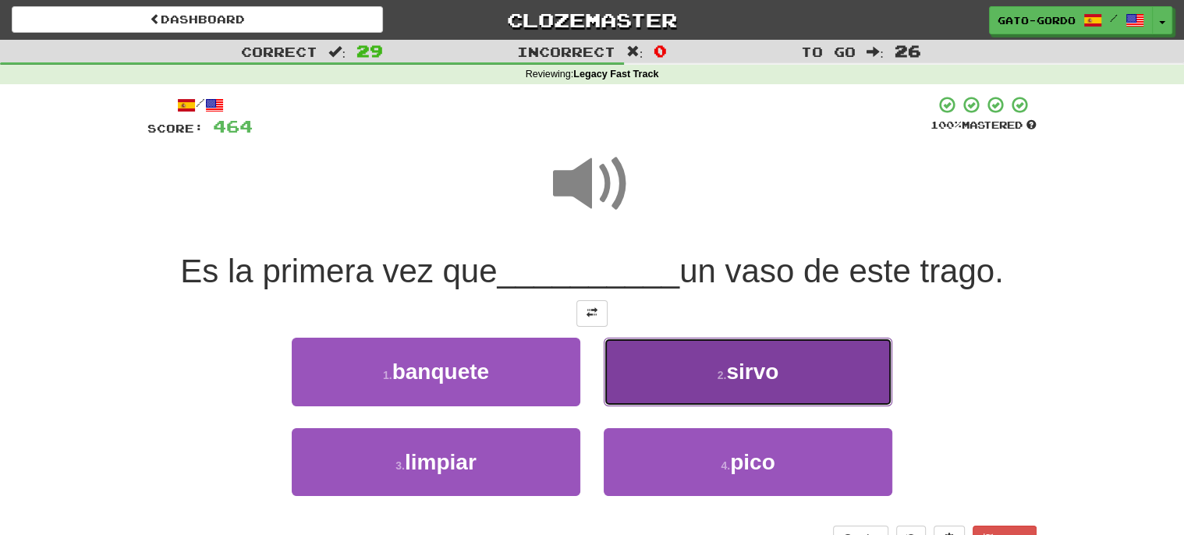
click at [690, 371] on button "2 . [GEOGRAPHIC_DATA]" at bounding box center [748, 372] width 289 height 68
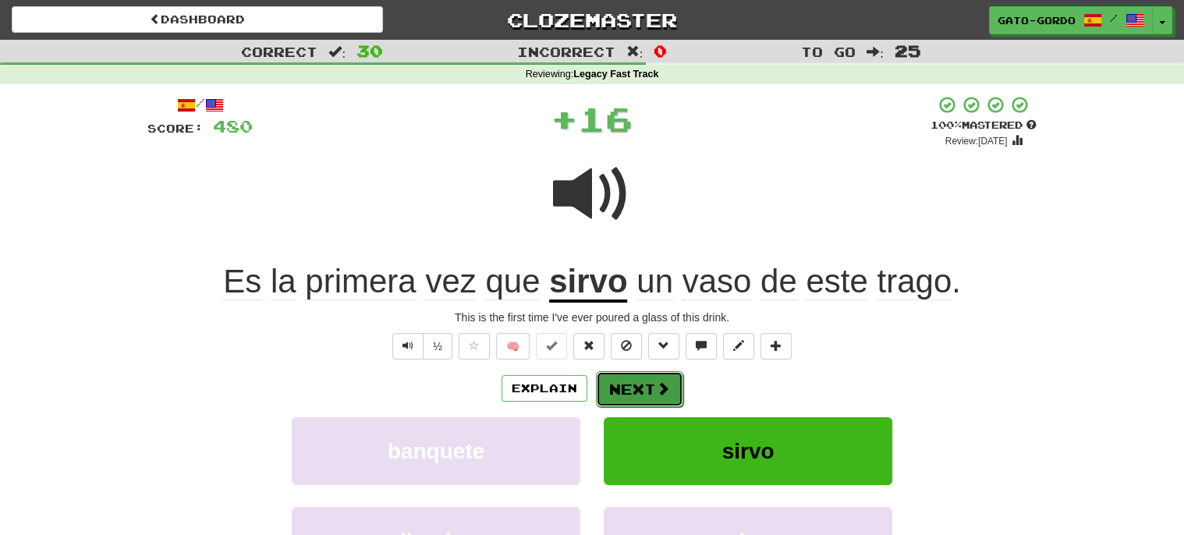
click at [628, 387] on button "Next" at bounding box center [639, 389] width 87 height 36
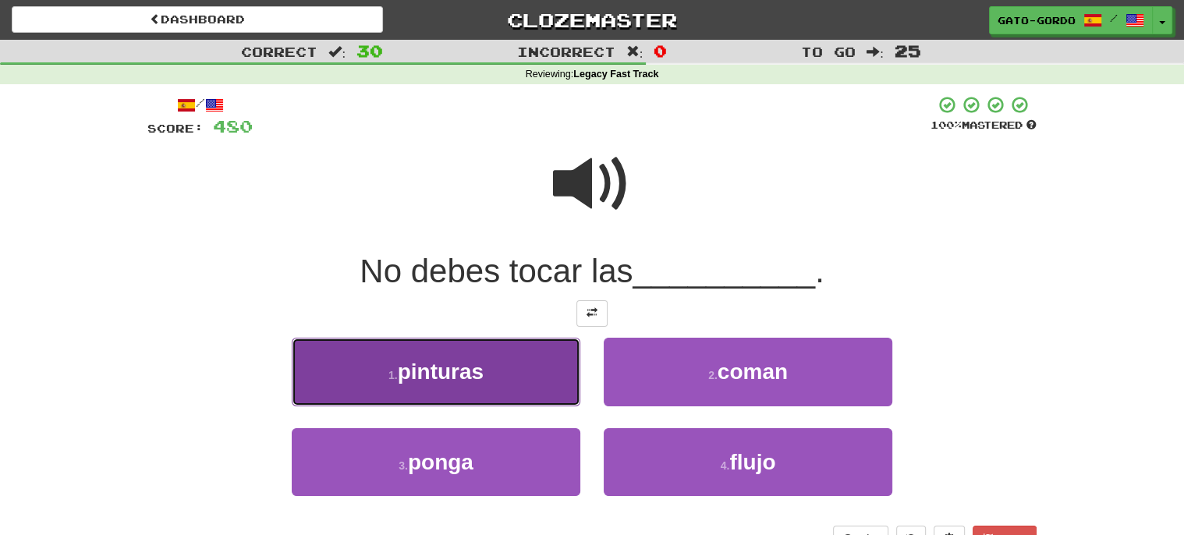
click at [421, 387] on button "1 . pinturas" at bounding box center [436, 372] width 289 height 68
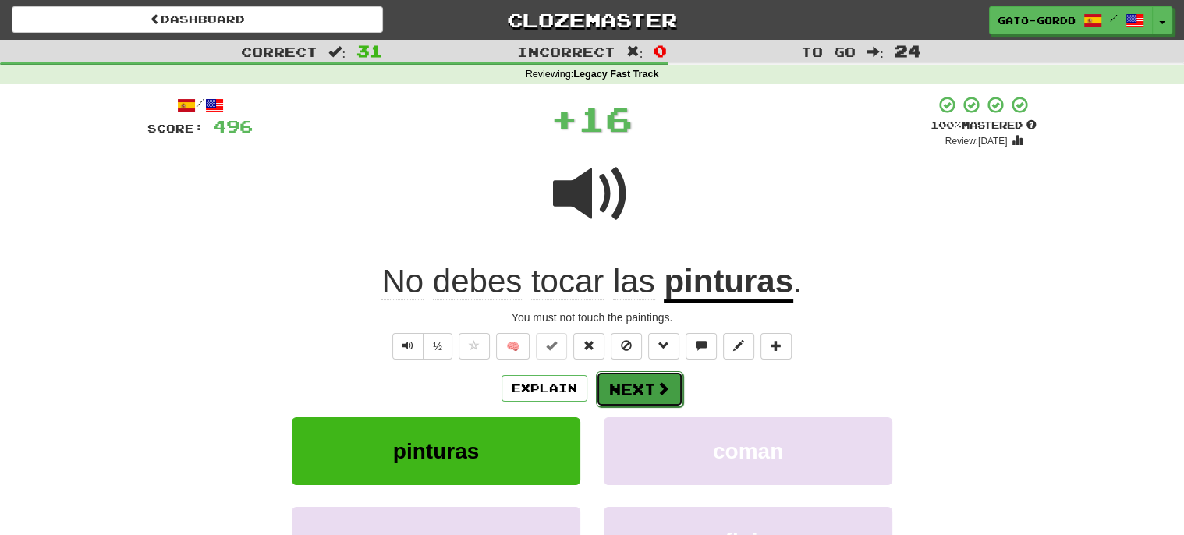
click at [634, 392] on button "Next" at bounding box center [639, 389] width 87 height 36
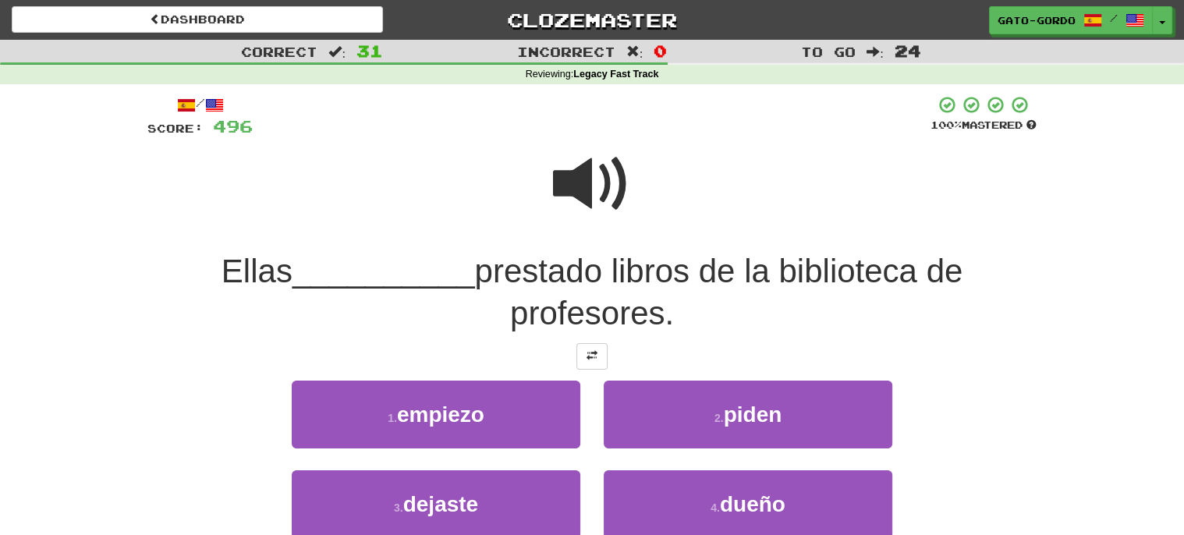
click at [587, 181] on span at bounding box center [592, 184] width 78 height 78
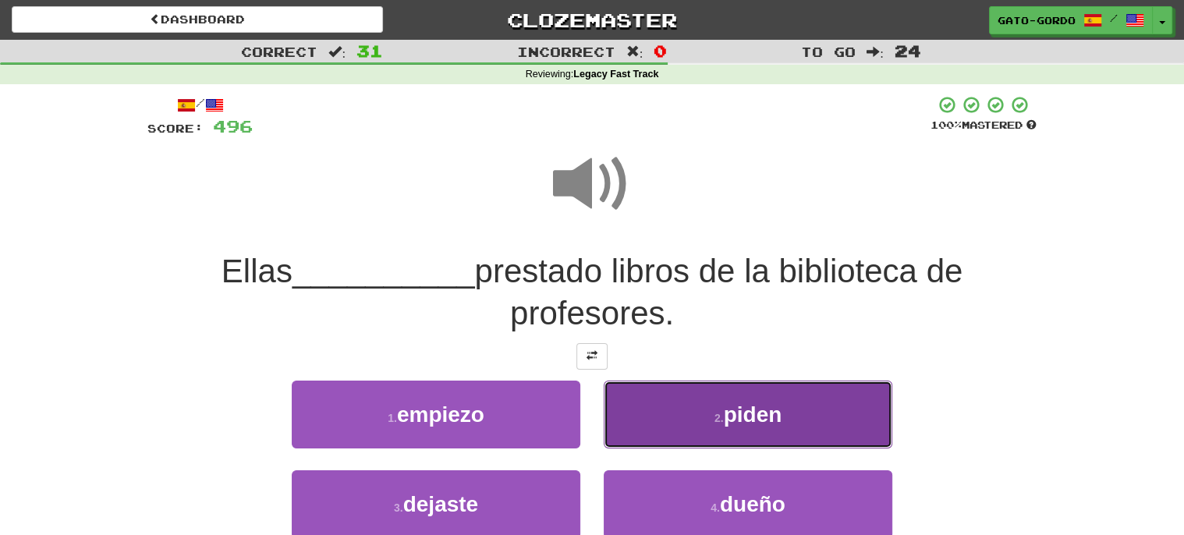
click at [731, 416] on span "piden" at bounding box center [753, 414] width 58 height 24
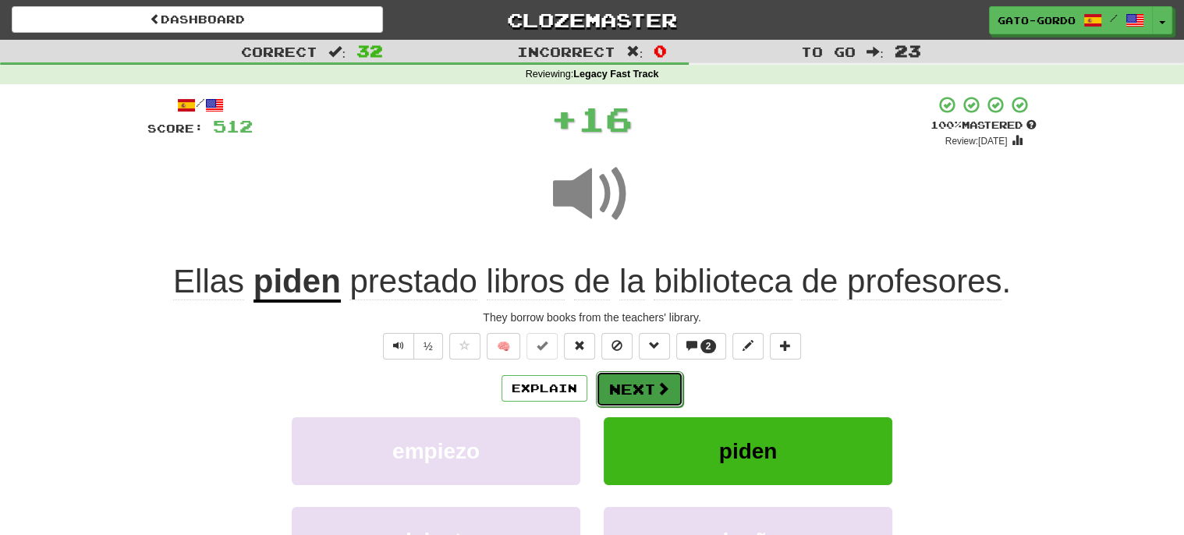
click at [646, 383] on button "Next" at bounding box center [639, 389] width 87 height 36
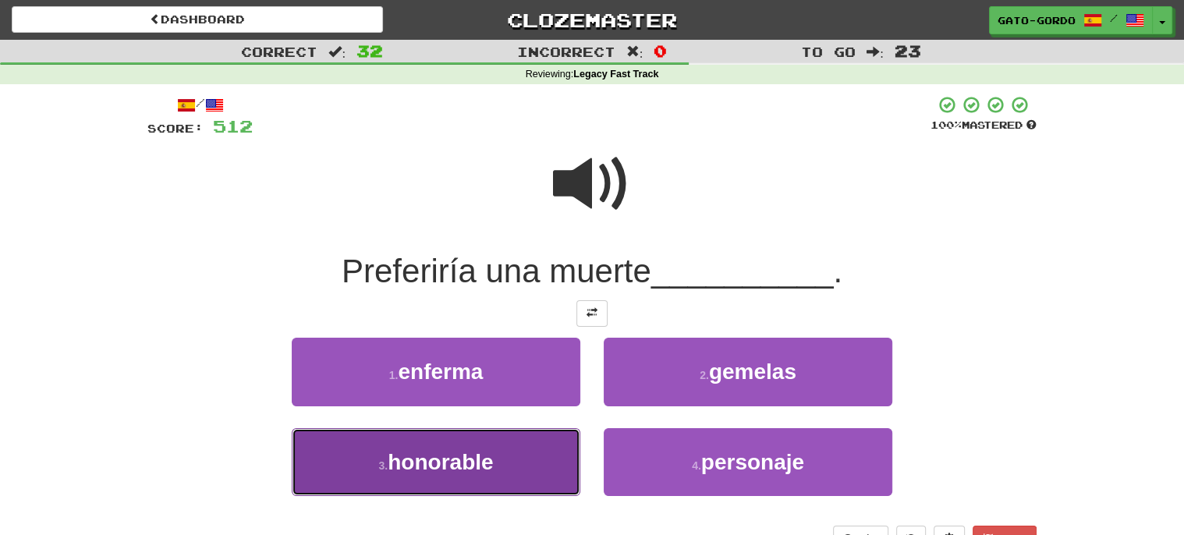
click at [452, 460] on span "honorable" at bounding box center [440, 462] width 105 height 24
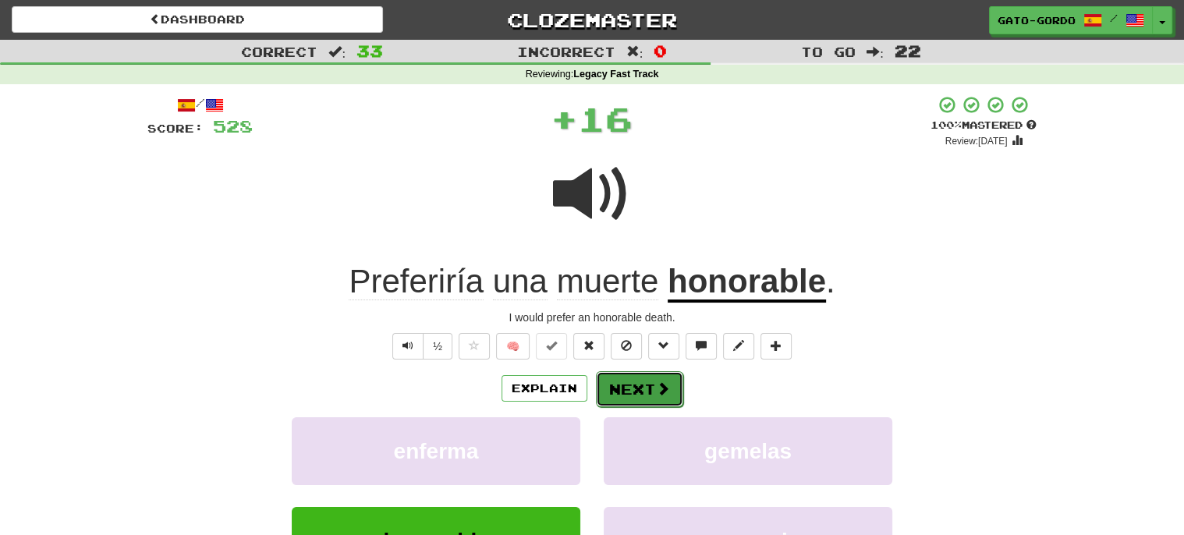
click at [629, 395] on button "Next" at bounding box center [639, 389] width 87 height 36
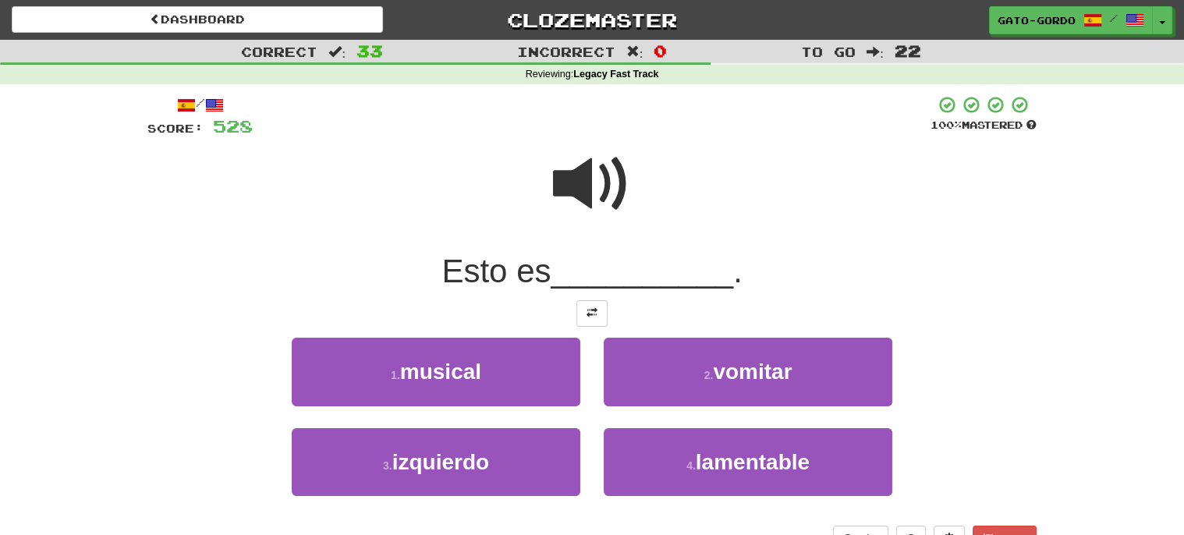
click at [593, 181] on span at bounding box center [592, 184] width 78 height 78
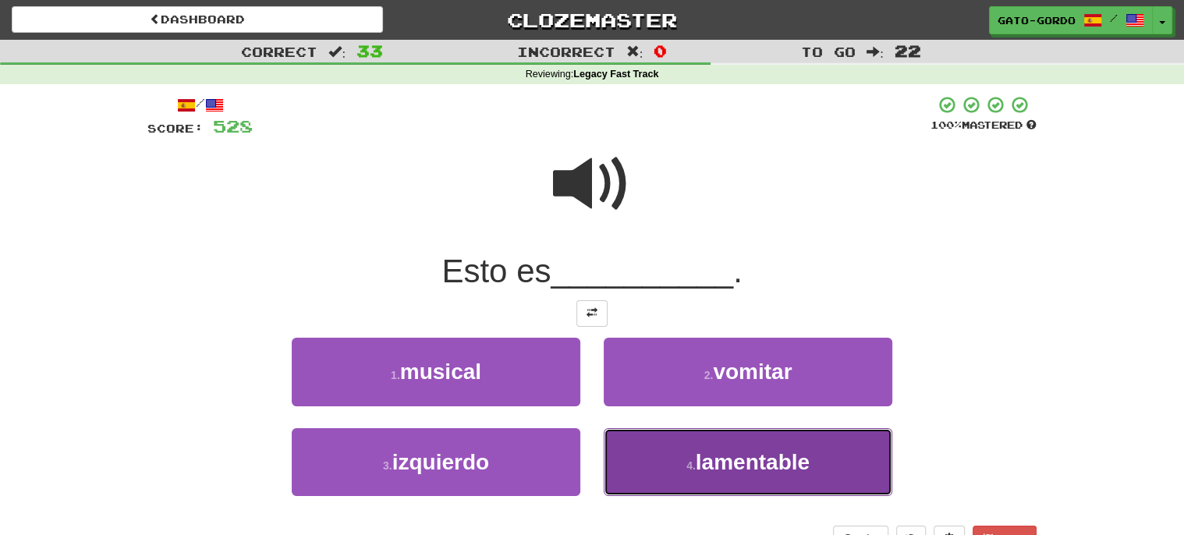
click at [714, 459] on span "lamentable" at bounding box center [753, 462] width 114 height 24
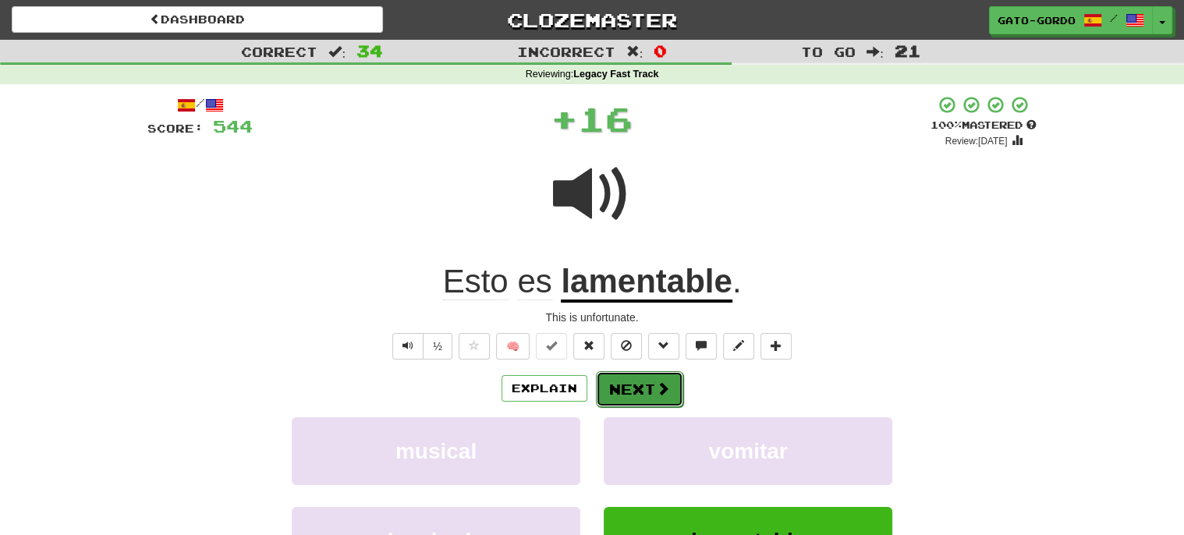
click at [640, 377] on button "Next" at bounding box center [639, 389] width 87 height 36
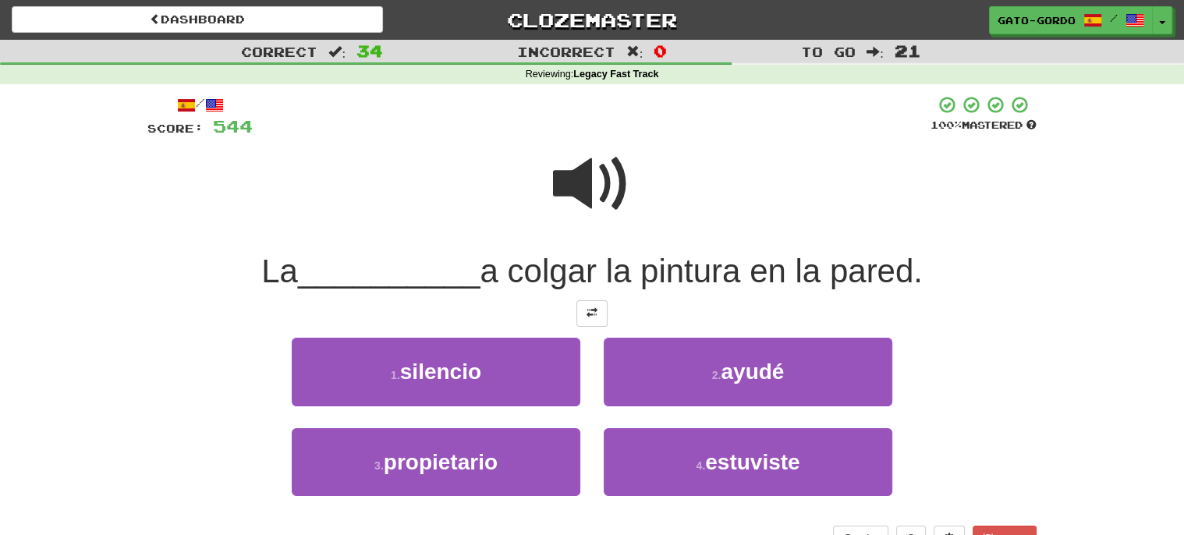
click at [596, 169] on span at bounding box center [592, 184] width 78 height 78
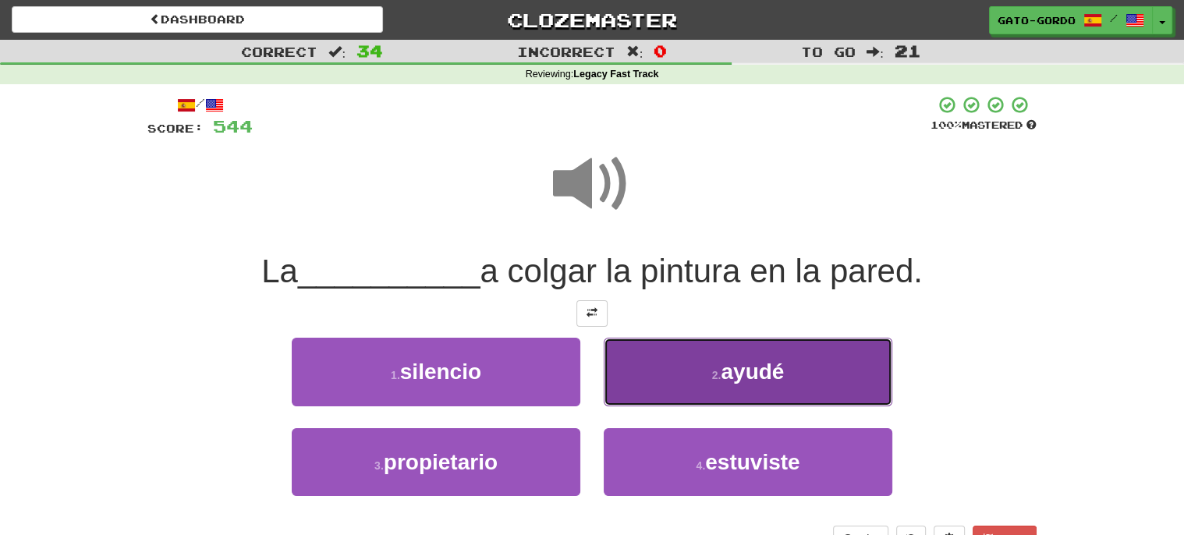
click at [709, 359] on button "2 . [GEOGRAPHIC_DATA]" at bounding box center [748, 372] width 289 height 68
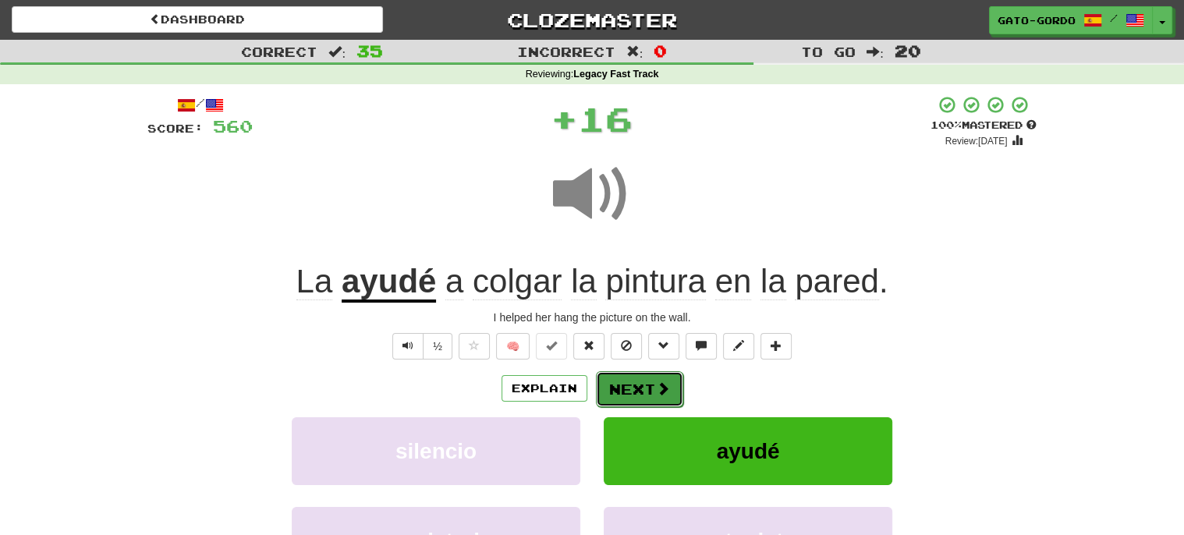
click at [650, 379] on button "Next" at bounding box center [639, 389] width 87 height 36
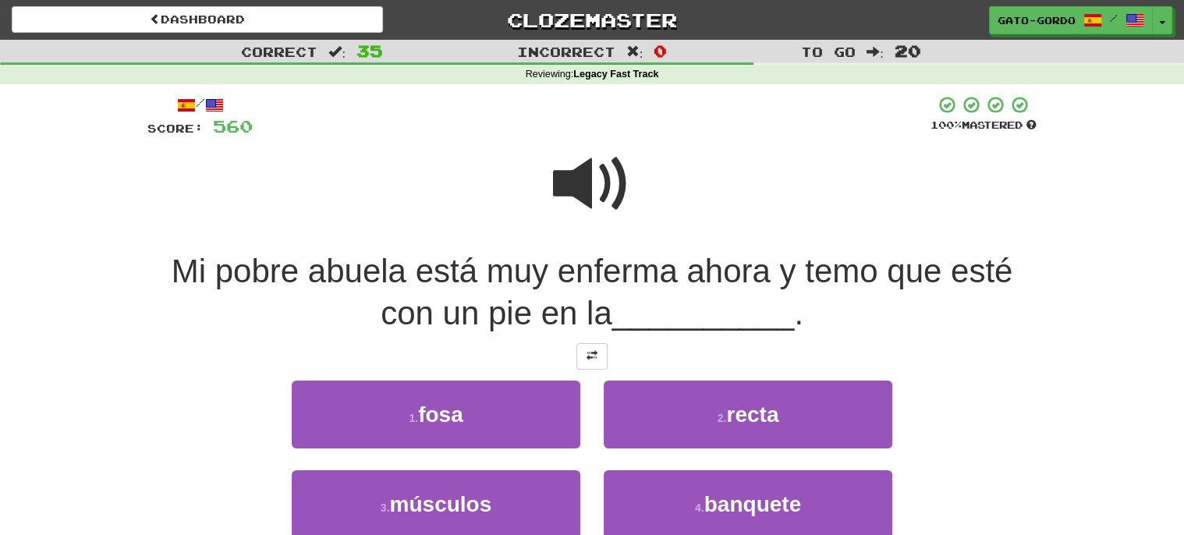
click at [579, 192] on span at bounding box center [592, 184] width 78 height 78
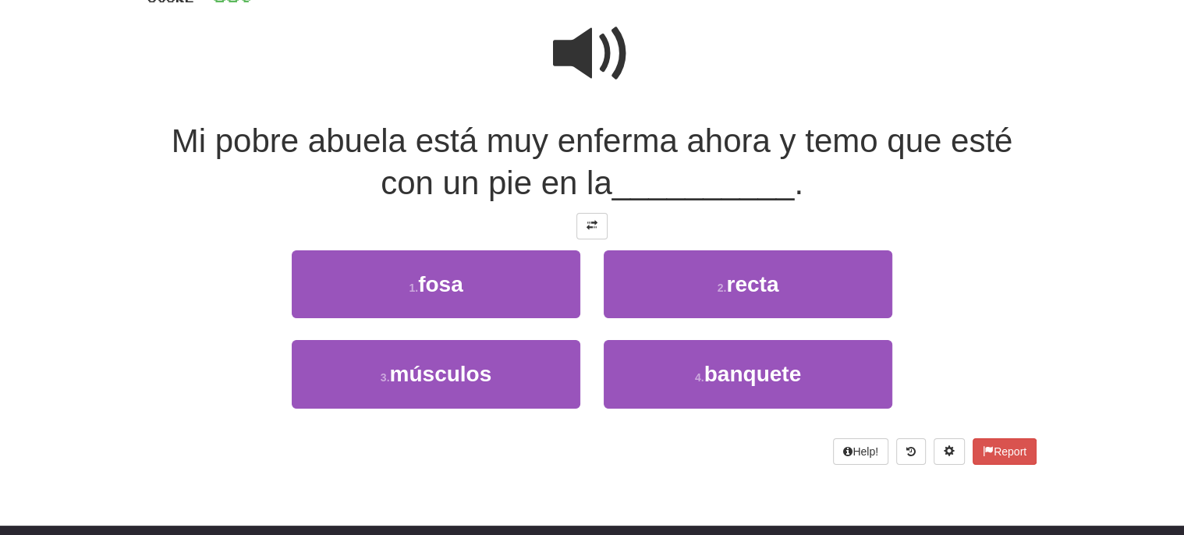
scroll to position [131, 0]
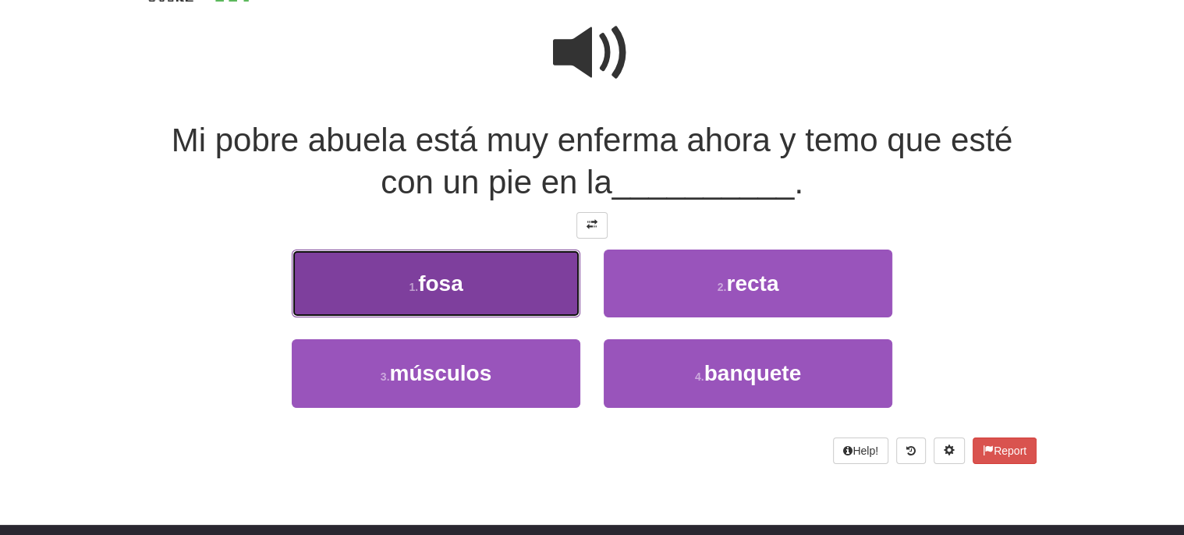
click at [476, 275] on button "1 . fosa" at bounding box center [436, 284] width 289 height 68
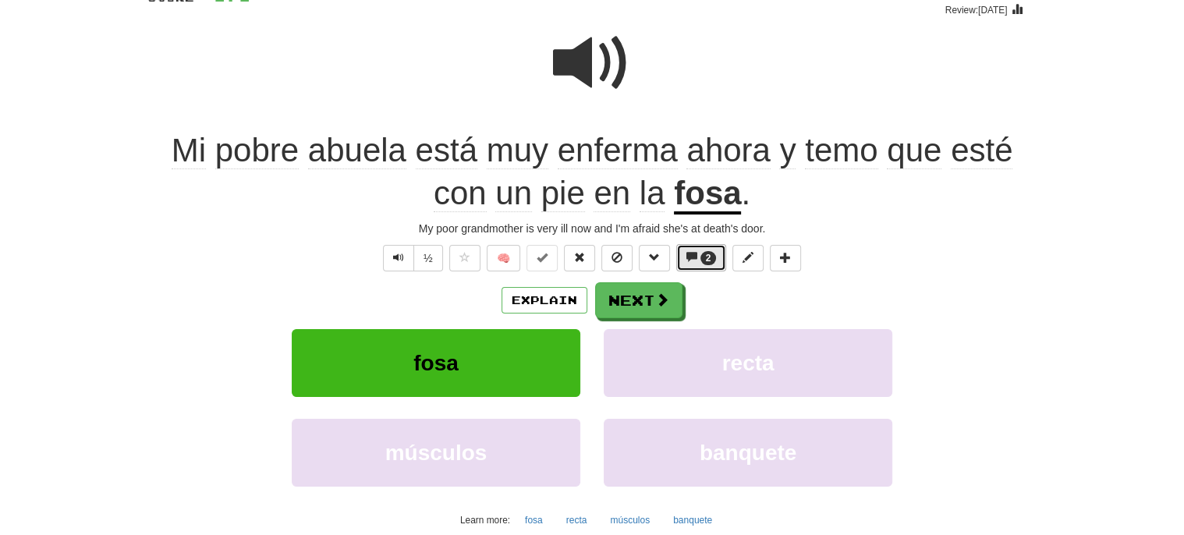
click at [708, 253] on span "2" at bounding box center [708, 258] width 5 height 11
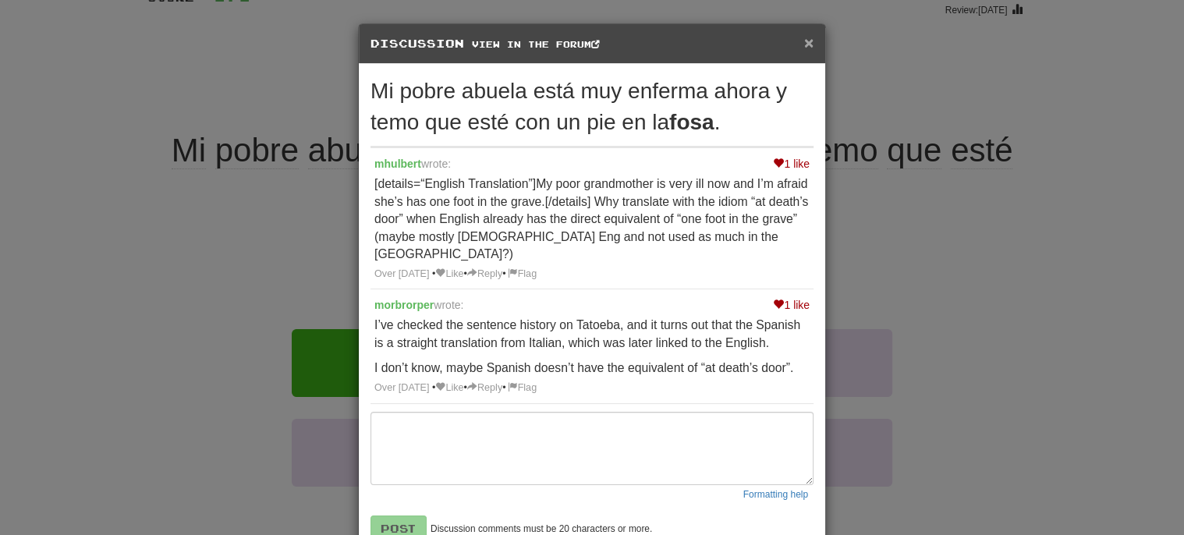
click at [809, 43] on span "×" at bounding box center [808, 43] width 9 height 18
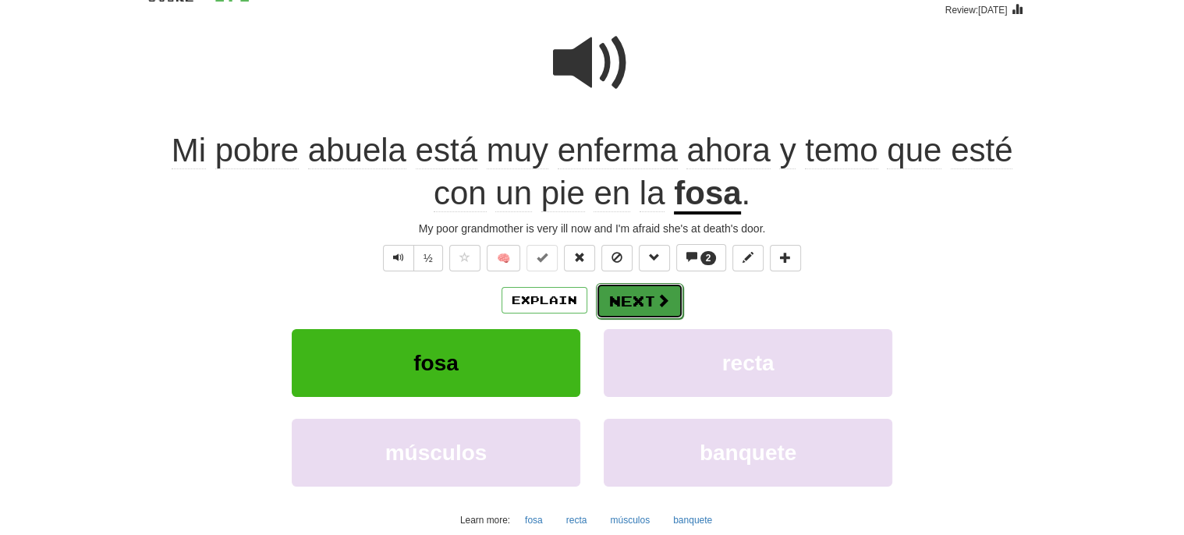
click at [636, 294] on button "Next" at bounding box center [639, 301] width 87 height 36
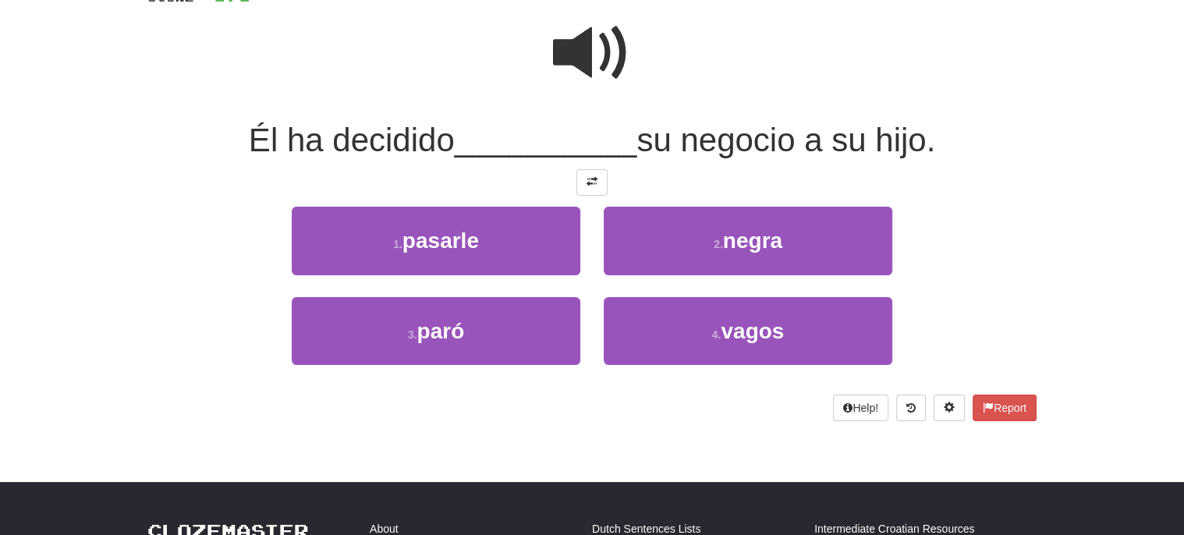
click at [590, 37] on span at bounding box center [592, 53] width 78 height 78
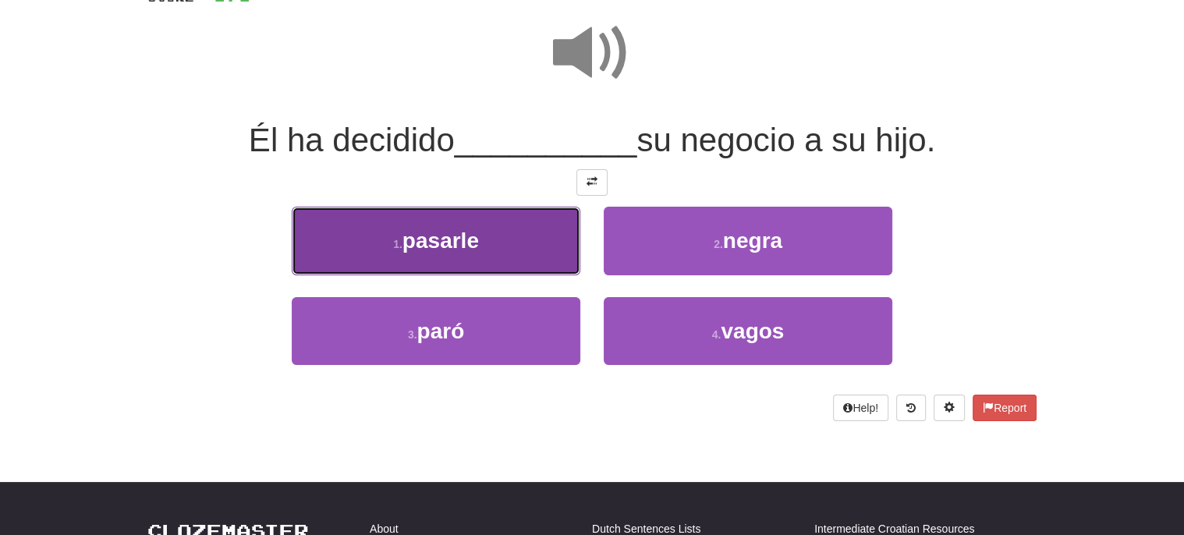
click at [393, 238] on small "1 ." at bounding box center [397, 244] width 9 height 12
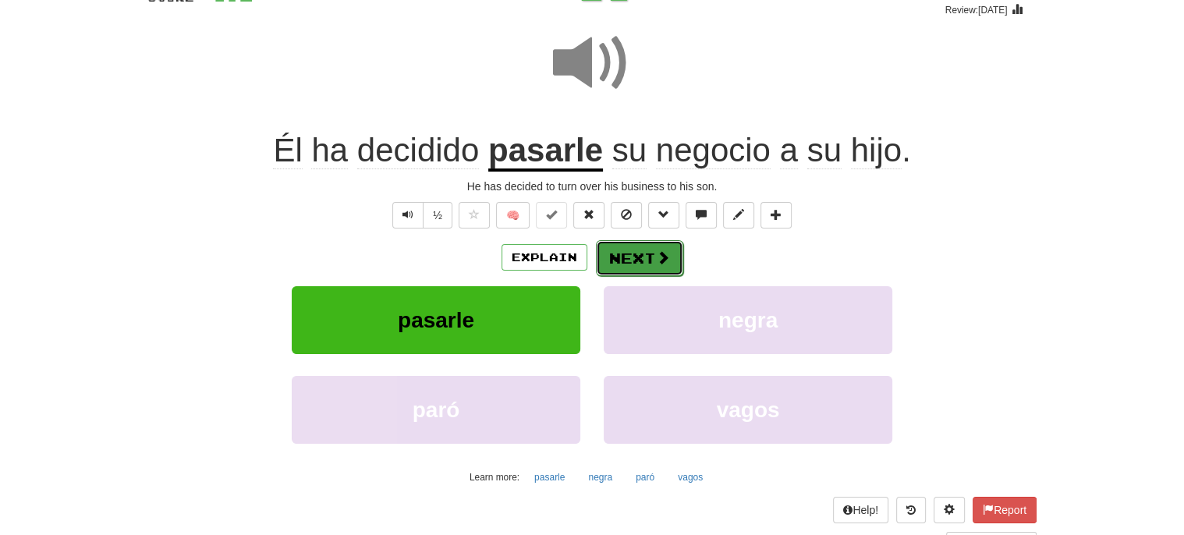
click at [619, 250] on button "Next" at bounding box center [639, 258] width 87 height 36
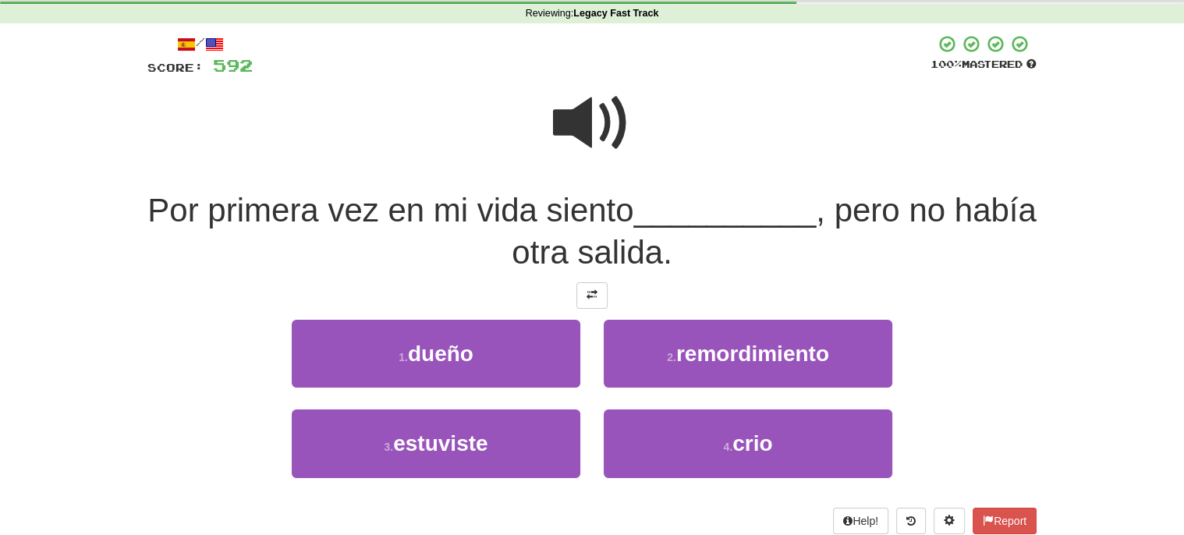
scroll to position [63, 0]
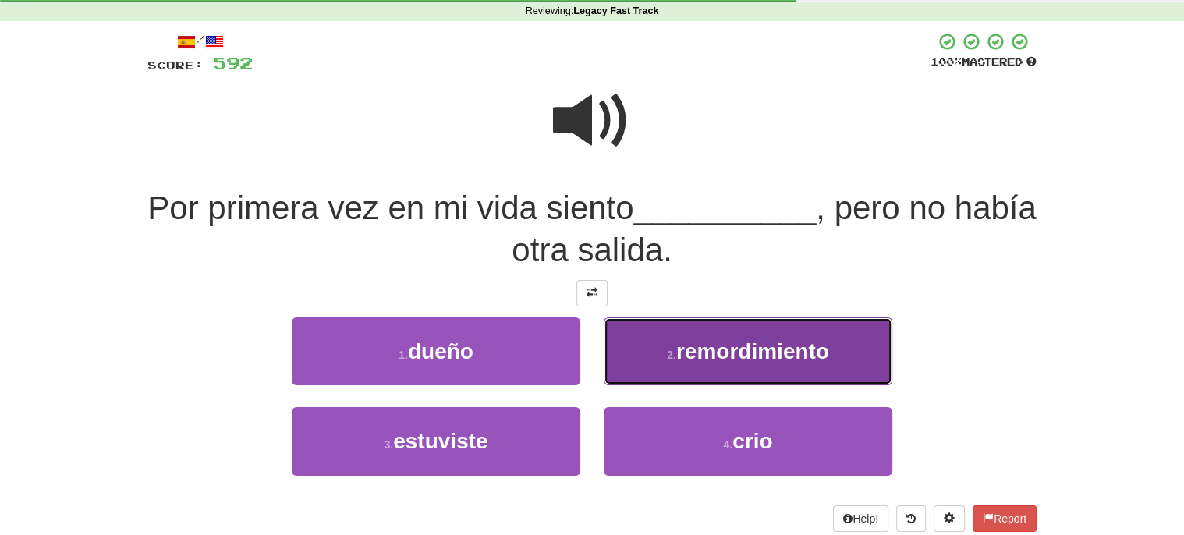
click at [774, 353] on span "remordimiento" at bounding box center [752, 351] width 153 height 24
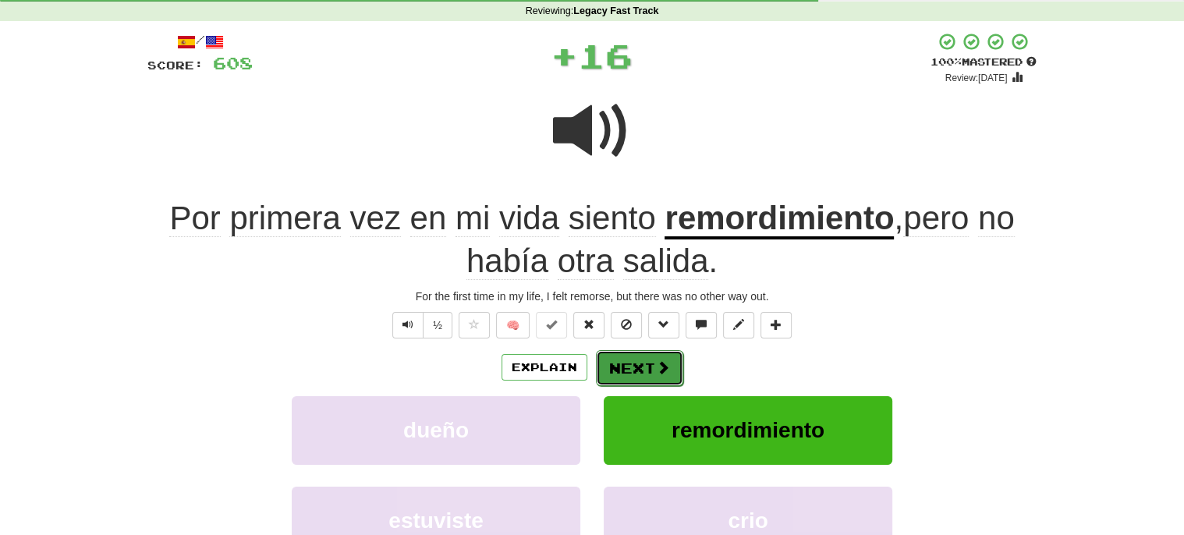
click at [647, 368] on button "Next" at bounding box center [639, 368] width 87 height 36
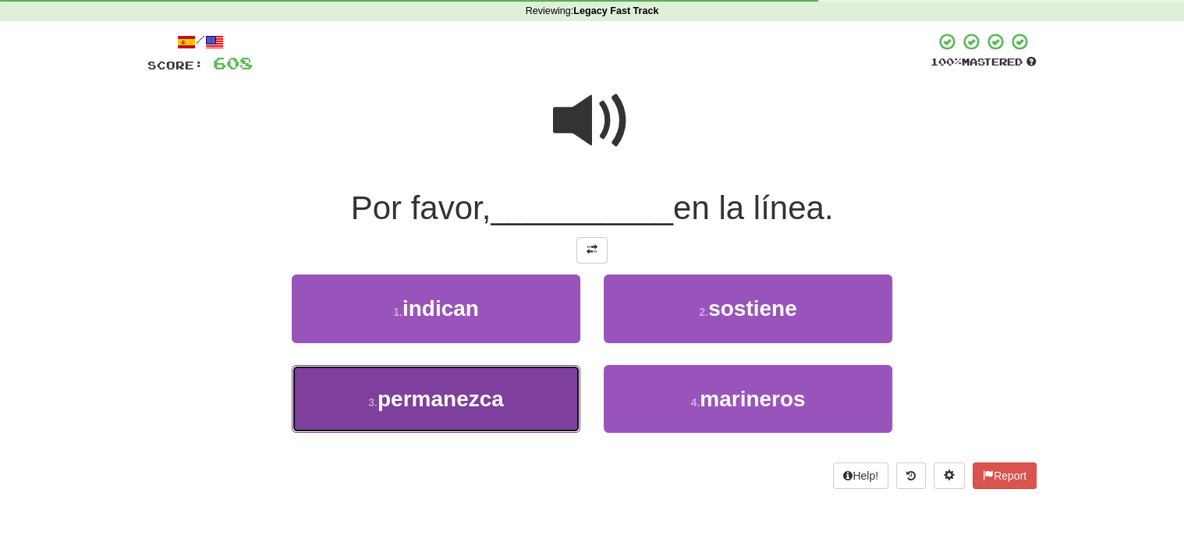
click at [450, 390] on span "permanezca" at bounding box center [440, 399] width 126 height 24
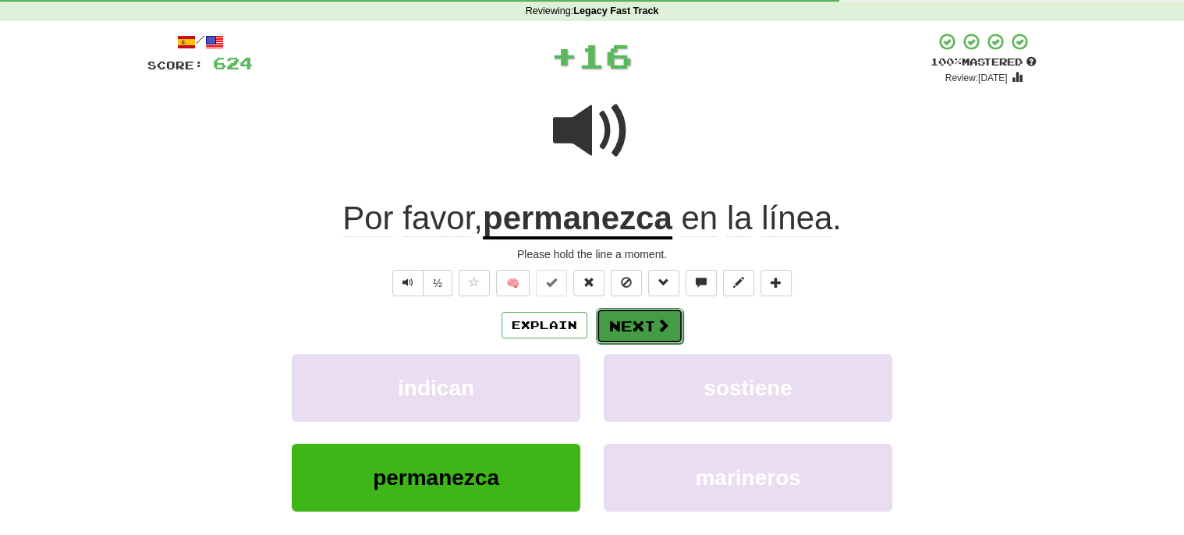
click at [627, 329] on button "Next" at bounding box center [639, 326] width 87 height 36
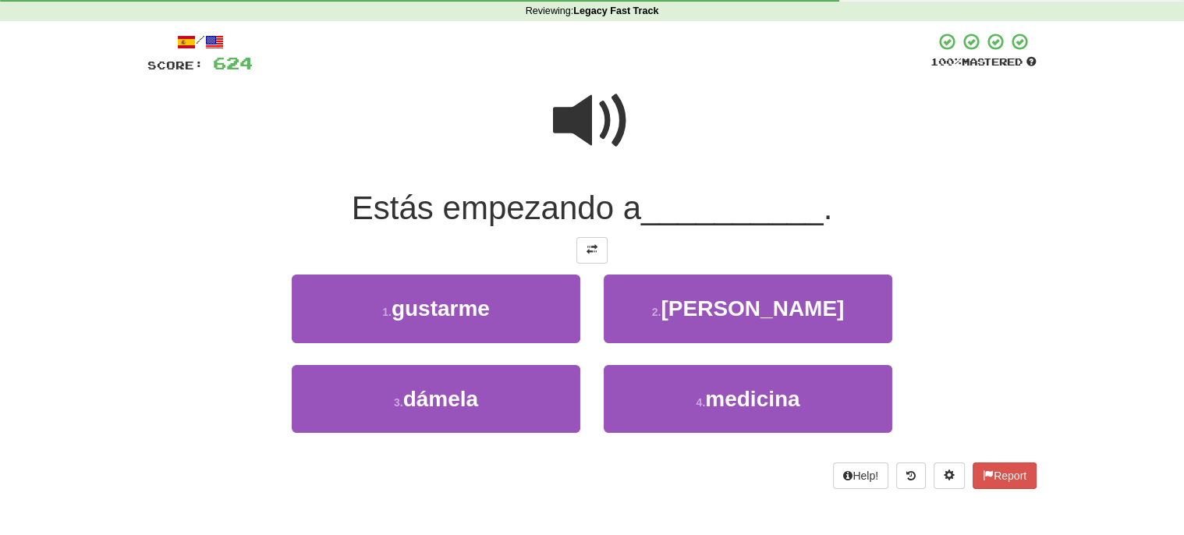
click at [578, 112] on span at bounding box center [592, 121] width 78 height 78
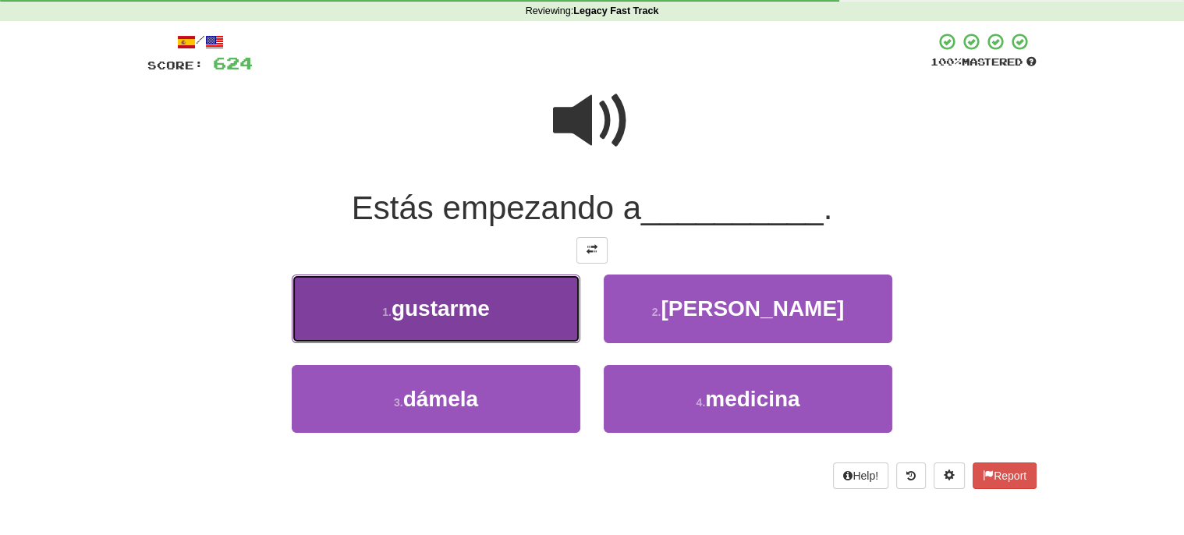
click at [456, 303] on span "gustarme" at bounding box center [440, 308] width 98 height 24
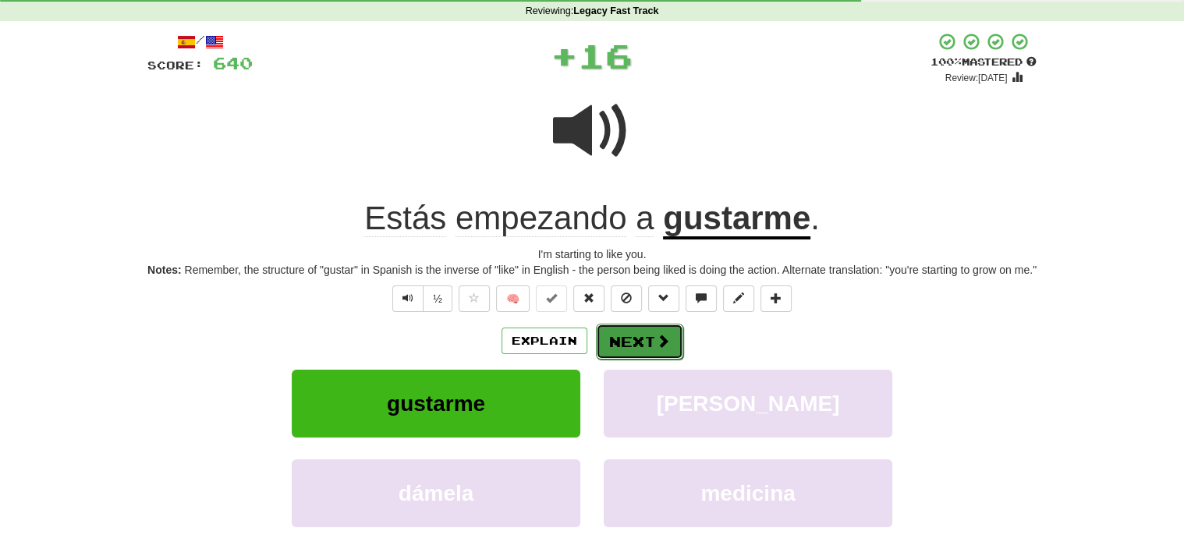
click at [631, 351] on button "Next" at bounding box center [639, 342] width 87 height 36
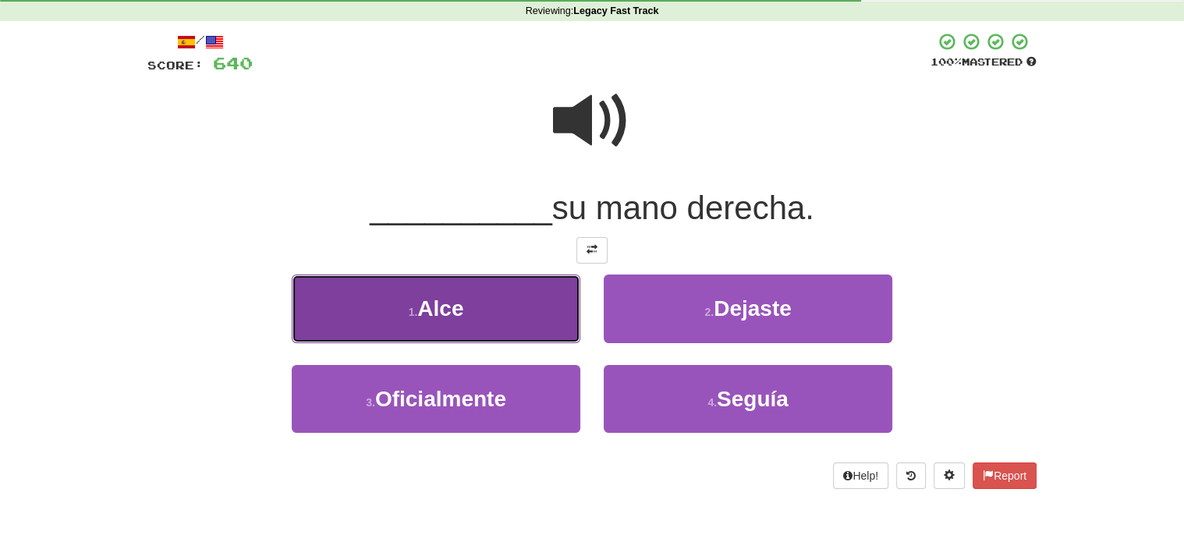
click at [505, 300] on button "1 . Alce" at bounding box center [436, 309] width 289 height 68
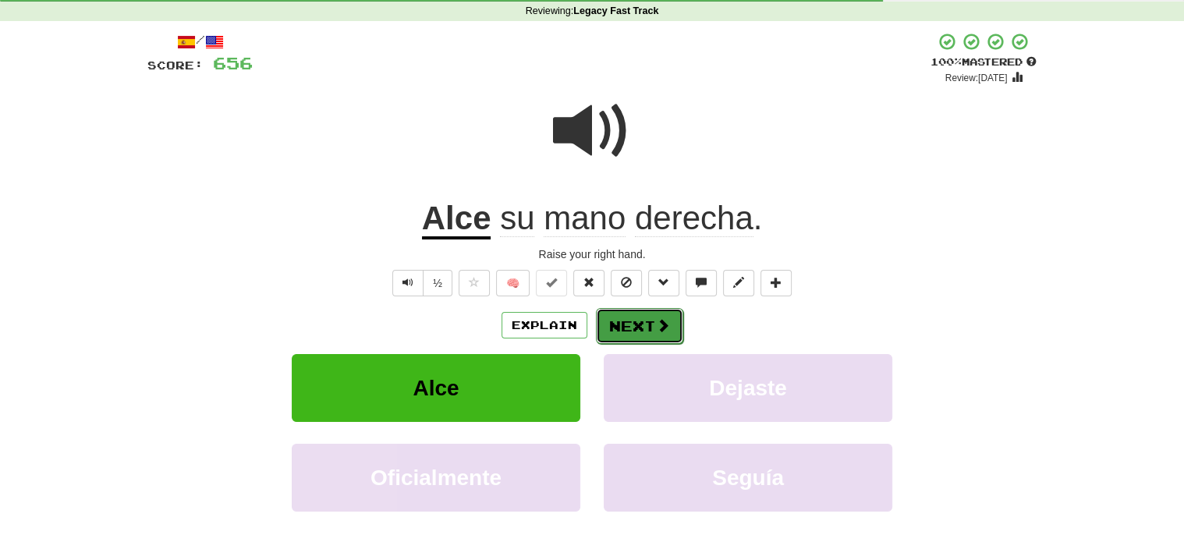
click at [637, 324] on button "Next" at bounding box center [639, 326] width 87 height 36
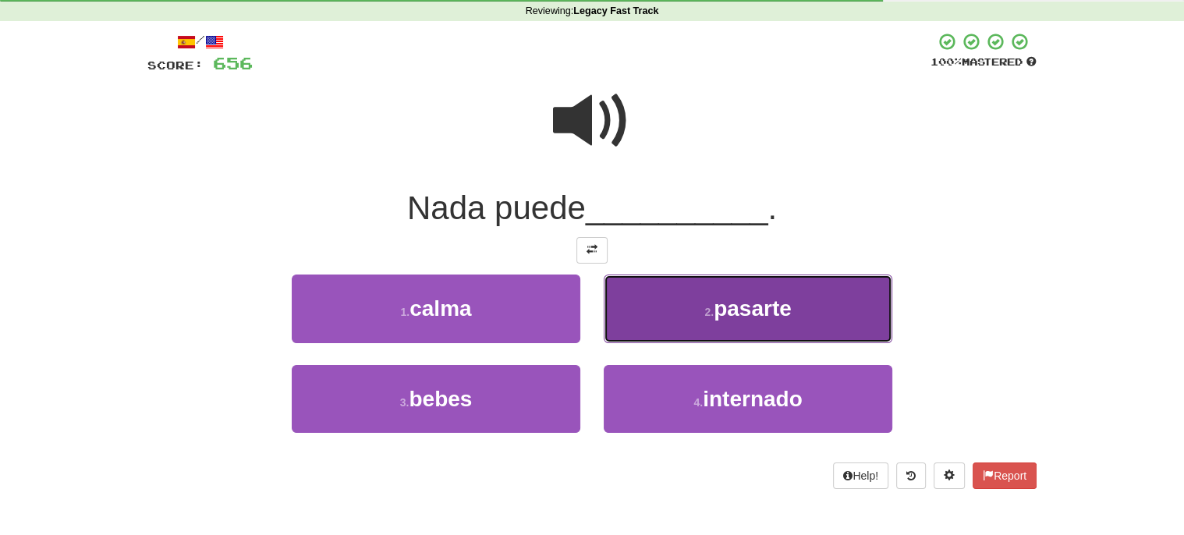
click at [785, 321] on button "2 . pasarte" at bounding box center [748, 309] width 289 height 68
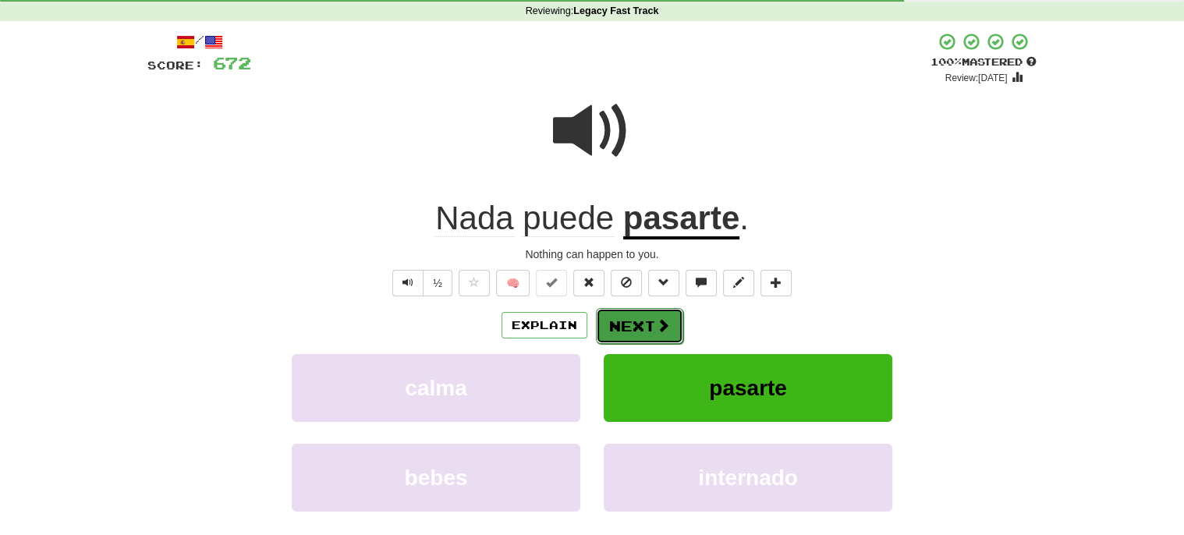
click at [636, 312] on button "Next" at bounding box center [639, 326] width 87 height 36
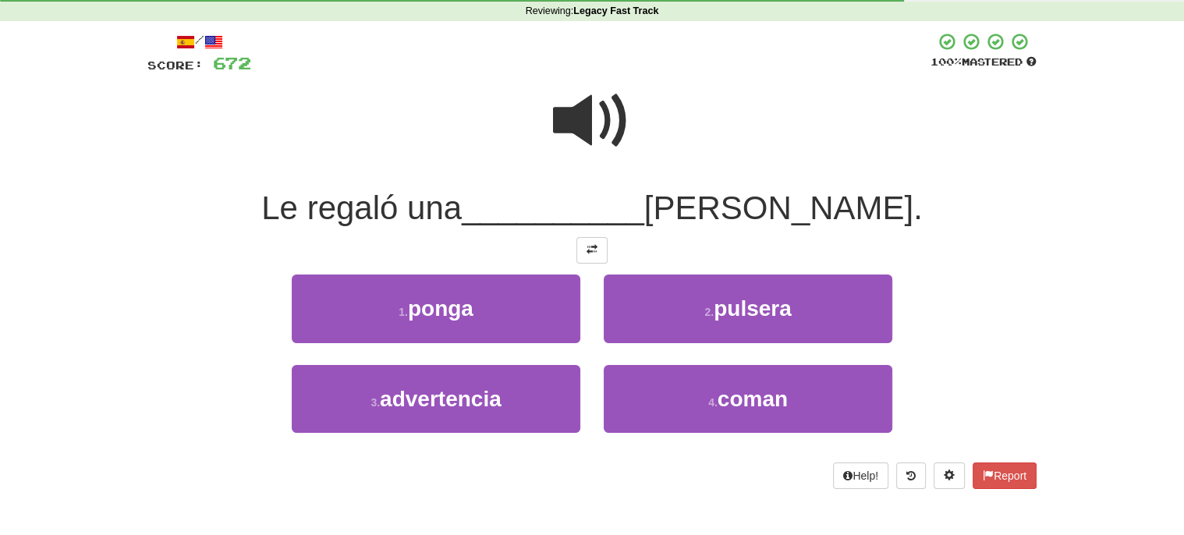
click at [579, 123] on span at bounding box center [592, 121] width 78 height 78
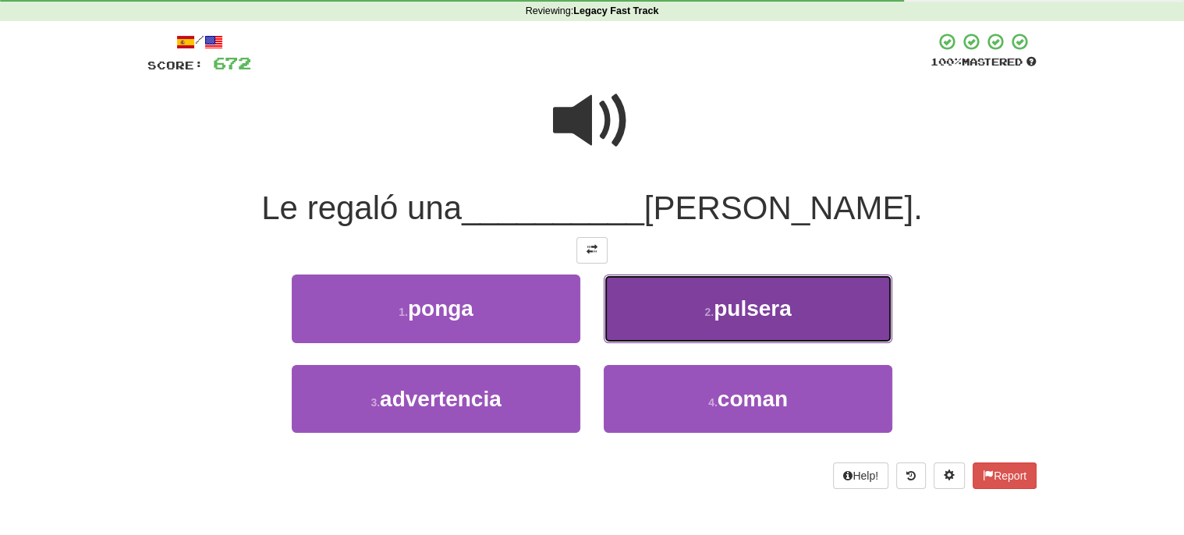
click at [741, 313] on span "pulsera" at bounding box center [753, 308] width 78 height 24
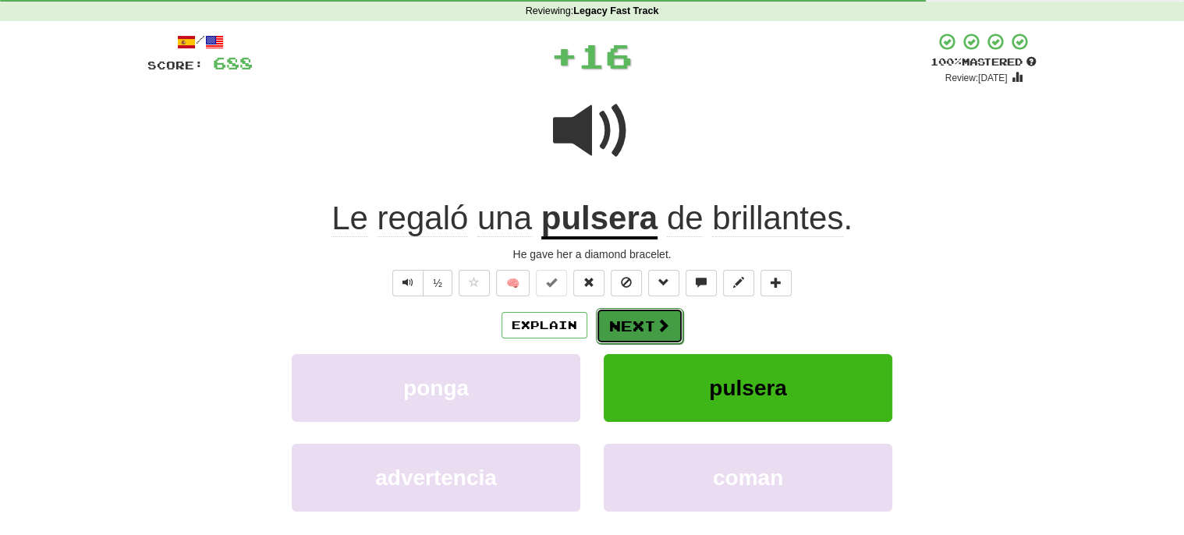
click at [626, 319] on button "Next" at bounding box center [639, 326] width 87 height 36
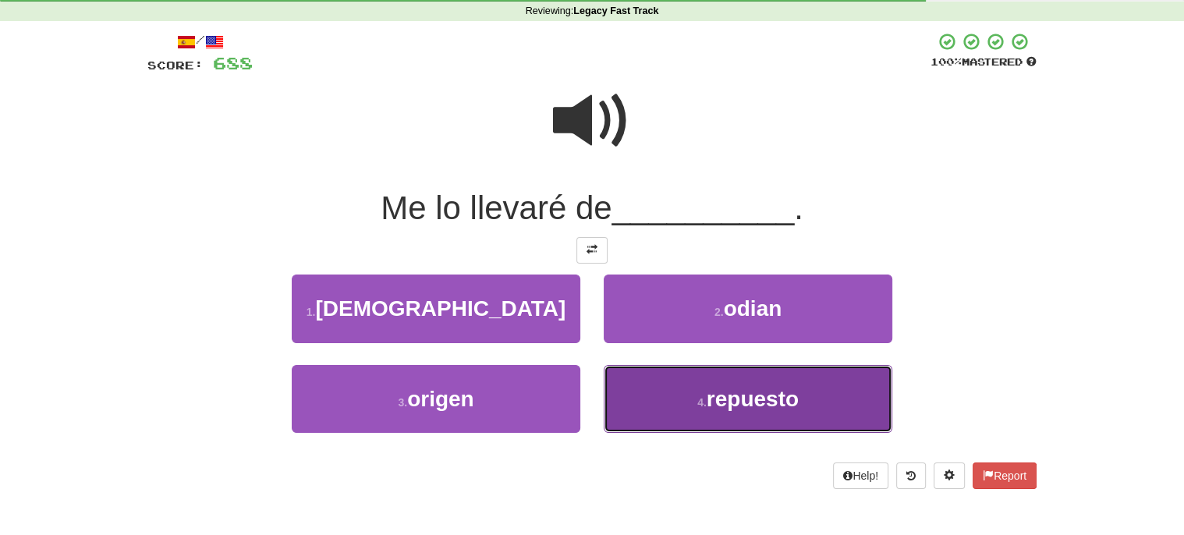
click at [766, 394] on span "repuesto" at bounding box center [753, 399] width 92 height 24
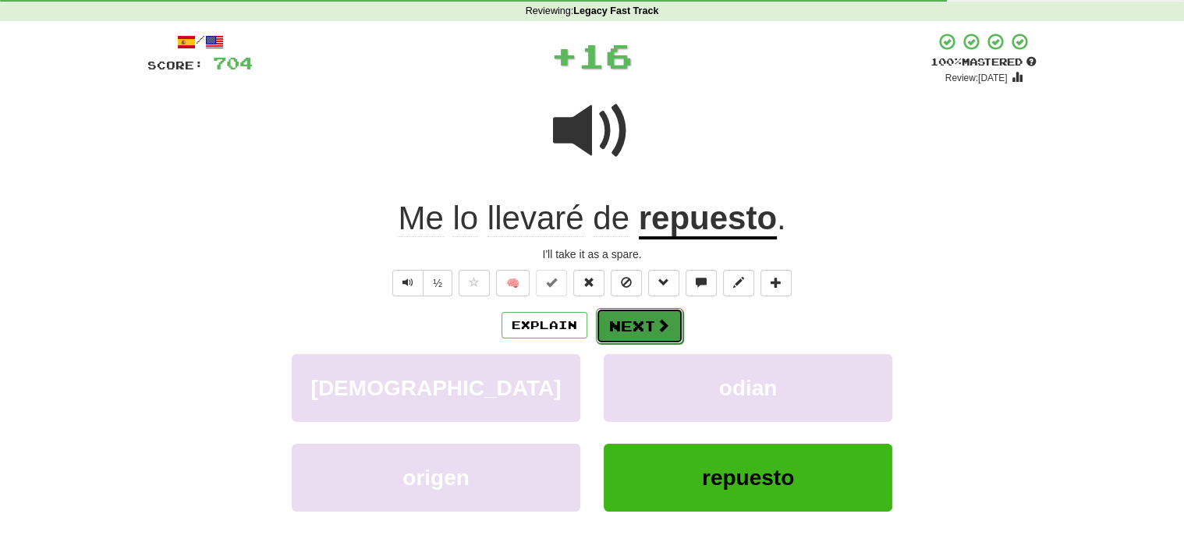
click at [636, 313] on button "Next" at bounding box center [639, 326] width 87 height 36
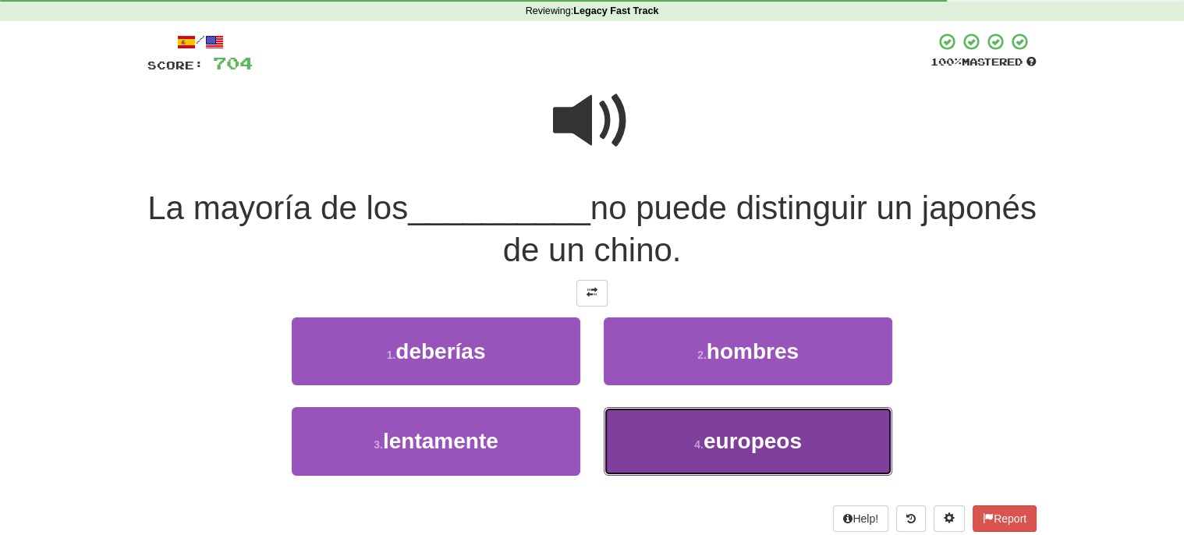
click at [720, 436] on span "europeos" at bounding box center [752, 441] width 98 height 24
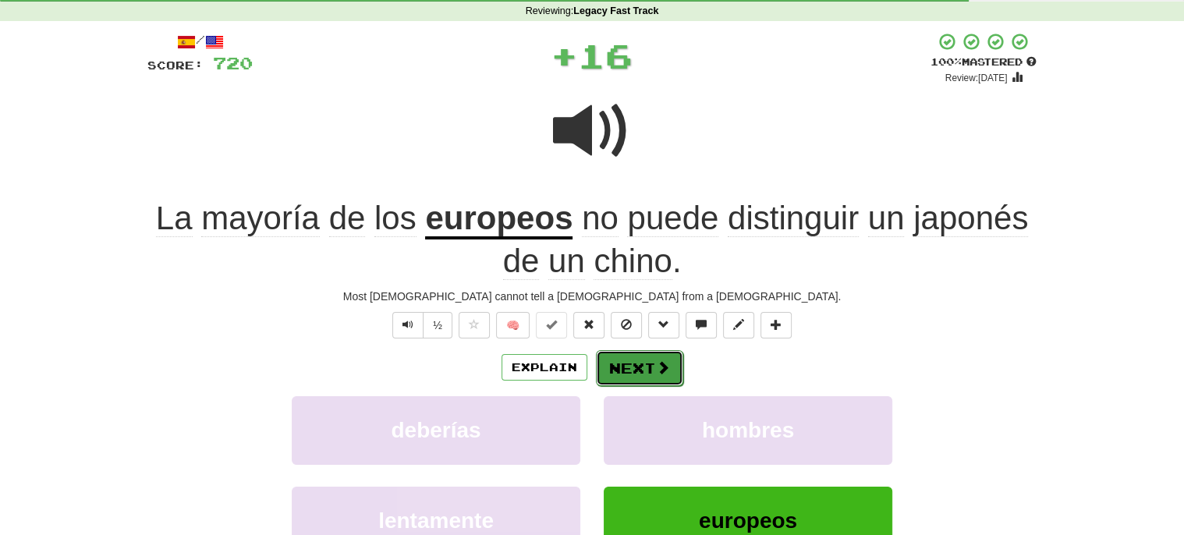
click at [634, 359] on button "Next" at bounding box center [639, 368] width 87 height 36
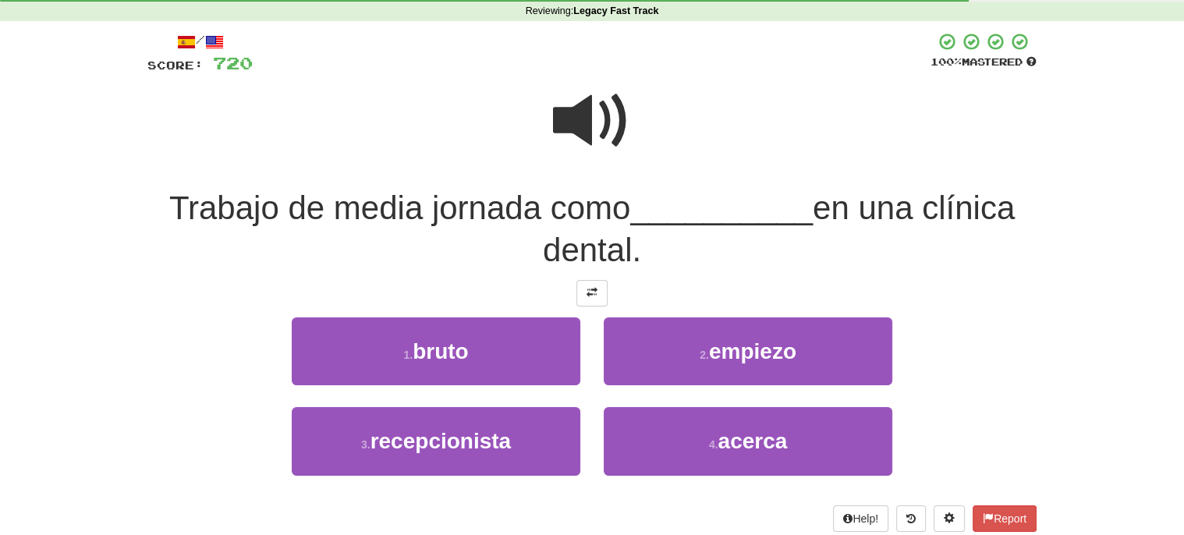
click at [585, 119] on span at bounding box center [592, 121] width 78 height 78
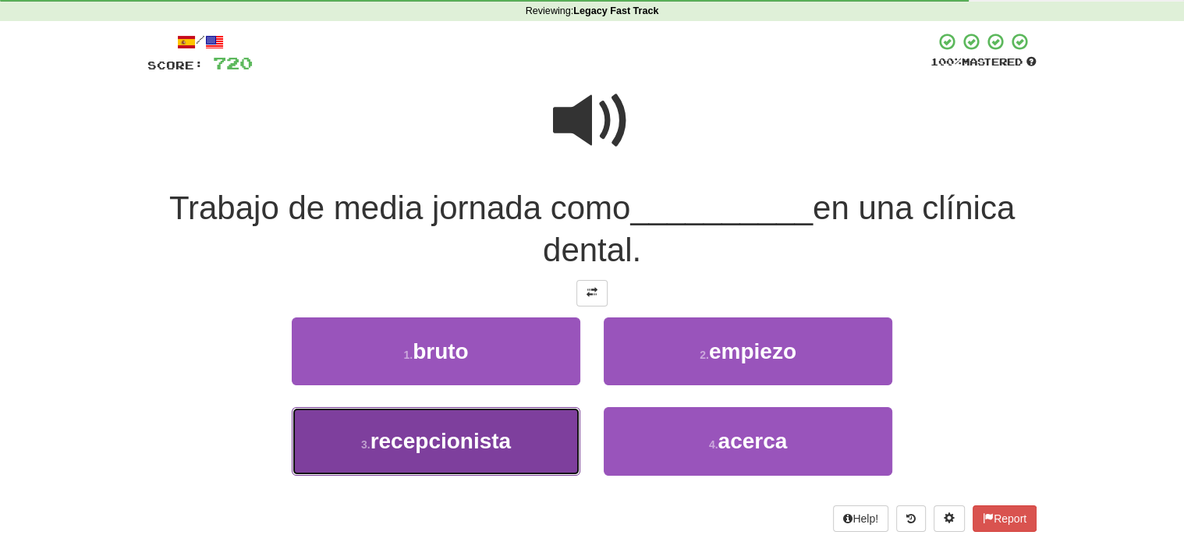
click at [436, 434] on span "recepcionista" at bounding box center [440, 441] width 141 height 24
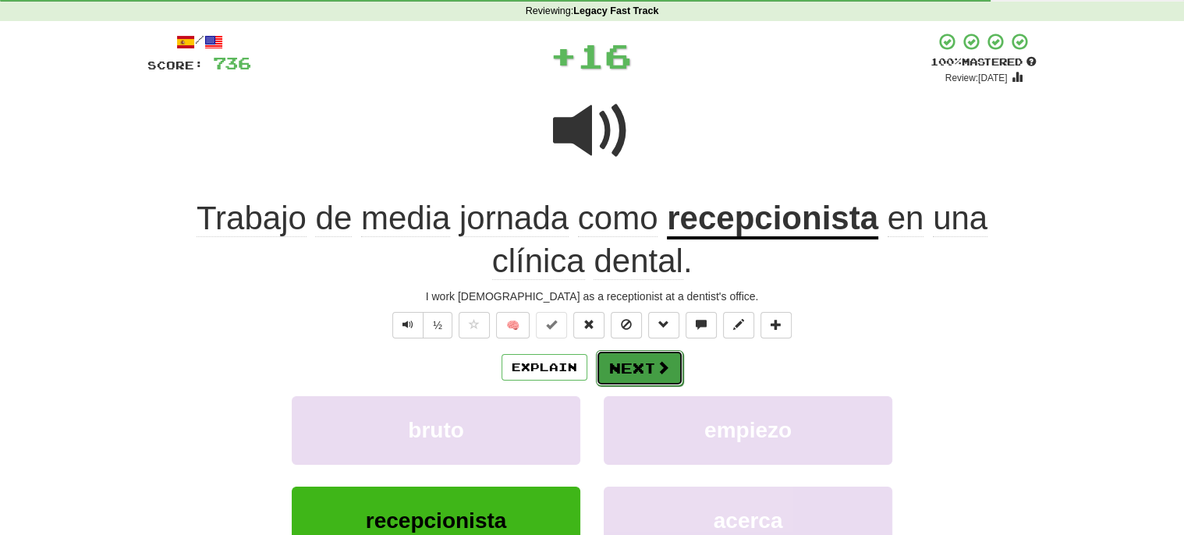
click at [625, 360] on button "Next" at bounding box center [639, 368] width 87 height 36
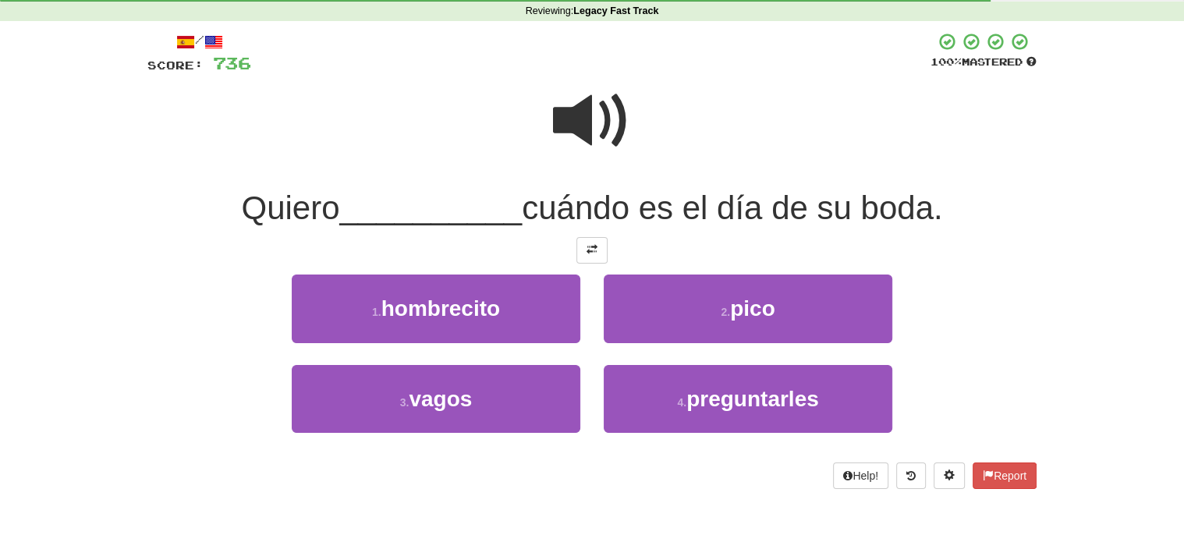
click at [590, 112] on span at bounding box center [592, 121] width 78 height 78
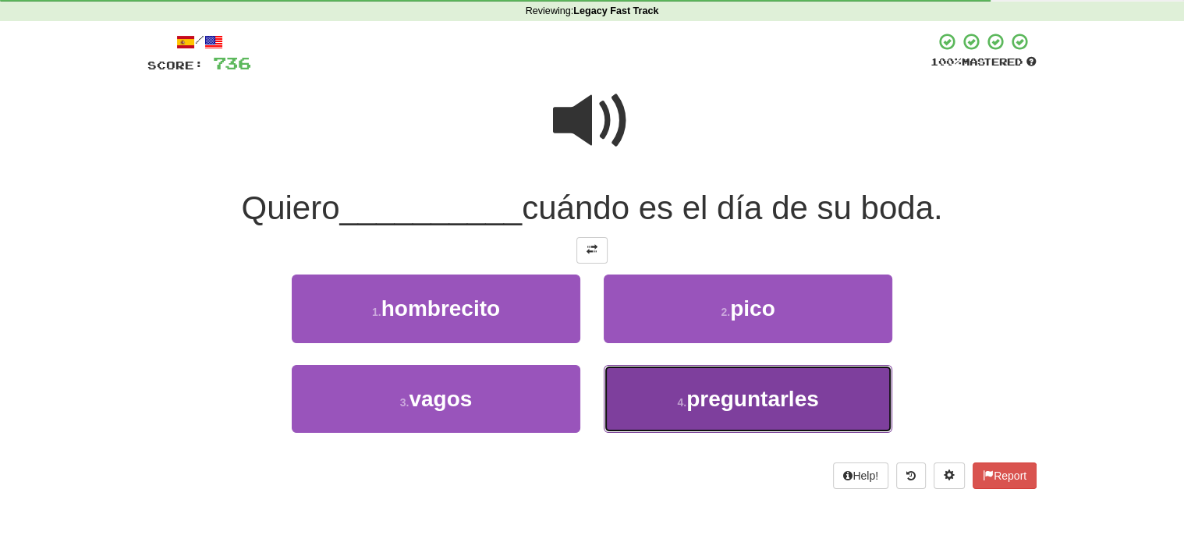
click at [721, 393] on span "preguntarles" at bounding box center [752, 399] width 133 height 24
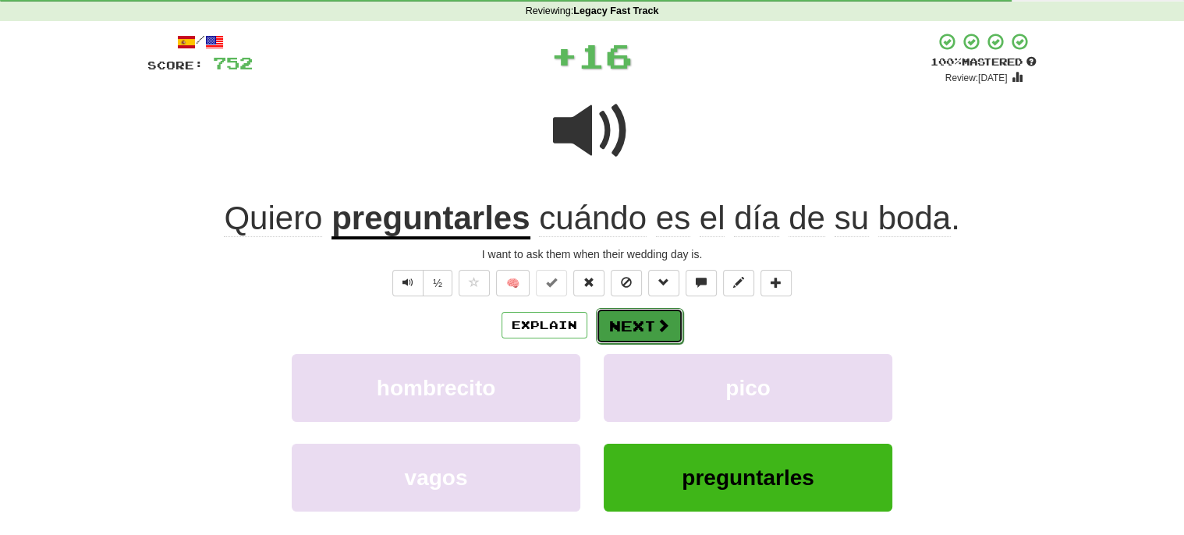
click at [622, 322] on button "Next" at bounding box center [639, 326] width 87 height 36
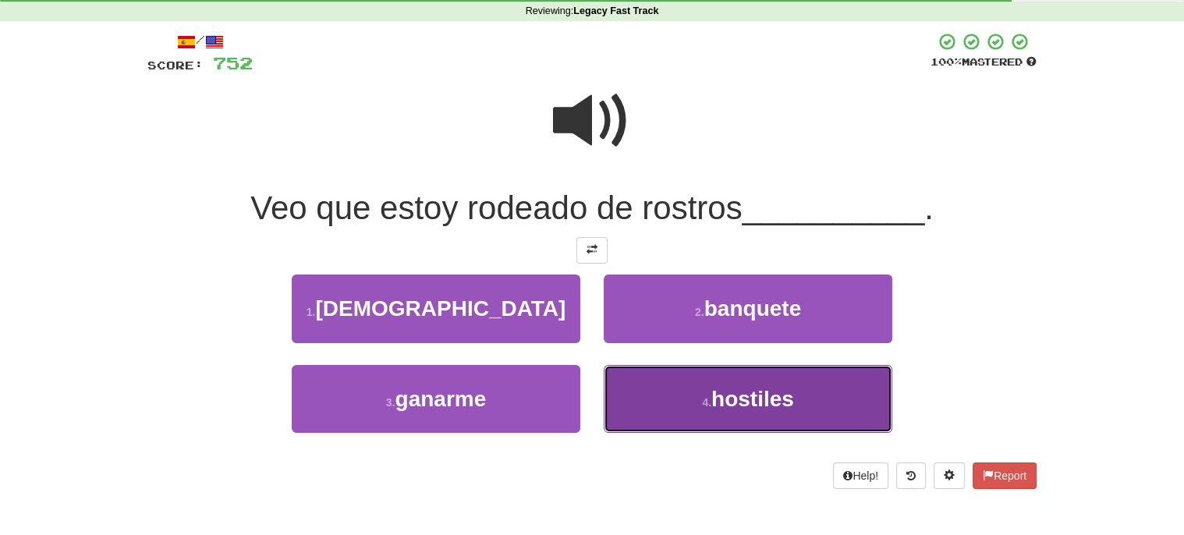
click at [739, 397] on span "hostiles" at bounding box center [752, 399] width 83 height 24
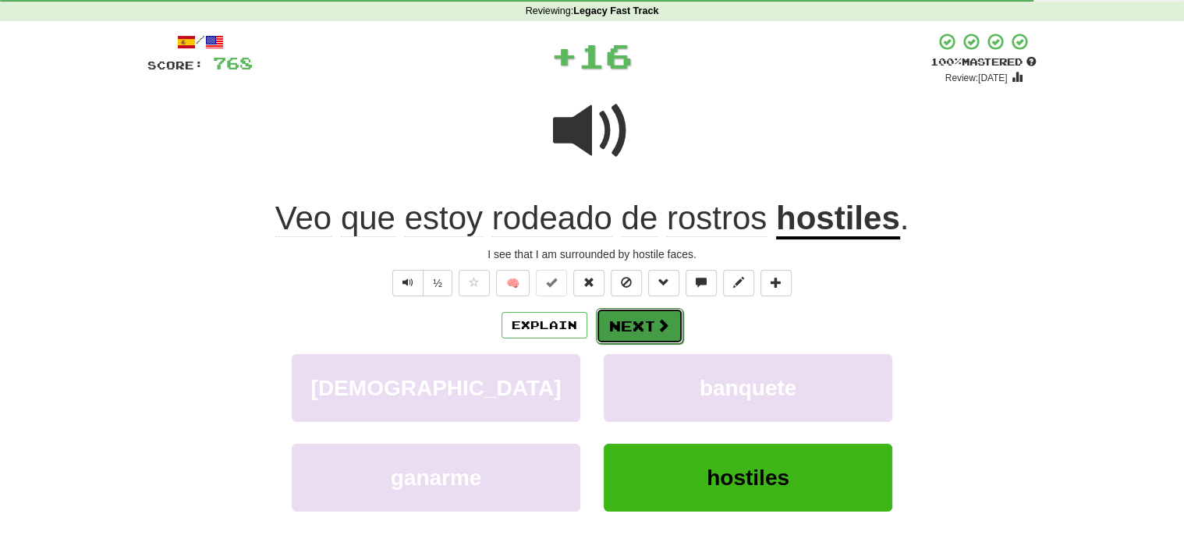
click at [631, 320] on button "Next" at bounding box center [639, 326] width 87 height 36
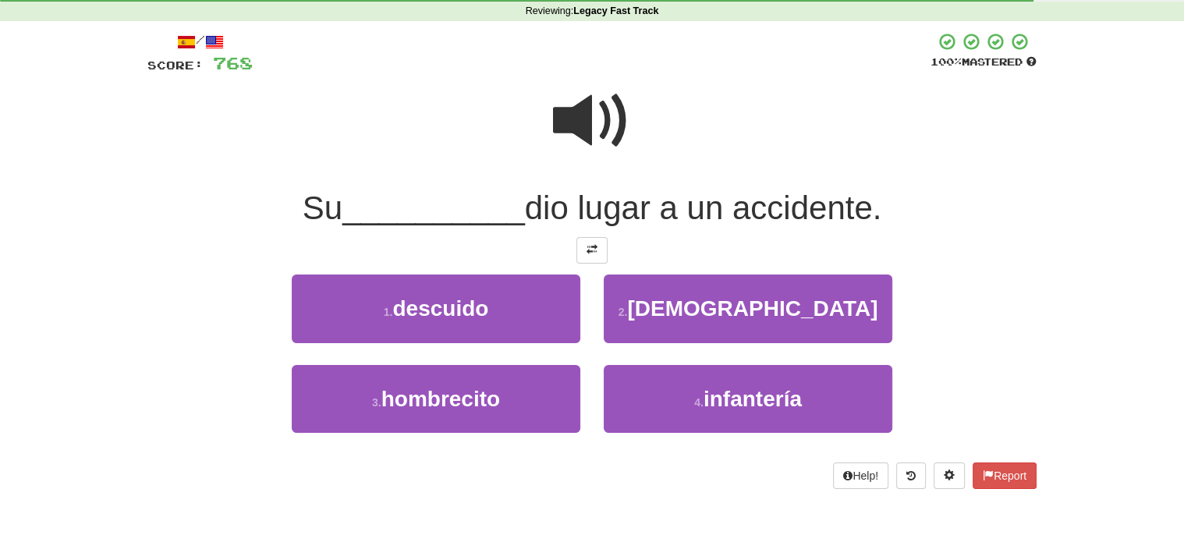
click at [583, 112] on span at bounding box center [592, 121] width 78 height 78
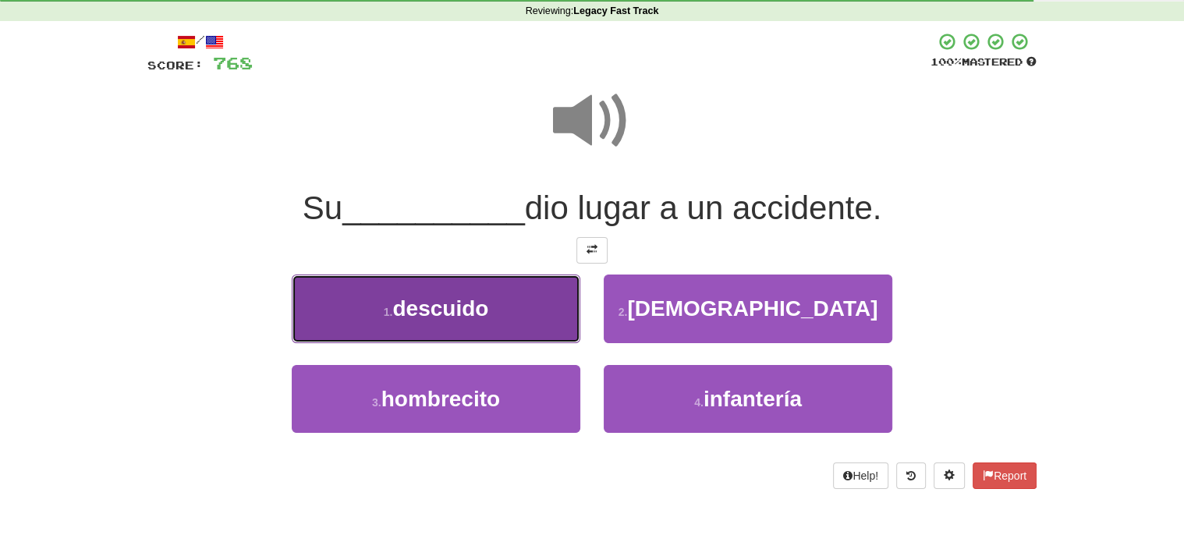
click at [435, 305] on span "descuido" at bounding box center [440, 308] width 96 height 24
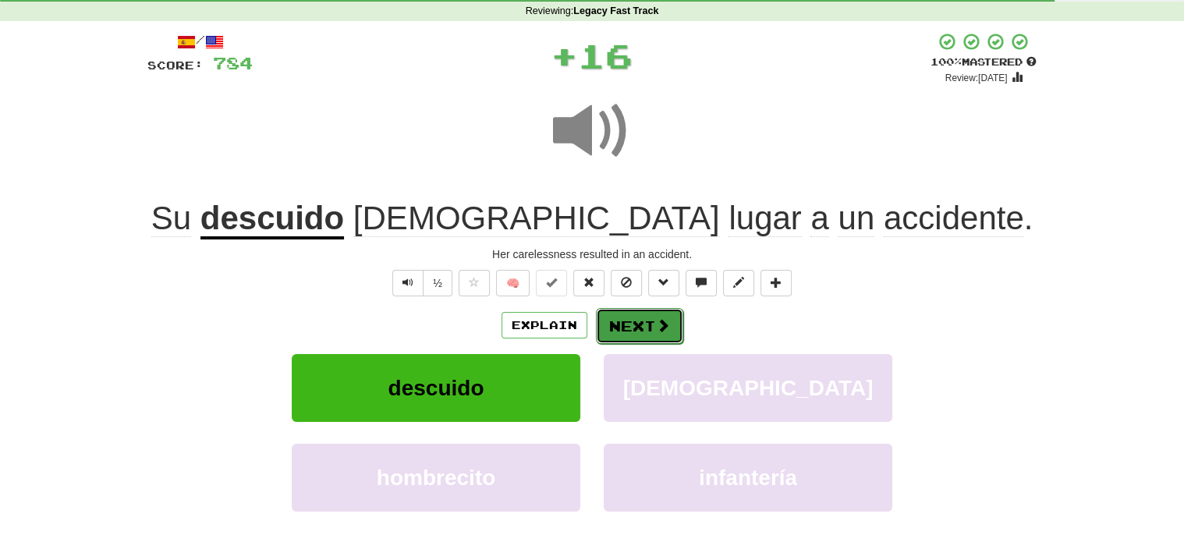
click at [640, 317] on button "Next" at bounding box center [639, 326] width 87 height 36
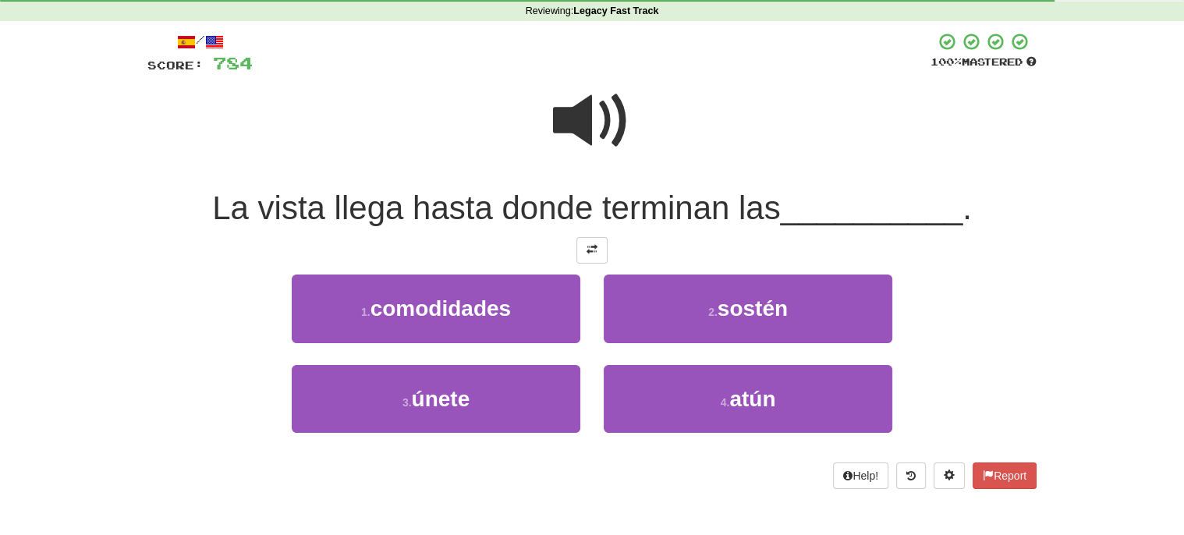
click at [586, 108] on span at bounding box center [592, 121] width 78 height 78
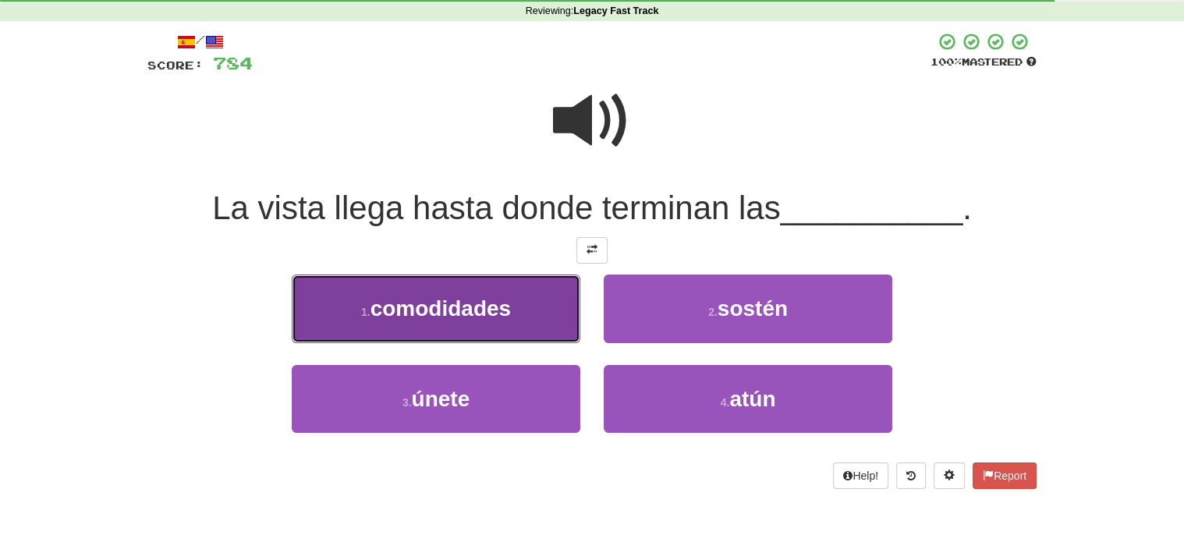
click at [427, 309] on span "comodidades" at bounding box center [440, 308] width 140 height 24
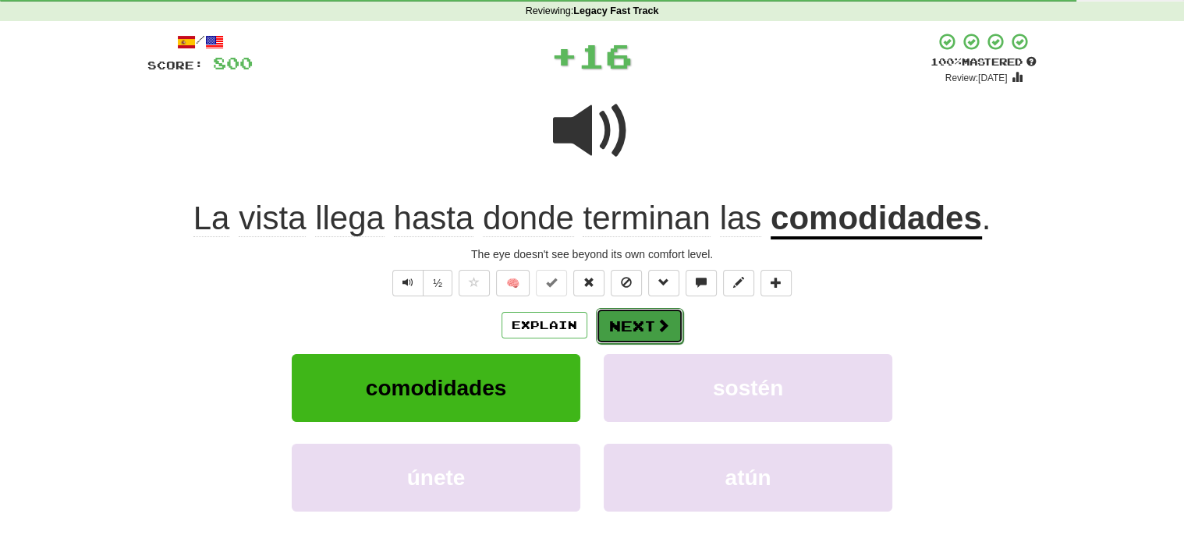
click at [626, 317] on button "Next" at bounding box center [639, 326] width 87 height 36
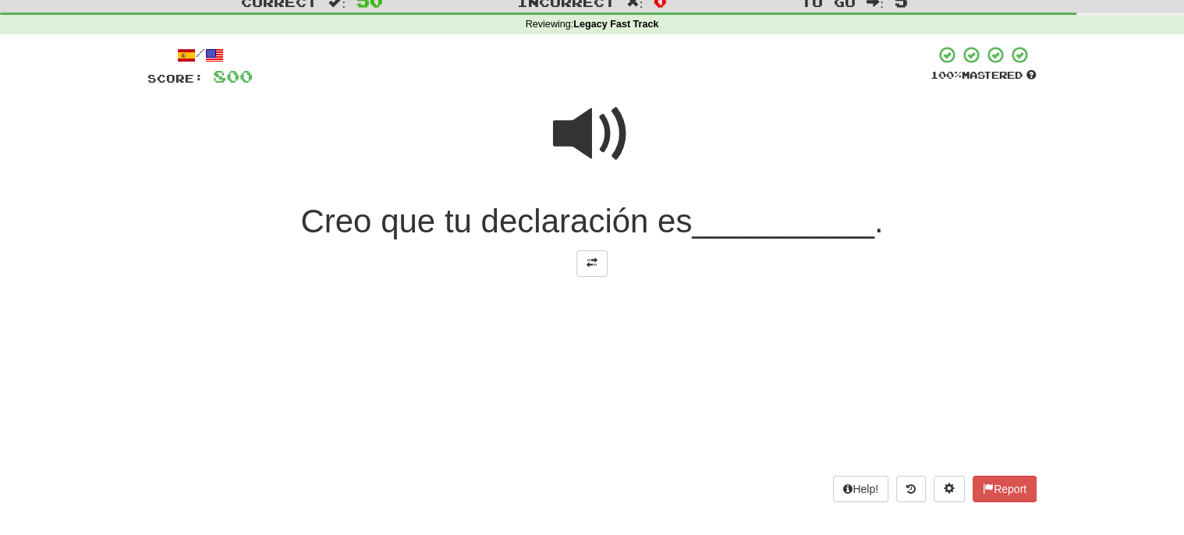
scroll to position [58, 0]
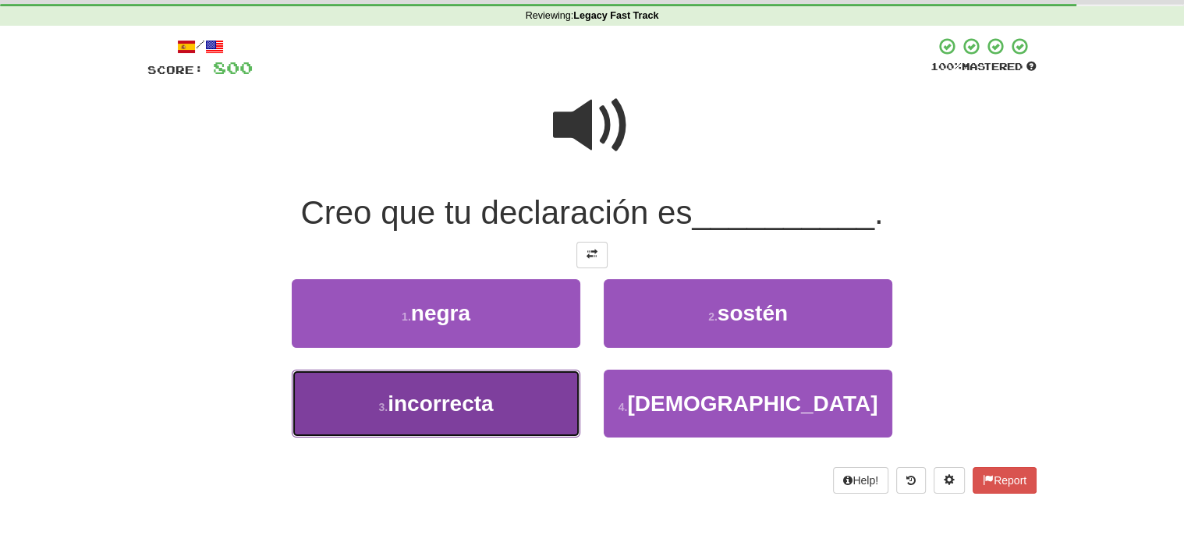
click at [430, 398] on span "incorrecta" at bounding box center [440, 403] width 105 height 24
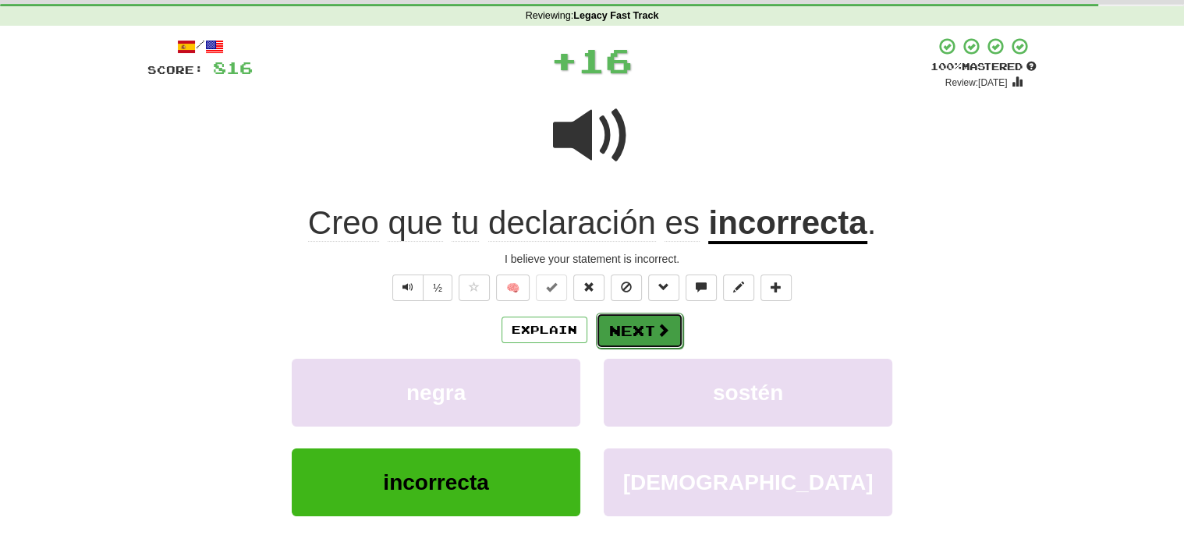
click at [643, 326] on button "Next" at bounding box center [639, 331] width 87 height 36
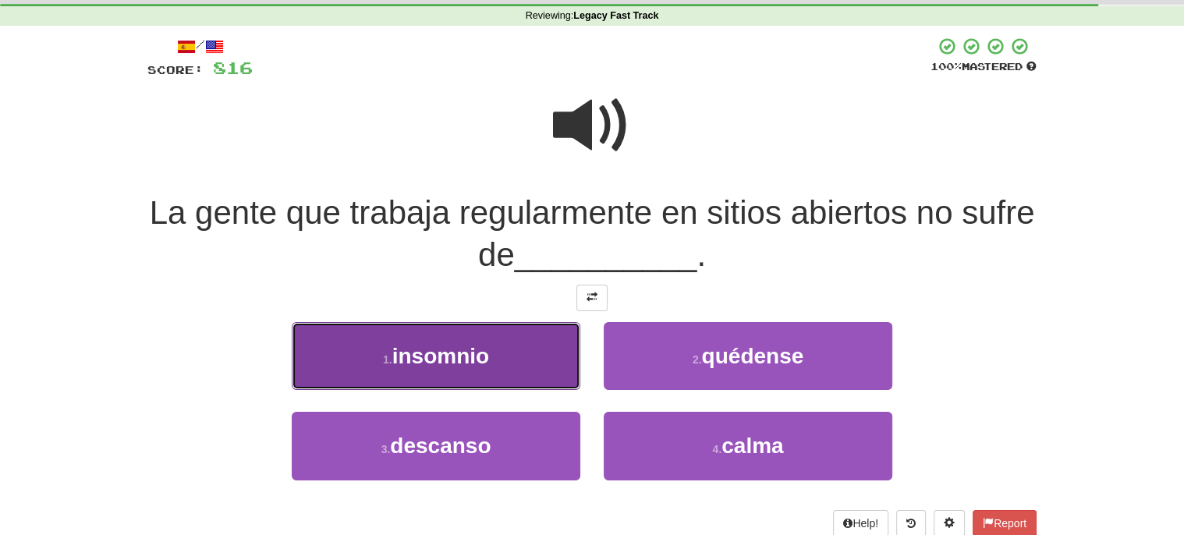
click at [451, 348] on span "insomnio" at bounding box center [440, 356] width 97 height 24
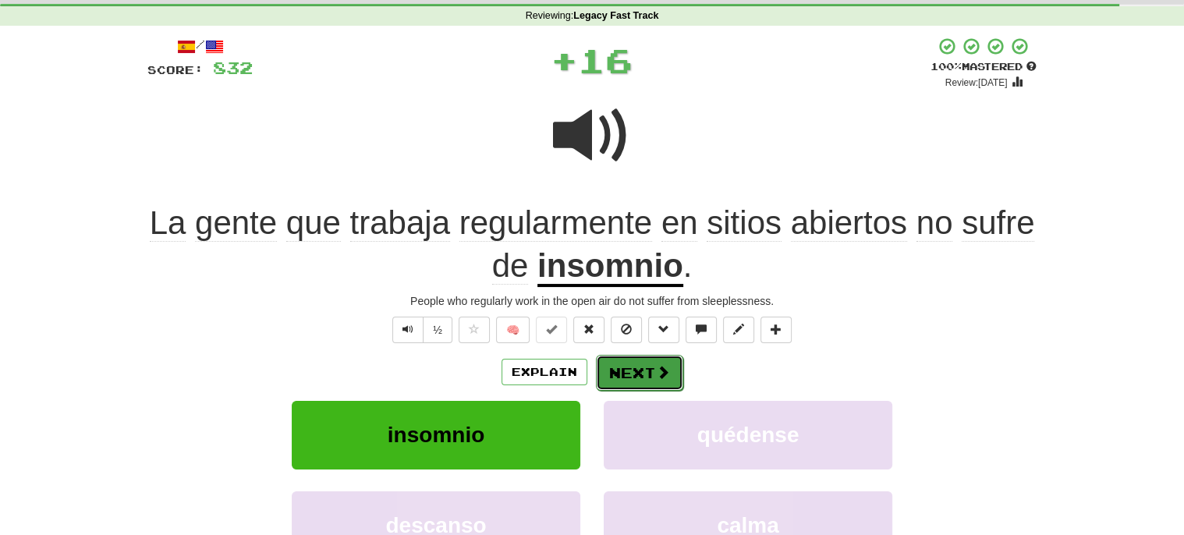
click at [640, 367] on button "Next" at bounding box center [639, 373] width 87 height 36
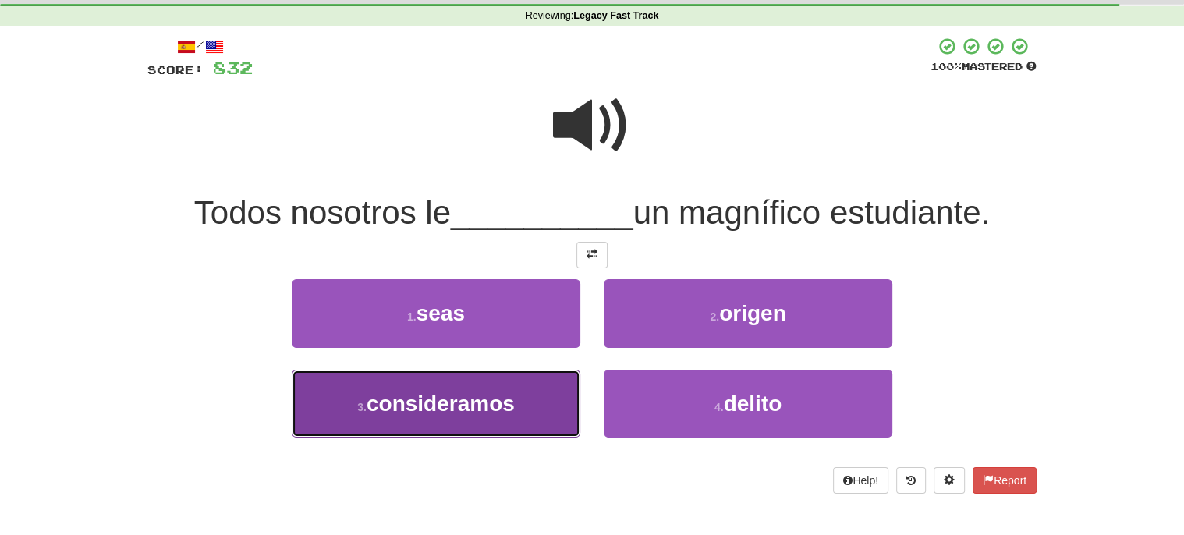
click at [443, 403] on span "consideramos" at bounding box center [441, 403] width 148 height 24
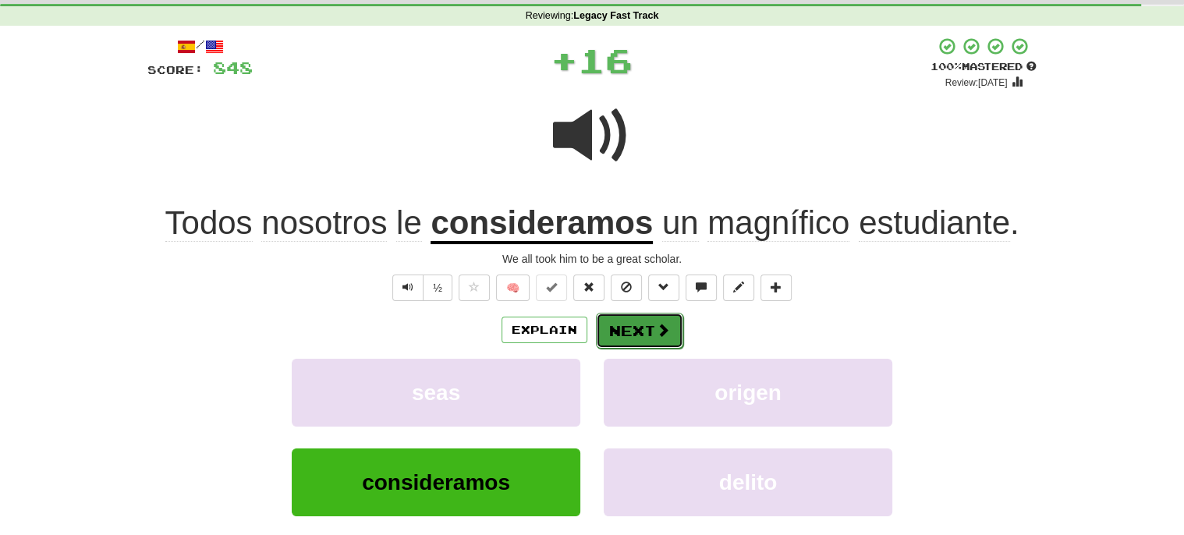
click at [641, 324] on button "Next" at bounding box center [639, 331] width 87 height 36
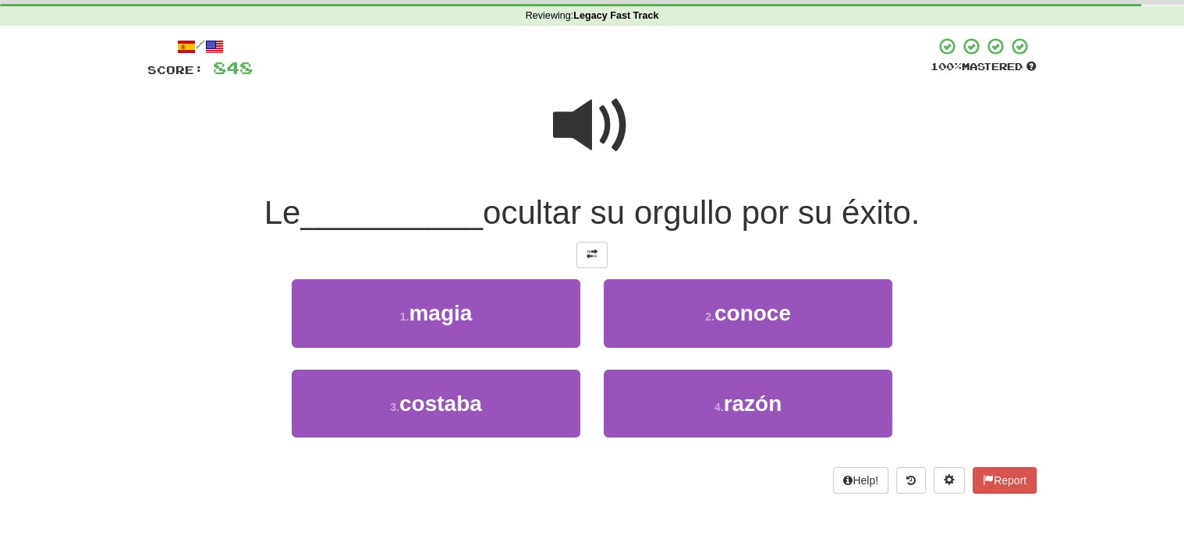
click at [581, 111] on span at bounding box center [592, 126] width 78 height 78
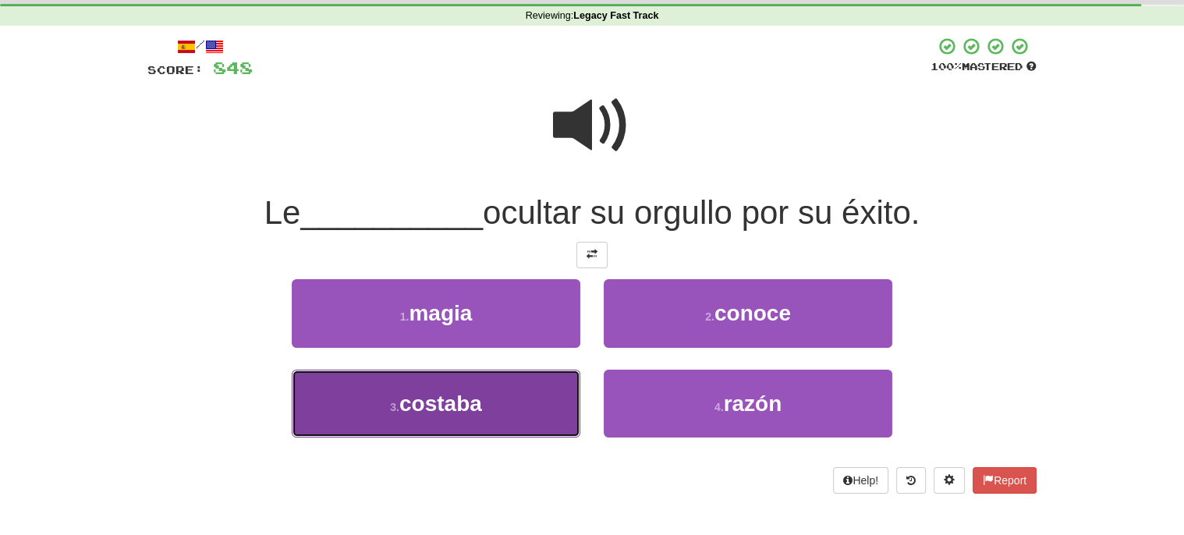
click at [449, 402] on span "costaba" at bounding box center [440, 403] width 83 height 24
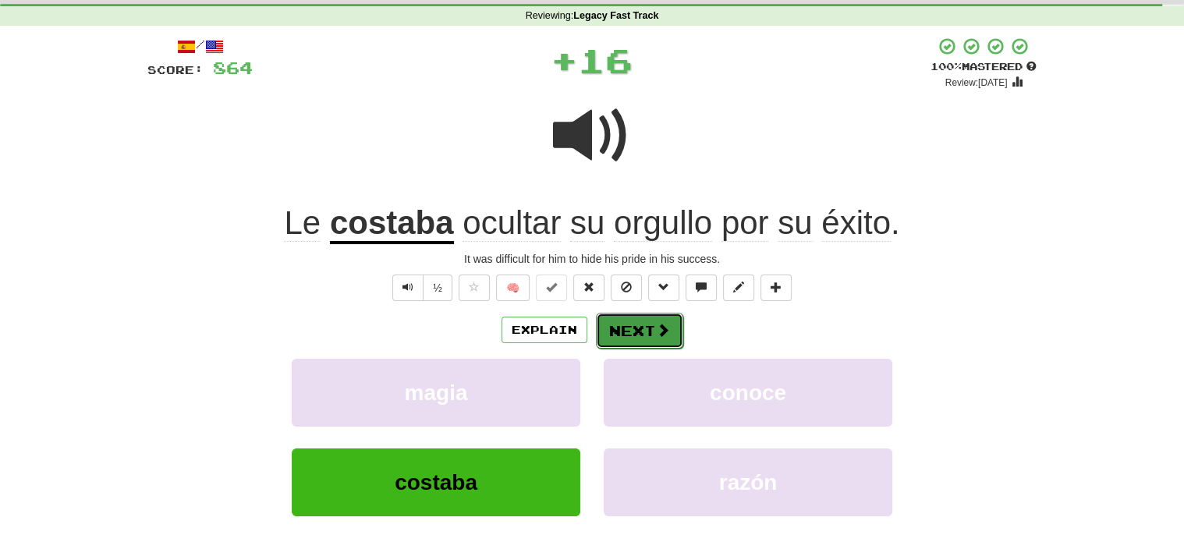
click at [625, 321] on button "Next" at bounding box center [639, 331] width 87 height 36
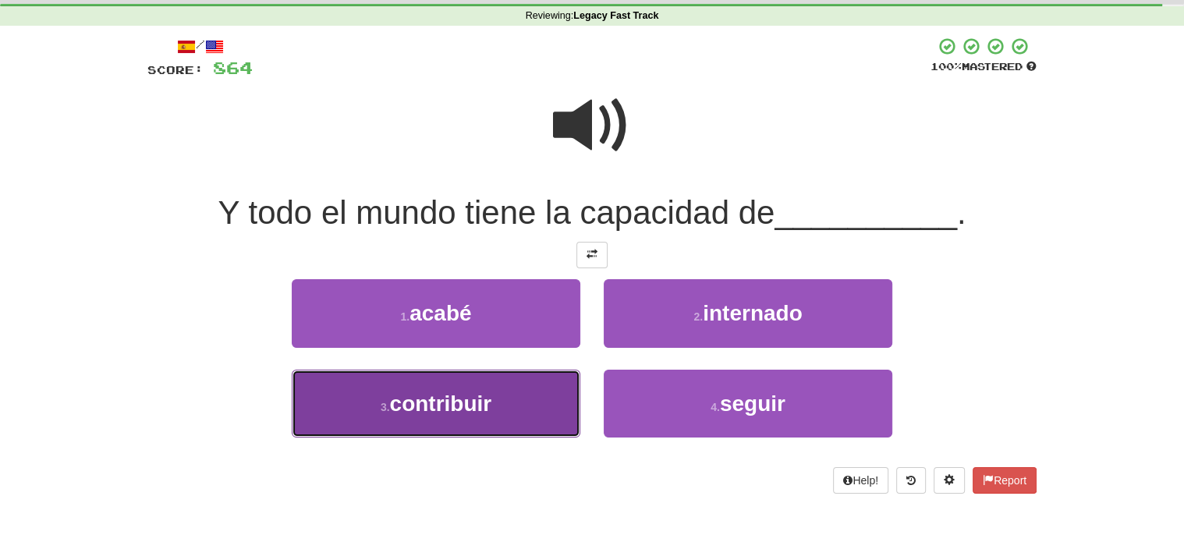
click at [463, 395] on span "contribuir" at bounding box center [441, 403] width 102 height 24
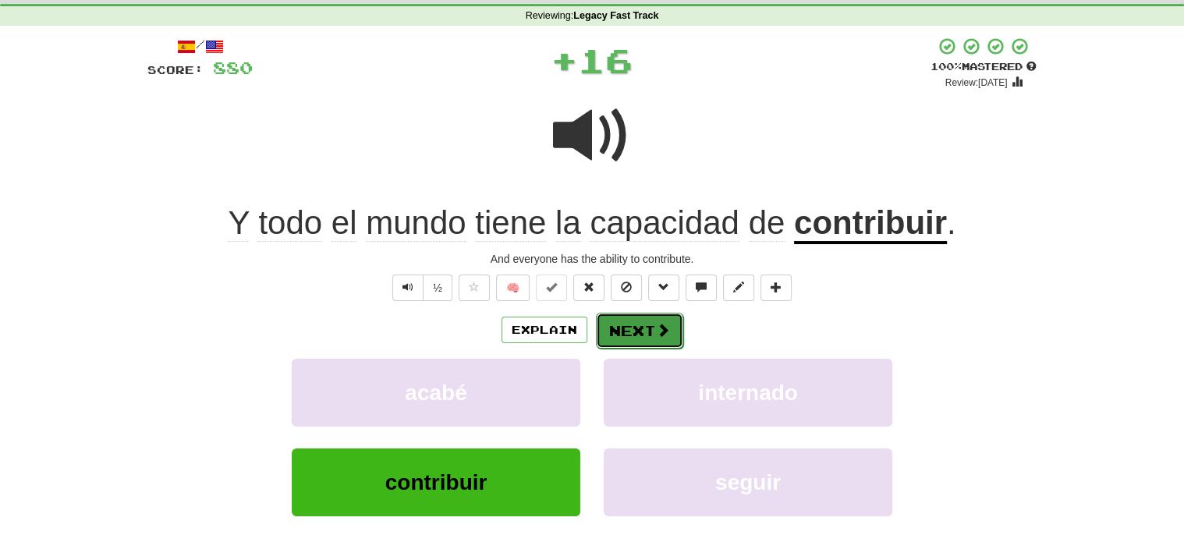
click at [643, 326] on button "Next" at bounding box center [639, 331] width 87 height 36
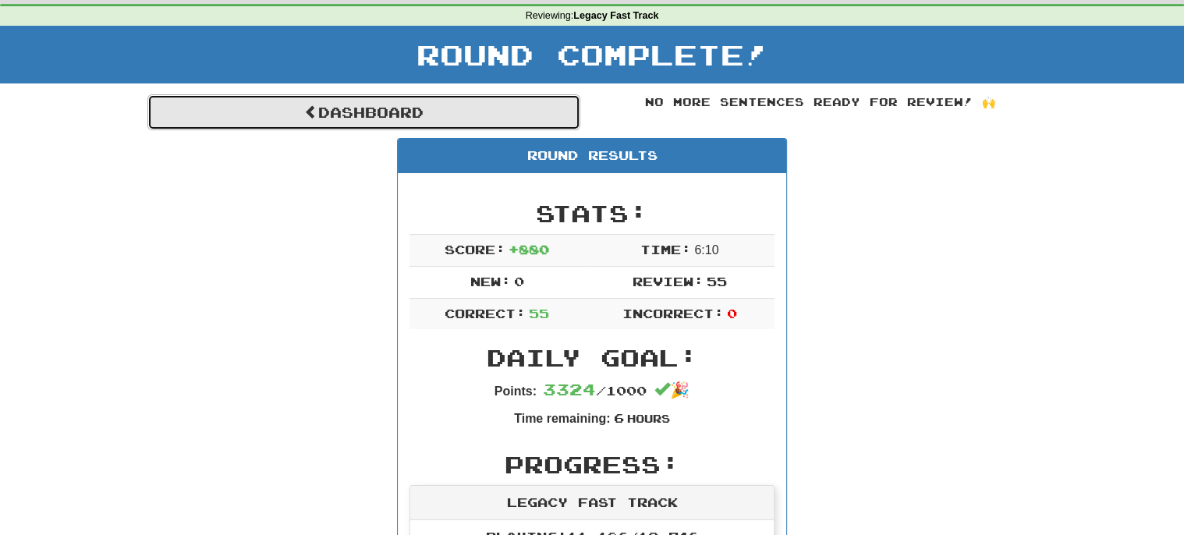
click at [363, 106] on link "Dashboard" at bounding box center [363, 112] width 433 height 36
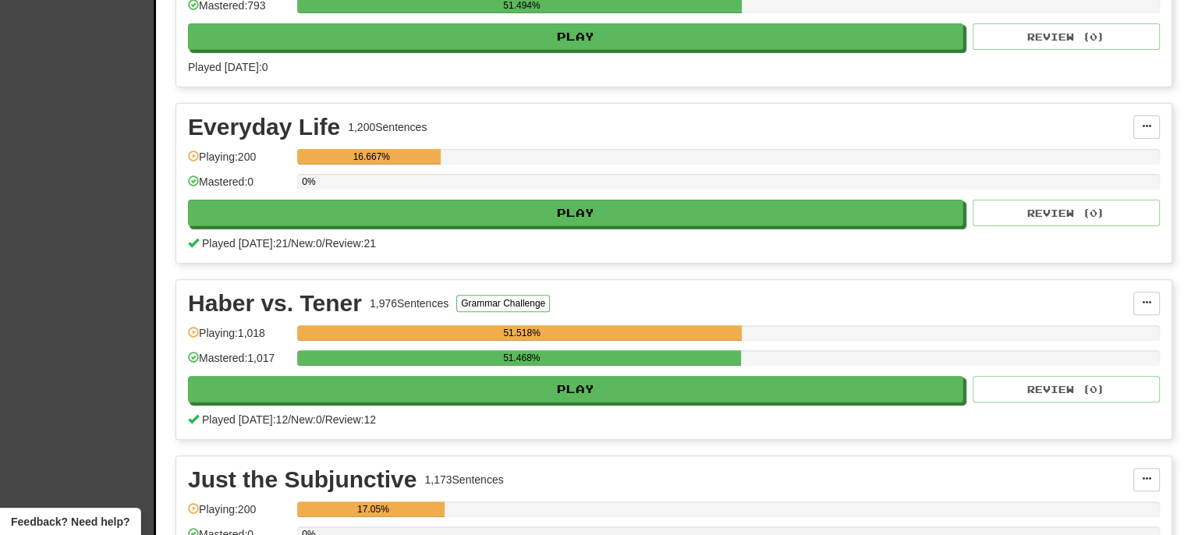
scroll to position [435, 0]
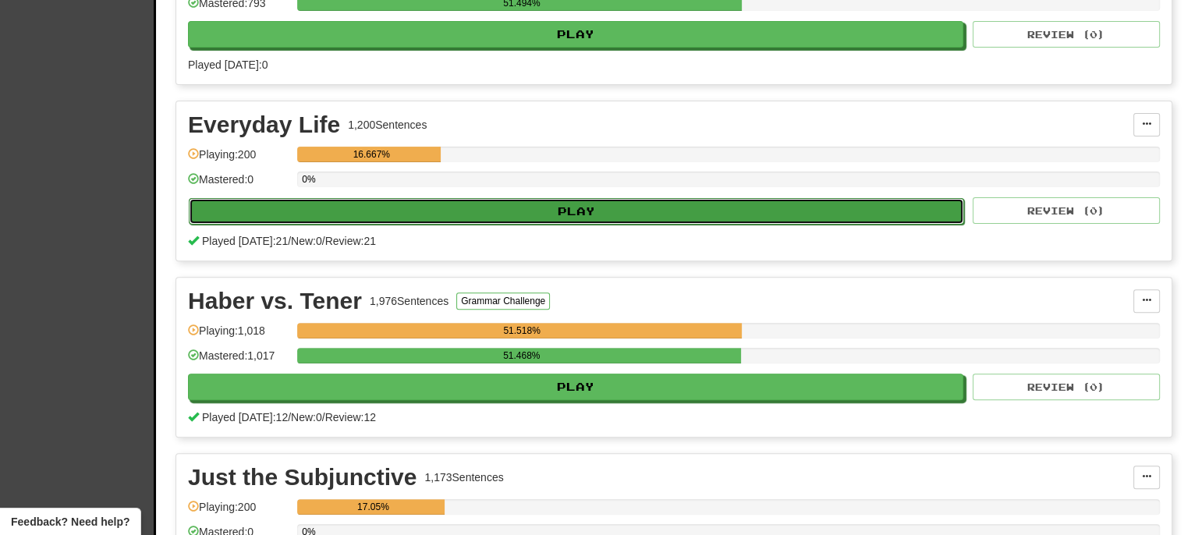
click at [588, 206] on button "Play" at bounding box center [576, 211] width 775 height 27
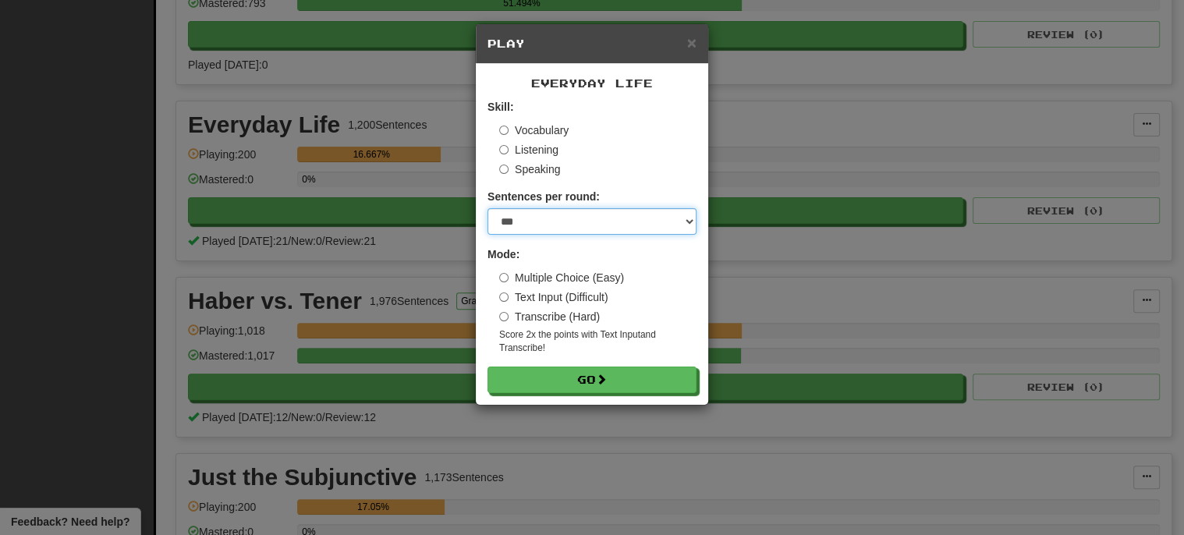
click select "* ** ** ** ** ** *** ********"
select select "**"
click select "* ** ** ** ** ** *** ********"
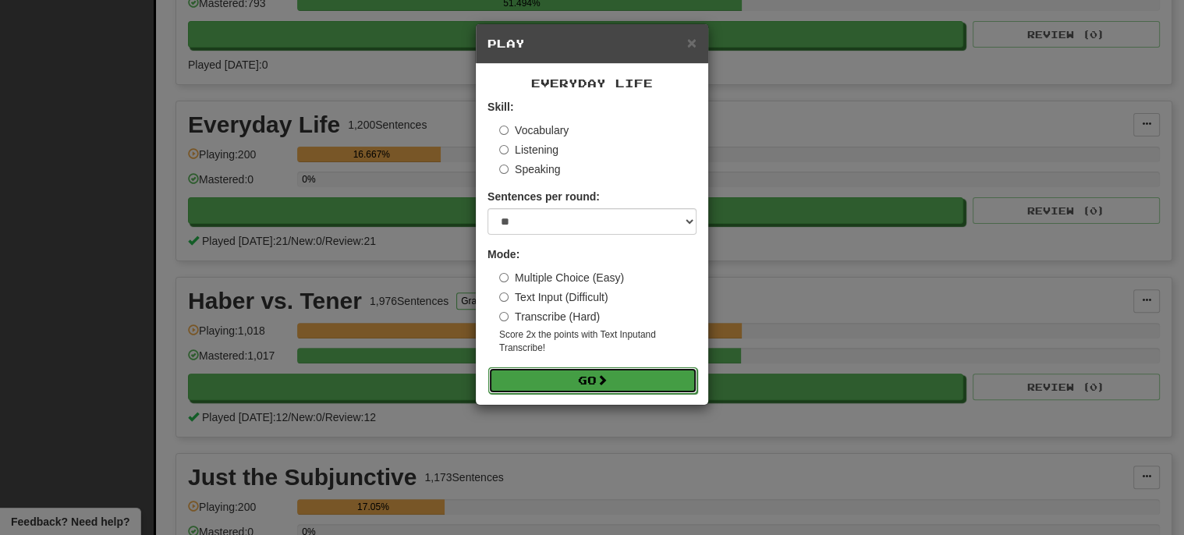
click button "Go"
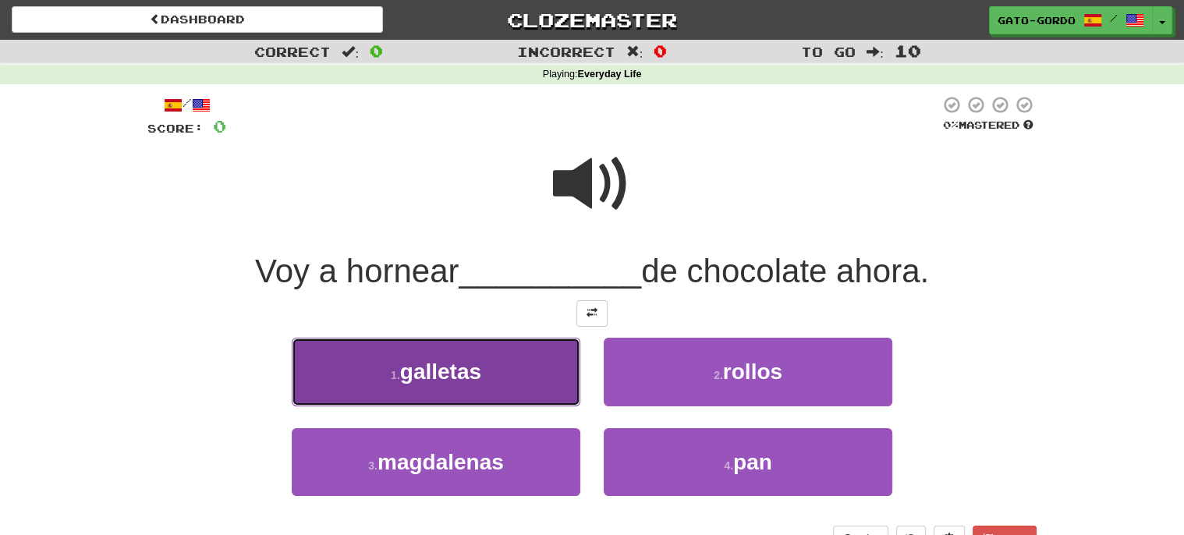
click at [473, 368] on span "galletas" at bounding box center [440, 372] width 81 height 24
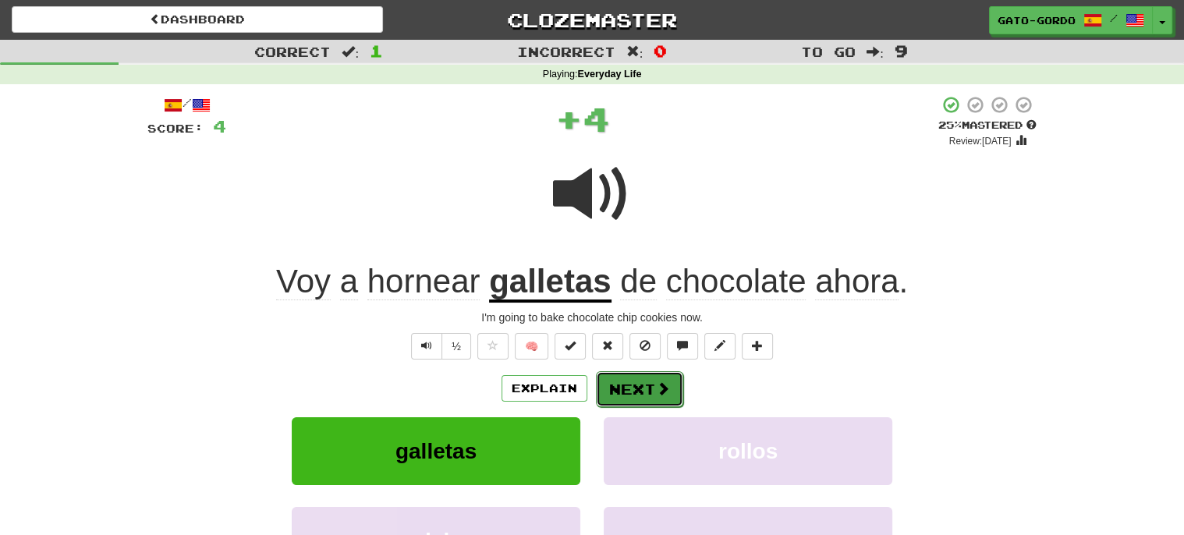
click at [636, 381] on button "Next" at bounding box center [639, 389] width 87 height 36
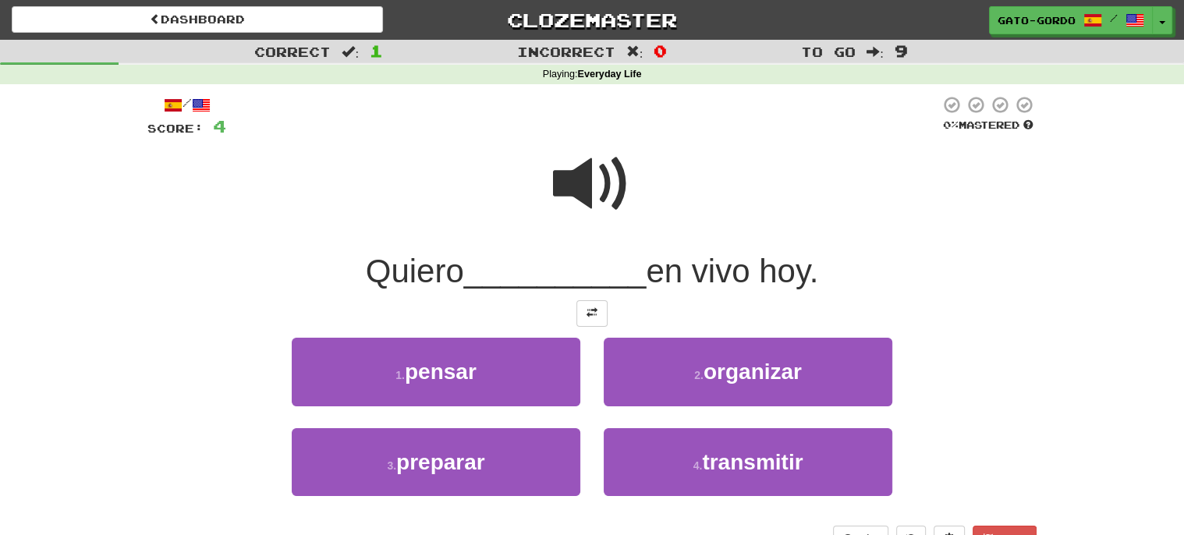
click at [580, 168] on span at bounding box center [592, 184] width 78 height 78
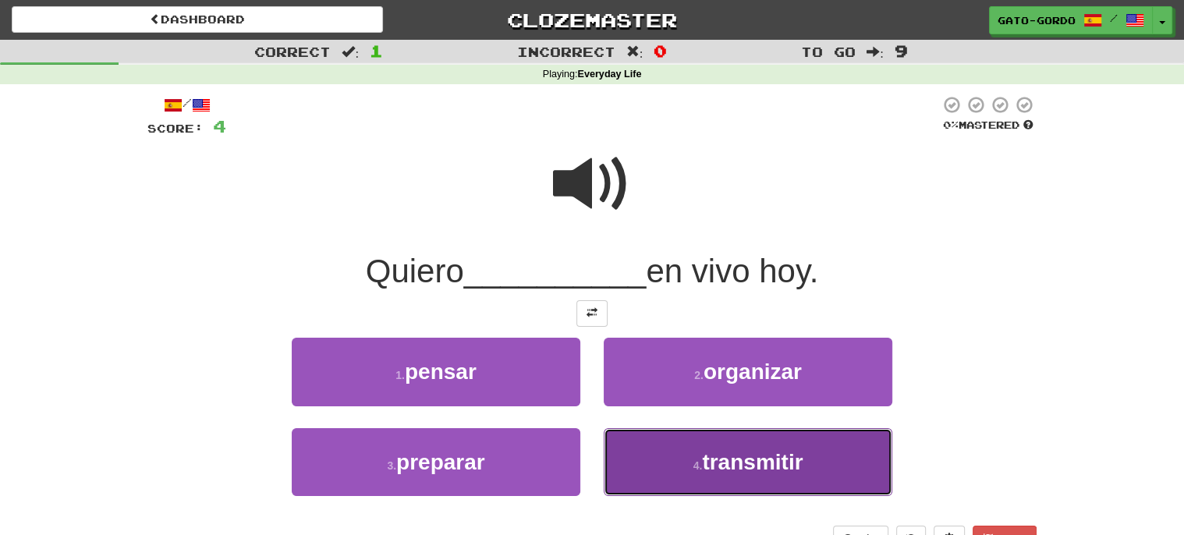
click at [733, 454] on span "transmitir" at bounding box center [752, 462] width 101 height 24
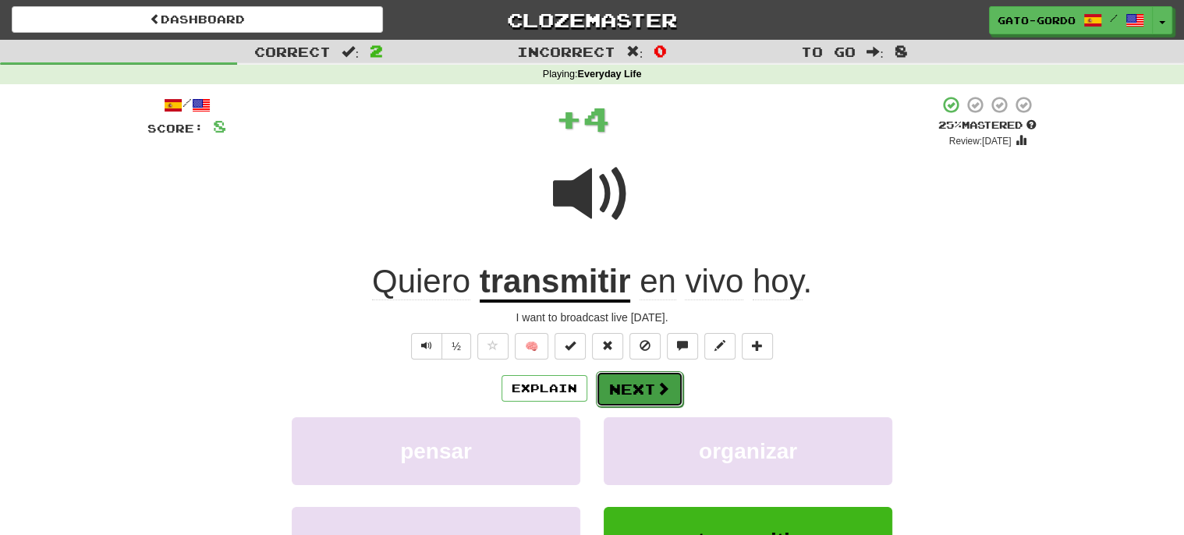
click at [634, 384] on button "Next" at bounding box center [639, 389] width 87 height 36
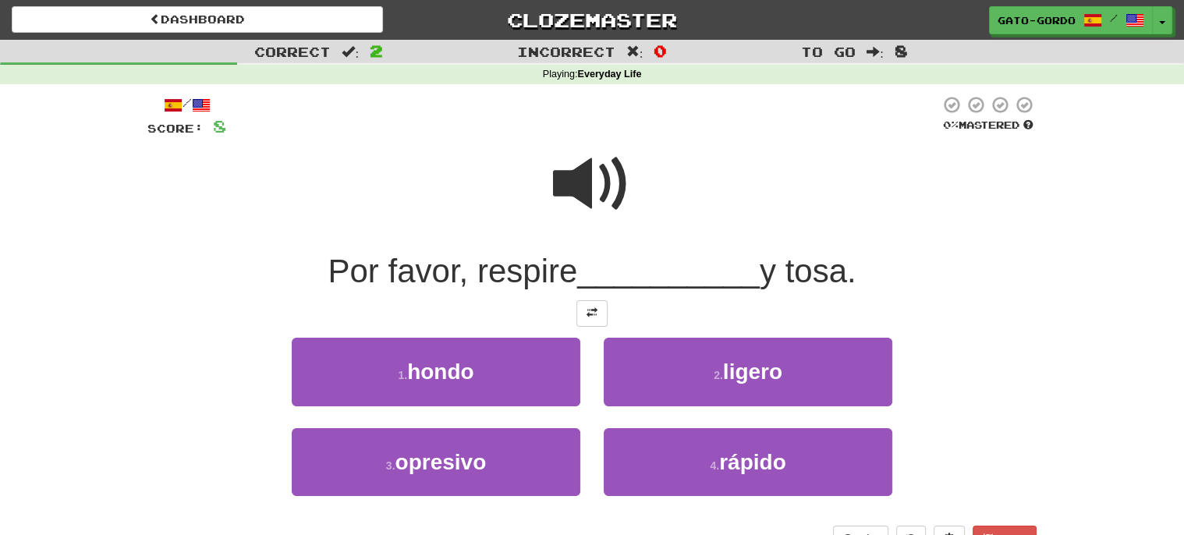
click at [580, 168] on span at bounding box center [592, 184] width 78 height 78
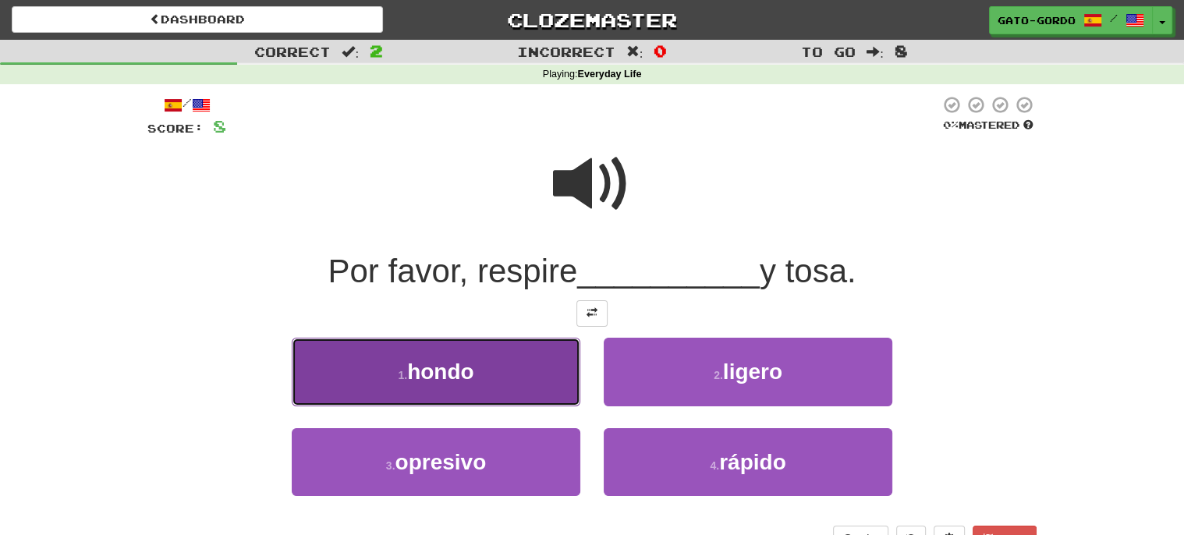
click at [469, 365] on span "hondo" at bounding box center [440, 372] width 67 height 24
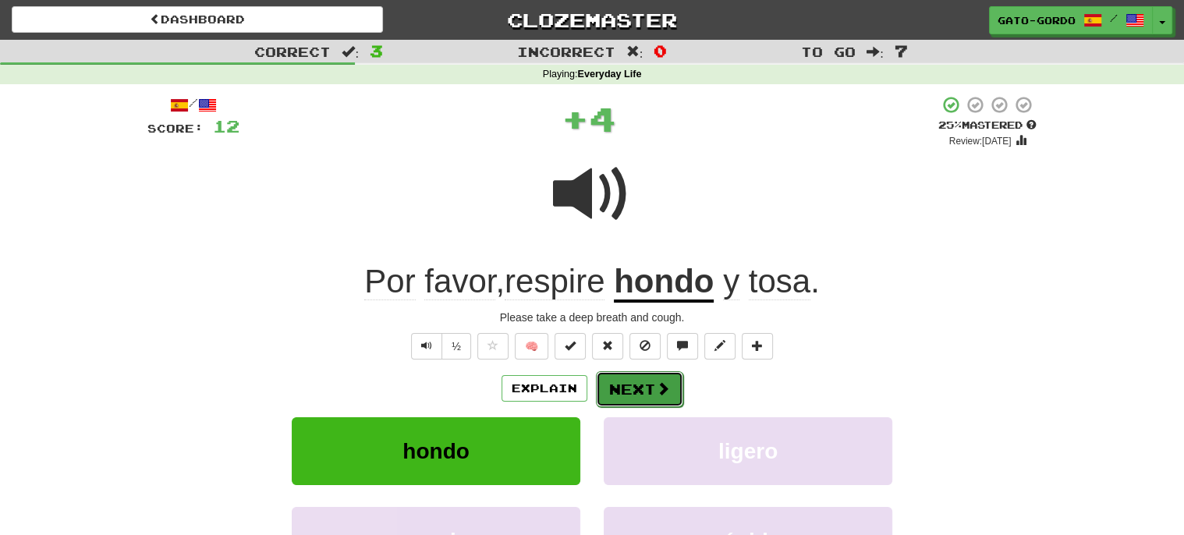
click at [621, 385] on button "Next" at bounding box center [639, 389] width 87 height 36
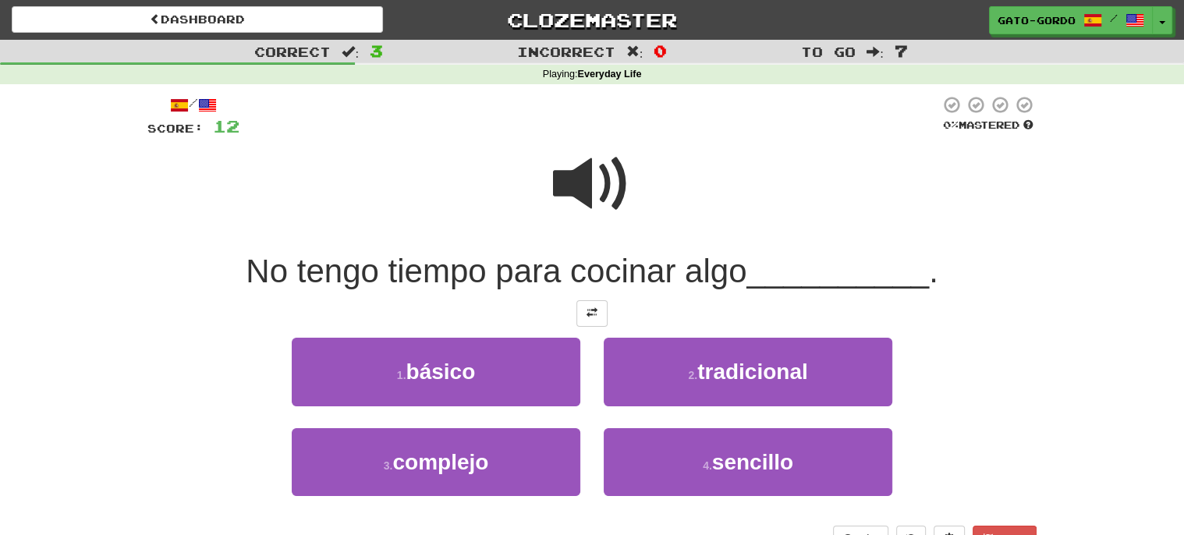
click at [590, 193] on span at bounding box center [592, 184] width 78 height 78
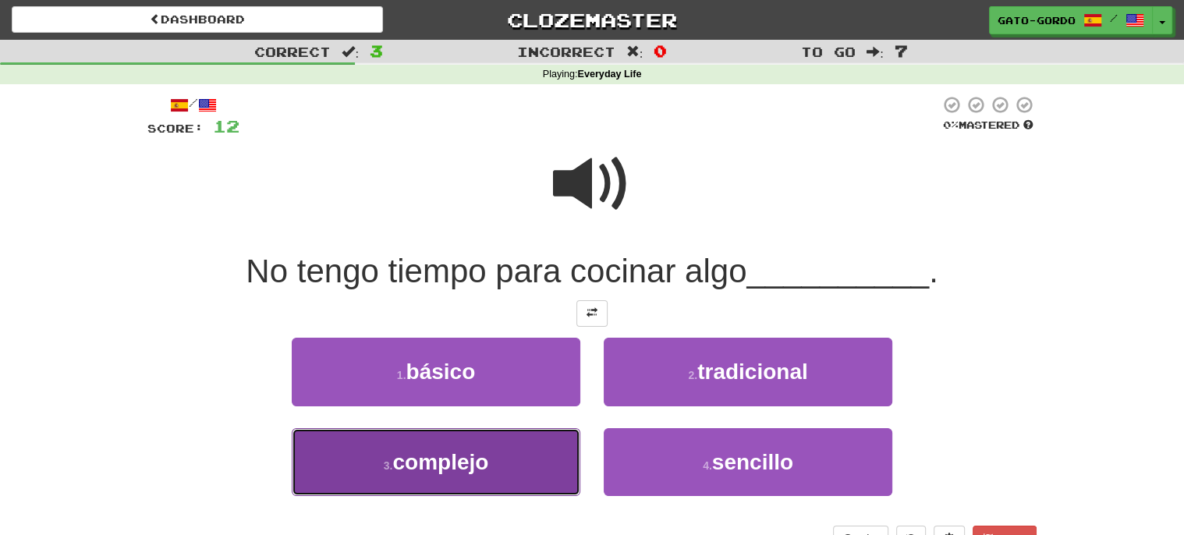
click at [416, 473] on button "3 . complejo" at bounding box center [436, 462] width 289 height 68
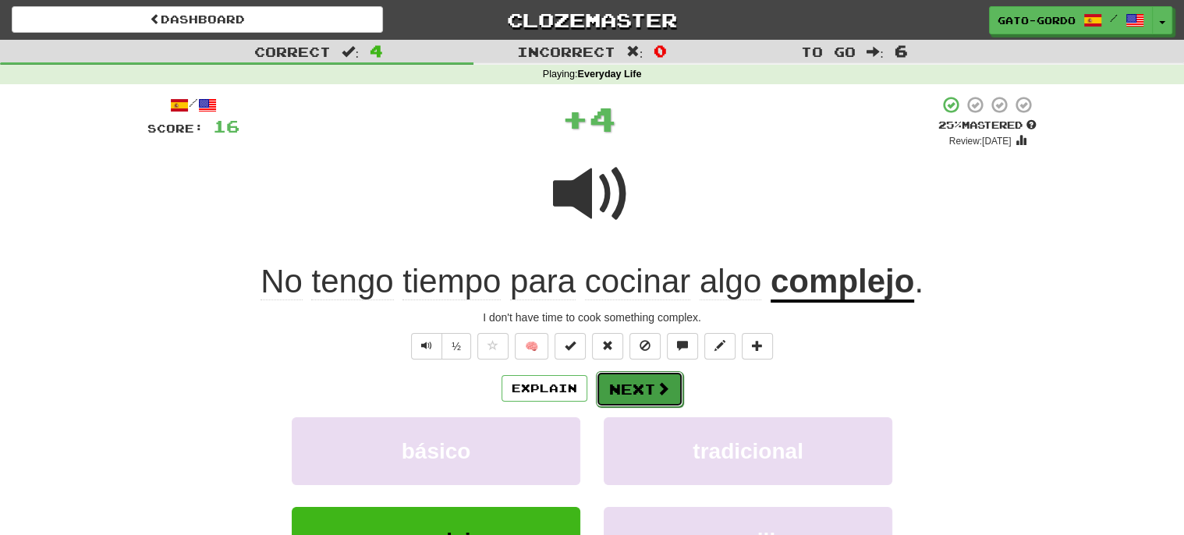
click at [643, 384] on button "Next" at bounding box center [639, 389] width 87 height 36
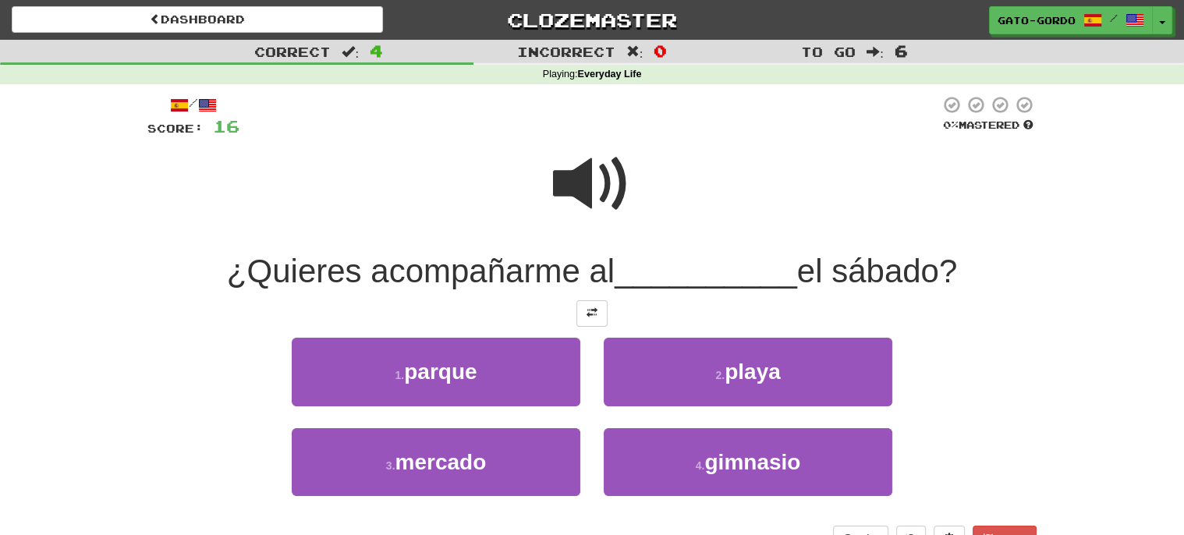
click at [586, 166] on span at bounding box center [592, 184] width 78 height 78
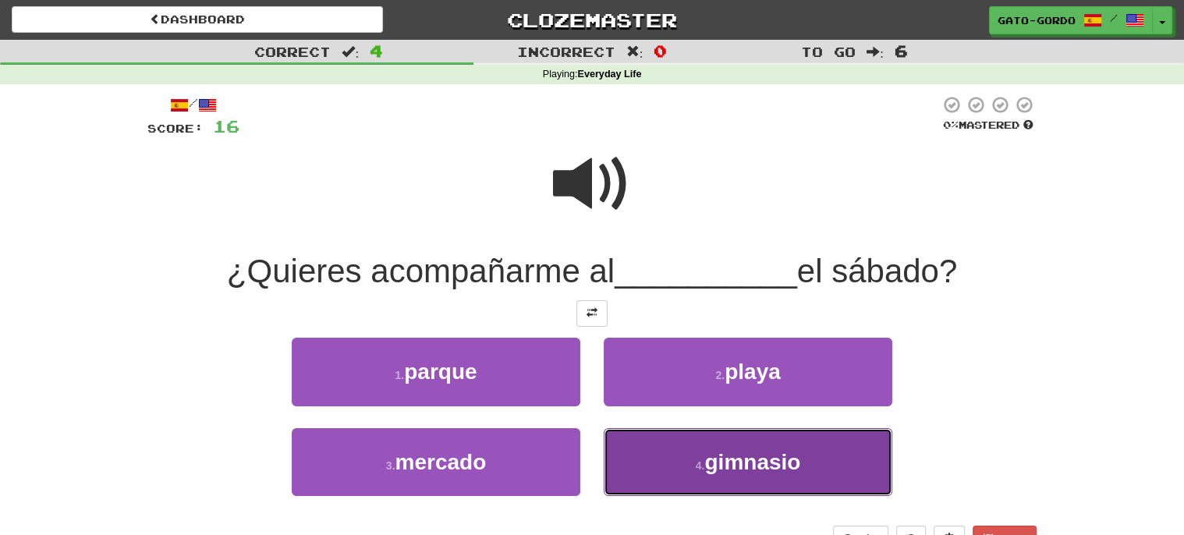
click at [720, 456] on span "gimnasio" at bounding box center [752, 462] width 96 height 24
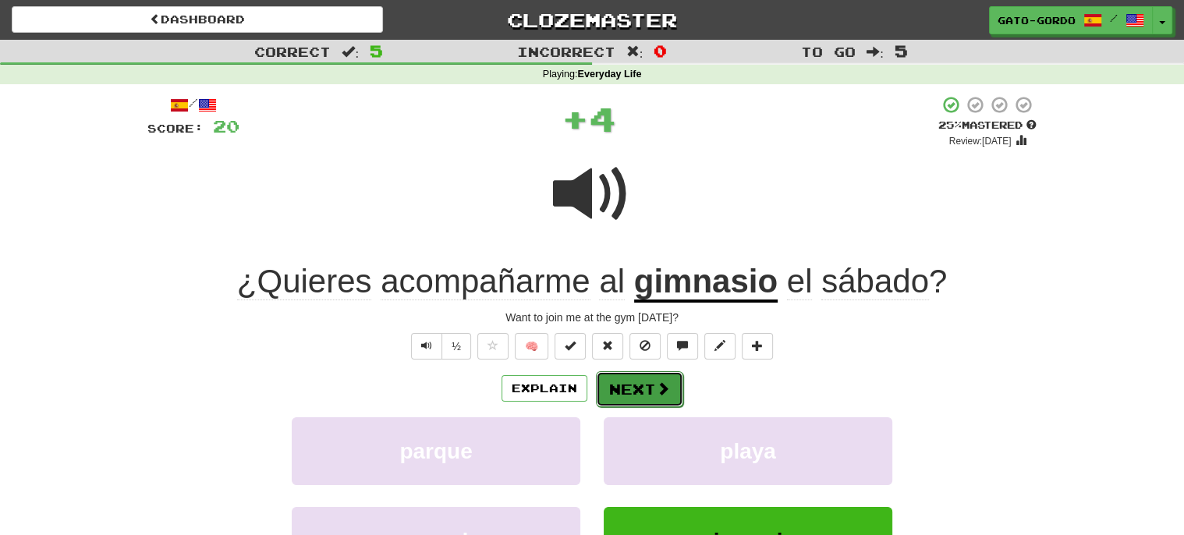
click at [638, 382] on button "Next" at bounding box center [639, 389] width 87 height 36
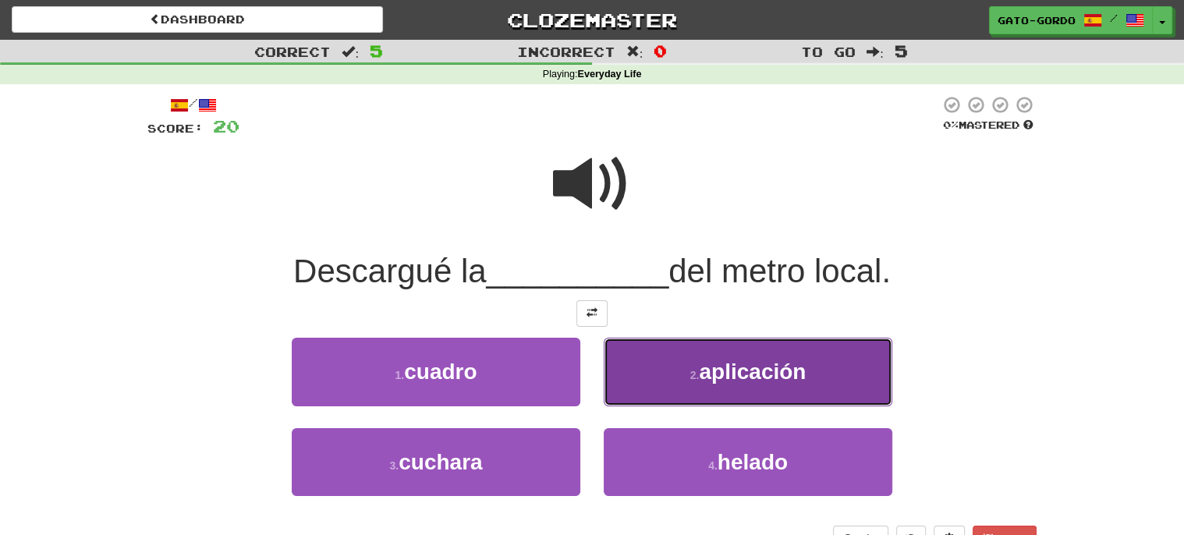
click at [675, 366] on button "2 . aplicación" at bounding box center [748, 372] width 289 height 68
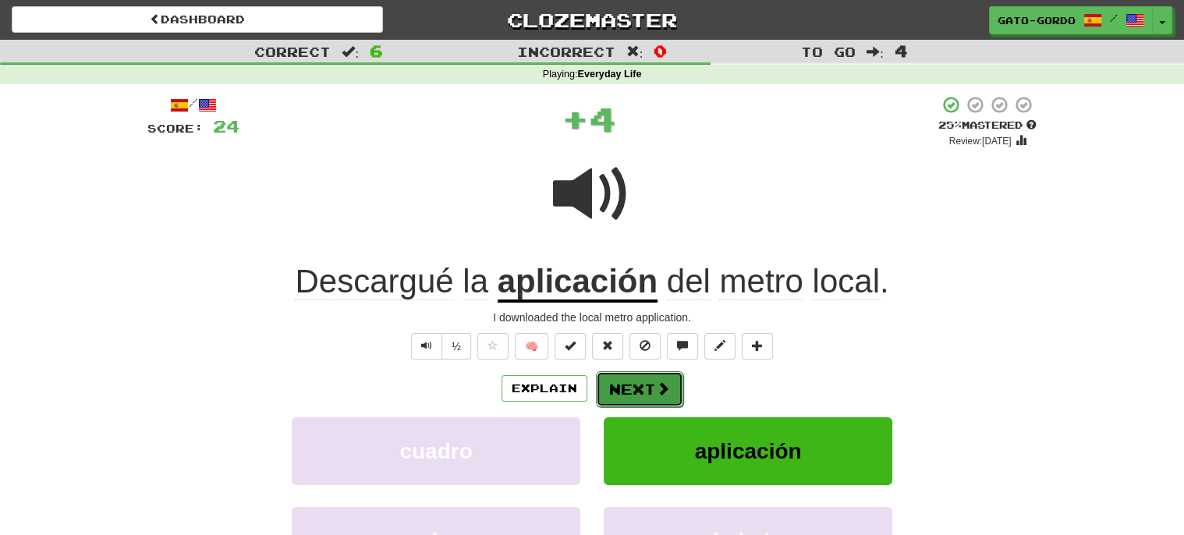
click at [630, 395] on button "Next" at bounding box center [639, 389] width 87 height 36
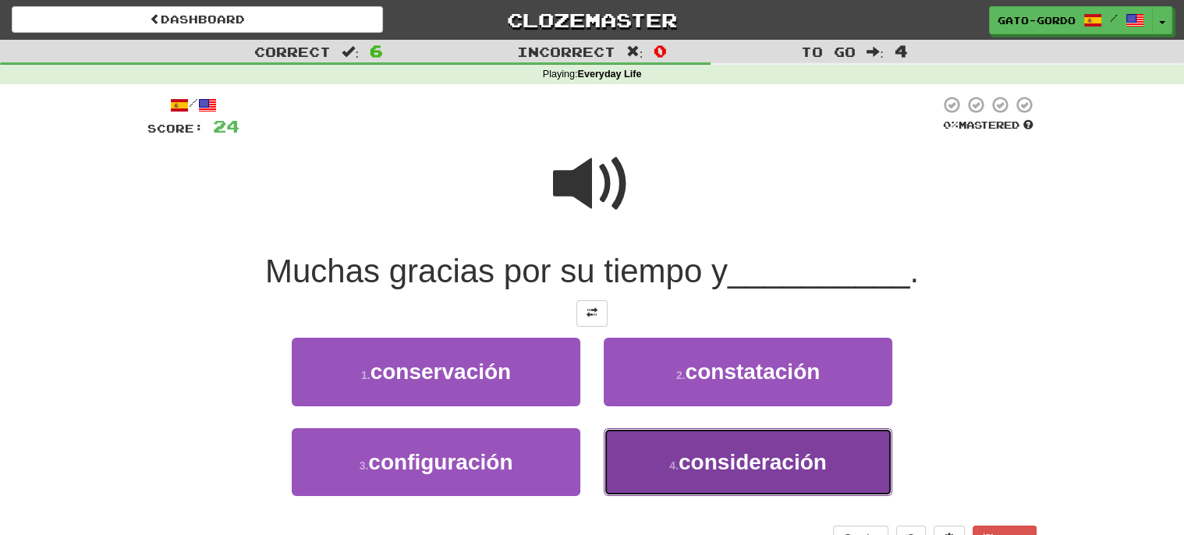
click at [698, 460] on span "consideración" at bounding box center [752, 462] width 148 height 24
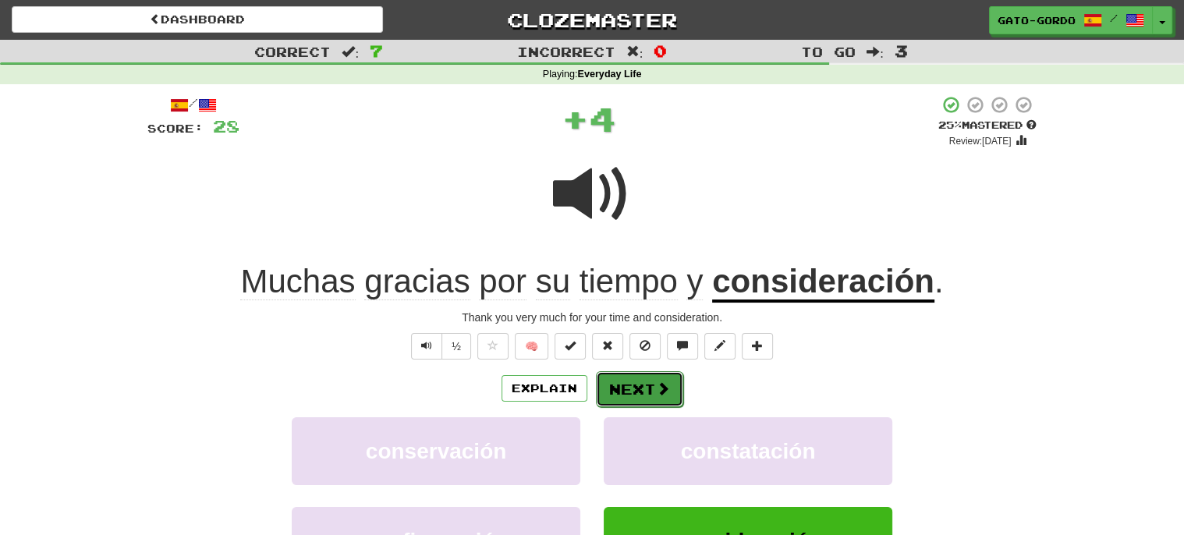
click at [625, 377] on button "Next" at bounding box center [639, 389] width 87 height 36
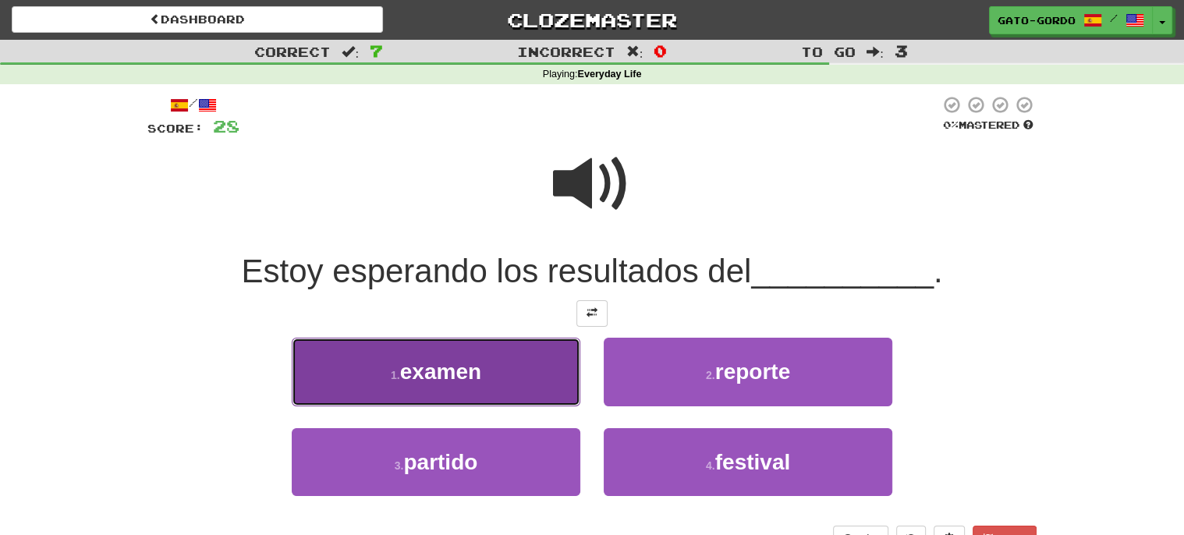
click at [416, 360] on span "examen" at bounding box center [440, 372] width 81 height 24
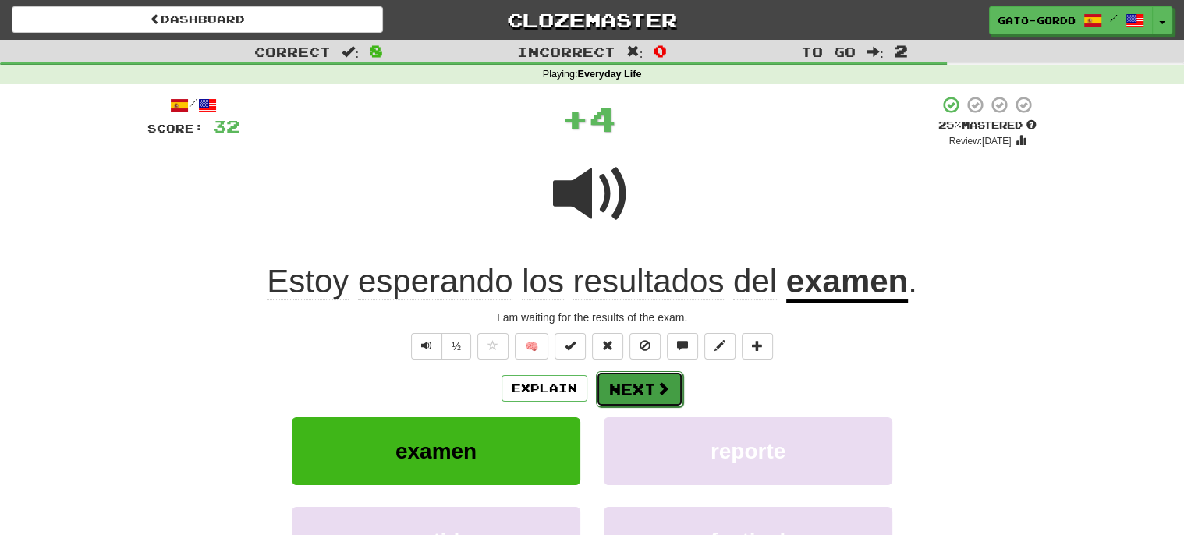
click at [629, 377] on button "Next" at bounding box center [639, 389] width 87 height 36
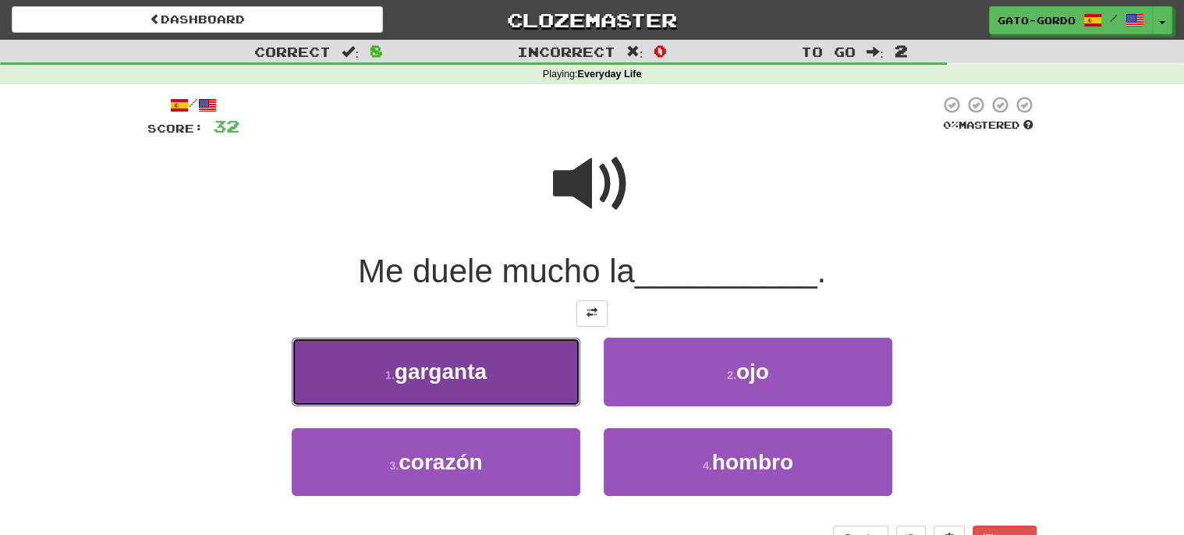
click at [455, 364] on span "garganta" at bounding box center [441, 372] width 92 height 24
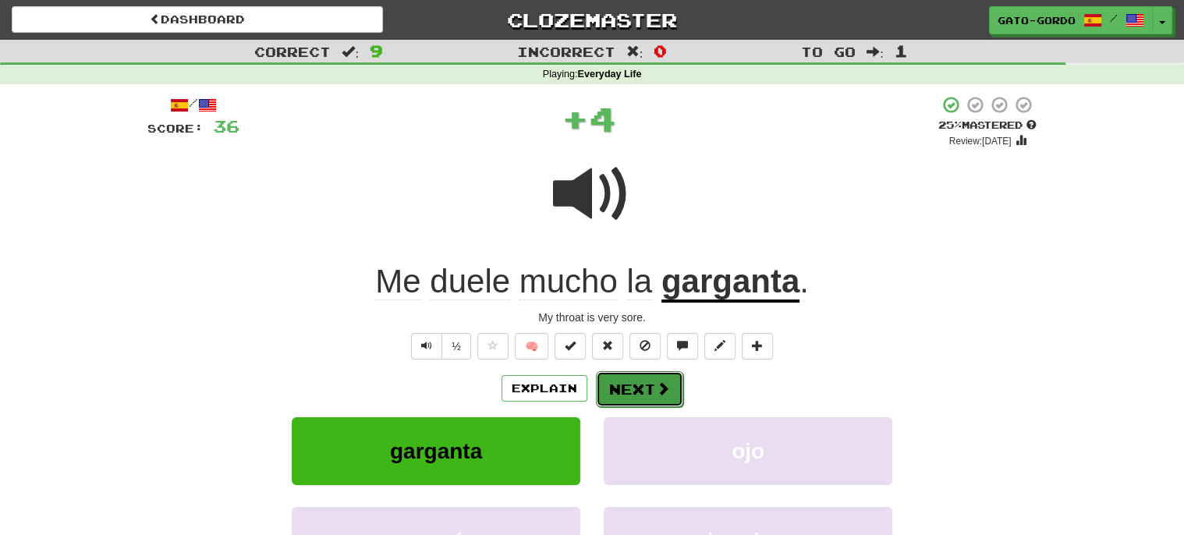
click at [636, 384] on button "Next" at bounding box center [639, 389] width 87 height 36
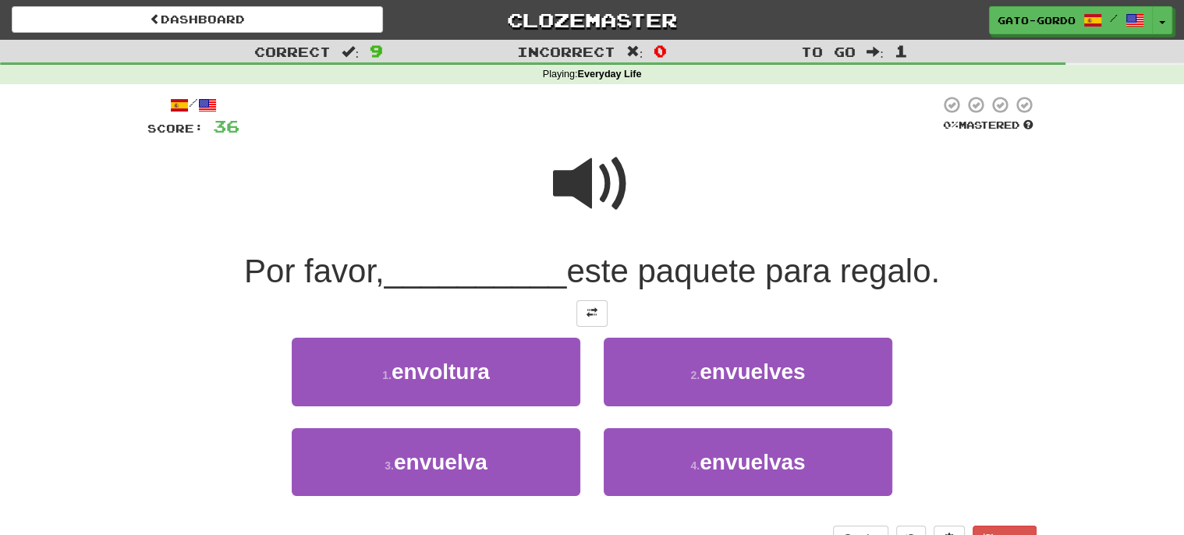
click at [596, 175] on span at bounding box center [592, 184] width 78 height 78
click at [593, 310] on span at bounding box center [591, 312] width 11 height 11
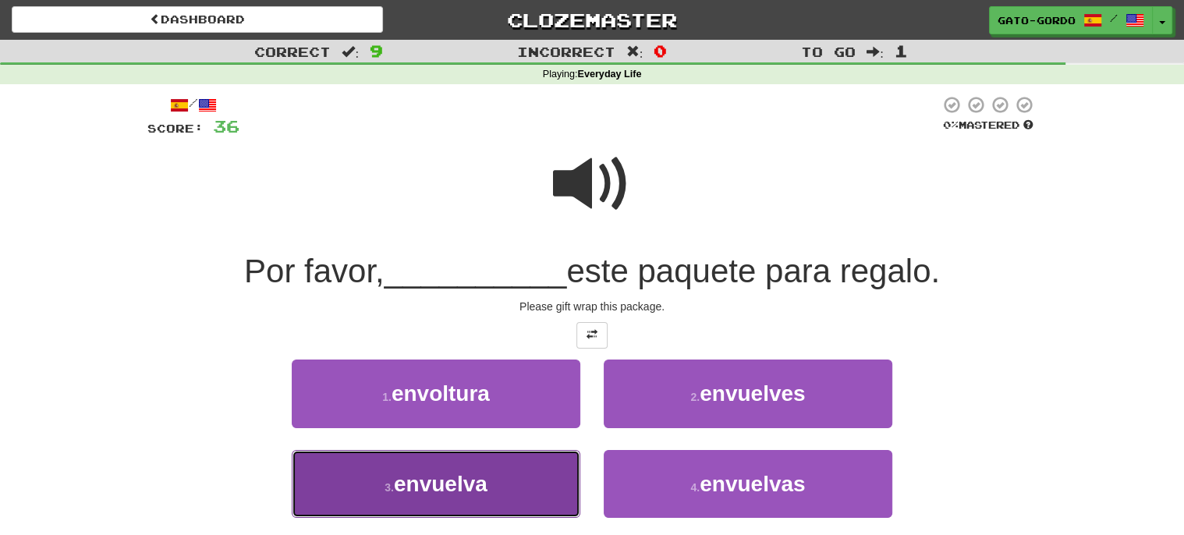
click at [464, 491] on span "envuelva" at bounding box center [441, 484] width 94 height 24
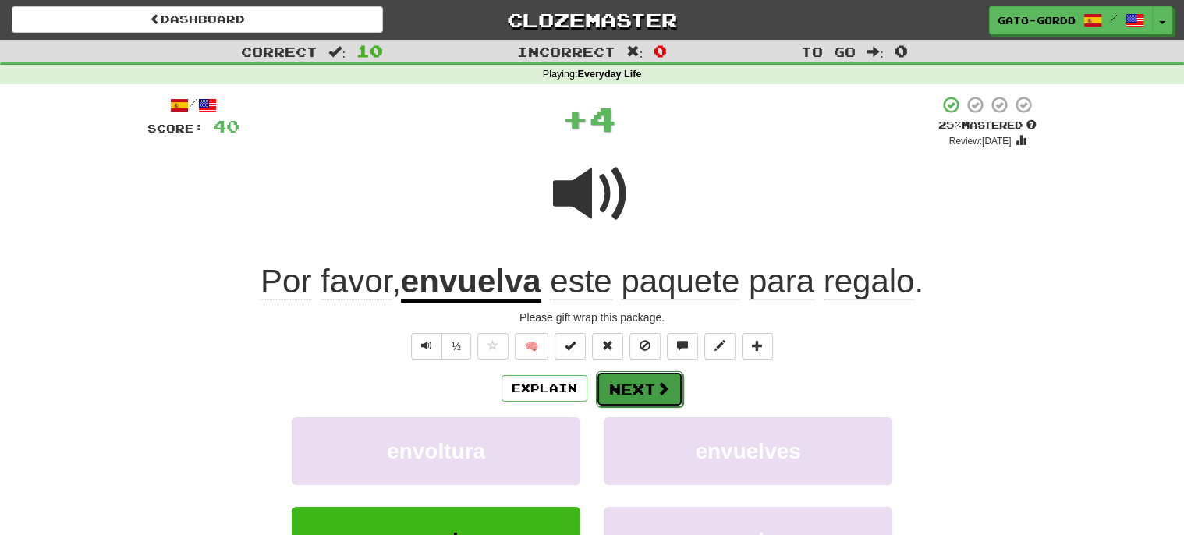
click at [649, 383] on button "Next" at bounding box center [639, 389] width 87 height 36
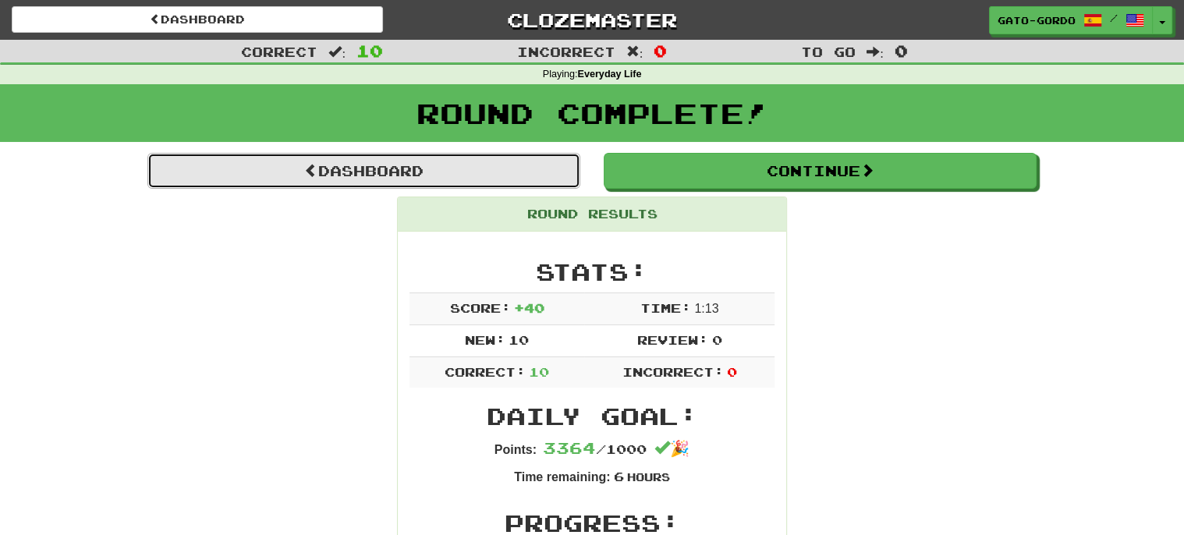
click at [418, 165] on link "Dashboard" at bounding box center [363, 171] width 433 height 36
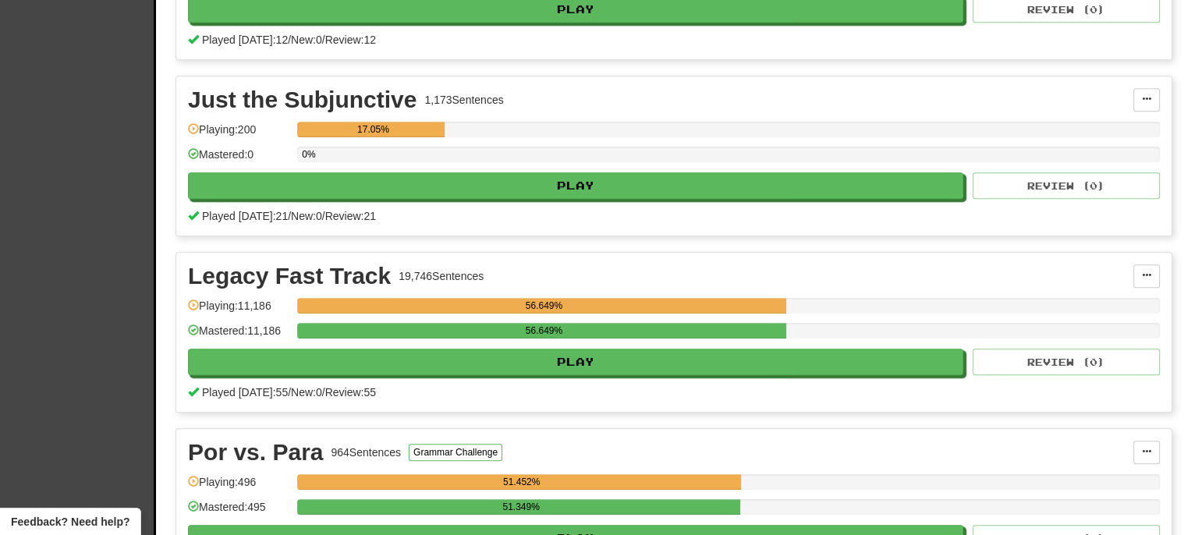
scroll to position [844, 0]
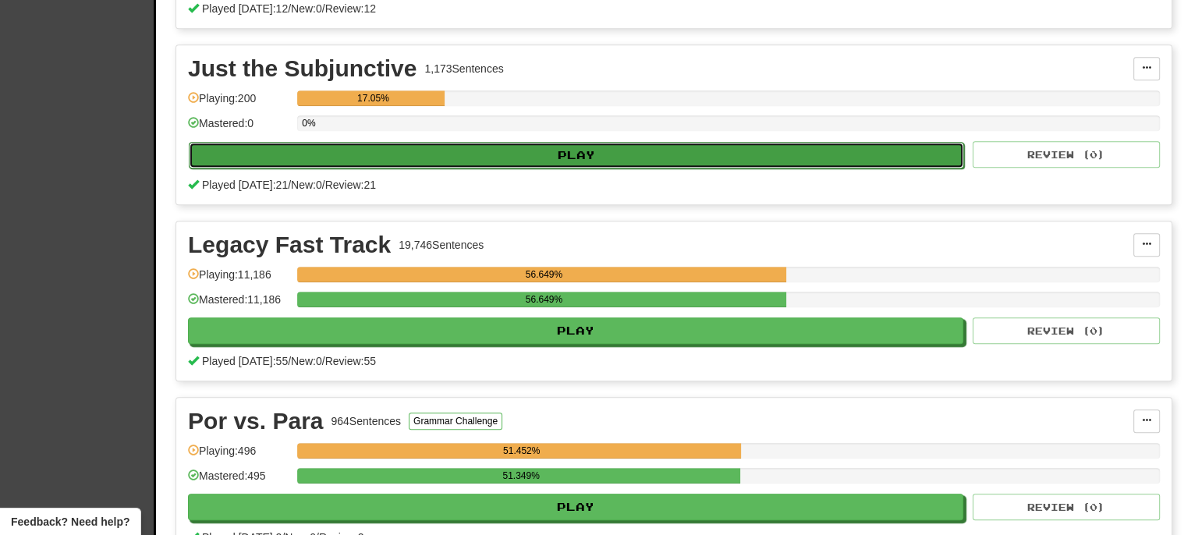
click at [469, 151] on button "Play" at bounding box center [576, 155] width 775 height 27
select select "**"
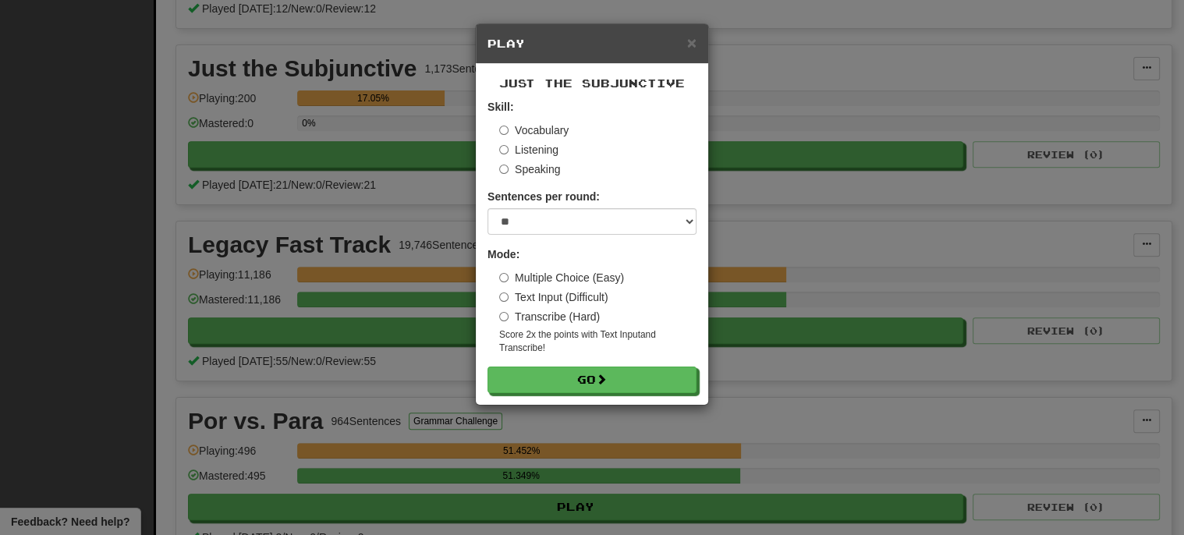
click at [536, 124] on label "Vocabulary" at bounding box center [533, 130] width 69 height 16
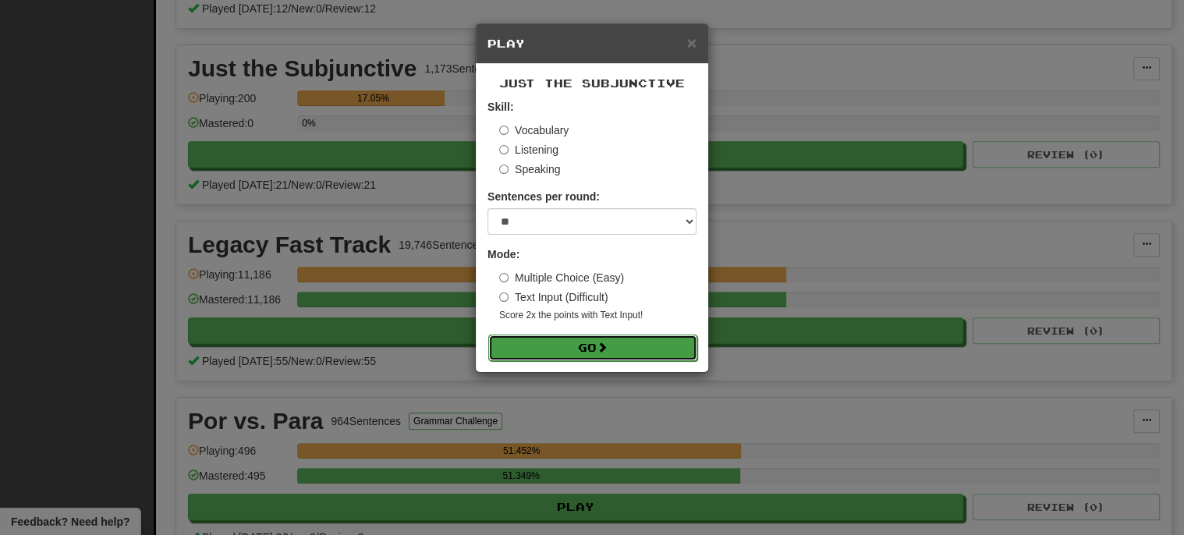
click at [586, 342] on button "Go" at bounding box center [592, 348] width 209 height 27
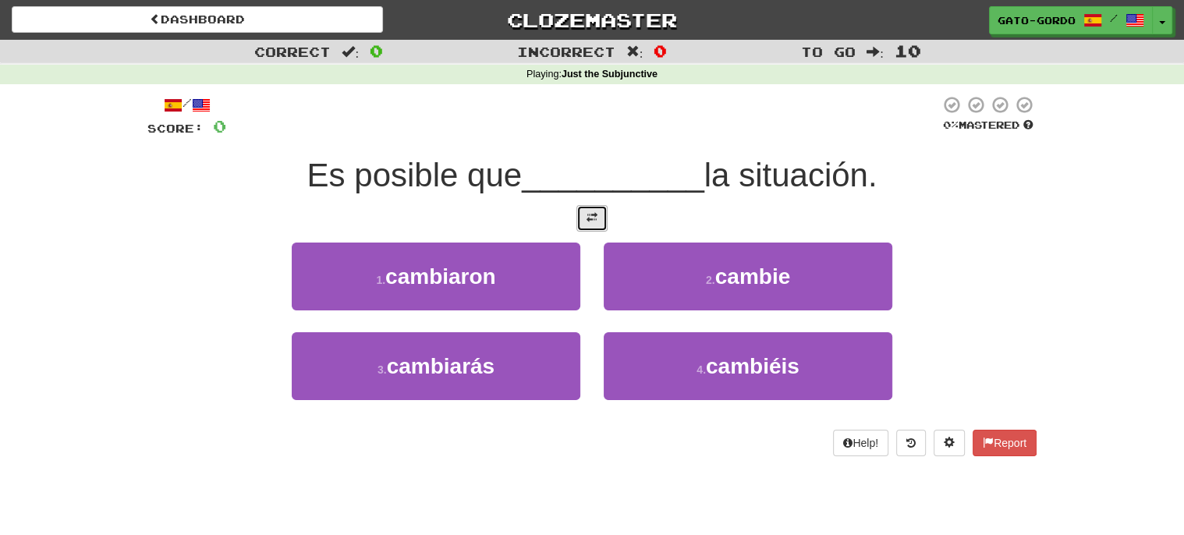
click at [592, 213] on span at bounding box center [591, 217] width 11 height 11
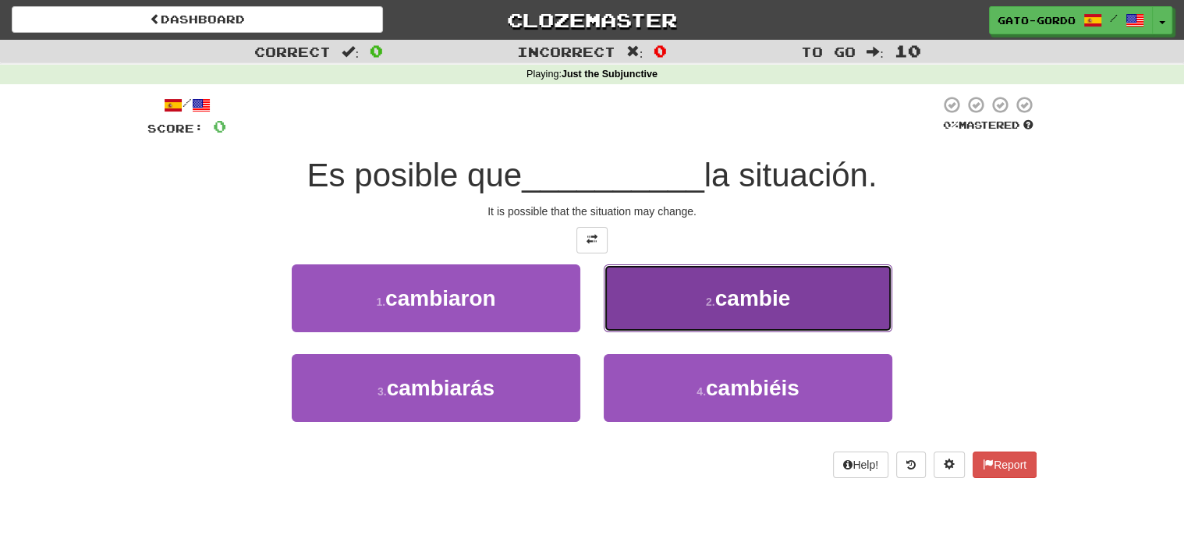
click at [703, 314] on button "2 . [GEOGRAPHIC_DATA]" at bounding box center [748, 298] width 289 height 68
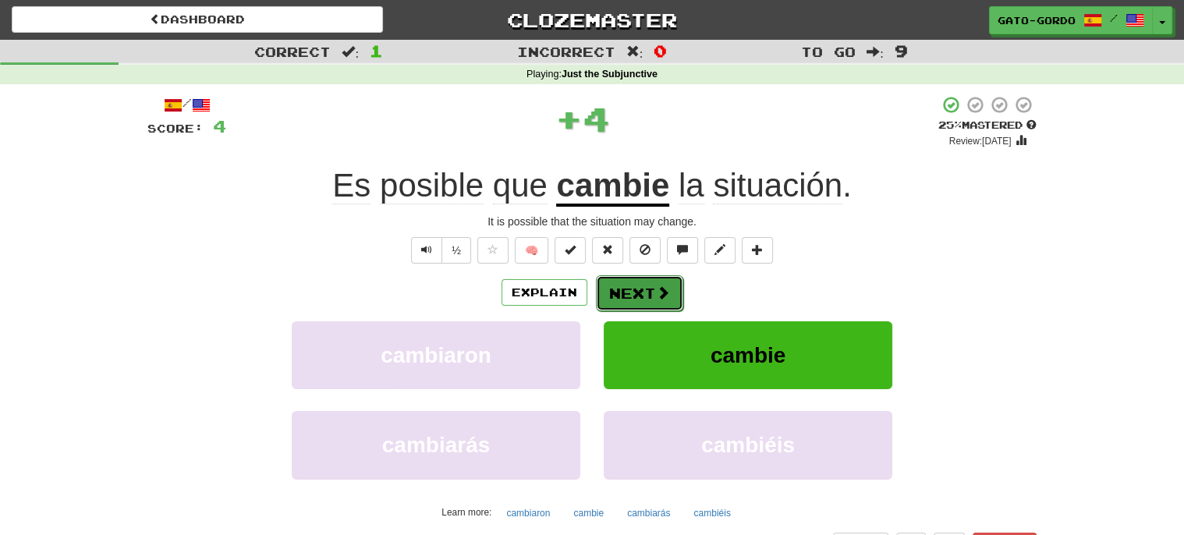
click at [616, 288] on button "Next" at bounding box center [639, 293] width 87 height 36
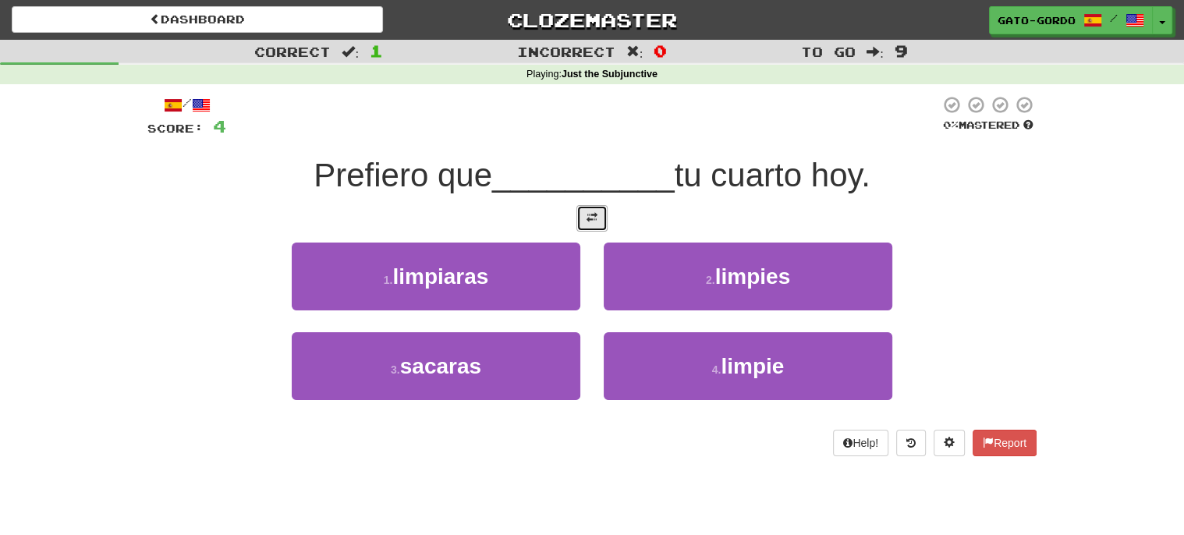
click at [591, 221] on button at bounding box center [591, 218] width 31 height 27
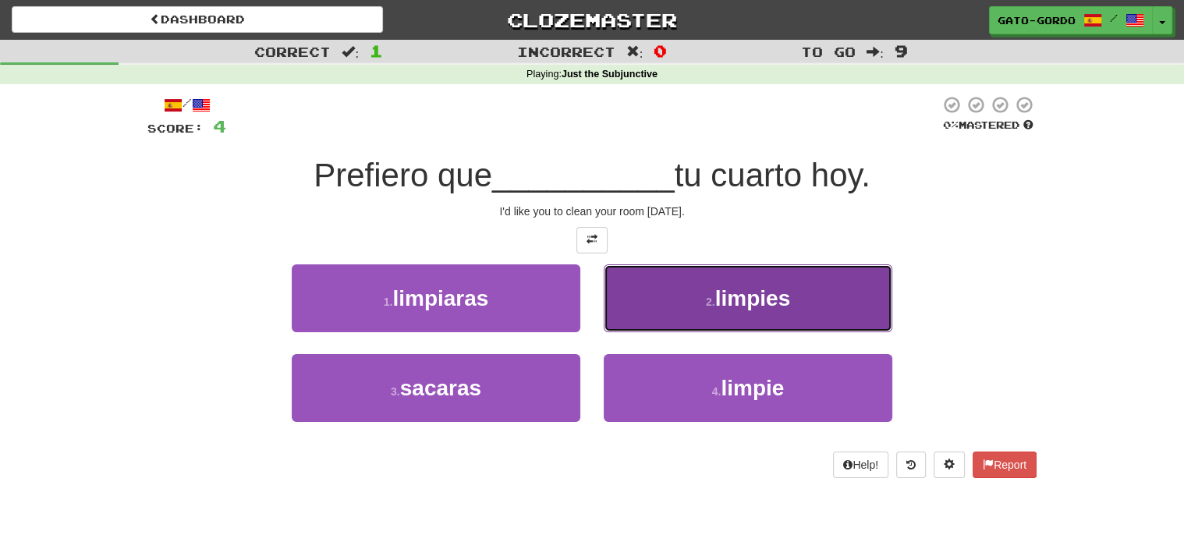
click at [754, 297] on span "limpies" at bounding box center [752, 298] width 75 height 24
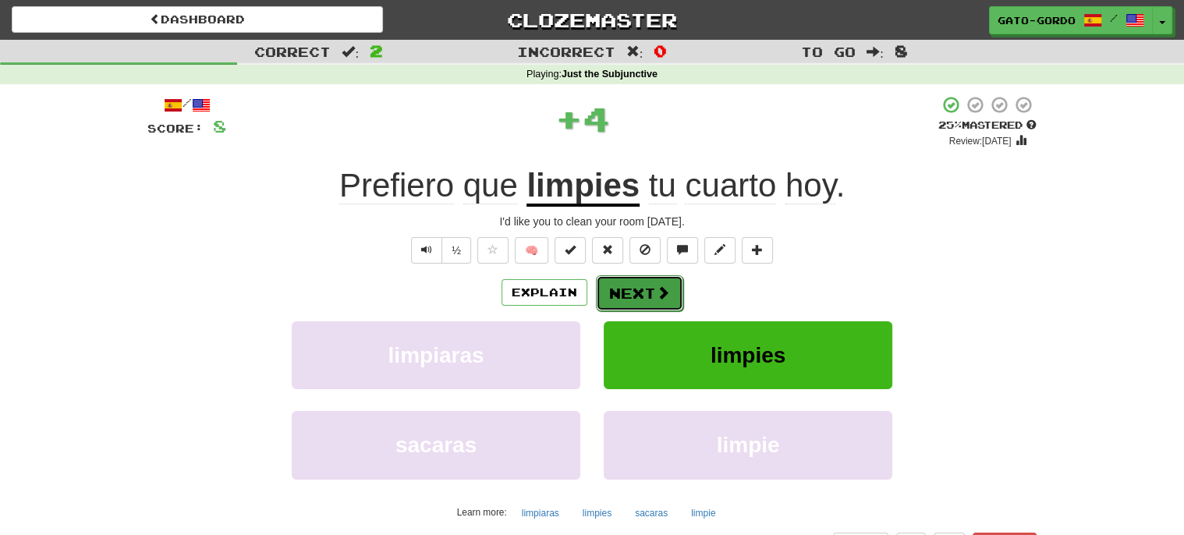
click at [632, 286] on button "Next" at bounding box center [639, 293] width 87 height 36
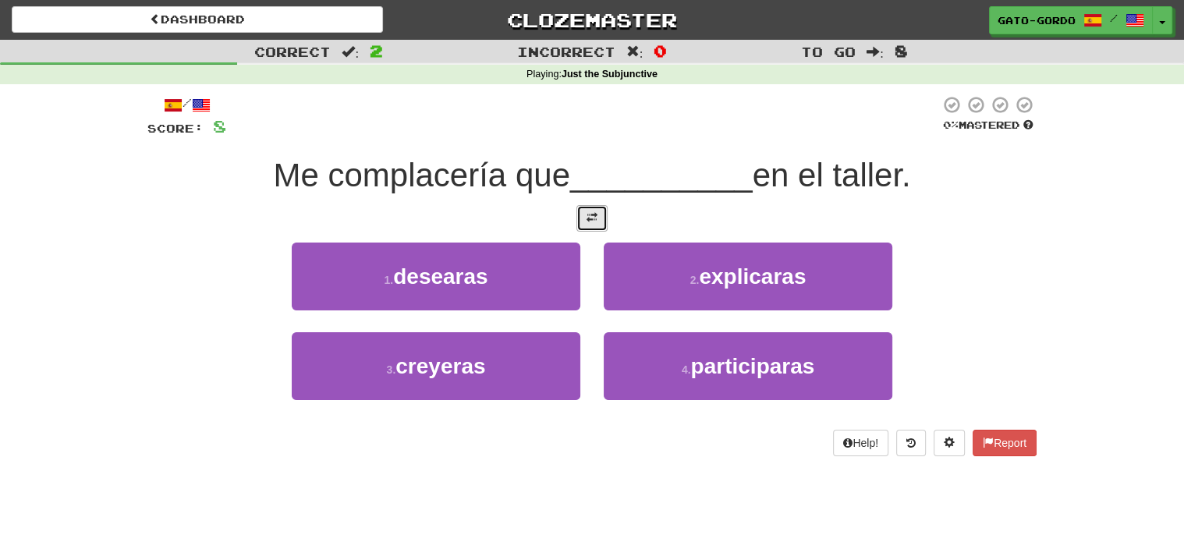
click at [588, 217] on span at bounding box center [591, 217] width 11 height 11
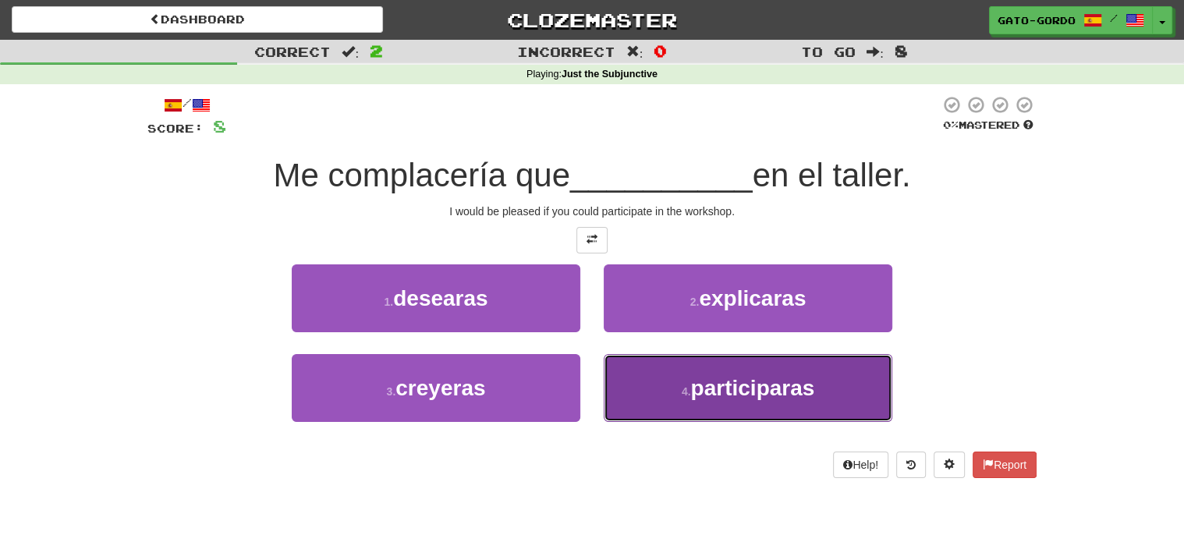
click at [706, 384] on span "participaras" at bounding box center [752, 388] width 124 height 24
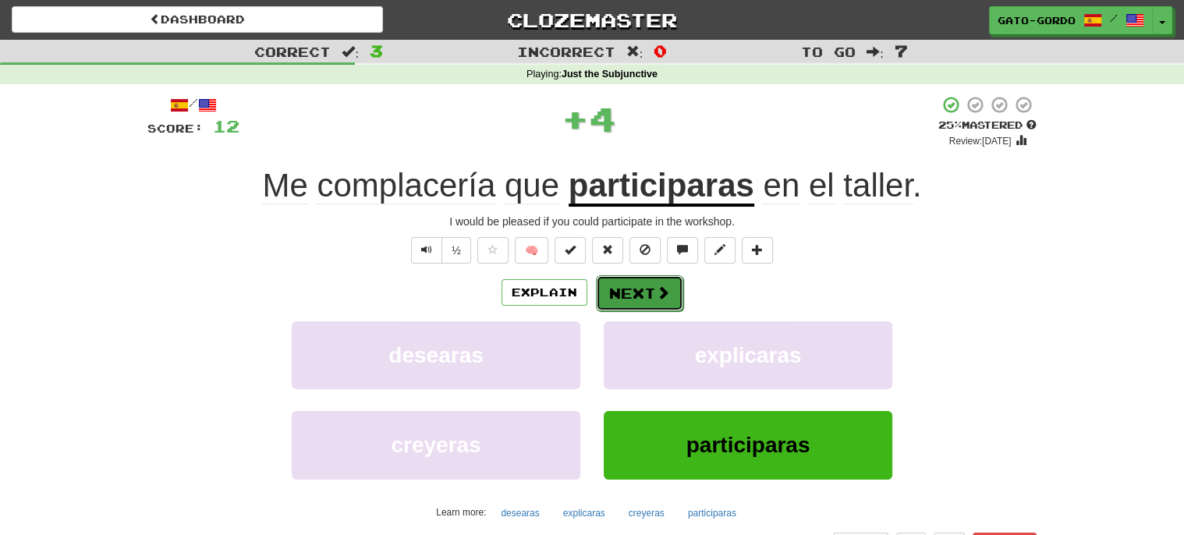
click at [614, 287] on button "Next" at bounding box center [639, 293] width 87 height 36
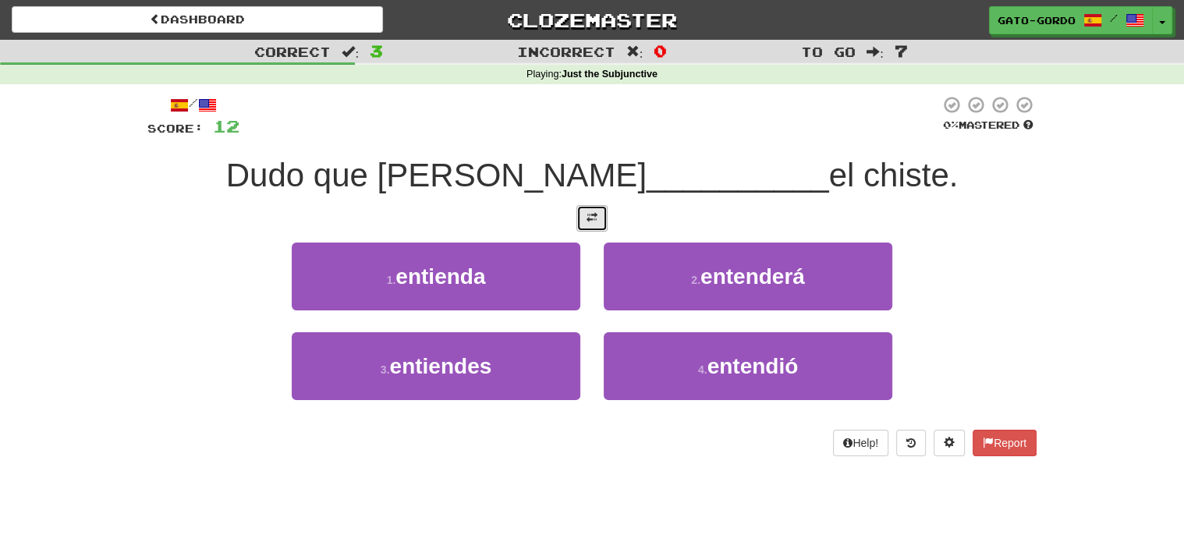
click at [593, 219] on span at bounding box center [591, 217] width 11 height 11
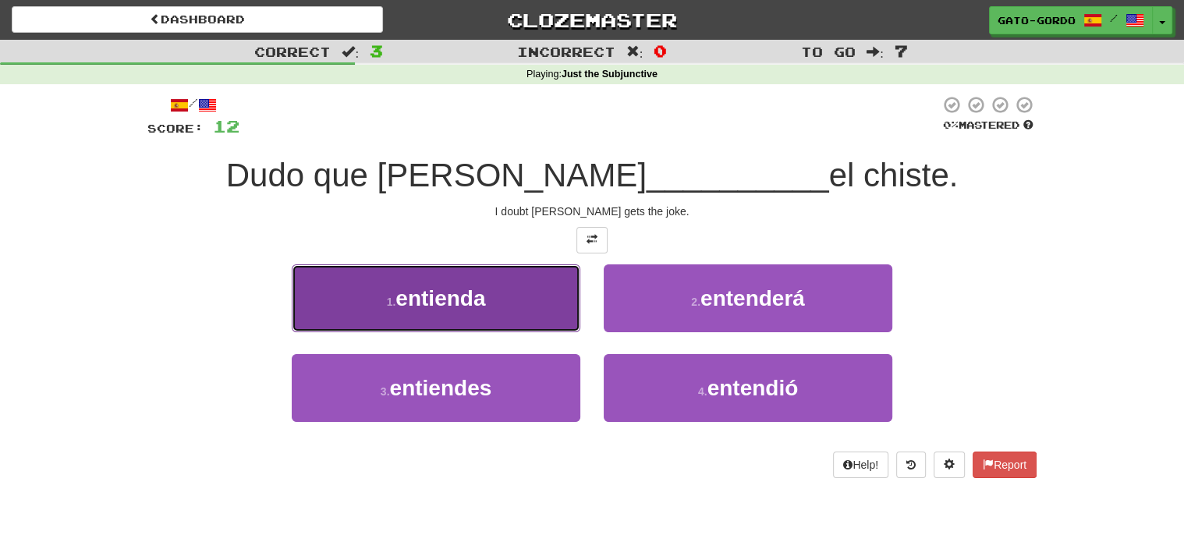
click at [452, 286] on span "entienda" at bounding box center [440, 298] width 90 height 24
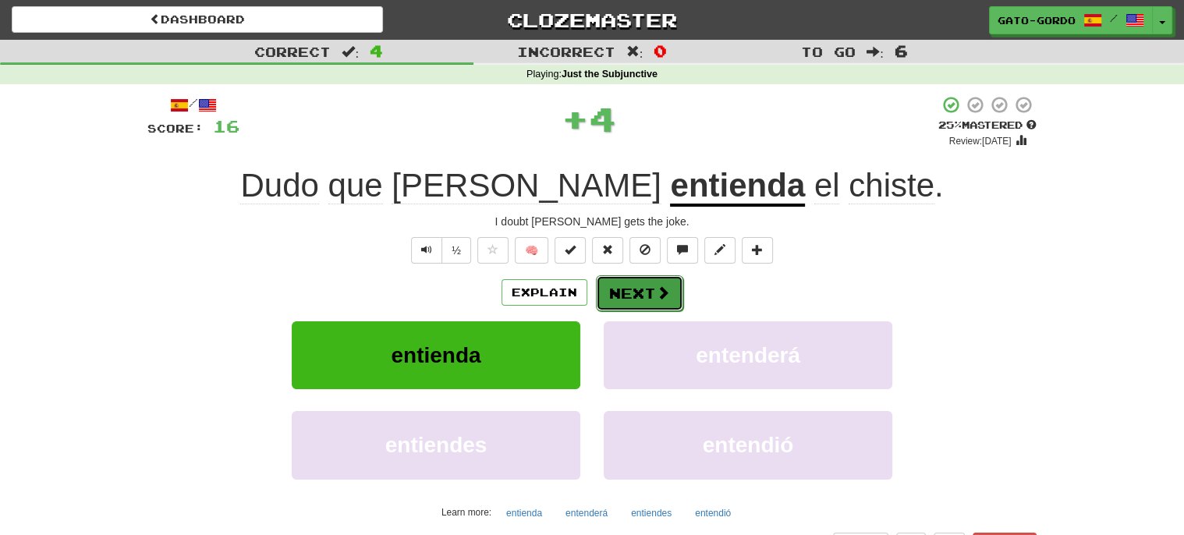
click at [650, 291] on button "Next" at bounding box center [639, 293] width 87 height 36
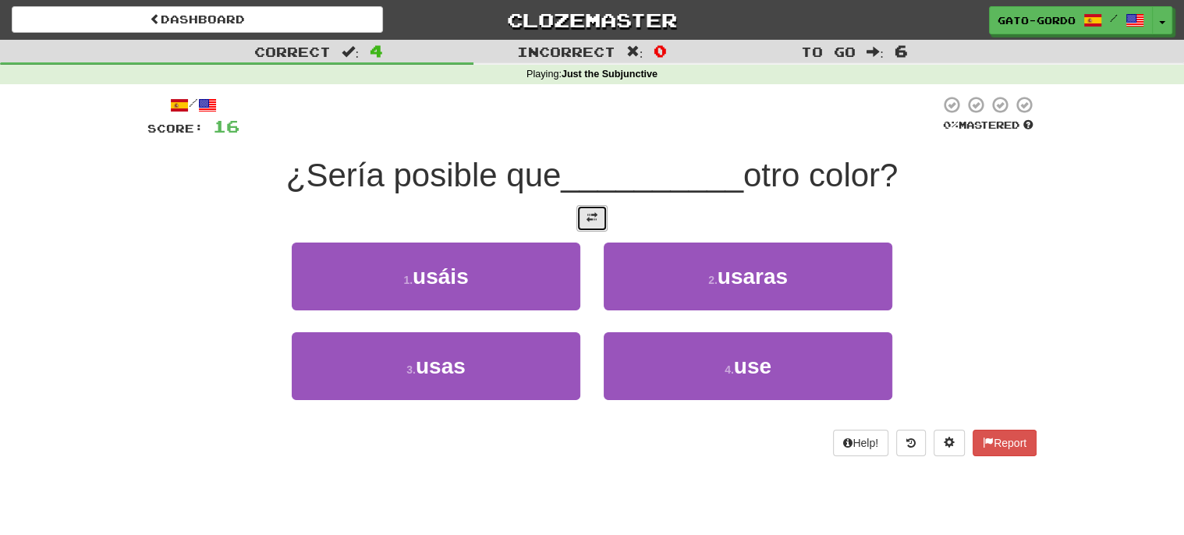
click at [593, 214] on span at bounding box center [591, 217] width 11 height 11
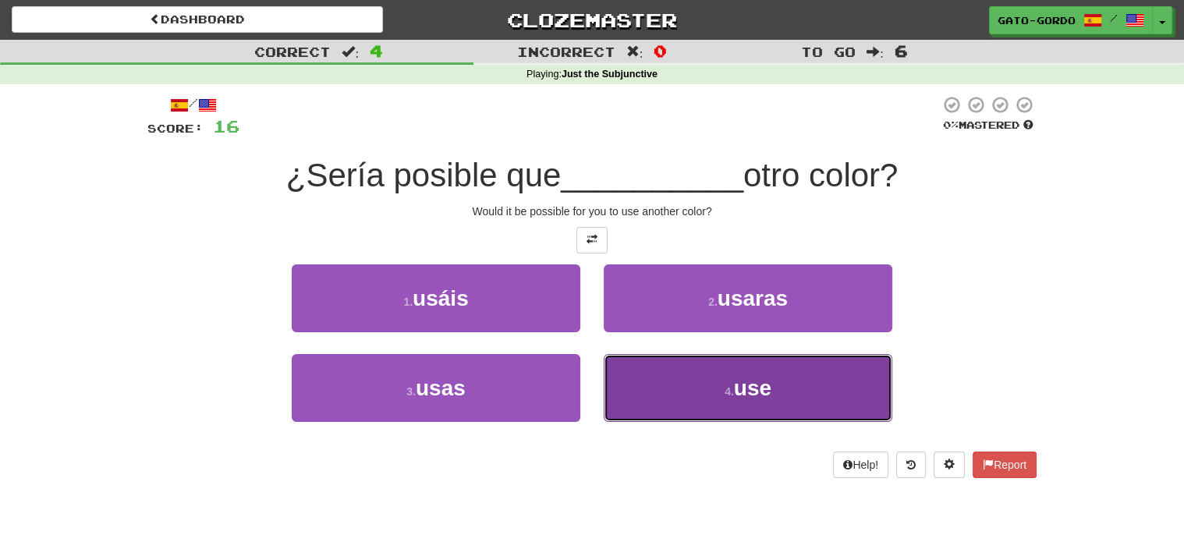
click at [727, 391] on small "4 ." at bounding box center [729, 391] width 9 height 12
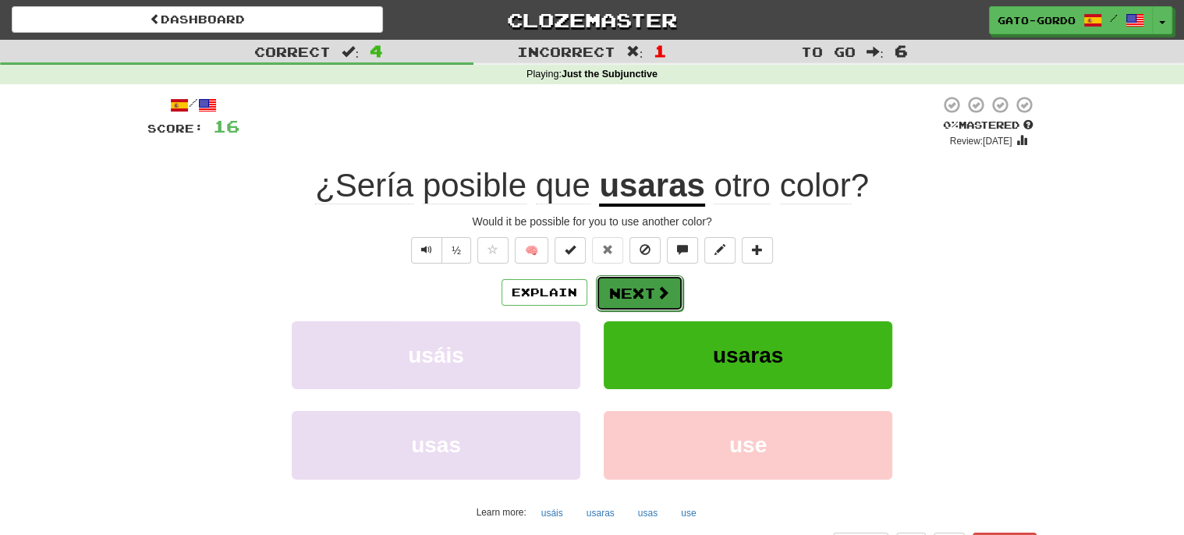
click at [639, 289] on button "Next" at bounding box center [639, 293] width 87 height 36
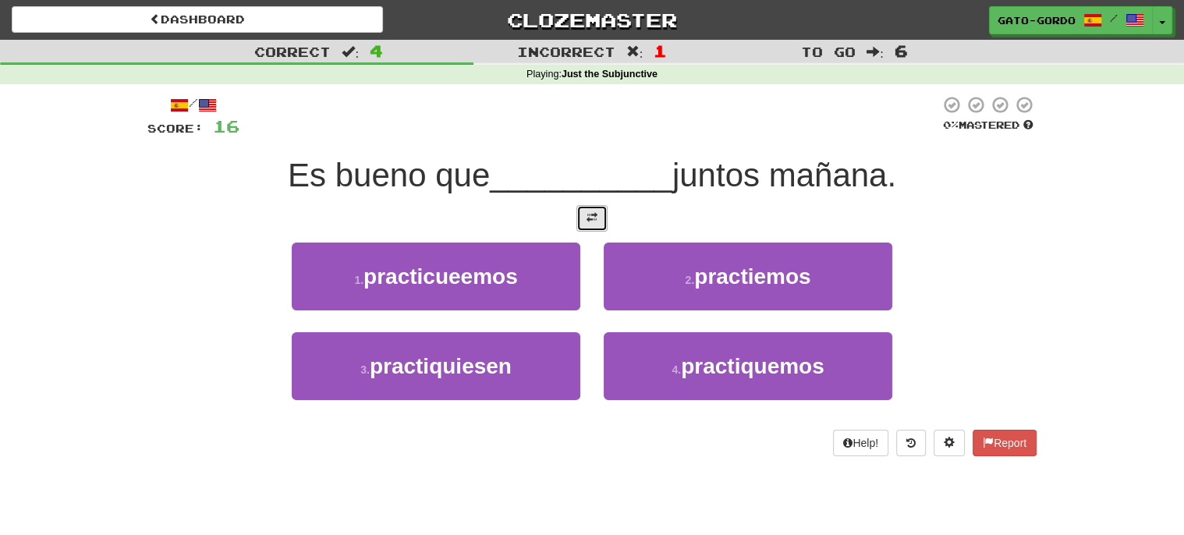
click at [593, 213] on span at bounding box center [591, 217] width 11 height 11
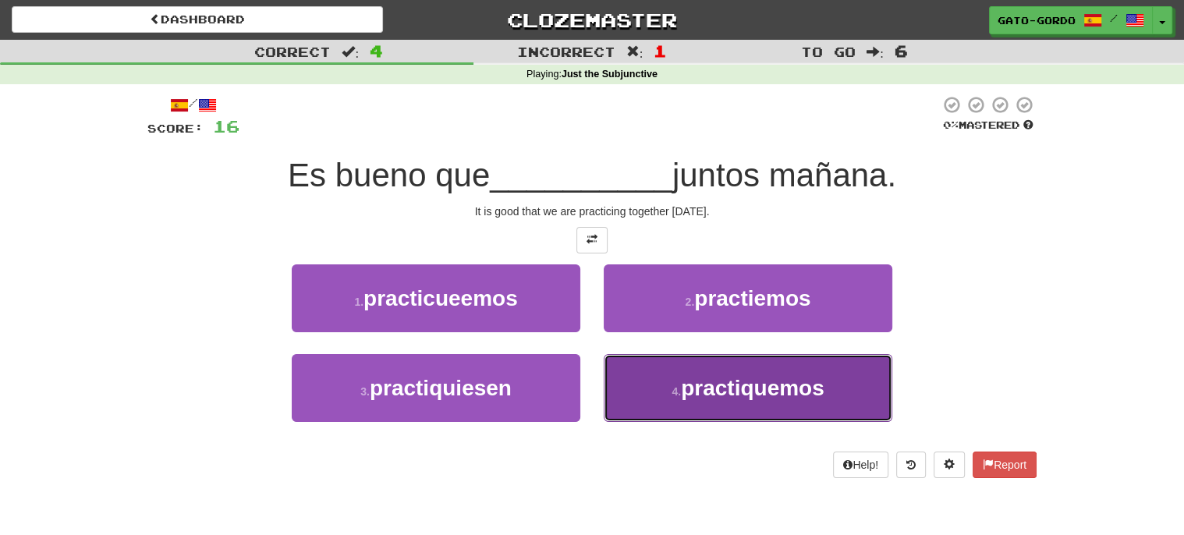
click at [700, 400] on button "4 . practiquemos" at bounding box center [748, 388] width 289 height 68
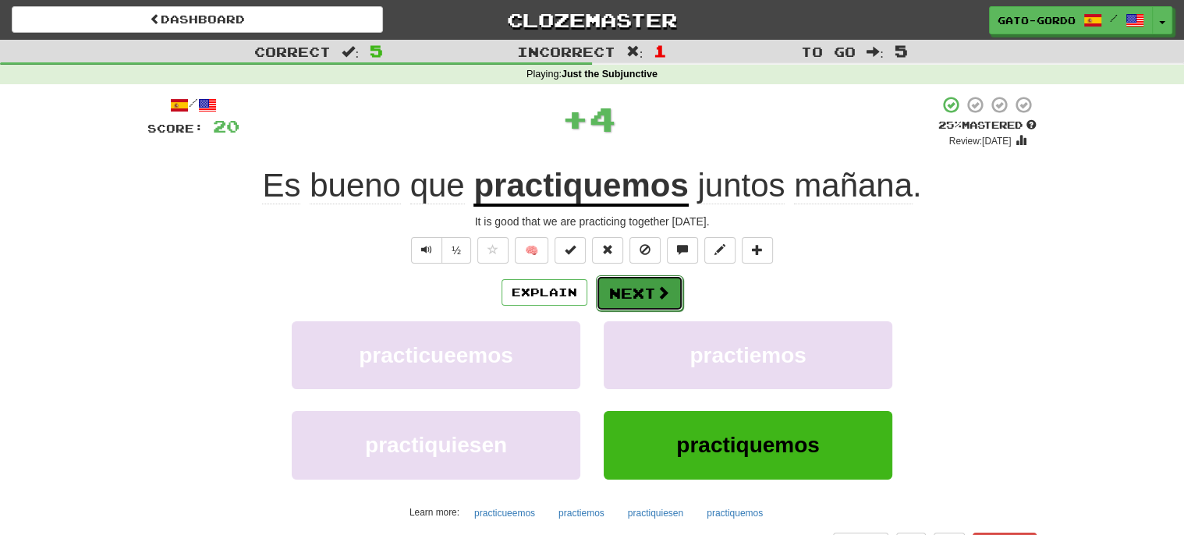
click at [632, 288] on button "Next" at bounding box center [639, 293] width 87 height 36
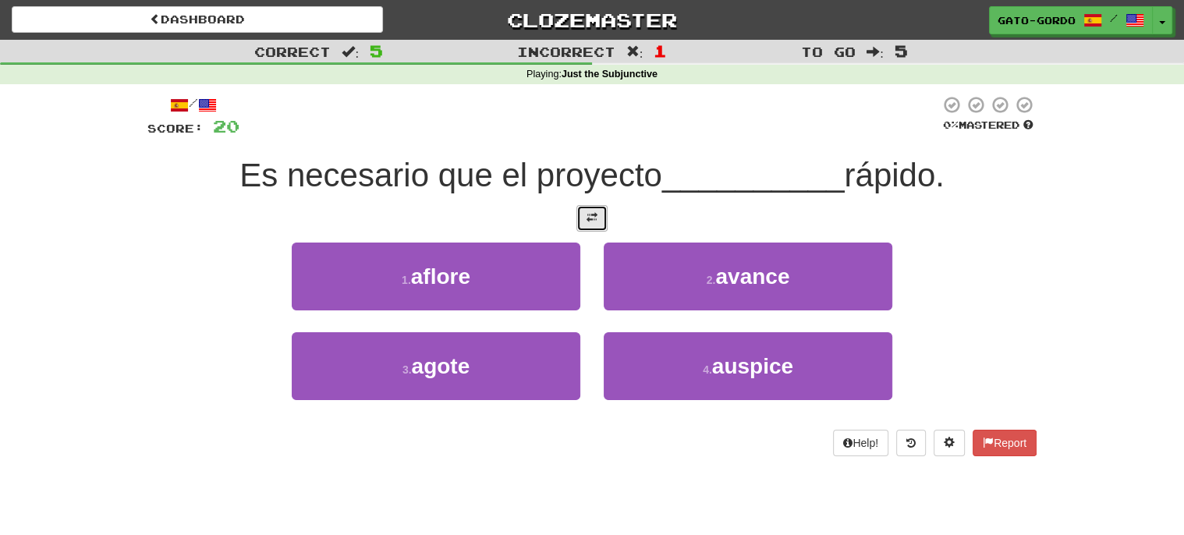
click at [601, 215] on button at bounding box center [591, 218] width 31 height 27
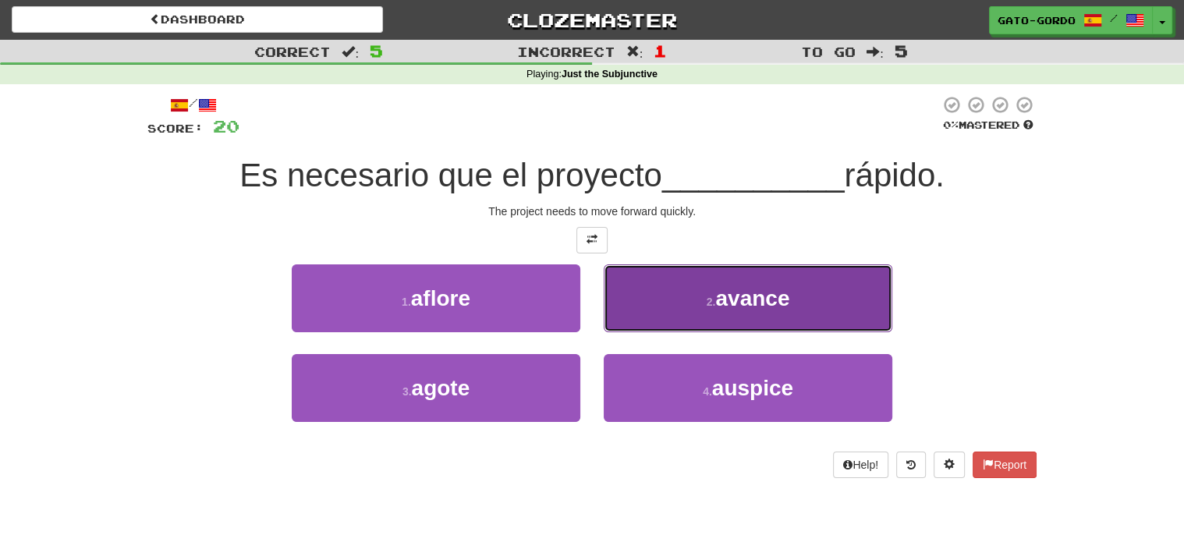
click at [731, 292] on span "avance" at bounding box center [752, 298] width 74 height 24
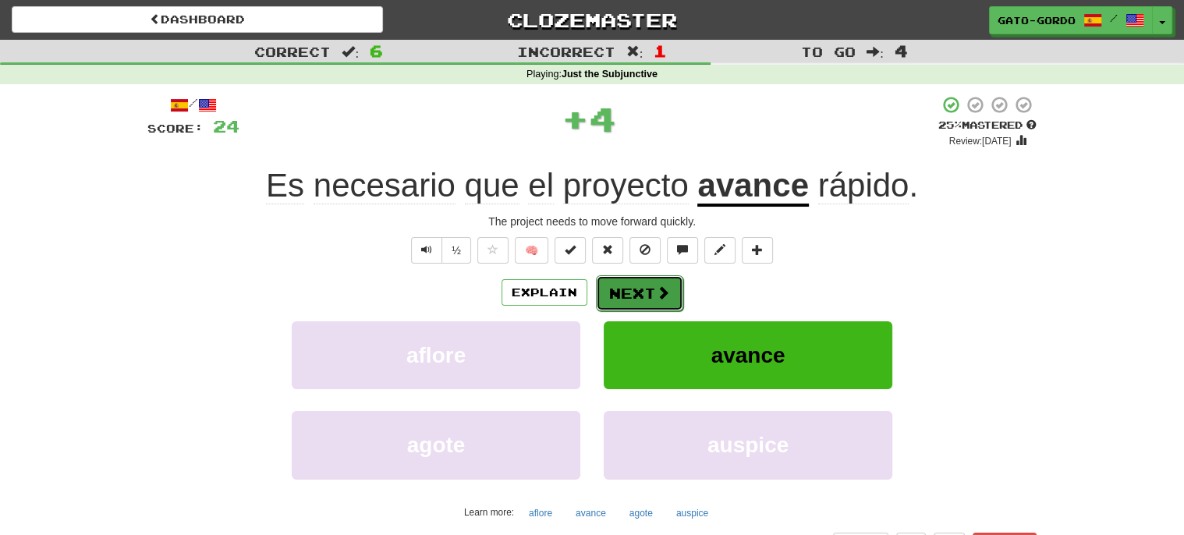
click at [659, 291] on span at bounding box center [663, 292] width 14 height 14
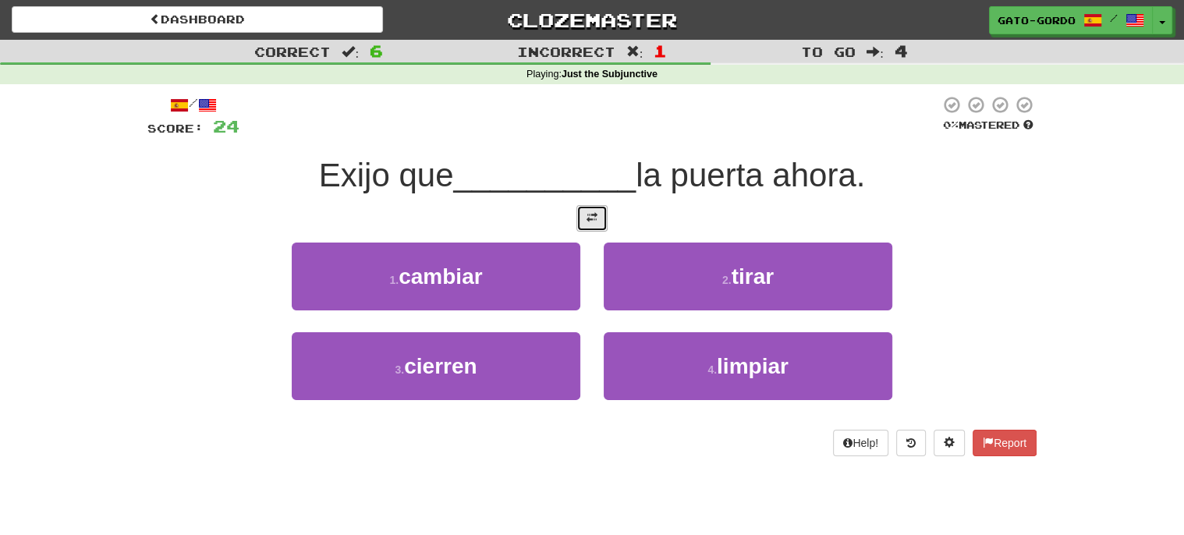
click at [593, 214] on span at bounding box center [591, 217] width 11 height 11
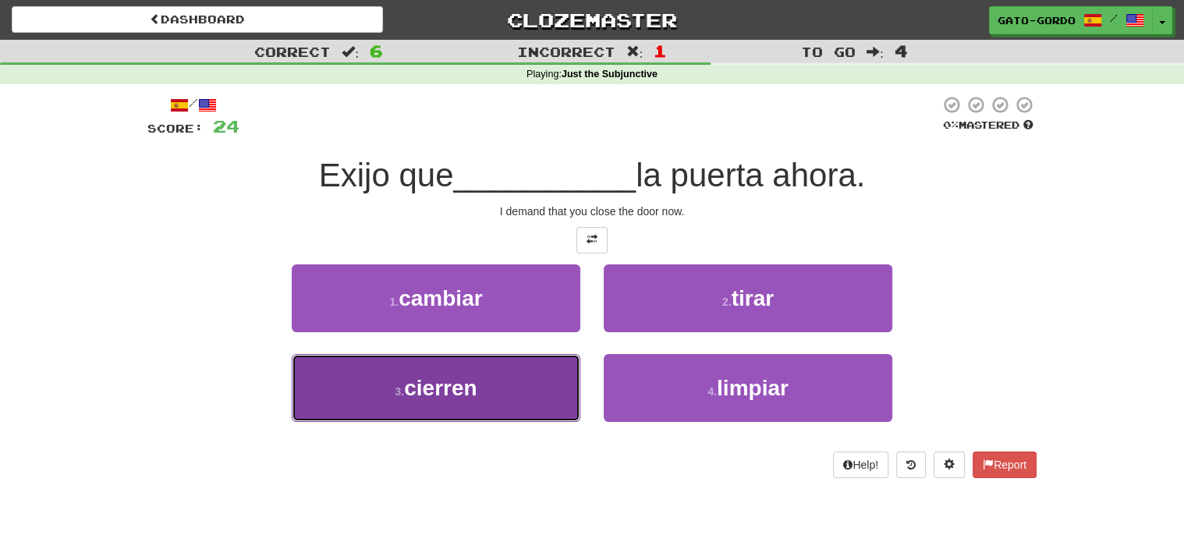
click at [448, 393] on span "cierren" at bounding box center [440, 388] width 73 height 24
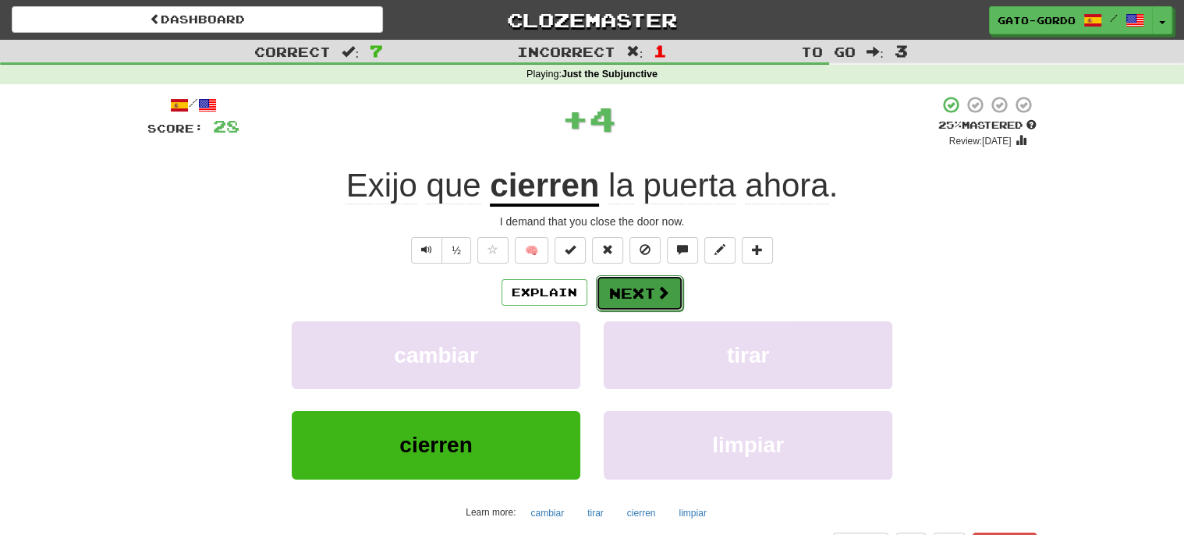
click at [643, 287] on button "Next" at bounding box center [639, 293] width 87 height 36
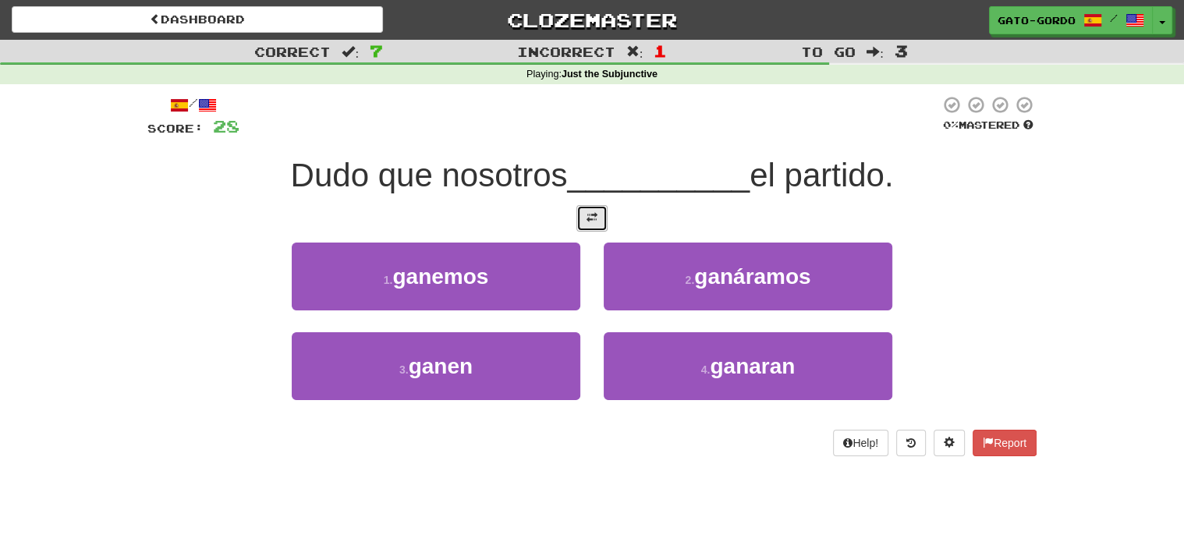
click at [594, 222] on button at bounding box center [591, 218] width 31 height 27
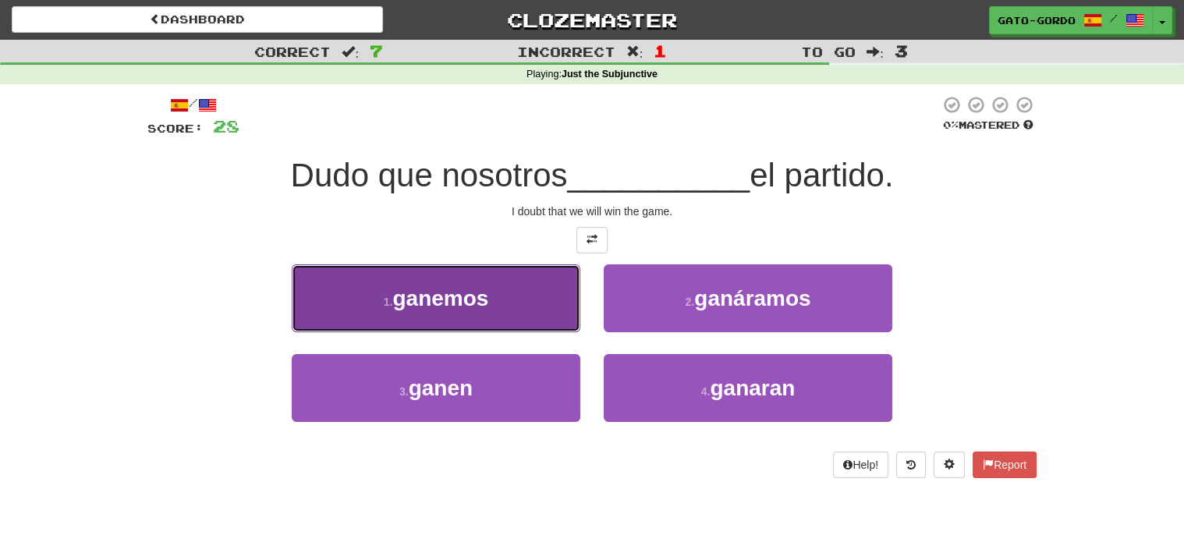
click at [416, 295] on span "ganemos" at bounding box center [440, 298] width 96 height 24
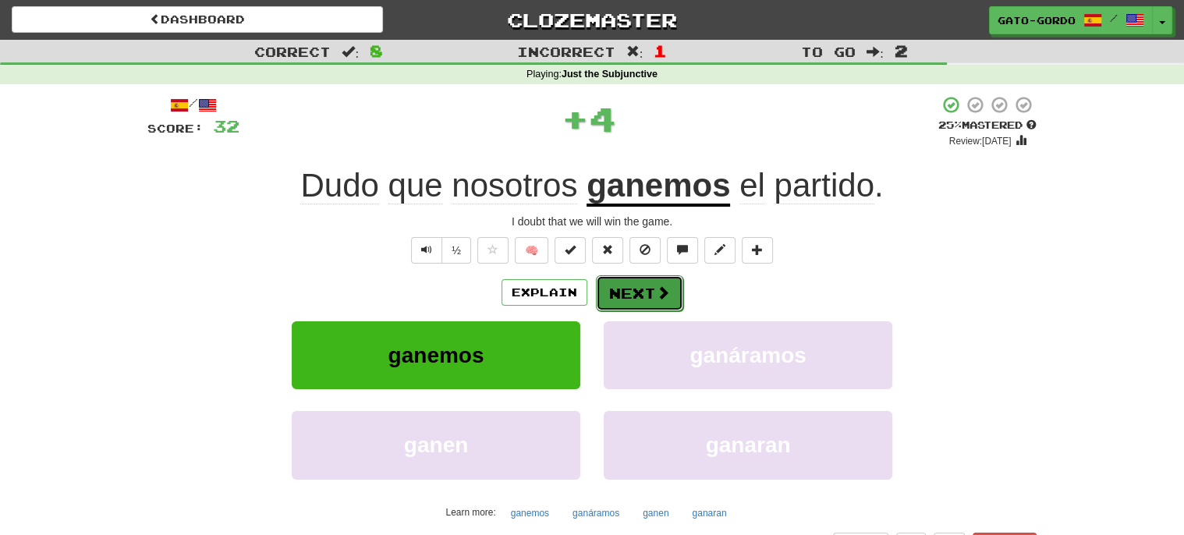
click at [640, 289] on button "Next" at bounding box center [639, 293] width 87 height 36
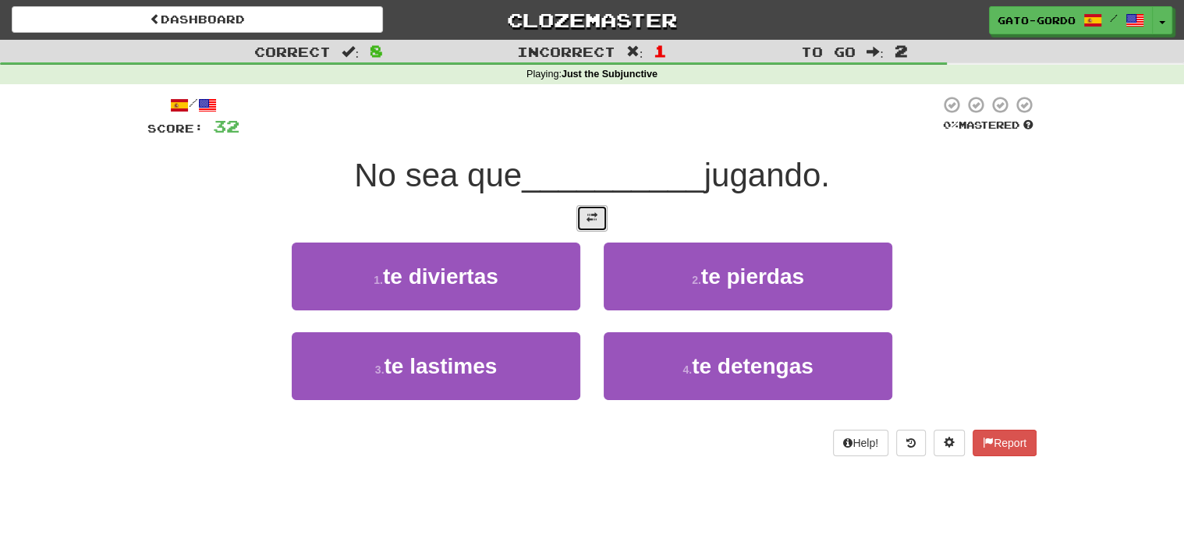
click at [590, 219] on span at bounding box center [591, 217] width 11 height 11
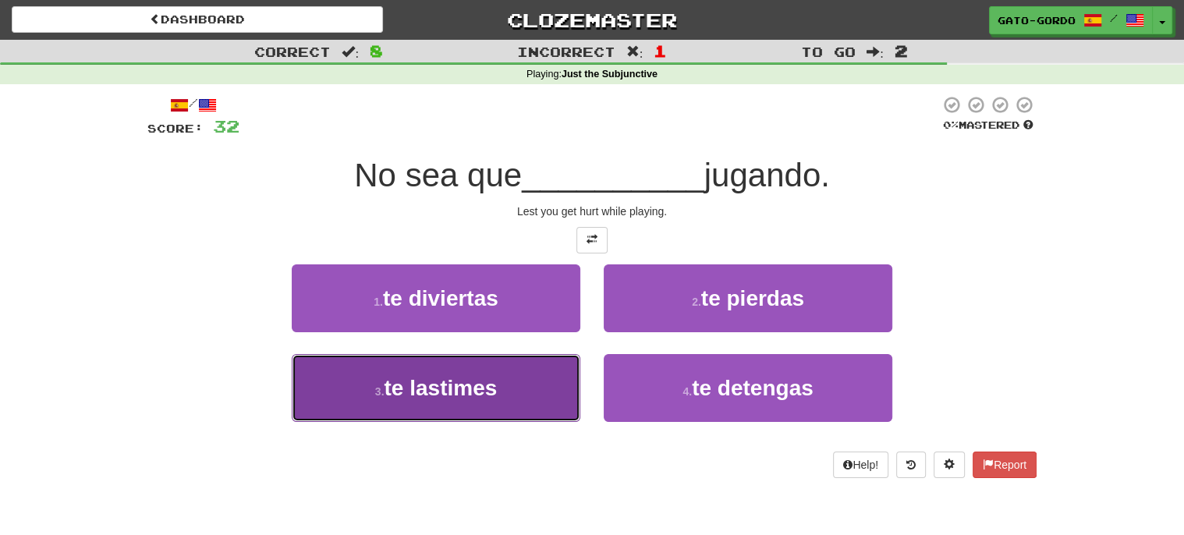
click at [423, 396] on span "te lastimes" at bounding box center [440, 388] width 113 height 24
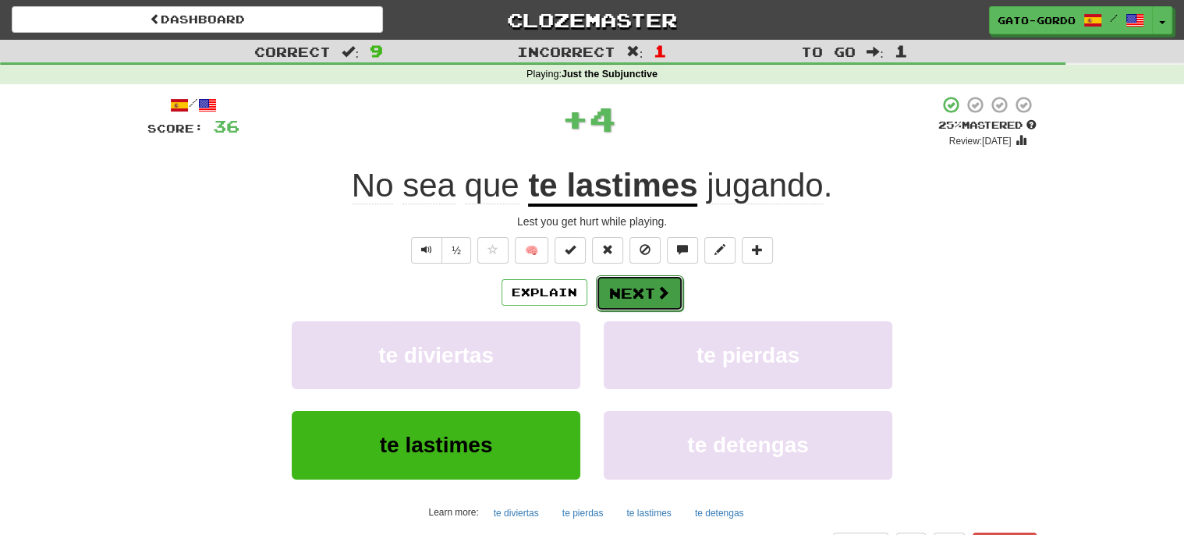
click at [635, 284] on button "Next" at bounding box center [639, 293] width 87 height 36
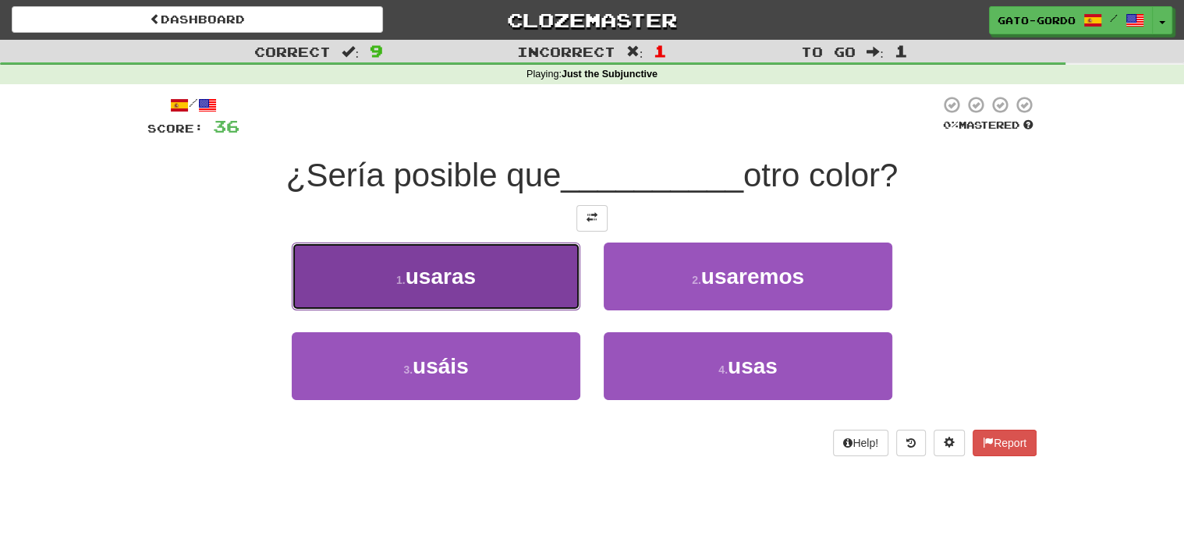
click at [476, 273] on span "usaras" at bounding box center [441, 276] width 70 height 24
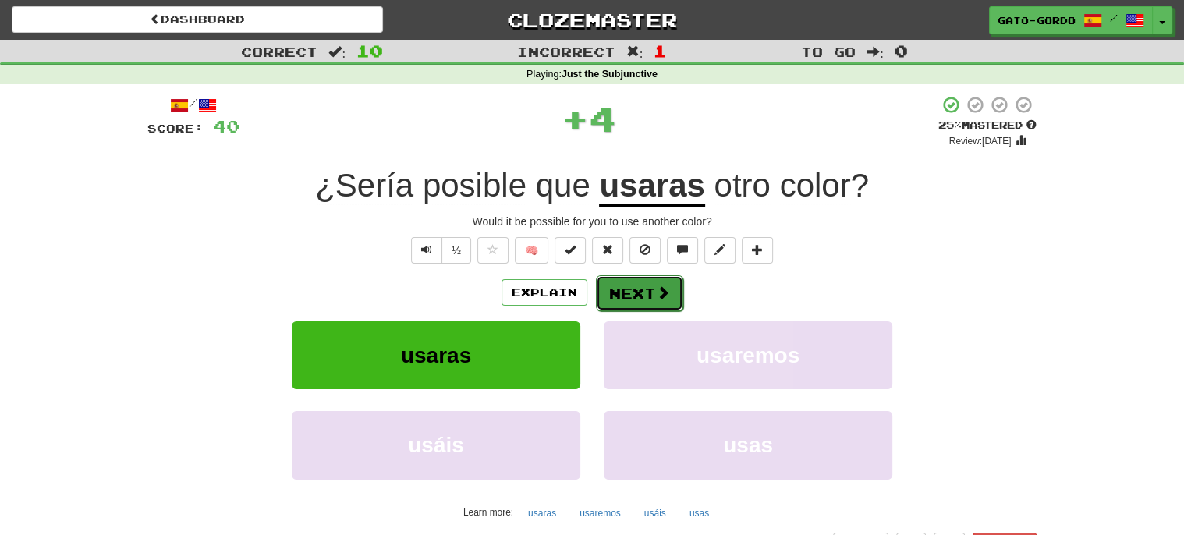
click at [627, 291] on button "Next" at bounding box center [639, 293] width 87 height 36
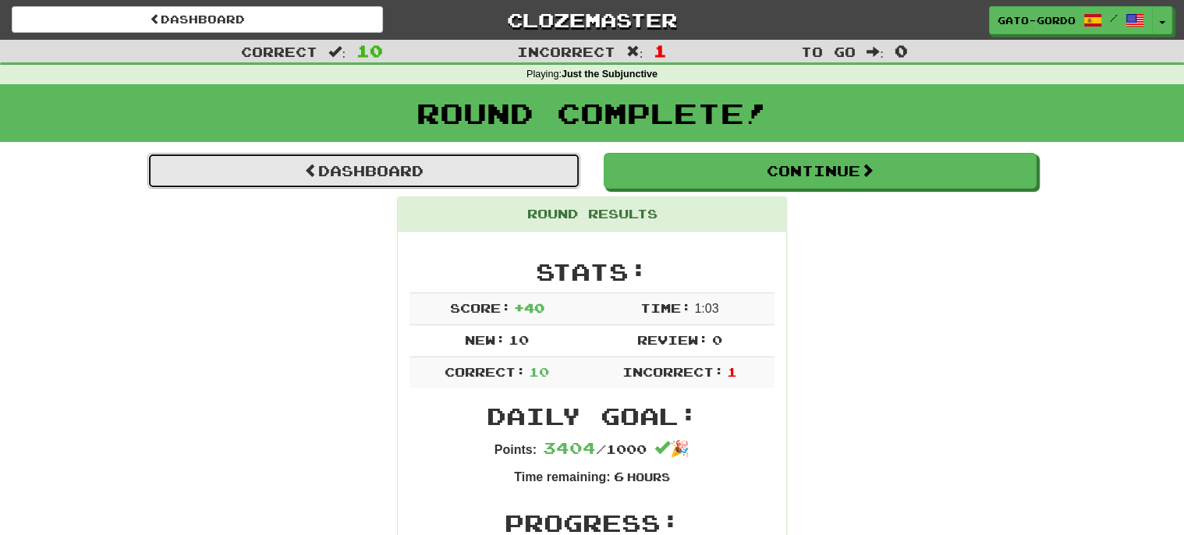
click at [369, 175] on link "Dashboard" at bounding box center [363, 171] width 433 height 36
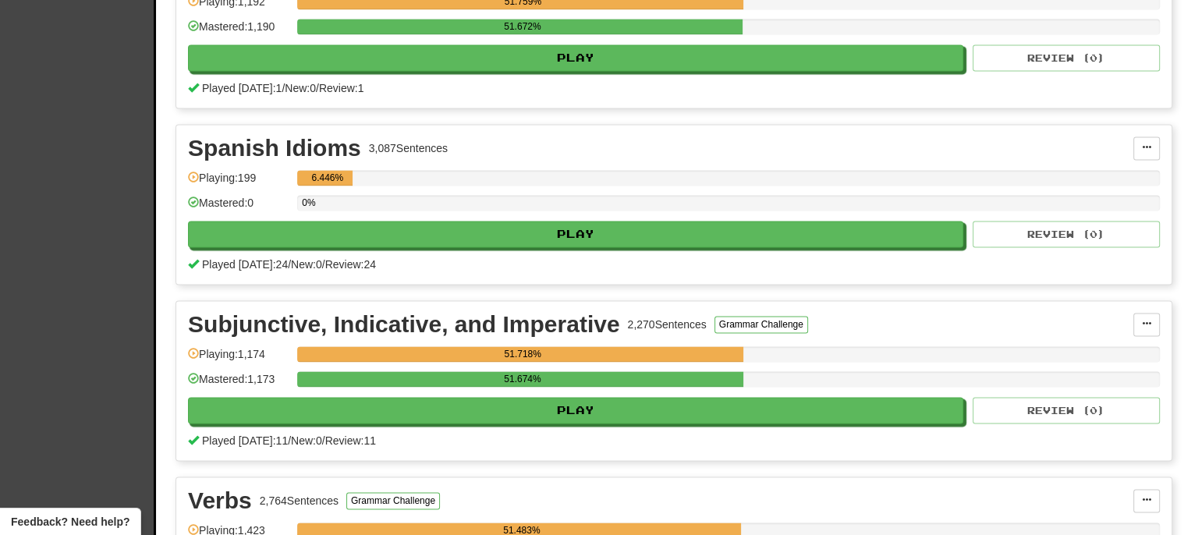
scroll to position [2004, 0]
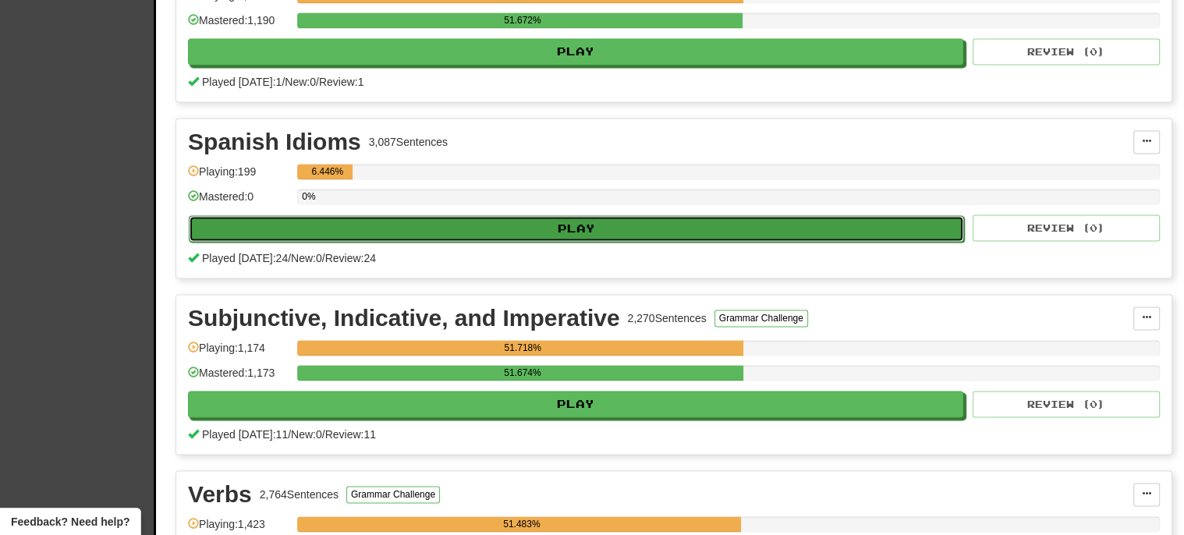
click at [549, 215] on button "Play" at bounding box center [576, 228] width 775 height 27
select select "**"
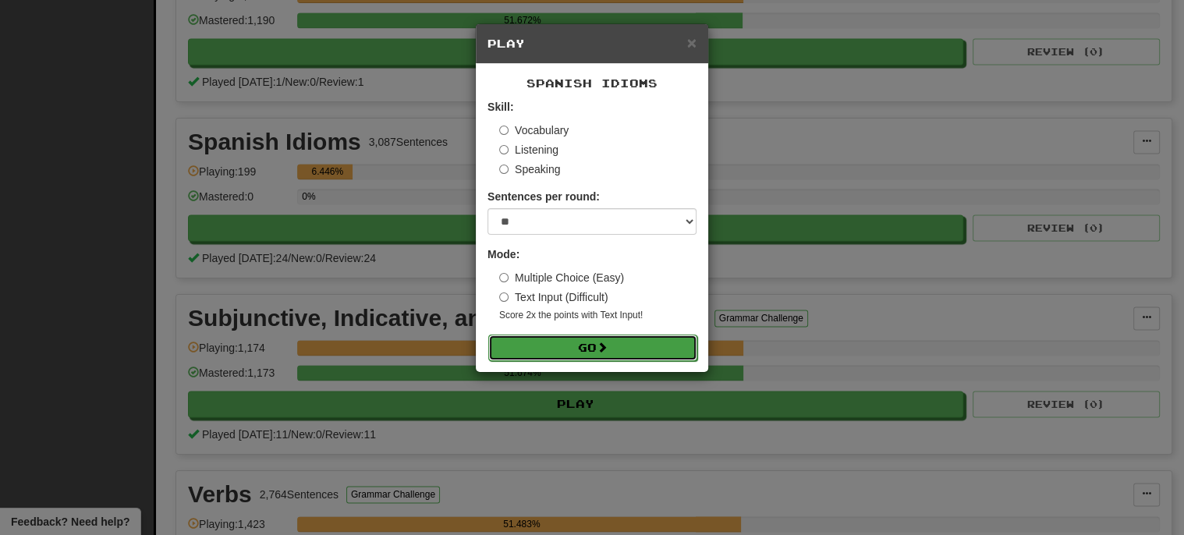
click at [588, 338] on button "Go" at bounding box center [592, 348] width 209 height 27
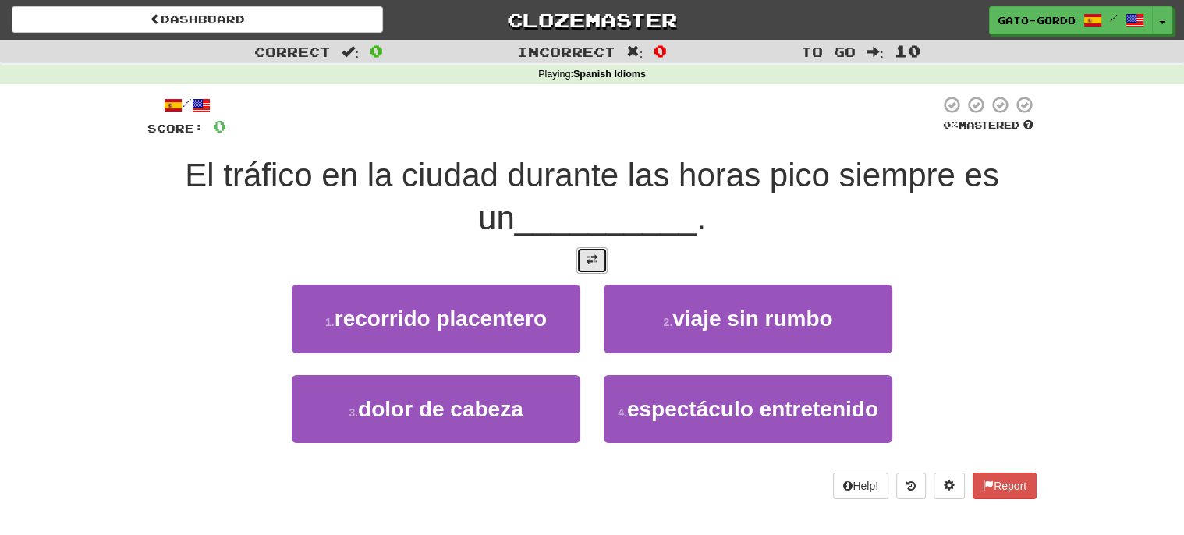
click at [601, 257] on button at bounding box center [591, 260] width 31 height 27
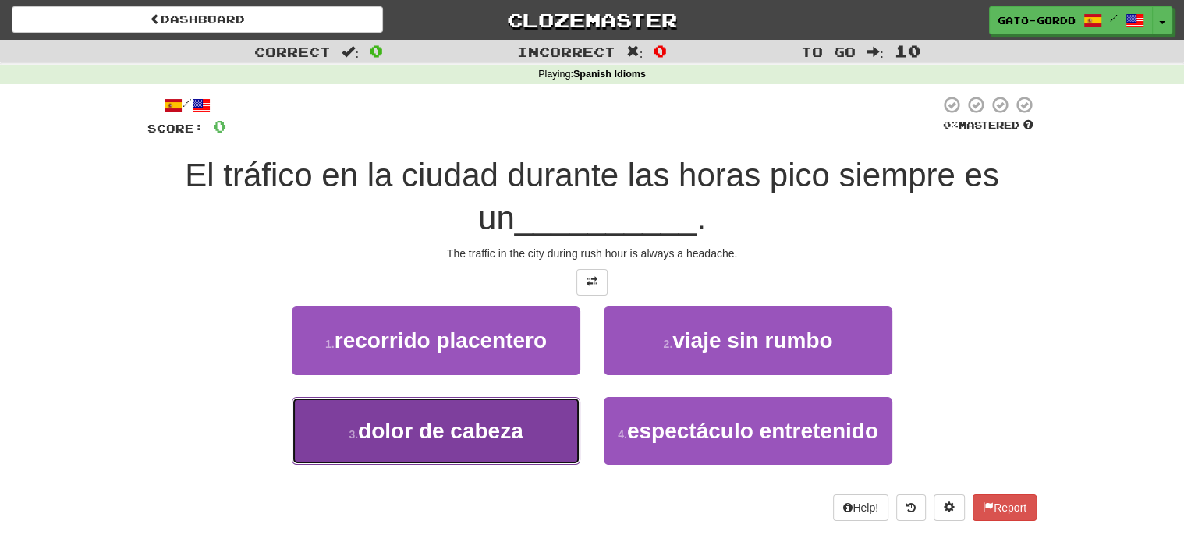
click at [431, 435] on span "dolor de cabeza" at bounding box center [440, 431] width 165 height 24
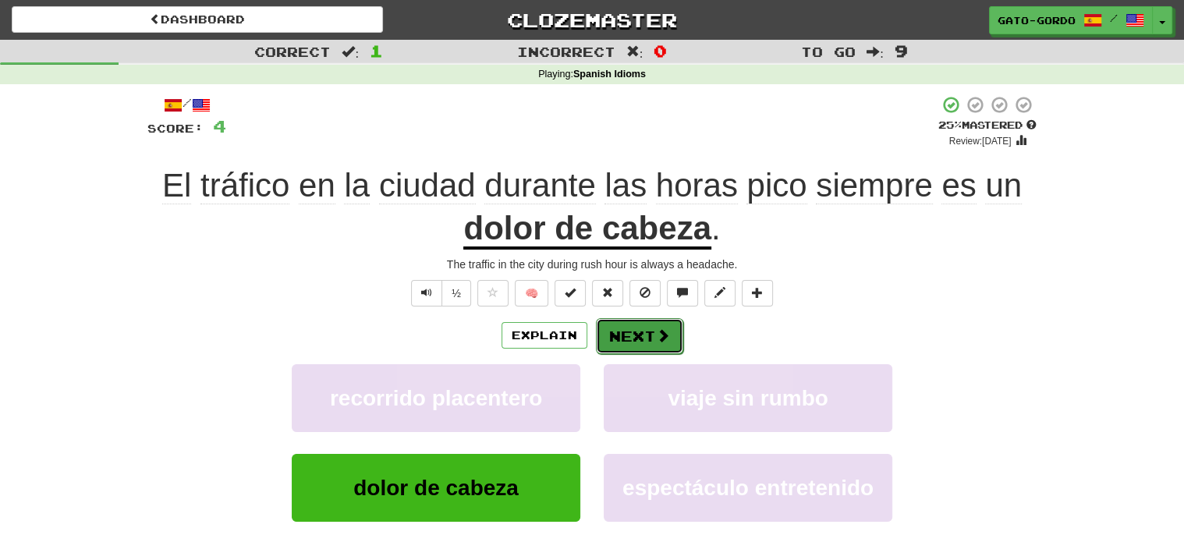
click at [642, 328] on button "Next" at bounding box center [639, 336] width 87 height 36
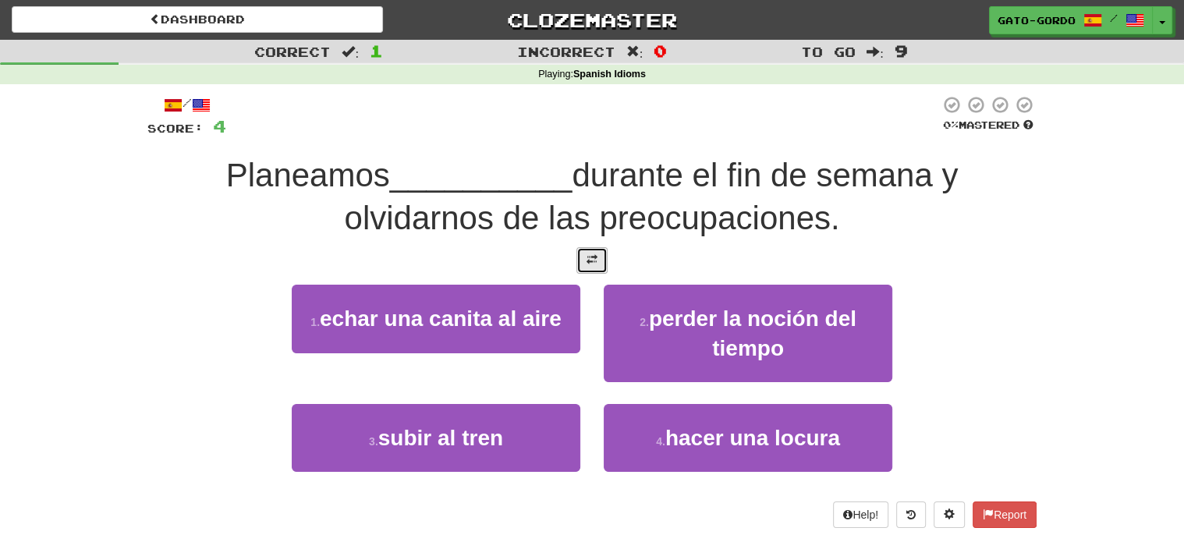
click at [593, 249] on button at bounding box center [591, 260] width 31 height 27
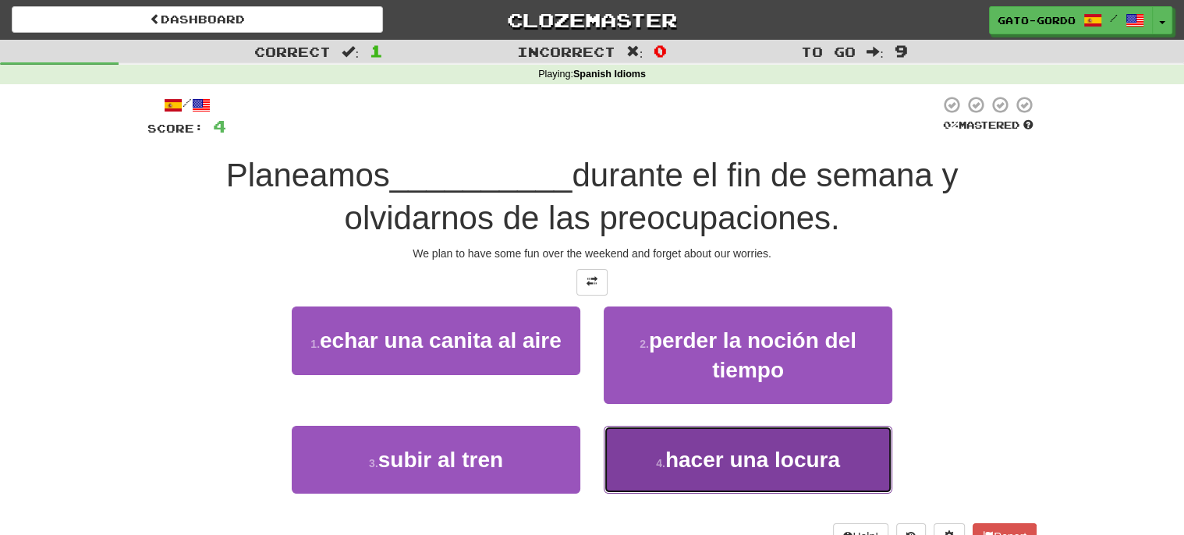
click at [724, 455] on span "hacer una locura" at bounding box center [752, 460] width 175 height 24
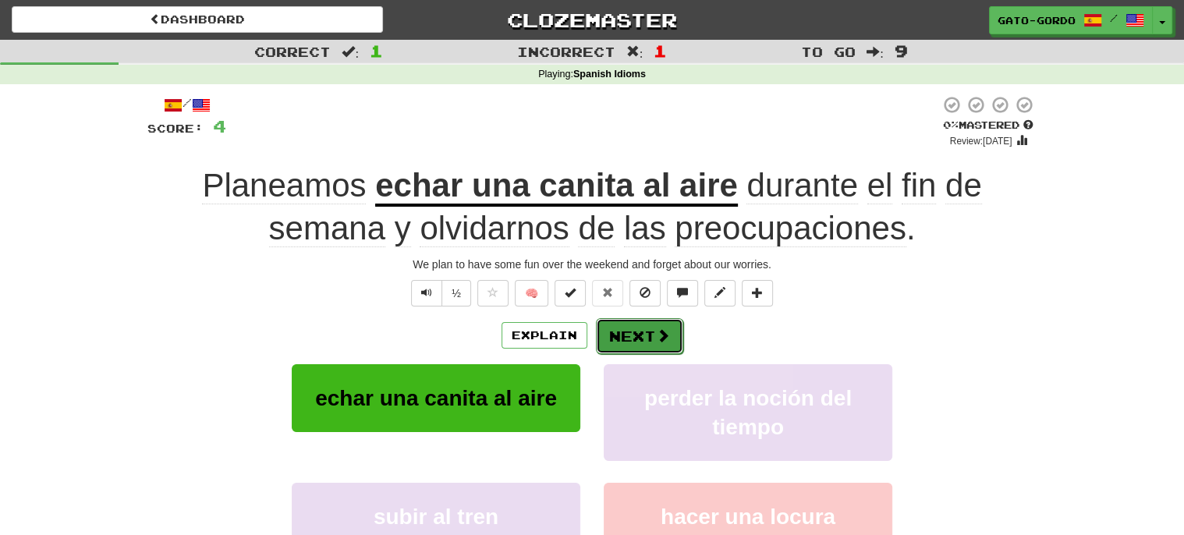
click at [636, 335] on button "Next" at bounding box center [639, 336] width 87 height 36
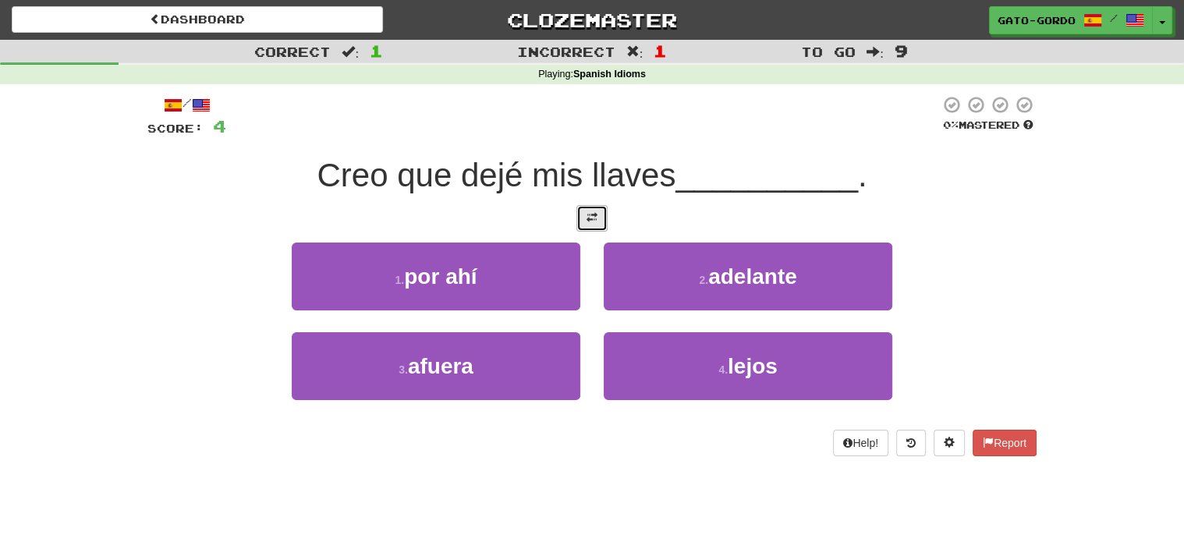
click at [591, 213] on span at bounding box center [591, 217] width 11 height 11
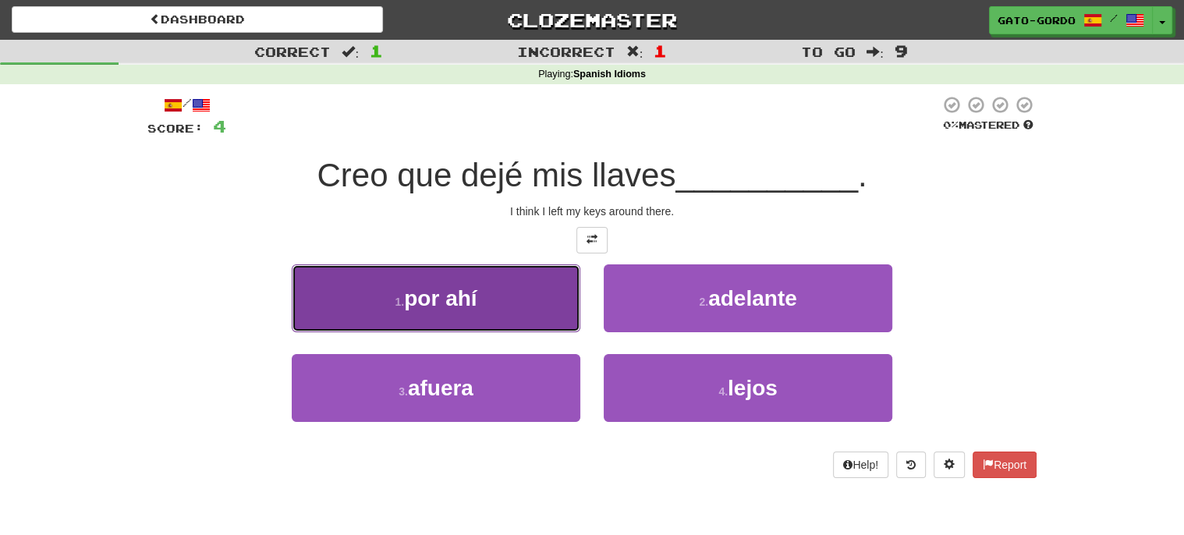
click at [427, 298] on span "por ahí" at bounding box center [440, 298] width 73 height 24
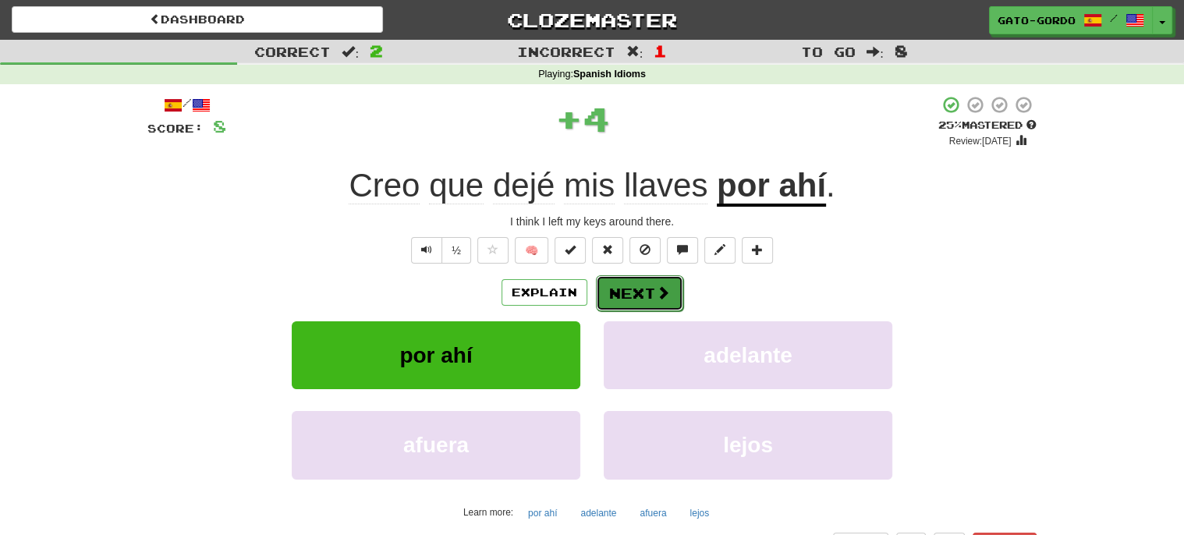
click at [634, 288] on button "Next" at bounding box center [639, 293] width 87 height 36
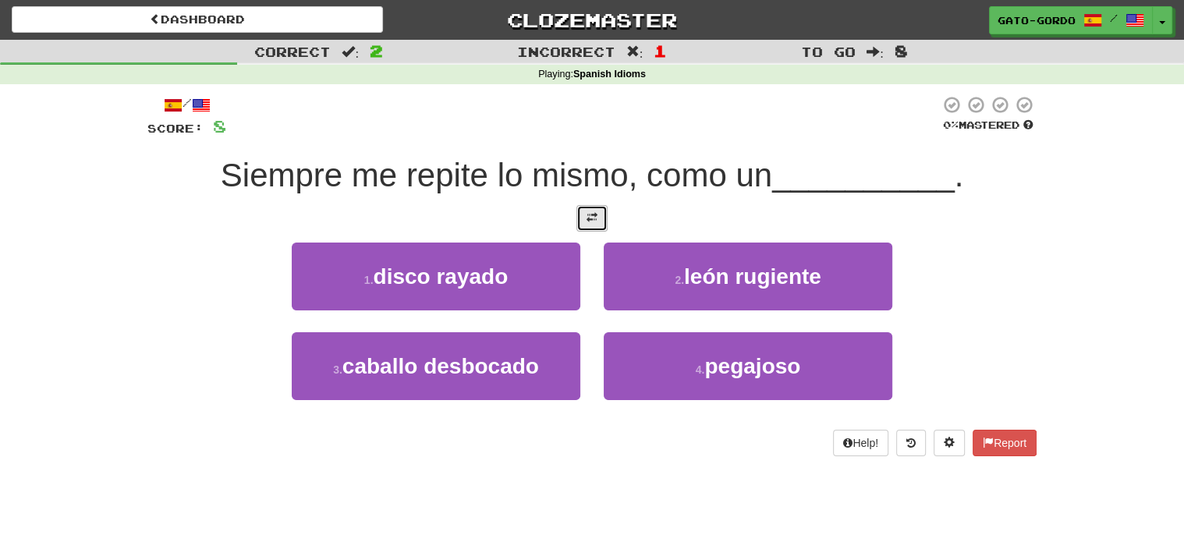
click at [588, 224] on button at bounding box center [591, 218] width 31 height 27
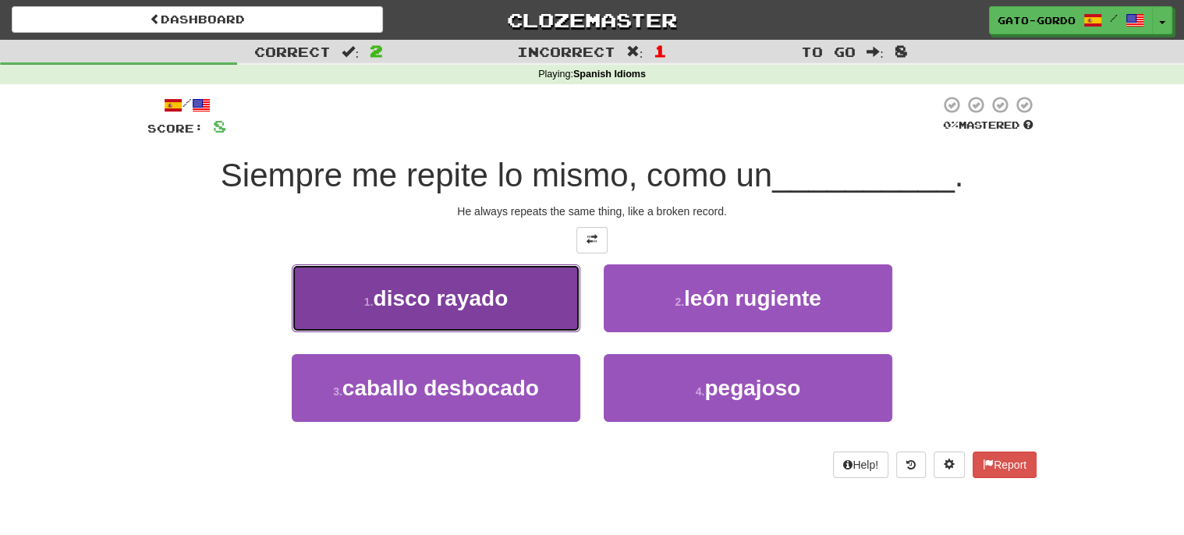
click at [430, 292] on span "disco rayado" at bounding box center [440, 298] width 135 height 24
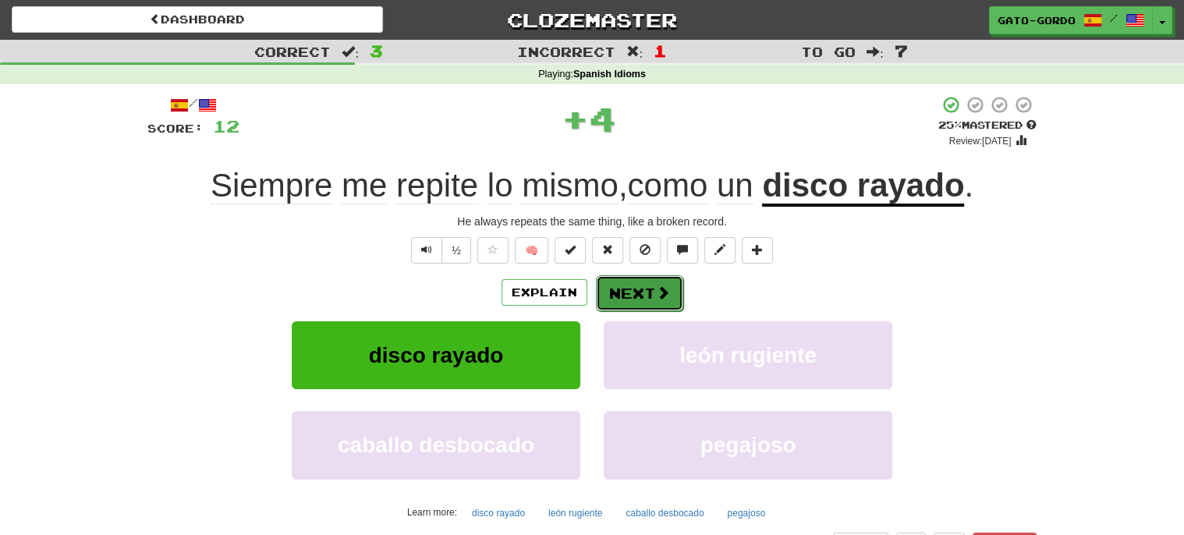
click at [637, 287] on button "Next" at bounding box center [639, 293] width 87 height 36
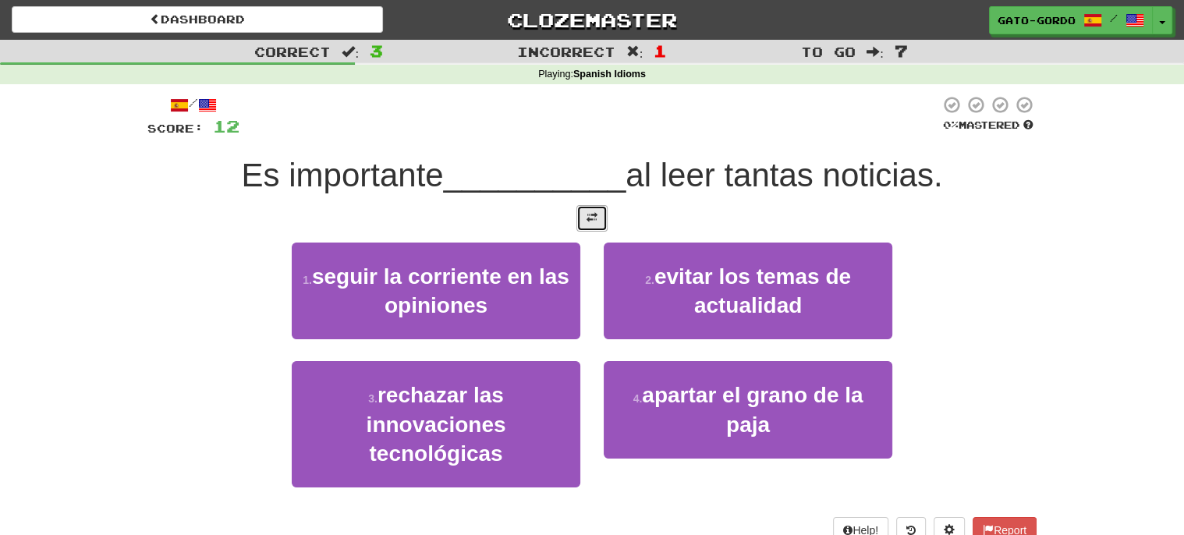
click at [584, 222] on button at bounding box center [591, 218] width 31 height 27
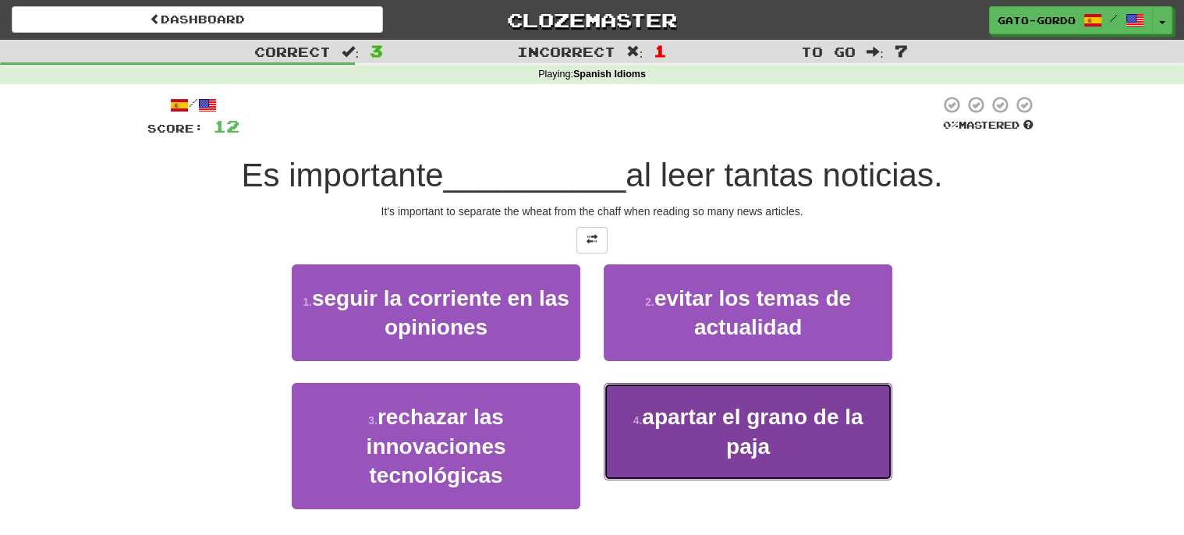
click at [729, 434] on span "apartar el grano de la paja" at bounding box center [752, 431] width 221 height 53
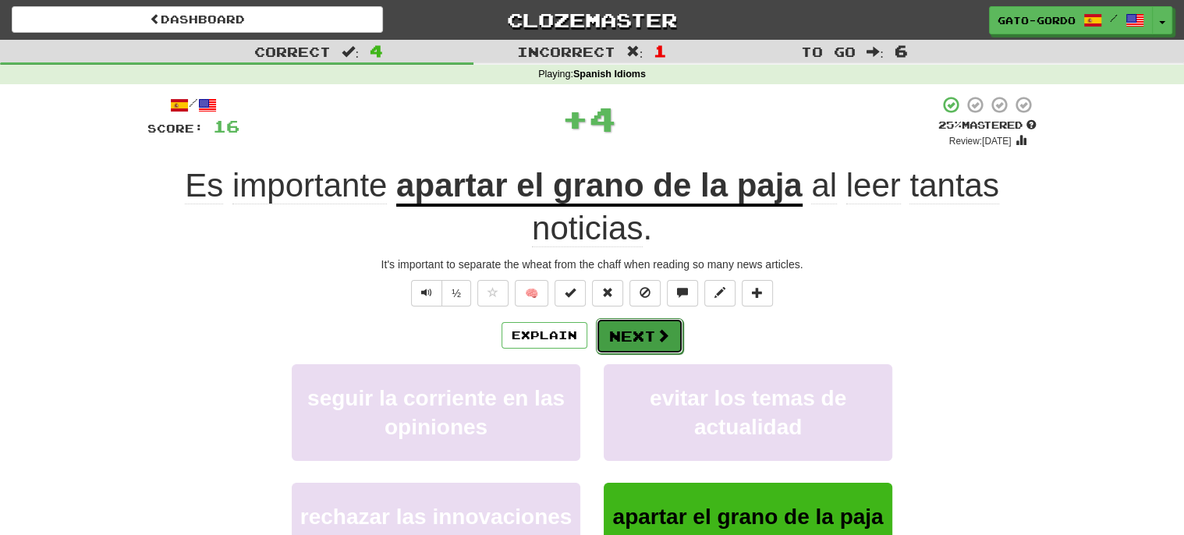
click at [621, 331] on button "Next" at bounding box center [639, 336] width 87 height 36
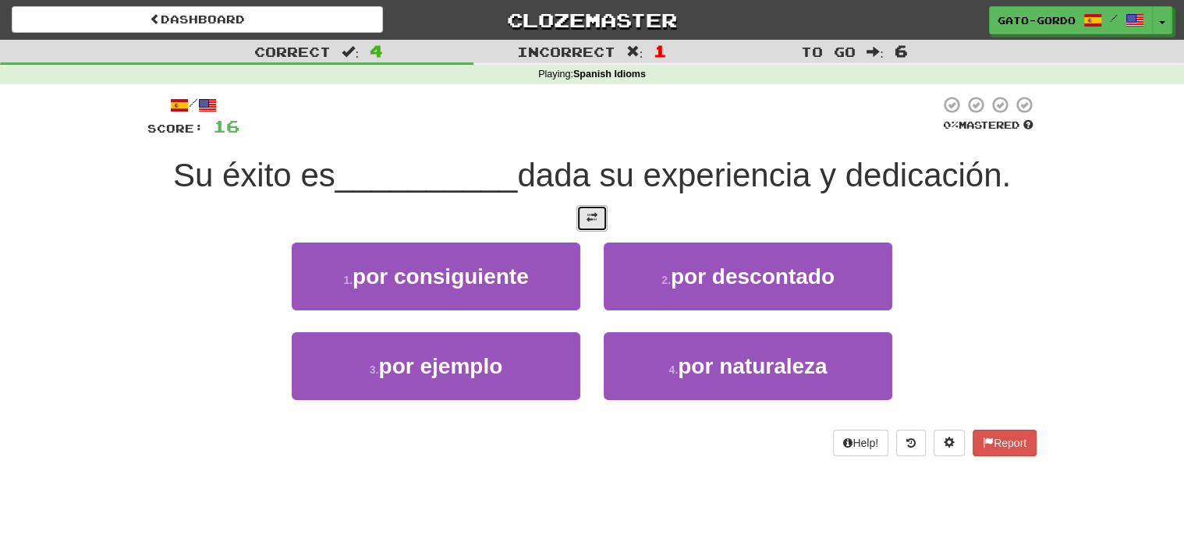
click at [579, 214] on button at bounding box center [591, 218] width 31 height 27
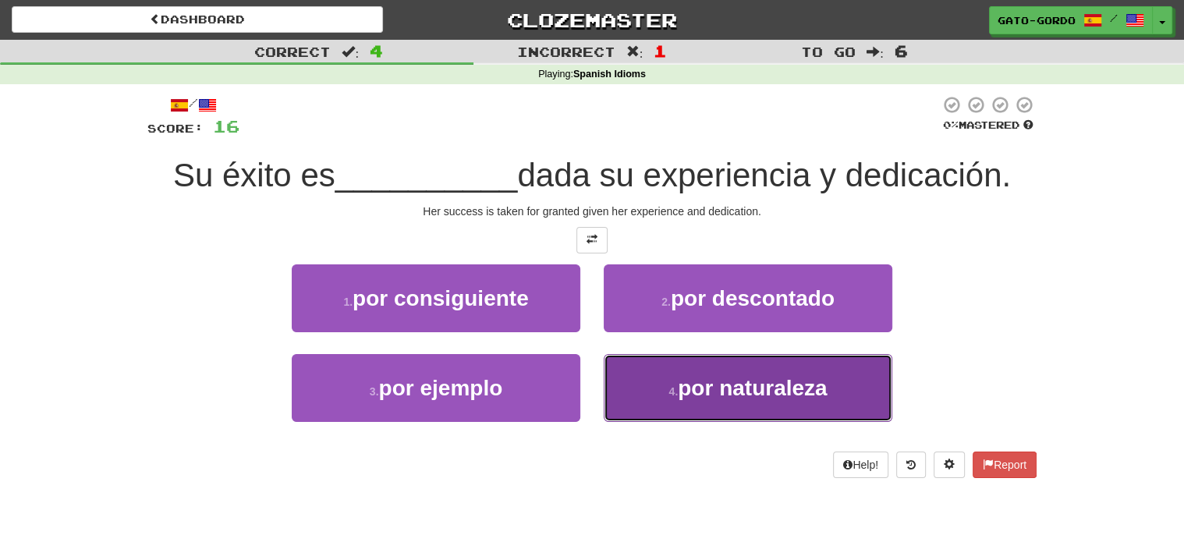
click at [717, 399] on button "4 . por naturaleza" at bounding box center [748, 388] width 289 height 68
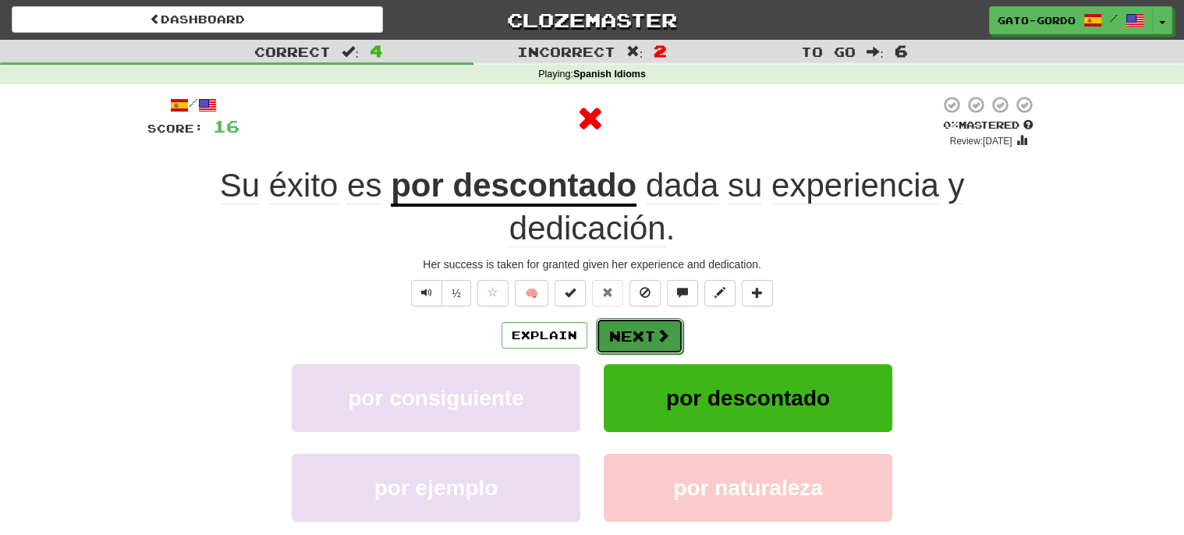
click at [636, 328] on button "Next" at bounding box center [639, 336] width 87 height 36
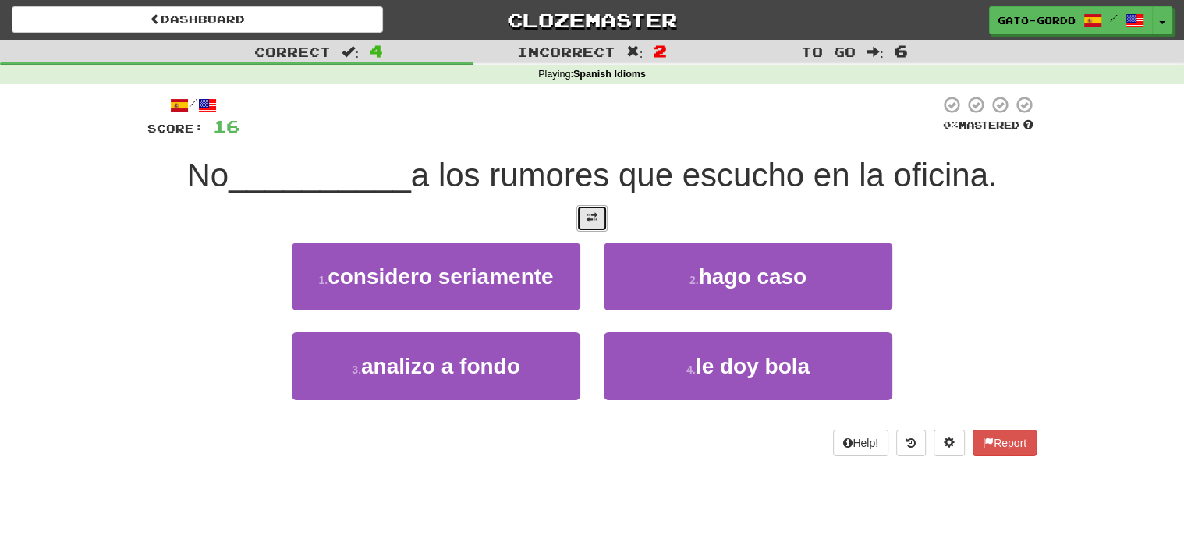
click at [593, 224] on button at bounding box center [591, 218] width 31 height 27
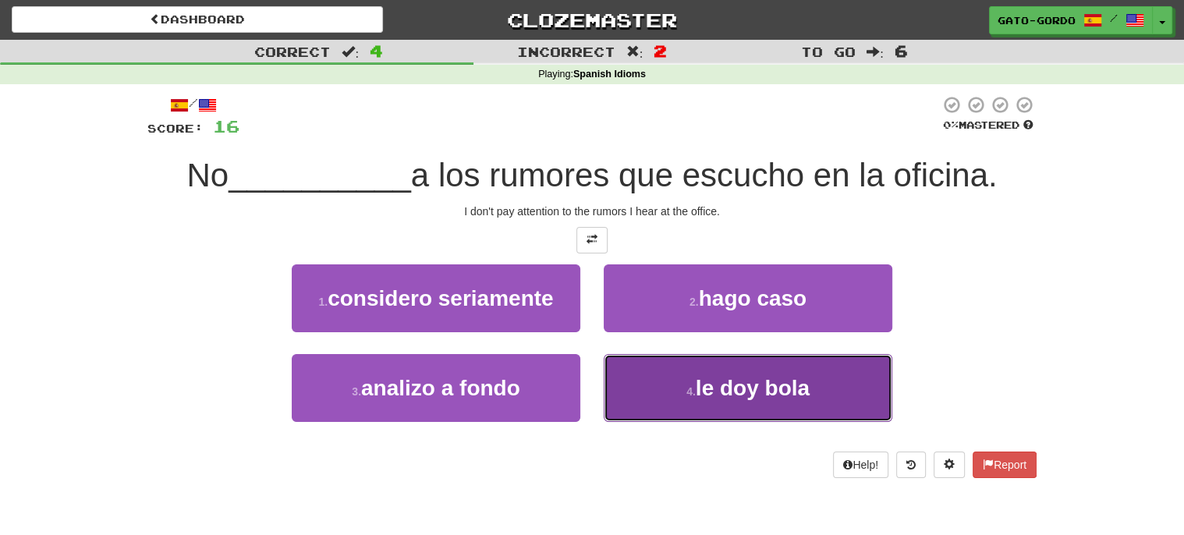
click at [727, 391] on span "le doy bola" at bounding box center [753, 388] width 114 height 24
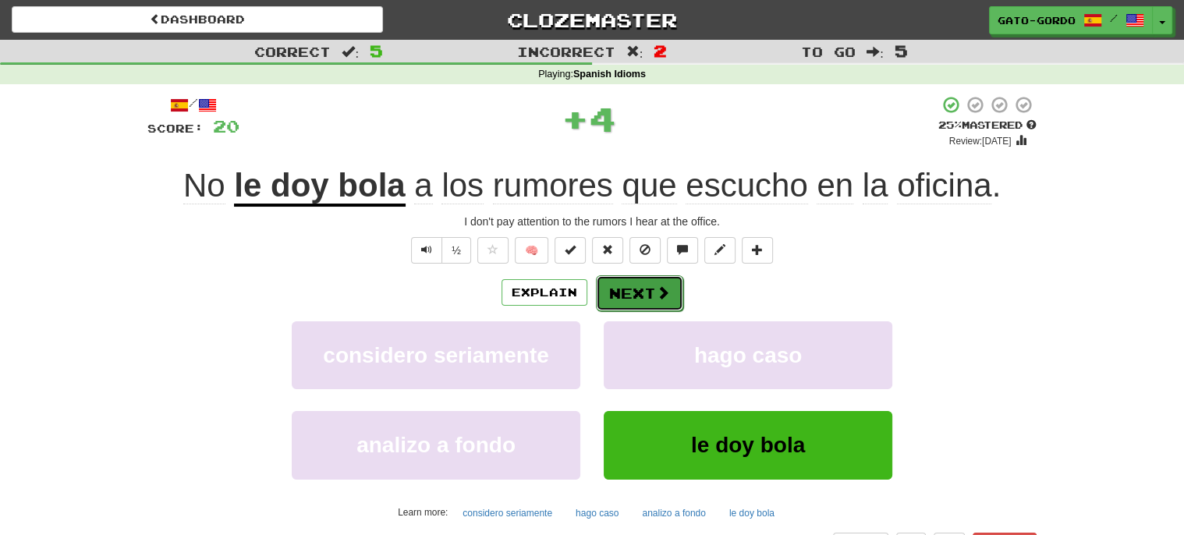
click at [627, 289] on button "Next" at bounding box center [639, 293] width 87 height 36
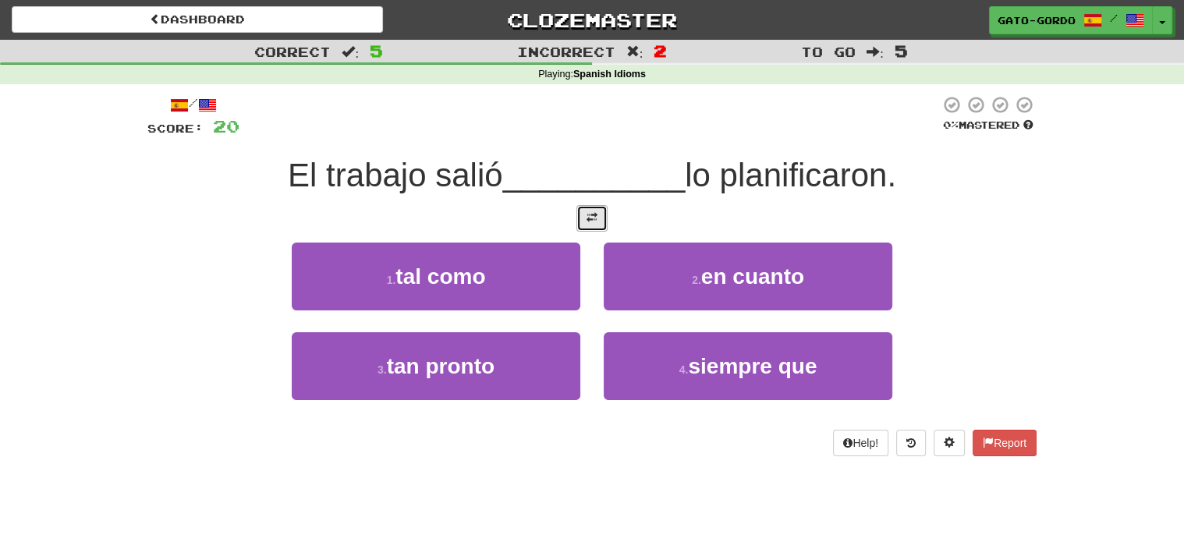
click at [592, 216] on span at bounding box center [591, 217] width 11 height 11
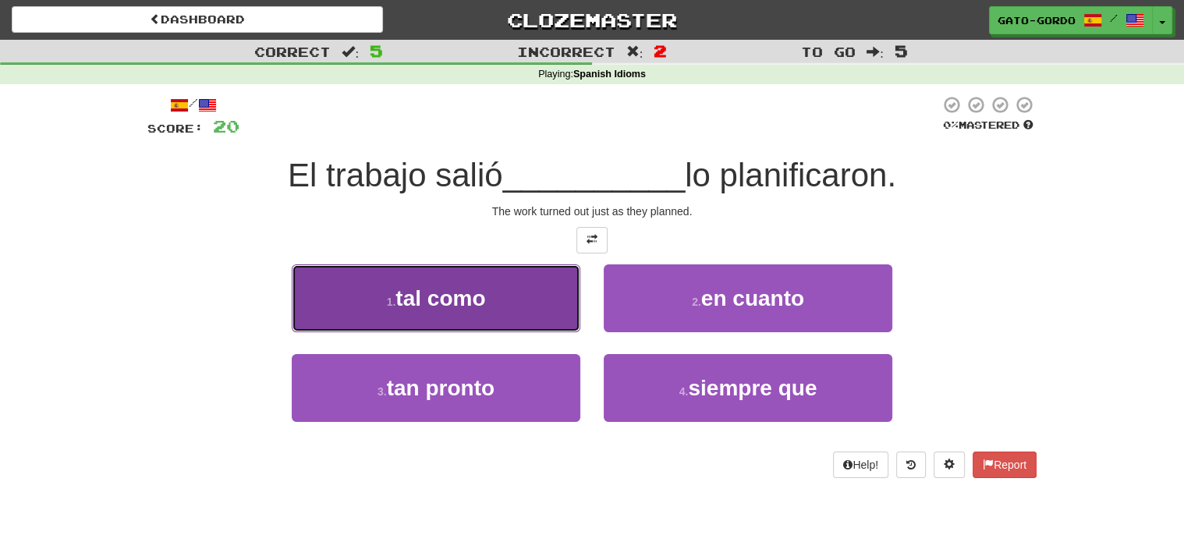
click at [428, 299] on span "tal como" at bounding box center [440, 298] width 90 height 24
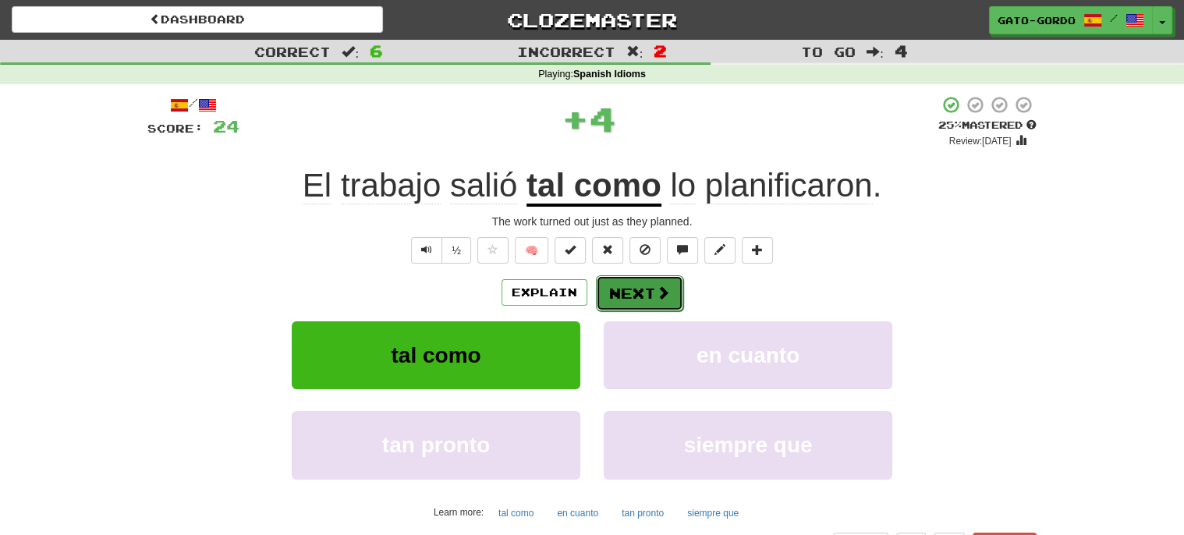
click at [640, 296] on button "Next" at bounding box center [639, 293] width 87 height 36
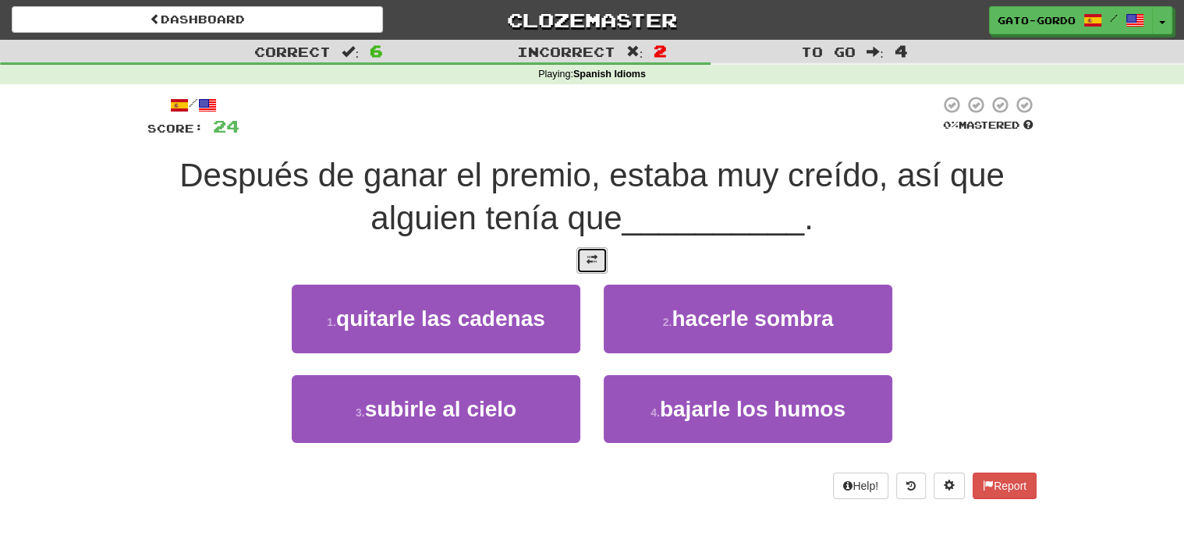
click at [598, 247] on button at bounding box center [591, 260] width 31 height 27
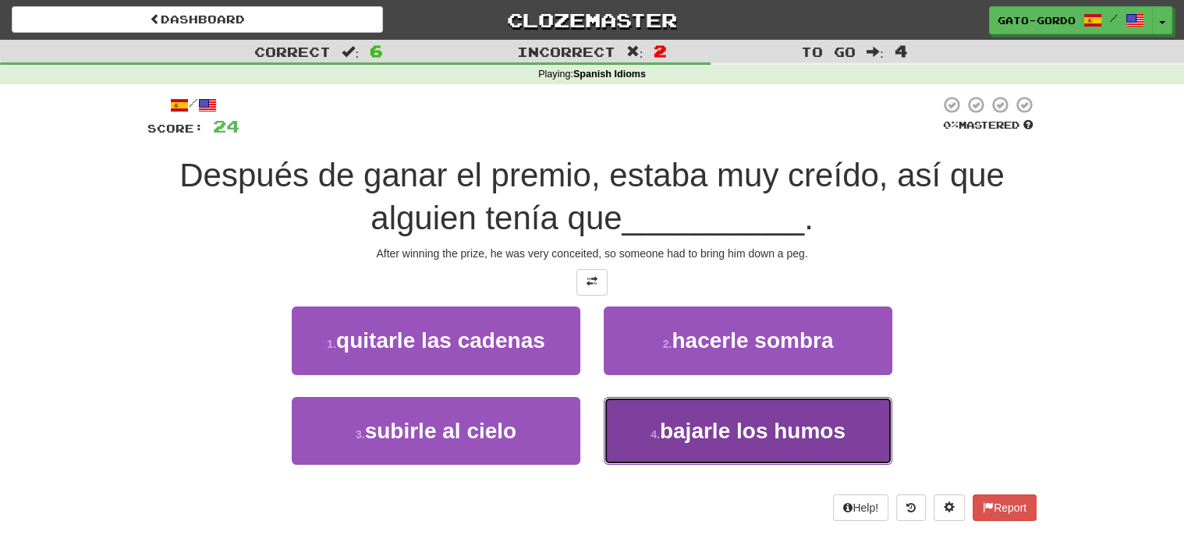
click at [768, 430] on span "bajarle los humos" at bounding box center [753, 431] width 186 height 24
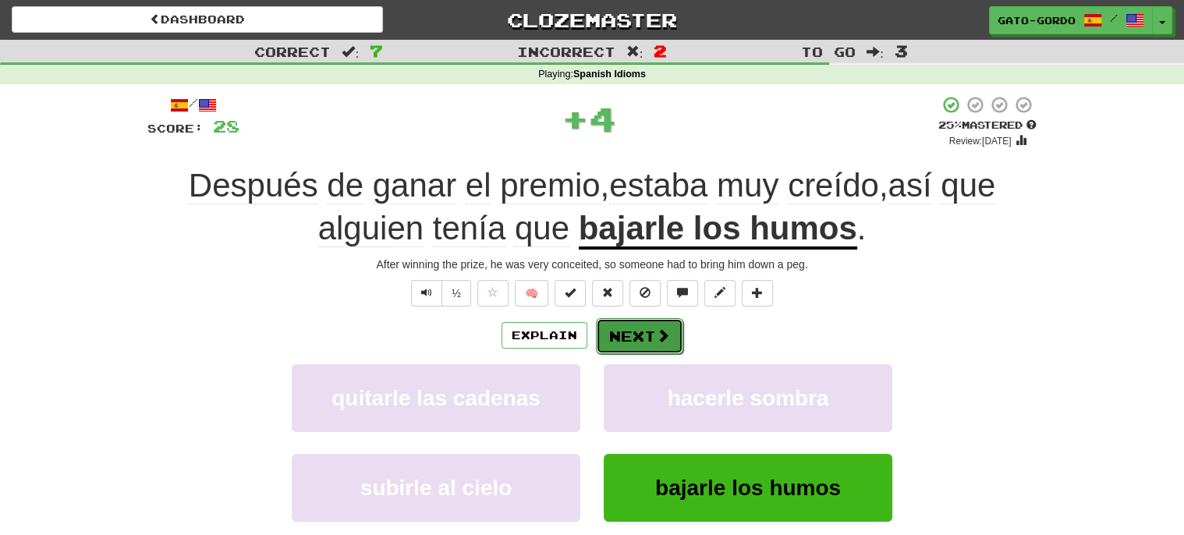
click at [629, 330] on button "Next" at bounding box center [639, 336] width 87 height 36
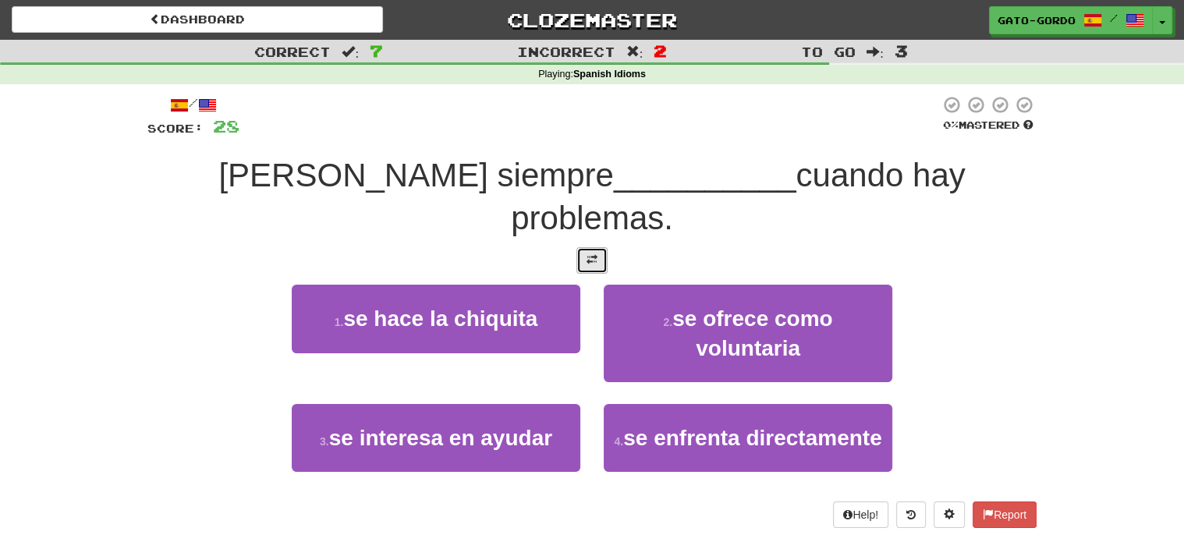
click at [587, 254] on span at bounding box center [591, 259] width 11 height 11
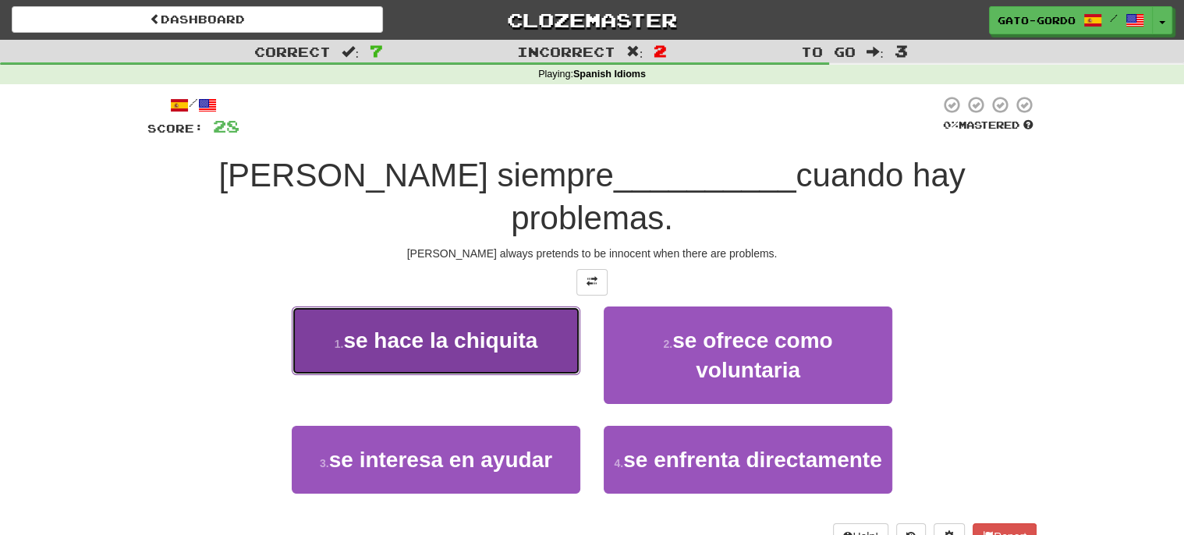
click at [453, 328] on span "se hace la chiquita" at bounding box center [440, 340] width 194 height 24
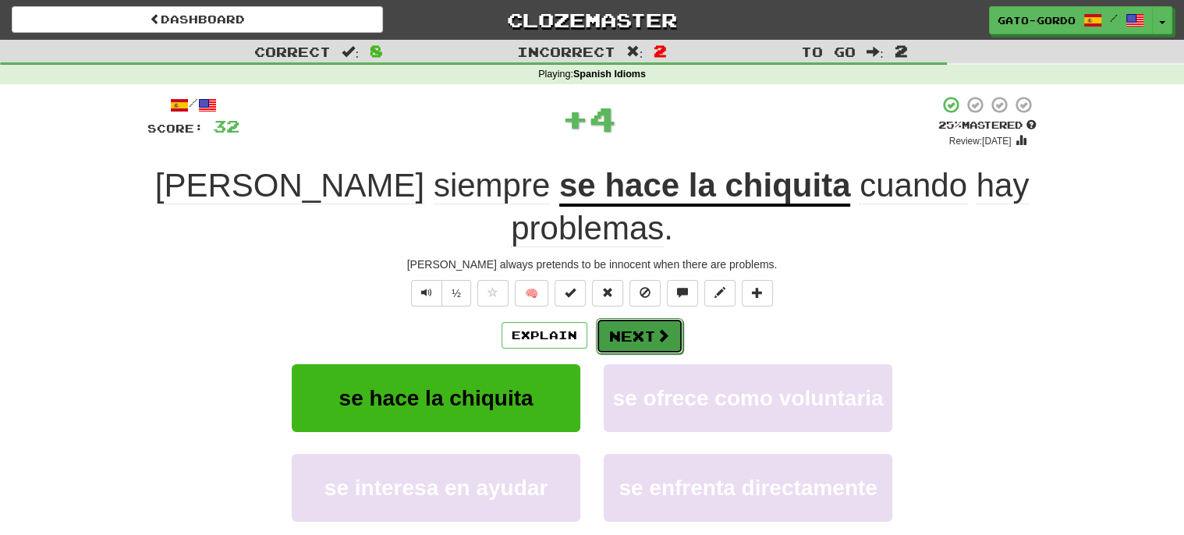
click at [631, 318] on button "Next" at bounding box center [639, 336] width 87 height 36
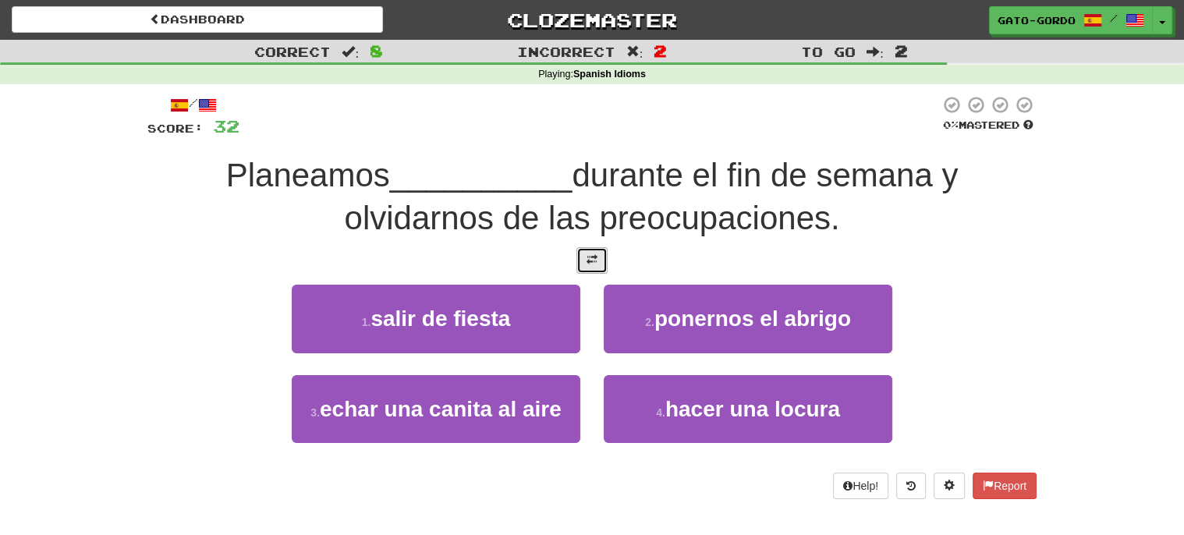
click at [595, 247] on button at bounding box center [591, 260] width 31 height 27
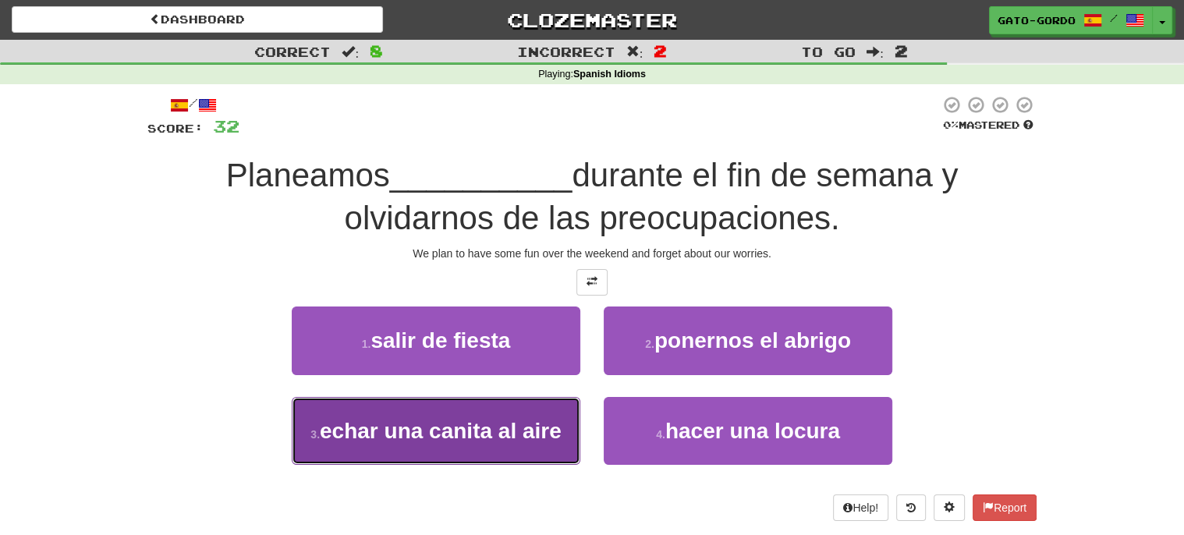
click at [409, 437] on span "echar una canita al aire" at bounding box center [441, 431] width 242 height 24
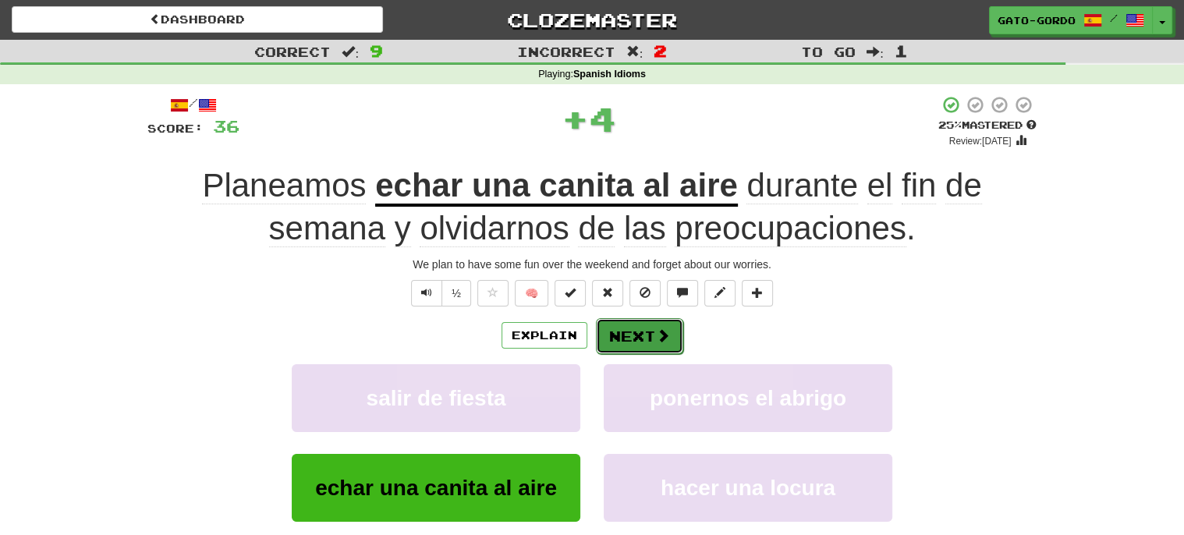
click at [628, 333] on button "Next" at bounding box center [639, 336] width 87 height 36
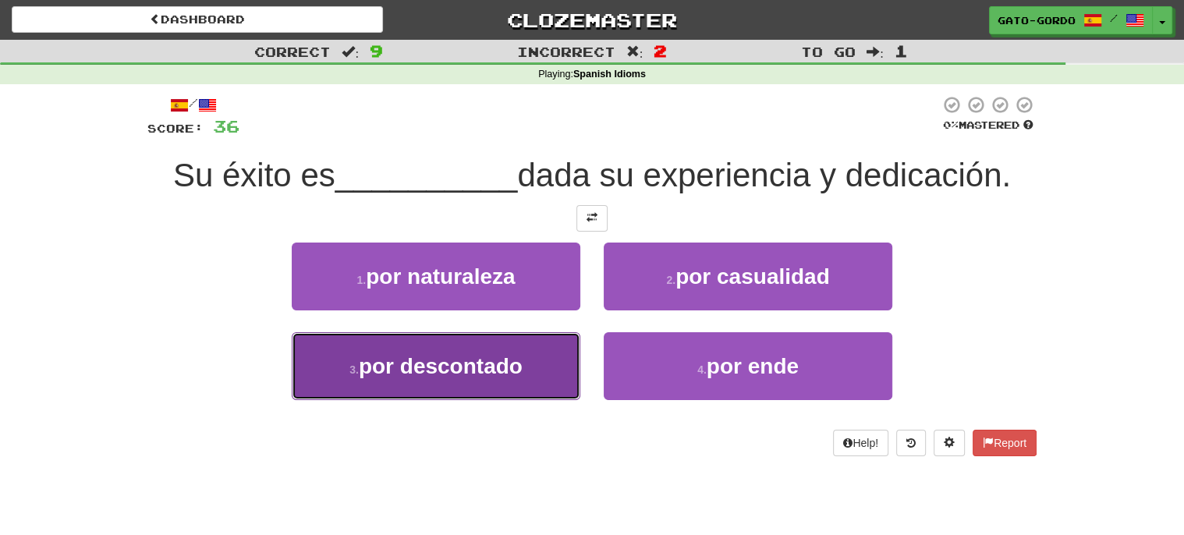
click at [410, 354] on span "por descontado" at bounding box center [441, 366] width 164 height 24
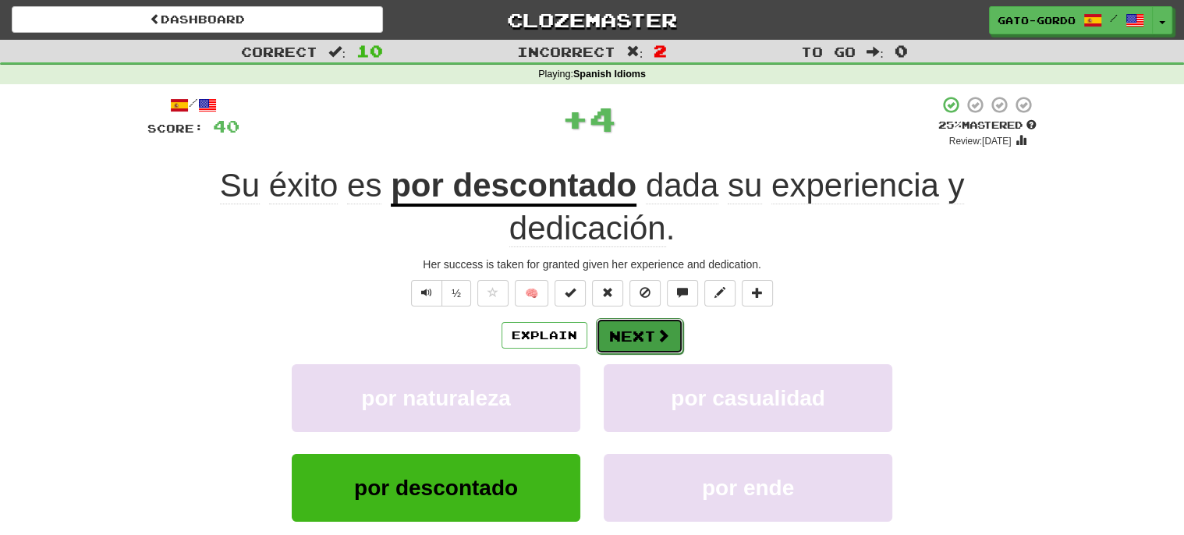
click at [625, 331] on button "Next" at bounding box center [639, 336] width 87 height 36
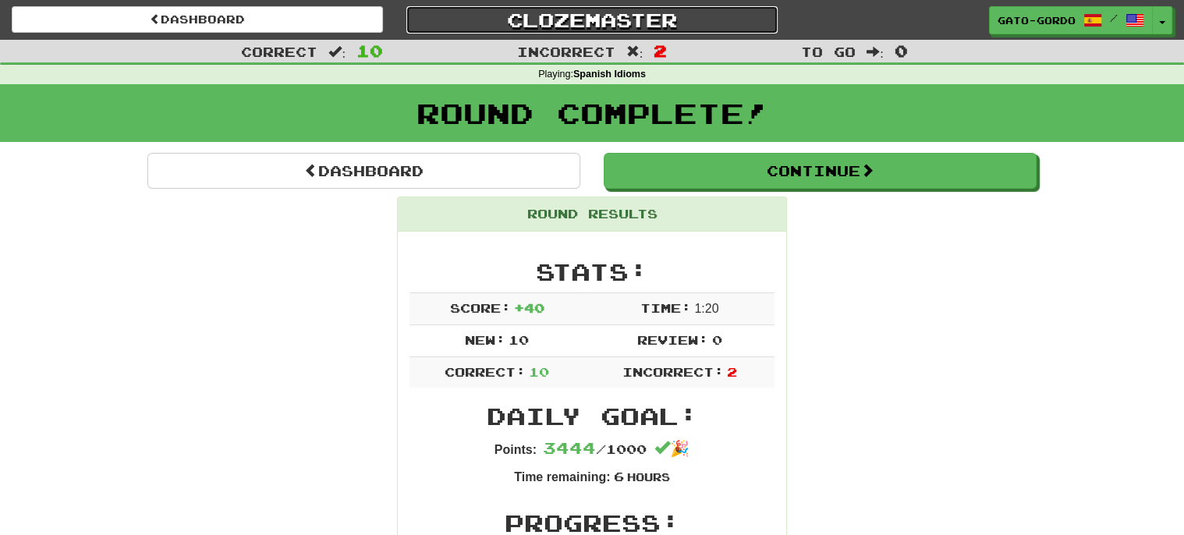
click at [605, 18] on link "Clozemaster" at bounding box center [591, 19] width 371 height 27
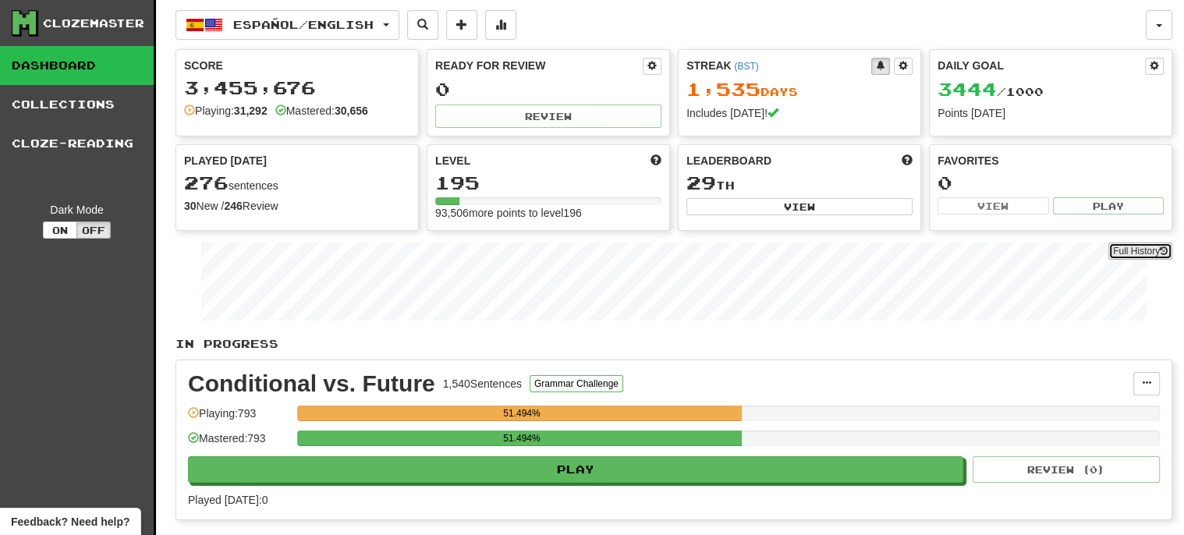
click at [1137, 253] on link "Full History" at bounding box center [1140, 251] width 64 height 17
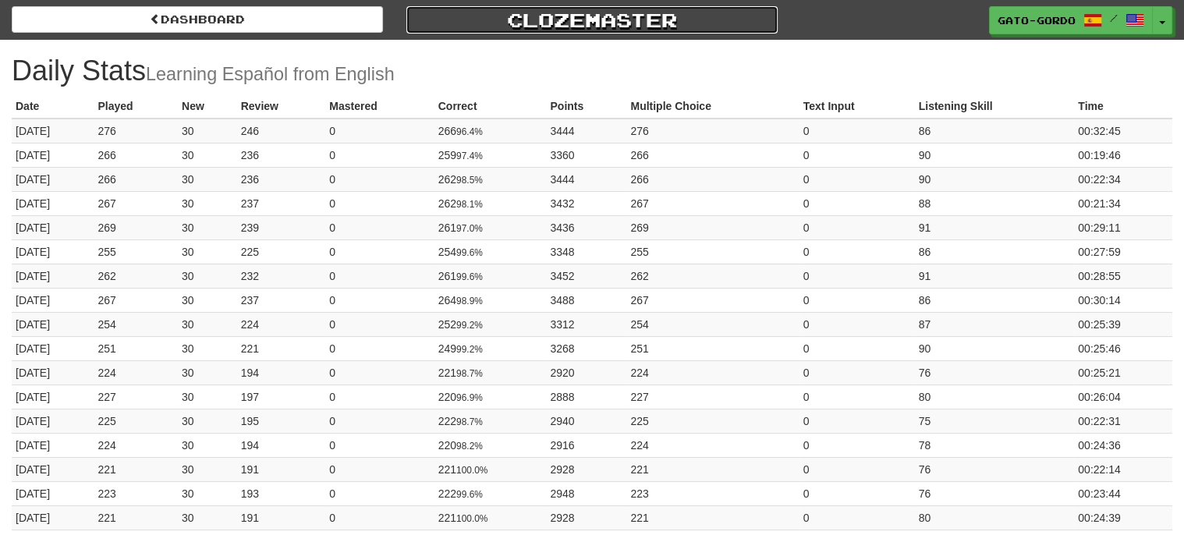
click at [560, 15] on link "Clozemaster" at bounding box center [591, 19] width 371 height 27
